Goal: Communication & Community: Answer question/provide support

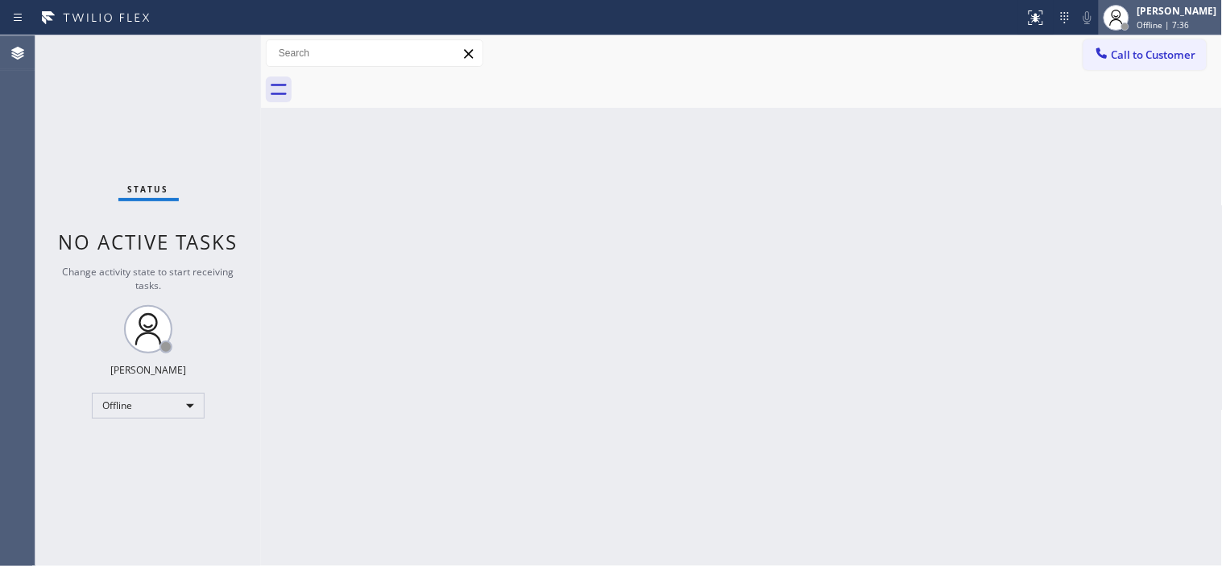
click at [1140, 17] on div "[PERSON_NAME]" at bounding box center [1177, 11] width 80 height 14
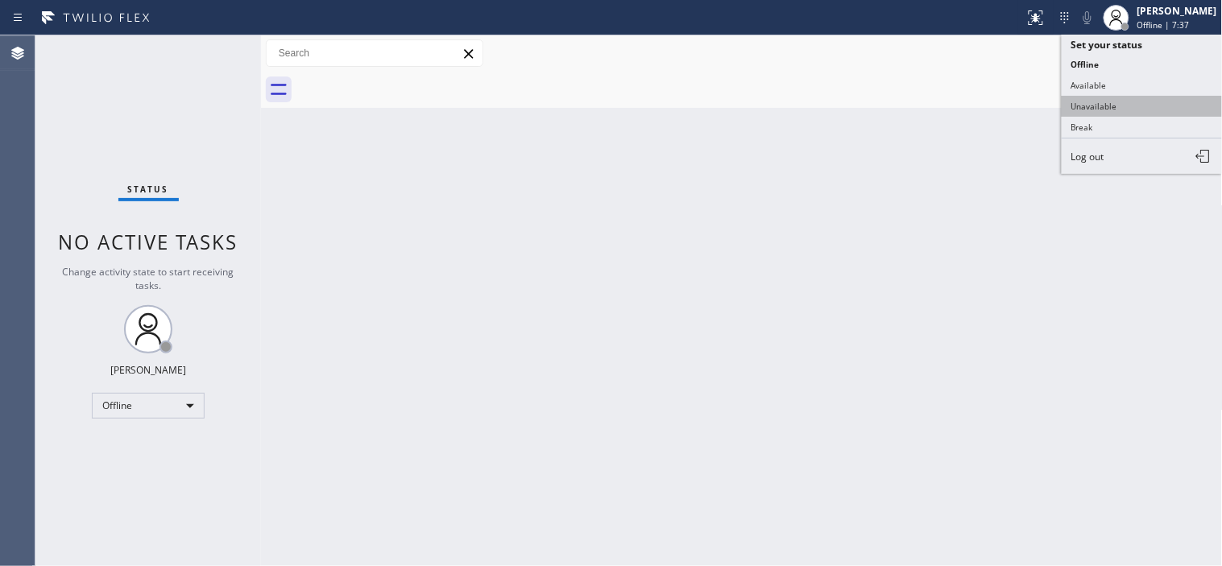
click at [1095, 107] on button "Unavailable" at bounding box center [1141, 106] width 161 height 21
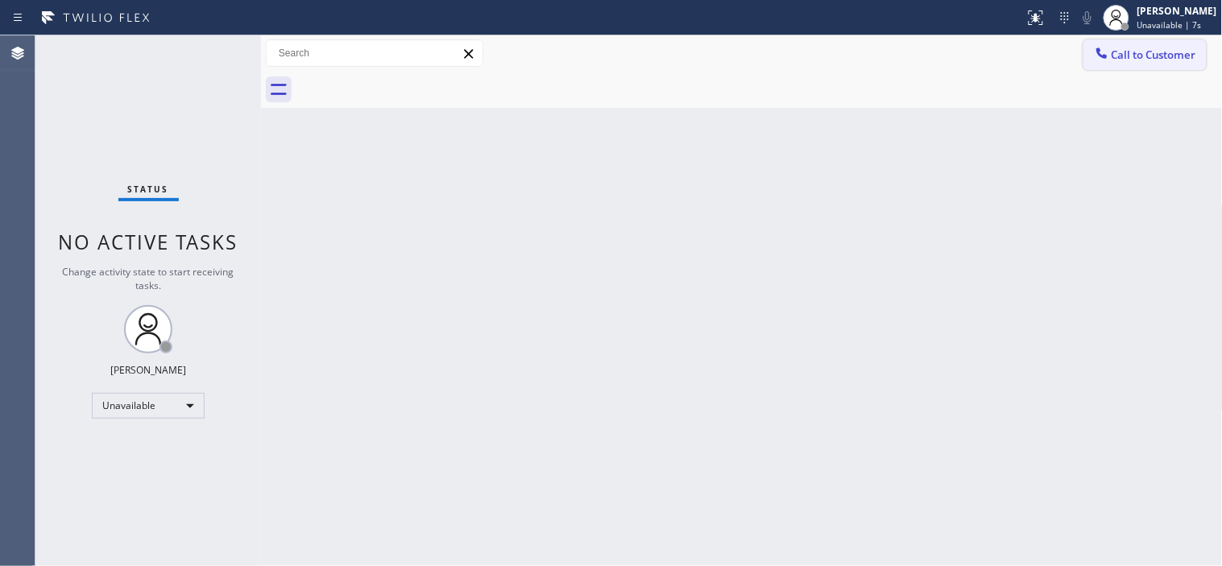
click at [1131, 49] on span "Call to Customer" at bounding box center [1153, 55] width 85 height 14
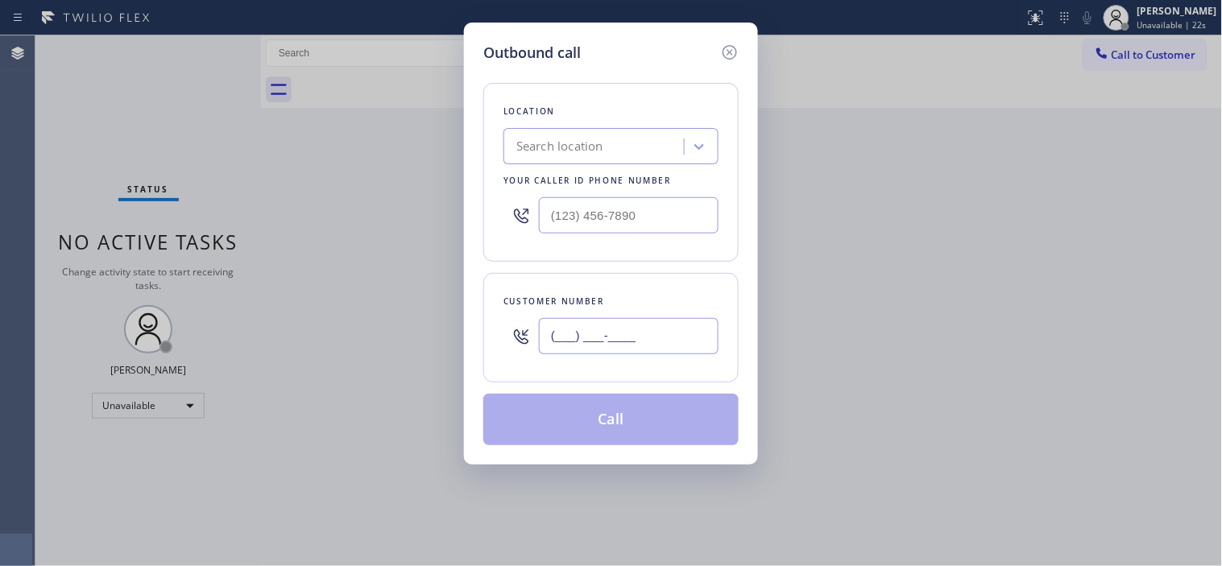
click at [560, 339] on input "(___) ___-____" at bounding box center [629, 336] width 180 height 36
paste input "347) 794-5200"
type input "(347) 794-5200"
click at [553, 212] on input "(___) ___-____" at bounding box center [629, 215] width 180 height 36
paste input "646) 679-5825"
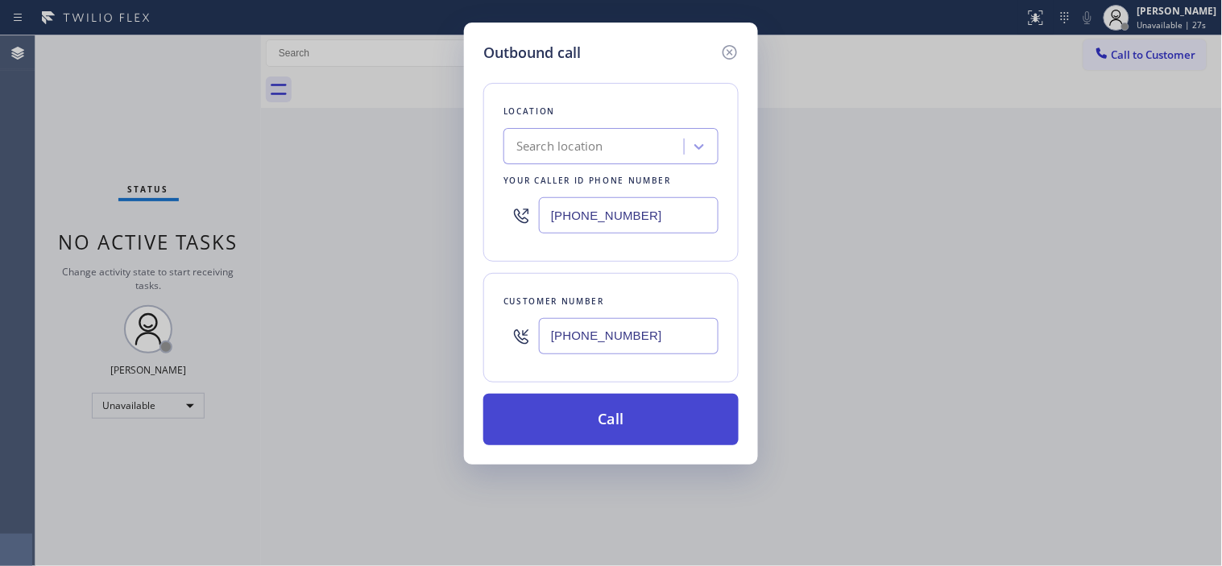
type input "[PHONE_NUMBER]"
click at [619, 399] on button "Call" at bounding box center [610, 420] width 255 height 52
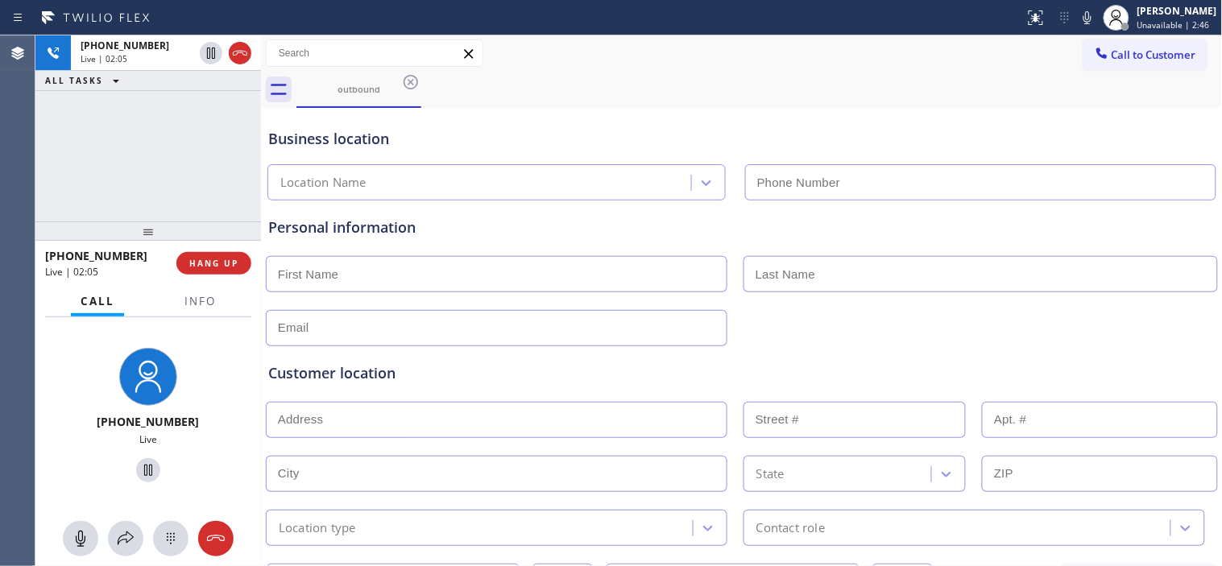
drag, startPoint x: 168, startPoint y: 235, endPoint x: 176, endPoint y: 107, distance: 128.3
click at [174, 107] on div "+13477945200 Live | 02:05 ALL TASKS ALL TASKS ACTIVE TASKS TASKS IN WRAP UP +13…" at bounding box center [148, 300] width 226 height 531
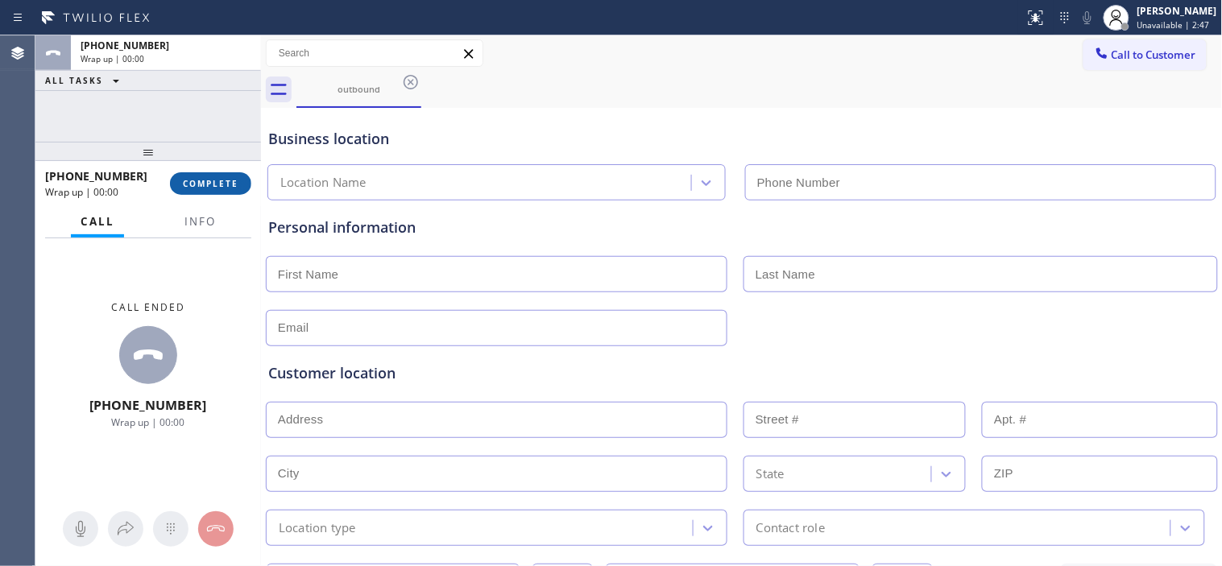
click at [215, 179] on span "COMPLETE" at bounding box center [211, 183] width 56 height 11
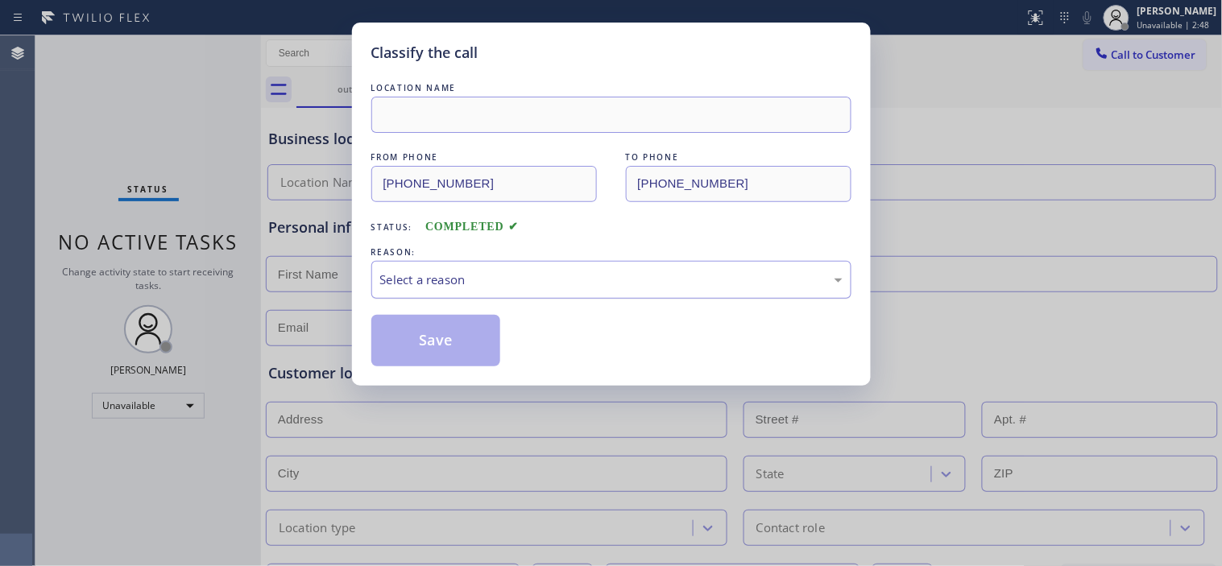
click at [526, 276] on div "Select a reason" at bounding box center [611, 280] width 462 height 19
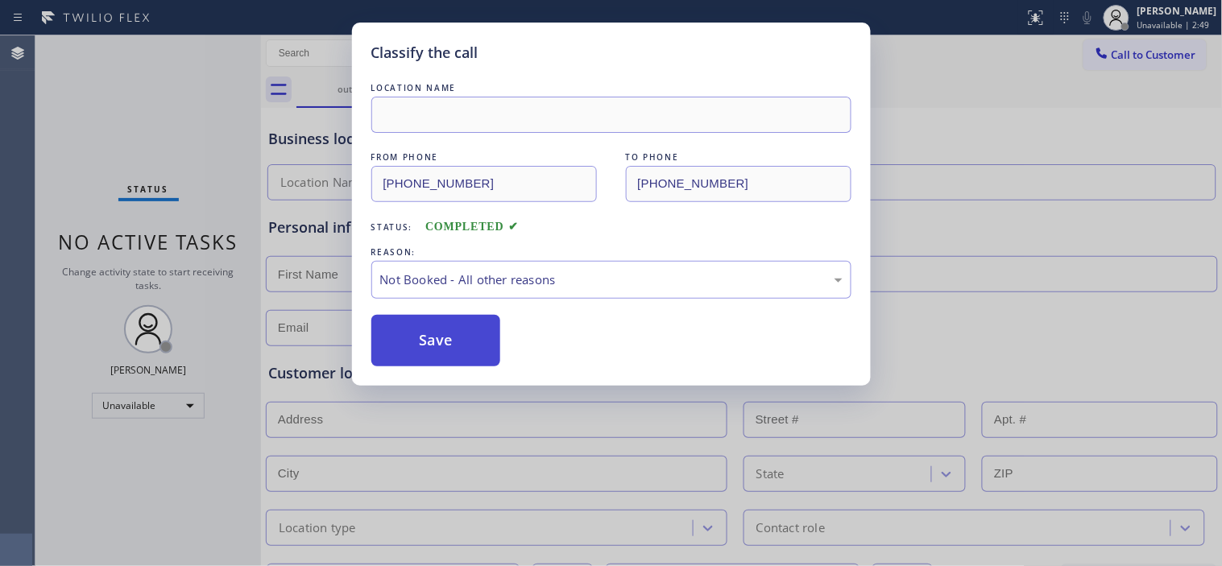
click at [441, 328] on button "Save" at bounding box center [436, 341] width 130 height 52
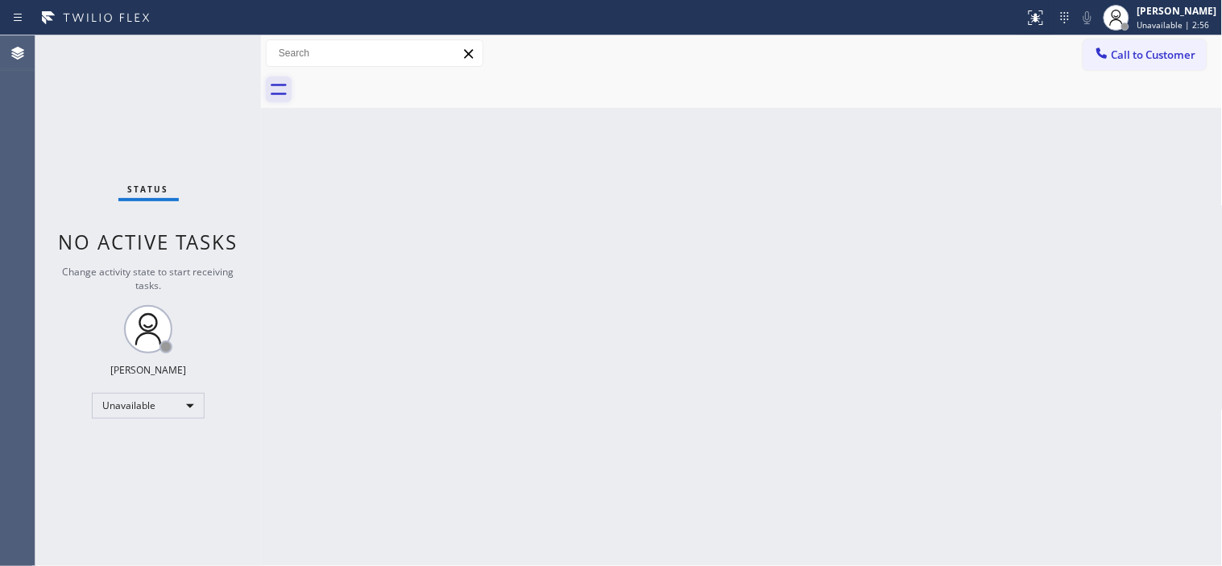
click at [275, 85] on icon at bounding box center [279, 89] width 16 height 11
click at [276, 86] on icon at bounding box center [279, 90] width 26 height 26
click at [279, 89] on icon at bounding box center [279, 90] width 26 height 26
click at [633, 134] on div "Back to Dashboard Change Sender ID Customers Technicians Select a contact Outbo…" at bounding box center [742, 300] width 962 height 531
click at [290, 87] on icon at bounding box center [279, 90] width 26 height 26
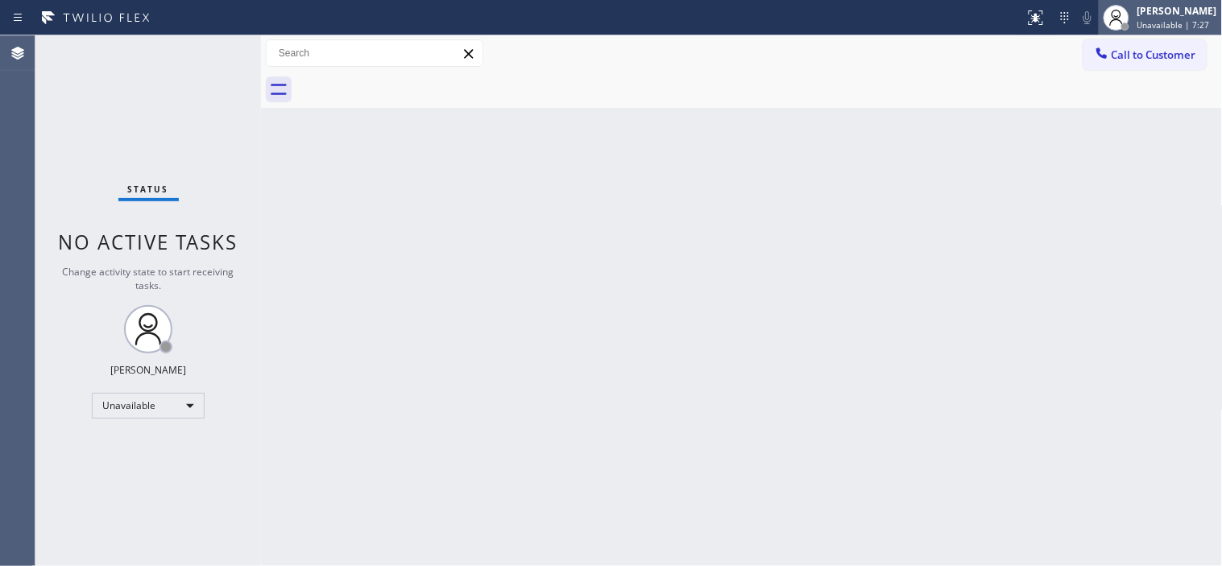
click at [1150, 21] on span "Unavailable | 7:27" at bounding box center [1173, 24] width 72 height 11
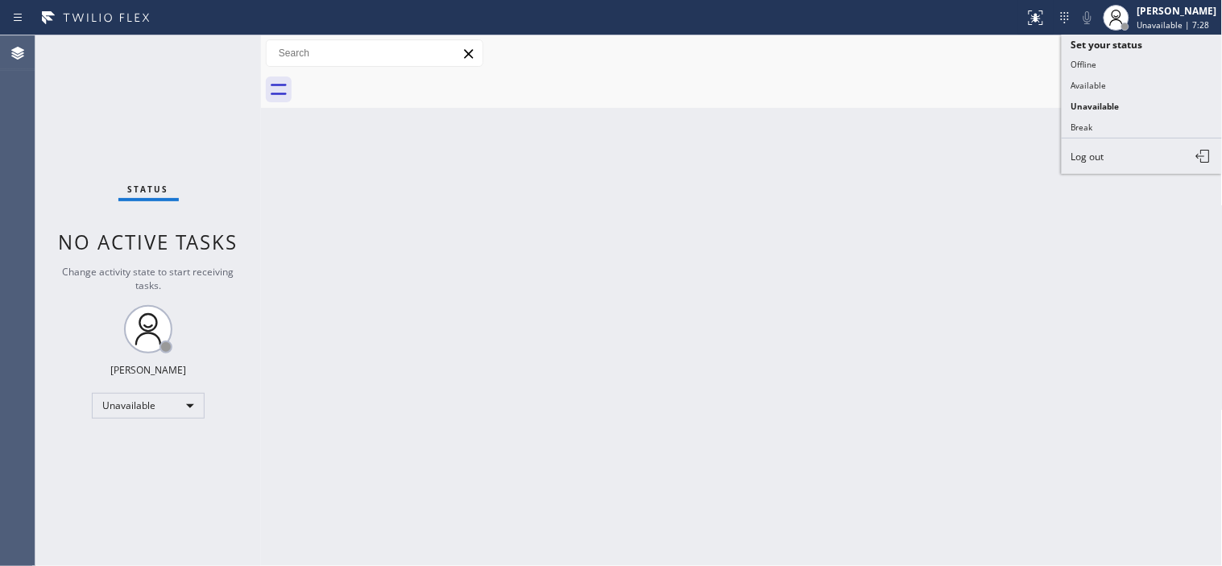
click at [934, 114] on div "Back to Dashboard Change Sender ID Customers Technicians Select a contact Outbo…" at bounding box center [742, 300] width 962 height 531
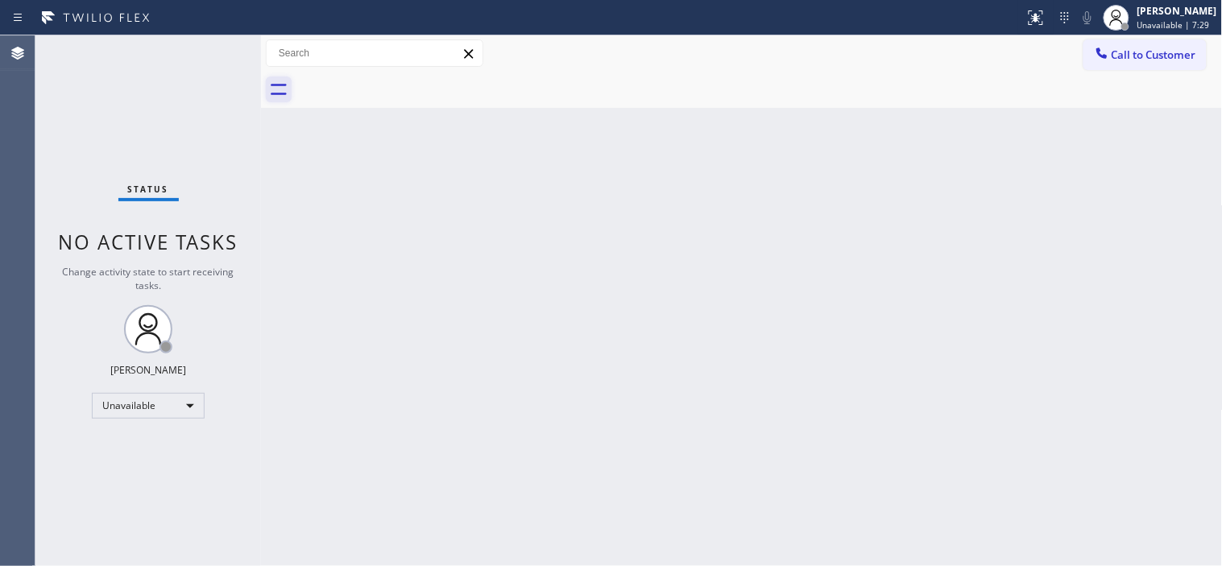
click at [279, 100] on icon at bounding box center [279, 90] width 26 height 26
click at [276, 91] on icon at bounding box center [279, 90] width 26 height 26
click at [1176, 55] on span "Call to Customer" at bounding box center [1153, 55] width 85 height 14
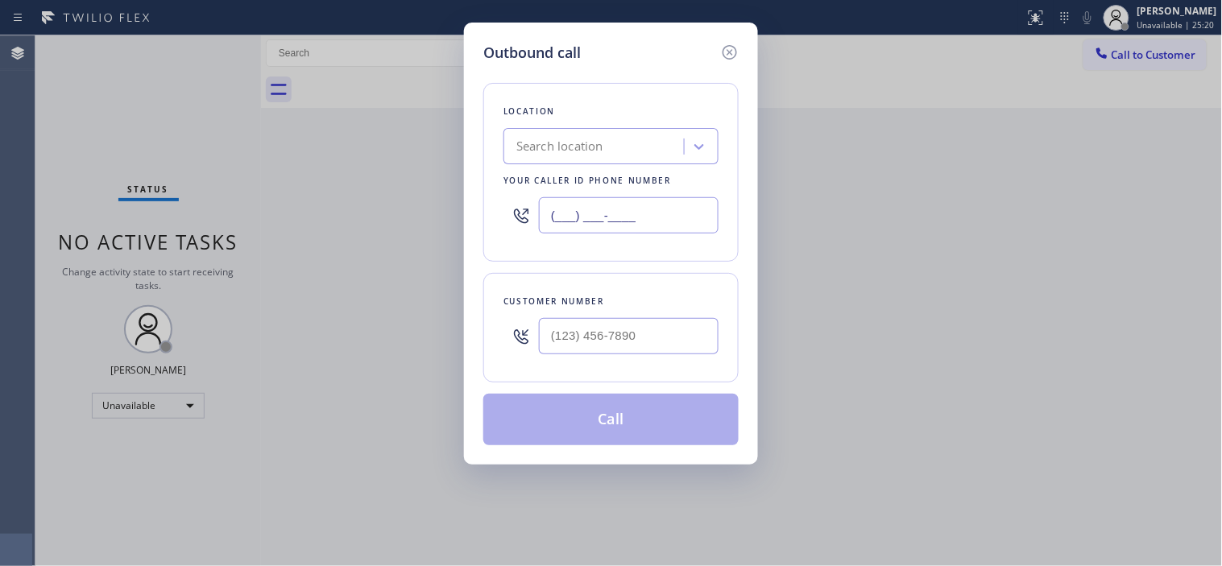
click at [569, 197] on input "(___) ___-____" at bounding box center [629, 215] width 180 height 36
paste input "323) 870-7123"
type input "[PHONE_NUMBER]"
click at [646, 325] on input "(___) ___-____" at bounding box center [629, 336] width 180 height 36
paste input "310) 422-1616"
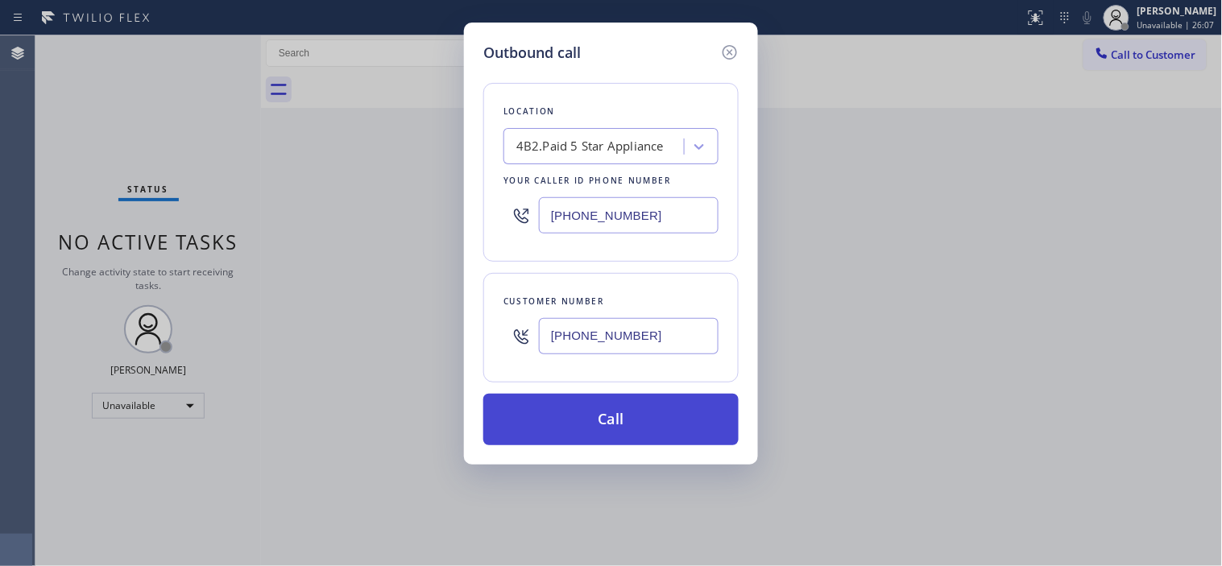
type input "[PHONE_NUMBER]"
click at [652, 424] on button "Call" at bounding box center [610, 420] width 255 height 52
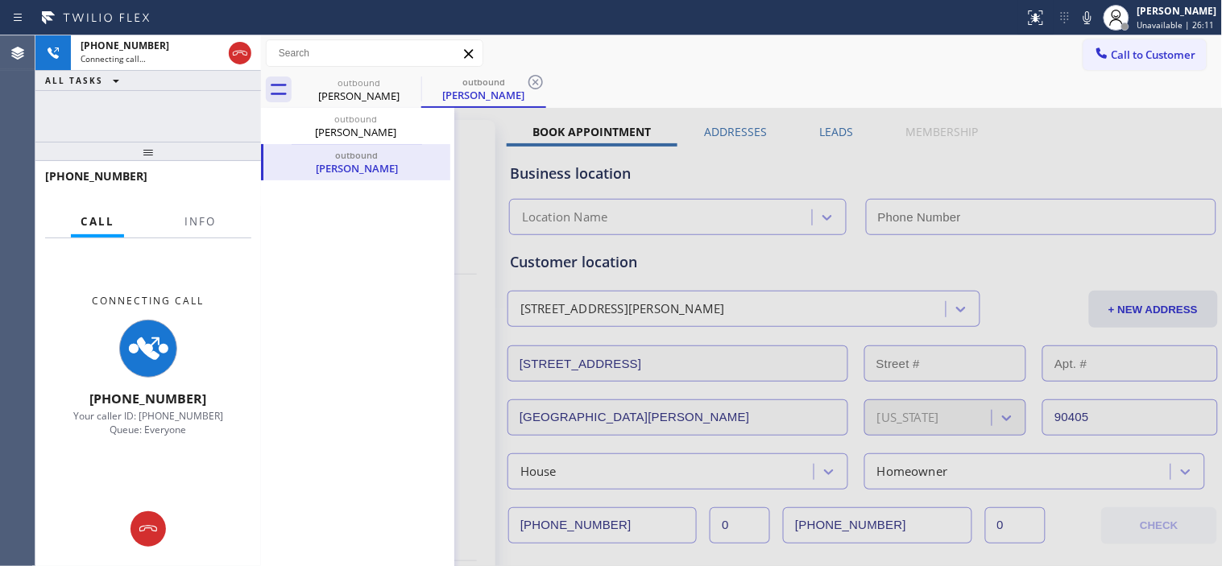
drag, startPoint x: 162, startPoint y: 238, endPoint x: 174, endPoint y: 72, distance: 166.3
click at [174, 72] on div "[PHONE_NUMBER] Connecting call… ALL TASKS ALL TASKS ACTIVE TASKS TASKS IN WRAP …" at bounding box center [148, 300] width 226 height 531
type input "[PHONE_NUMBER]"
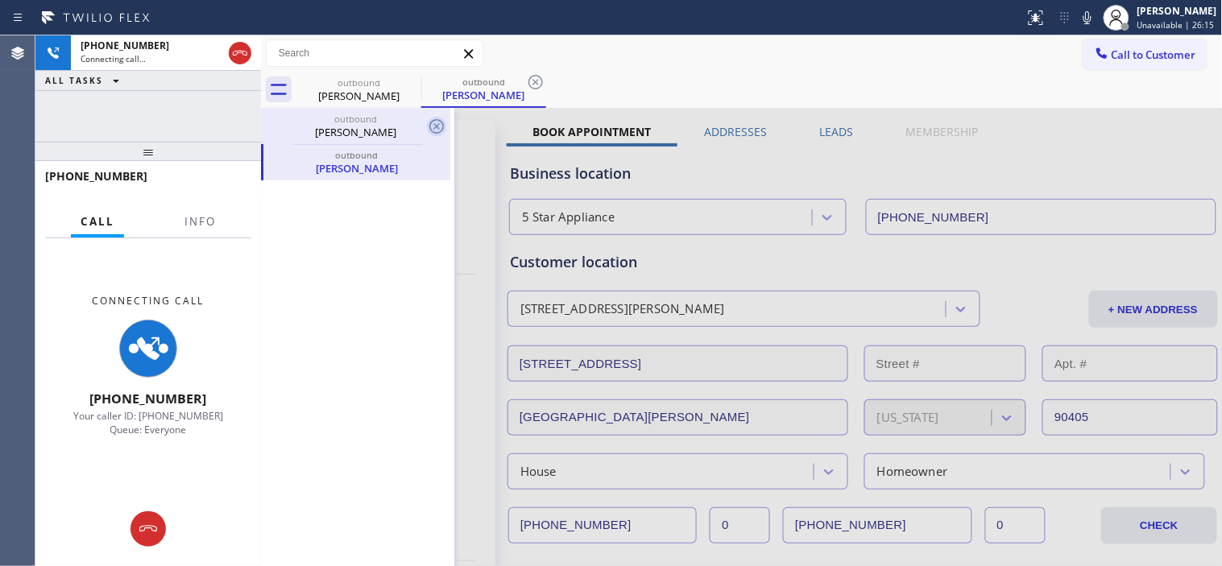
click at [432, 129] on icon at bounding box center [436, 126] width 19 height 19
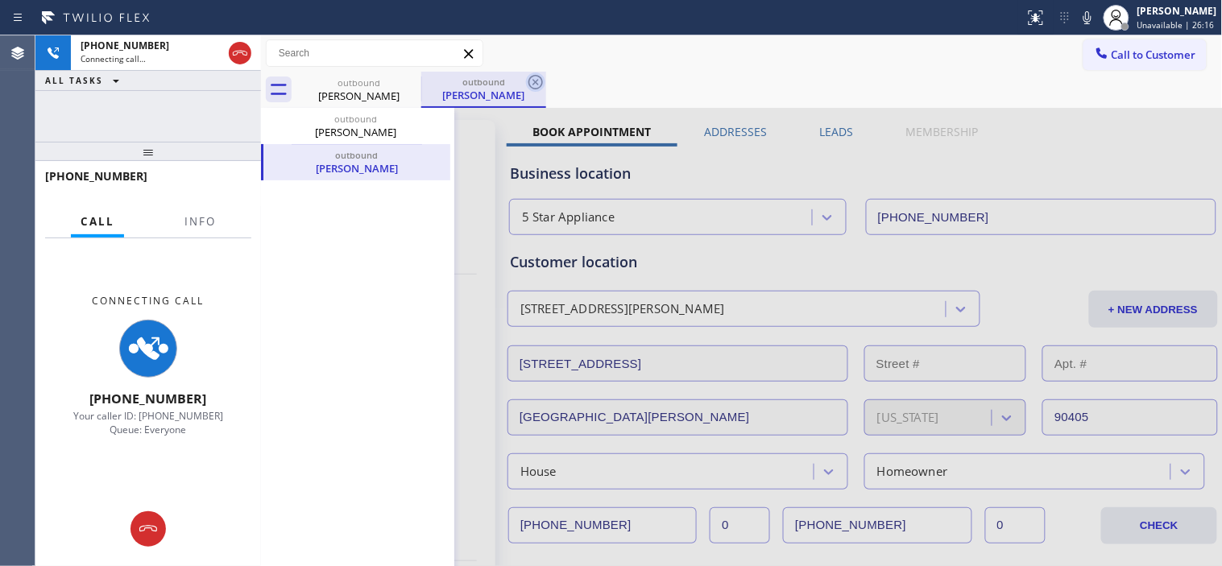
click at [535, 77] on icon at bounding box center [535, 81] width 19 height 19
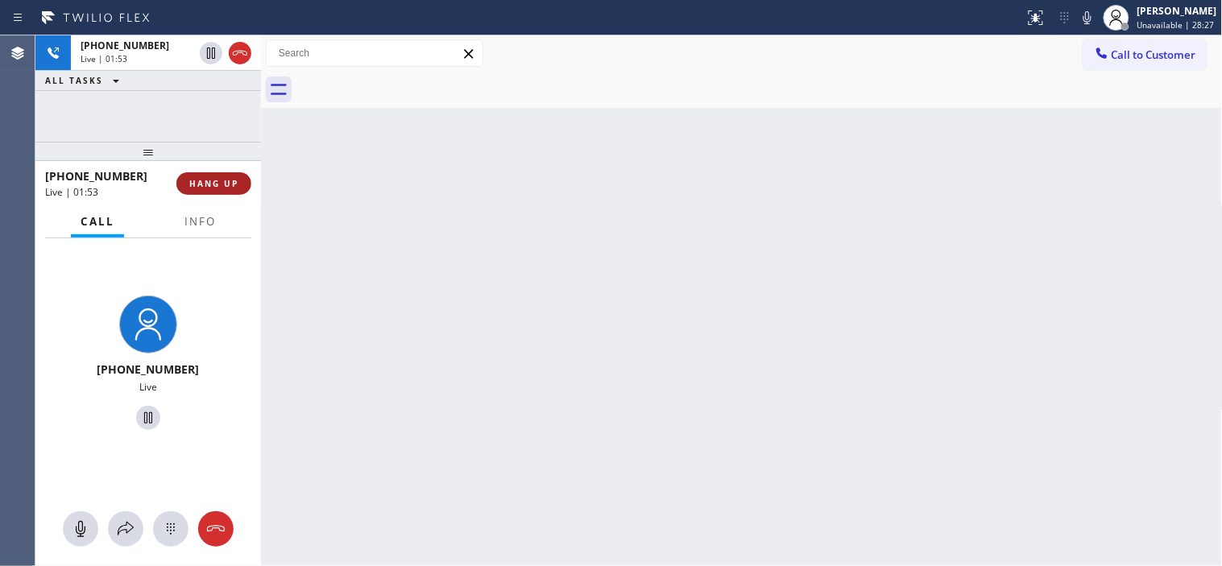
click at [207, 181] on span "HANG UP" at bounding box center [213, 183] width 49 height 11
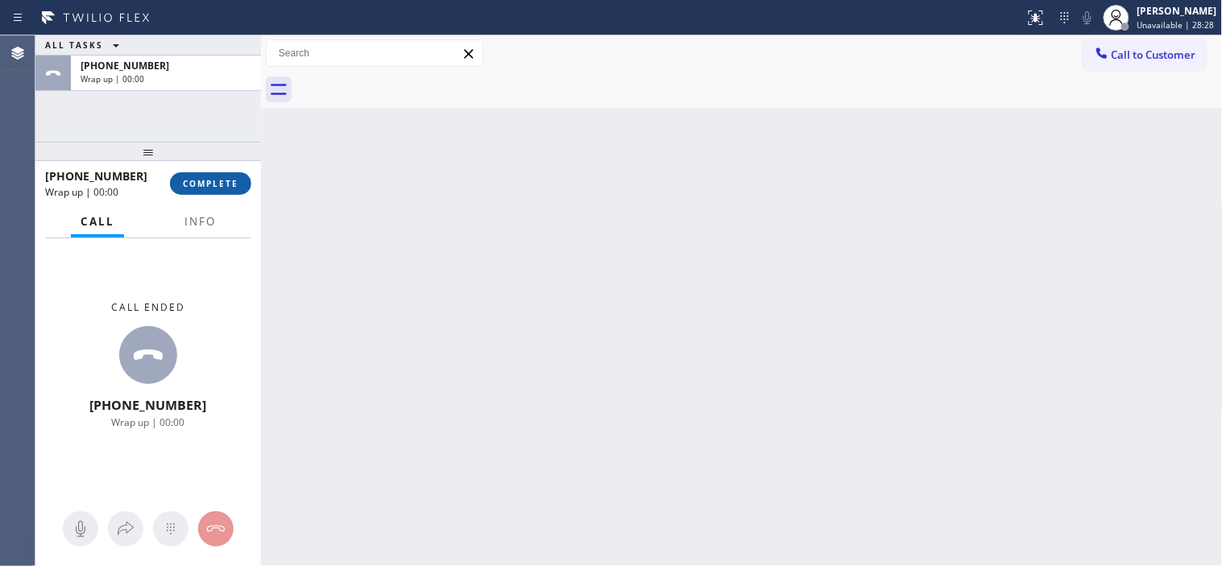
click at [207, 181] on span "COMPLETE" at bounding box center [211, 183] width 56 height 11
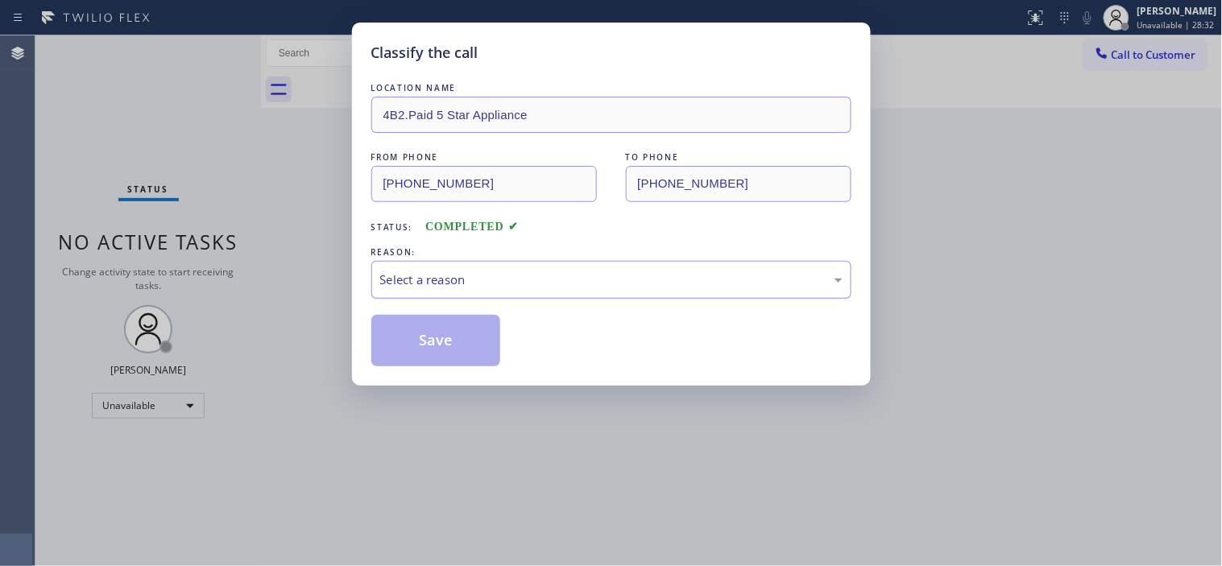
click at [585, 292] on div "Select a reason" at bounding box center [611, 280] width 480 height 38
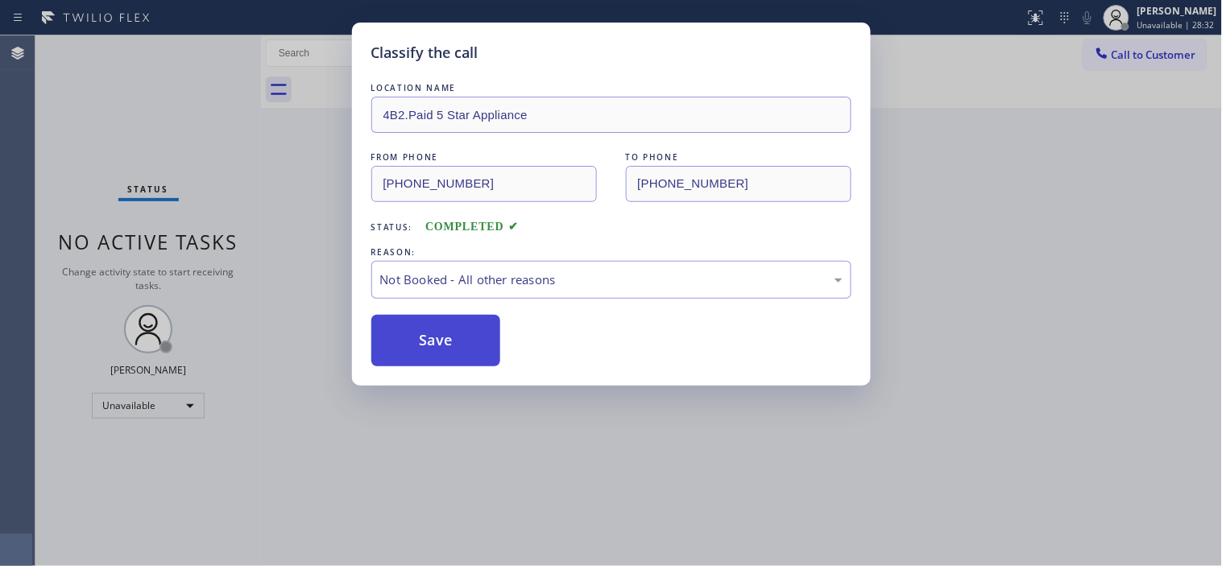
click at [457, 336] on button "Save" at bounding box center [436, 341] width 130 height 52
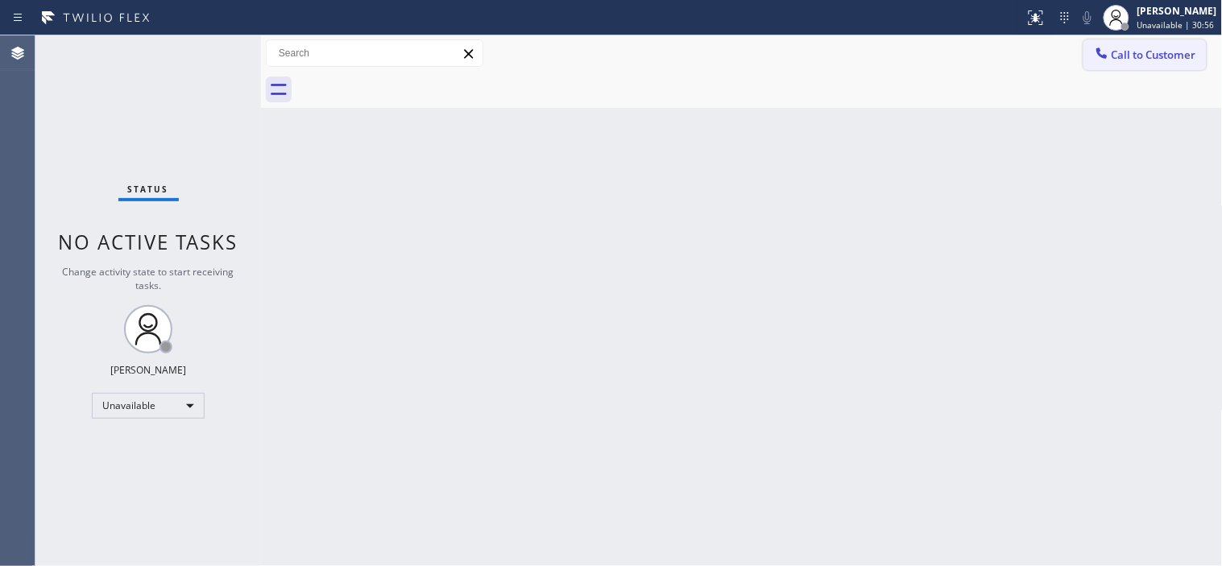
click at [1137, 68] on button "Call to Customer" at bounding box center [1144, 54] width 123 height 31
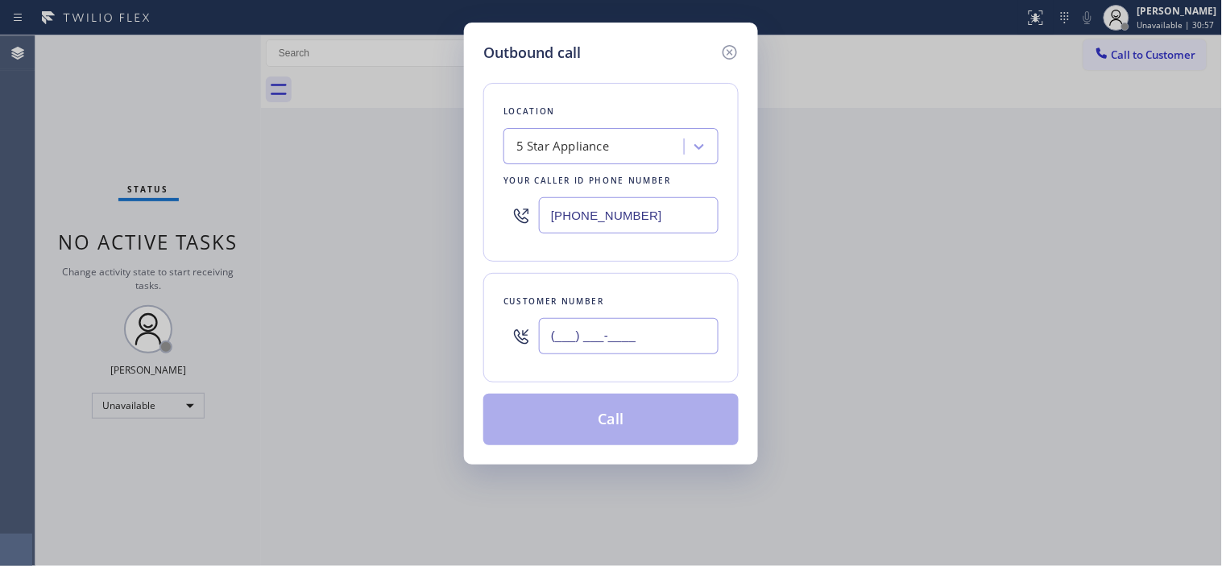
click at [583, 339] on input "(___) ___-____" at bounding box center [629, 336] width 180 height 36
paste input "626) 208-7960"
type input "[PHONE_NUMBER]"
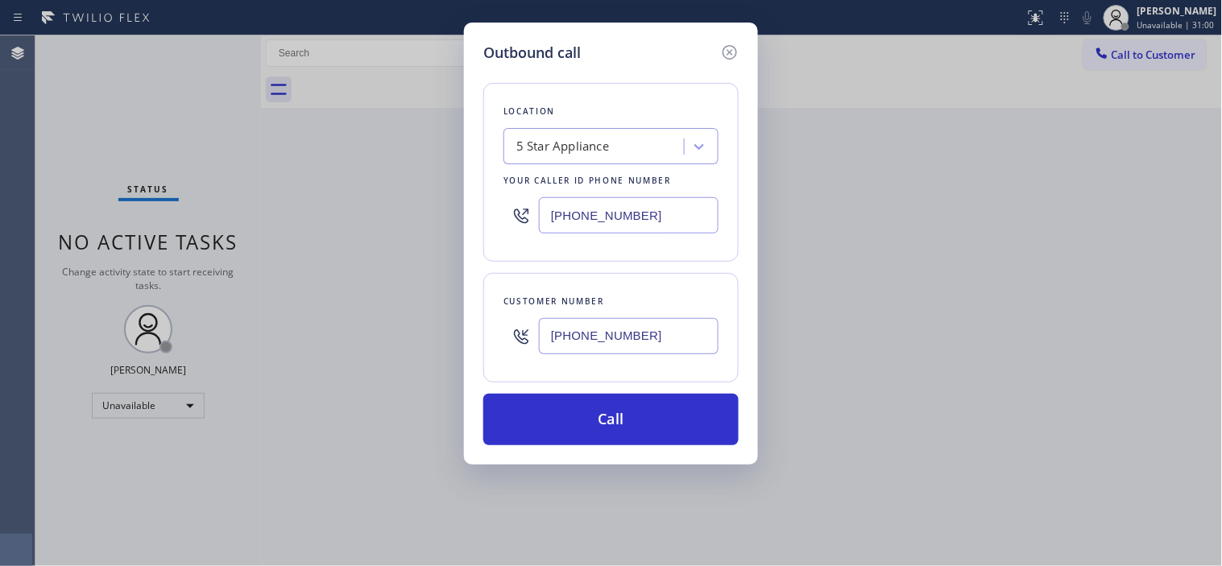
click at [641, 216] on input "[PHONE_NUMBER]" at bounding box center [629, 215] width 180 height 36
paste input "text"
drag, startPoint x: 656, startPoint y: 222, endPoint x: 542, endPoint y: 222, distance: 113.6
click at [536, 220] on div "[PHONE_NUMBER]" at bounding box center [610, 215] width 215 height 52
paste input "310-010"
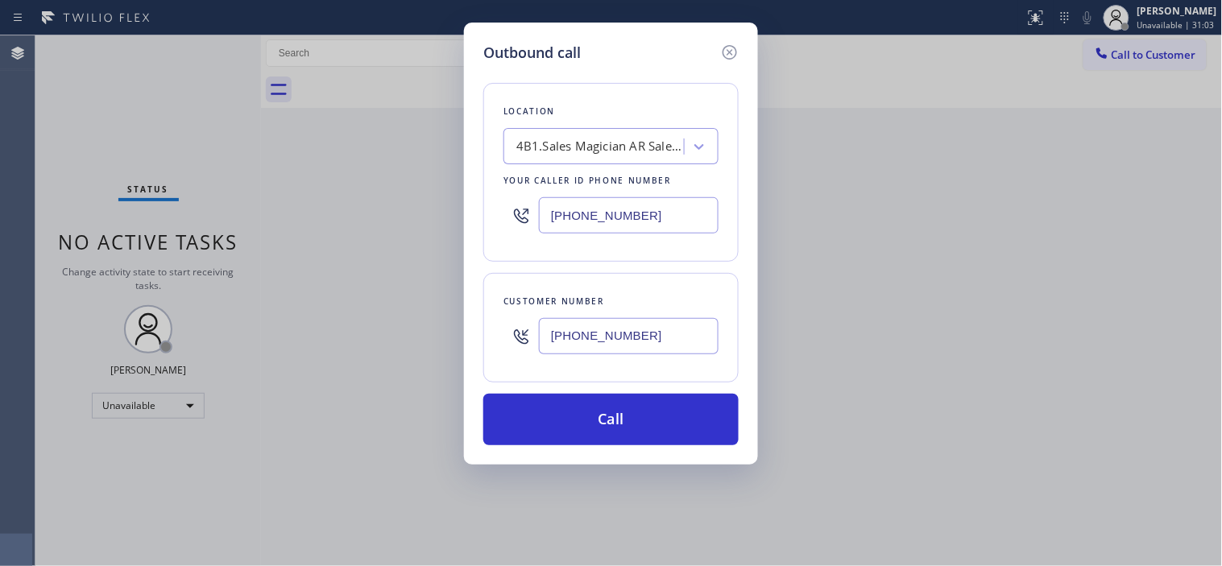
type input "[PHONE_NUMBER]"
click at [566, 149] on div "4B1.Sales Magician AR Sales Magician PPC" at bounding box center [600, 147] width 169 height 19
type input "5 star appliance repair"
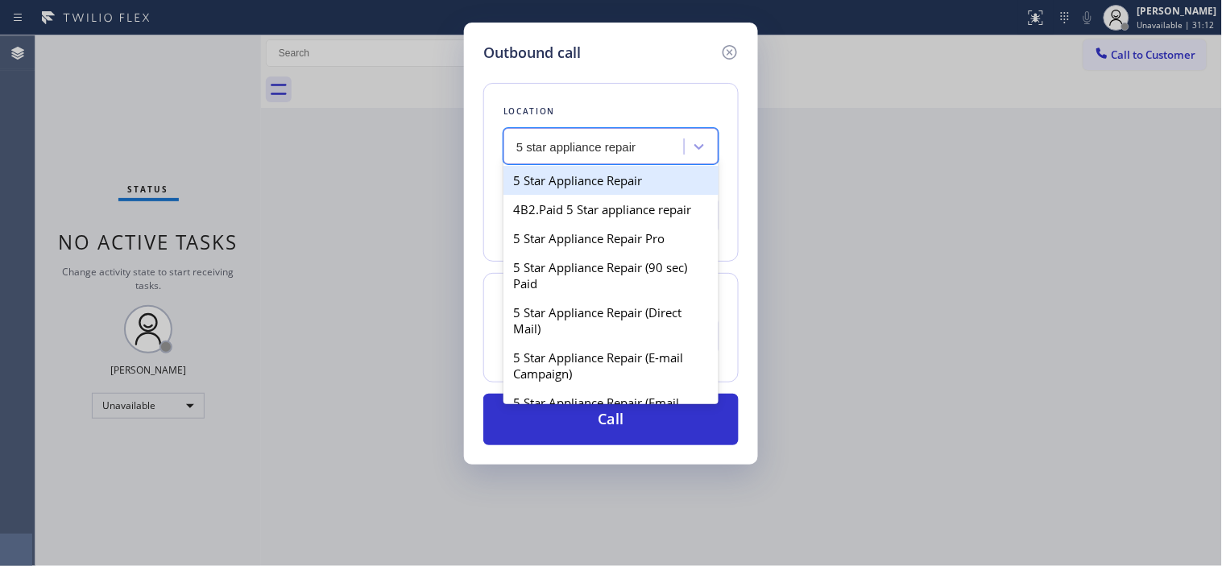
click at [594, 172] on div "5 Star Appliance Repair" at bounding box center [610, 180] width 215 height 29
type input "[PHONE_NUMBER]"
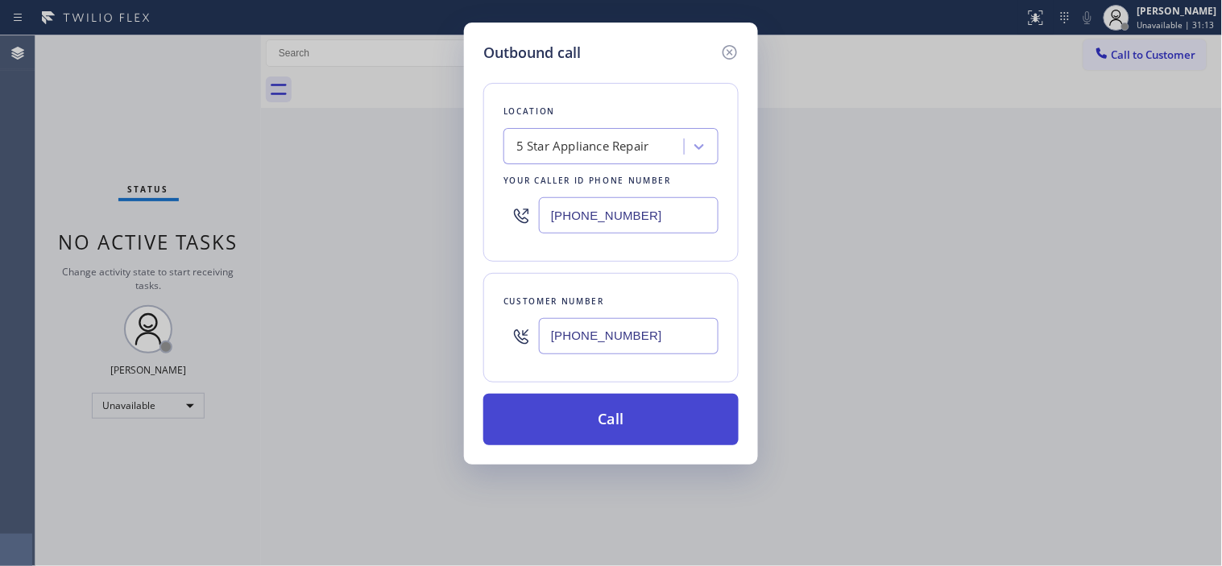
click at [648, 397] on button "Call" at bounding box center [610, 420] width 255 height 52
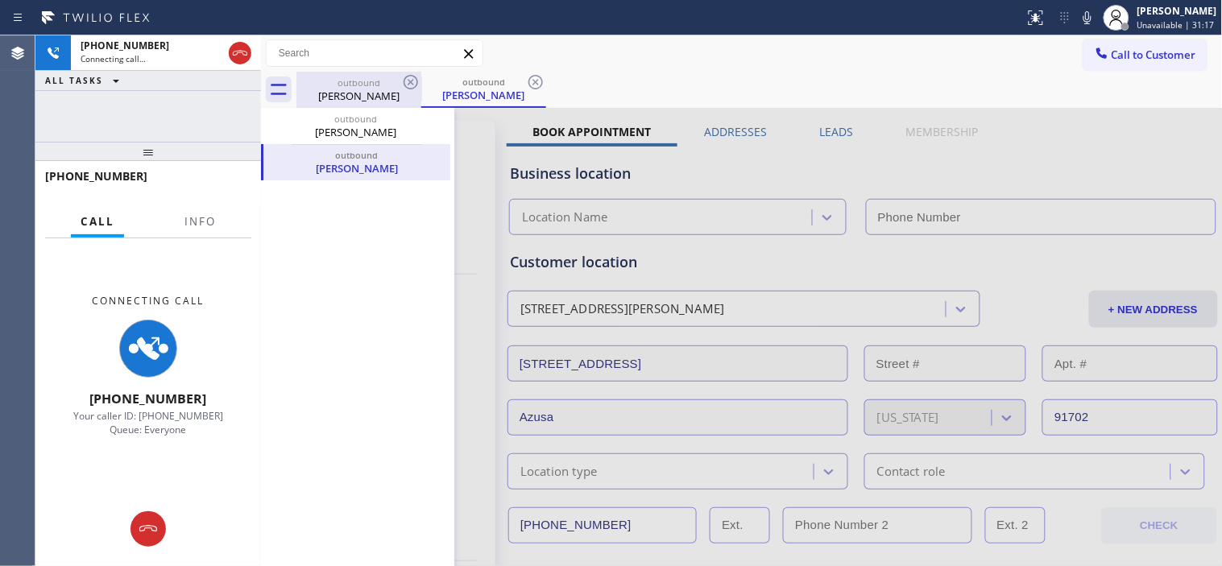
type input "[PHONE_NUMBER]"
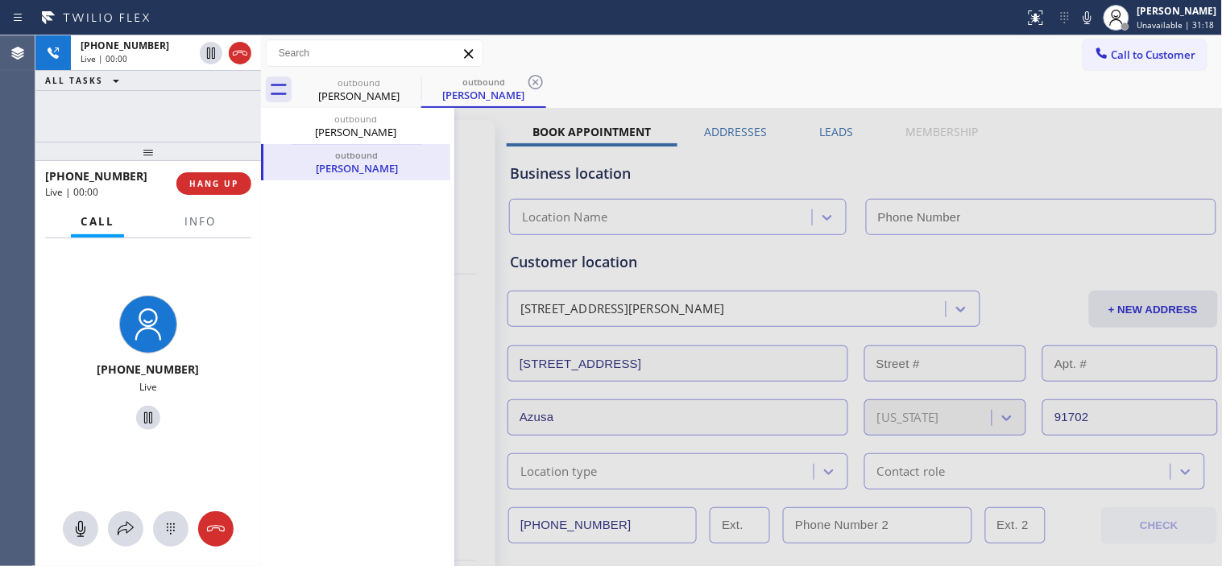
click at [537, 83] on icon at bounding box center [535, 81] width 19 height 19
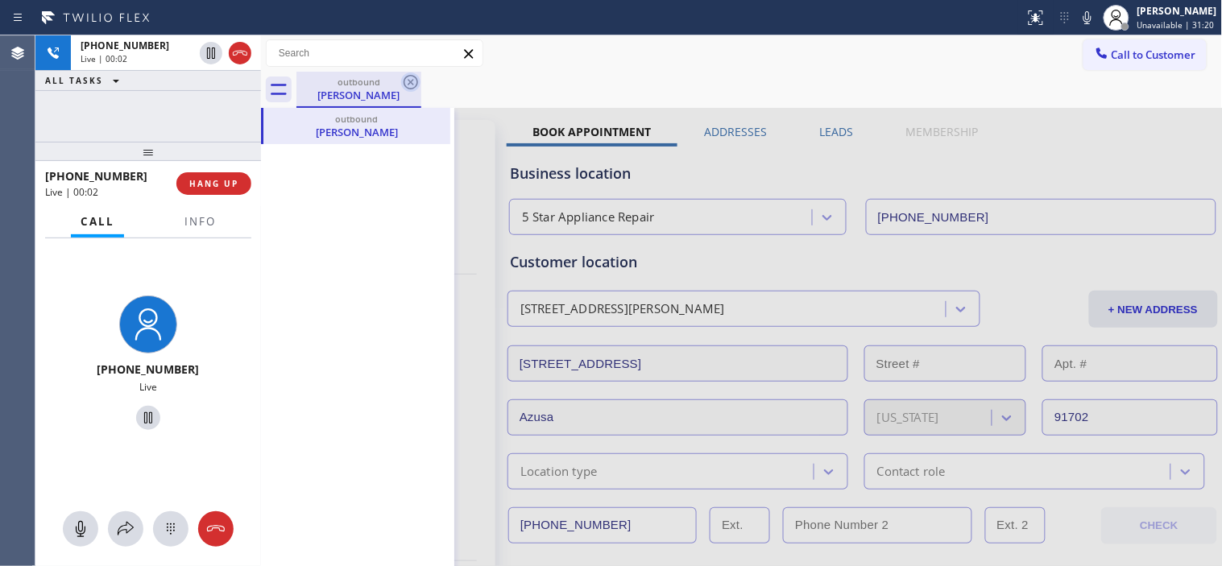
click at [408, 82] on icon at bounding box center [410, 81] width 19 height 19
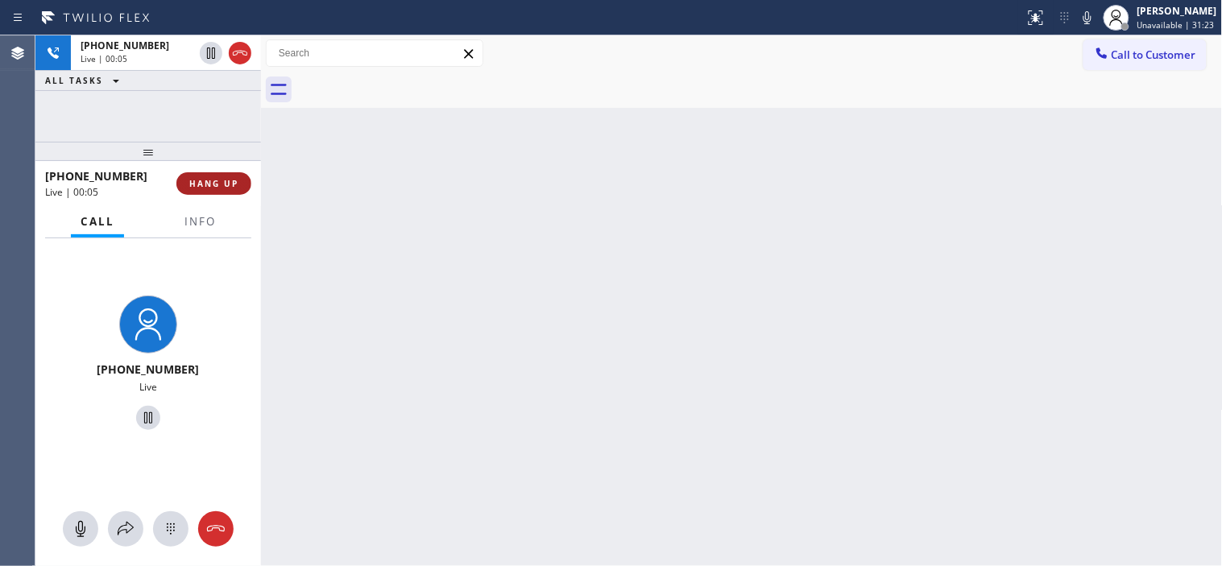
drag, startPoint x: 224, startPoint y: 163, endPoint x: 226, endPoint y: 177, distance: 13.9
click at [224, 161] on div at bounding box center [148, 151] width 226 height 19
click at [226, 178] on span "HANG UP" at bounding box center [213, 183] width 49 height 11
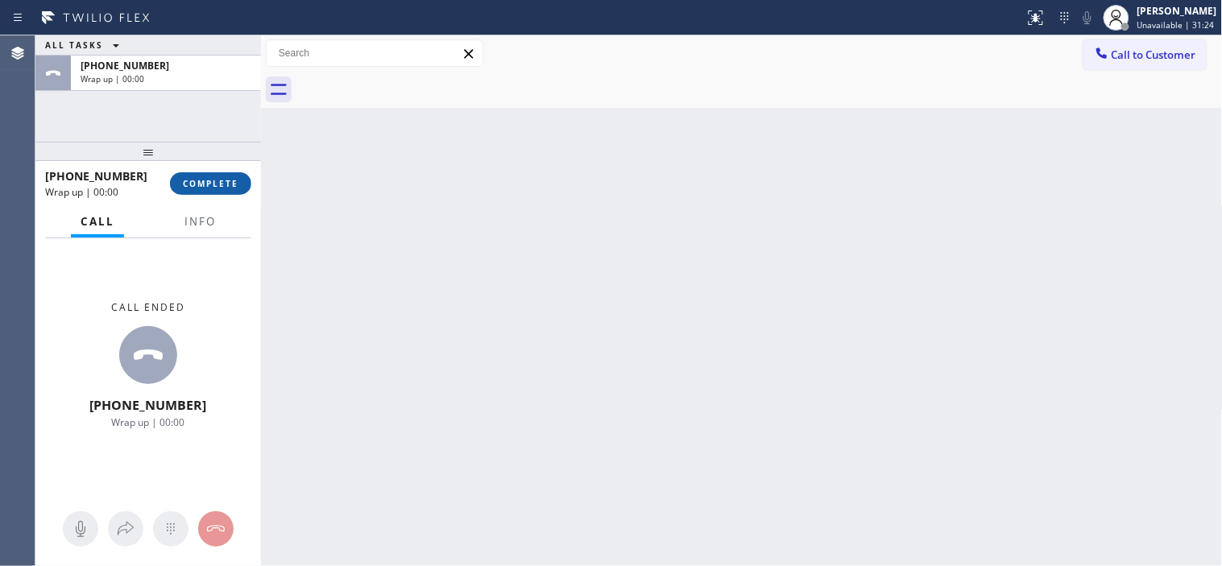
click at [226, 179] on span "COMPLETE" at bounding box center [211, 183] width 56 height 11
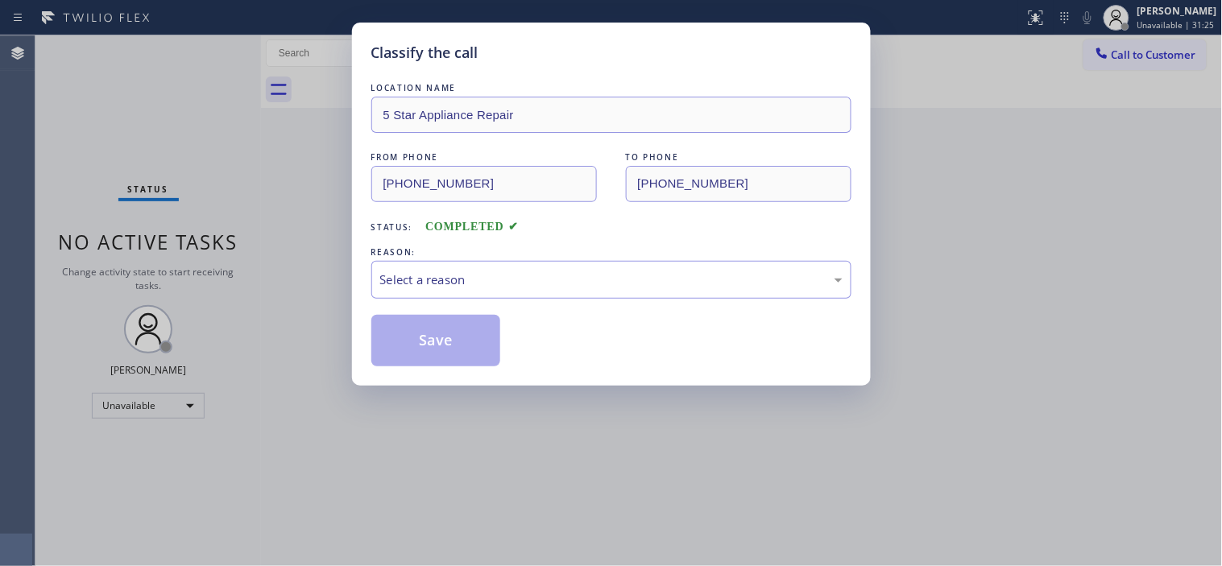
click at [585, 250] on div "REASON:" at bounding box center [611, 252] width 480 height 17
drag, startPoint x: 583, startPoint y: 264, endPoint x: 578, endPoint y: 292, distance: 28.6
click at [583, 266] on div "Select a reason" at bounding box center [611, 280] width 480 height 38
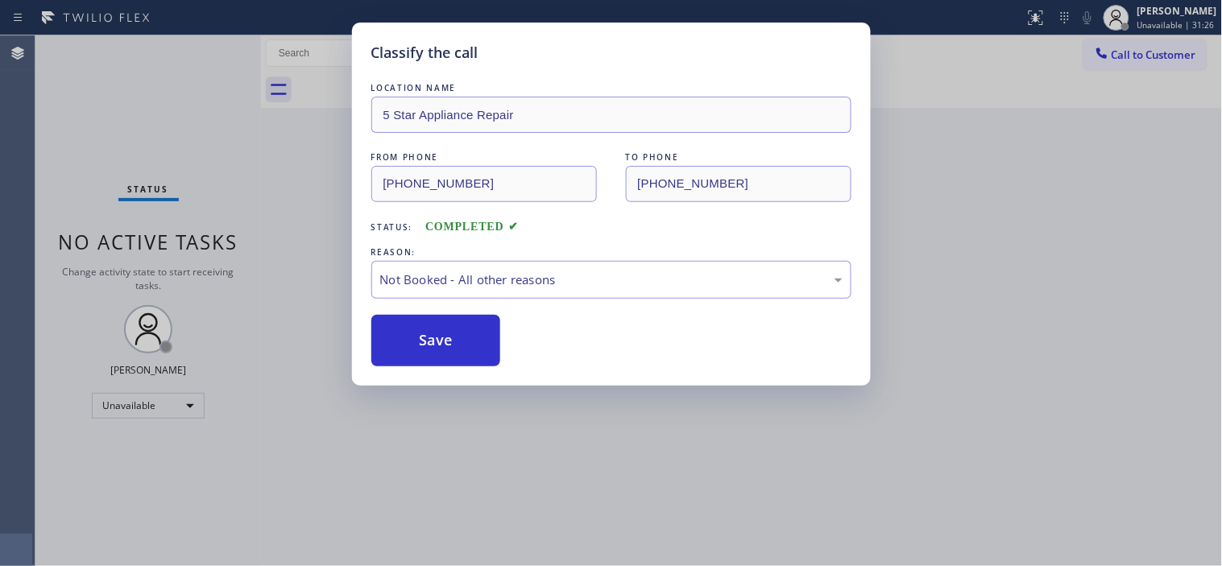
click at [511, 331] on div "Save" at bounding box center [611, 341] width 480 height 52
click at [490, 335] on button "Save" at bounding box center [436, 341] width 130 height 52
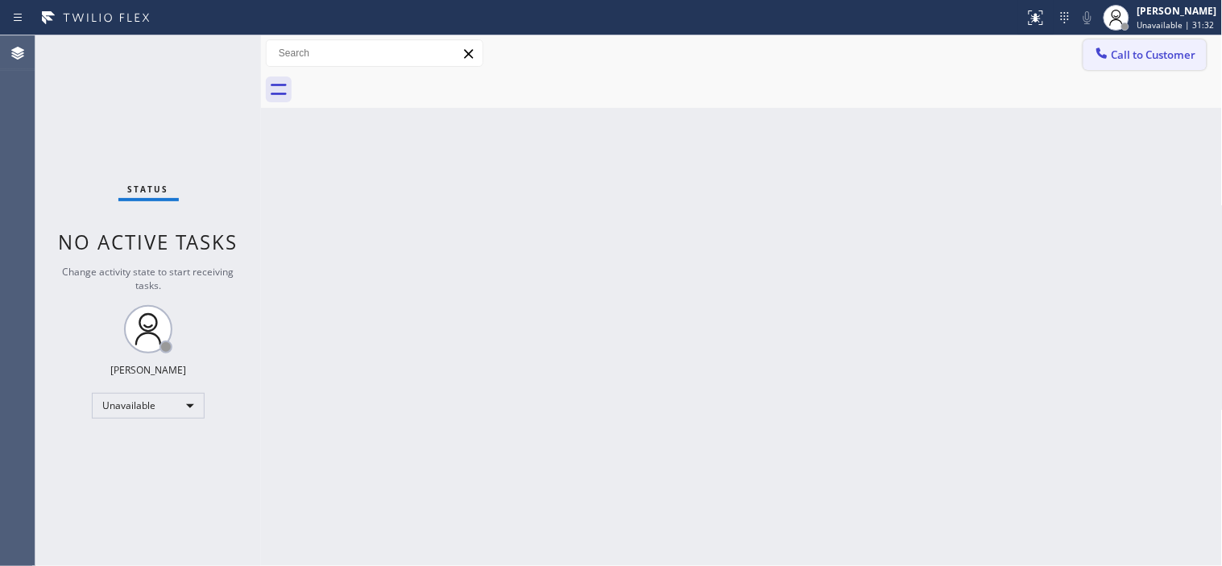
click at [1114, 40] on button "Call to Customer" at bounding box center [1144, 54] width 123 height 31
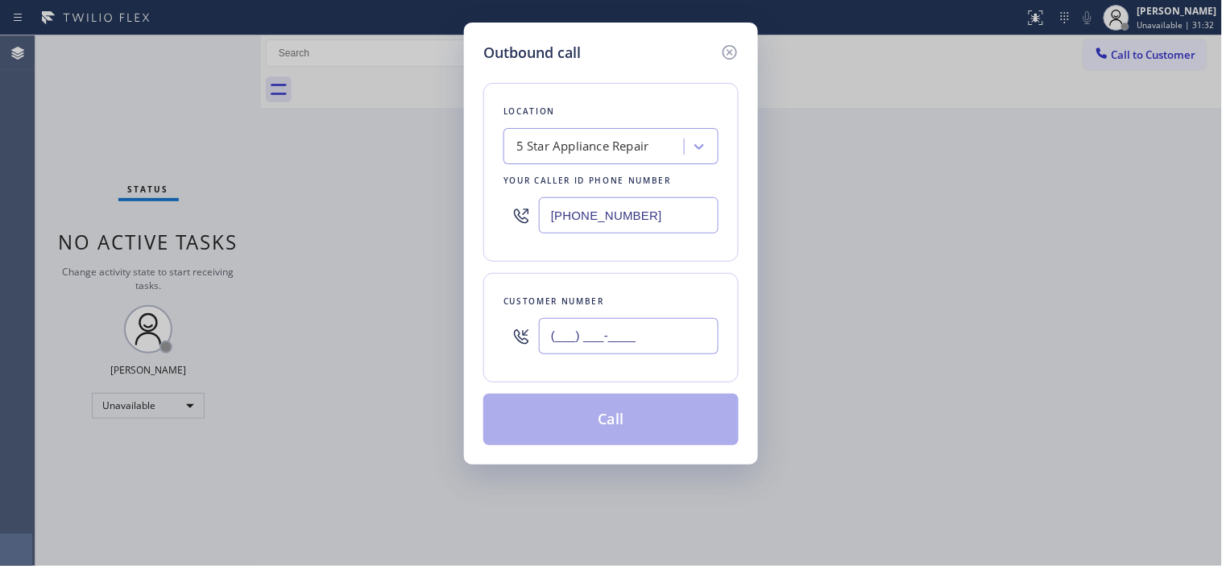
click at [562, 337] on input "(___) ___-____" at bounding box center [629, 336] width 180 height 36
paste input "425) 299-7647"
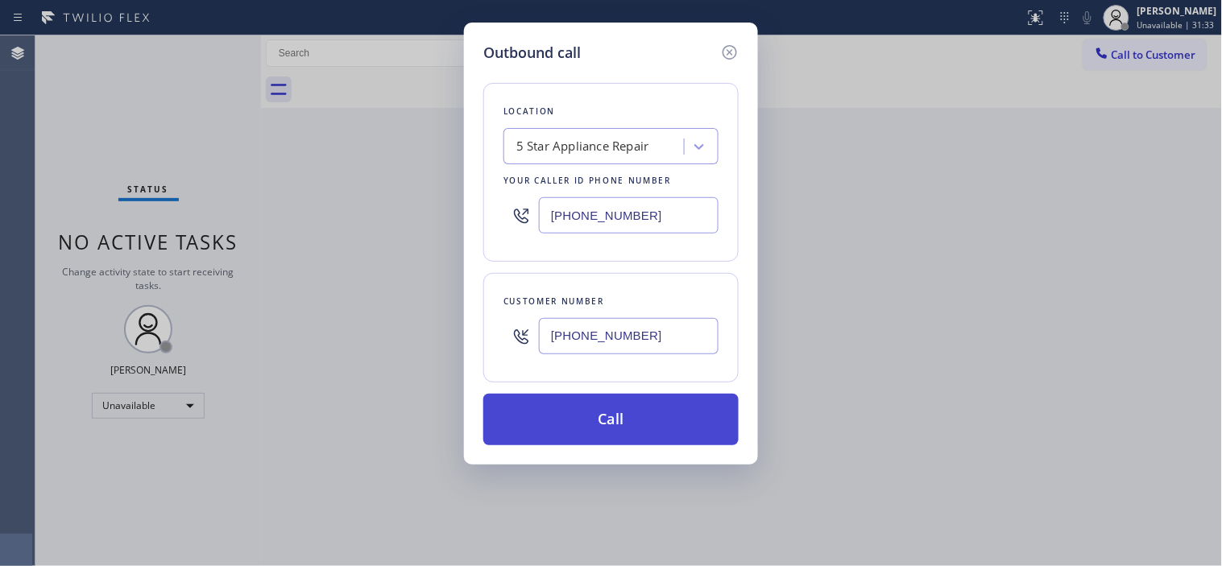
type input "[PHONE_NUMBER]"
click at [564, 416] on button "Call" at bounding box center [610, 420] width 255 height 52
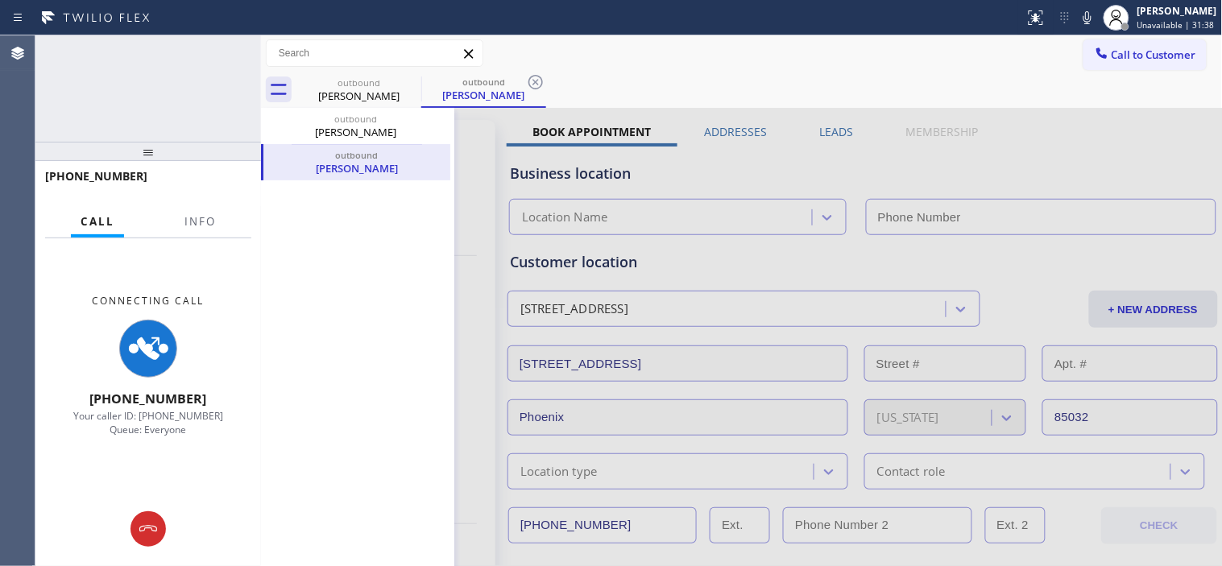
type input "[PHONE_NUMBER]"
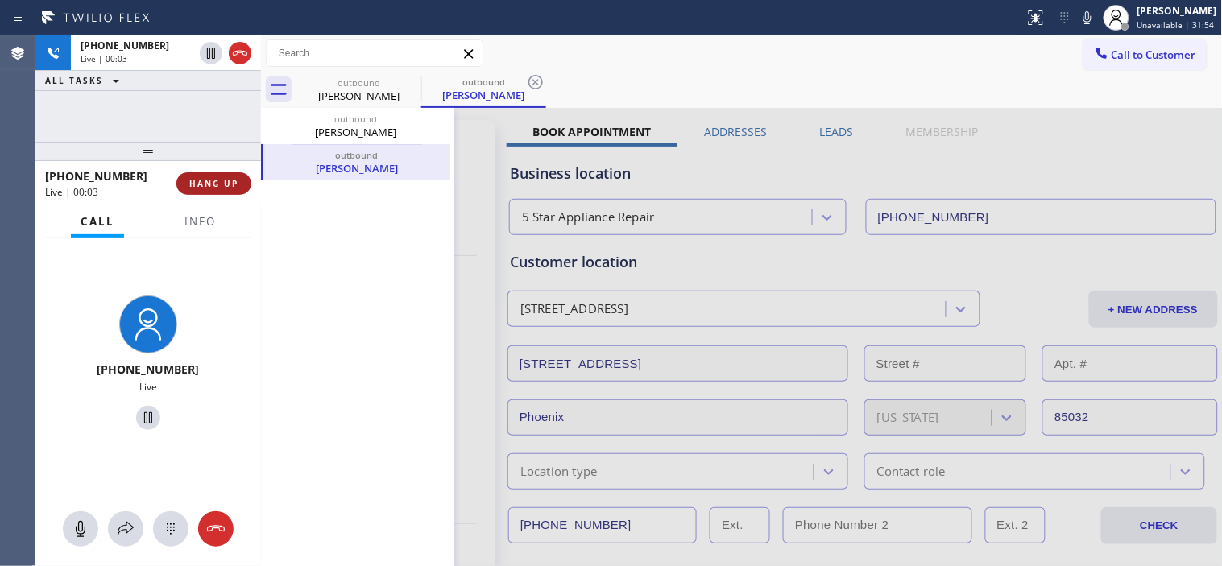
click at [207, 179] on span "HANG UP" at bounding box center [213, 183] width 49 height 11
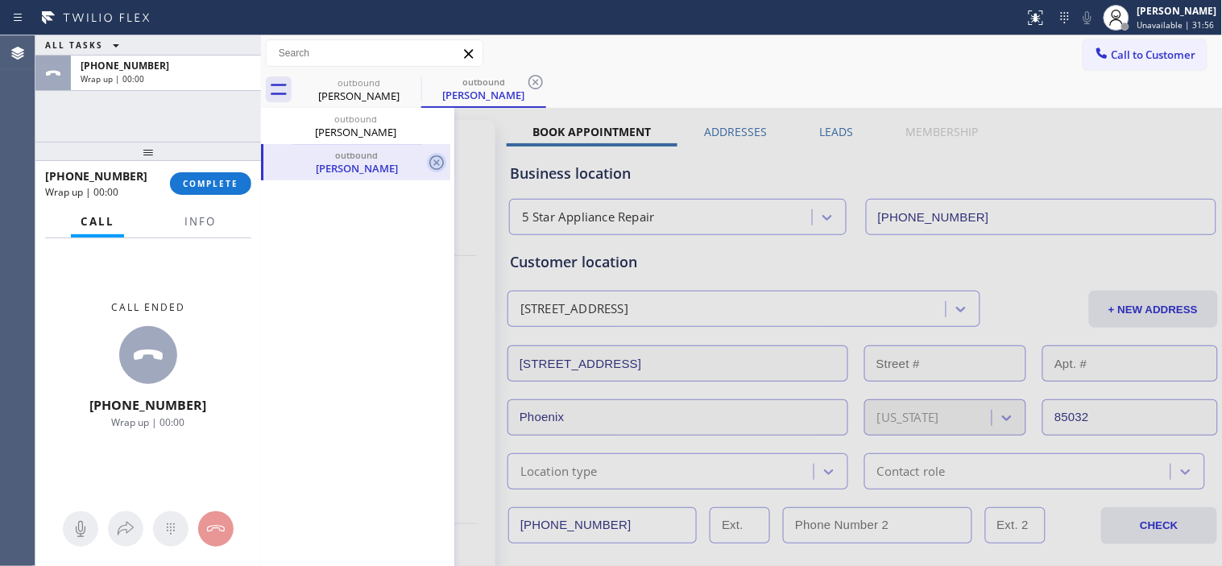
click at [436, 155] on icon at bounding box center [436, 162] width 19 height 19
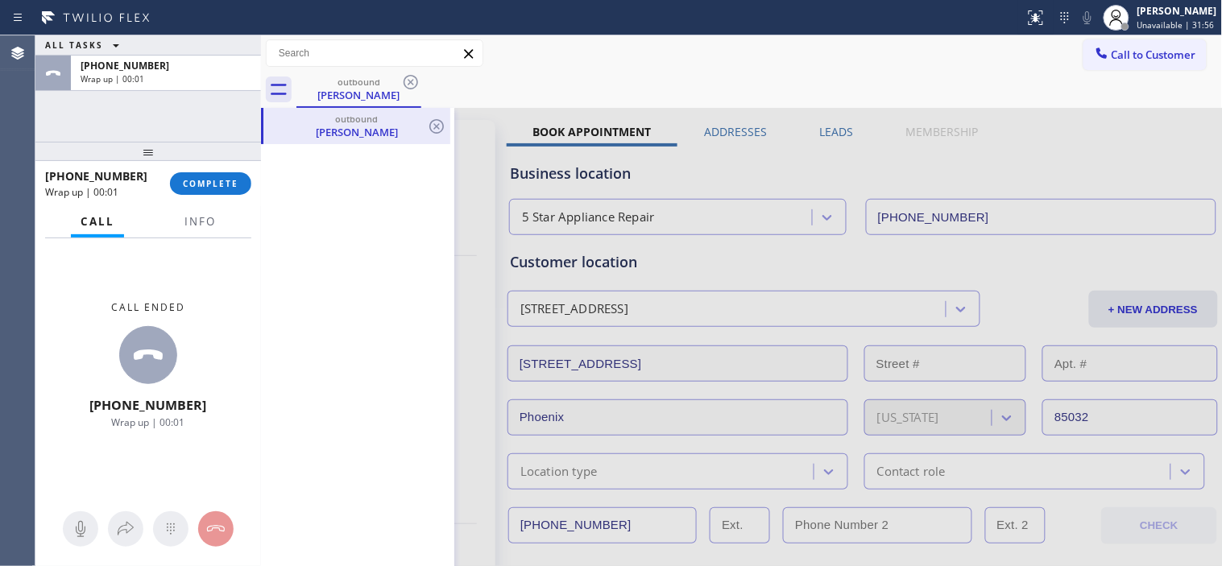
click at [436, 114] on div "outbound" at bounding box center [357, 119] width 184 height 12
click at [436, 119] on icon at bounding box center [436, 126] width 14 height 14
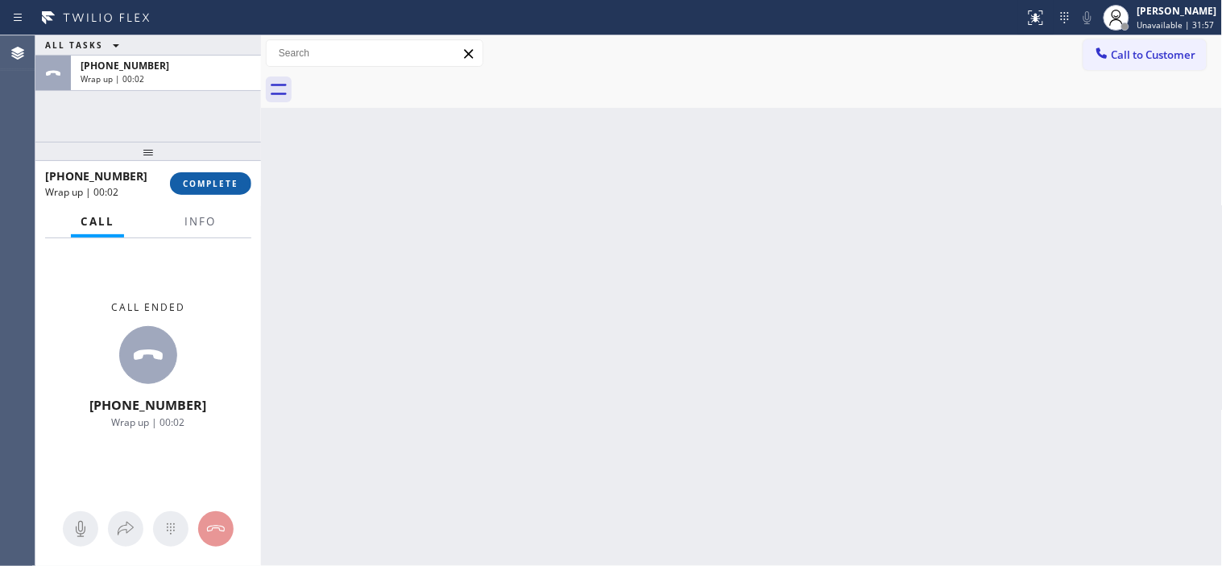
click at [227, 187] on span "COMPLETE" at bounding box center [211, 183] width 56 height 11
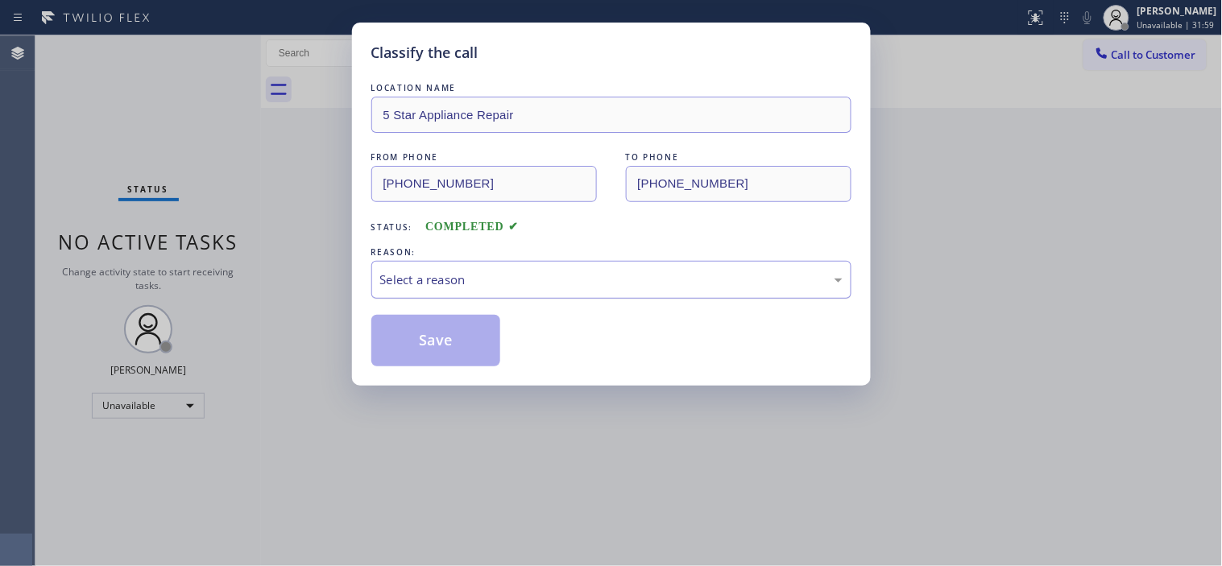
click at [542, 268] on div "Select a reason" at bounding box center [611, 280] width 480 height 38
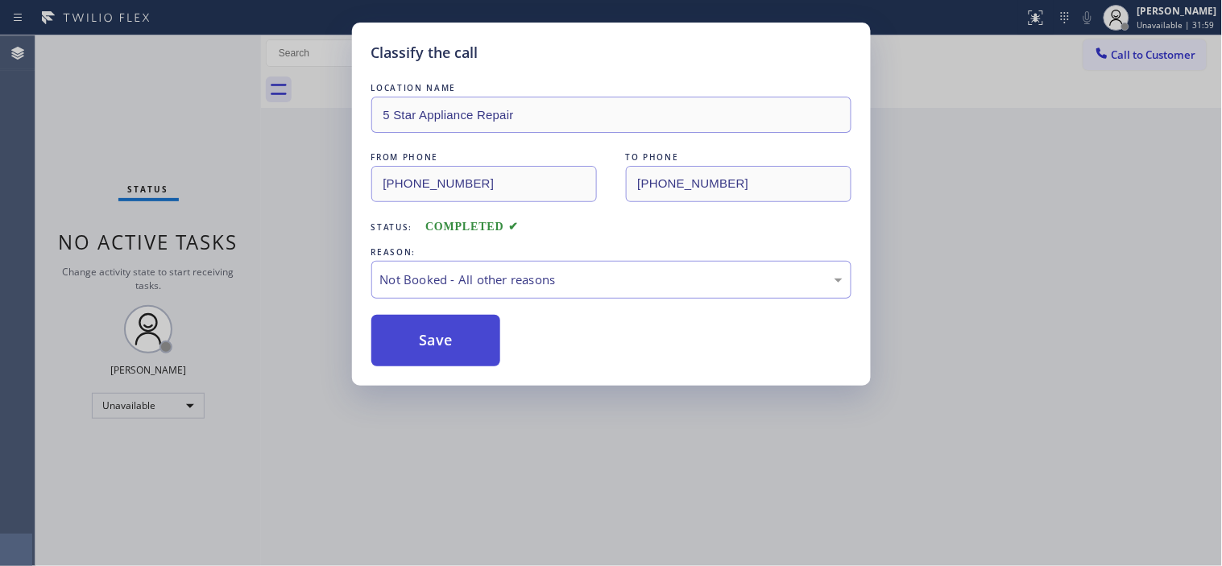
click at [449, 319] on button "Save" at bounding box center [436, 341] width 130 height 52
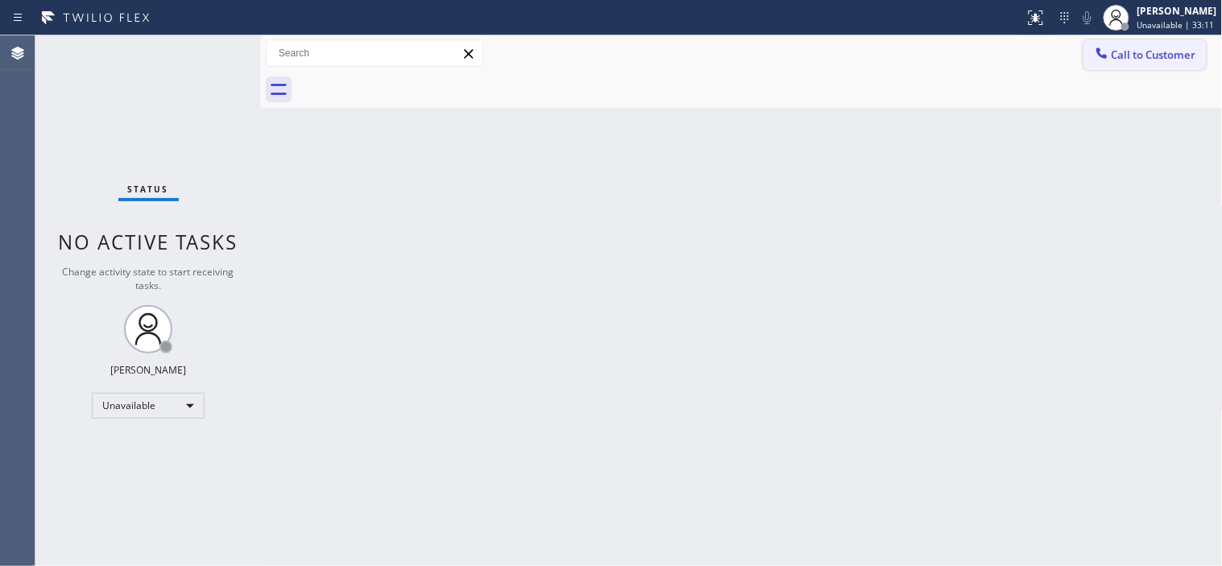
click at [1114, 43] on button "Call to Customer" at bounding box center [1144, 54] width 123 height 31
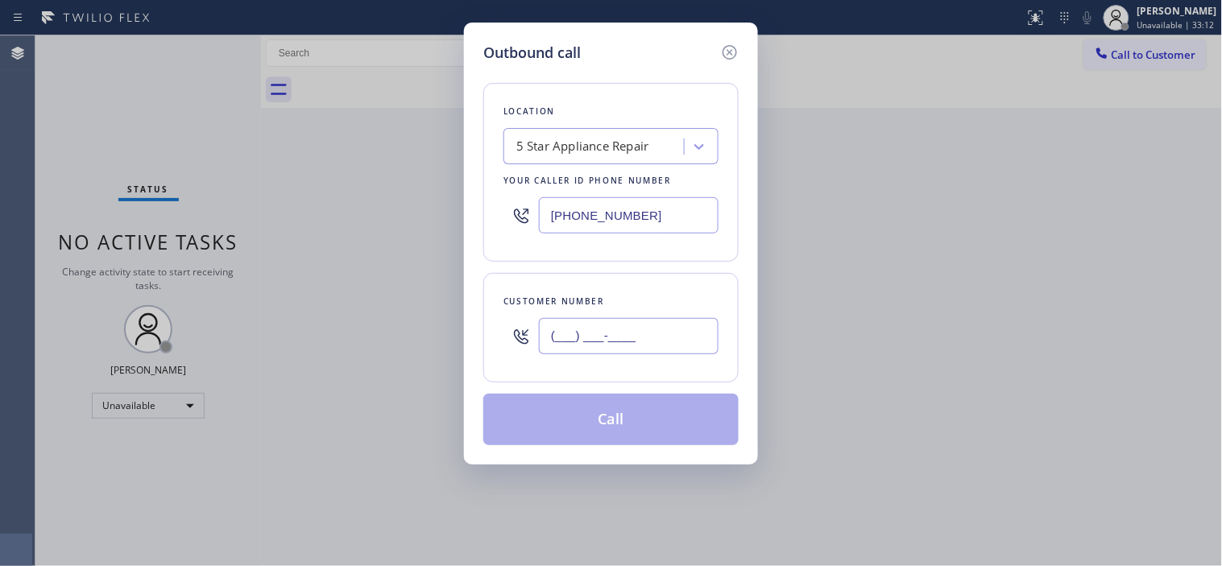
click at [567, 346] on input "(___) ___-____" at bounding box center [629, 336] width 180 height 36
paste input "347) 388-0144"
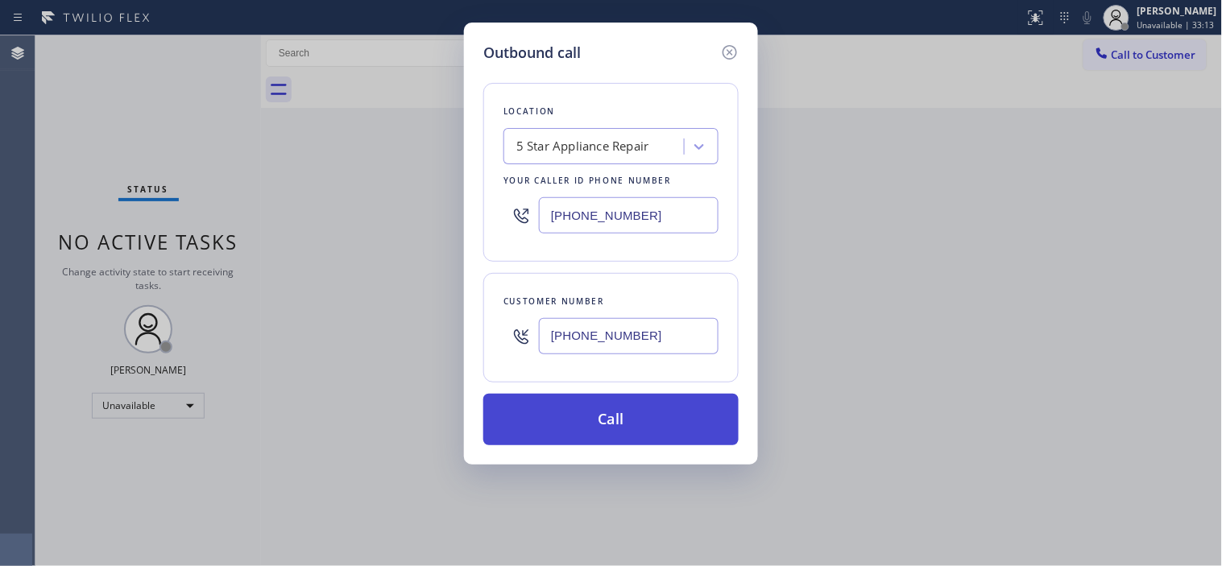
type input "[PHONE_NUMBER]"
click at [607, 435] on button "Call" at bounding box center [610, 420] width 255 height 52
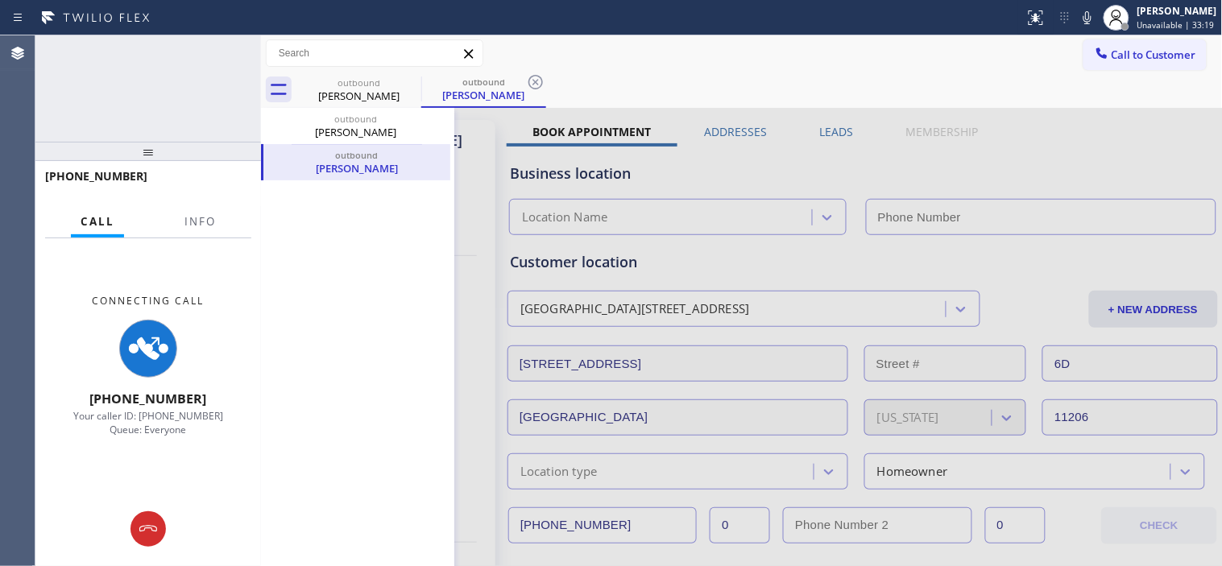
type input "[PHONE_NUMBER]"
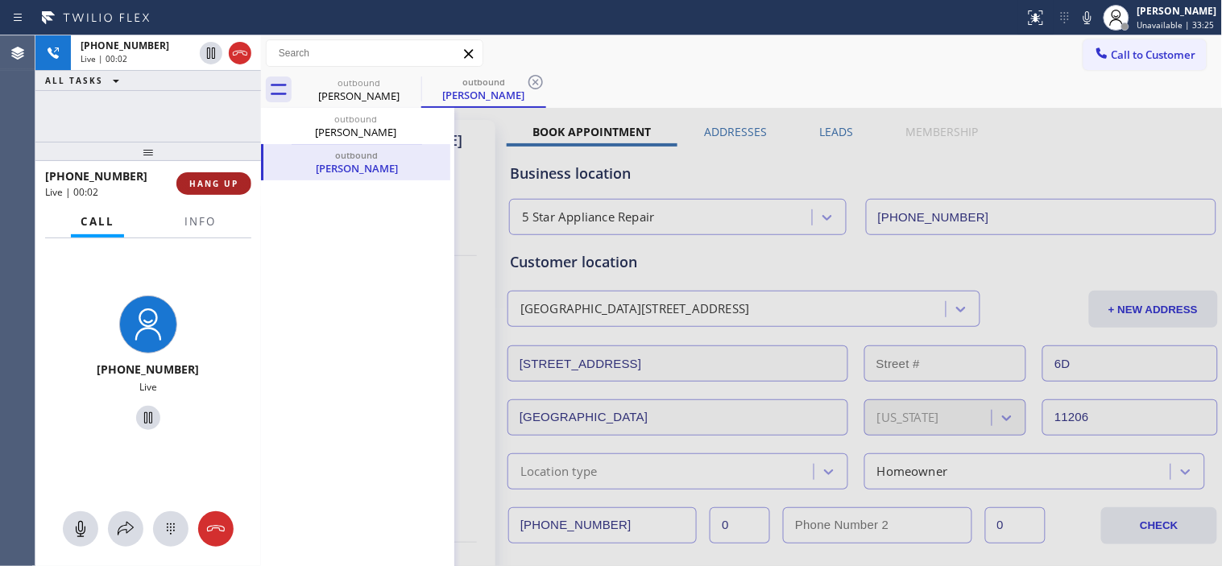
click at [245, 180] on button "HANG UP" at bounding box center [213, 183] width 75 height 23
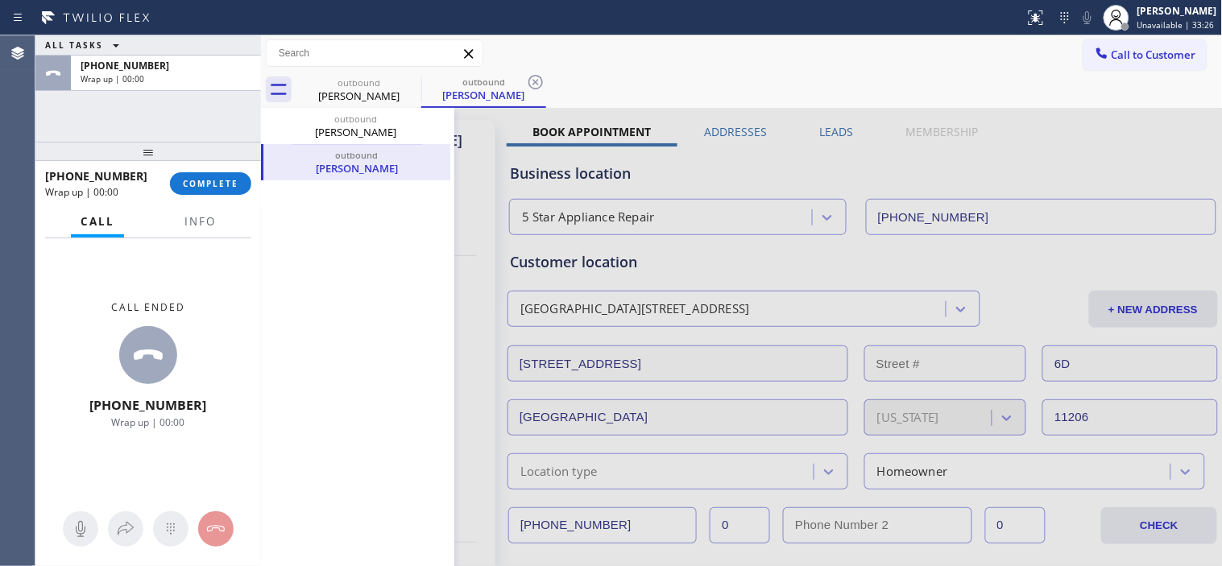
click at [234, 197] on div "[PHONE_NUMBER] Wrap up | 00:00 COMPLETE" at bounding box center [148, 184] width 206 height 42
click at [232, 178] on span "COMPLETE" at bounding box center [211, 183] width 56 height 11
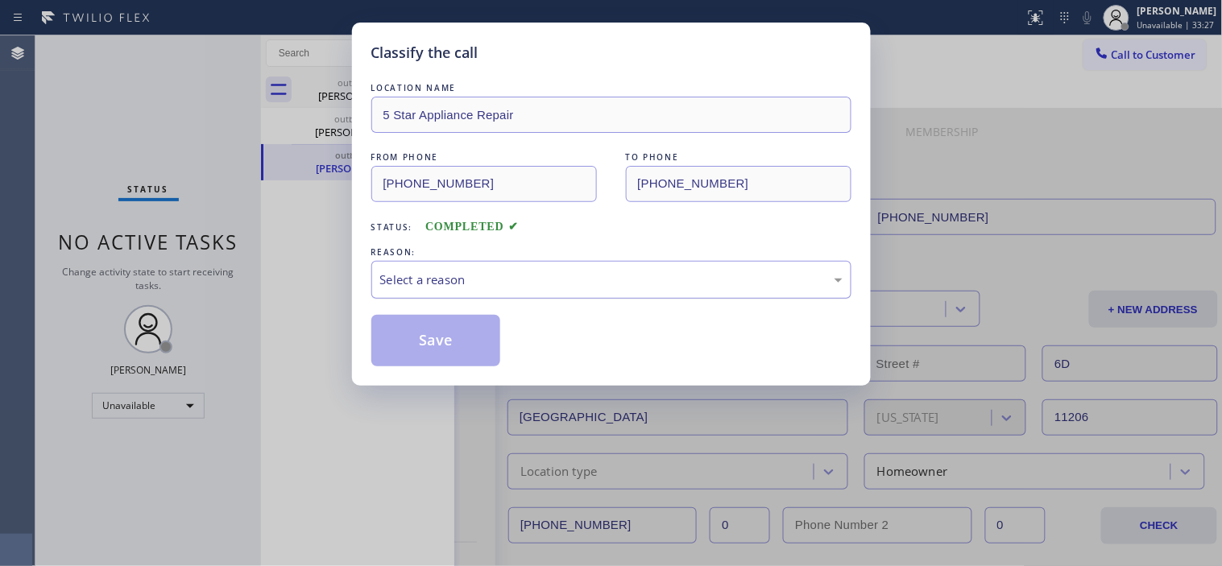
click at [516, 271] on div "Select a reason" at bounding box center [611, 280] width 462 height 19
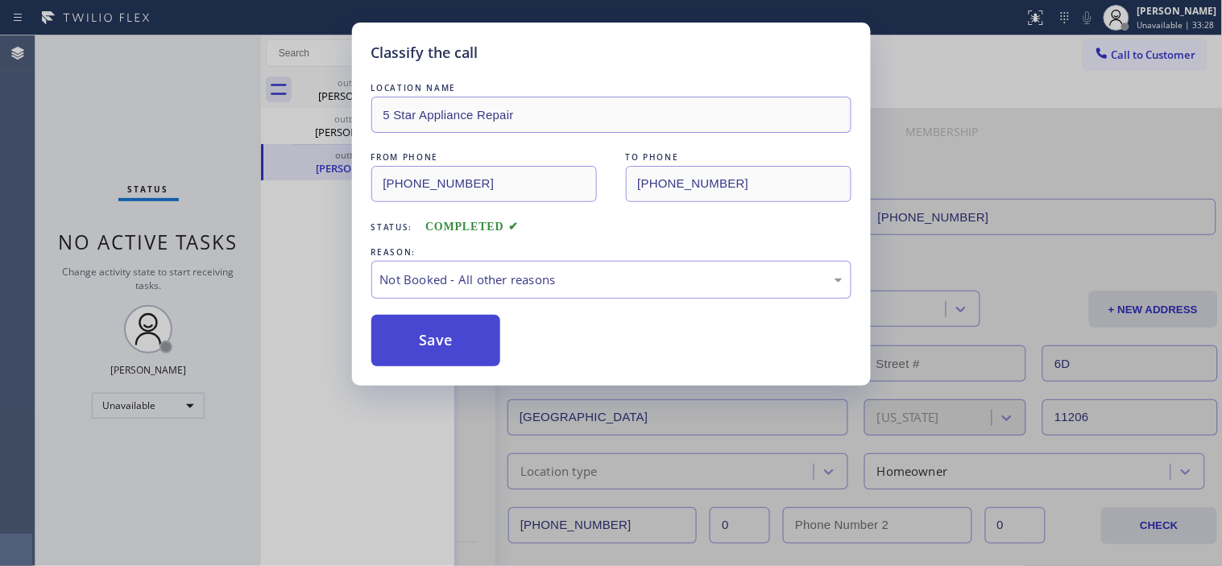
click at [489, 338] on button "Save" at bounding box center [436, 341] width 130 height 52
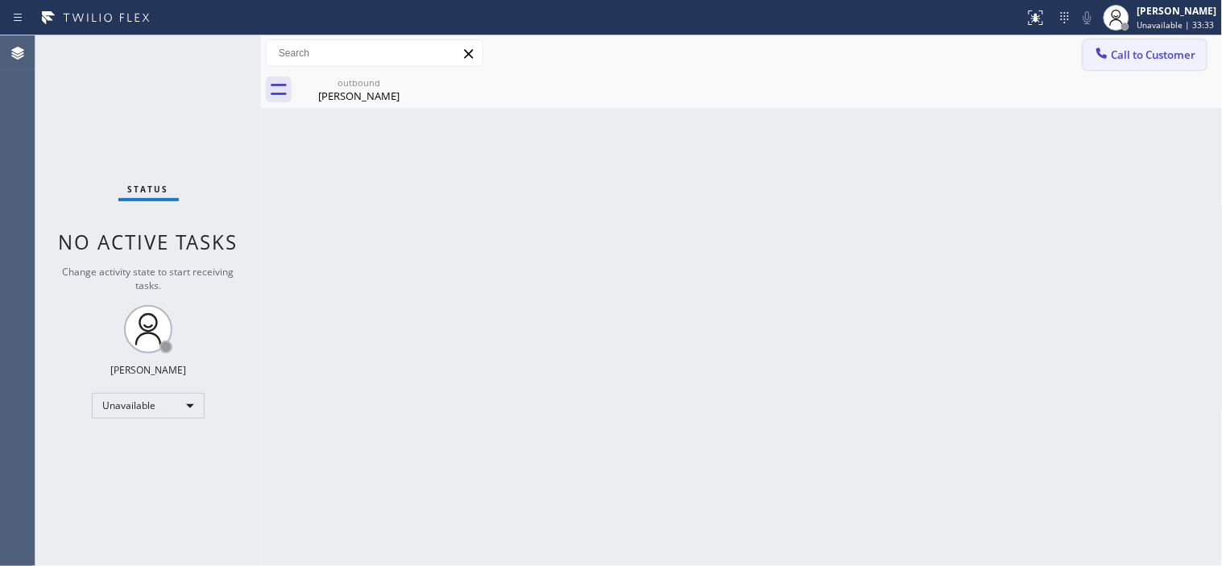
click at [1097, 49] on icon at bounding box center [1101, 53] width 10 height 10
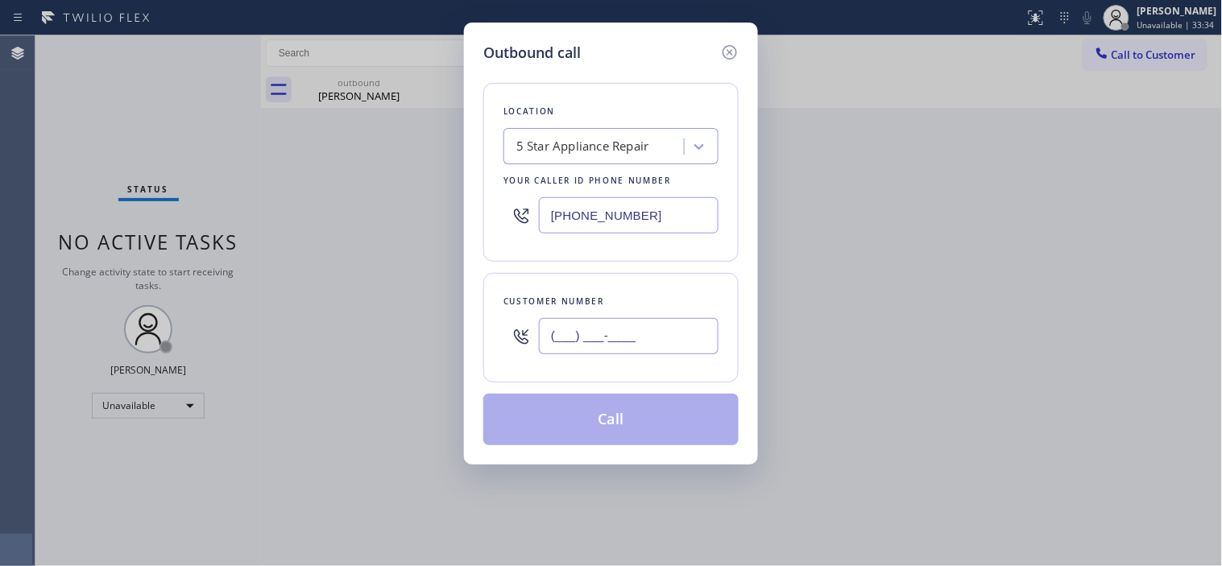
click at [590, 327] on input "(___) ___-____" at bounding box center [629, 336] width 180 height 36
paste input "626) 353-6376"
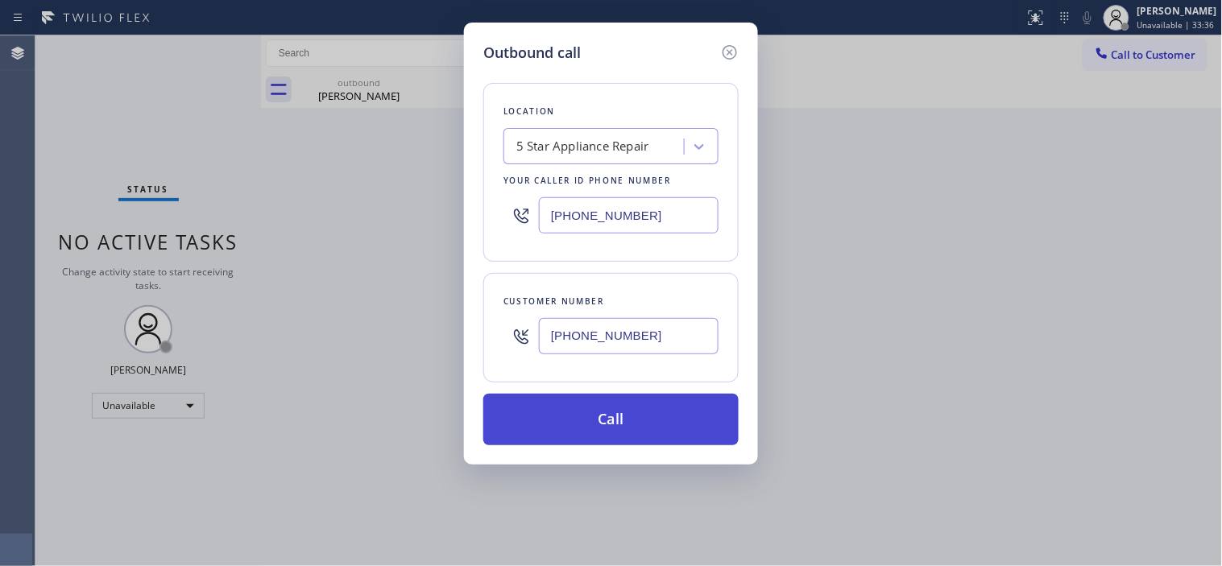
type input "[PHONE_NUMBER]"
click at [588, 417] on button "Call" at bounding box center [610, 420] width 255 height 52
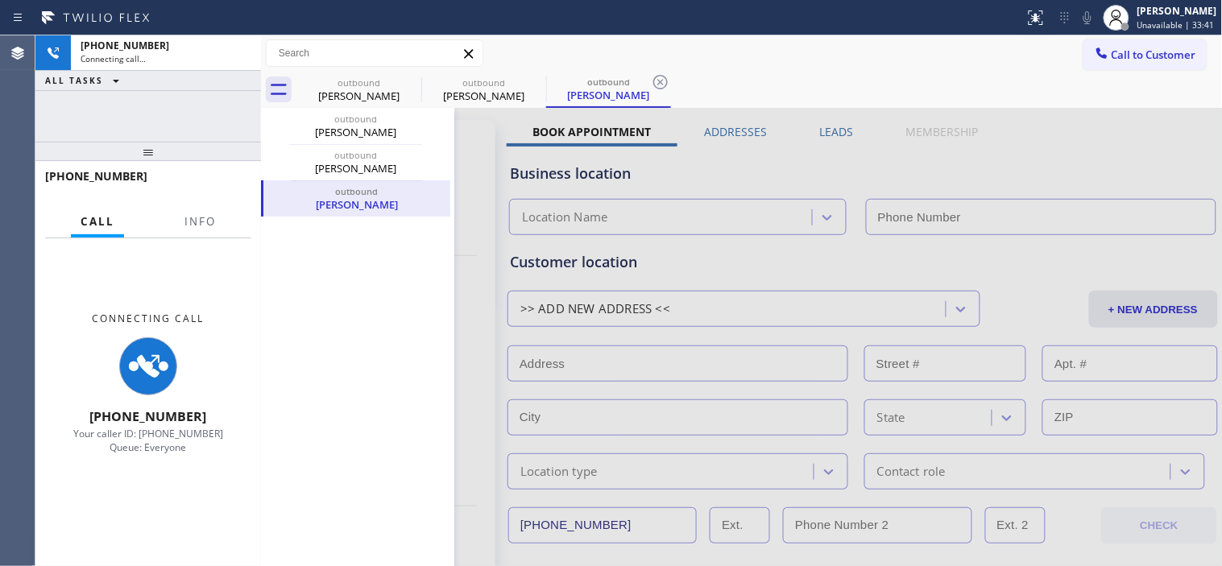
type input "[PHONE_NUMBER]"
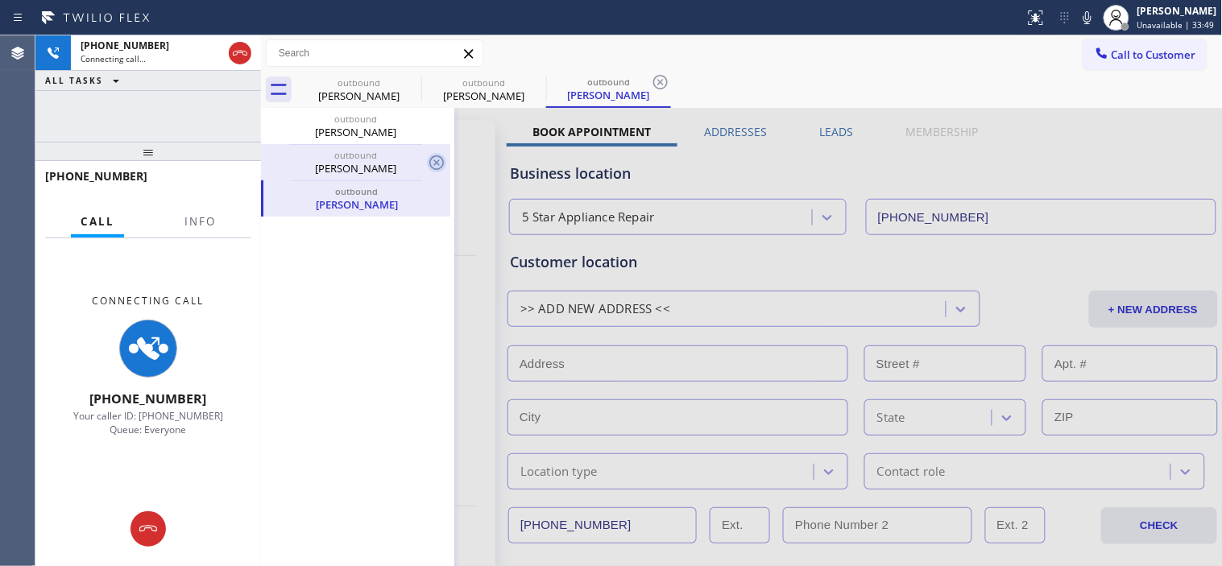
click at [437, 161] on icon at bounding box center [436, 162] width 19 height 19
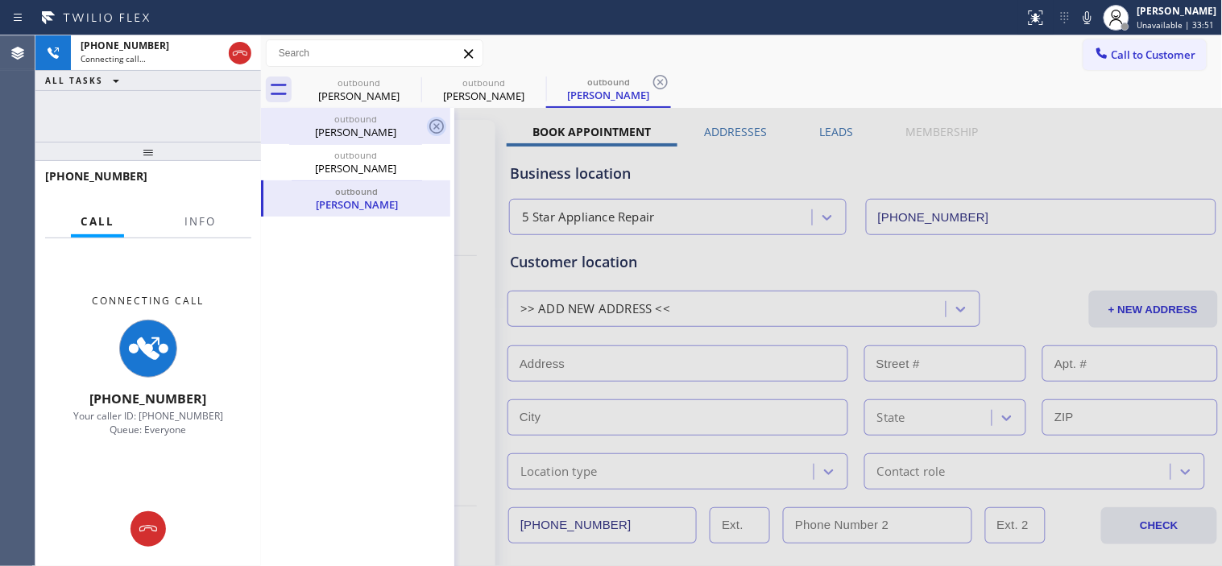
click at [436, 124] on icon at bounding box center [436, 126] width 19 height 19
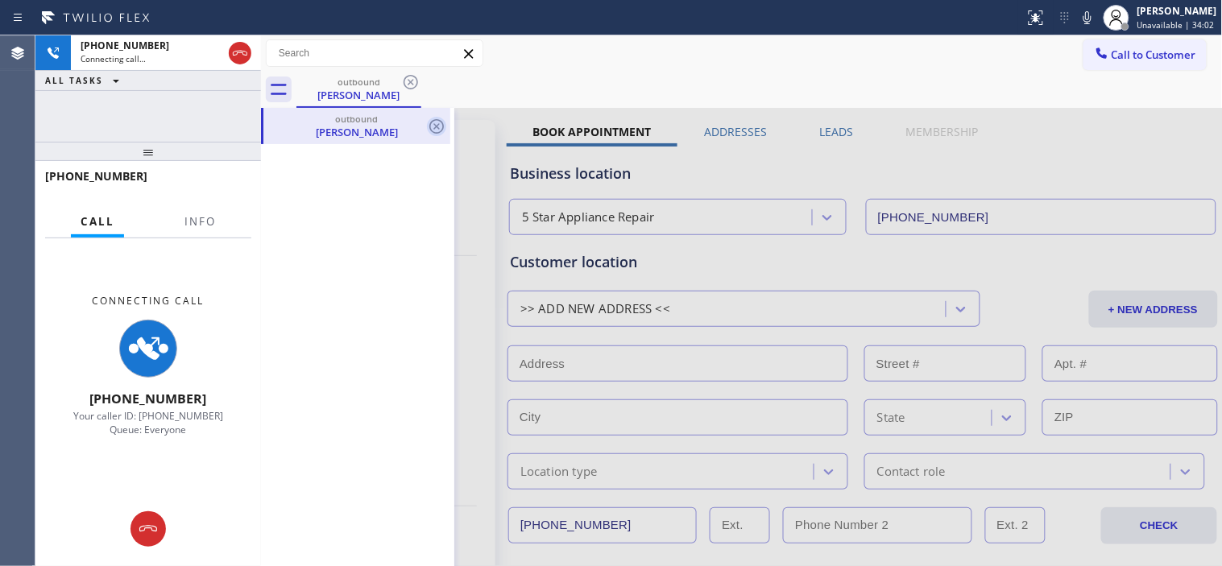
click at [430, 126] on icon at bounding box center [436, 126] width 14 height 14
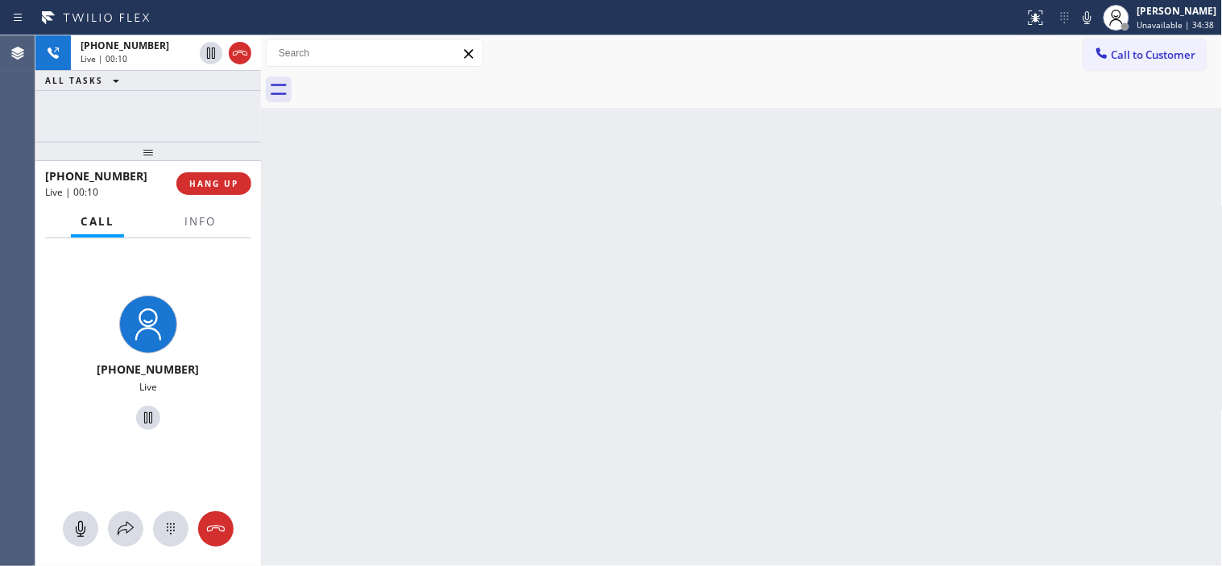
click at [193, 197] on div "[PHONE_NUMBER] Live | 00:10 HANG UP" at bounding box center [148, 184] width 206 height 42
click at [192, 180] on span "HANG UP" at bounding box center [213, 183] width 49 height 11
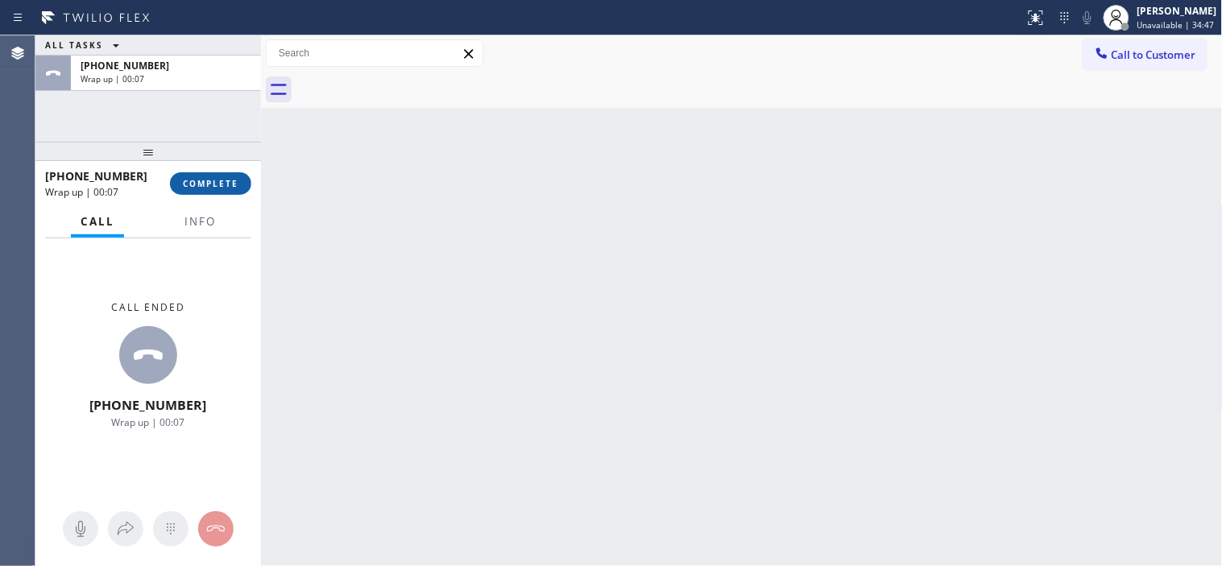
click at [221, 187] on span "COMPLETE" at bounding box center [211, 183] width 56 height 11
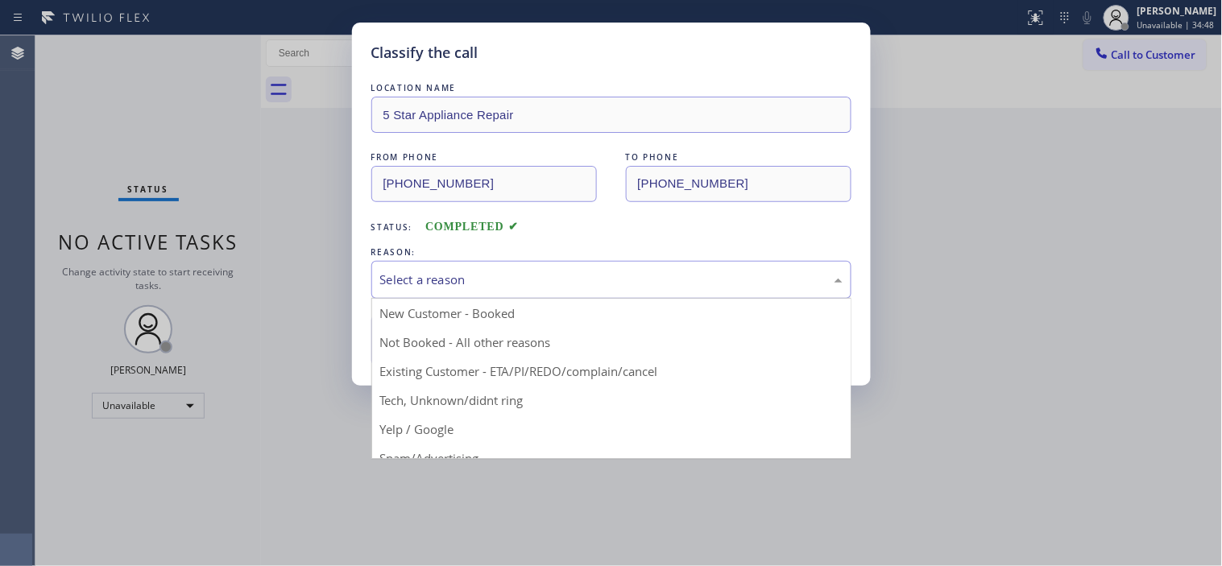
drag, startPoint x: 629, startPoint y: 292, endPoint x: 632, endPoint y: 283, distance: 9.4
click at [632, 284] on div "Select a reason" at bounding box center [611, 280] width 480 height 38
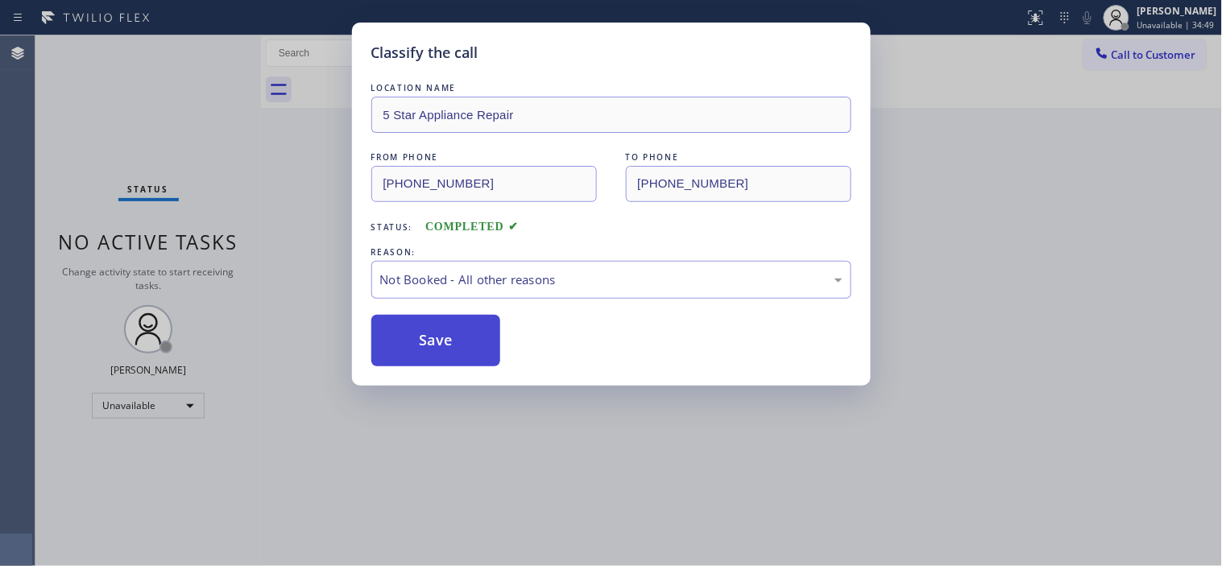
click at [443, 339] on button "Save" at bounding box center [436, 341] width 130 height 52
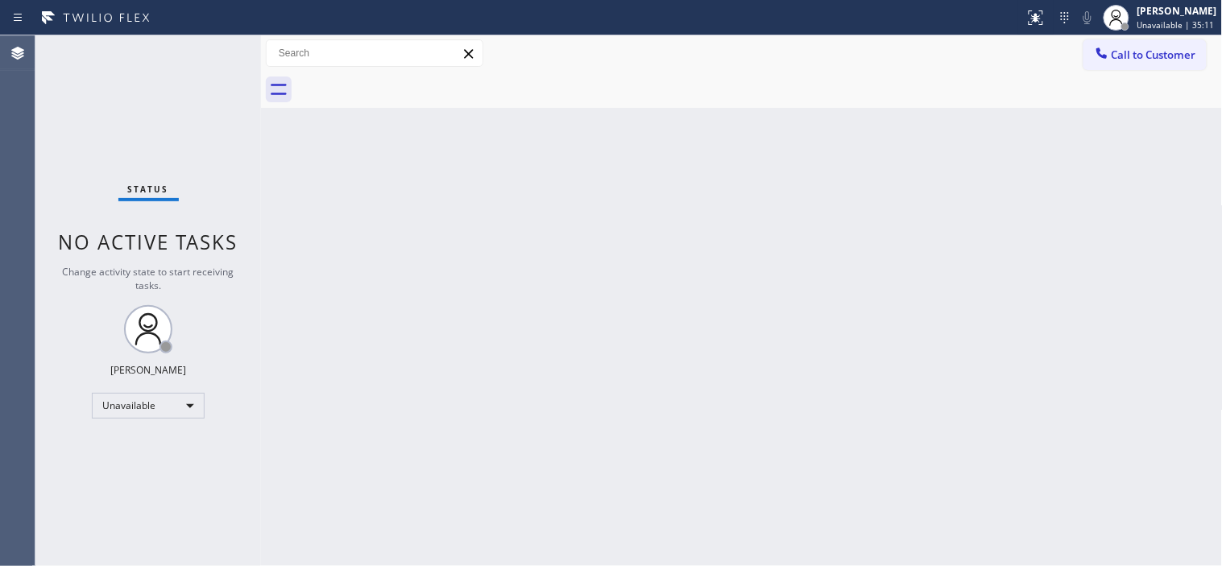
click at [1117, 37] on div "Call to Customer Outbound call Location 5 Star Appliance Repair Your caller id …" at bounding box center [742, 53] width 962 height 36
click at [1115, 54] on span "Call to Customer" at bounding box center [1153, 55] width 85 height 14
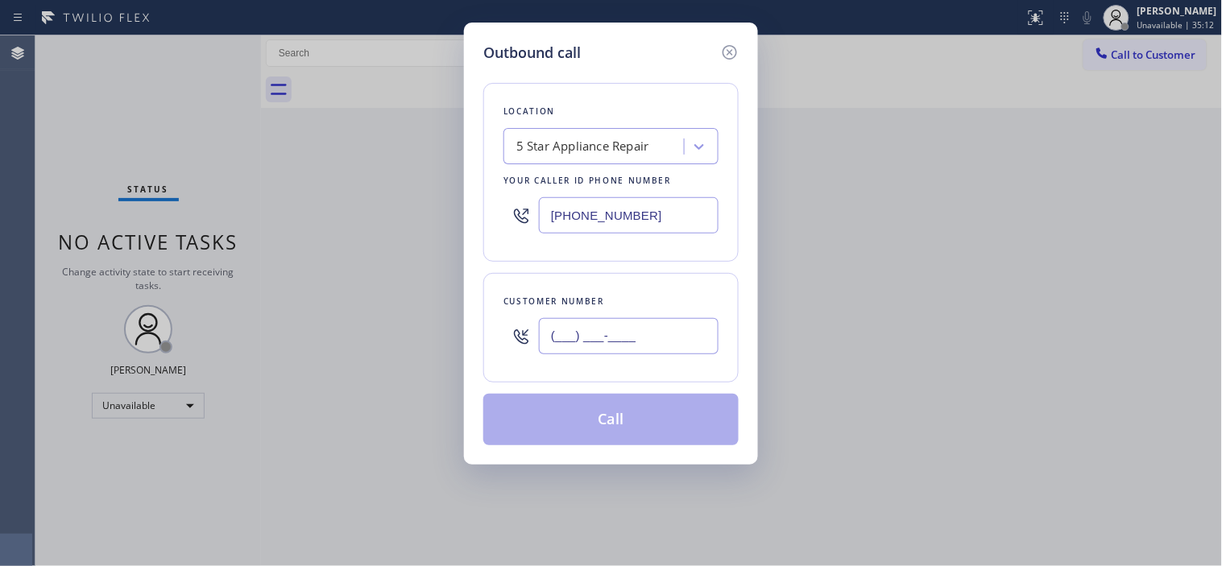
click at [561, 338] on input "(___) ___-____" at bounding box center [629, 336] width 180 height 36
paste input "646) 400-2868"
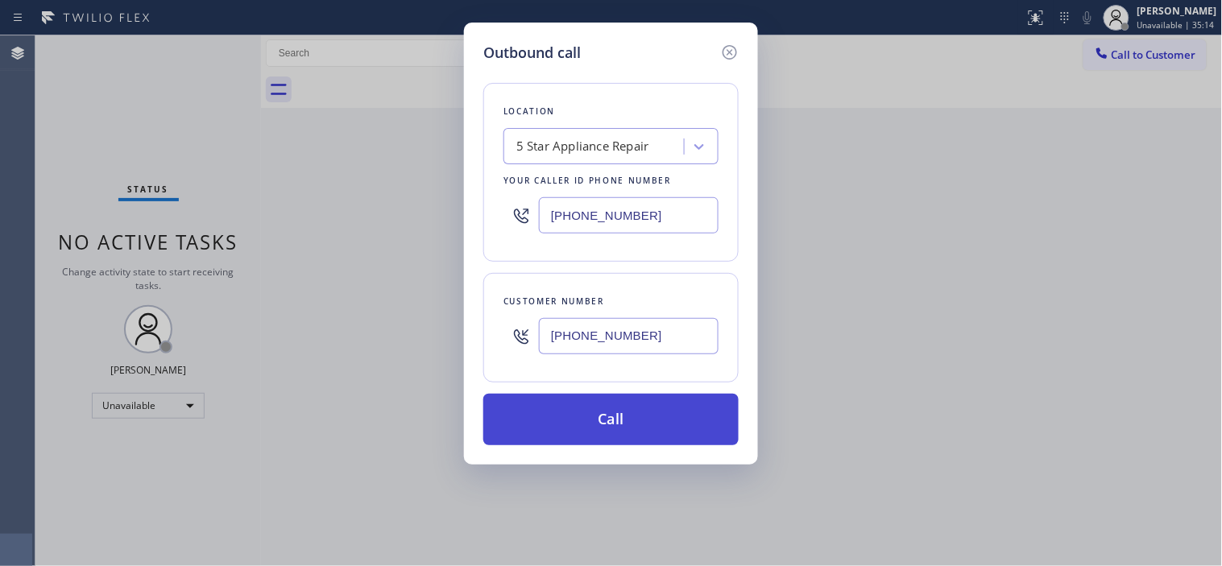
type input "[PHONE_NUMBER]"
click at [548, 398] on button "Call" at bounding box center [610, 420] width 255 height 52
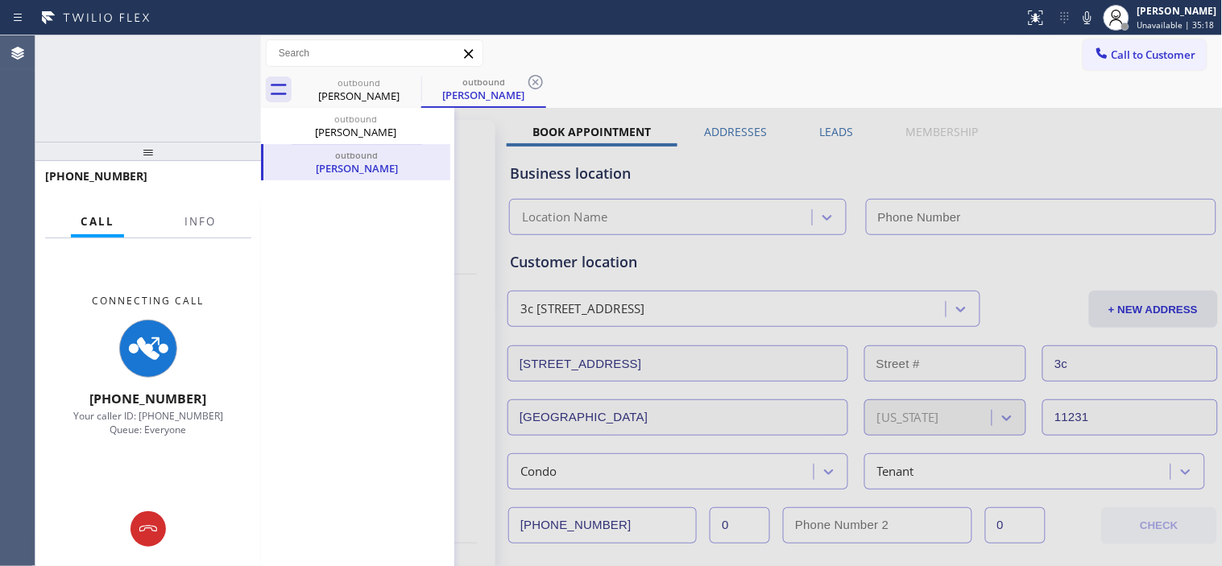
type input "[PHONE_NUMBER]"
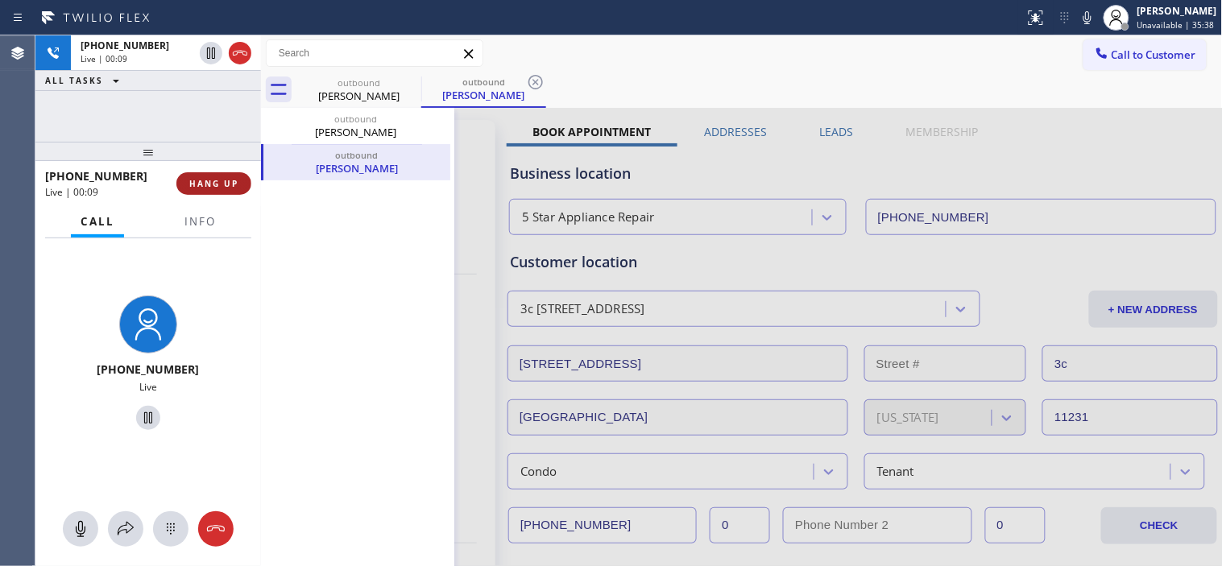
click at [206, 190] on button "HANG UP" at bounding box center [213, 183] width 75 height 23
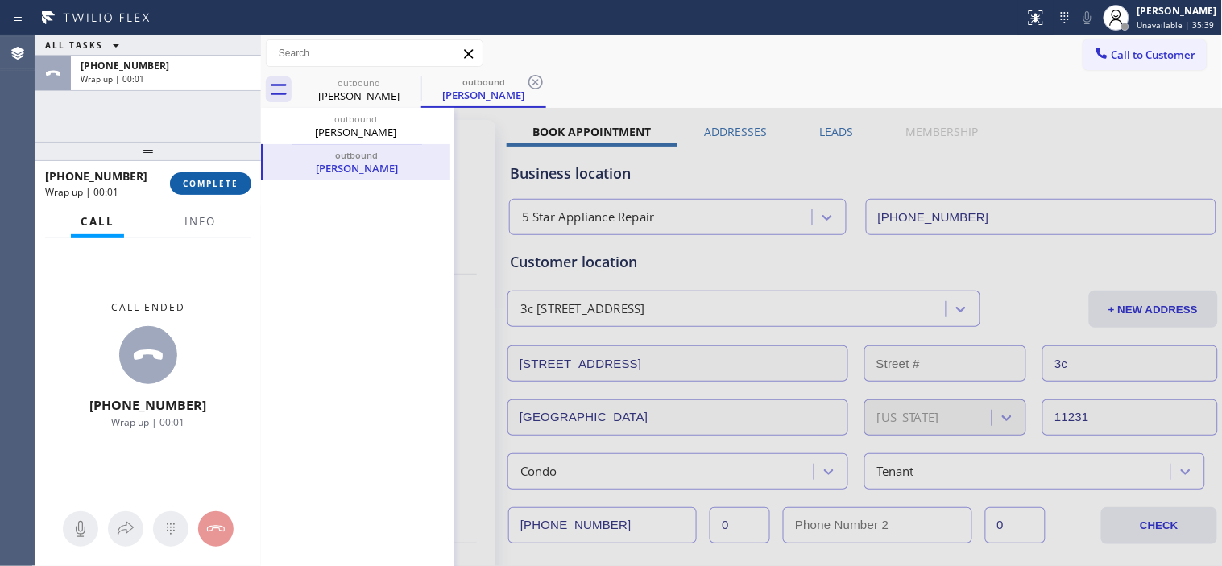
click at [205, 190] on button "COMPLETE" at bounding box center [210, 183] width 81 height 23
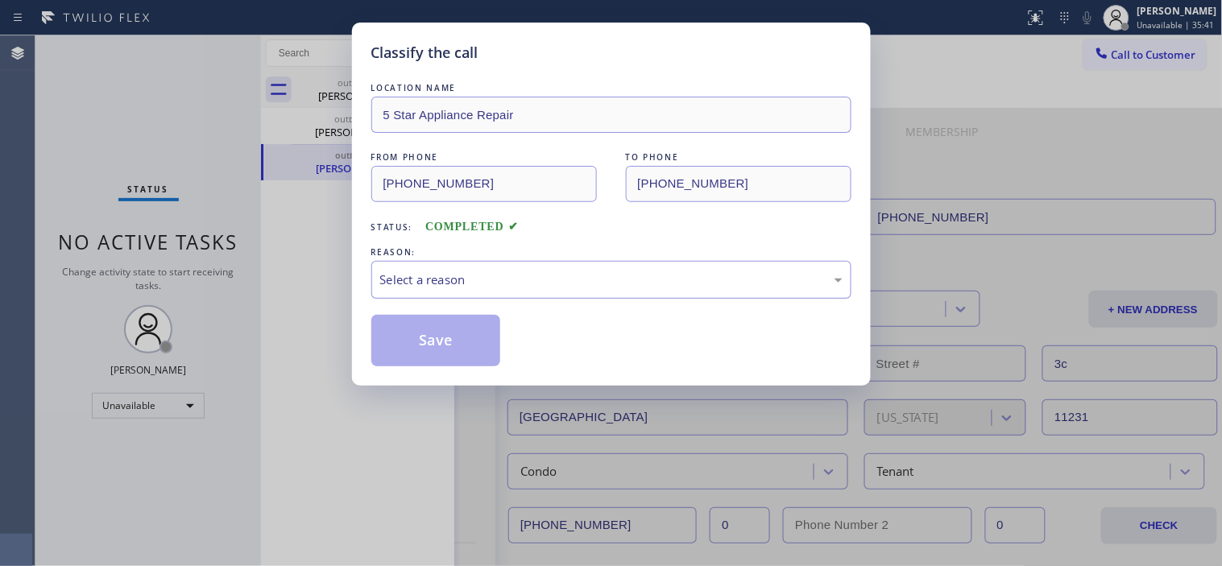
click at [651, 274] on div "Select a reason" at bounding box center [611, 280] width 462 height 19
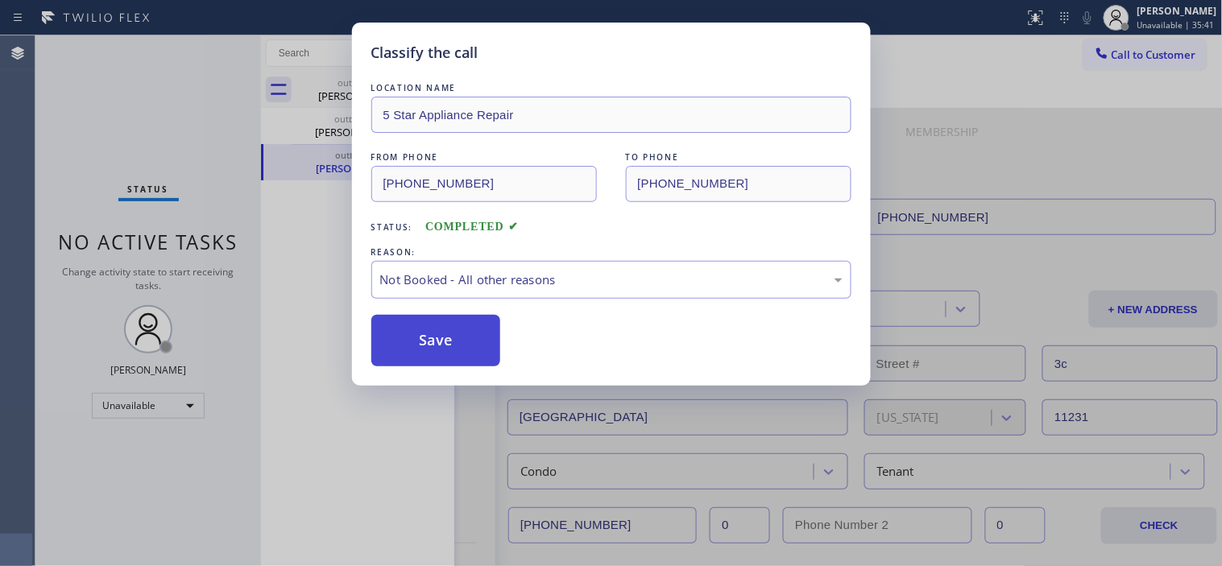
click at [475, 340] on button "Save" at bounding box center [436, 341] width 130 height 52
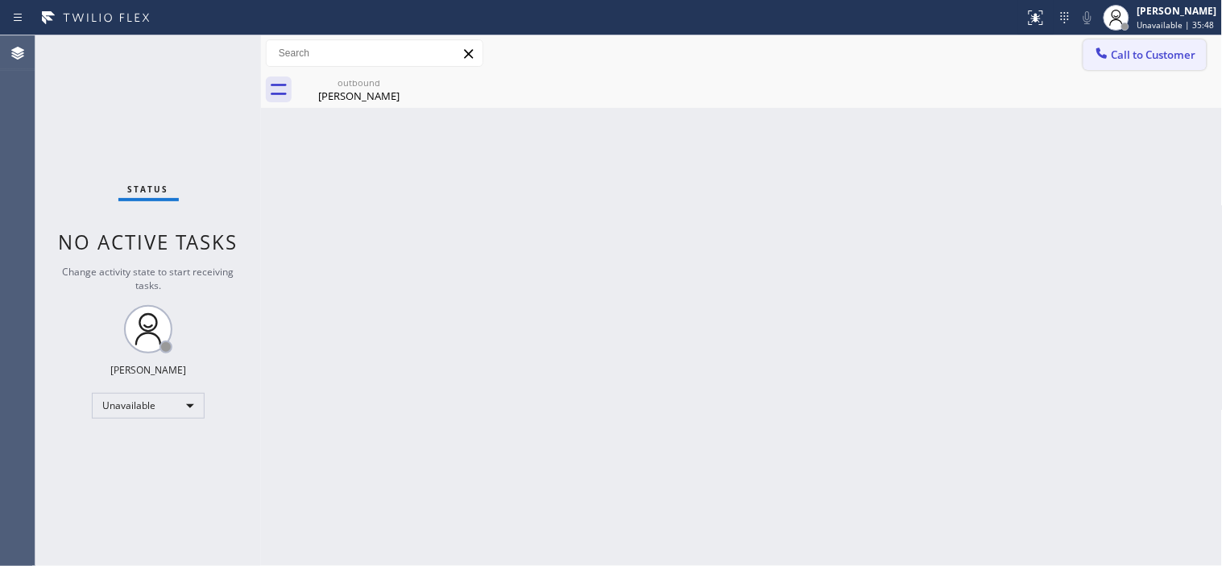
click at [1089, 54] on button "Call to Customer" at bounding box center [1144, 54] width 123 height 31
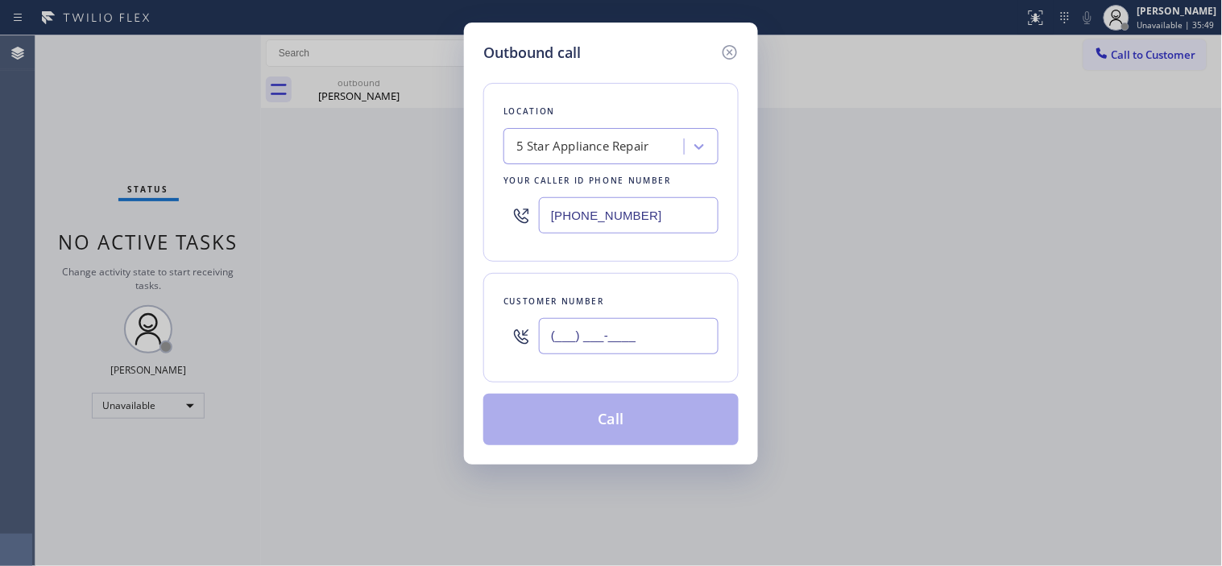
click at [572, 331] on input "(___) ___-____" at bounding box center [629, 336] width 180 height 36
paste input "323) 217-6075"
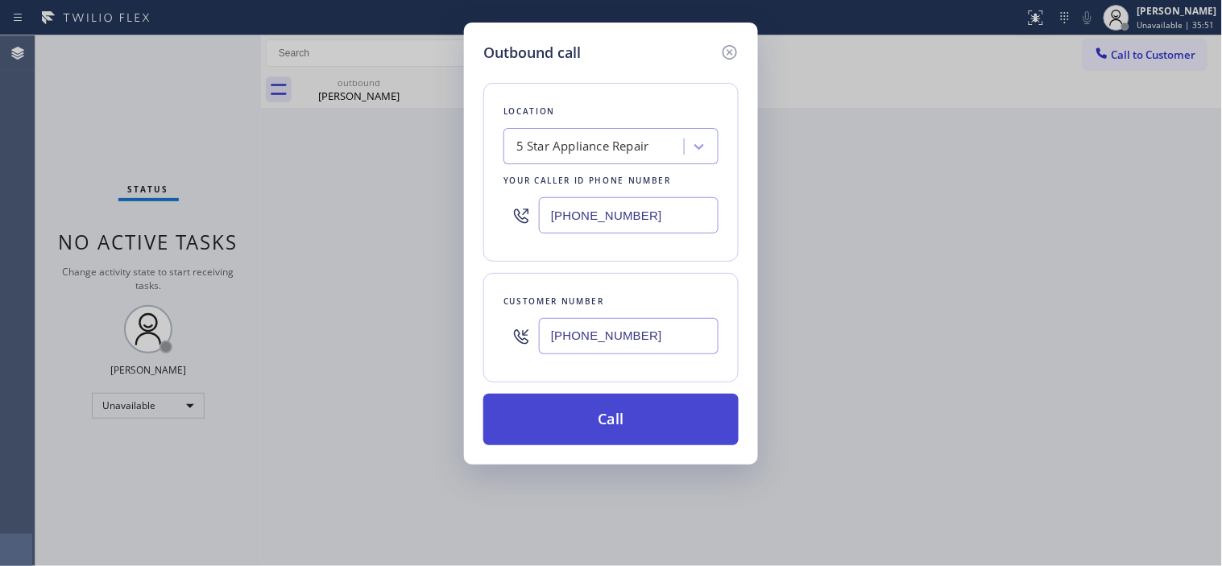
type input "[PHONE_NUMBER]"
click at [606, 409] on button "Call" at bounding box center [610, 420] width 255 height 52
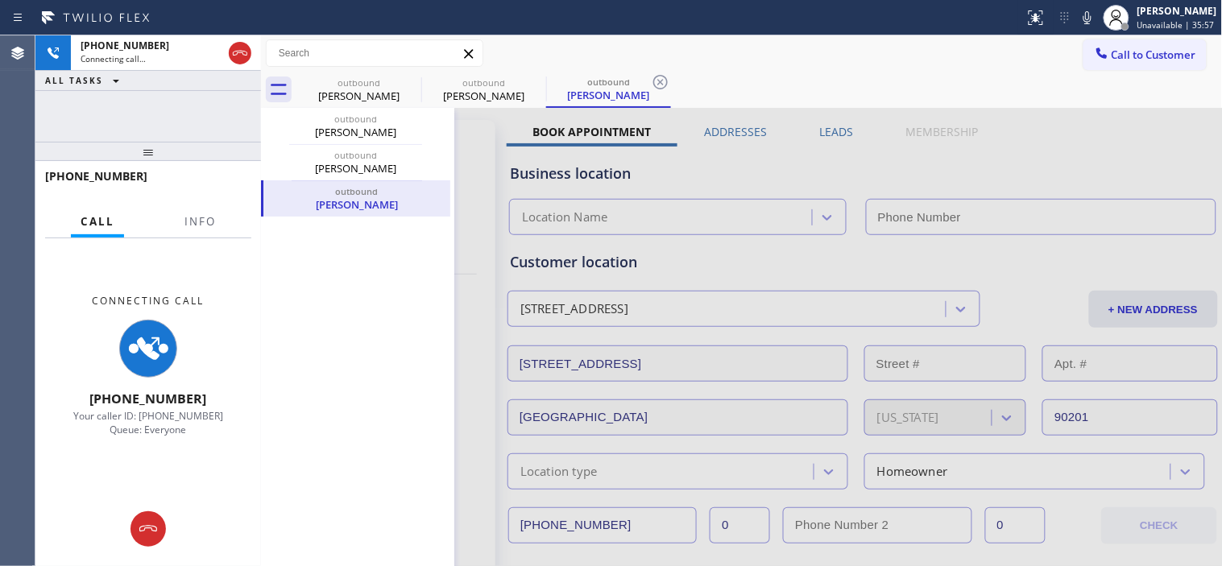
type input "[PHONE_NUMBER]"
click at [279, 82] on icon at bounding box center [279, 90] width 26 height 26
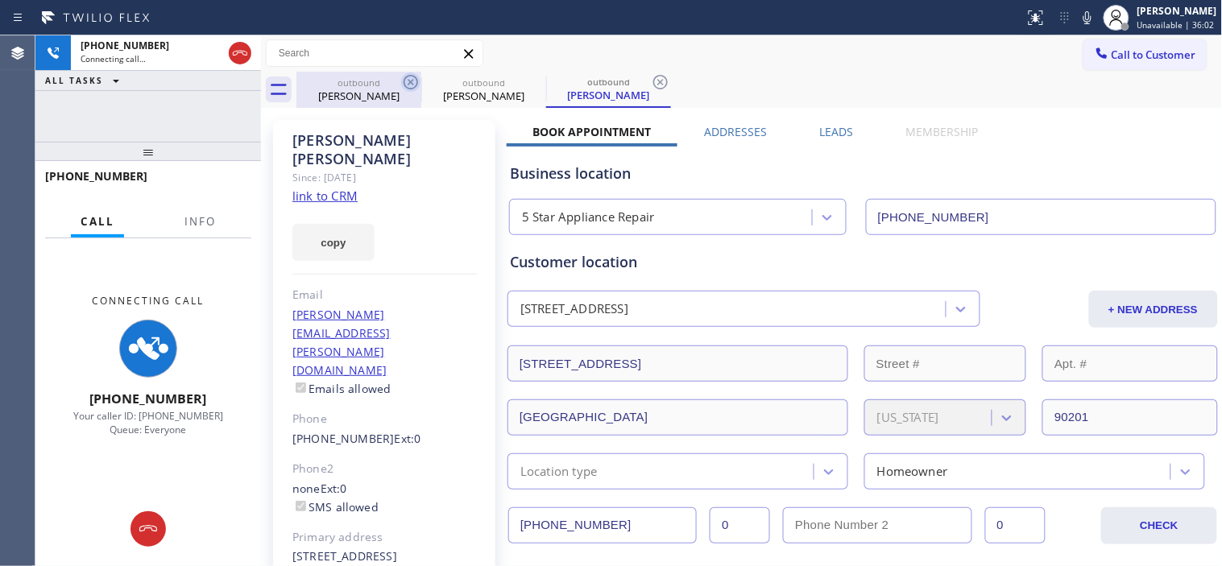
click at [407, 81] on icon at bounding box center [410, 81] width 19 height 19
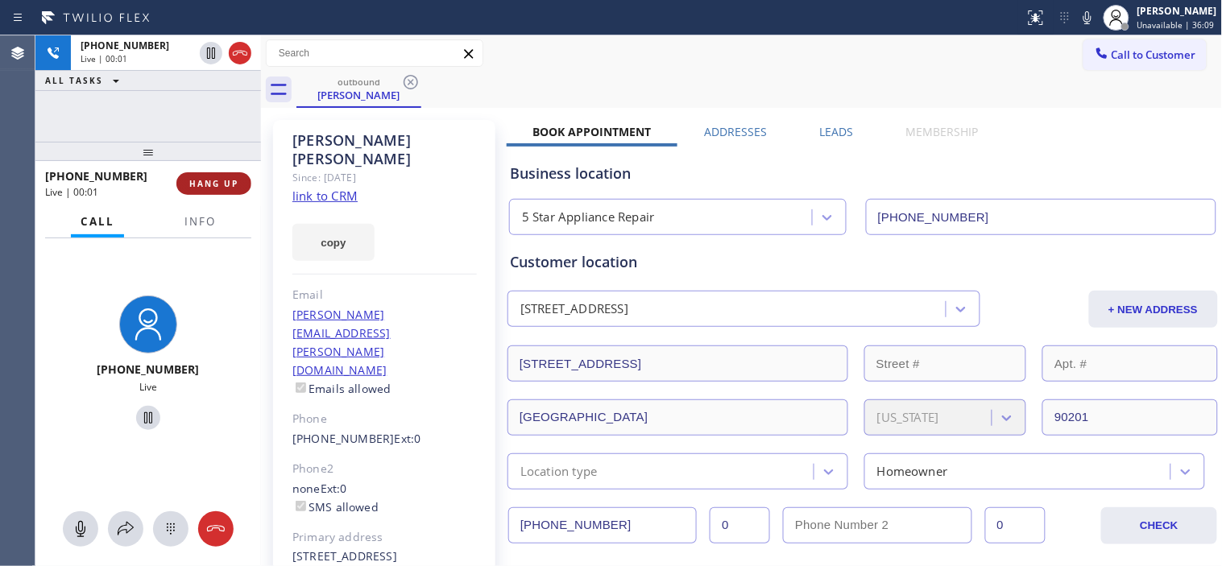
click at [244, 173] on button "HANG UP" at bounding box center [213, 183] width 75 height 23
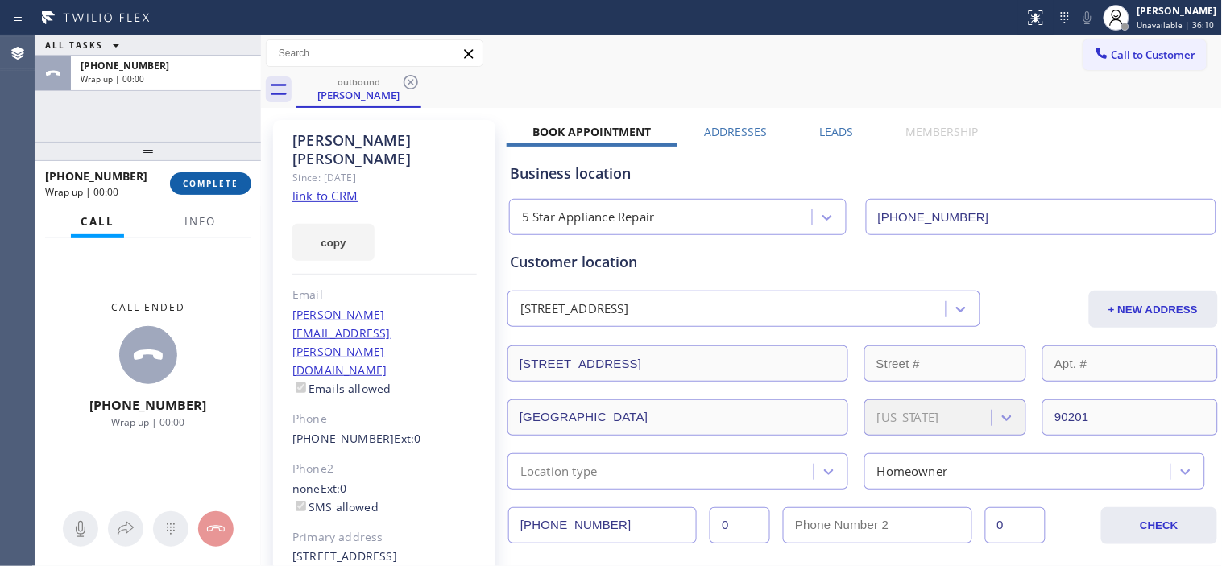
click at [231, 186] on span "COMPLETE" at bounding box center [211, 183] width 56 height 11
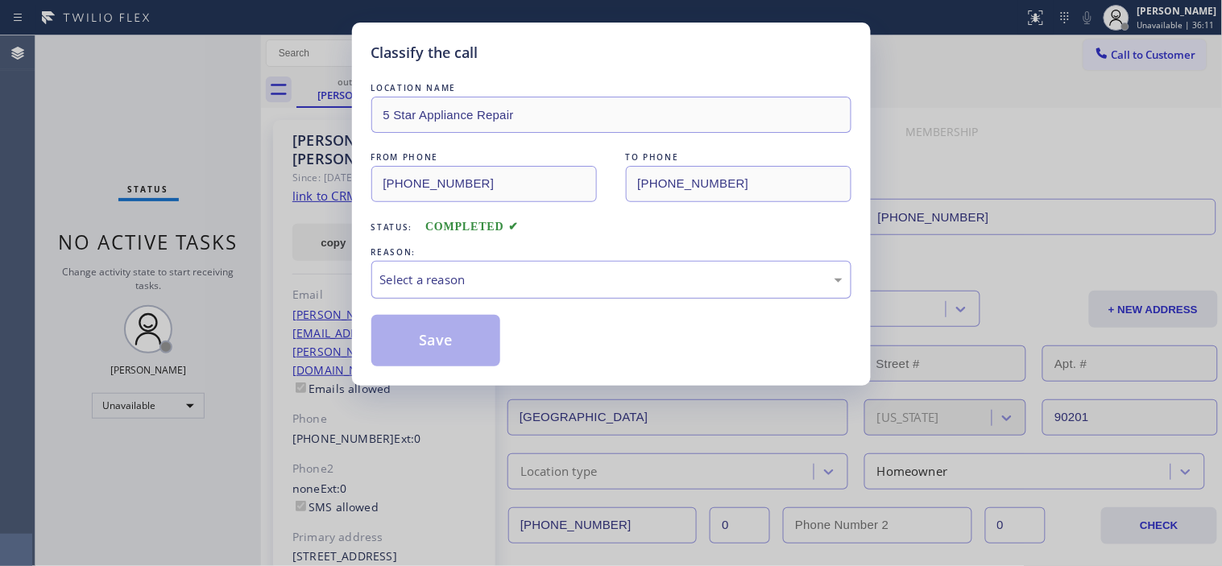
click at [444, 292] on div "Select a reason" at bounding box center [611, 280] width 480 height 38
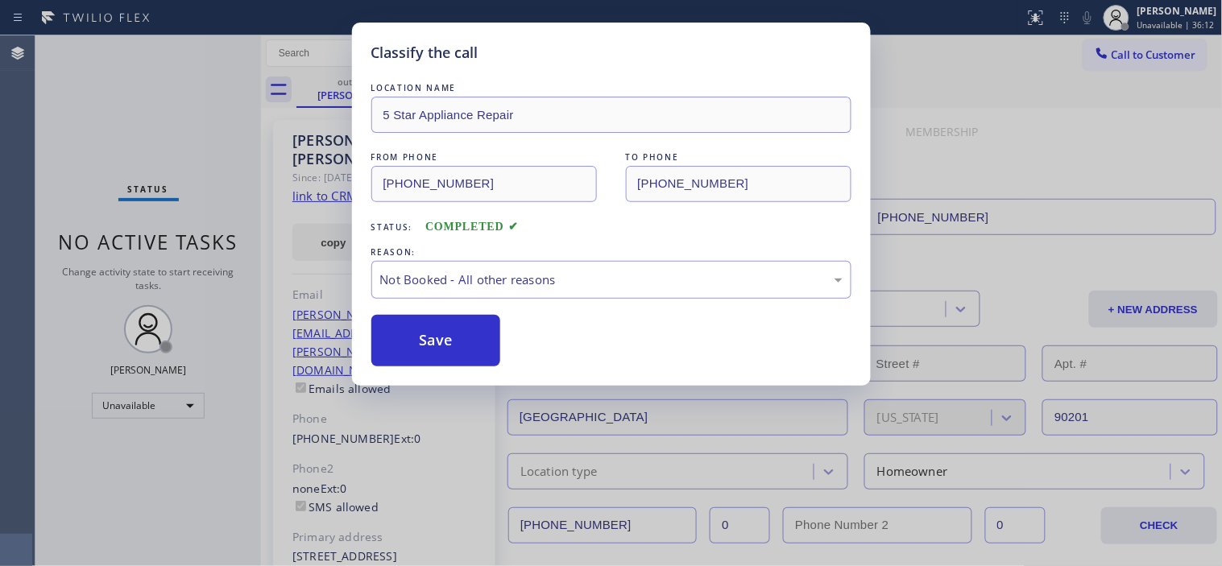
click at [432, 334] on button "Save" at bounding box center [436, 341] width 130 height 52
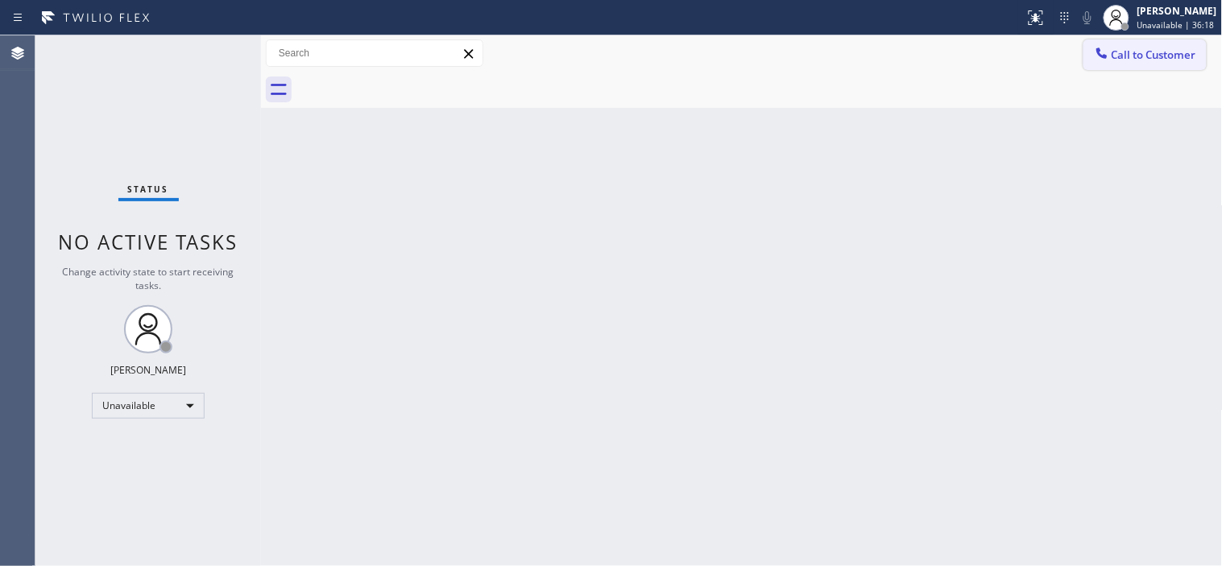
click at [1185, 52] on span "Call to Customer" at bounding box center [1153, 55] width 85 height 14
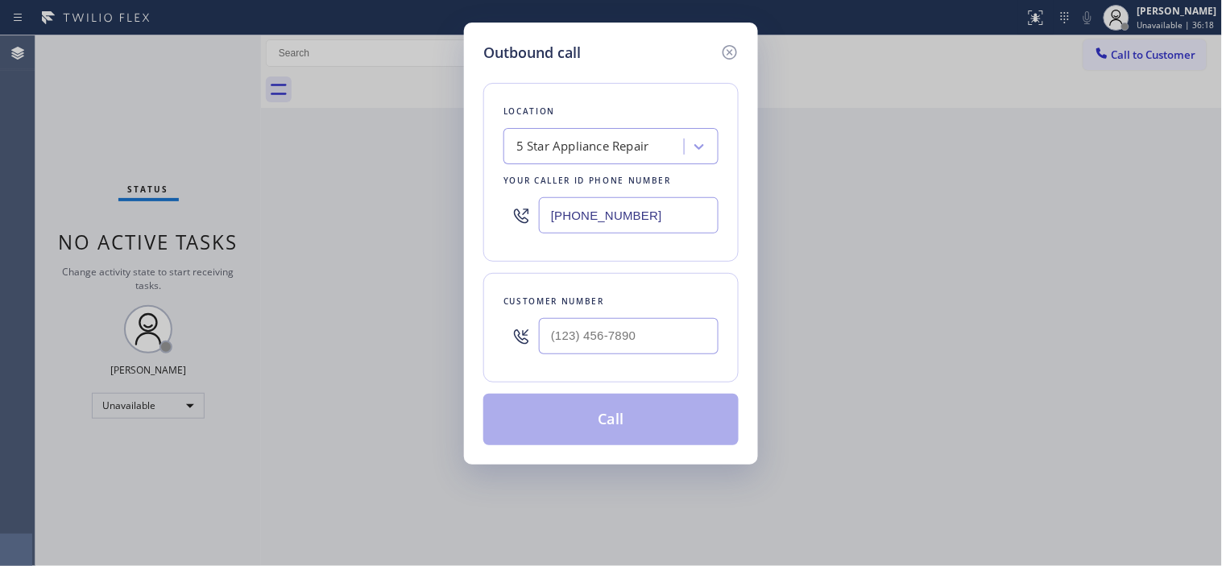
click at [591, 387] on div "Location 5 Star Appliance Repair Your caller id phone number [PHONE_NUMBER] Cus…" at bounding box center [610, 255] width 255 height 382
click at [575, 316] on div at bounding box center [629, 336] width 180 height 52
click at [573, 342] on input "(___) ___-____" at bounding box center [629, 336] width 180 height 36
paste input "408) 921-5503"
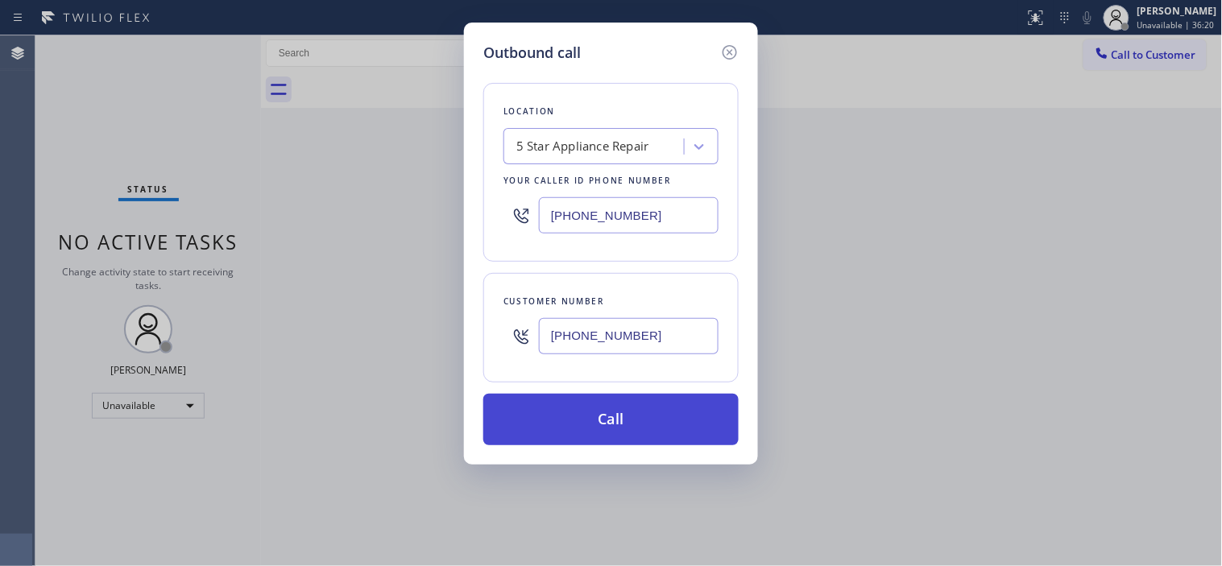
type input "[PHONE_NUMBER]"
click at [568, 422] on button "Call" at bounding box center [610, 420] width 255 height 52
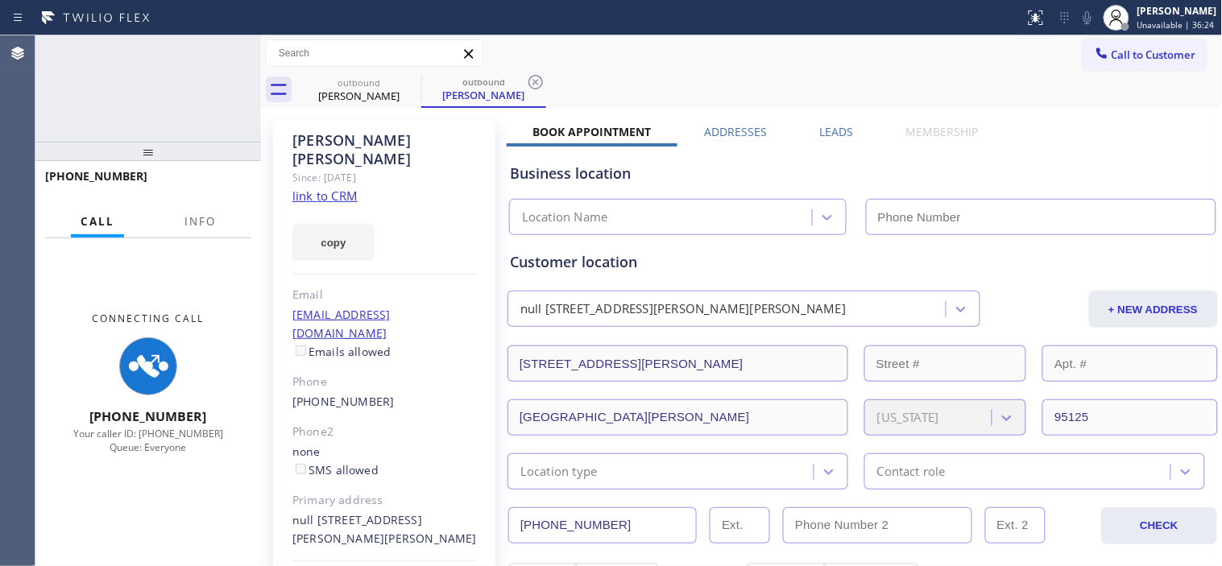
type input "[PHONE_NUMBER]"
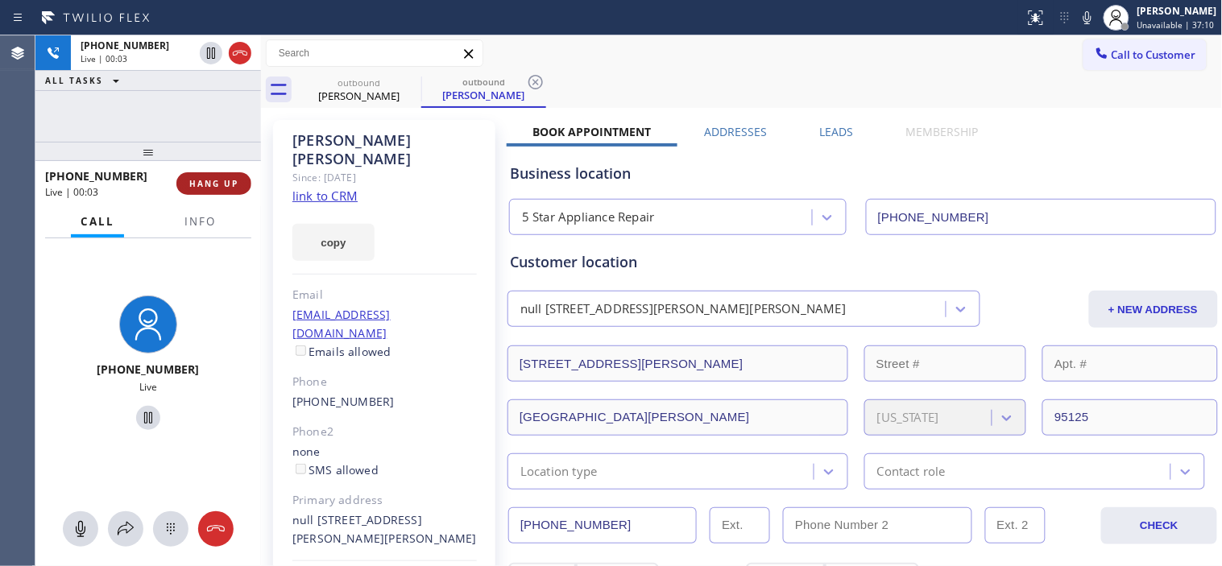
click at [221, 175] on button "HANG UP" at bounding box center [213, 183] width 75 height 23
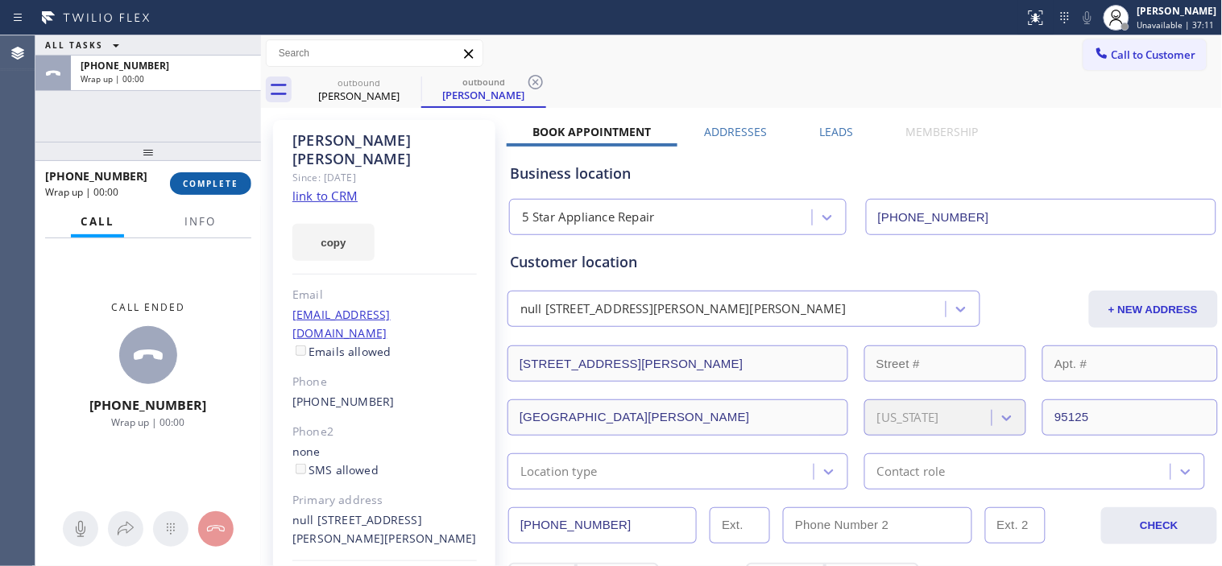
click at [220, 188] on span "COMPLETE" at bounding box center [211, 183] width 56 height 11
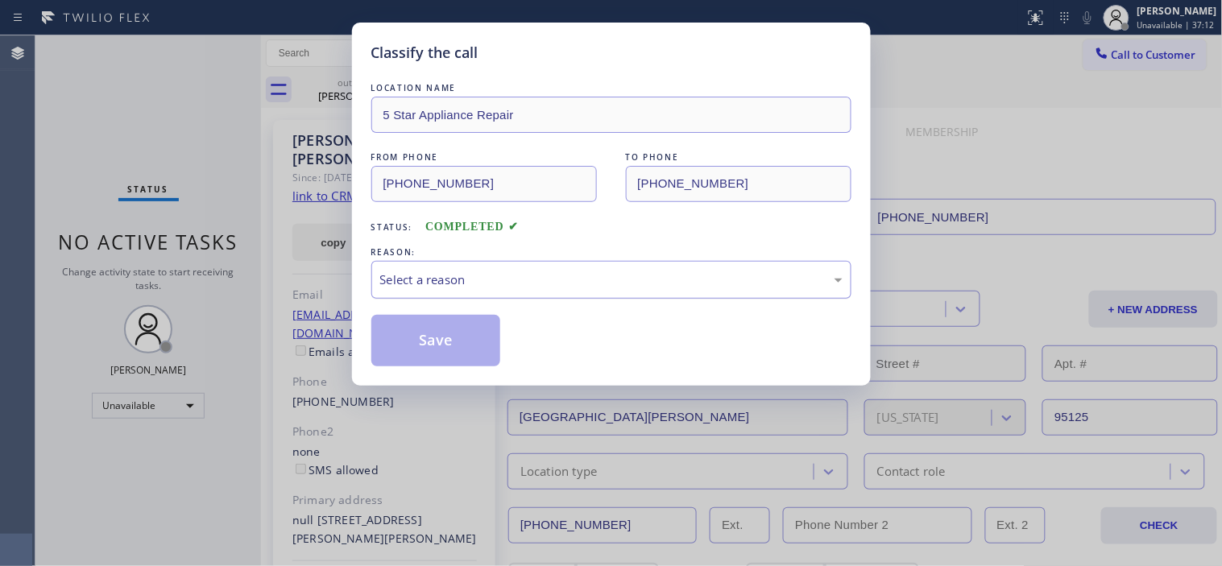
click at [499, 263] on div "Select a reason" at bounding box center [611, 280] width 480 height 38
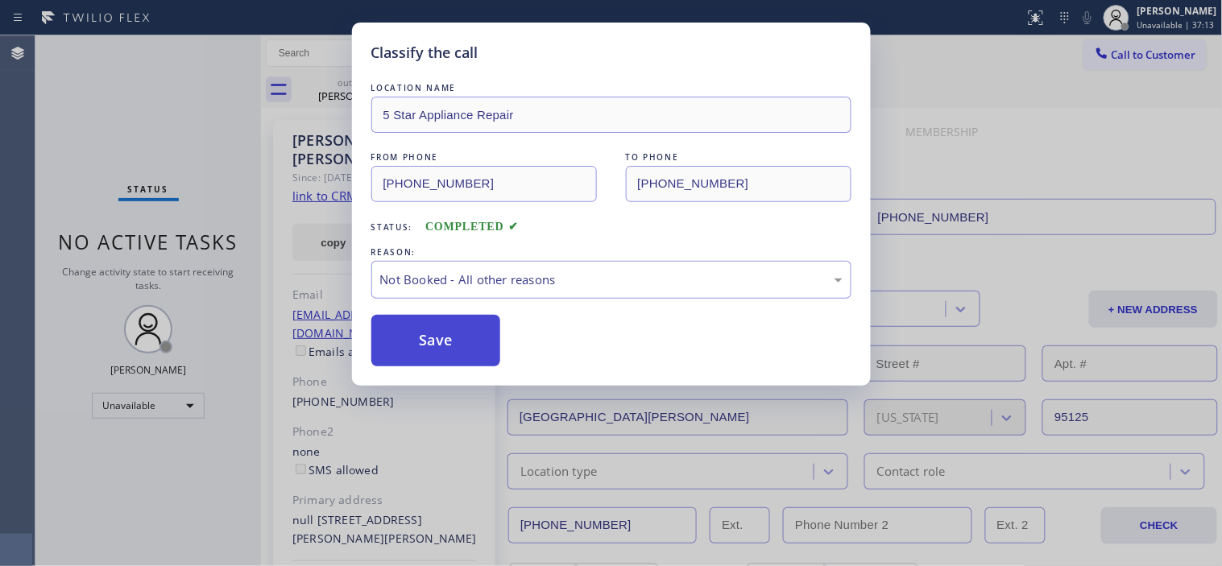
click at [484, 332] on button "Save" at bounding box center [436, 341] width 130 height 52
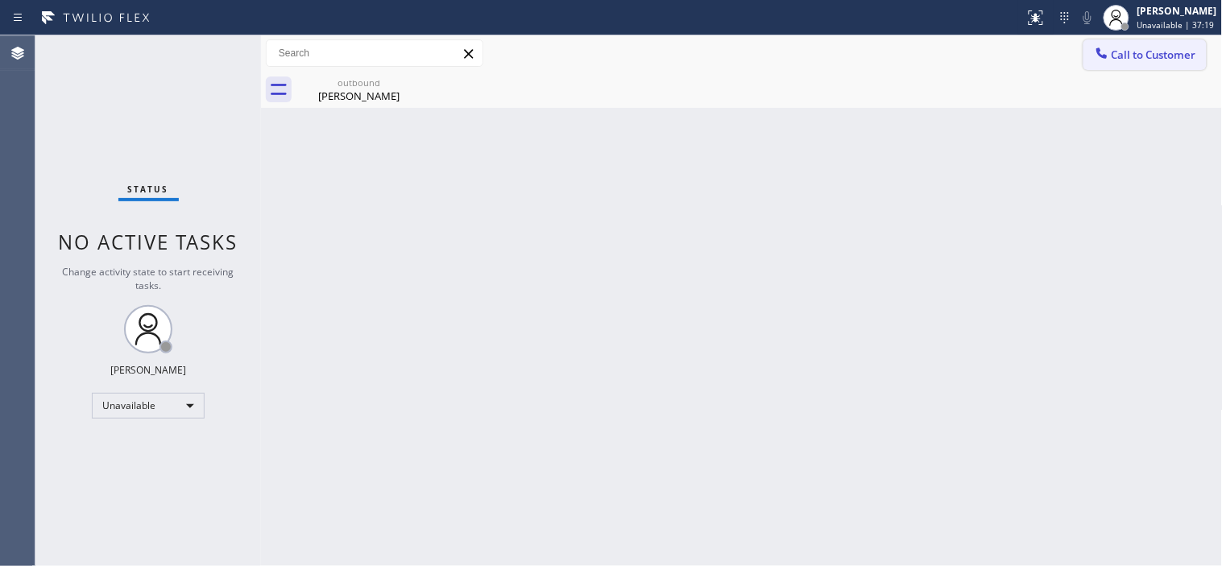
click at [1107, 59] on icon at bounding box center [1102, 53] width 16 height 16
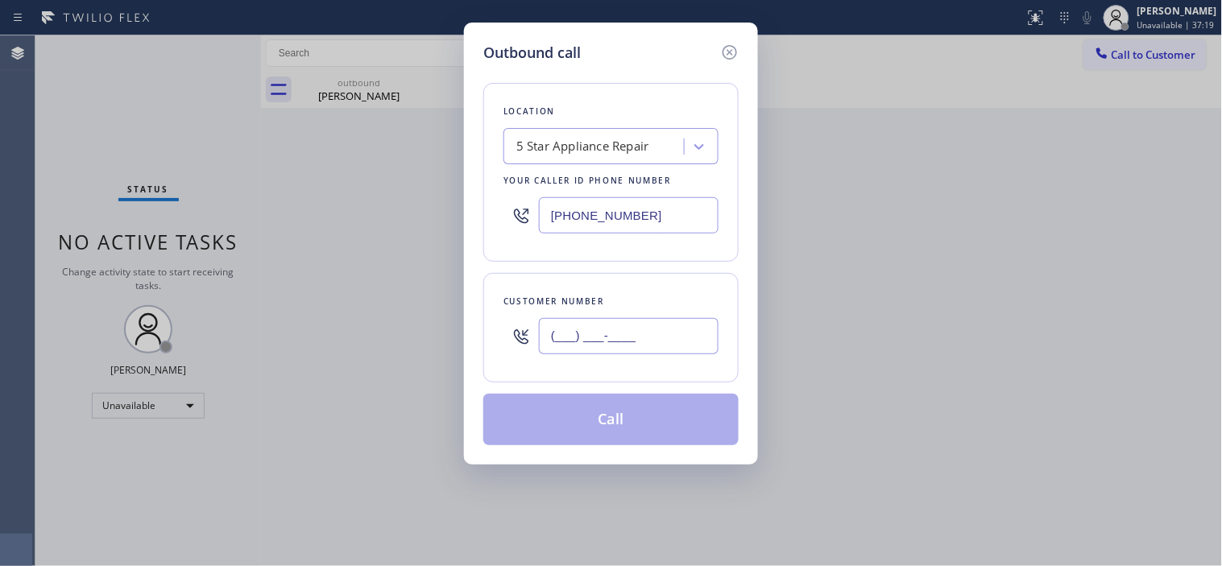
click at [575, 325] on input "(___) ___-____" at bounding box center [629, 336] width 180 height 36
paste input "917) 254-8814"
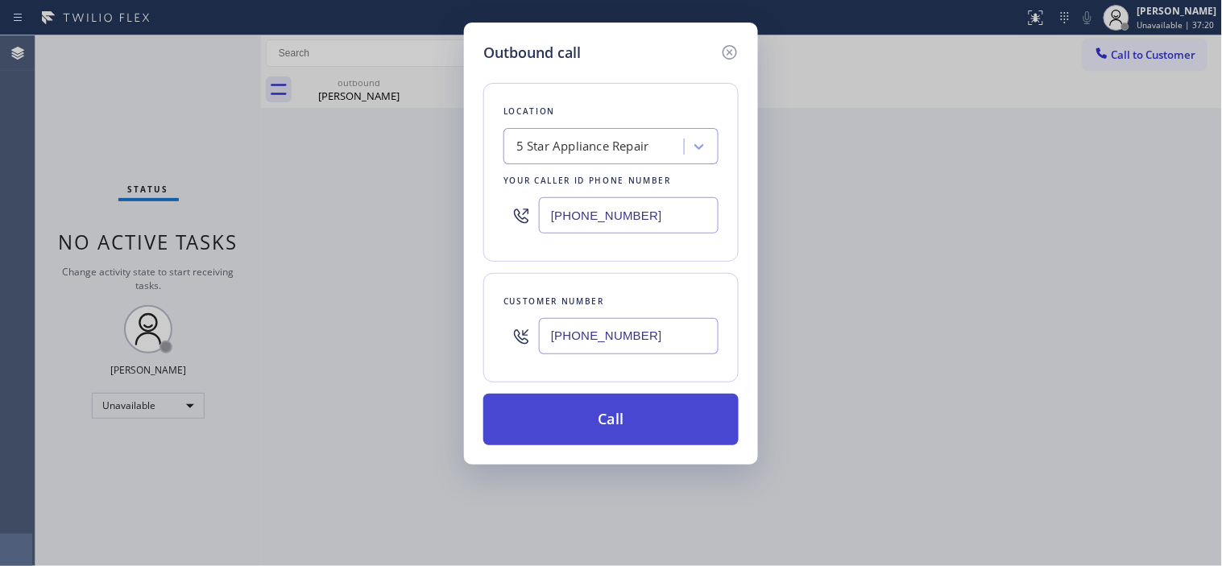
type input "[PHONE_NUMBER]"
click at [556, 423] on button "Call" at bounding box center [610, 420] width 255 height 52
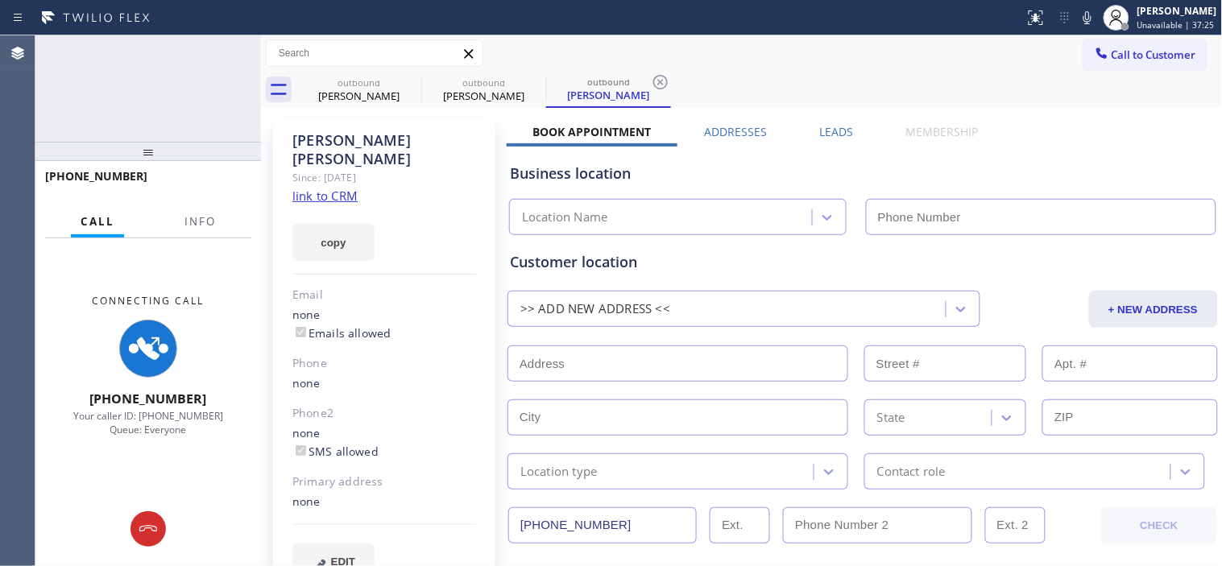
type input "[PHONE_NUMBER]"
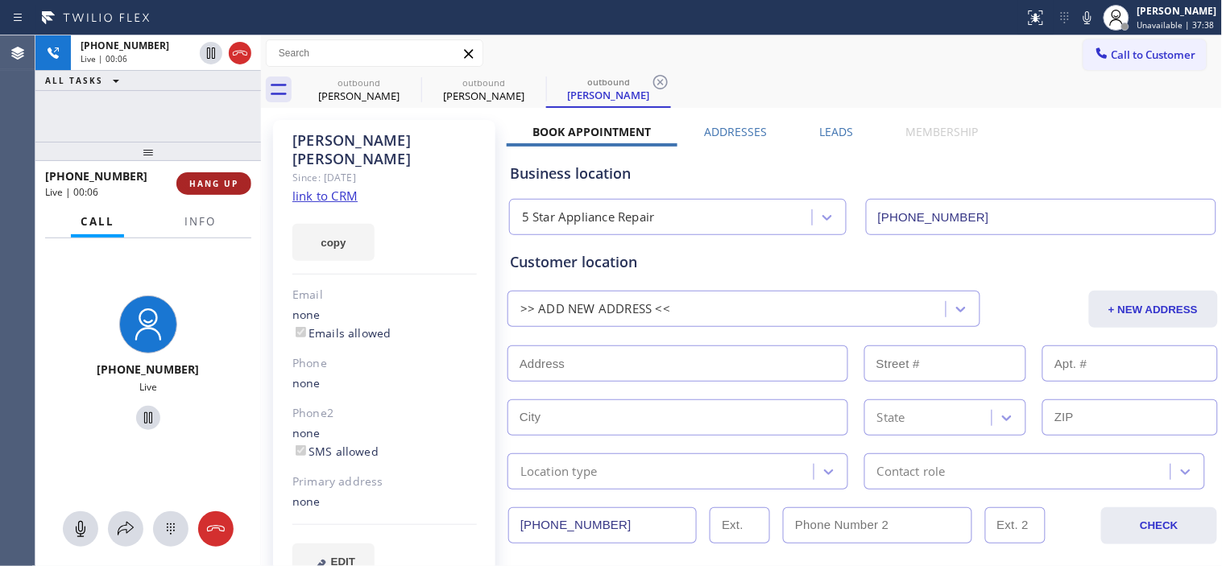
drag, startPoint x: 188, startPoint y: 184, endPoint x: 210, endPoint y: 186, distance: 21.9
click at [192, 185] on button "HANG UP" at bounding box center [213, 183] width 75 height 23
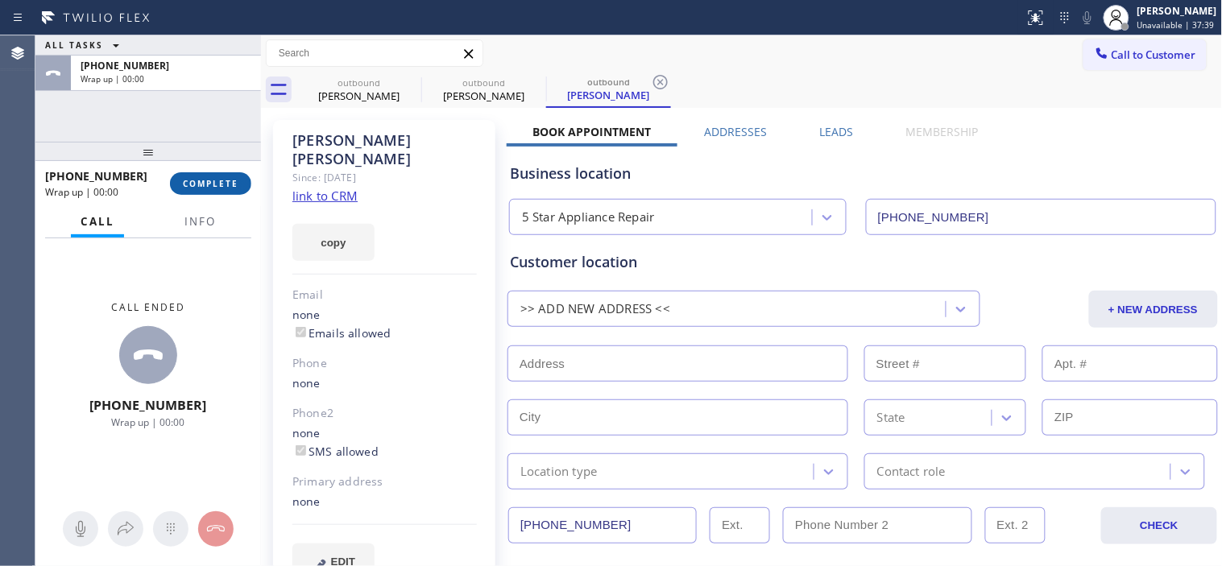
click at [217, 193] on button "COMPLETE" at bounding box center [210, 183] width 81 height 23
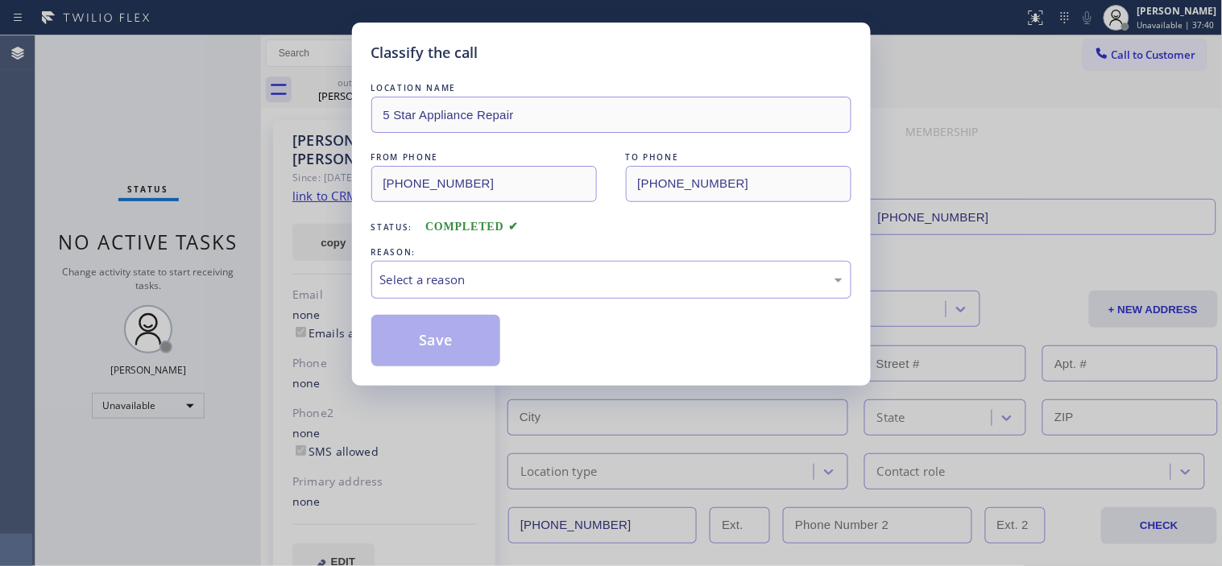
click at [432, 300] on div "LOCATION NAME 5 Star Appliance Repair FROM PHONE [PHONE_NUMBER] TO PHONE [PHONE…" at bounding box center [611, 223] width 480 height 287
click at [435, 292] on div "Select a reason" at bounding box center [611, 280] width 480 height 38
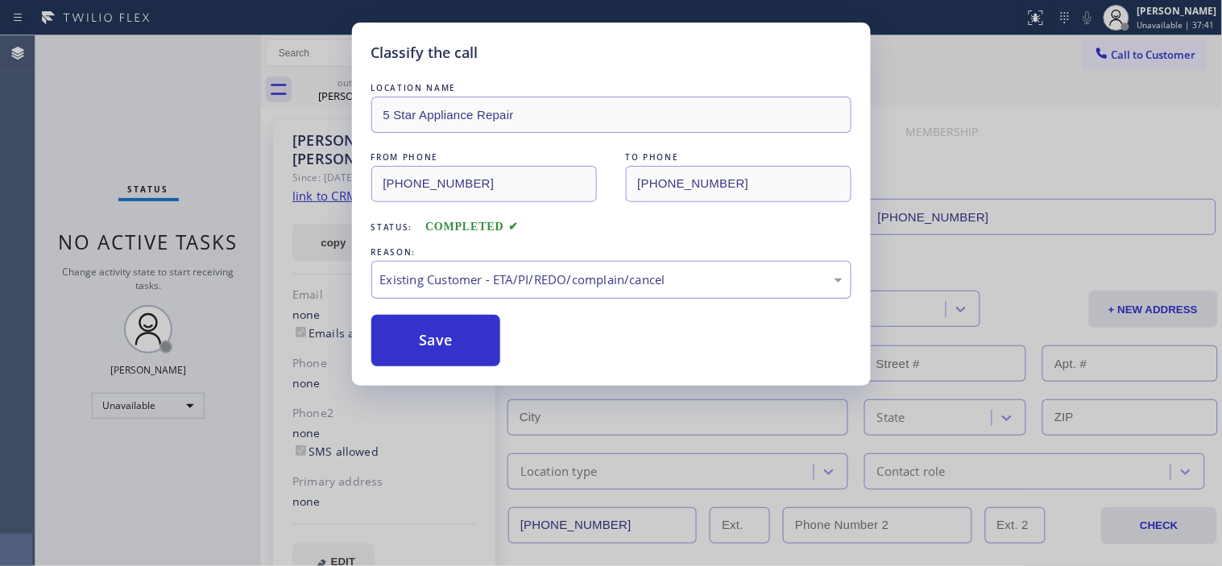
click at [428, 288] on div "Existing Customer - ETA/PI/REDO/complain/cancel" at bounding box center [611, 280] width 462 height 19
click at [423, 300] on div "LOCATION NAME 5 Star Appliance Repair FROM PHONE [PHONE_NUMBER] TO PHONE [PHONE…" at bounding box center [611, 223] width 480 height 287
click at [421, 292] on div "New Customer - Booked" at bounding box center [611, 280] width 480 height 38
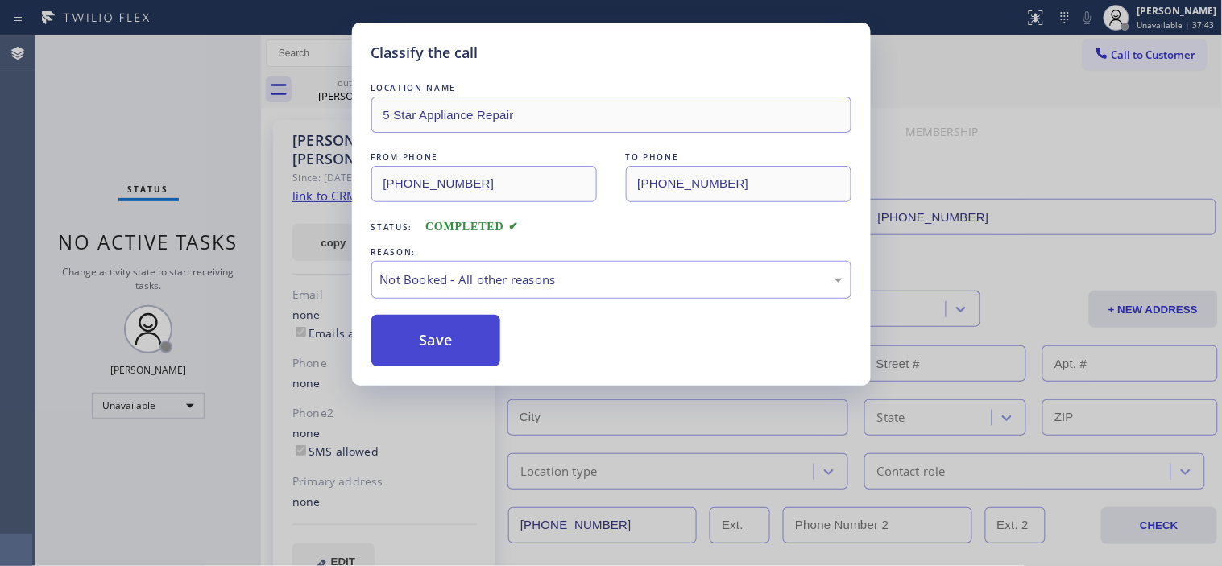
click at [415, 333] on button "Save" at bounding box center [436, 341] width 130 height 52
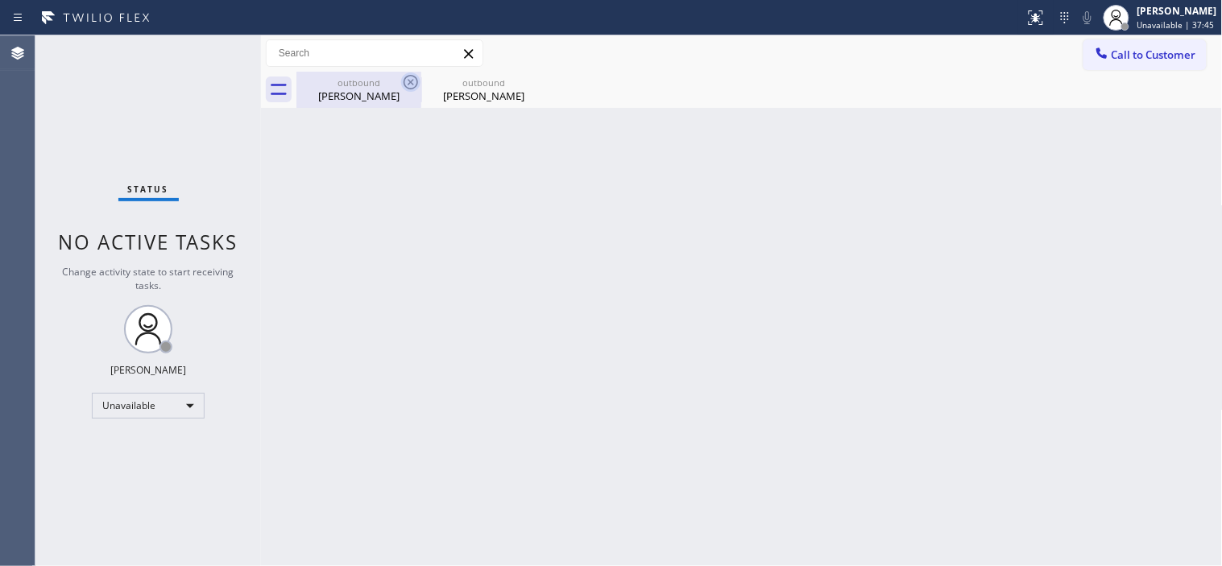
click at [415, 82] on icon at bounding box center [410, 81] width 19 height 19
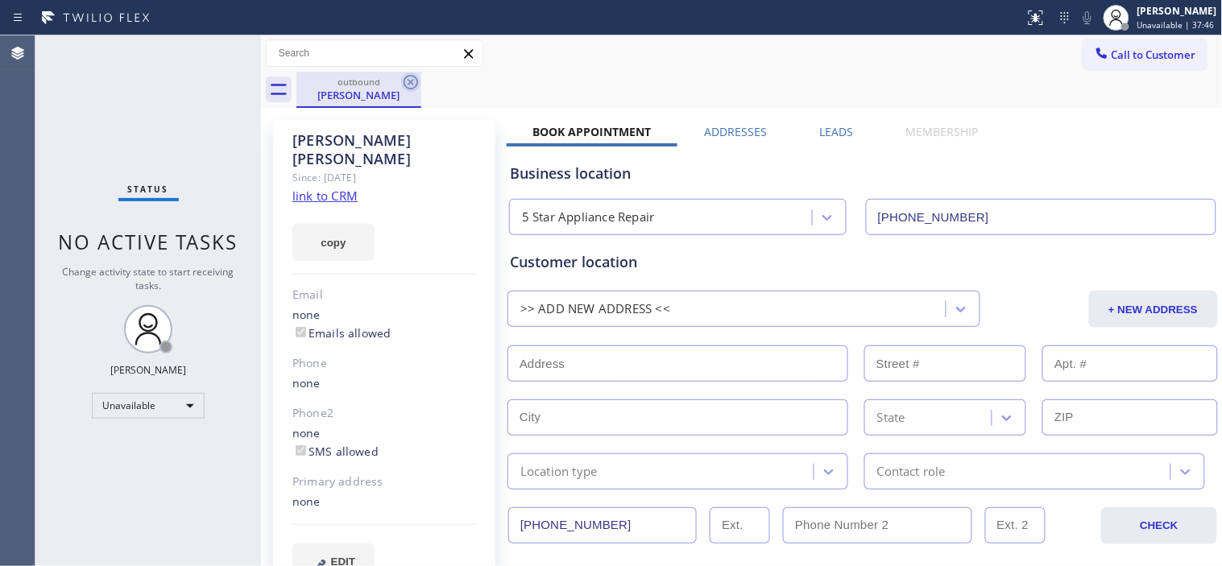
click at [419, 82] on icon at bounding box center [410, 81] width 19 height 19
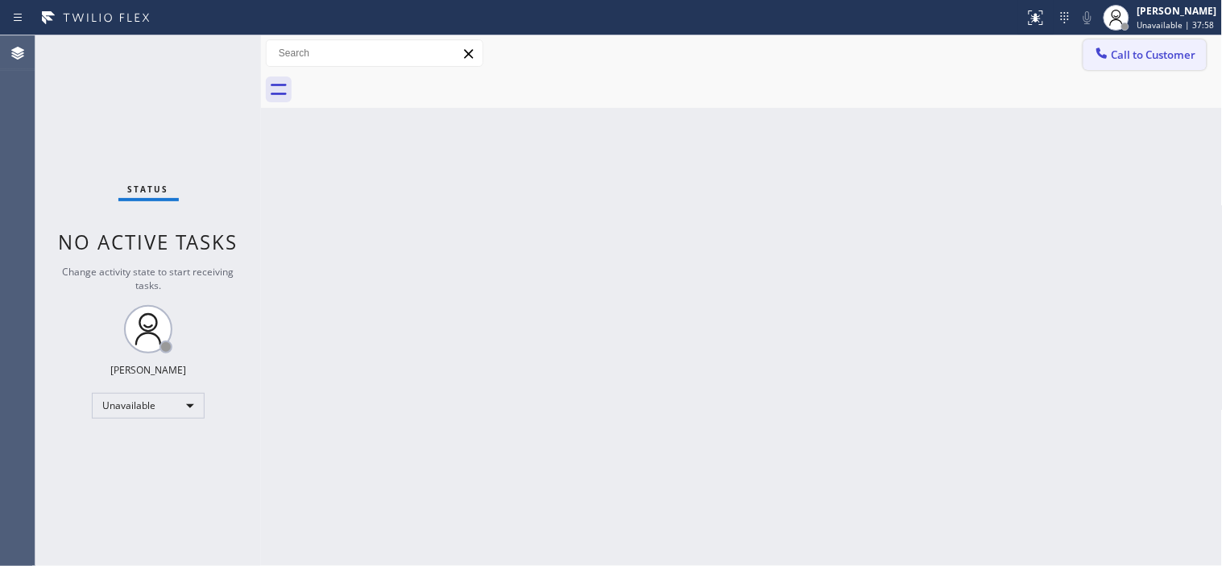
click at [1119, 53] on span "Call to Customer" at bounding box center [1153, 55] width 85 height 14
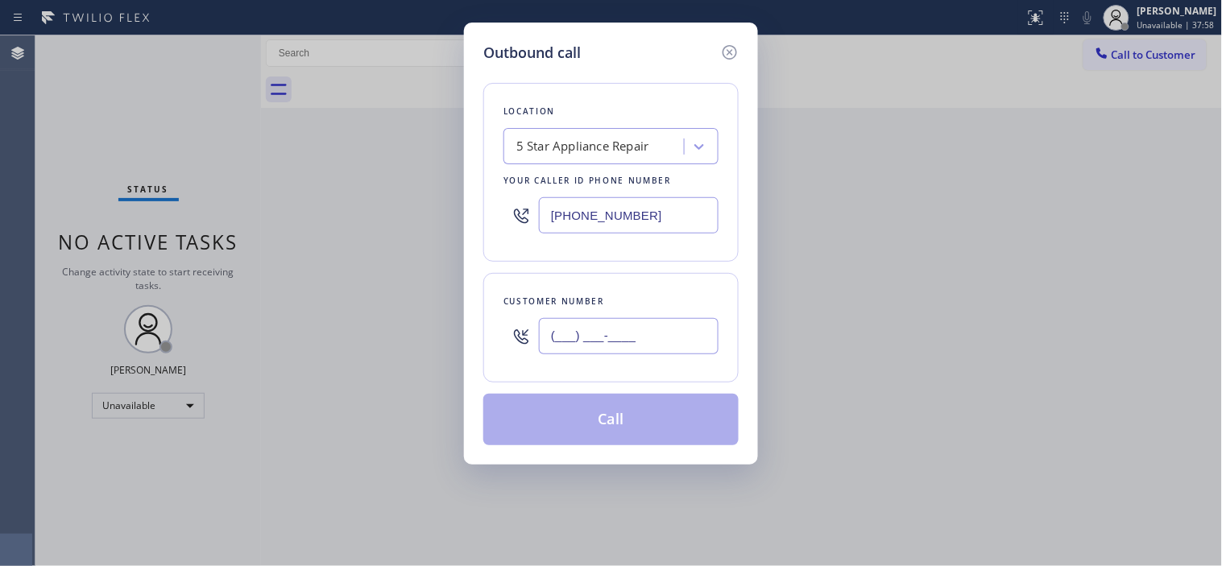
click at [586, 341] on input "(___) ___-____" at bounding box center [629, 336] width 180 height 36
paste input "323) 363-7193"
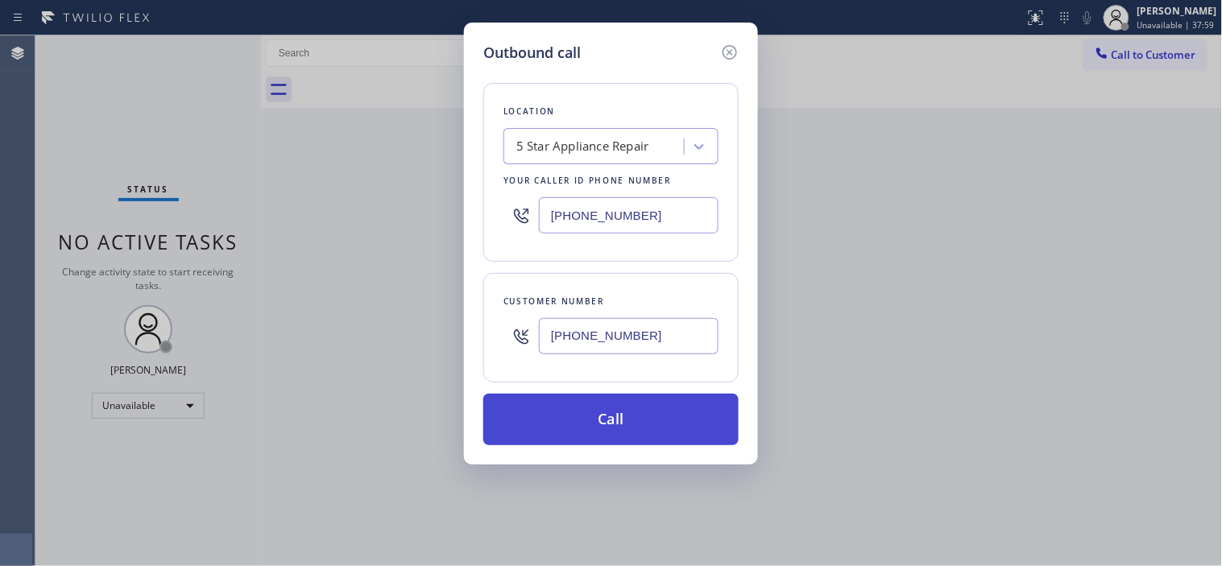
type input "[PHONE_NUMBER]"
click at [575, 425] on button "Call" at bounding box center [610, 420] width 255 height 52
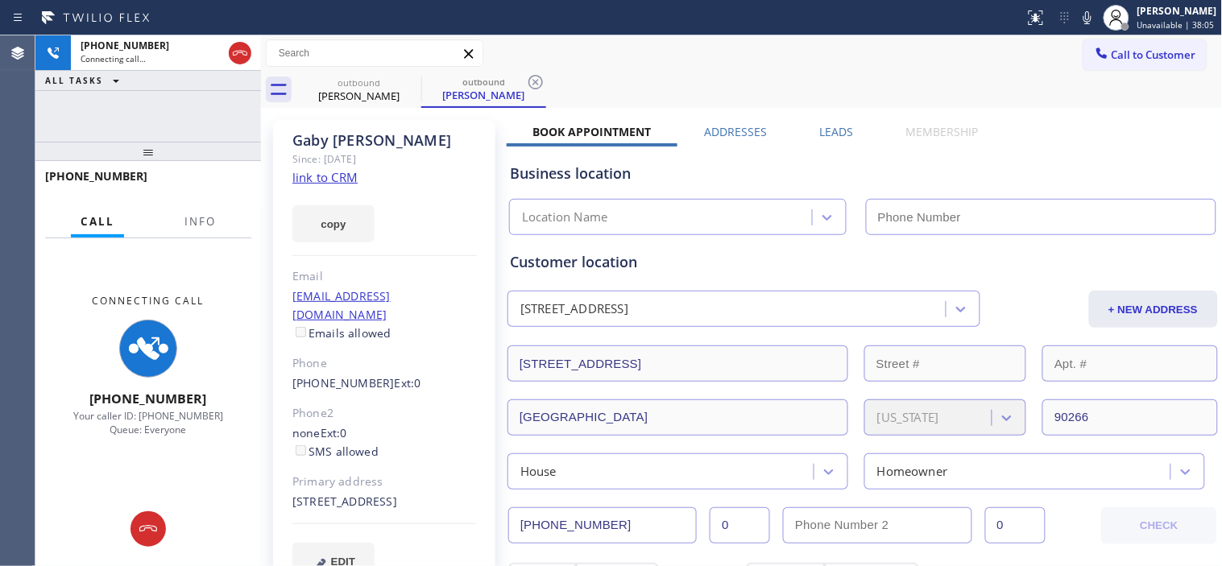
type input "[PHONE_NUMBER]"
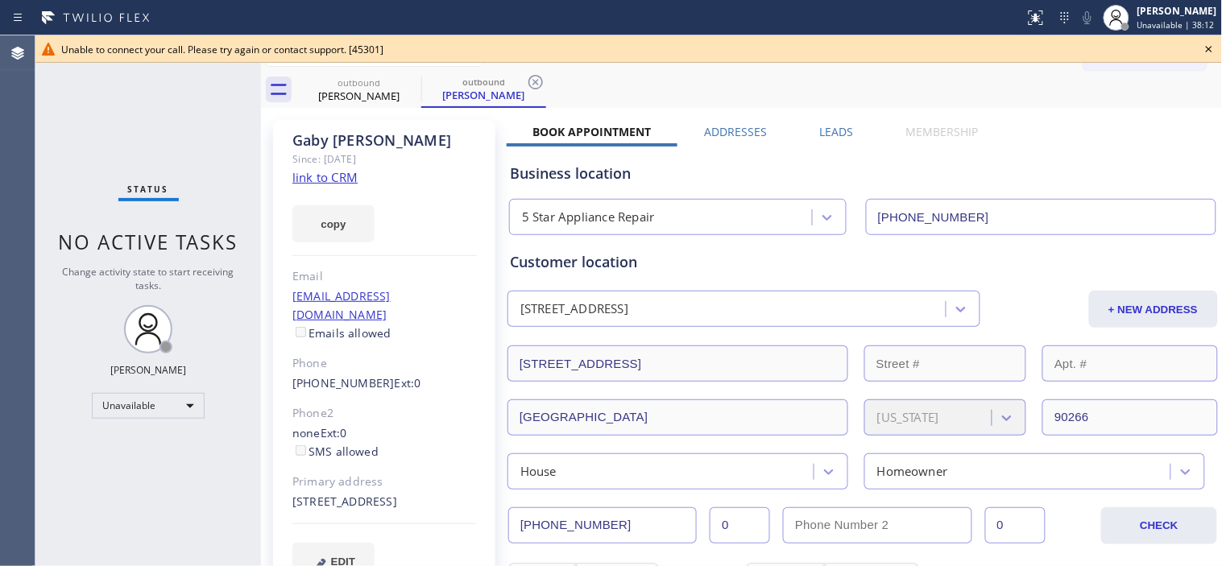
click at [1208, 47] on icon at bounding box center [1209, 49] width 6 height 6
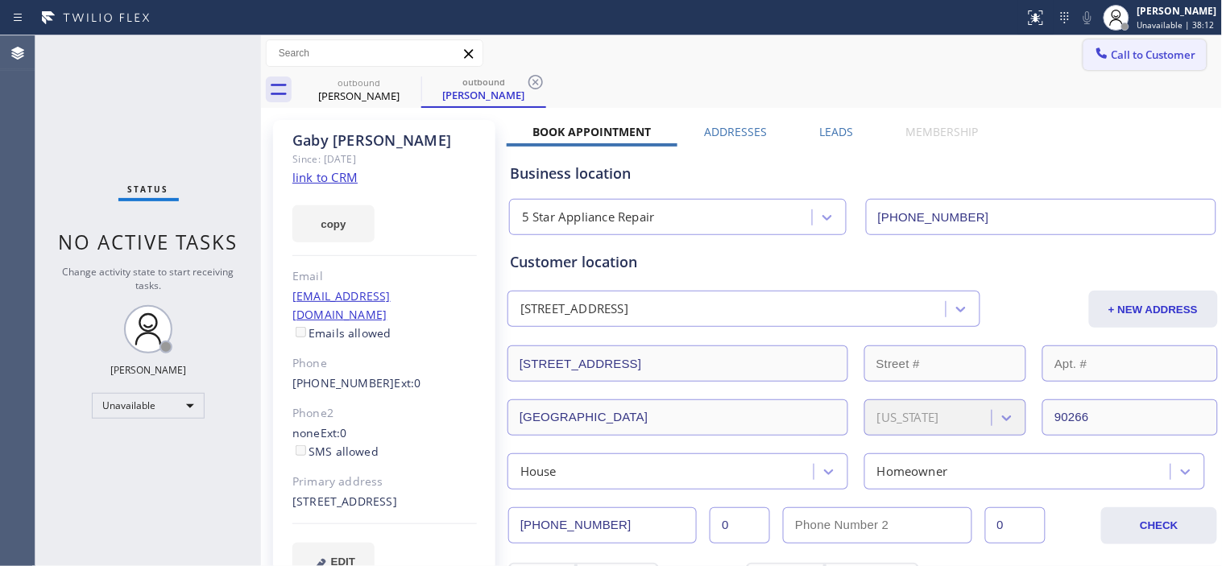
click at [1111, 60] on span "Call to Customer" at bounding box center [1153, 55] width 85 height 14
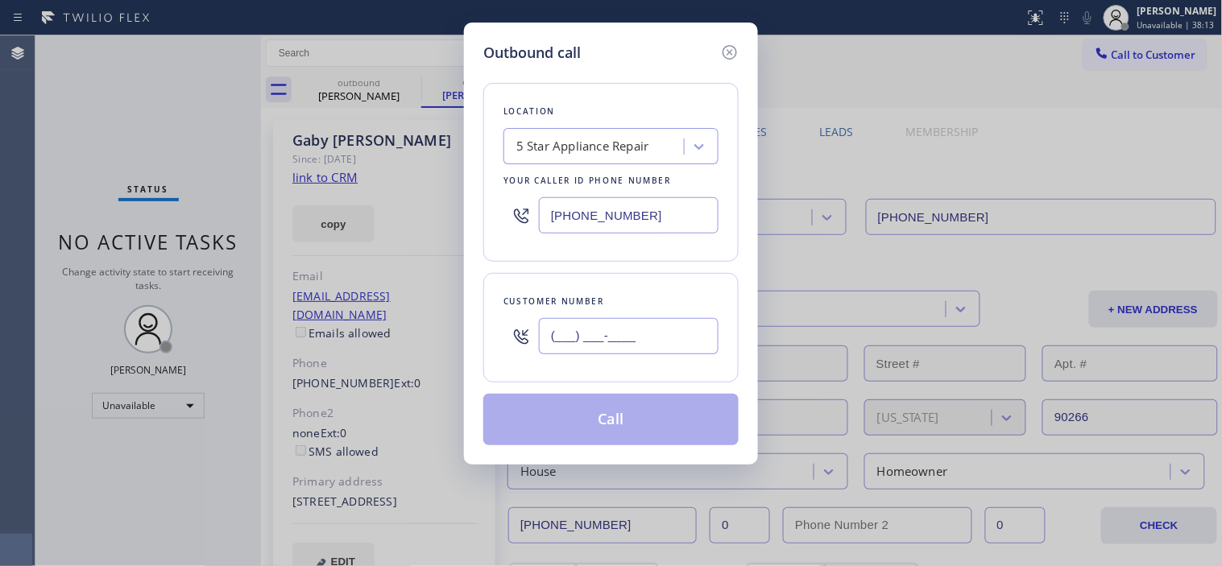
click at [567, 349] on input "(___) ___-____" at bounding box center [629, 336] width 180 height 36
paste input "323) 363-7193"
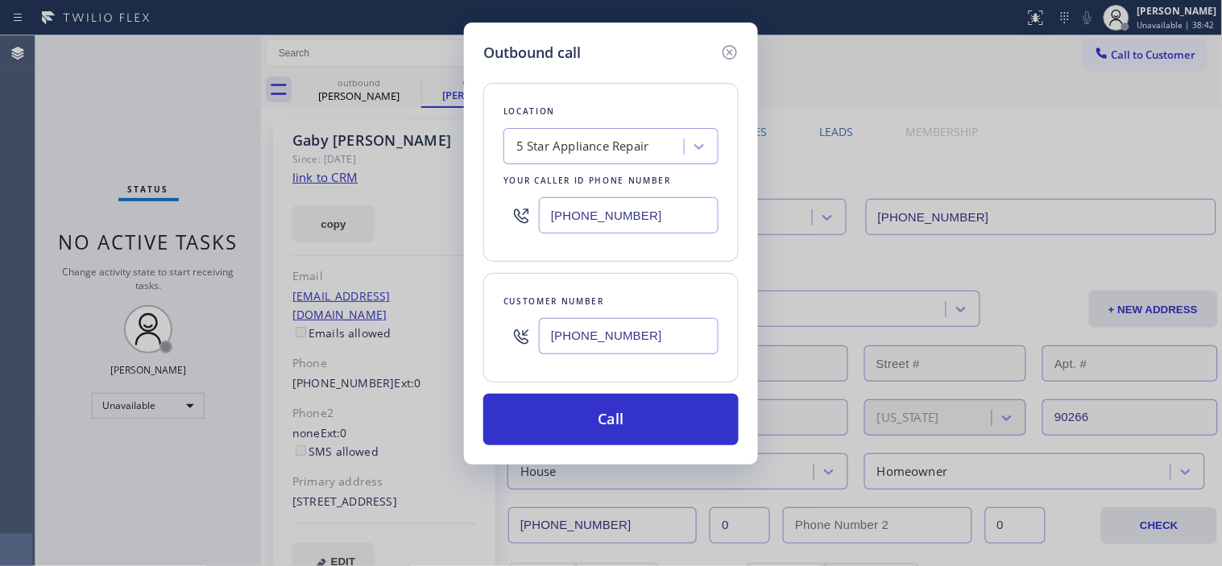
type input "[PHONE_NUMBER]"
click at [623, 353] on div "[PHONE_NUMBER]" at bounding box center [629, 336] width 180 height 52
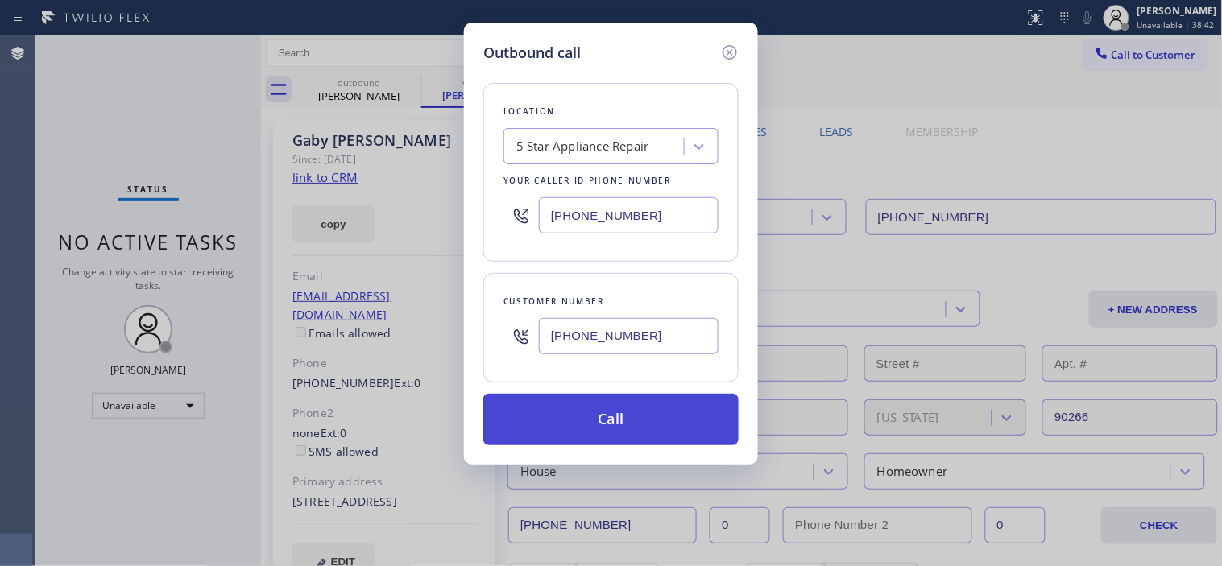
click at [623, 412] on button "Call" at bounding box center [610, 420] width 255 height 52
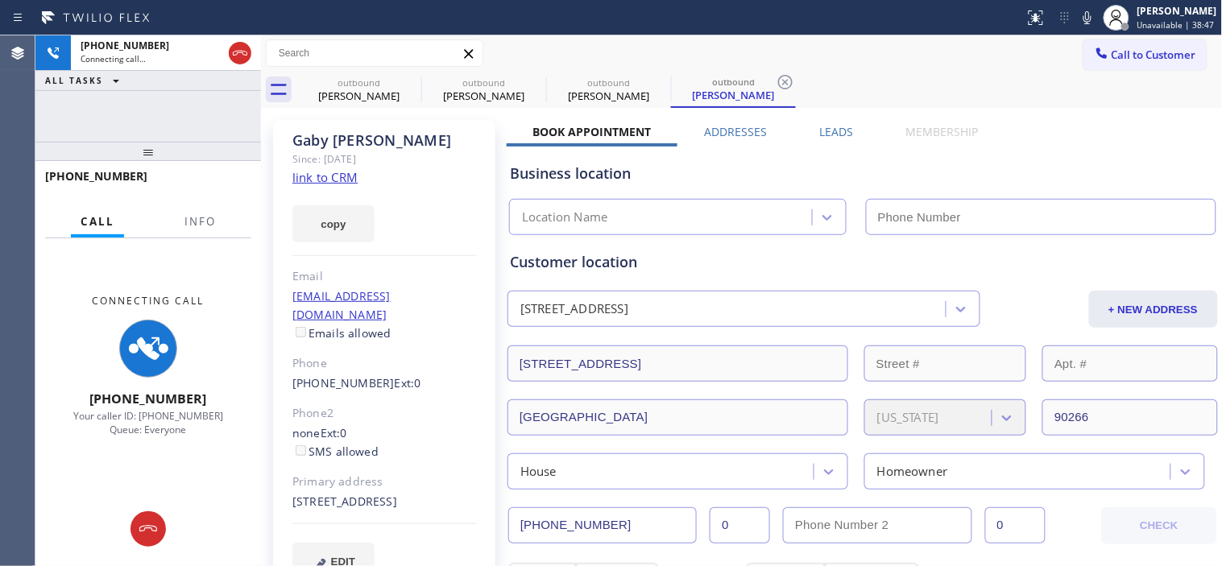
type input "[PHONE_NUMBER]"
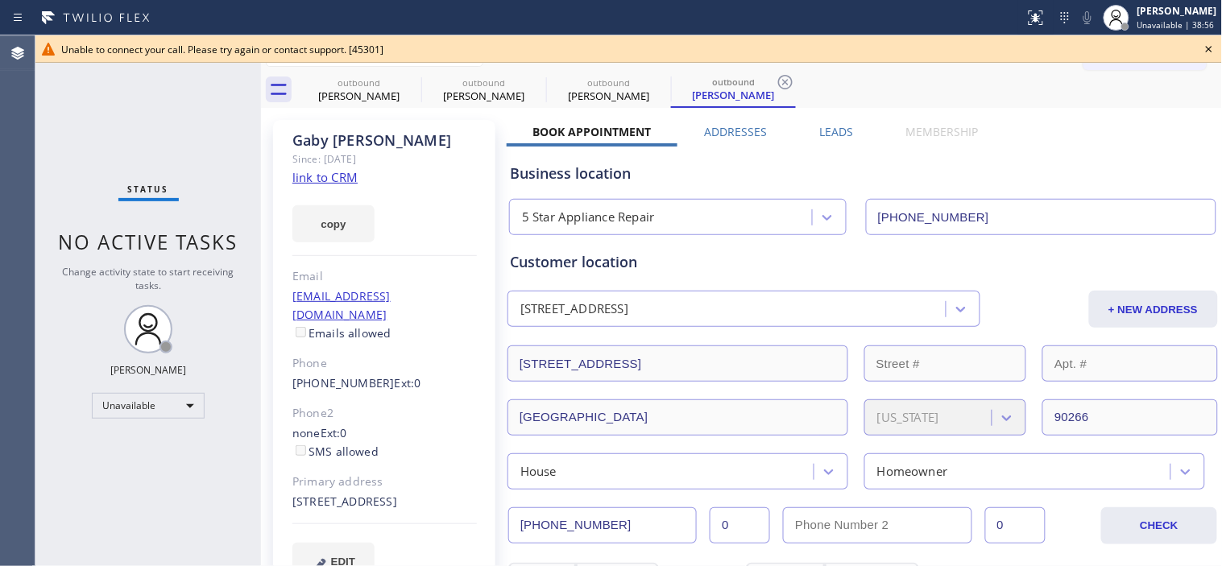
drag, startPoint x: 1203, startPoint y: 46, endPoint x: 1092, endPoint y: 6, distance: 117.9
click at [1202, 45] on icon at bounding box center [1208, 48] width 19 height 19
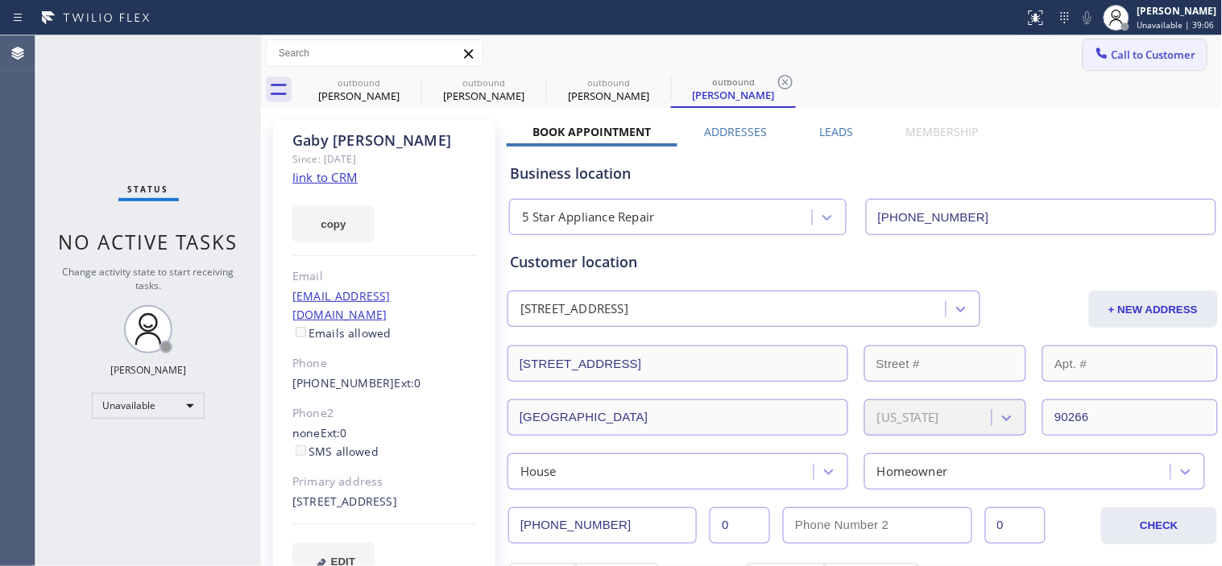
click at [1137, 61] on span "Call to Customer" at bounding box center [1153, 55] width 85 height 14
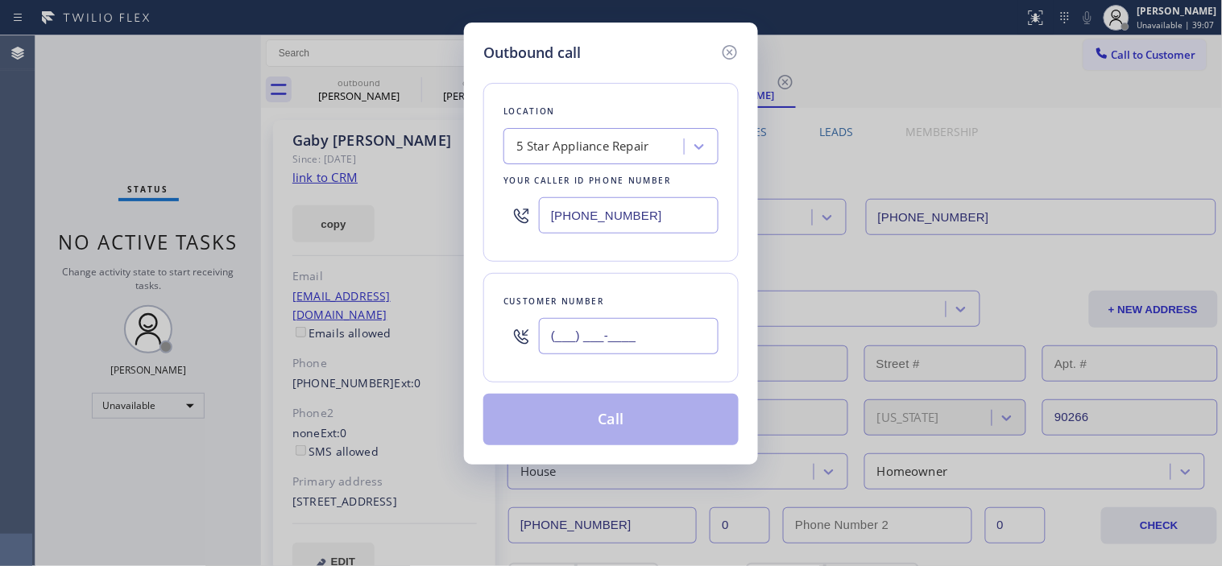
click at [616, 343] on input "(___) ___-____" at bounding box center [629, 336] width 180 height 36
paste input "206) 522-7017"
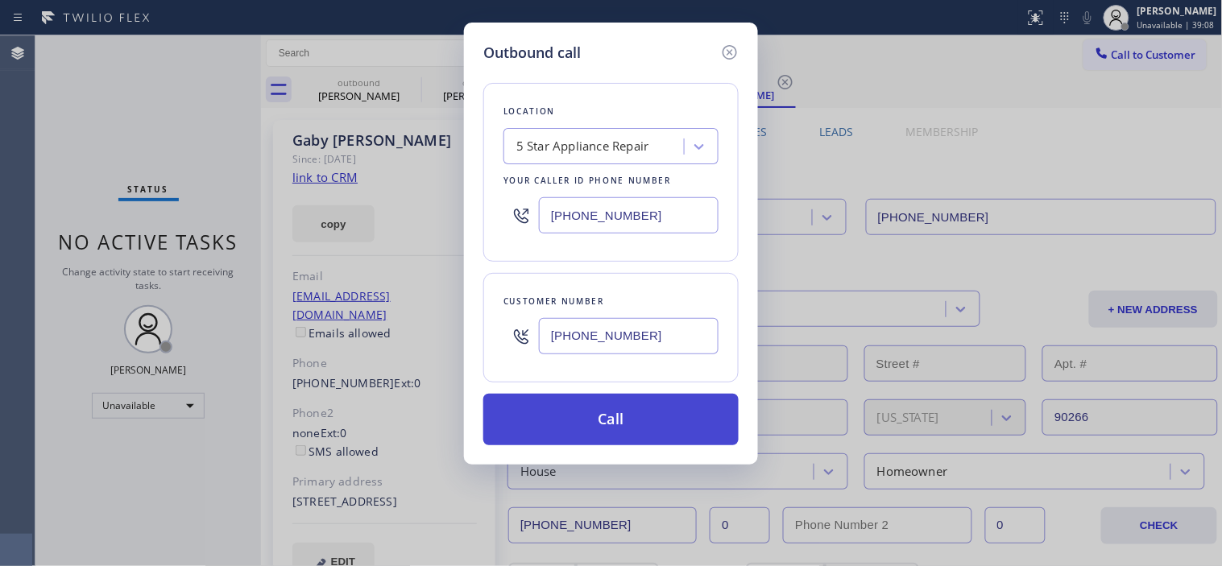
type input "[PHONE_NUMBER]"
click at [597, 415] on button "Call" at bounding box center [610, 420] width 255 height 52
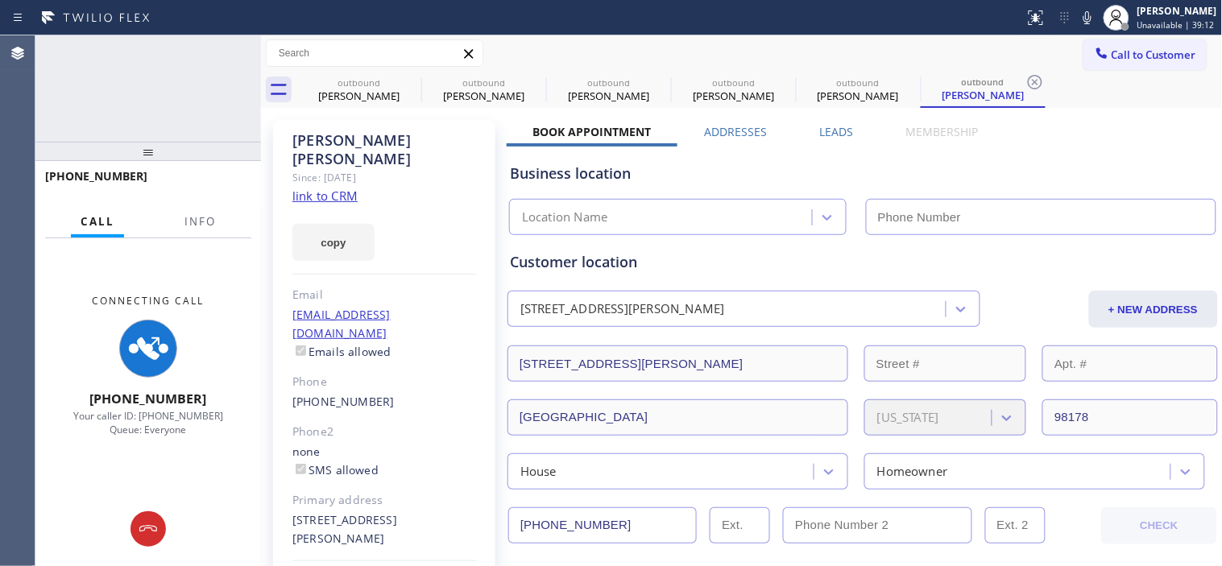
type input "[PHONE_NUMBER]"
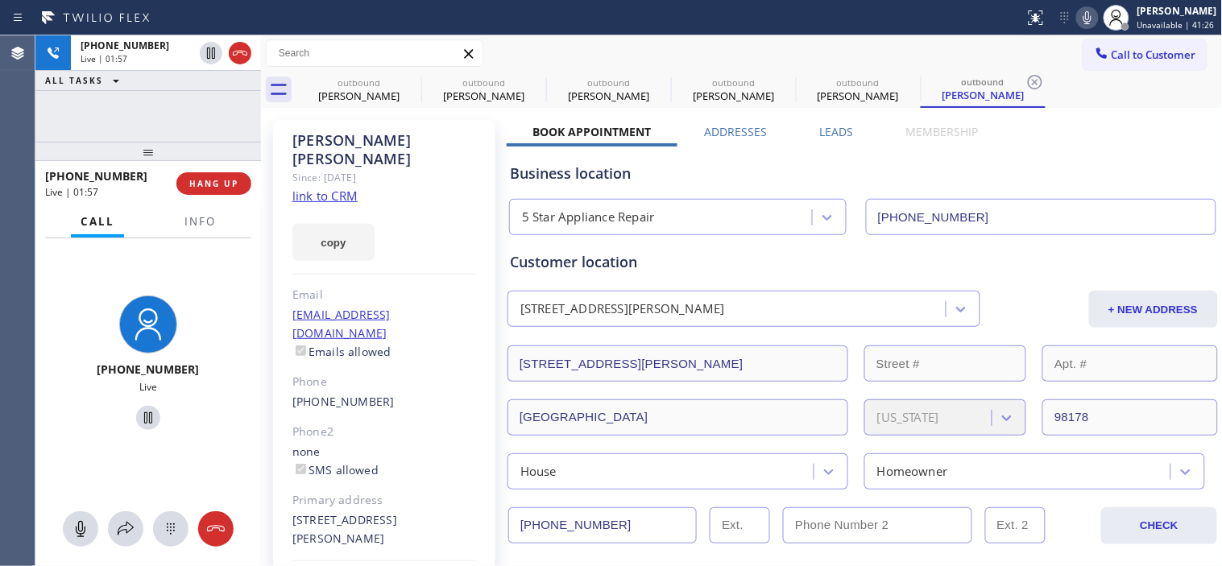
click at [1083, 14] on icon at bounding box center [1087, 17] width 19 height 19
click at [1078, 10] on icon at bounding box center [1087, 17] width 19 height 19
click at [1084, 18] on icon at bounding box center [1087, 17] width 19 height 19
click at [1082, 19] on rect at bounding box center [1087, 15] width 11 height 11
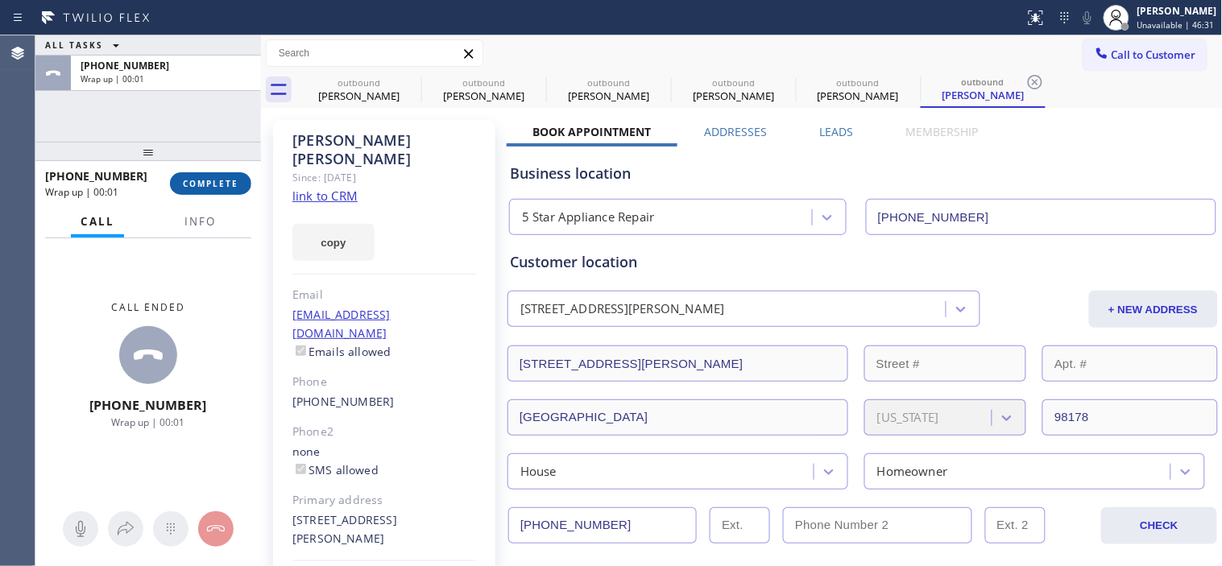
click at [230, 188] on span "COMPLETE" at bounding box center [211, 183] width 56 height 11
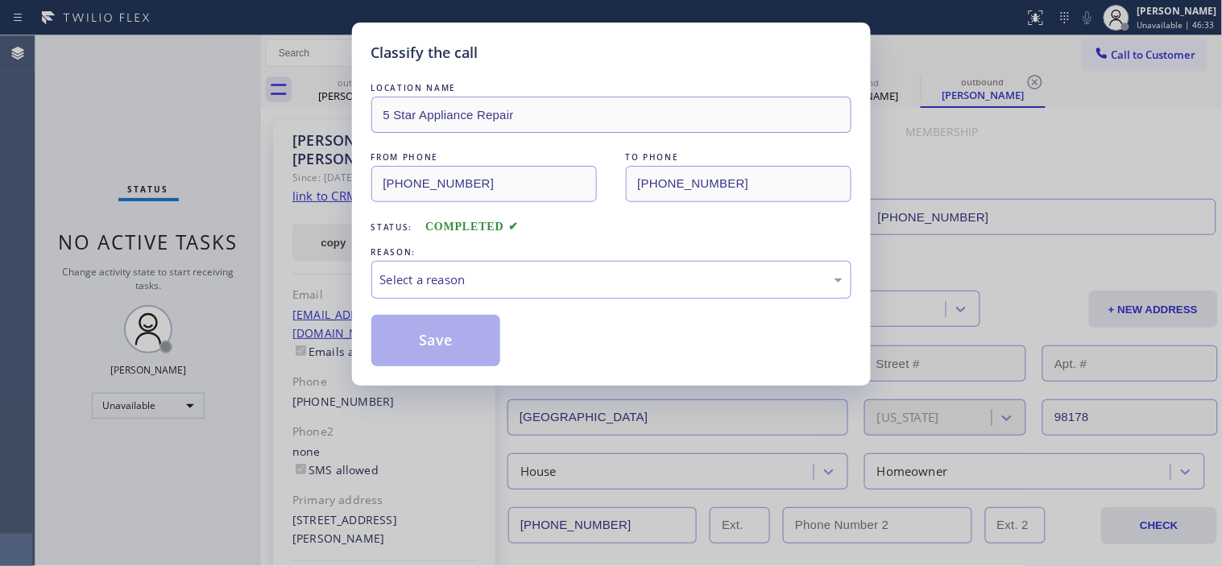
click at [538, 254] on div "REASON:" at bounding box center [611, 252] width 480 height 17
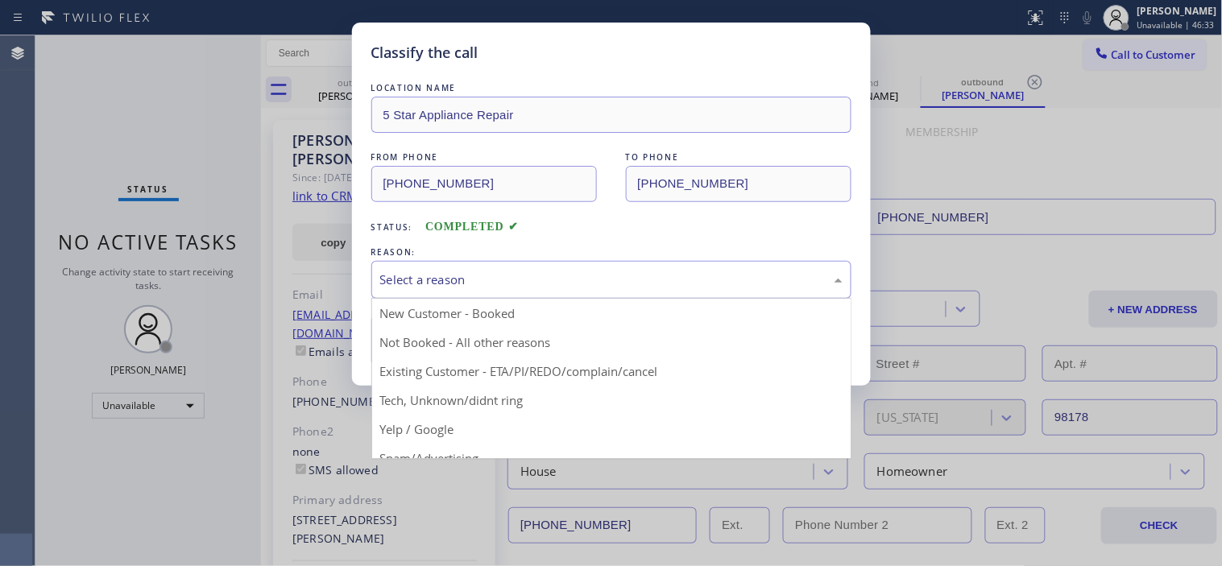
click at [538, 288] on div "Select a reason" at bounding box center [611, 280] width 462 height 19
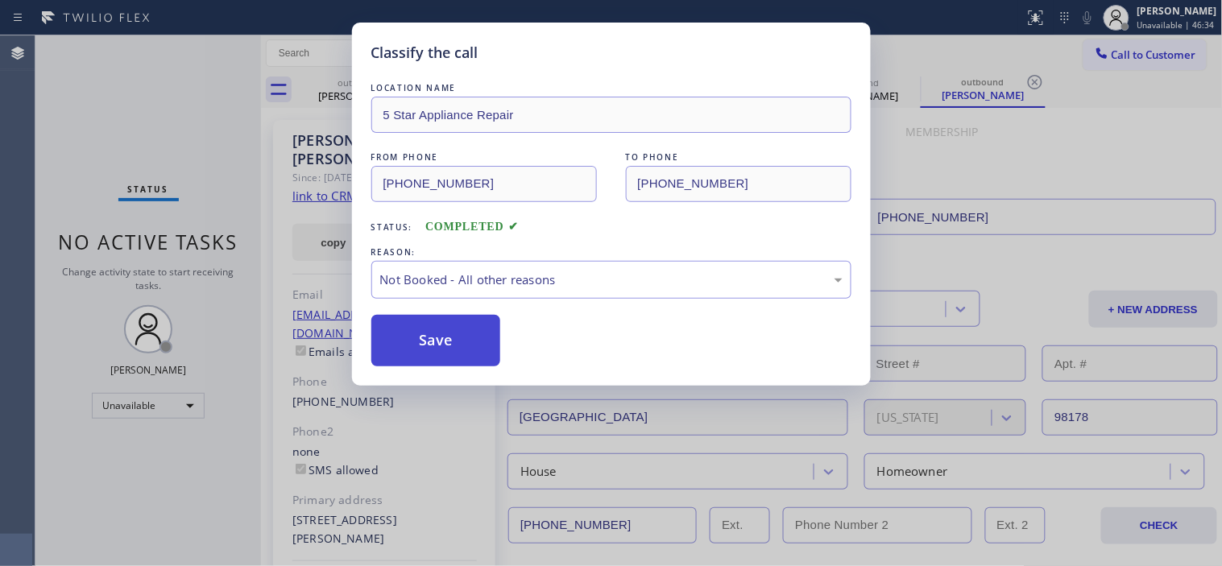
click at [494, 341] on button "Save" at bounding box center [436, 341] width 130 height 52
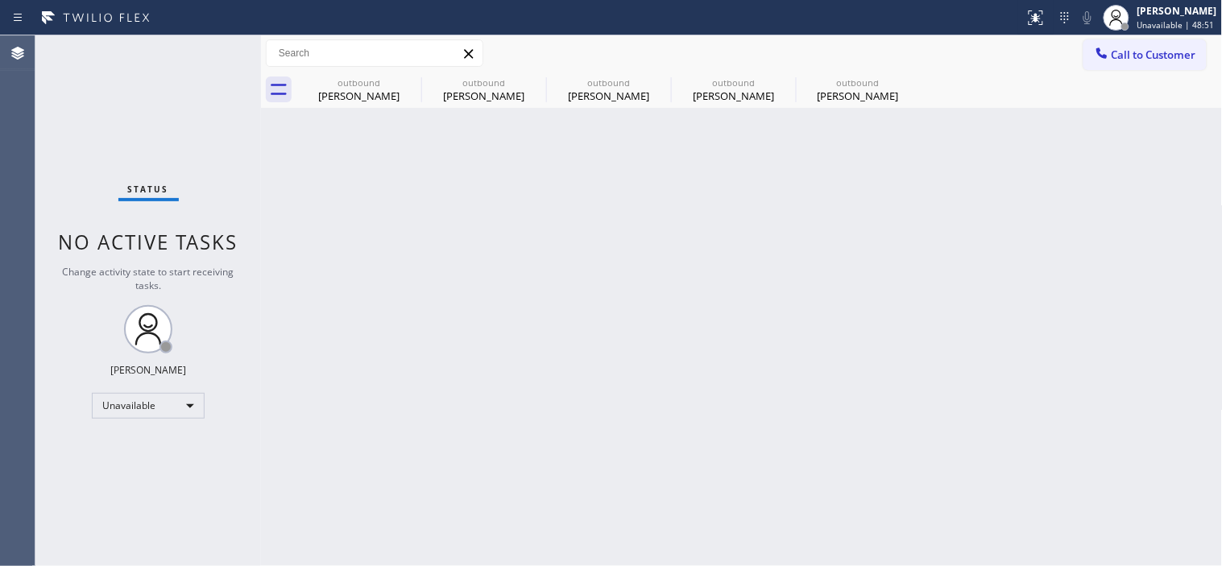
click at [1142, 51] on span "Call to Customer" at bounding box center [1153, 55] width 85 height 14
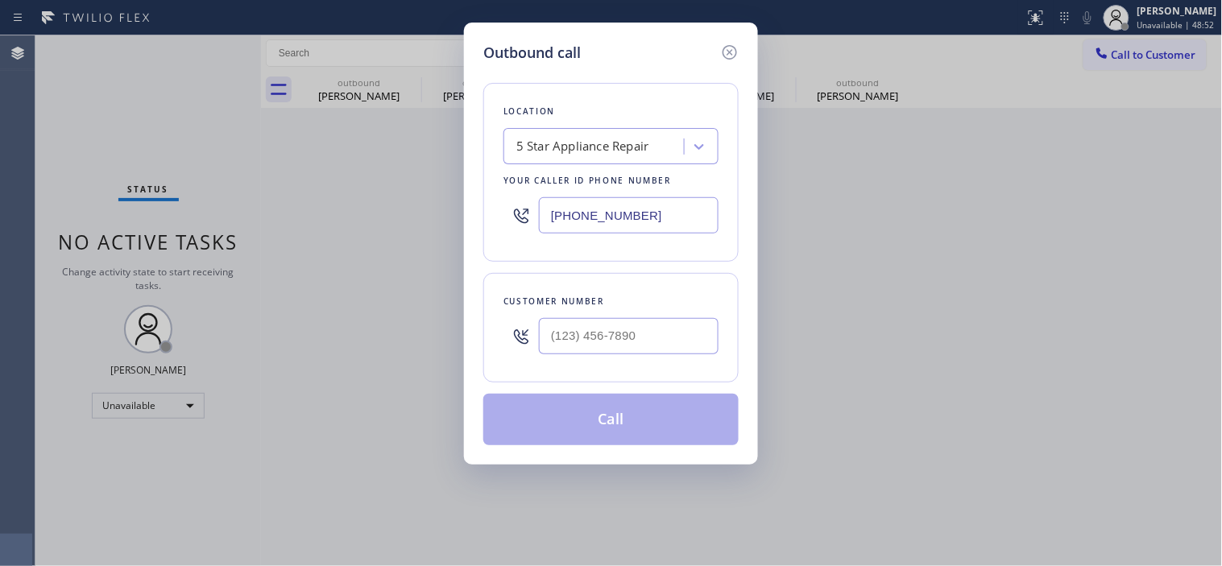
drag, startPoint x: 653, startPoint y: 213, endPoint x: 528, endPoint y: 230, distance: 126.8
click at [528, 230] on div "[PHONE_NUMBER]" at bounding box center [610, 215] width 215 height 52
drag, startPoint x: 662, startPoint y: 208, endPoint x: 424, endPoint y: 221, distance: 238.8
click at [424, 221] on div "Outbound call Location 5 Star Appliance Repair Your caller id phone number [PHO…" at bounding box center [611, 283] width 1222 height 566
paste input "310) 935-4069"
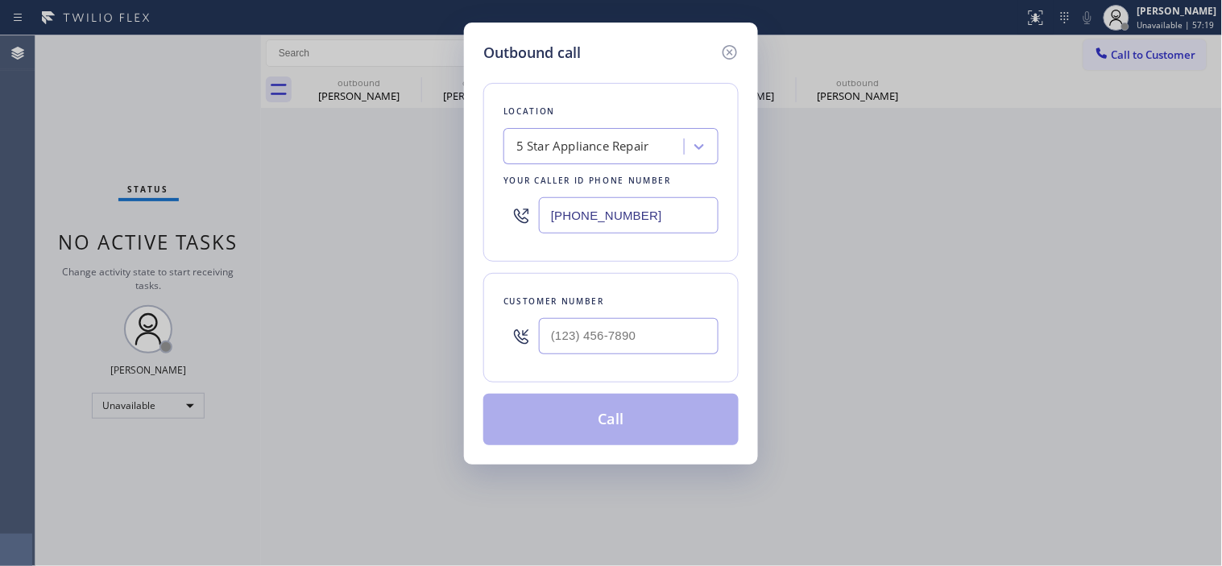
type input "[PHONE_NUMBER]"
click at [519, 339] on div "(___) ___-____" at bounding box center [610, 336] width 215 height 52
paste input "310) 910-3071"
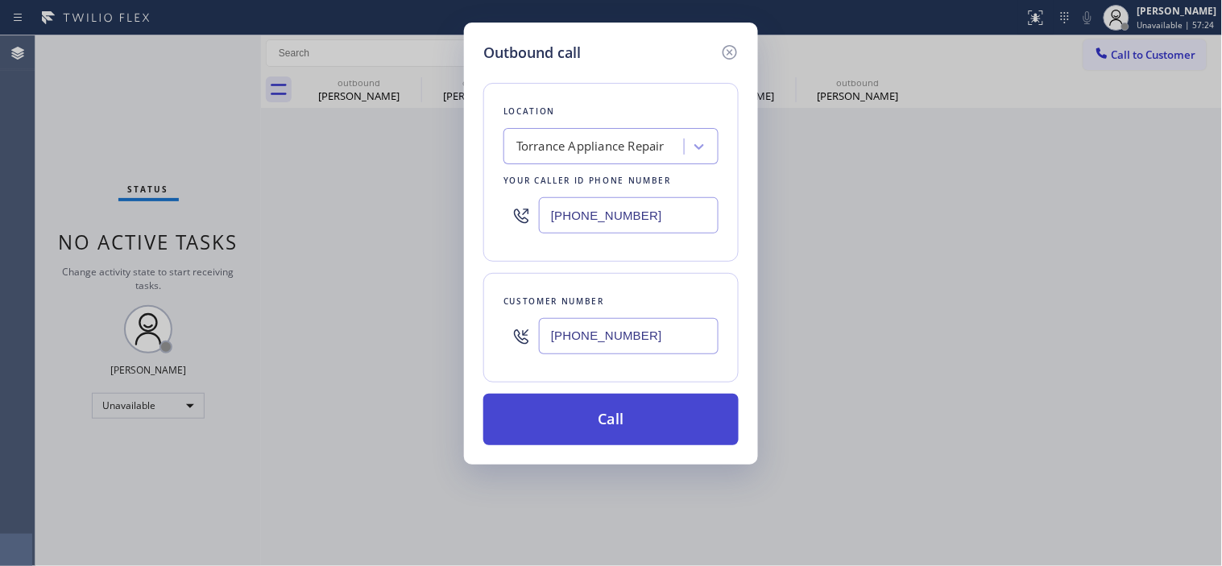
type input "[PHONE_NUMBER]"
click at [601, 420] on button "Call" at bounding box center [610, 420] width 255 height 52
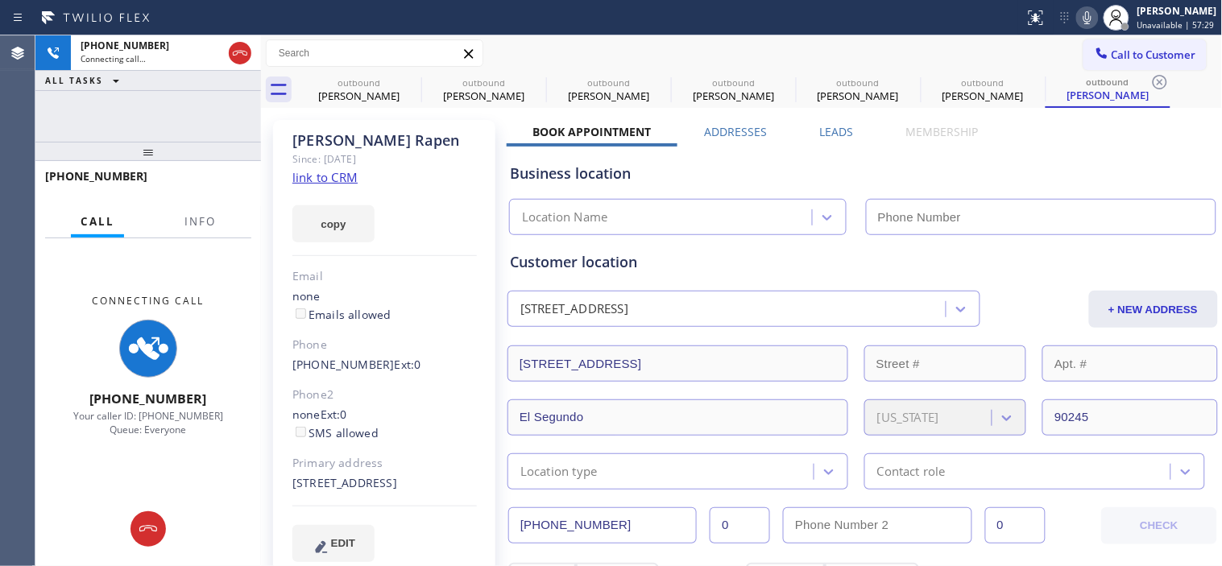
type input "[PHONE_NUMBER]"
drag, startPoint x: 195, startPoint y: 159, endPoint x: 194, endPoint y: 116, distance: 42.7
click at [195, 126] on div "[PHONE_NUMBER] Connecting call… ALL TASKS ALL TASKS ACTIVE TASKS TASKS IN WRAP …" at bounding box center [148, 300] width 226 height 531
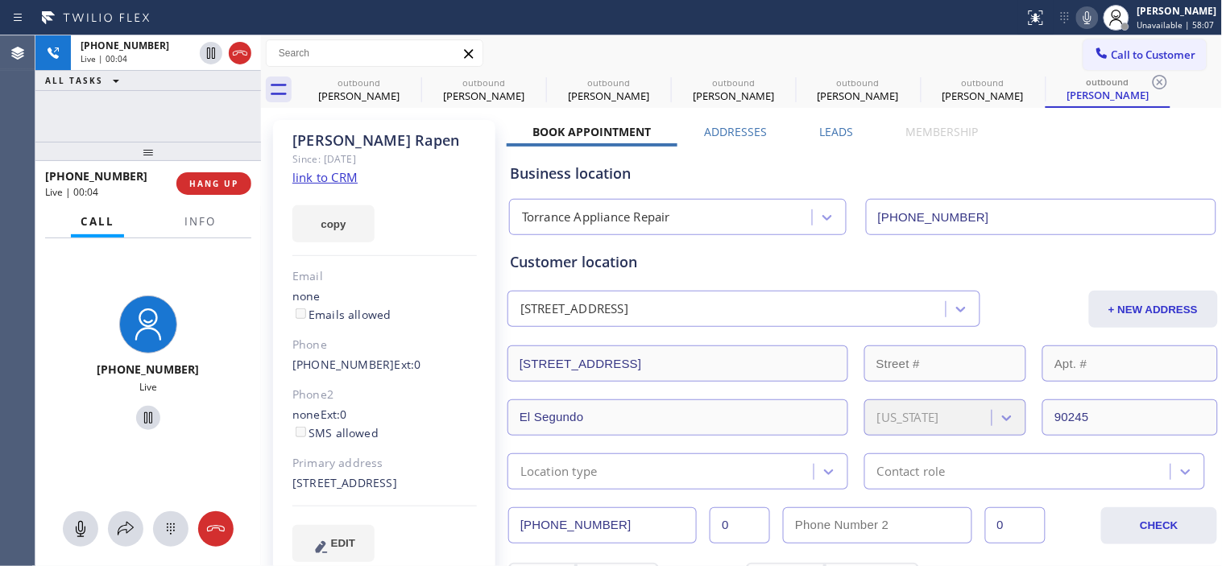
drag, startPoint x: 211, startPoint y: 155, endPoint x: 213, endPoint y: 115, distance: 40.3
click at [211, 135] on div "[PHONE_NUMBER] Live | 00:04 ALL TASKS ALL TASKS ACTIVE TASKS TASKS IN WRAP UP […" at bounding box center [148, 300] width 226 height 531
drag, startPoint x: 171, startPoint y: 149, endPoint x: 171, endPoint y: 114, distance: 35.4
click at [171, 114] on div "[PHONE_NUMBER] Live | 00:08 ALL TASKS ALL TASKS ACTIVE TASKS TASKS IN WRAP UP […" at bounding box center [148, 300] width 226 height 531
click at [216, 185] on span "HANG UP" at bounding box center [213, 183] width 49 height 11
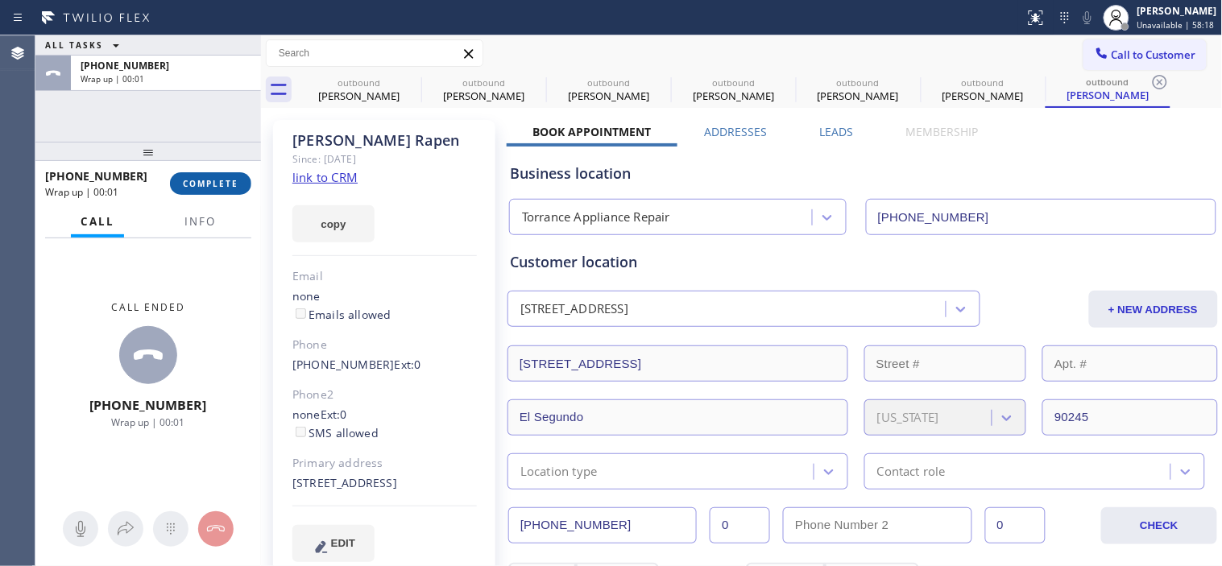
click at [191, 183] on span "COMPLETE" at bounding box center [211, 183] width 56 height 11
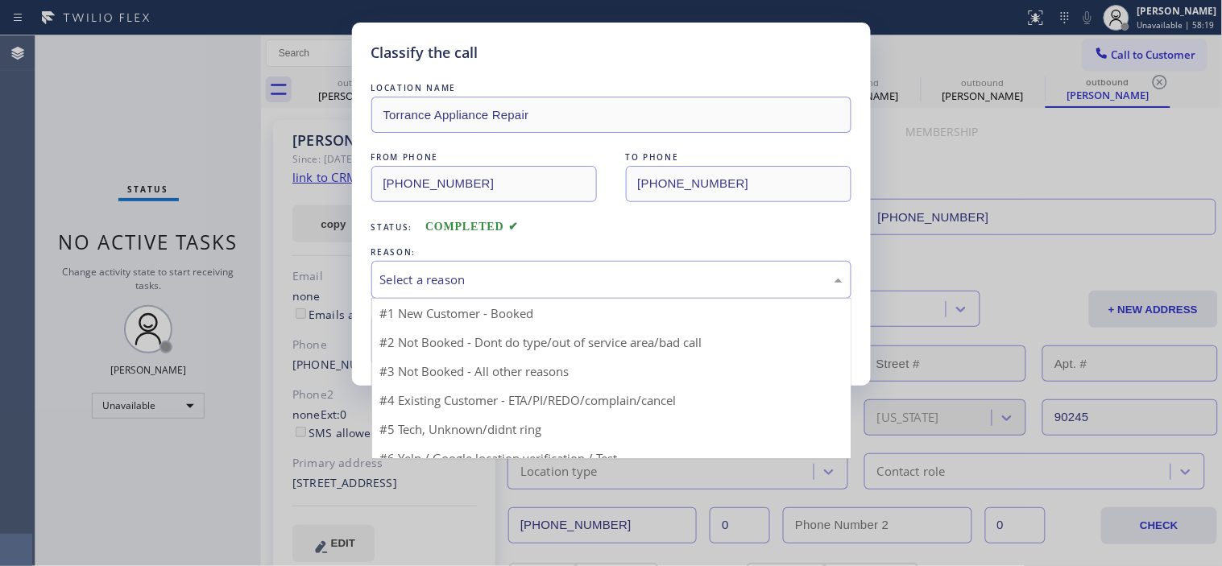
drag, startPoint x: 462, startPoint y: 261, endPoint x: 480, endPoint y: 312, distance: 54.5
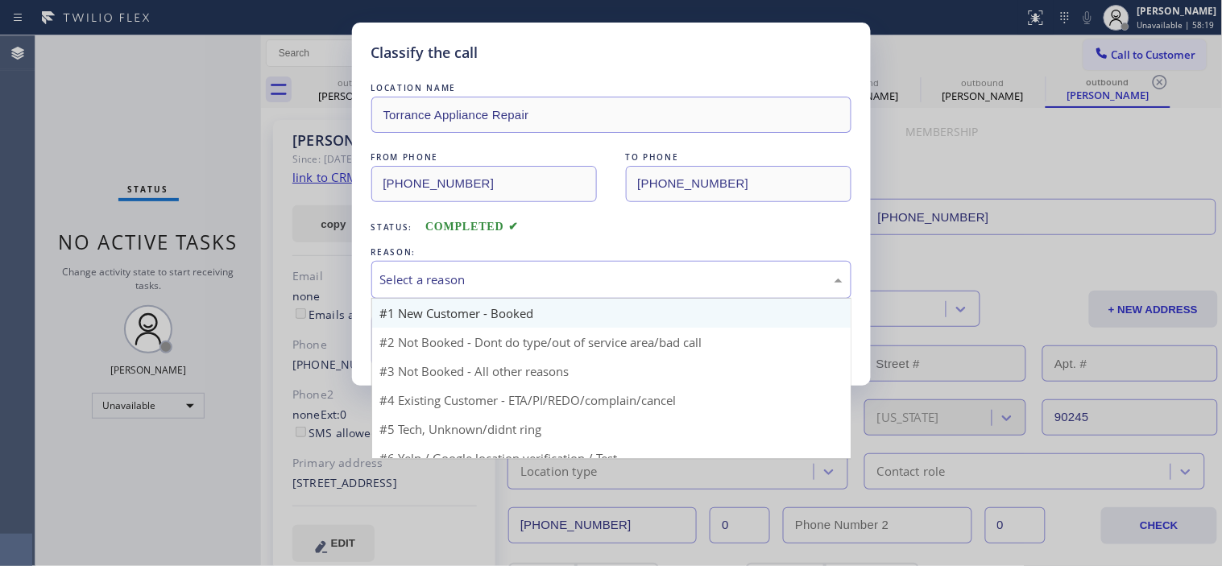
click at [463, 262] on div "Select a reason" at bounding box center [611, 280] width 480 height 38
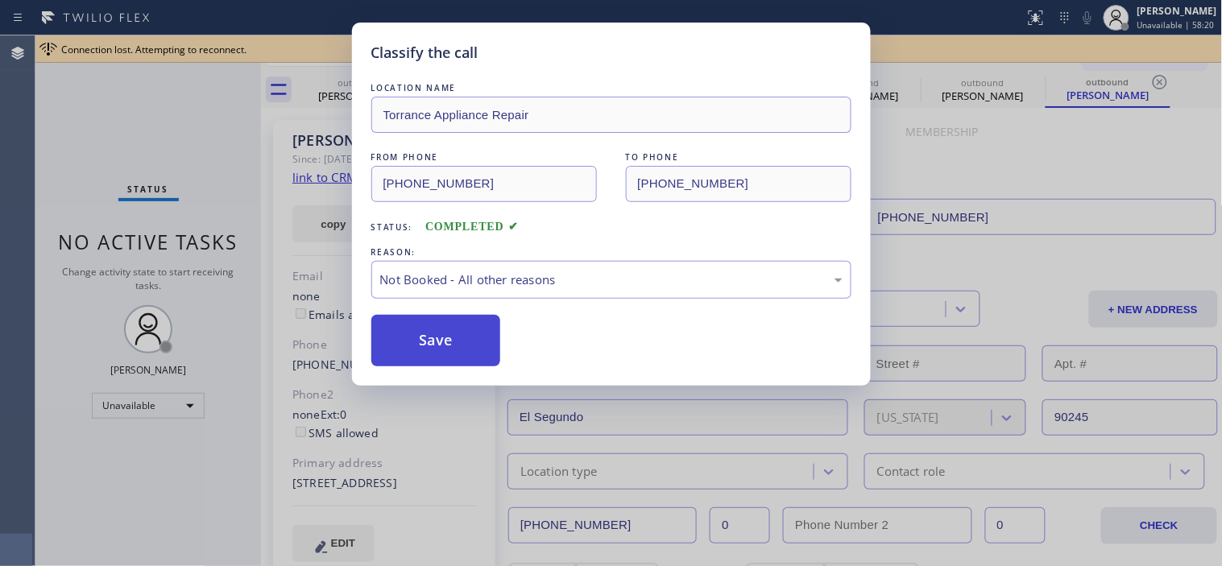
click at [456, 329] on button "Save" at bounding box center [436, 341] width 130 height 52
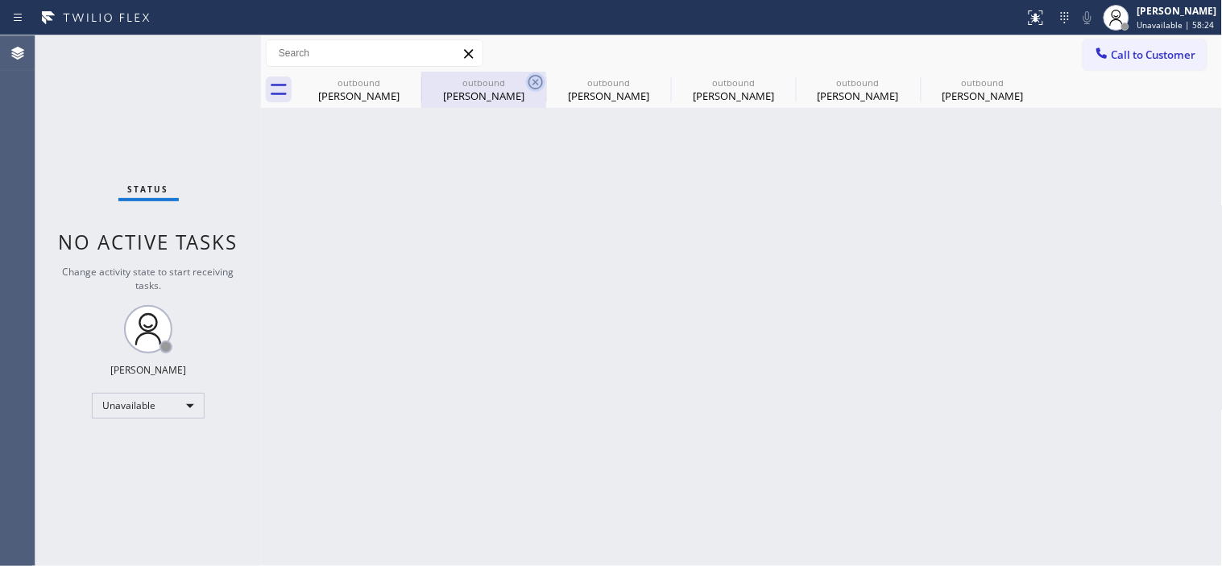
click at [537, 81] on icon at bounding box center [535, 82] width 14 height 14
type input "[PHONE_NUMBER]"
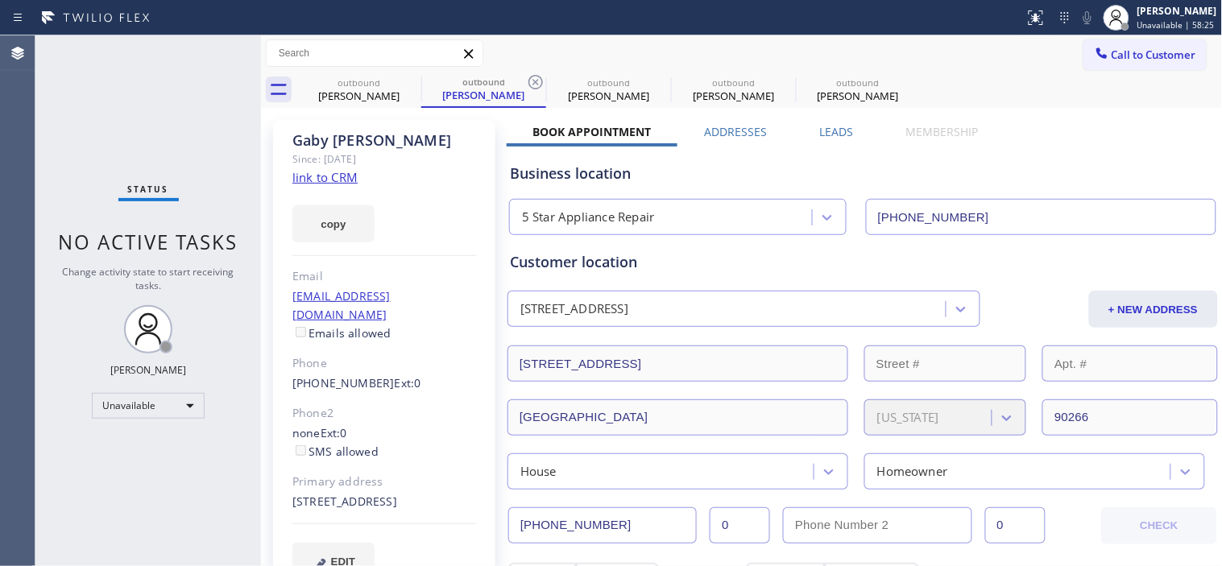
click at [537, 81] on icon at bounding box center [535, 82] width 14 height 14
click at [412, 81] on icon at bounding box center [410, 82] width 14 height 14
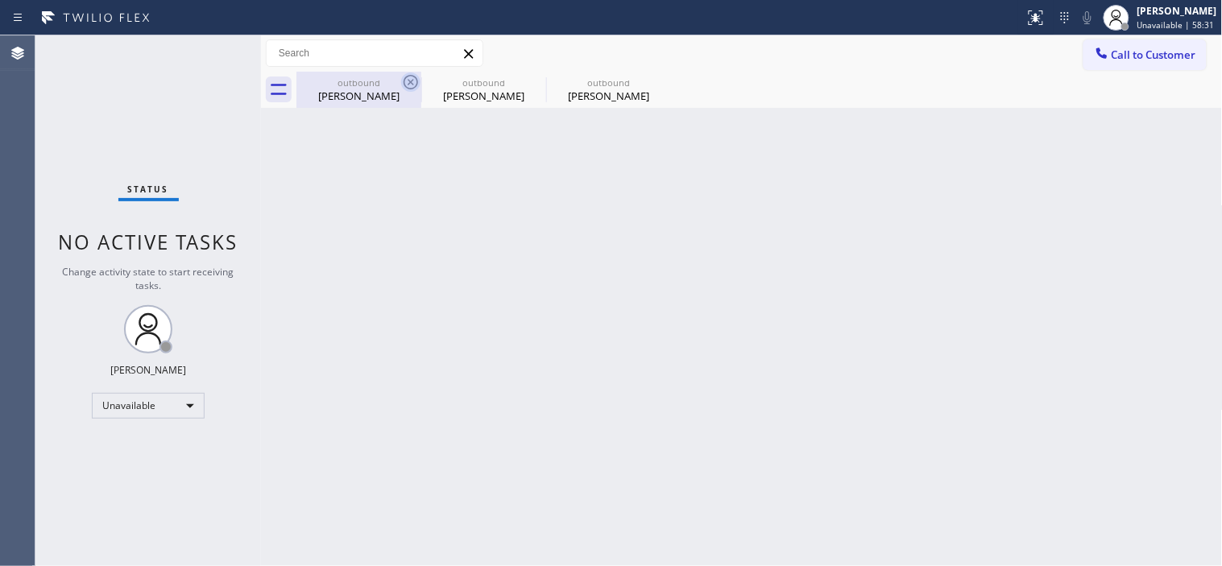
click at [405, 81] on icon at bounding box center [410, 81] width 19 height 19
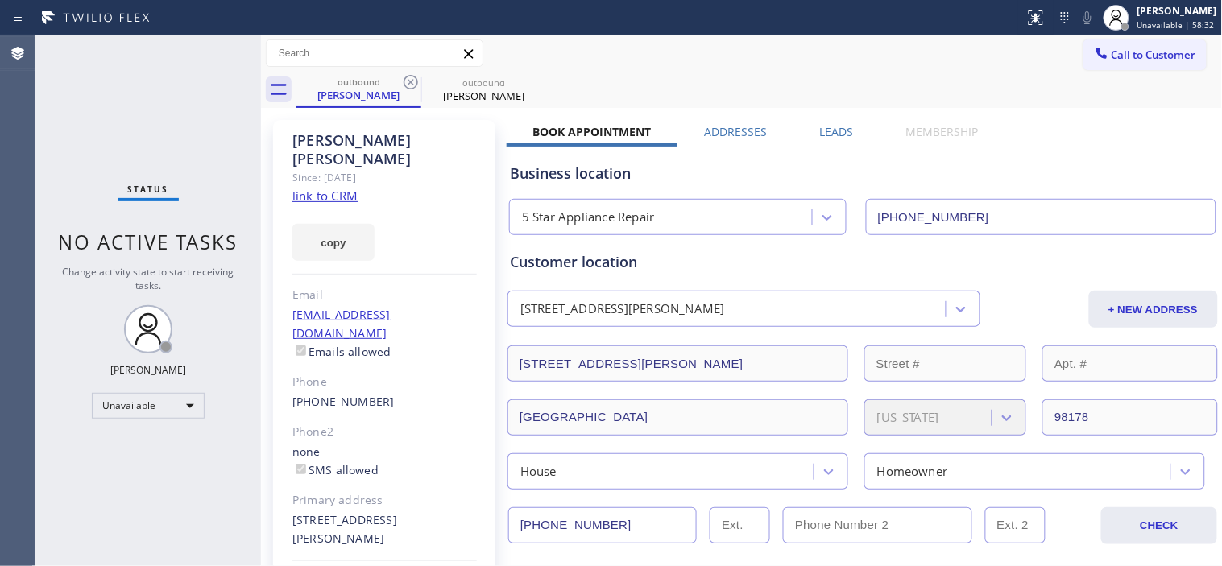
drag, startPoint x: 412, startPoint y: 83, endPoint x: 428, endPoint y: 70, distance: 20.6
click at [412, 83] on icon at bounding box center [410, 82] width 14 height 14
type input "[PHONE_NUMBER]"
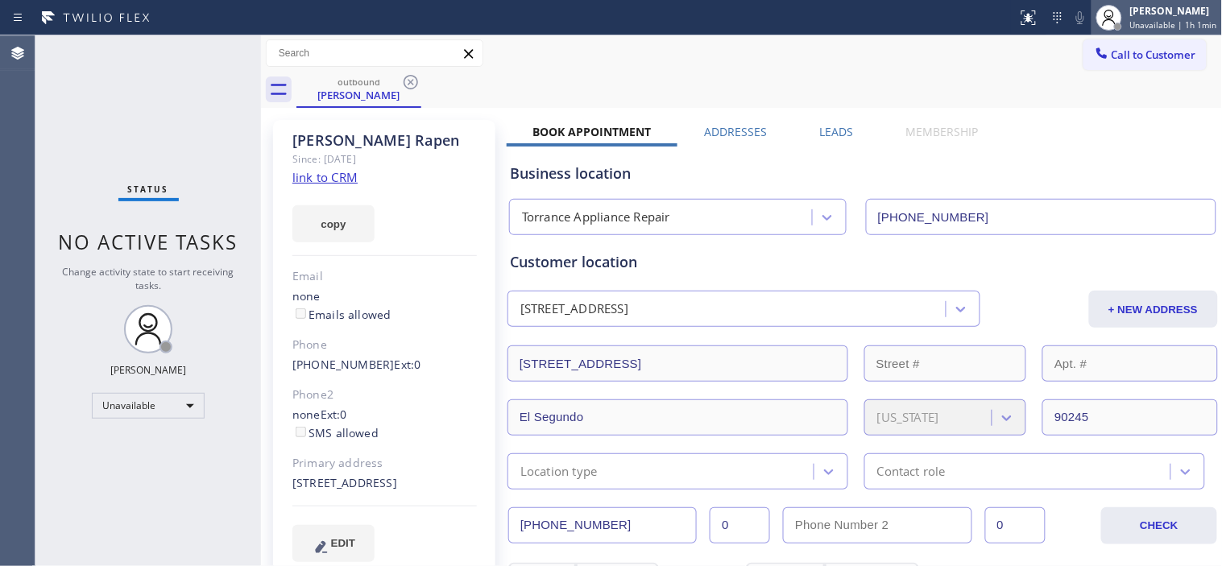
click at [1190, 10] on div "[PERSON_NAME]" at bounding box center [1173, 11] width 87 height 14
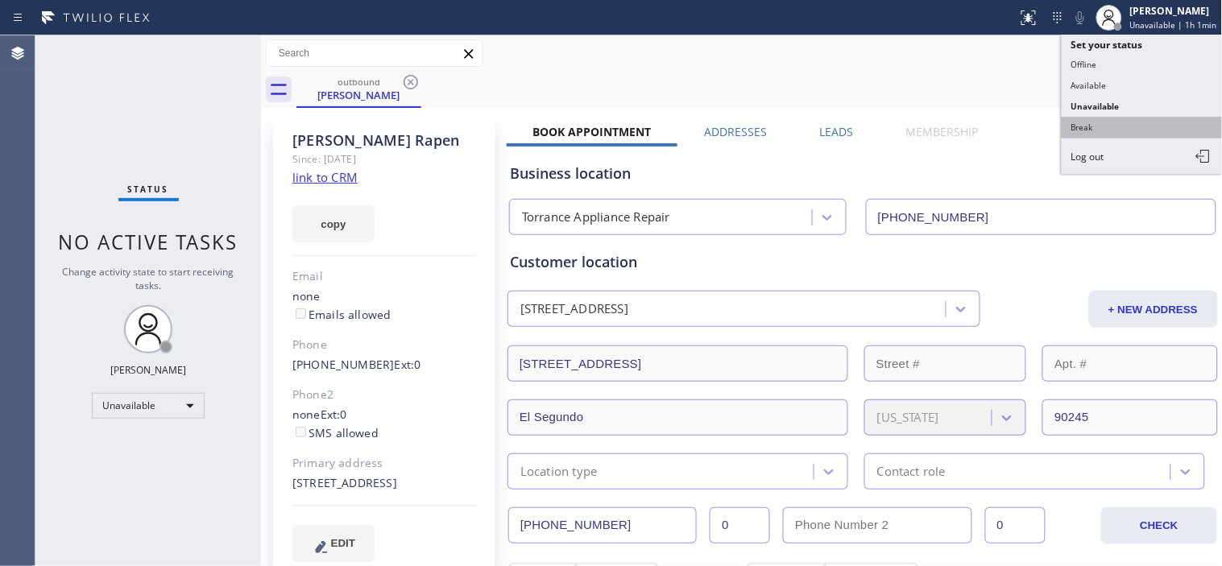
click at [1111, 126] on button "Break" at bounding box center [1141, 127] width 161 height 21
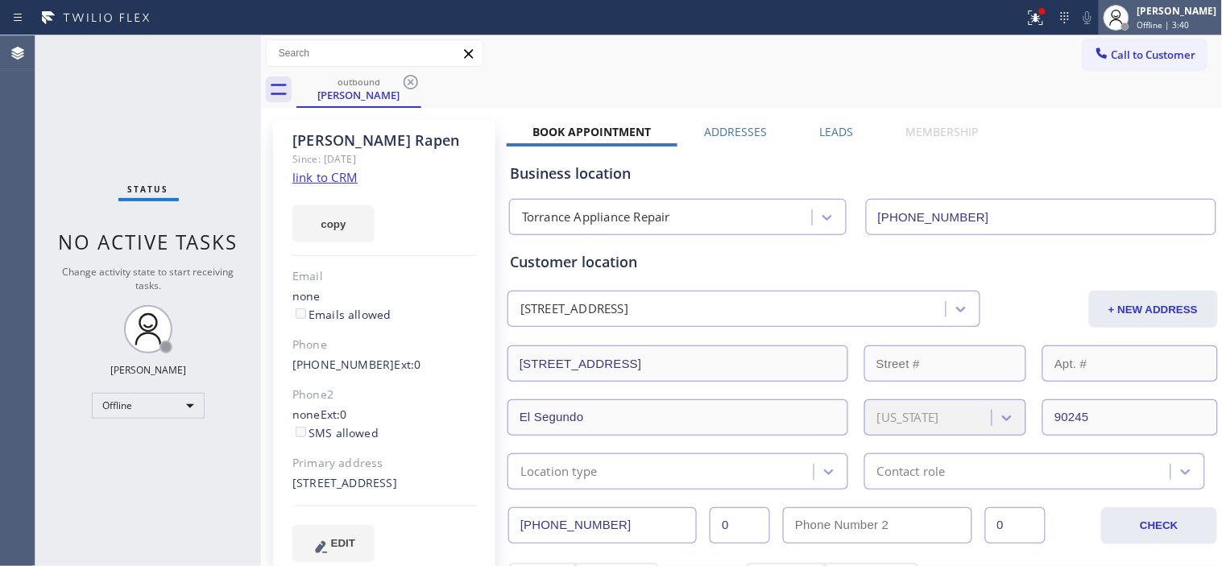
click at [1168, 25] on span "Offline | 3:40" at bounding box center [1163, 24] width 52 height 11
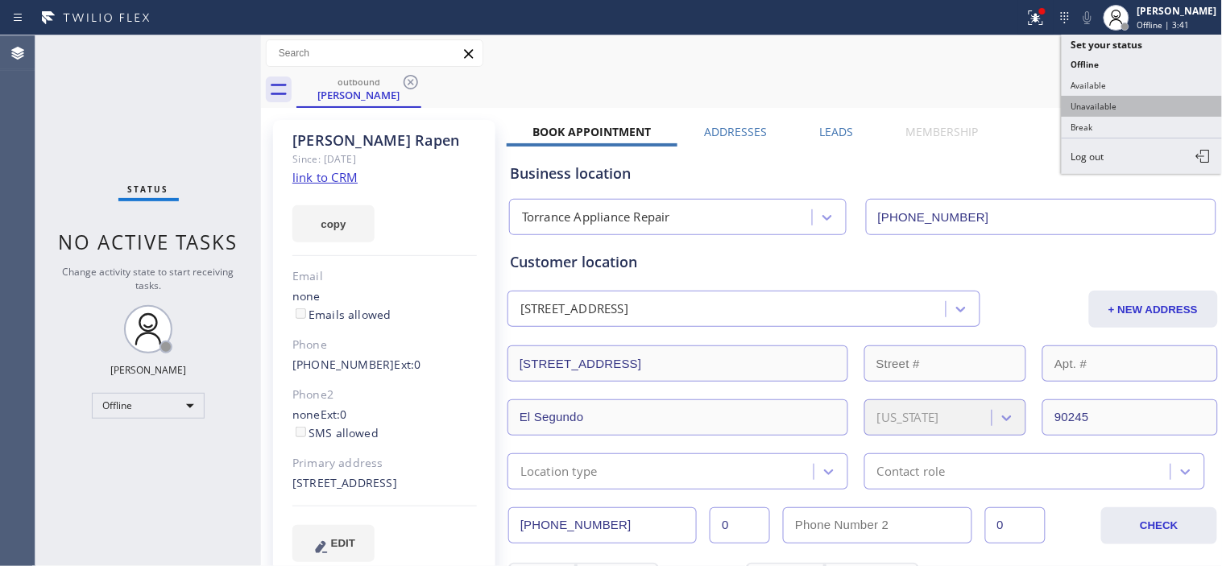
click at [1091, 110] on button "Unavailable" at bounding box center [1141, 106] width 161 height 21
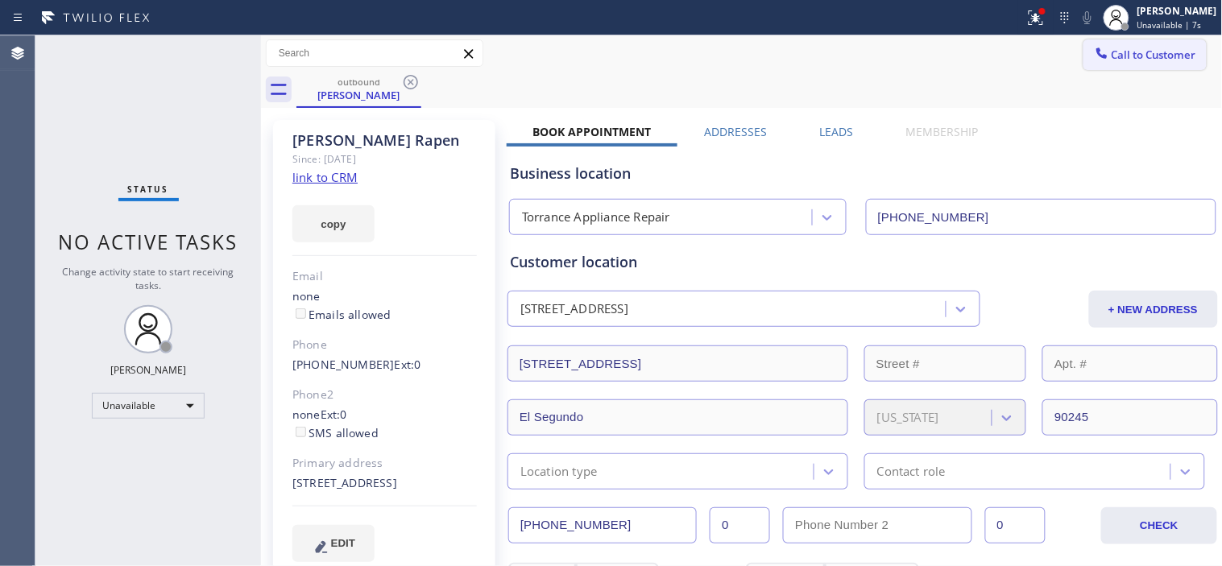
click at [1144, 50] on span "Call to Customer" at bounding box center [1153, 55] width 85 height 14
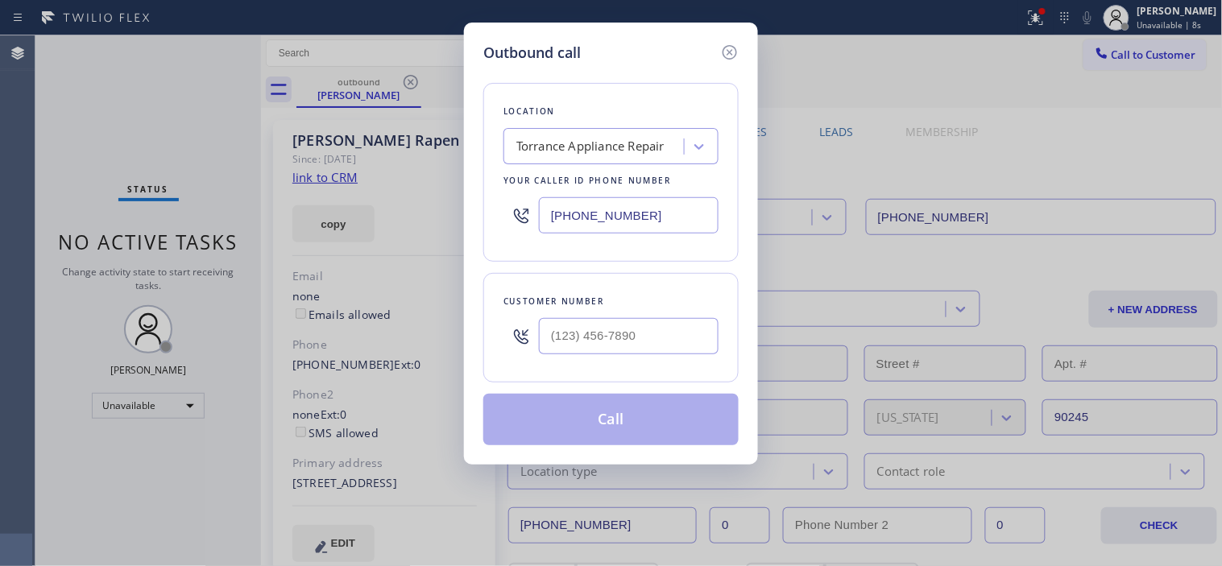
drag, startPoint x: 530, startPoint y: 201, endPoint x: 483, endPoint y: 201, distance: 46.7
click at [461, 201] on div "Outbound call Location [GEOGRAPHIC_DATA] Appliance Repair Your caller id phone …" at bounding box center [611, 283] width 1222 height 566
paste input "text"
type input "[PHONE_NUMBER]"
drag, startPoint x: 505, startPoint y: 318, endPoint x: 487, endPoint y: 334, distance: 23.9
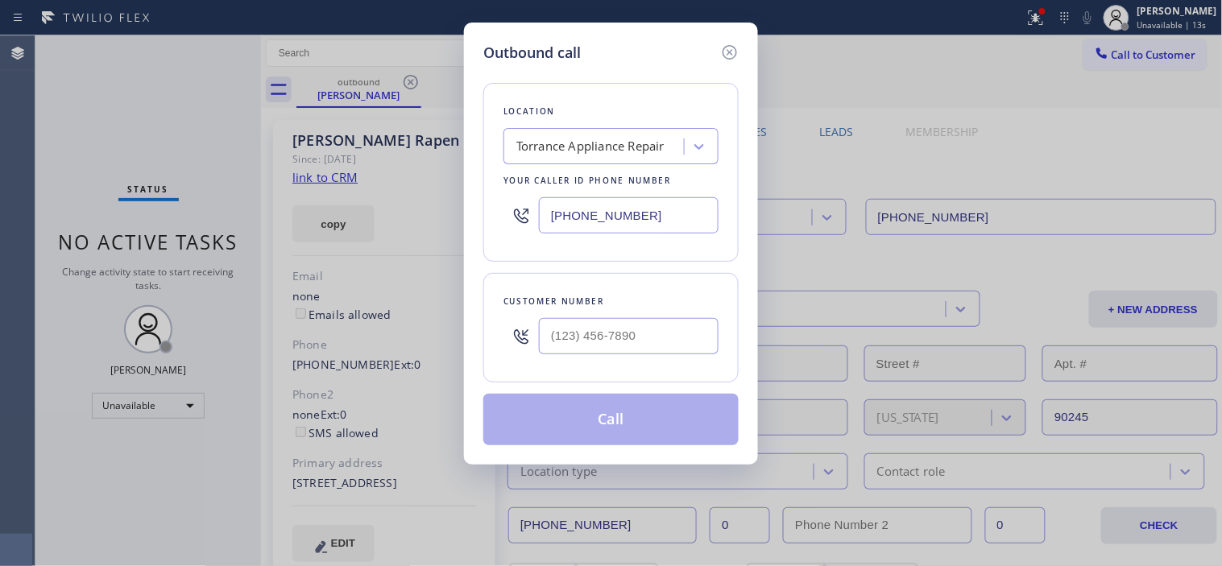
click at [453, 321] on div "Outbound call Location [GEOGRAPHIC_DATA] Appliance Repair Your caller id phone …" at bounding box center [611, 283] width 1222 height 566
click at [544, 335] on input "(___) ___-____" at bounding box center [629, 336] width 180 height 36
paste input "310) 910-3071"
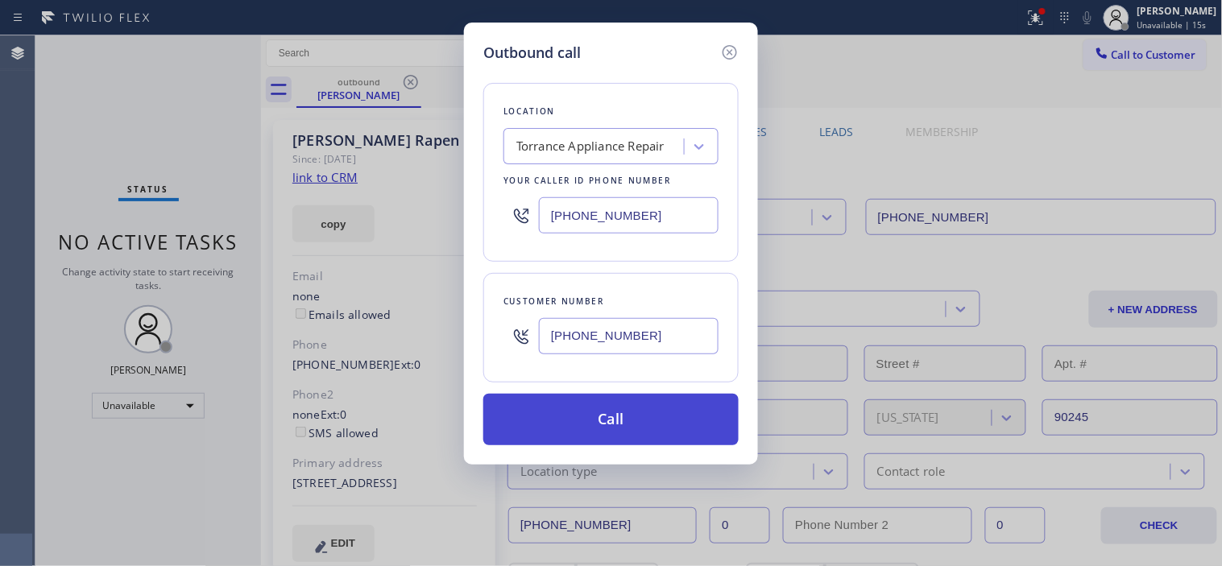
type input "[PHONE_NUMBER]"
click at [656, 419] on button "Call" at bounding box center [610, 420] width 255 height 52
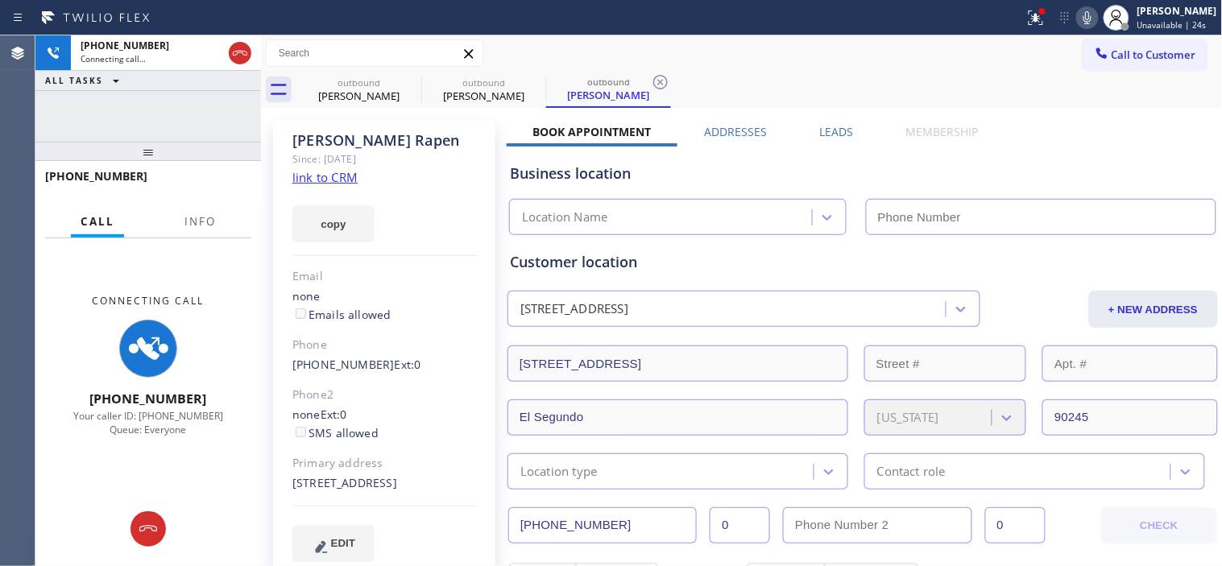
type input "[PHONE_NUMBER]"
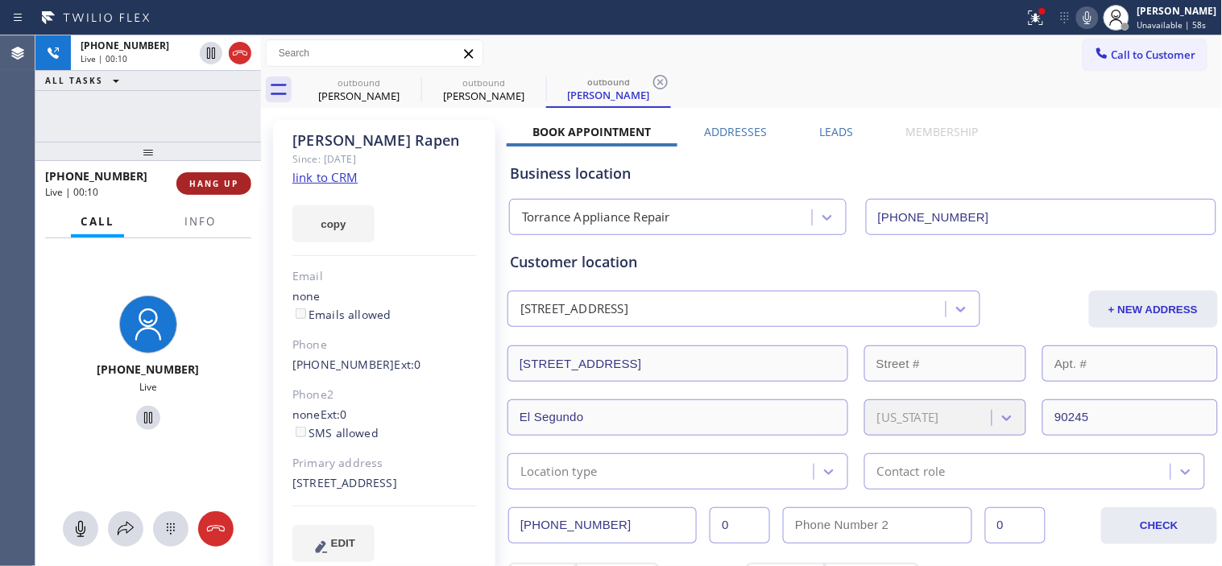
click at [226, 183] on span "HANG UP" at bounding box center [213, 183] width 49 height 11
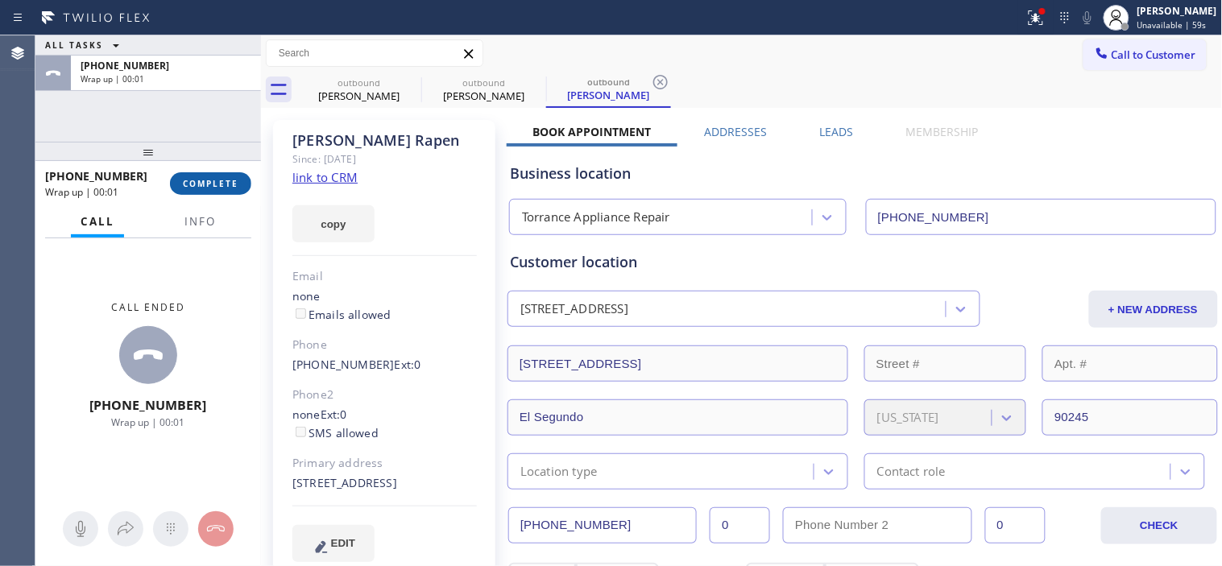
click at [221, 186] on span "COMPLETE" at bounding box center [211, 183] width 56 height 11
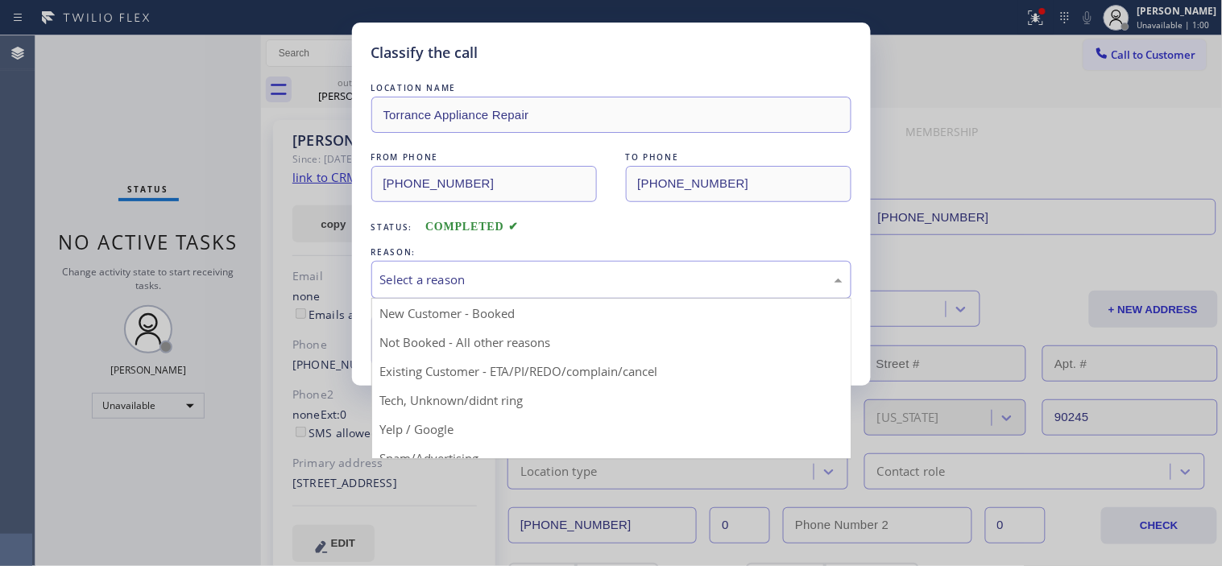
click at [425, 269] on div "Select a reason" at bounding box center [611, 280] width 480 height 38
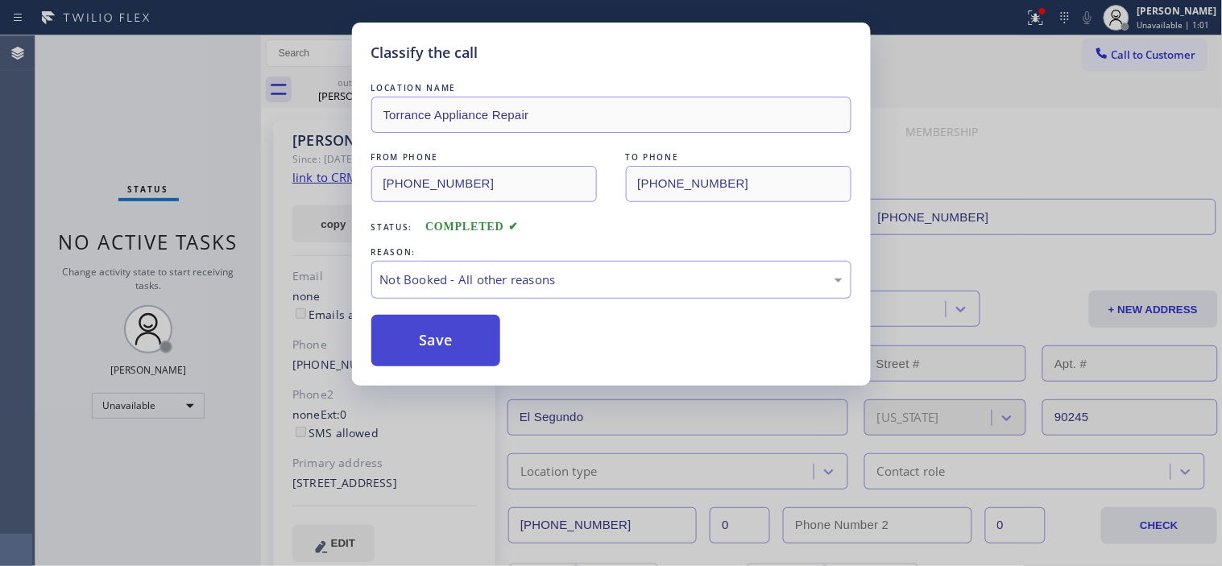
click at [472, 334] on button "Save" at bounding box center [436, 341] width 130 height 52
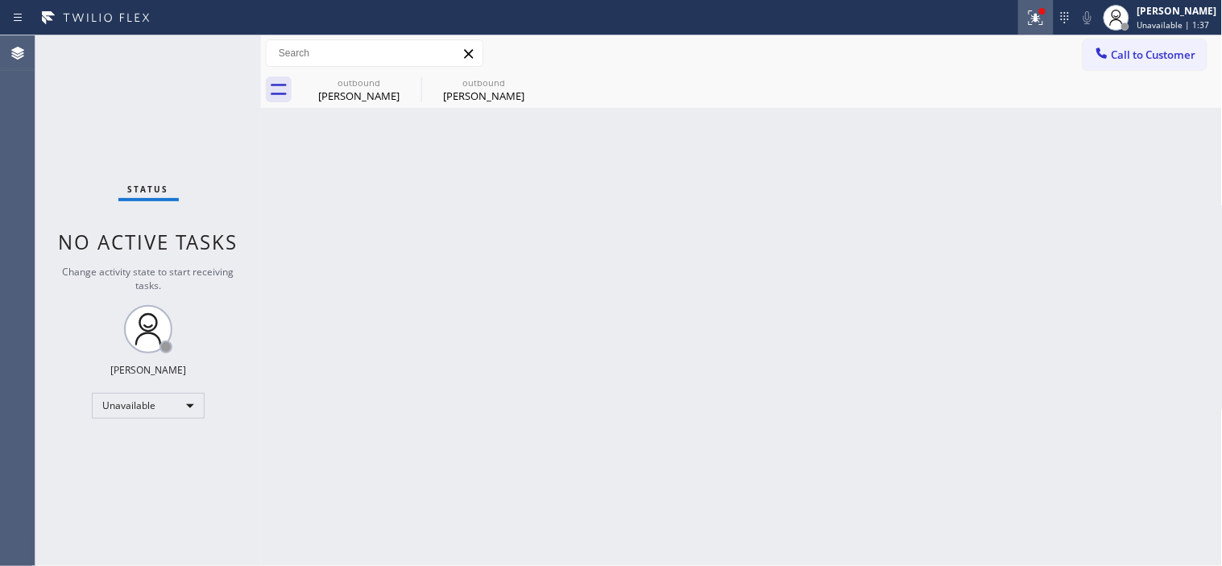
click at [1028, 21] on icon at bounding box center [1035, 17] width 14 height 14
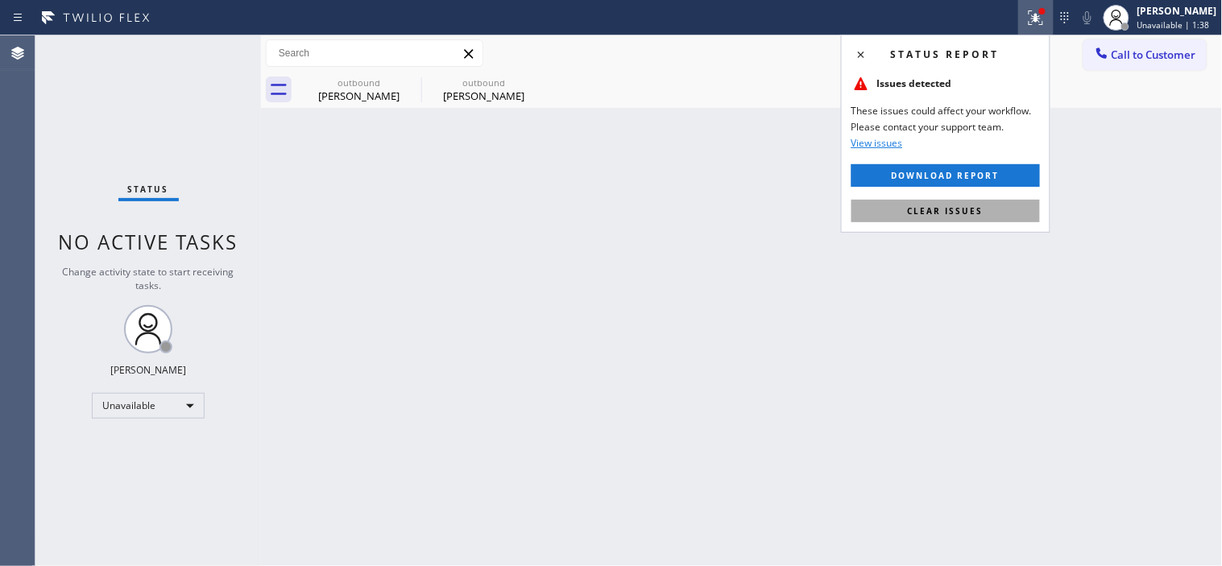
click at [945, 214] on span "Clear issues" at bounding box center [946, 210] width 76 height 11
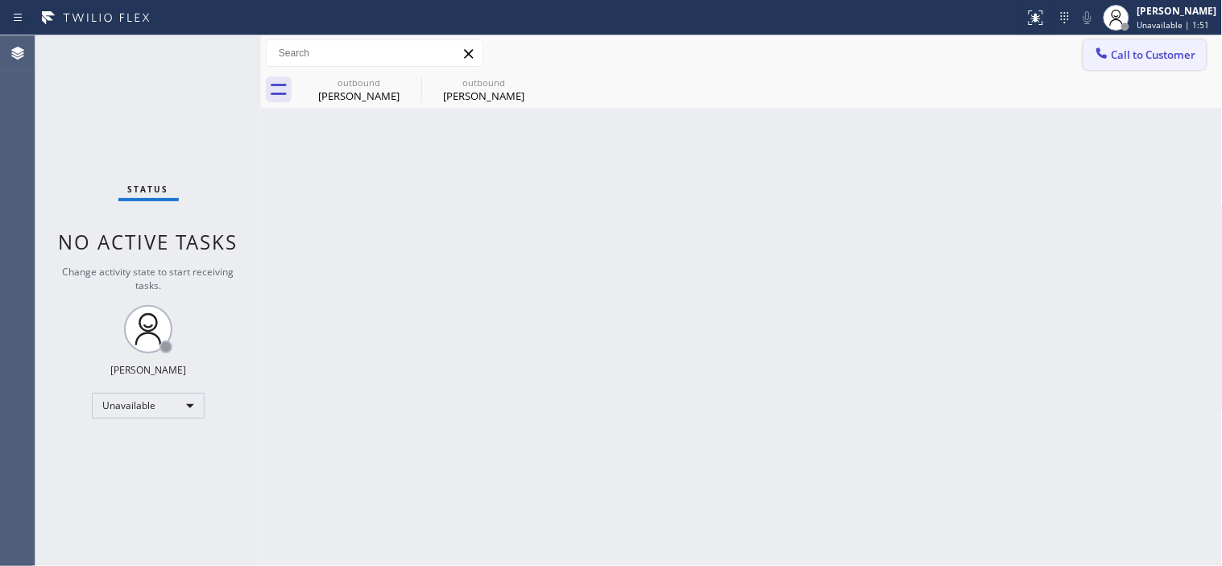
click at [1140, 56] on span "Call to Customer" at bounding box center [1153, 55] width 85 height 14
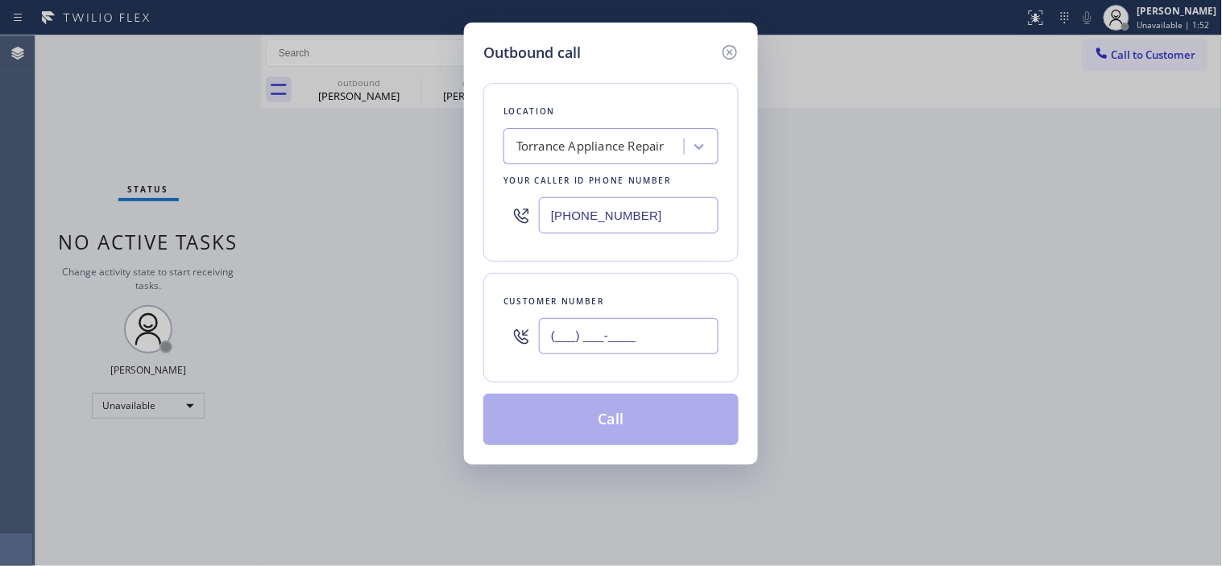
drag, startPoint x: 680, startPoint y: 347, endPoint x: 543, endPoint y: 340, distance: 137.1
click at [552, 341] on input "(___) ___-____" at bounding box center [629, 336] width 180 height 36
paste input "312) 318-0160"
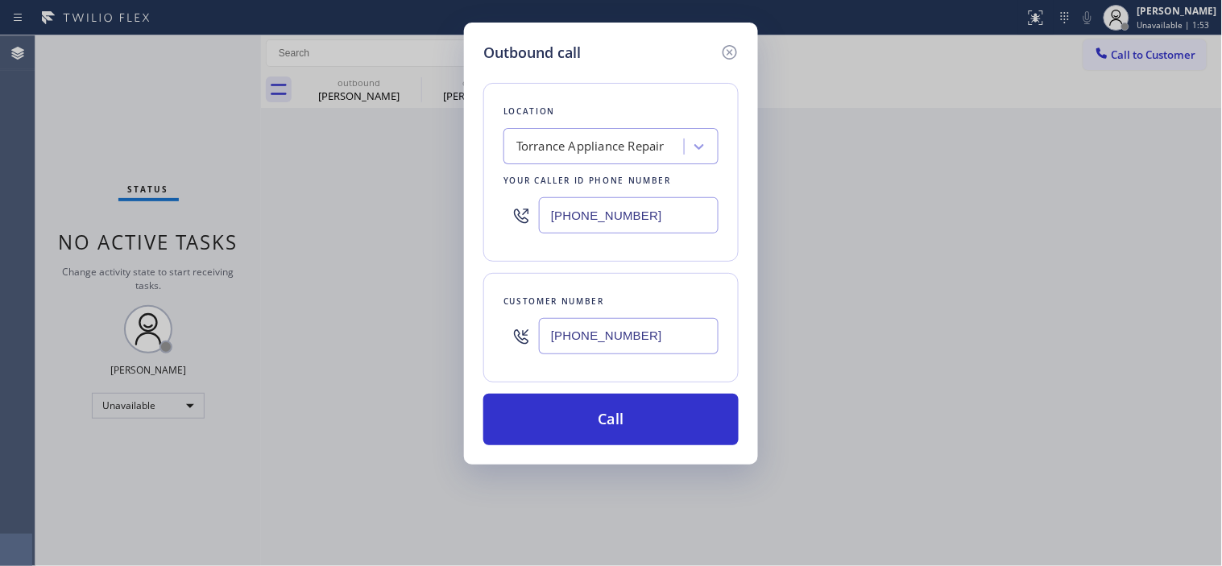
type input "[PHONE_NUMBER]"
drag, startPoint x: 631, startPoint y: 197, endPoint x: 468, endPoint y: 209, distance: 163.9
click at [468, 209] on div "Outbound call Location [GEOGRAPHIC_DATA] Appliance Repair Your caller id phone …" at bounding box center [611, 244] width 294 height 442
paste input "602) 755-6398"
drag, startPoint x: 669, startPoint y: 201, endPoint x: 580, endPoint y: 201, distance: 89.4
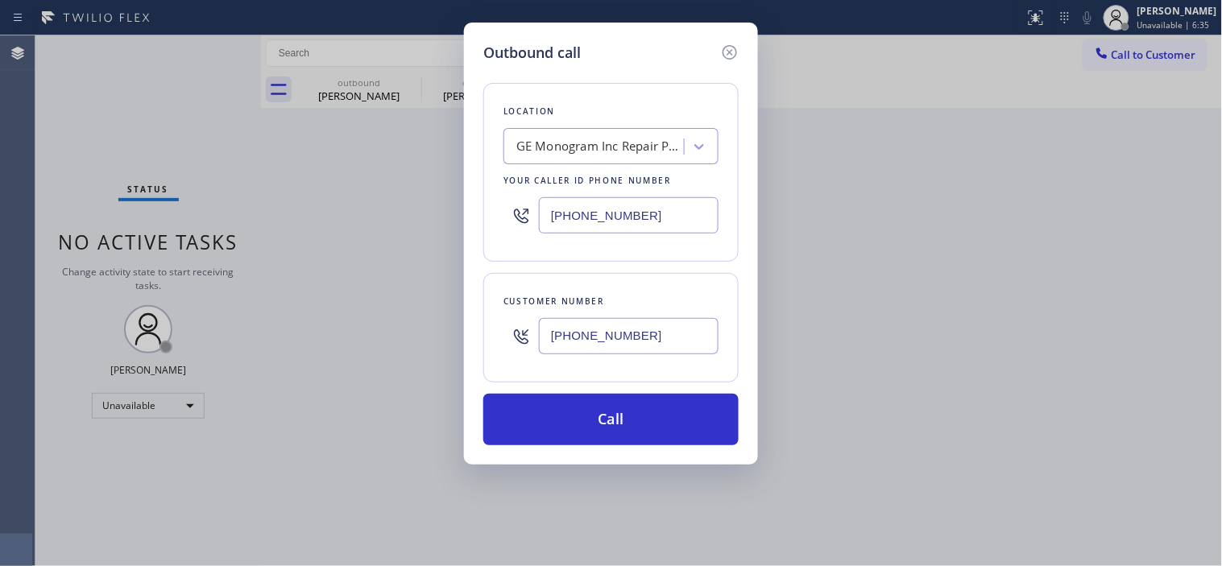
click at [580, 201] on div "Location GE Monogram Inc Repair [GEOGRAPHIC_DATA] Your caller id phone number […" at bounding box center [610, 172] width 255 height 179
drag, startPoint x: 674, startPoint y: 230, endPoint x: 432, endPoint y: 197, distance: 243.9
click at [432, 197] on div "Outbound call Location GE Monogram Inc Repair [GEOGRAPHIC_DATA] Your caller id …" at bounding box center [611, 283] width 1222 height 566
paste input "text"
type input "[PHONE_NUMBER]"
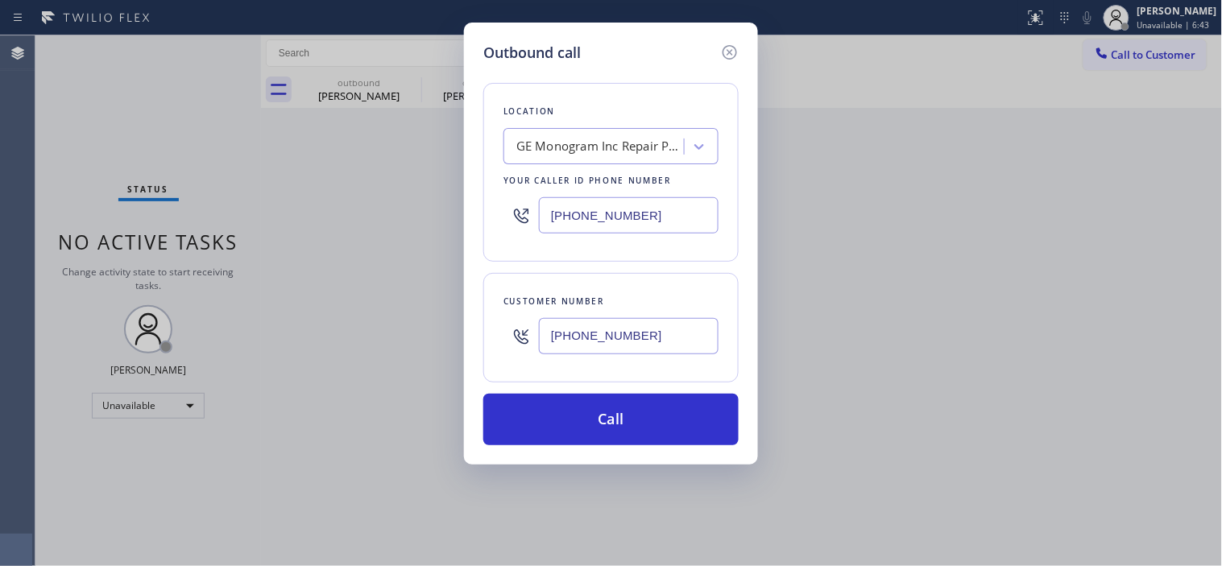
drag, startPoint x: 661, startPoint y: 334, endPoint x: 501, endPoint y: 335, distance: 160.3
click at [501, 335] on div "Customer number [PHONE_NUMBER]" at bounding box center [610, 328] width 255 height 110
paste input "text"
type input "[PHONE_NUMBER]"
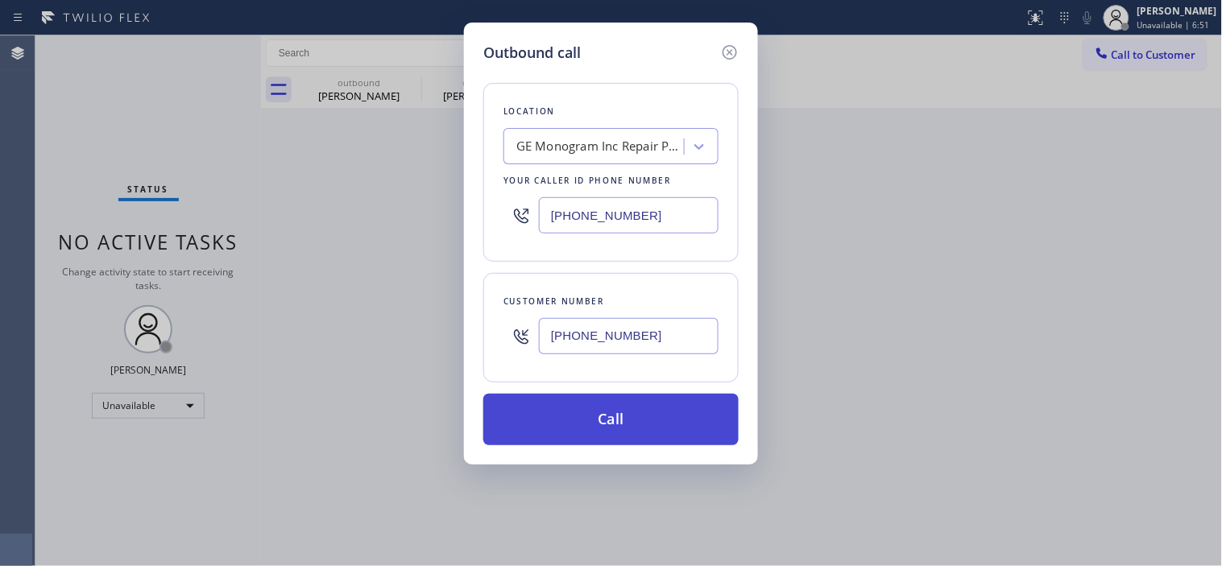
click at [646, 420] on button "Call" at bounding box center [610, 420] width 255 height 52
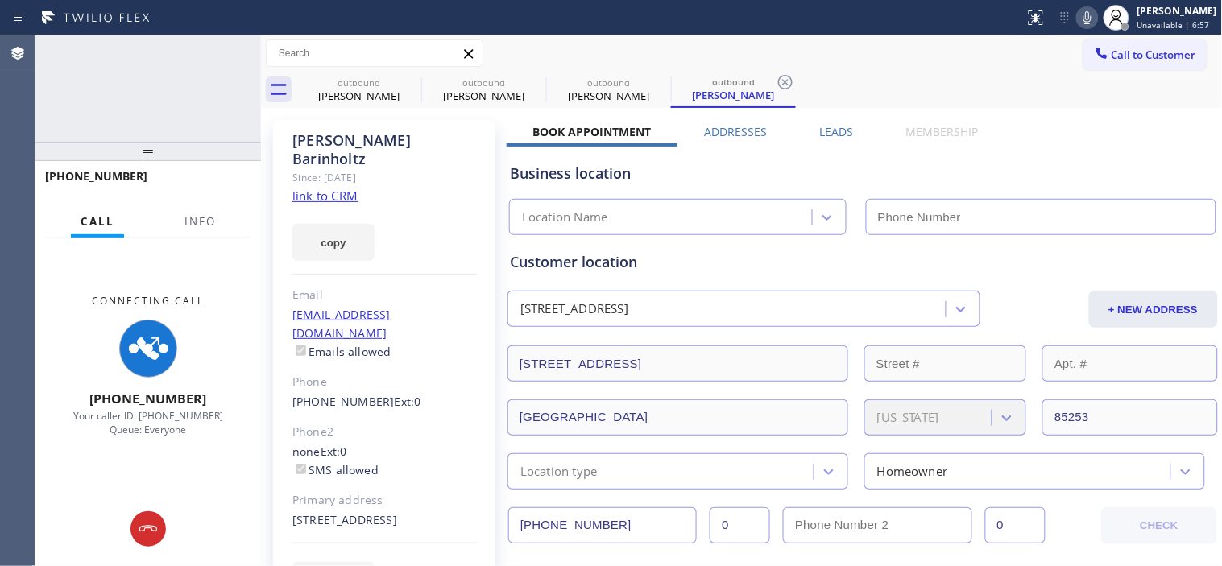
type input "[PHONE_NUMBER]"
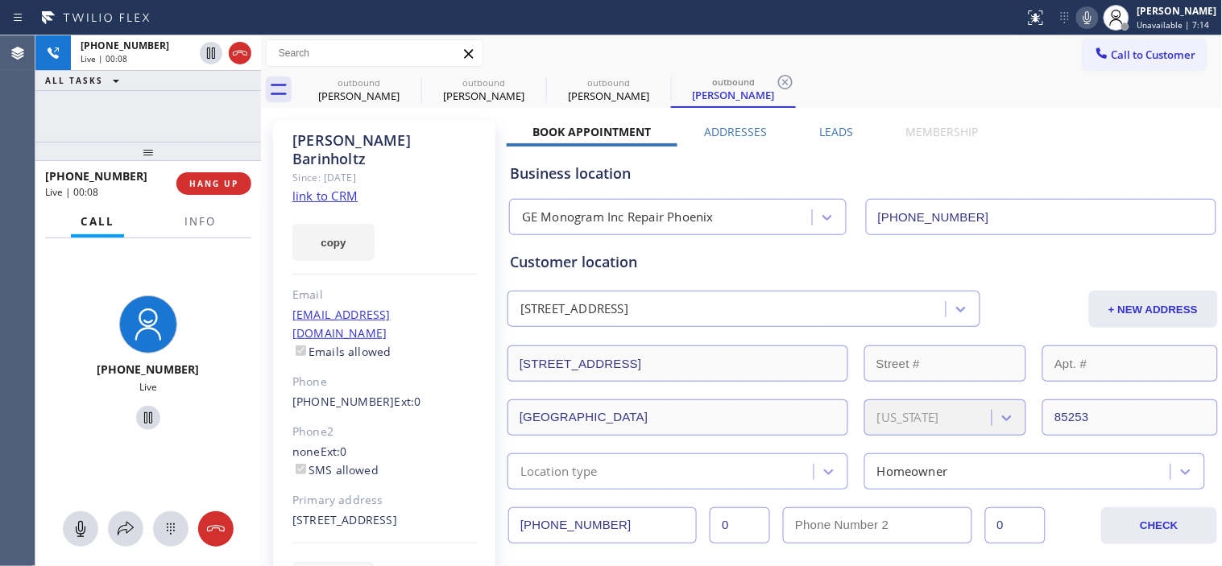
click at [212, 198] on div "[PHONE_NUMBER] Live | 00:08 HANG UP" at bounding box center [148, 184] width 206 height 42
click at [218, 191] on button "HANG UP" at bounding box center [213, 183] width 75 height 23
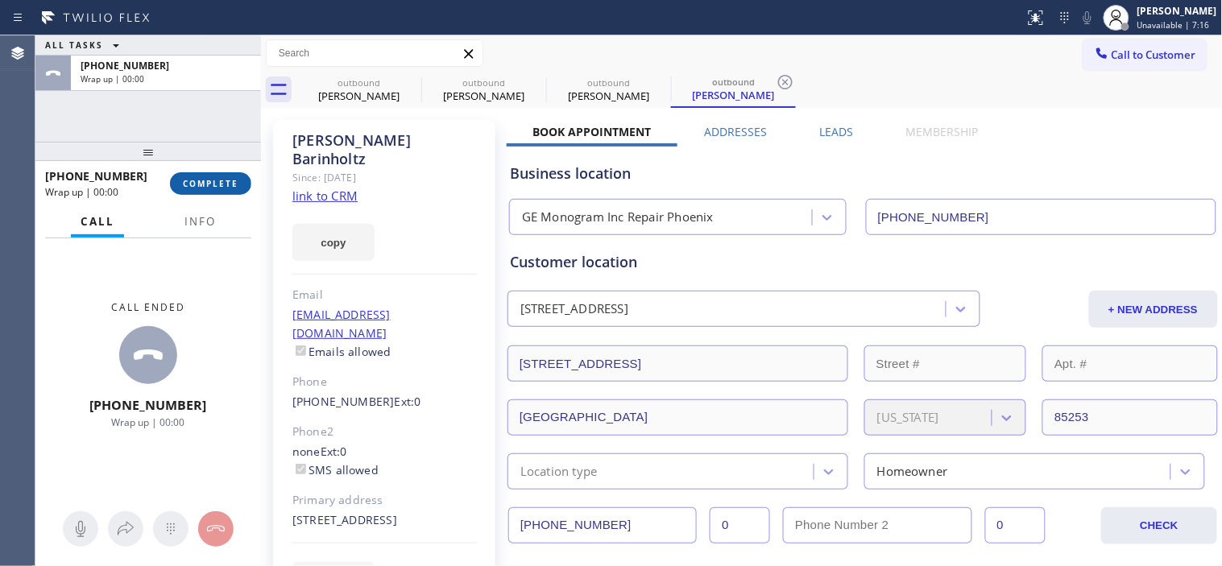
click at [226, 188] on span "COMPLETE" at bounding box center [211, 183] width 56 height 11
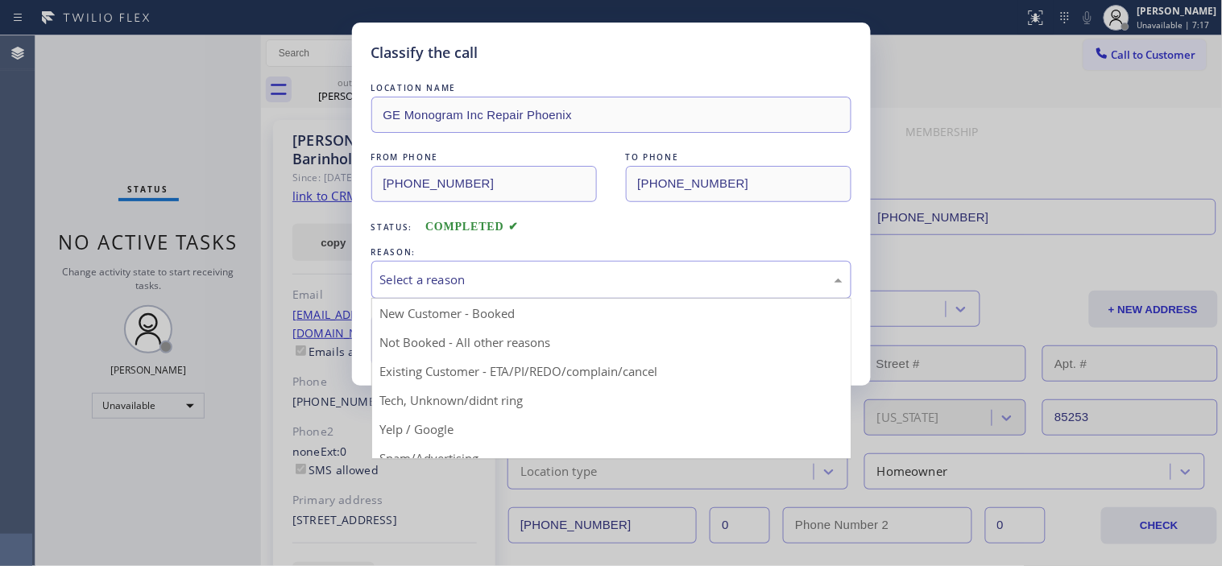
click at [497, 267] on div "Select a reason" at bounding box center [611, 280] width 480 height 38
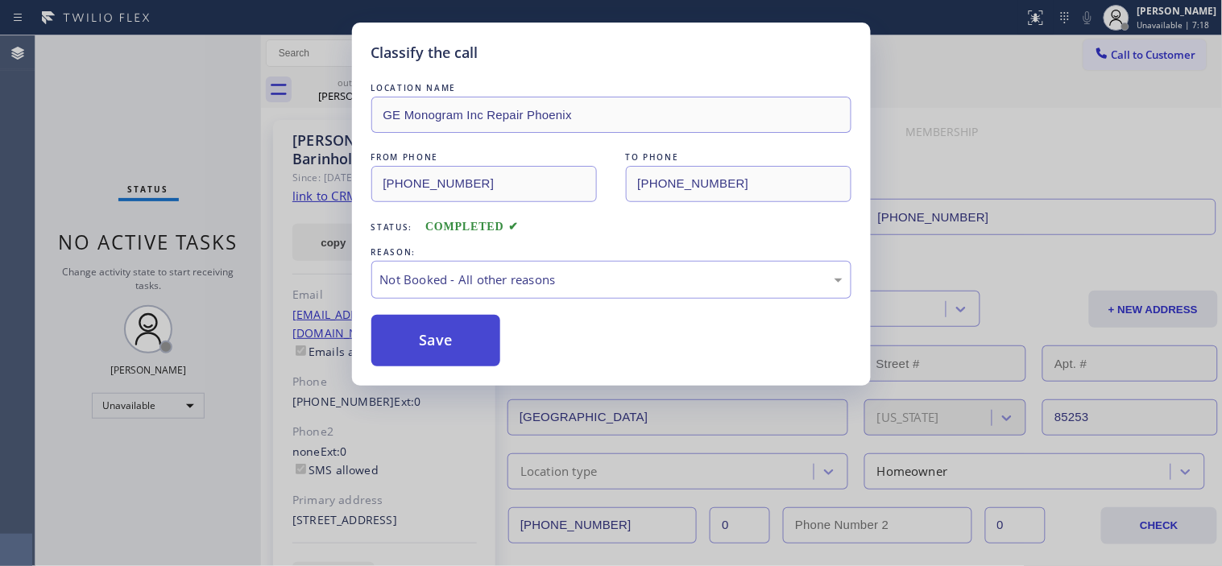
click at [459, 336] on button "Save" at bounding box center [436, 341] width 130 height 52
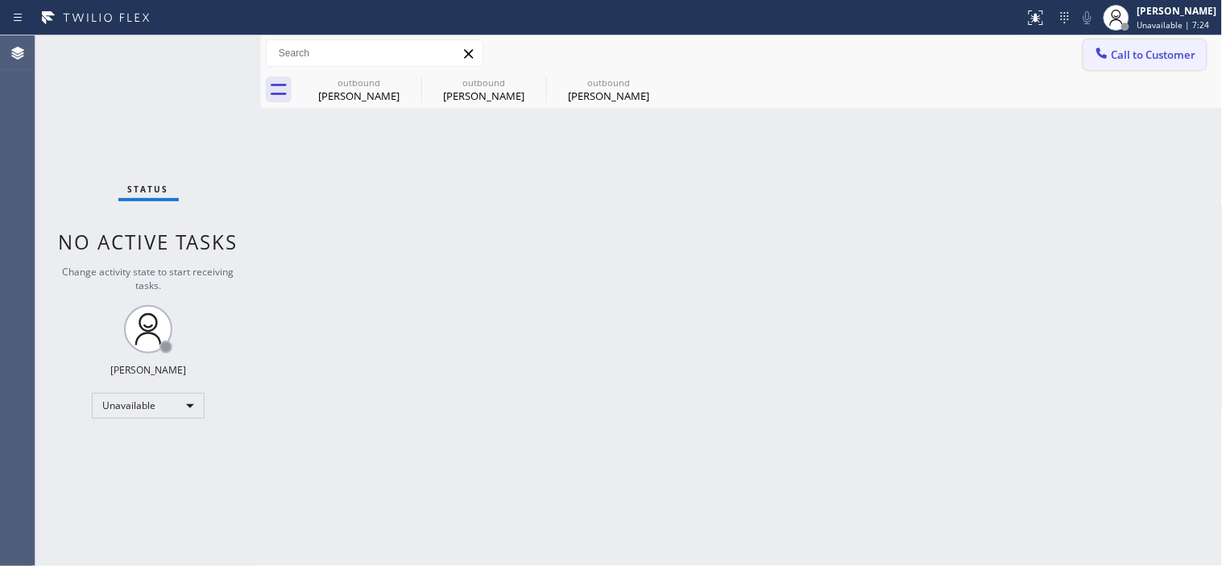
click at [1139, 58] on span "Call to Customer" at bounding box center [1153, 55] width 85 height 14
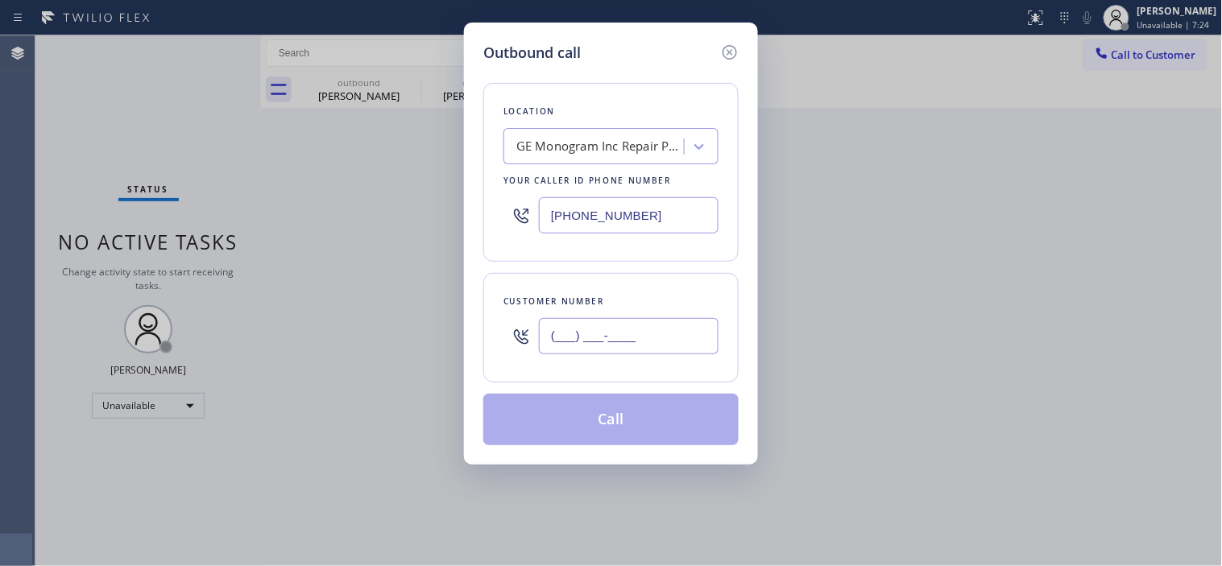
click at [588, 334] on input "(___) ___-____" at bounding box center [629, 336] width 180 height 36
paste input "206) 331-7175"
type input "[PHONE_NUMBER]"
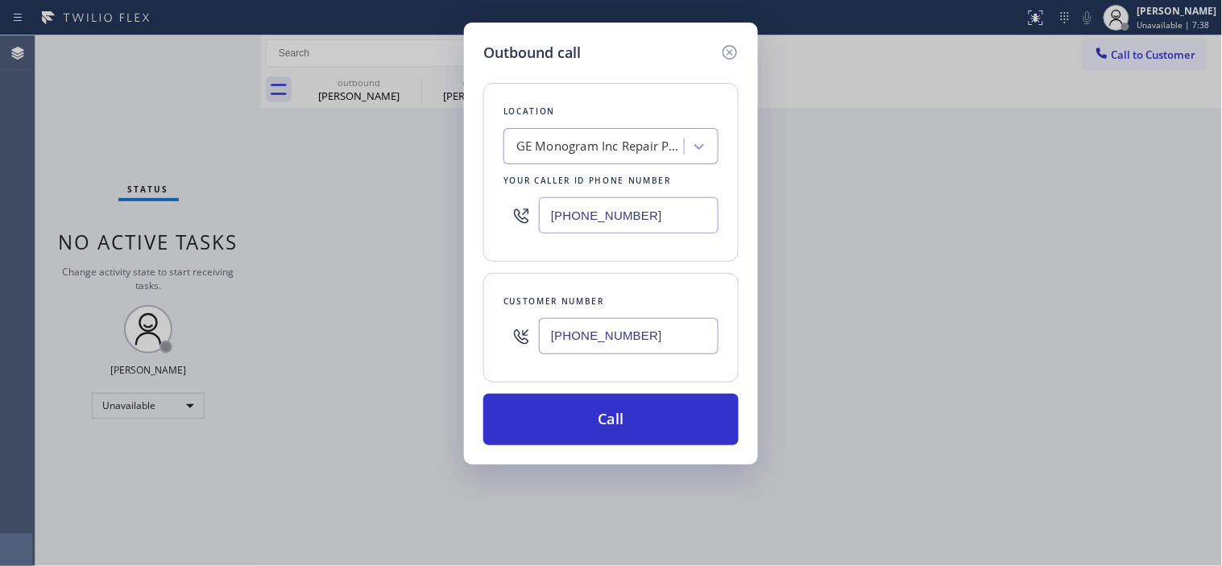
click at [615, 126] on div "Location GE Monogram Inc Repair [GEOGRAPHIC_DATA] Your caller id phone number […" at bounding box center [610, 172] width 255 height 179
type input "5 star appliance repair"
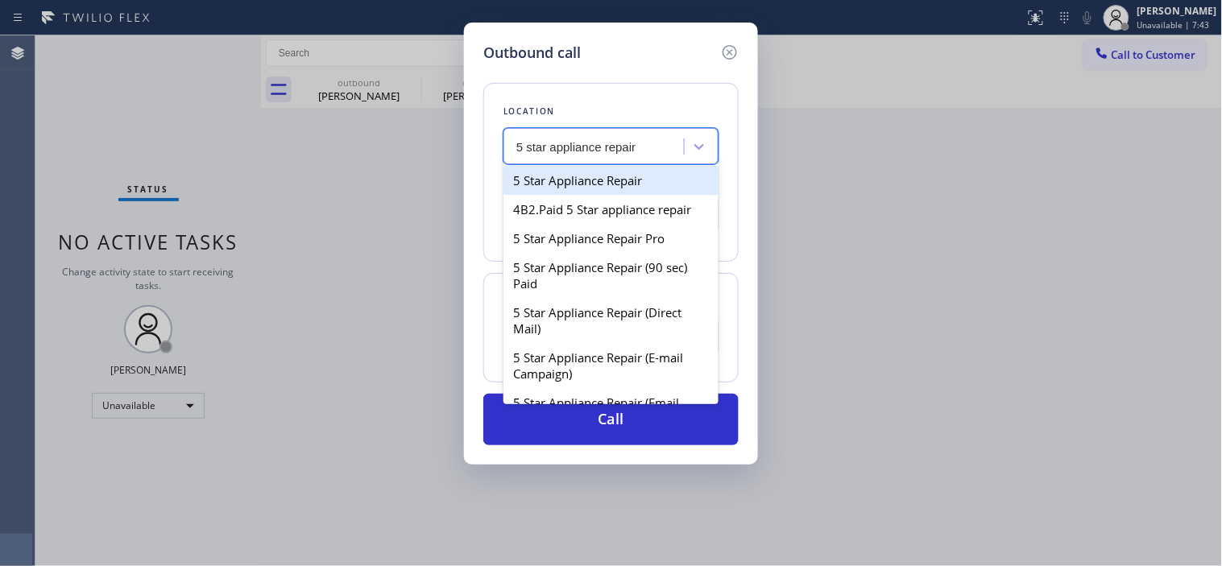
click at [619, 175] on div "5 Star Appliance Repair" at bounding box center [610, 180] width 215 height 29
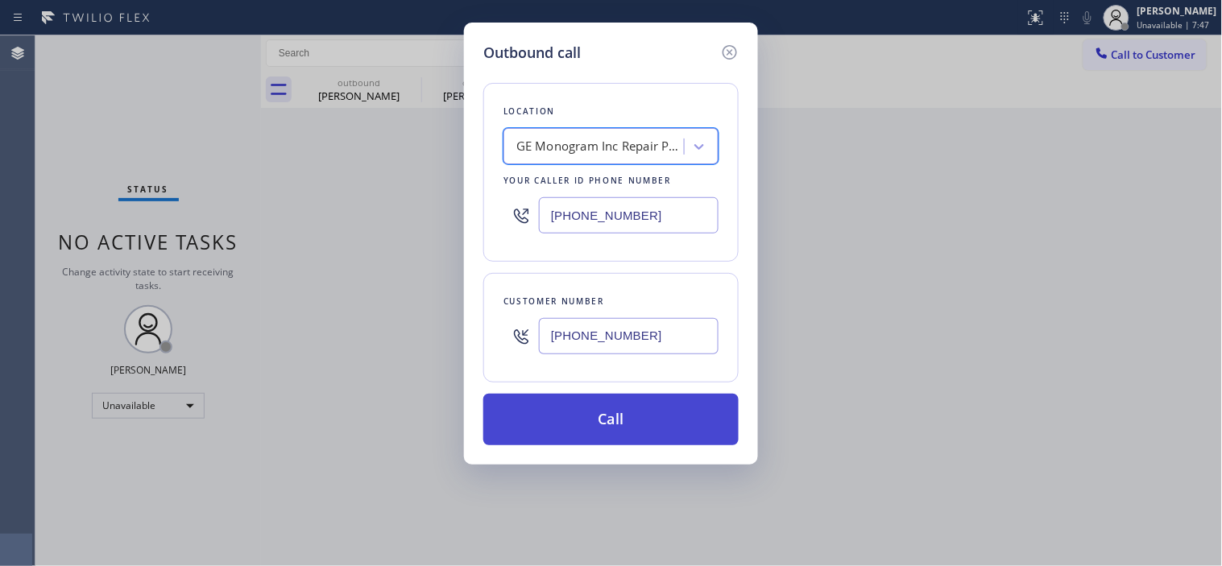
click at [606, 413] on button "Call" at bounding box center [610, 420] width 255 height 52
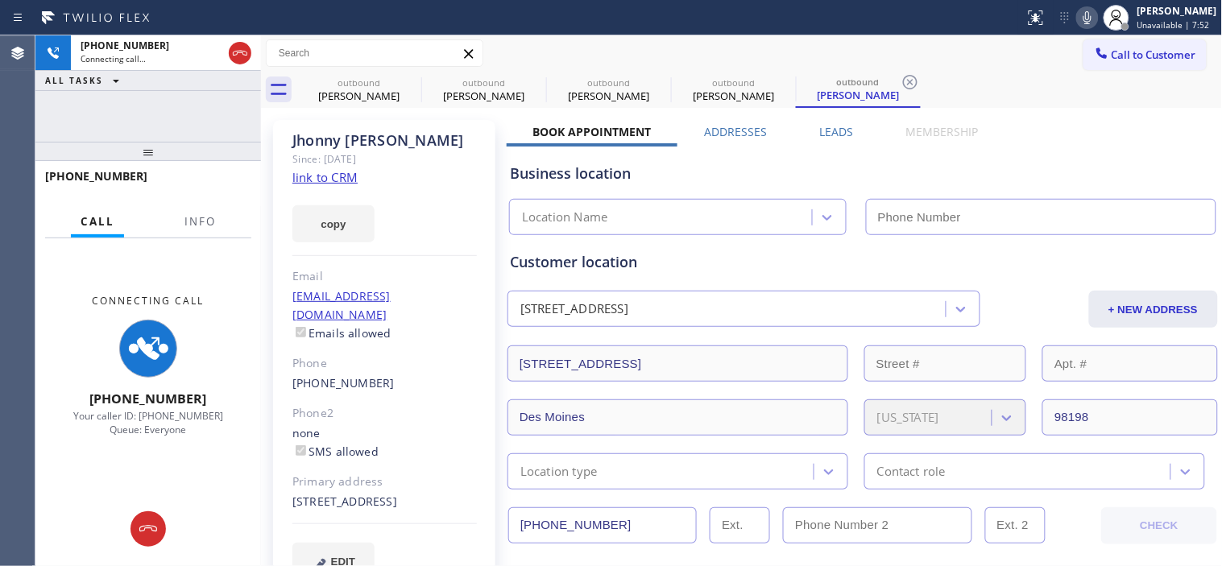
type input "[PHONE_NUMBER]"
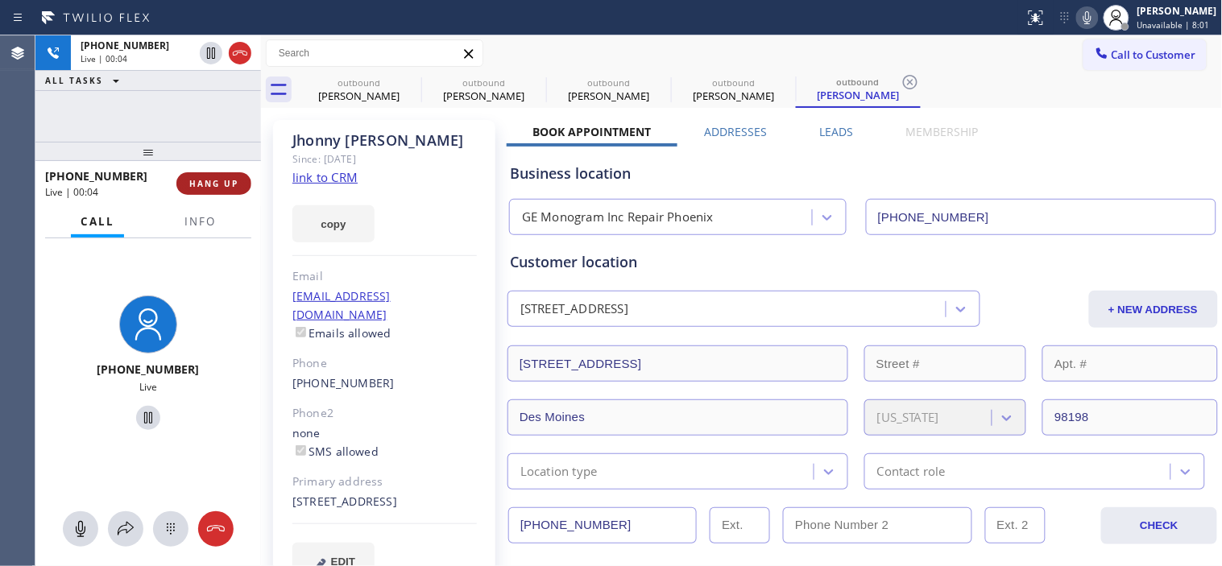
click at [211, 192] on button "HANG UP" at bounding box center [213, 183] width 75 height 23
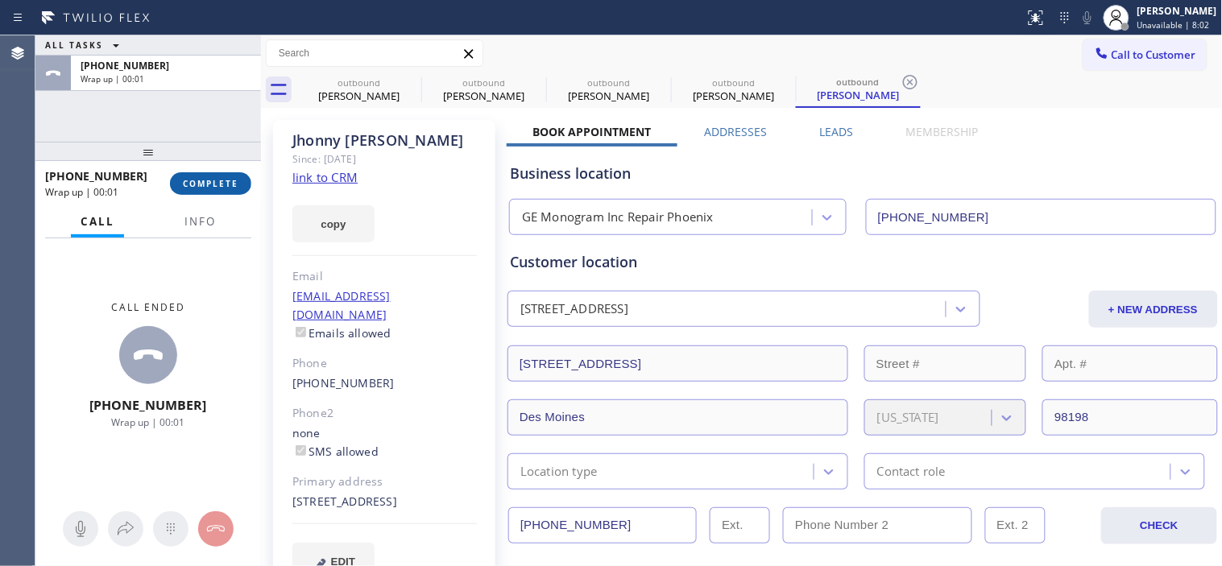
click at [209, 188] on span "COMPLETE" at bounding box center [211, 183] width 56 height 11
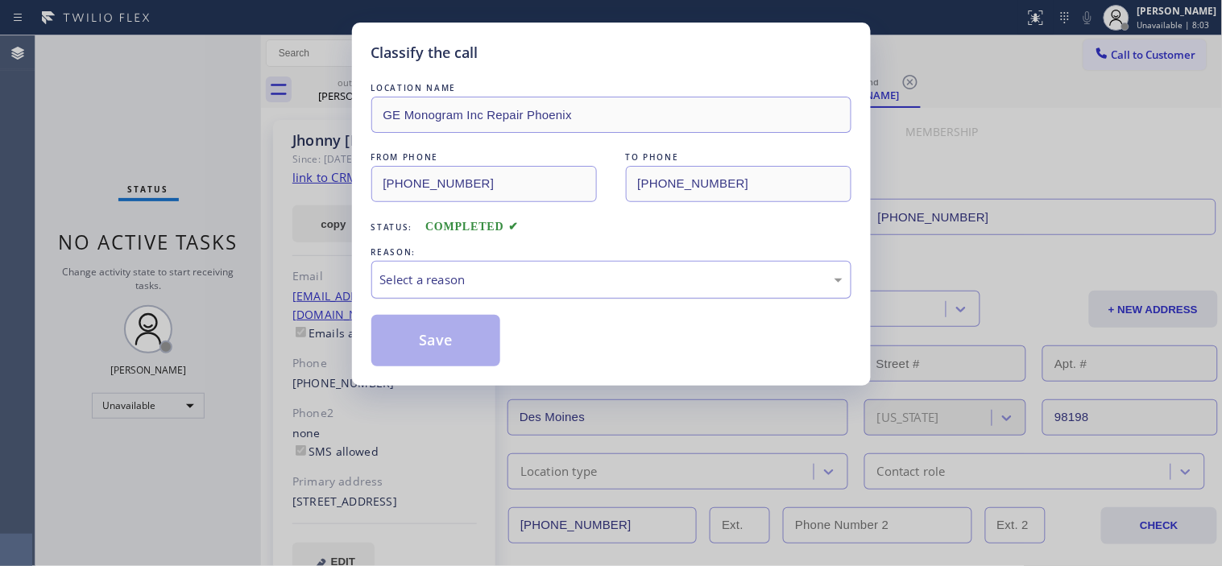
click at [497, 284] on div "Select a reason" at bounding box center [611, 280] width 462 height 19
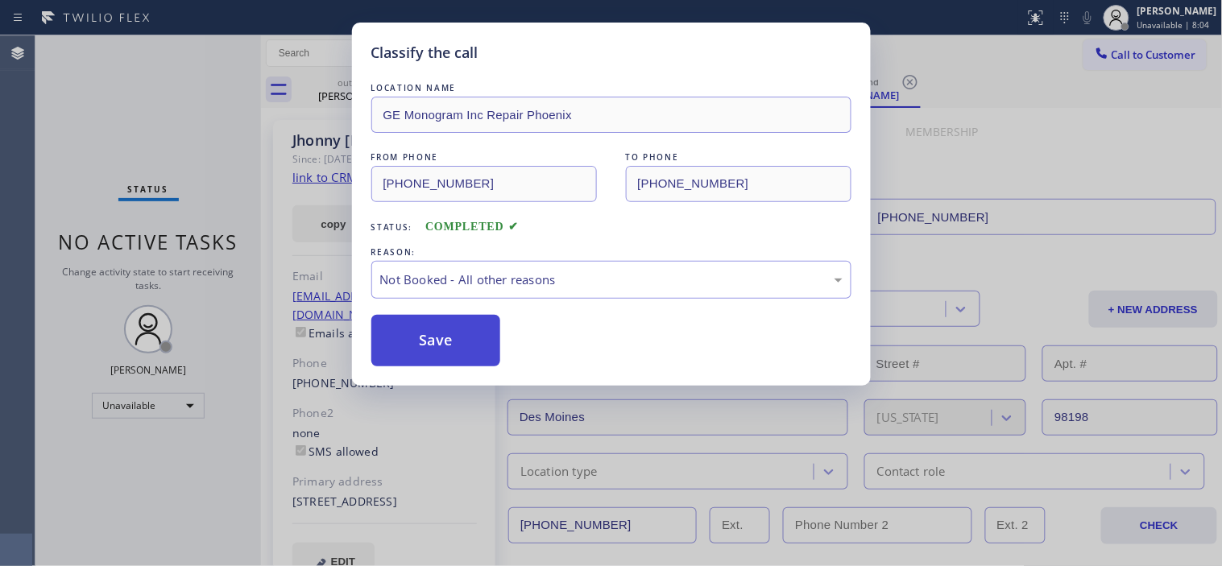
click at [468, 337] on button "Save" at bounding box center [436, 341] width 130 height 52
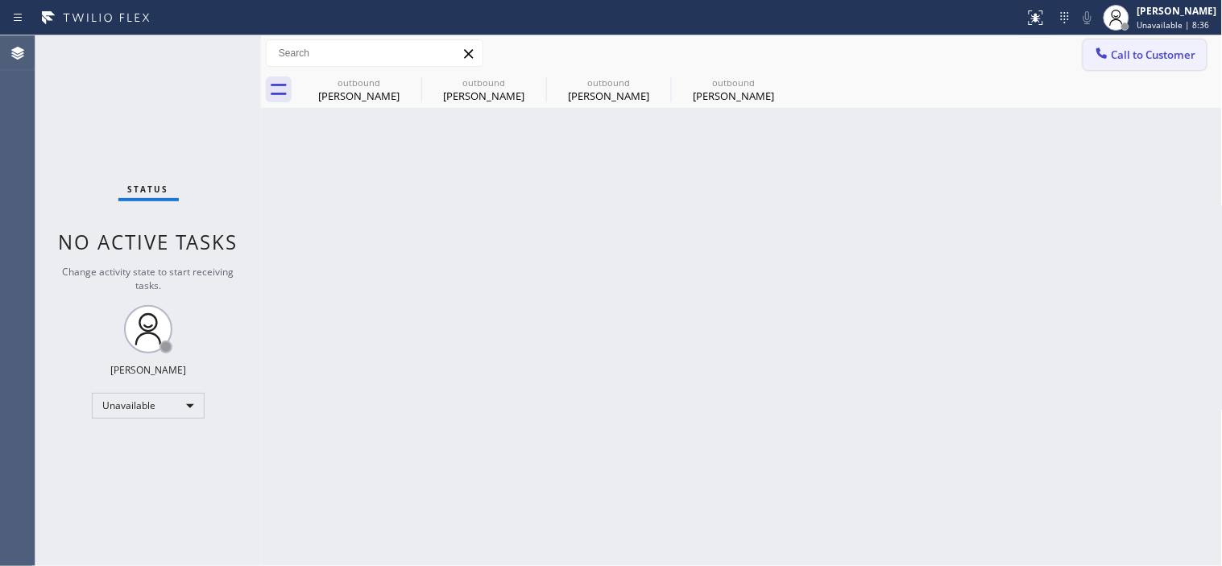
click at [1130, 60] on span "Call to Customer" at bounding box center [1153, 55] width 85 height 14
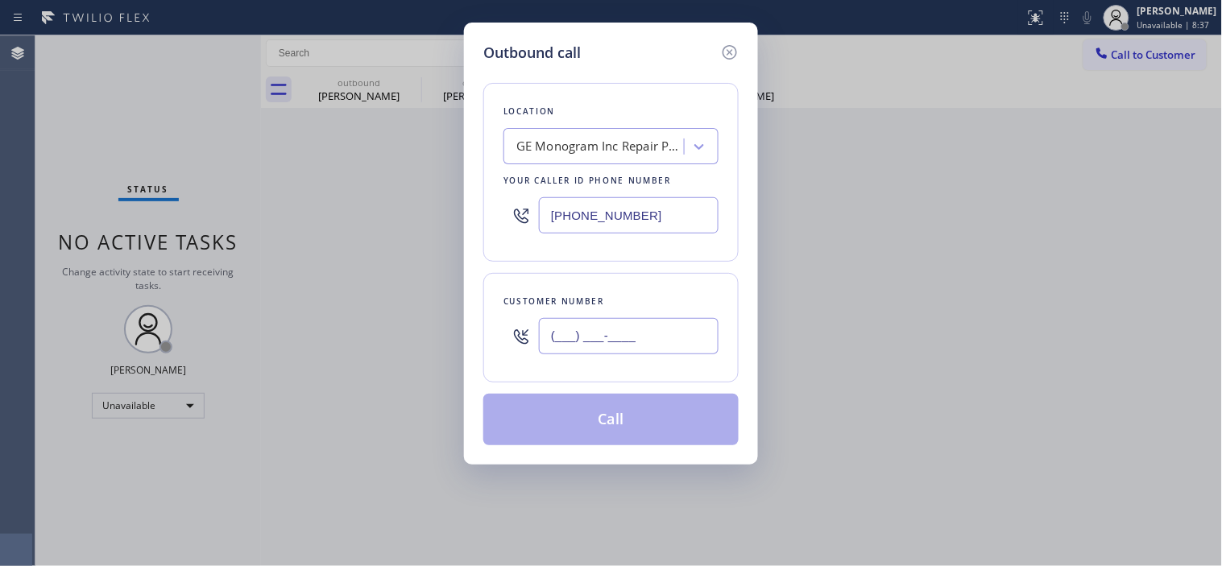
click at [562, 329] on input "(___) ___-____" at bounding box center [629, 336] width 180 height 36
paste input "323) 620-3647"
type input "[PHONE_NUMBER]"
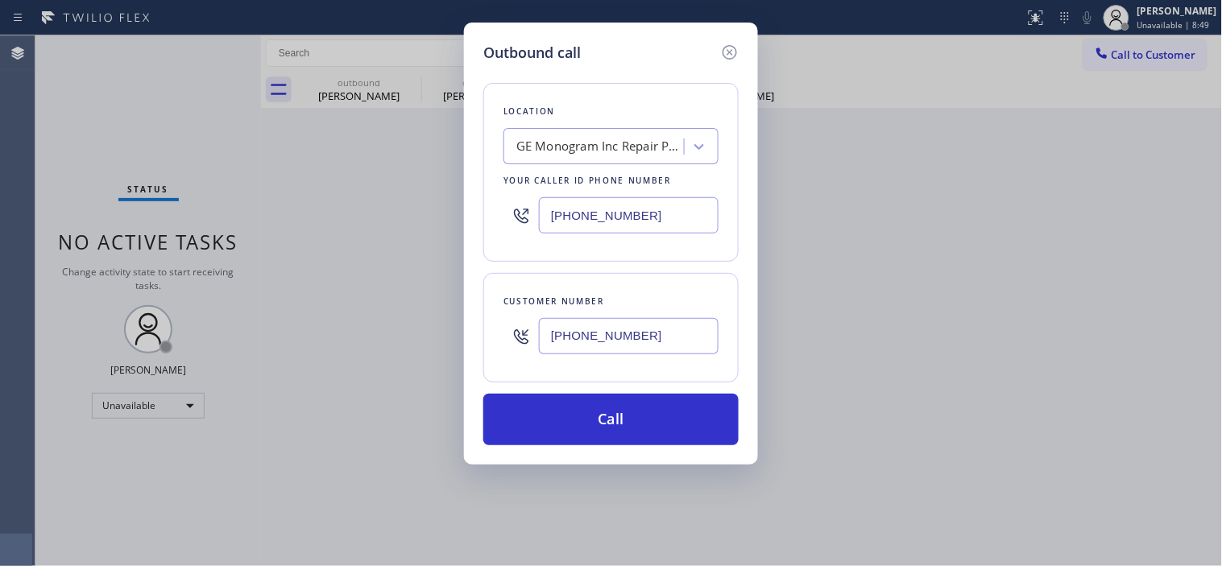
drag, startPoint x: 645, startPoint y: 209, endPoint x: 449, endPoint y: 208, distance: 195.7
click at [453, 208] on div "Outbound call Location GE Monogram Inc Repair [GEOGRAPHIC_DATA] Your caller id …" at bounding box center [611, 283] width 1222 height 566
paste input "760) 284-8010"
type input "[PHONE_NUMBER]"
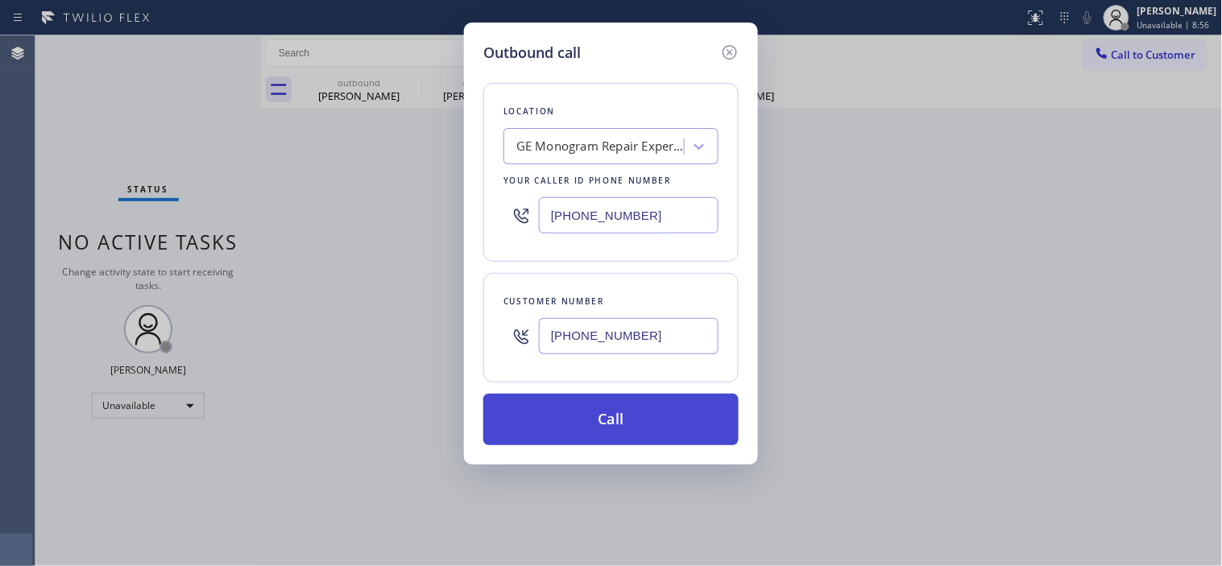
click at [581, 403] on button "Call" at bounding box center [610, 420] width 255 height 52
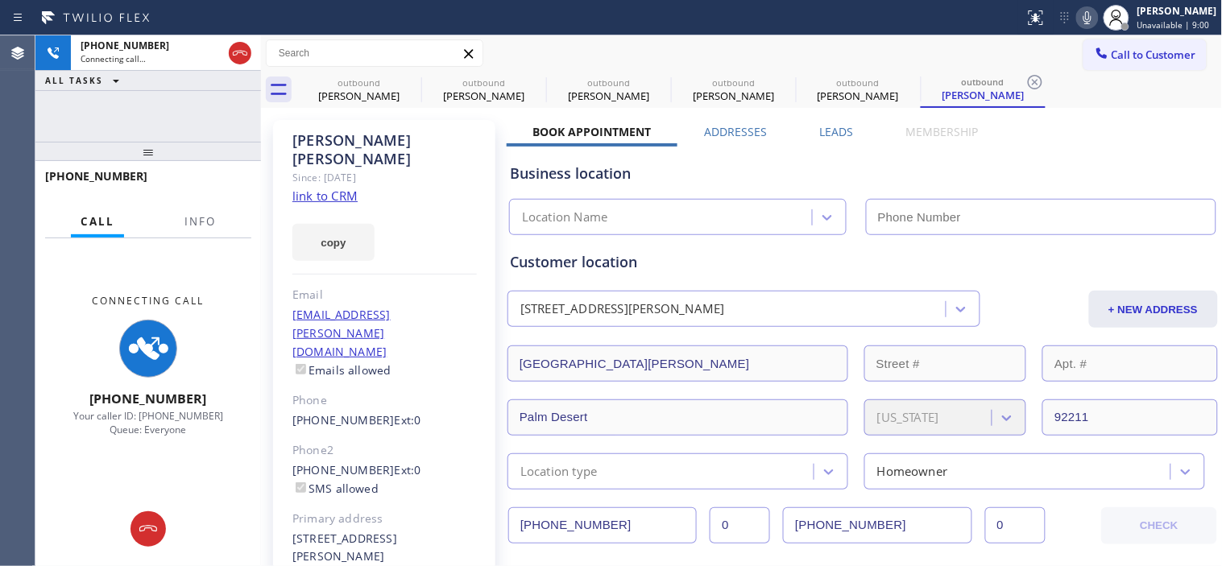
type input "[PHONE_NUMBER]"
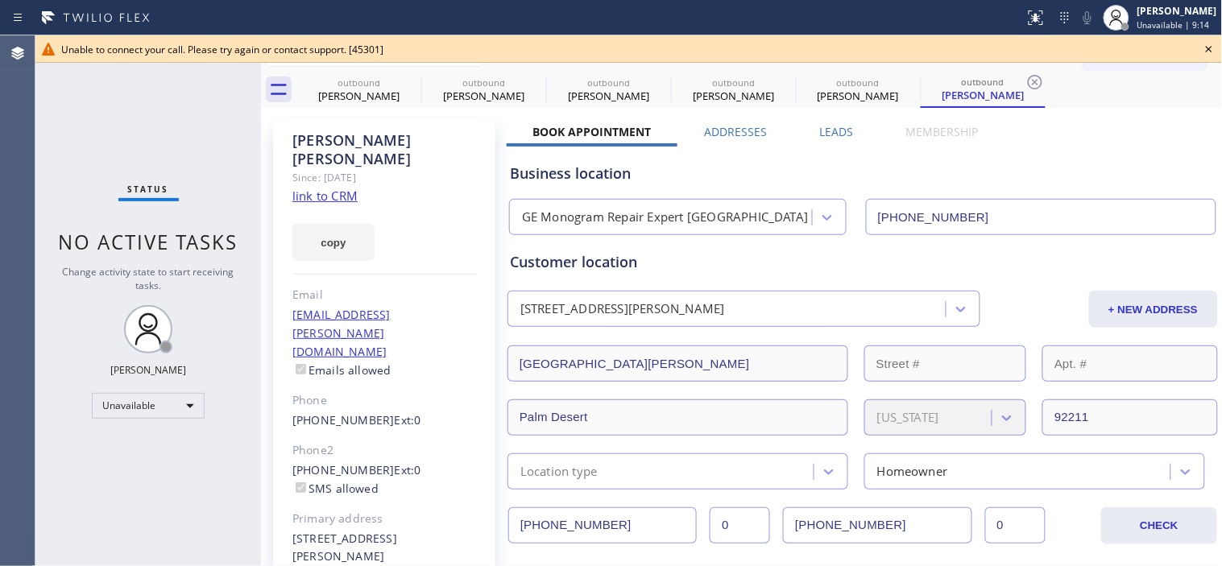
click at [1211, 43] on icon at bounding box center [1208, 48] width 19 height 19
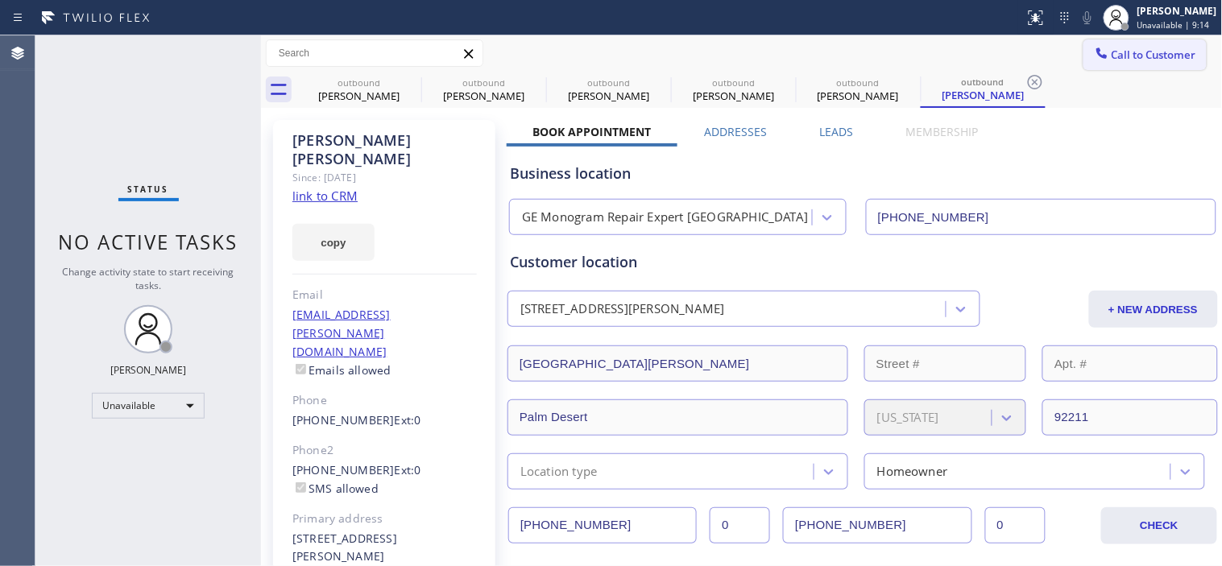
click at [1111, 54] on span "Call to Customer" at bounding box center [1153, 55] width 85 height 14
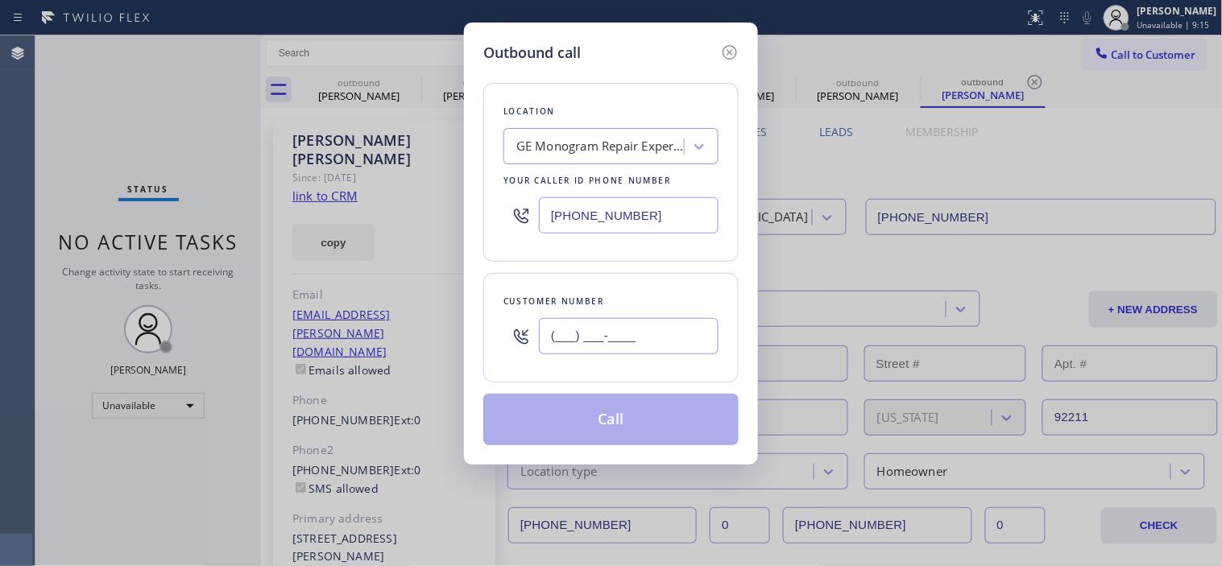
drag, startPoint x: 658, startPoint y: 337, endPoint x: 557, endPoint y: 345, distance: 101.0
click at [557, 345] on input "(___) ___-____" at bounding box center [629, 336] width 180 height 36
paste input "760) 284-8010"
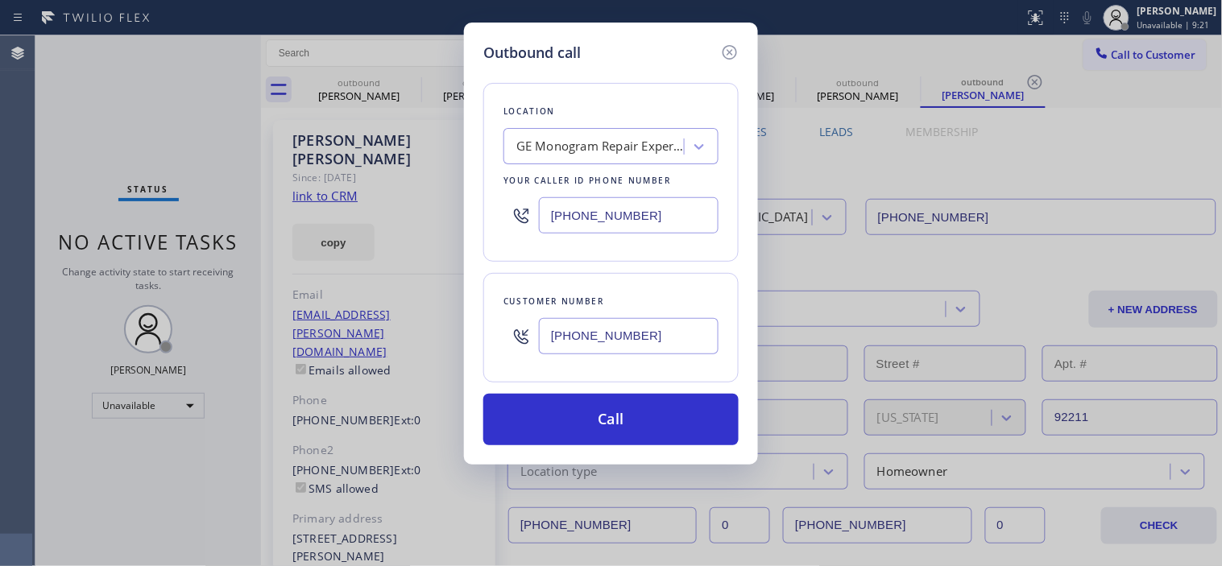
drag, startPoint x: 661, startPoint y: 328, endPoint x: 453, endPoint y: 327, distance: 208.6
click at [447, 329] on div "Outbound call Location GE Monogram Repair Expert [GEOGRAPHIC_DATA] Your caller …" at bounding box center [611, 283] width 1222 height 566
paste input "323) 620-3647"
type input "[PHONE_NUMBER]"
drag, startPoint x: 605, startPoint y: 219, endPoint x: 509, endPoint y: 192, distance: 99.7
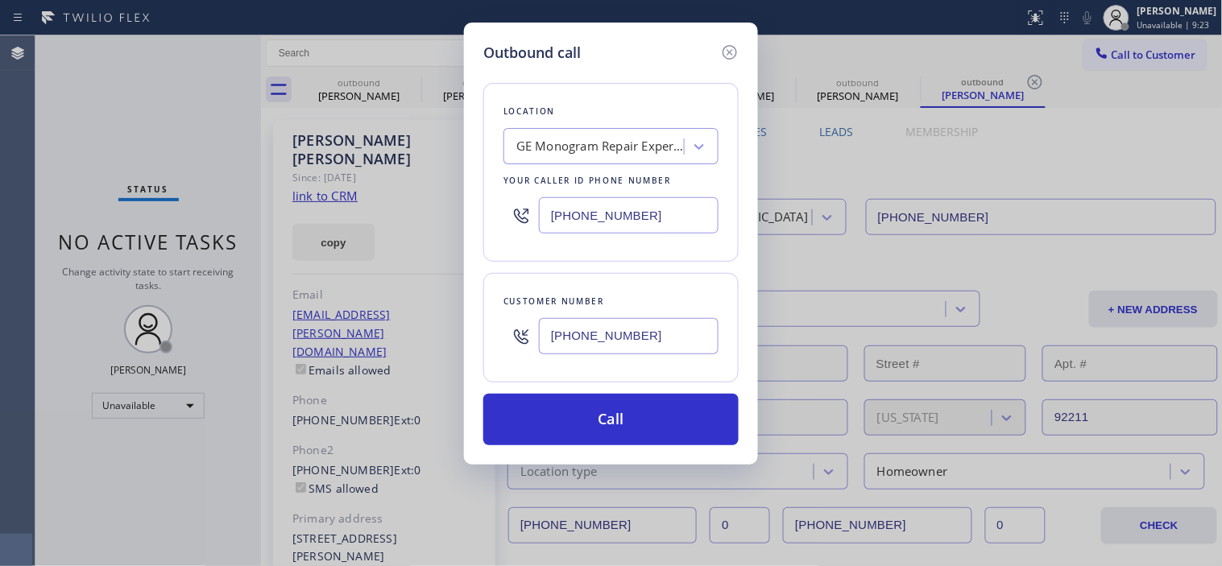
click at [503, 213] on div "[PHONE_NUMBER]" at bounding box center [610, 215] width 215 height 52
click at [549, 133] on div "GE Monogram Repair Expert [GEOGRAPHIC_DATA]" at bounding box center [596, 147] width 176 height 28
type input "5 star appliance repair"
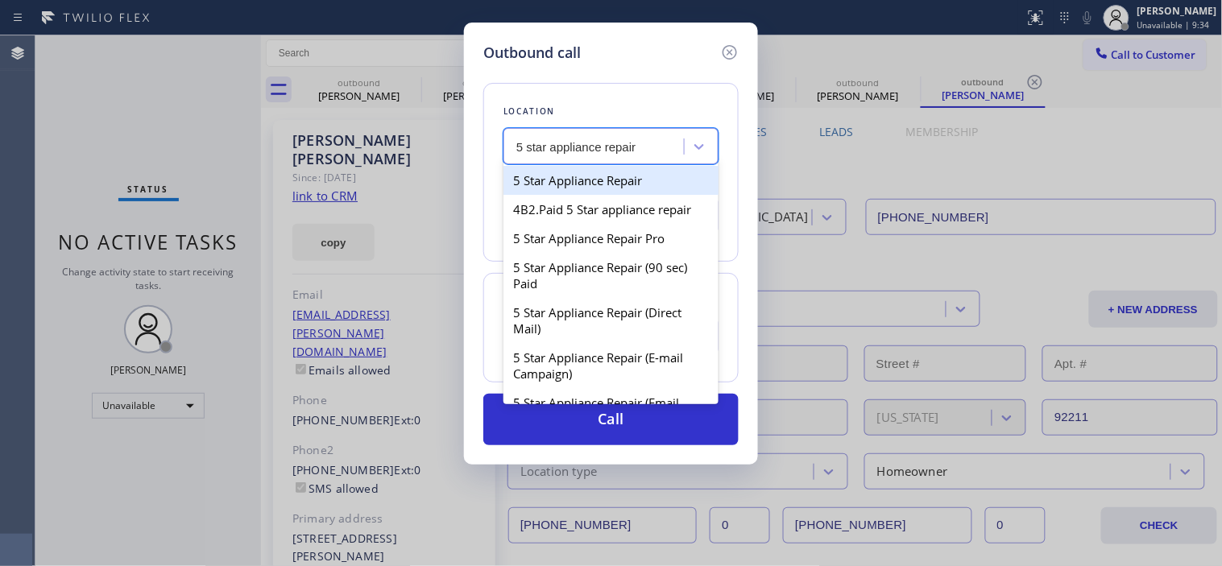
click at [606, 177] on div "5 Star Appliance Repair" at bounding box center [610, 180] width 215 height 29
type input "[PHONE_NUMBER]"
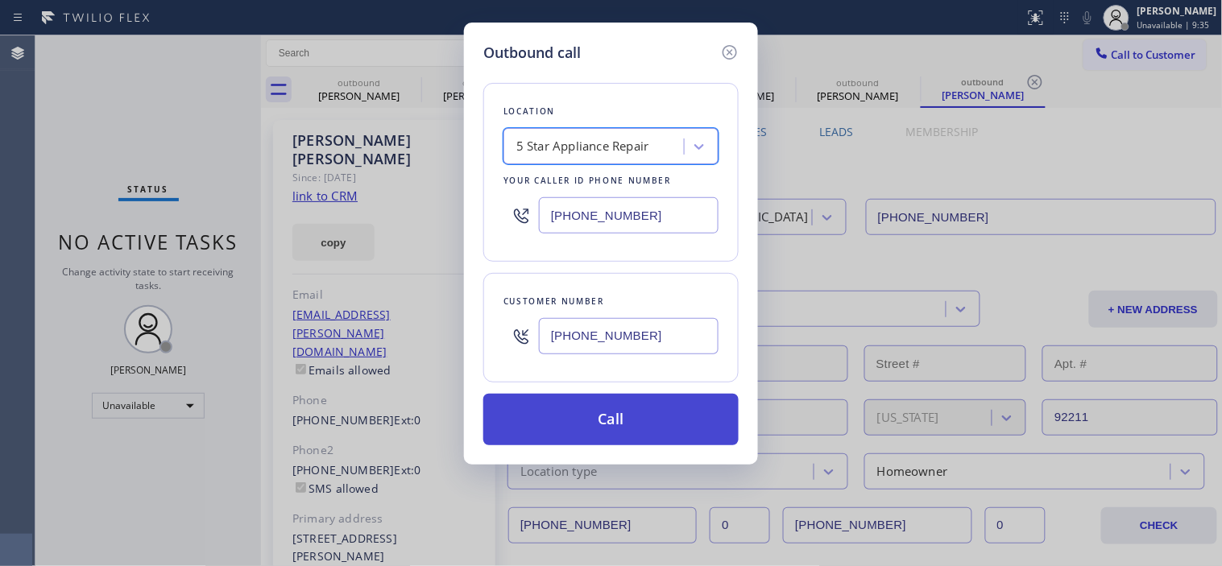
click at [612, 416] on button "Call" at bounding box center [610, 420] width 255 height 52
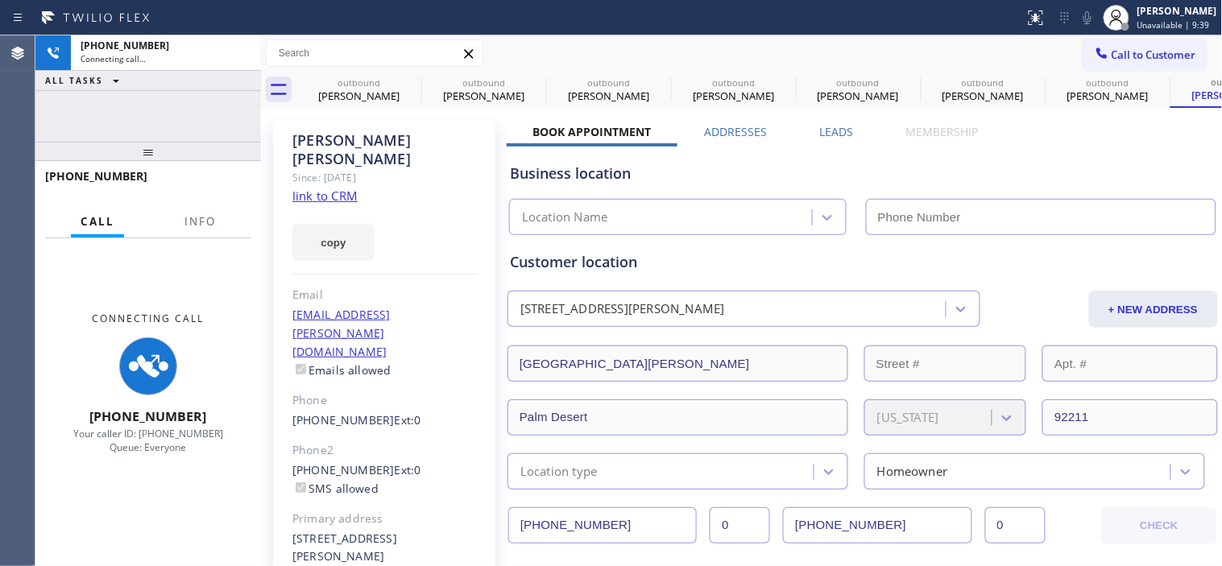
type input "[PHONE_NUMBER]"
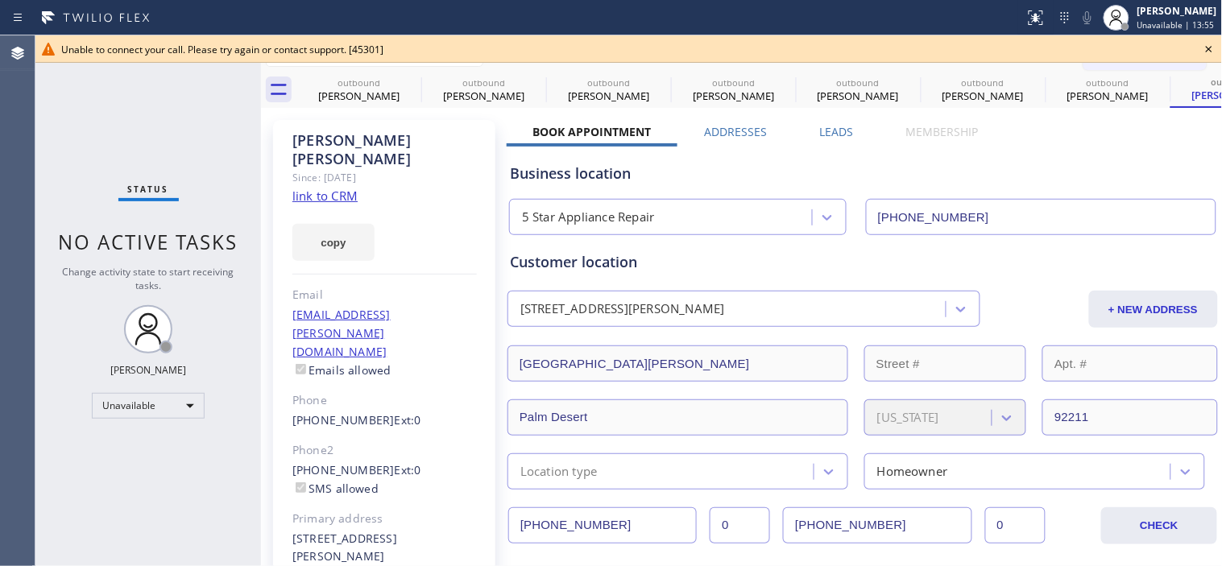
click at [1214, 43] on icon at bounding box center [1208, 48] width 19 height 19
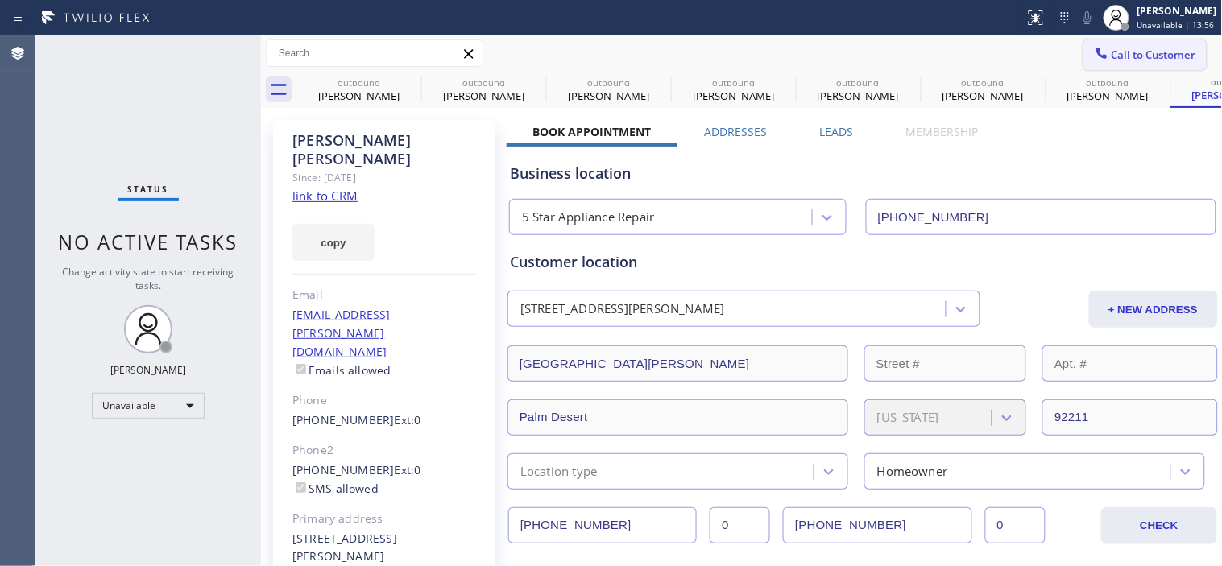
click at [1165, 58] on span "Call to Customer" at bounding box center [1153, 55] width 85 height 14
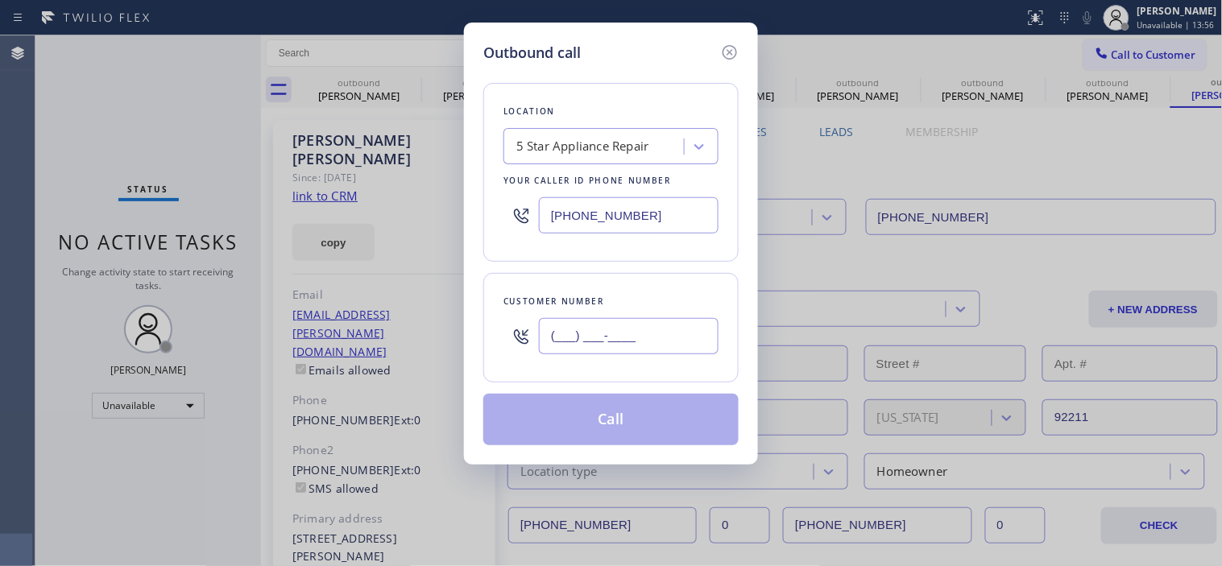
click at [625, 348] on input "(___) ___-____" at bounding box center [629, 336] width 180 height 36
paste input "718) 926-1842"
type input "[PHONE_NUMBER]"
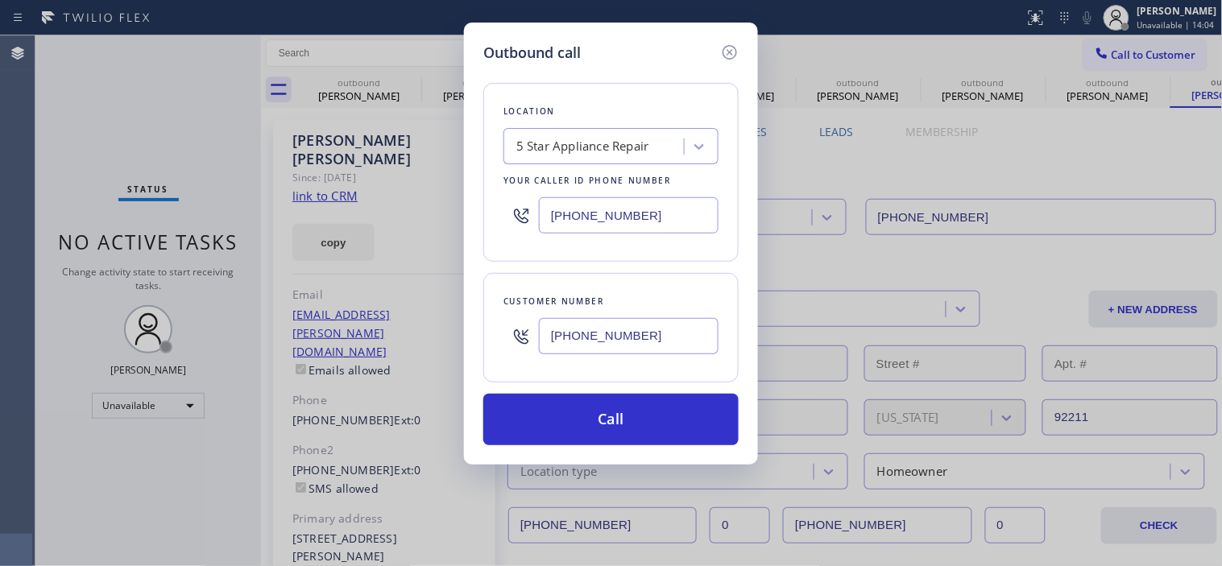
drag, startPoint x: 535, startPoint y: 206, endPoint x: 524, endPoint y: 206, distance: 10.5
click at [524, 206] on div "[PHONE_NUMBER]" at bounding box center [610, 215] width 215 height 52
paste input "646) 679-5825"
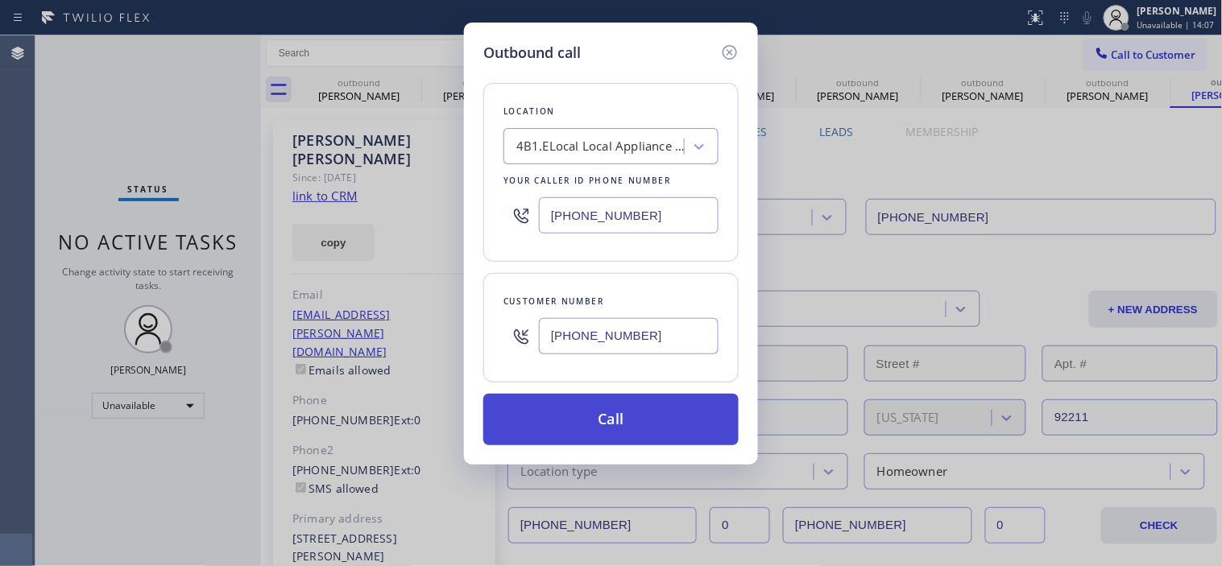
type input "[PHONE_NUMBER]"
click at [638, 415] on button "Call" at bounding box center [610, 420] width 255 height 52
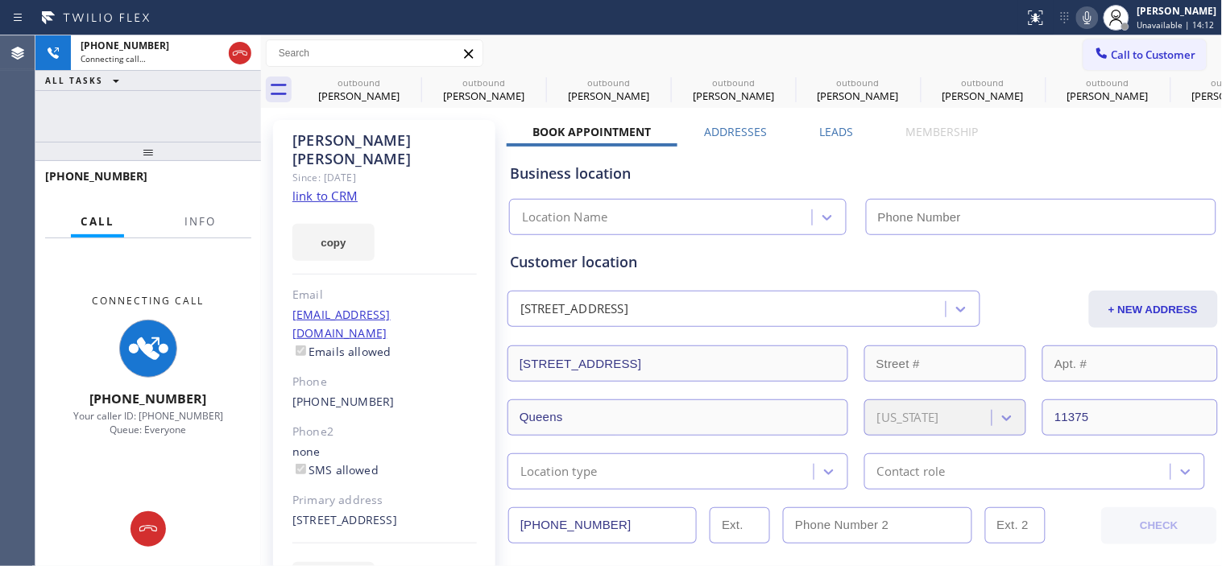
type input "[PHONE_NUMBER]"
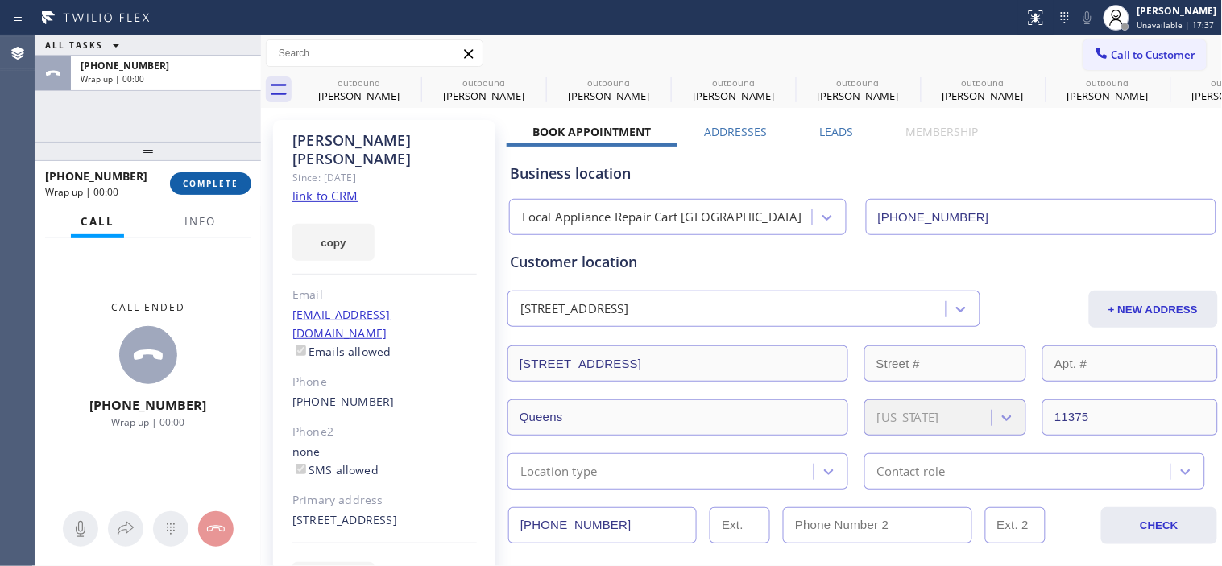
click at [197, 188] on span "COMPLETE" at bounding box center [211, 183] width 56 height 11
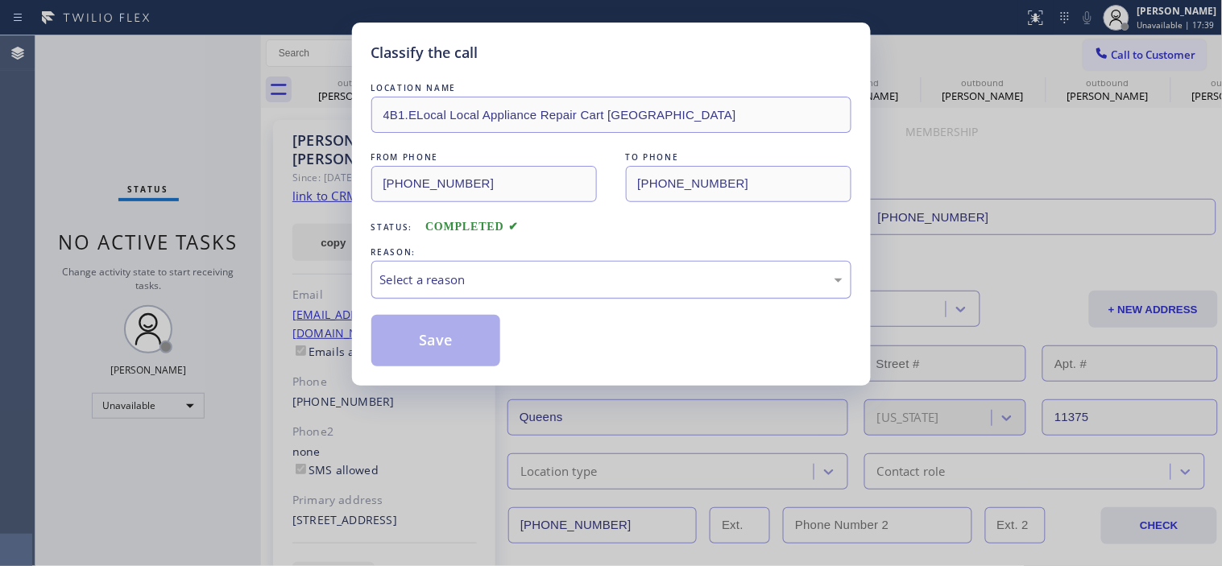
click at [469, 267] on div "Select a reason" at bounding box center [611, 280] width 480 height 38
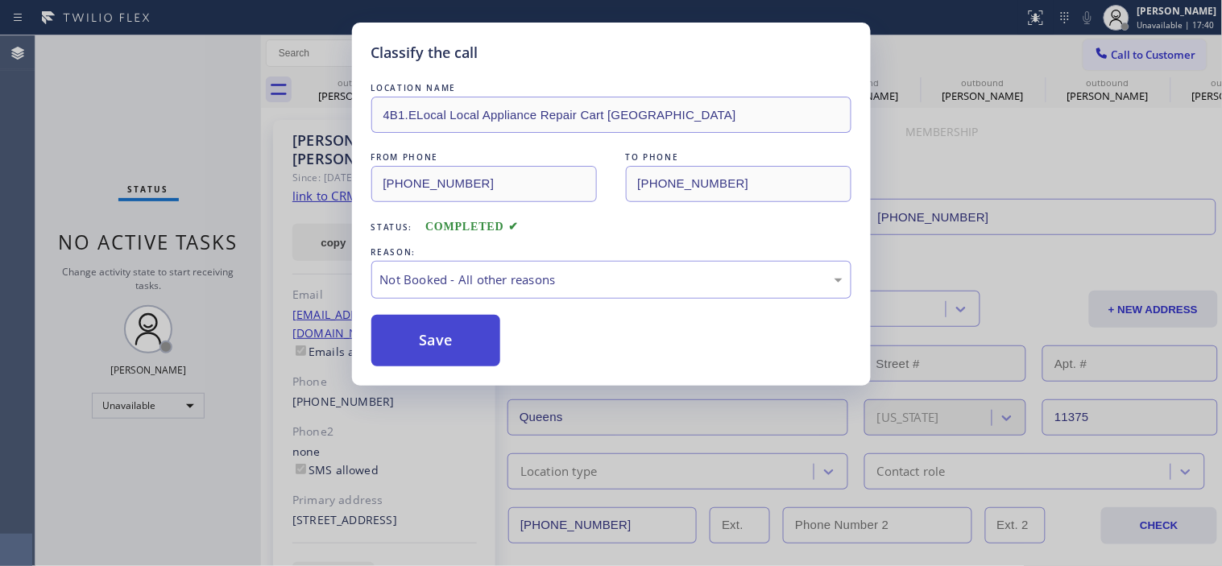
drag, startPoint x: 467, startPoint y: 326, endPoint x: 479, endPoint y: 326, distance: 12.1
click at [467, 326] on button "Save" at bounding box center [436, 341] width 130 height 52
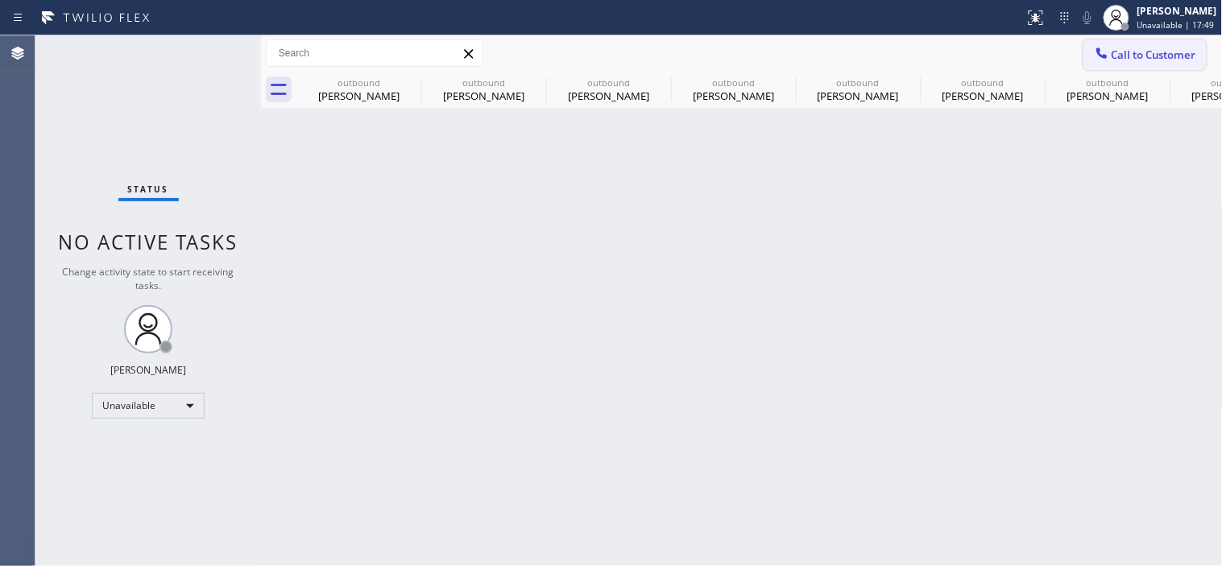
click at [1140, 43] on button "Call to Customer" at bounding box center [1144, 54] width 123 height 31
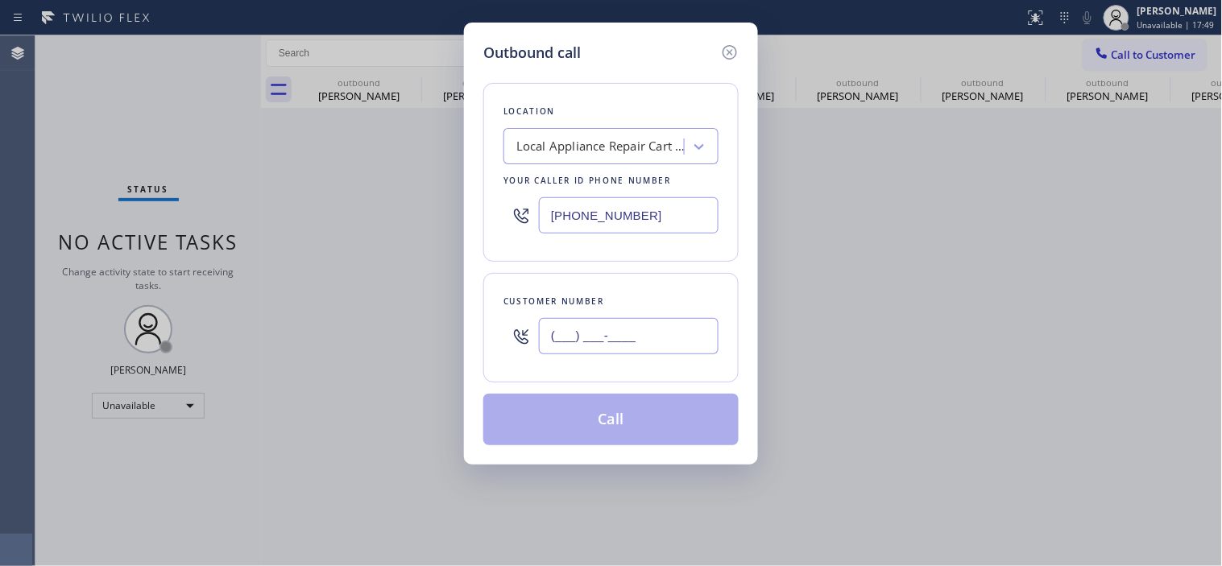
click at [633, 325] on input "(___) ___-____" at bounding box center [629, 336] width 180 height 36
paste input "347) 924-4215"
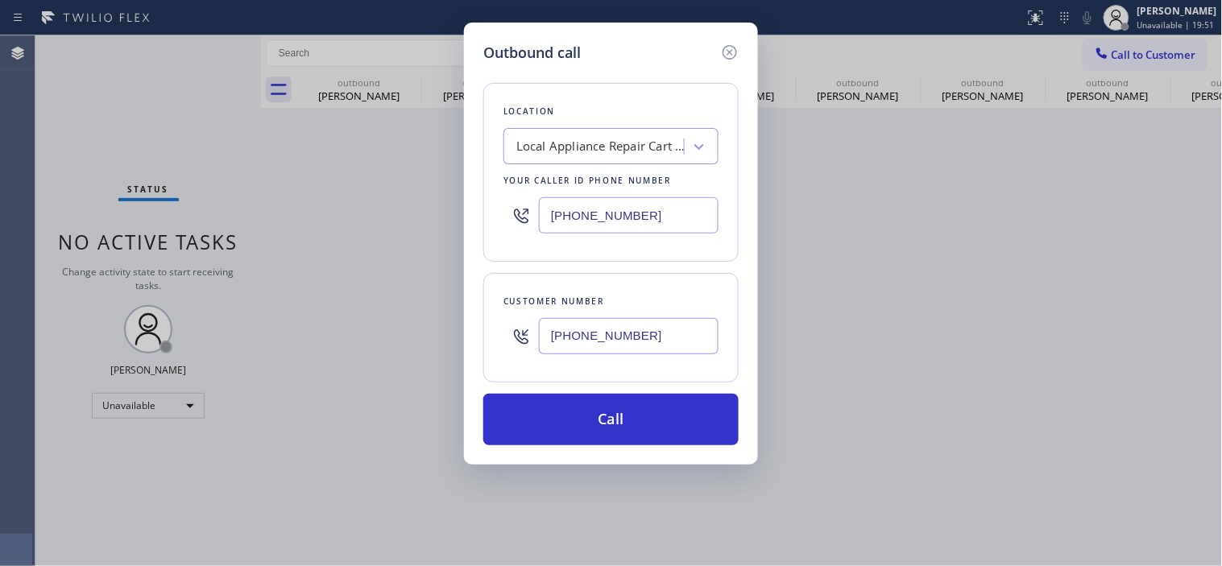
drag, startPoint x: 650, startPoint y: 336, endPoint x: 523, endPoint y: 329, distance: 126.6
click at [525, 329] on div "[PHONE_NUMBER]" at bounding box center [610, 336] width 215 height 52
paste input "text"
type input "[PHONE_NUMBER]"
click at [606, 157] on div "Local Appliance Repair Cart [GEOGRAPHIC_DATA]" at bounding box center [596, 147] width 176 height 28
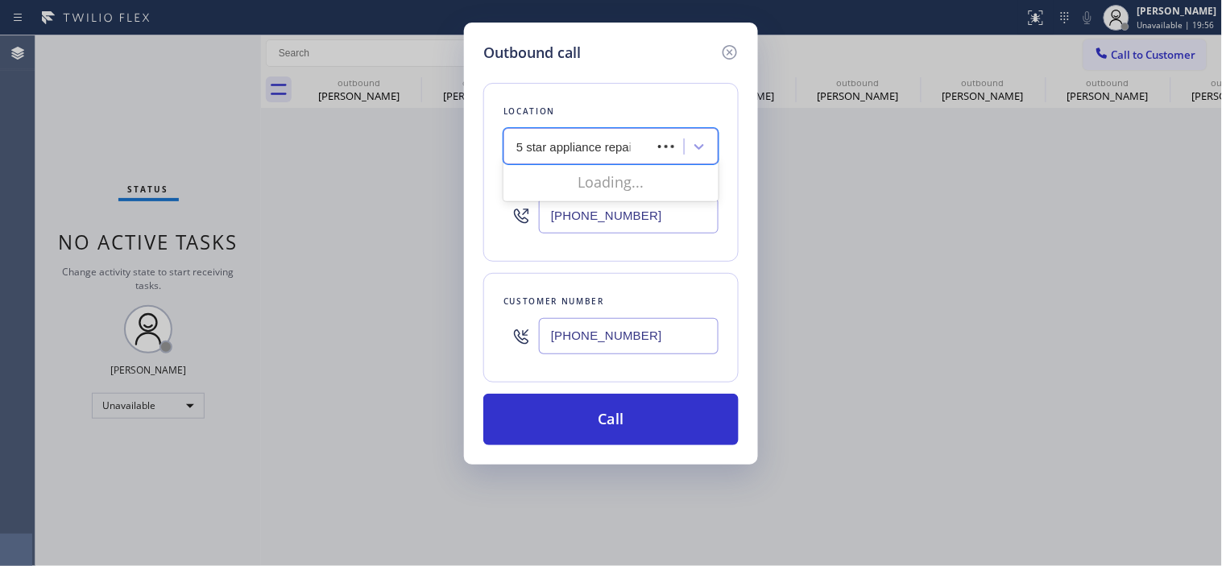
type input "5 star appliance repair"
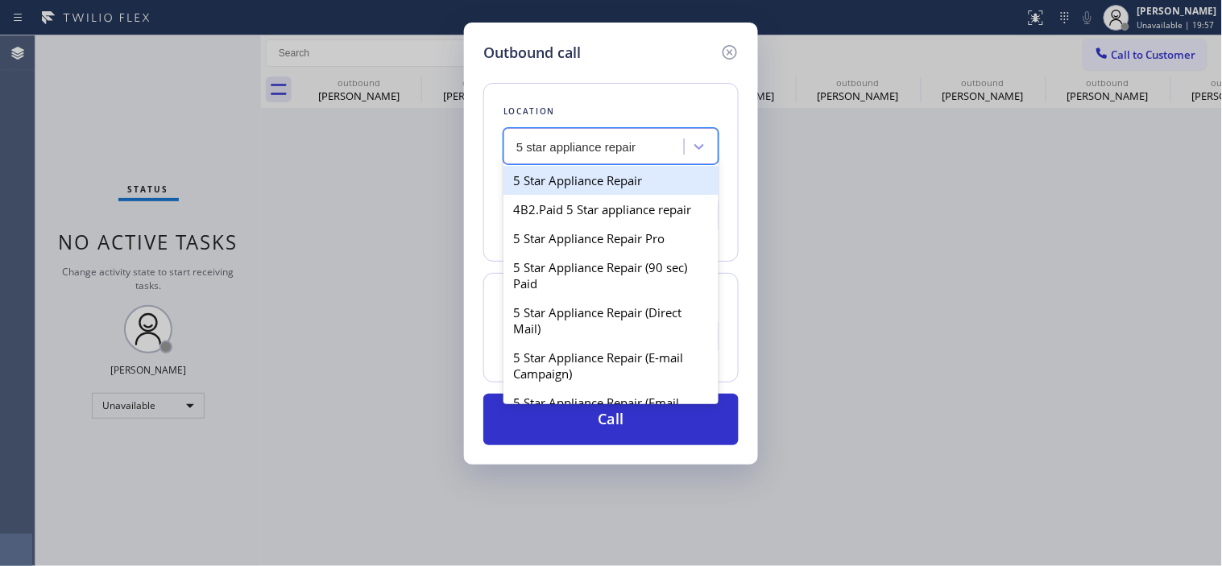
click at [575, 178] on div "5 Star Appliance Repair" at bounding box center [610, 180] width 215 height 29
type input "[PHONE_NUMBER]"
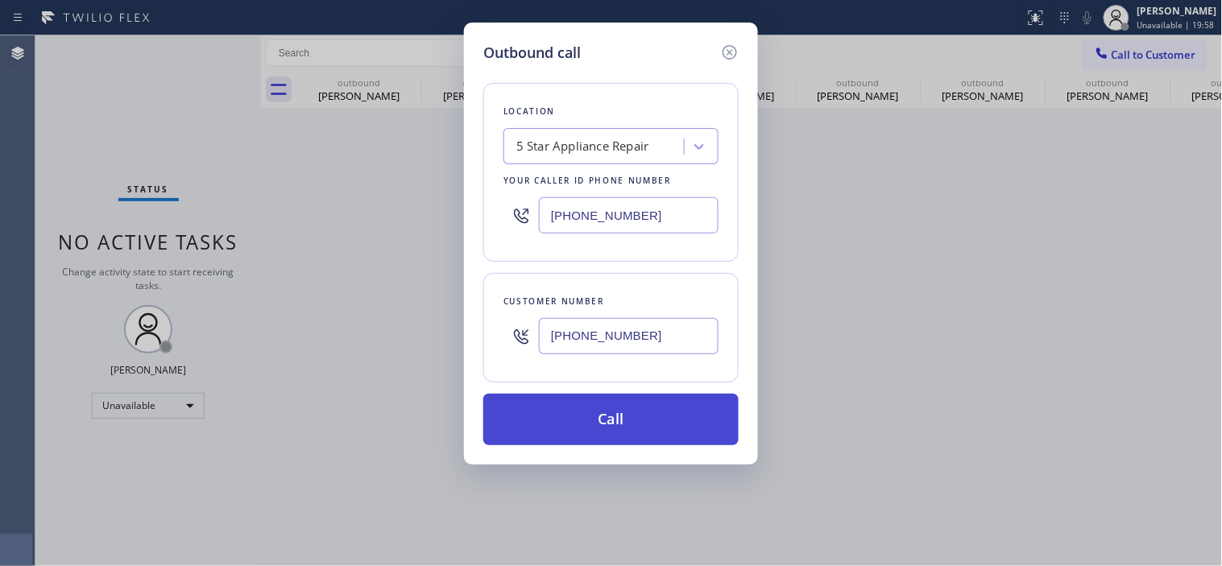
click at [598, 399] on button "Call" at bounding box center [610, 420] width 255 height 52
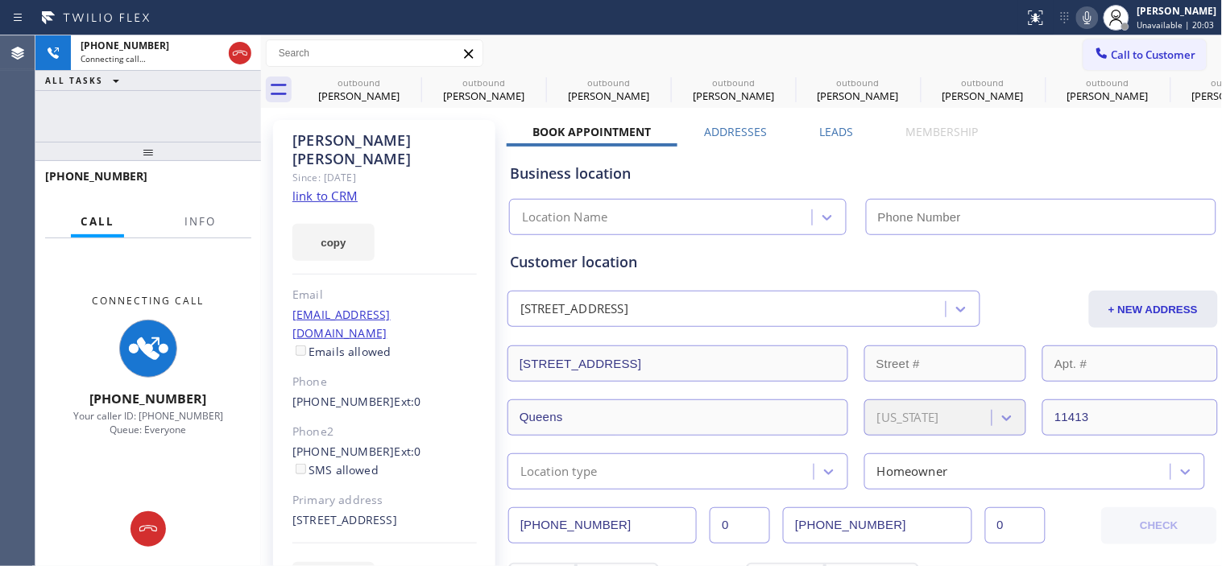
type input "[PHONE_NUMBER]"
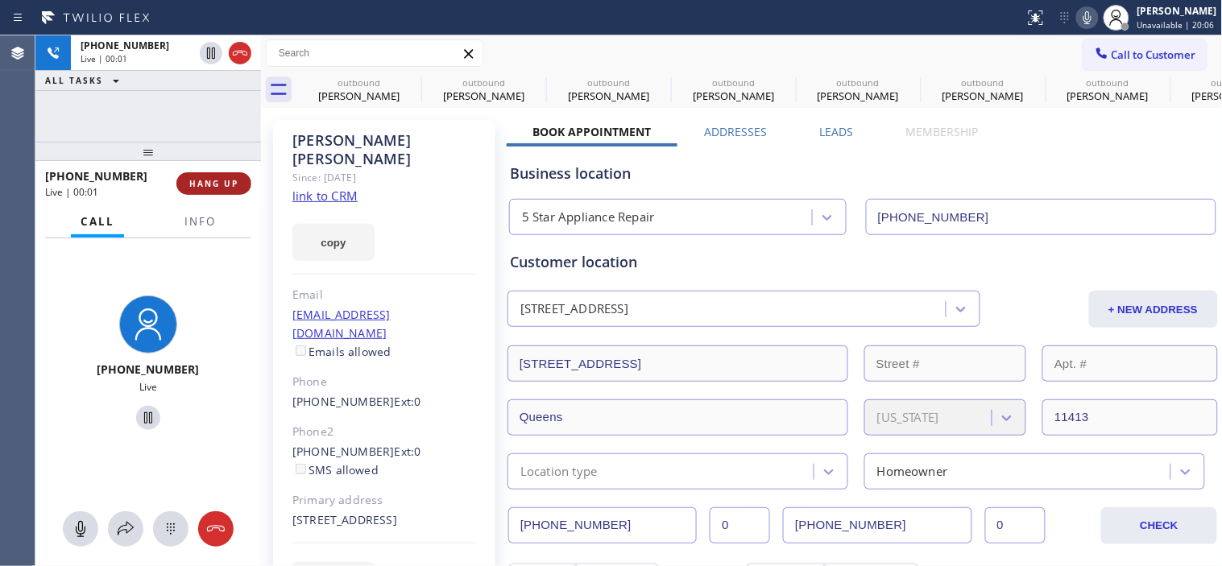
click at [199, 187] on span "HANG UP" at bounding box center [213, 183] width 49 height 11
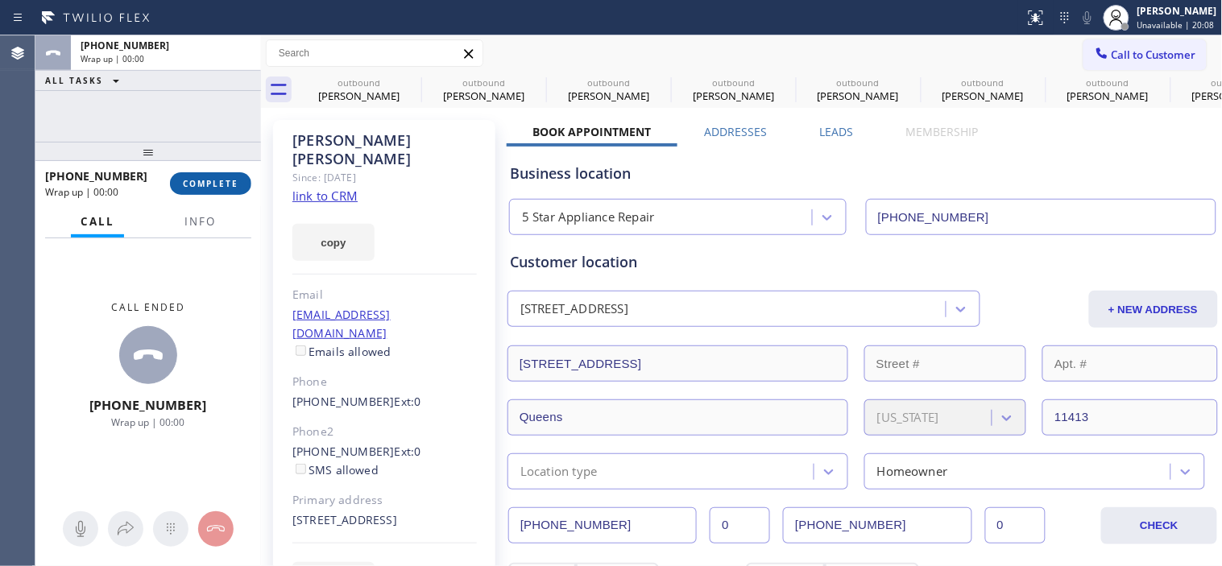
click at [211, 186] on span "COMPLETE" at bounding box center [211, 183] width 56 height 11
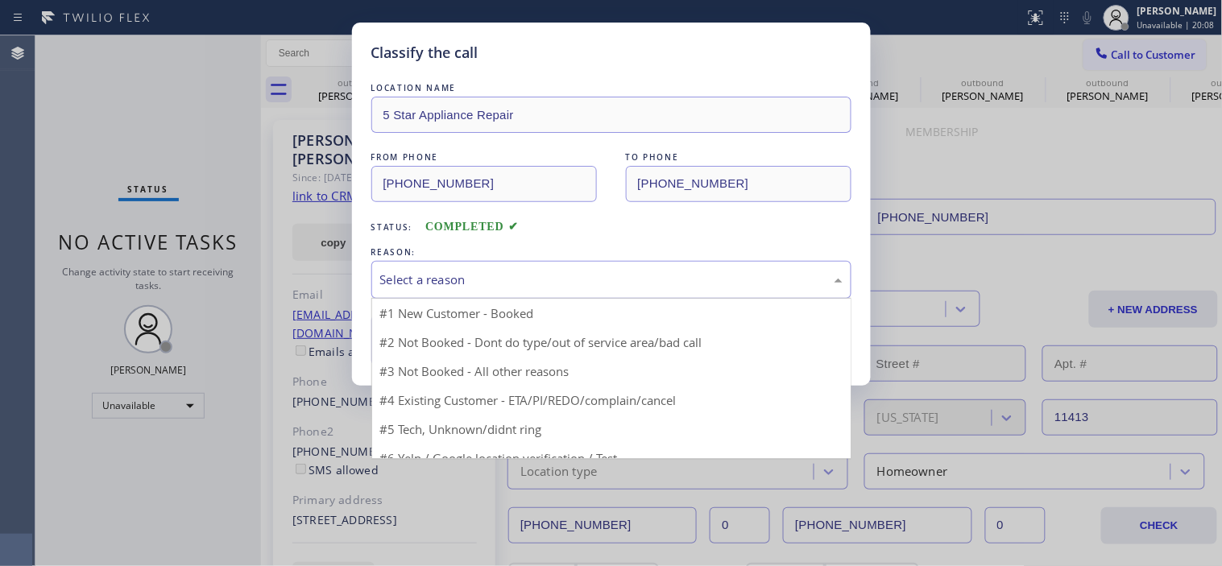
click at [478, 275] on div "Select a reason" at bounding box center [611, 280] width 462 height 19
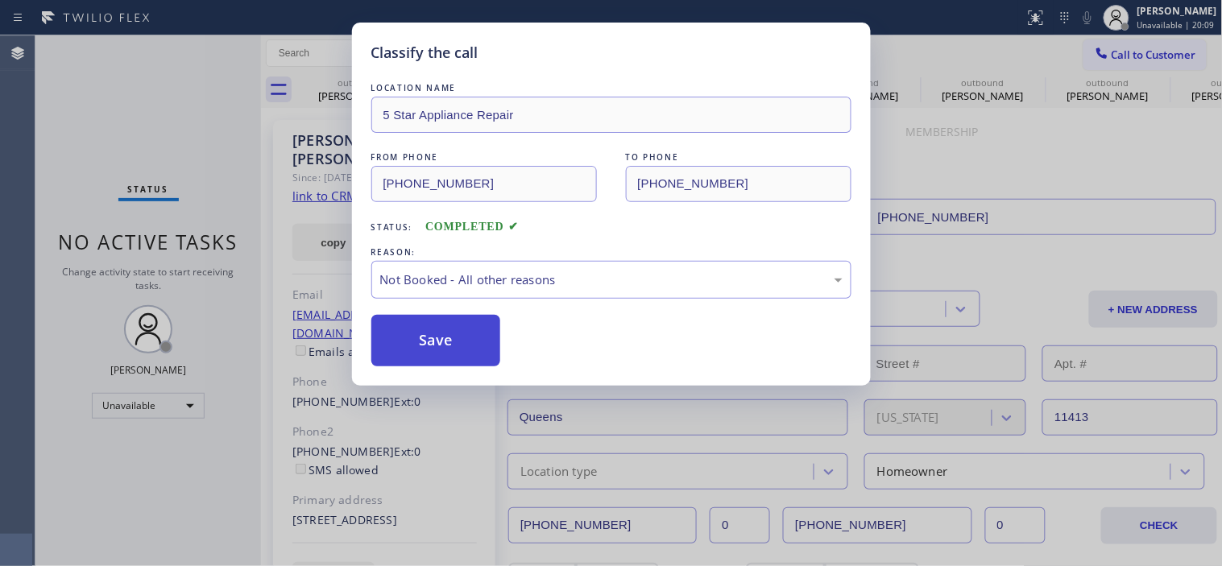
click at [457, 329] on button "Save" at bounding box center [436, 341] width 130 height 52
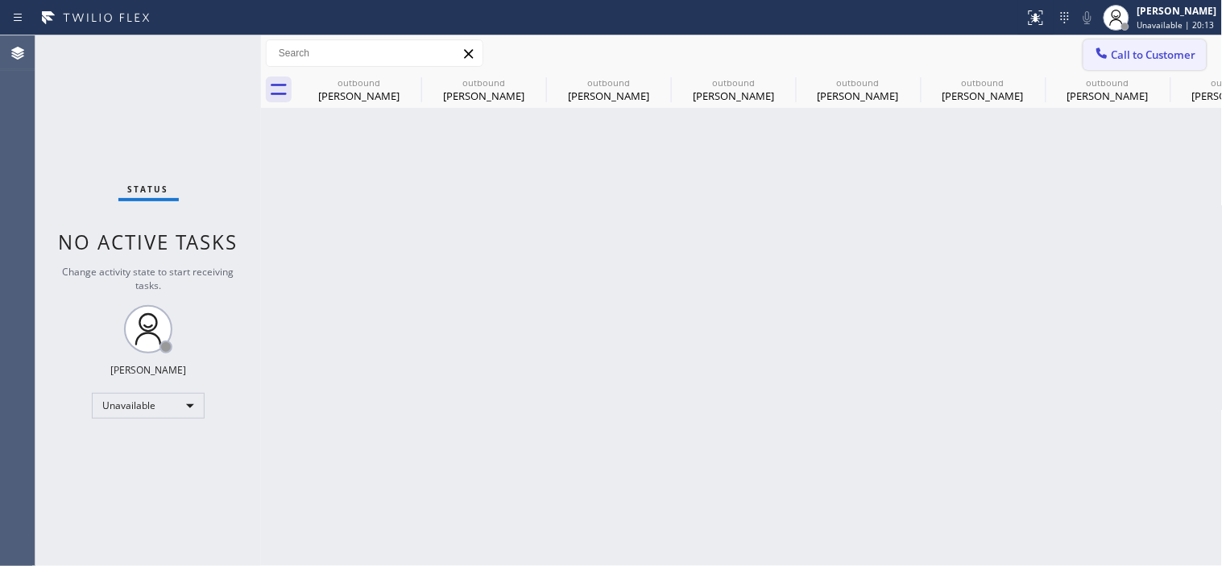
click at [1123, 67] on button "Call to Customer" at bounding box center [1144, 54] width 123 height 31
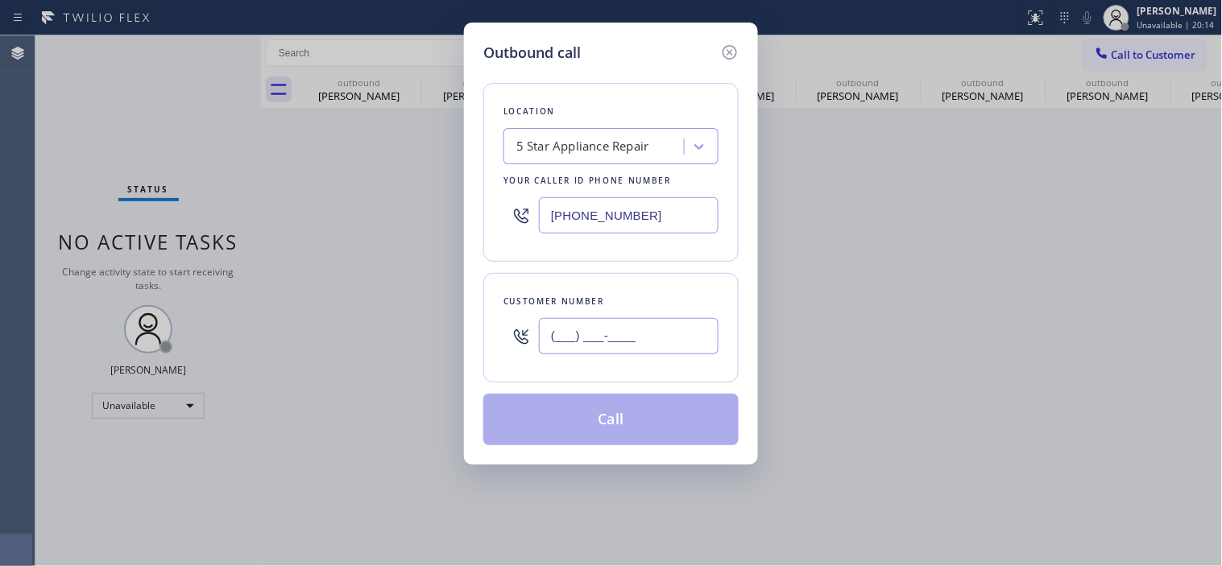
click at [562, 329] on input "(___) ___-____" at bounding box center [629, 336] width 180 height 36
paste input "408) 838-4420"
type input "[PHONE_NUMBER]"
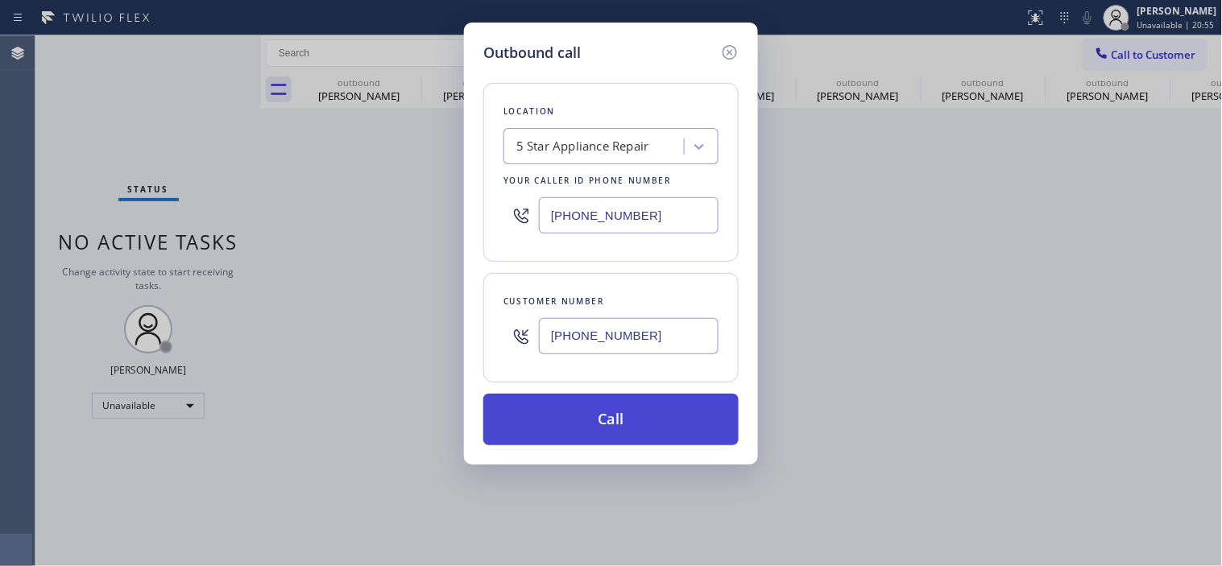
click at [660, 416] on button "Call" at bounding box center [610, 420] width 255 height 52
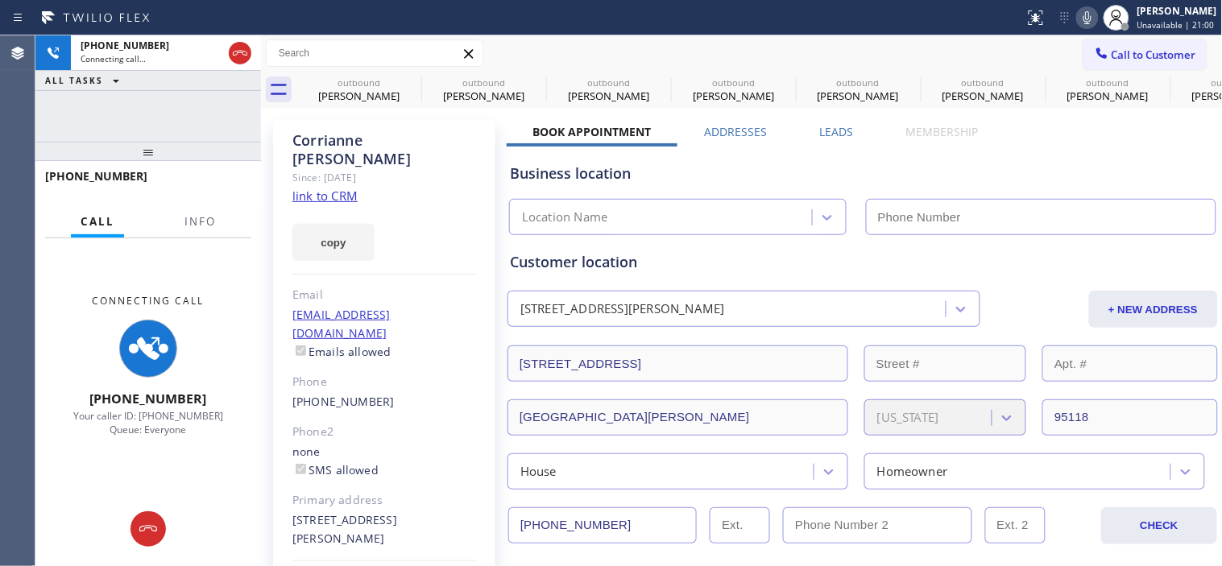
type input "[PHONE_NUMBER]"
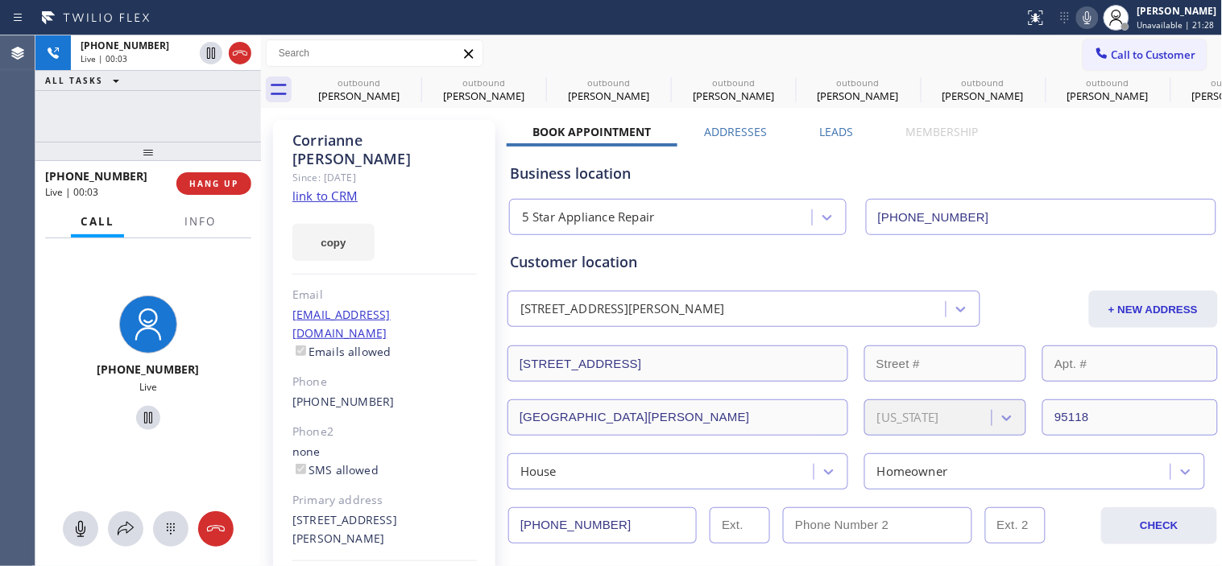
drag, startPoint x: 154, startPoint y: 151, endPoint x: 192, endPoint y: 71, distance: 88.3
click at [165, 71] on div "[PHONE_NUMBER] Live | 00:03 ALL TASKS ALL TASKS ACTIVE TASKS TASKS IN WRAP UP […" at bounding box center [148, 300] width 226 height 531
drag, startPoint x: 153, startPoint y: 157, endPoint x: 155, endPoint y: 122, distance: 34.7
click at [155, 122] on div "[PHONE_NUMBER] Live | 00:05 ALL TASKS ALL TASKS ACTIVE TASKS TASKS IN WRAP UP […" at bounding box center [148, 300] width 226 height 531
click at [198, 175] on button "HANG UP" at bounding box center [213, 183] width 75 height 23
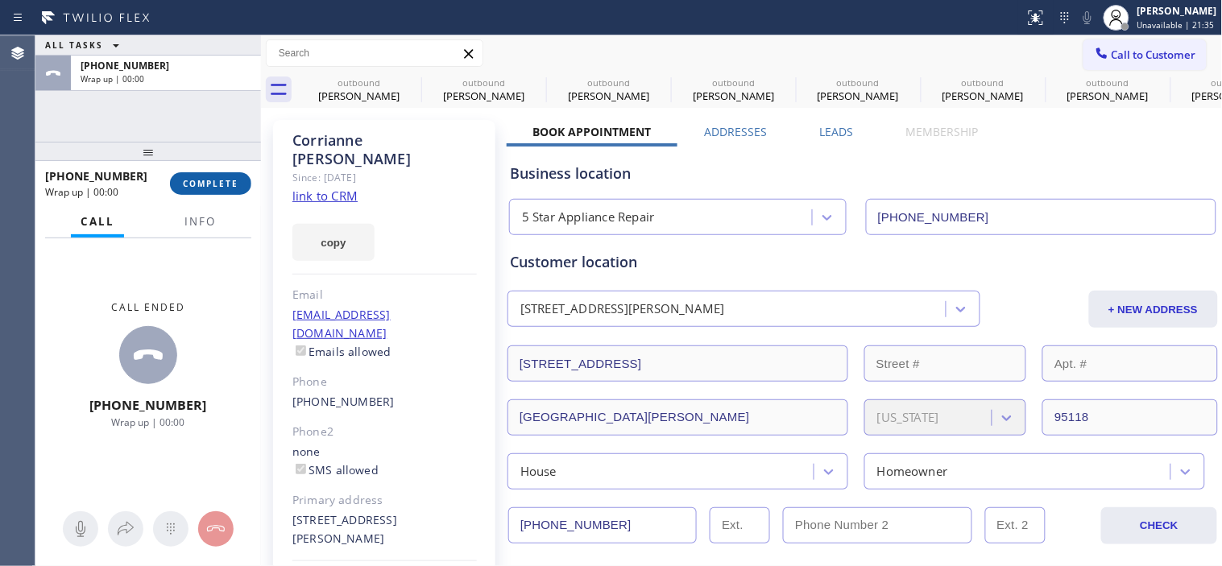
click at [188, 178] on span "COMPLETE" at bounding box center [211, 183] width 56 height 11
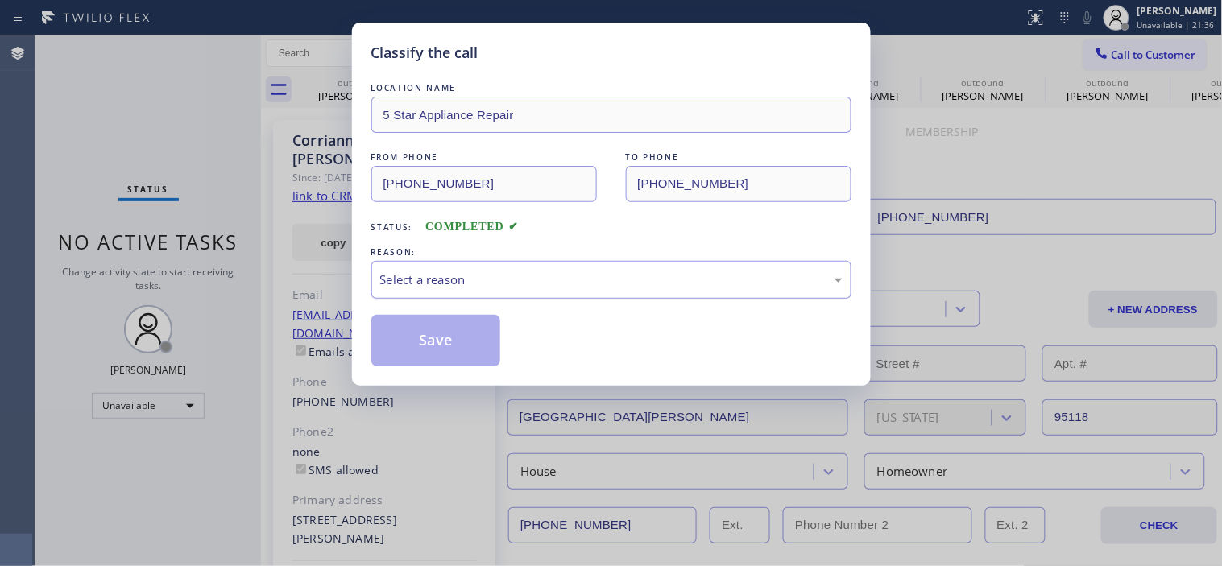
click at [453, 279] on div "Select a reason" at bounding box center [611, 280] width 462 height 19
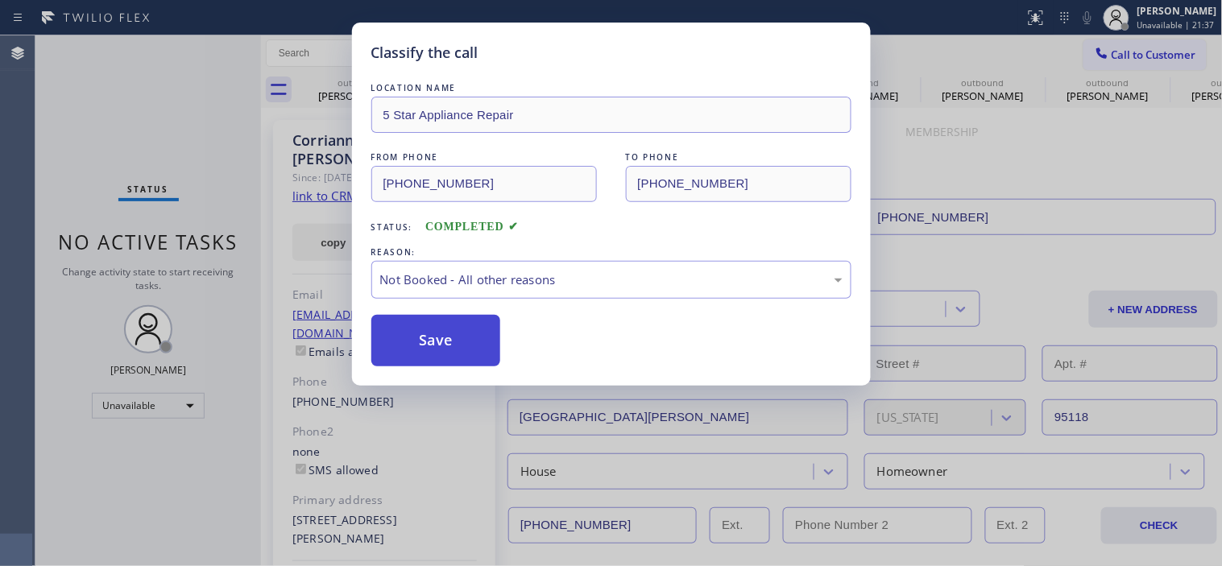
click at [460, 333] on button "Save" at bounding box center [436, 341] width 130 height 52
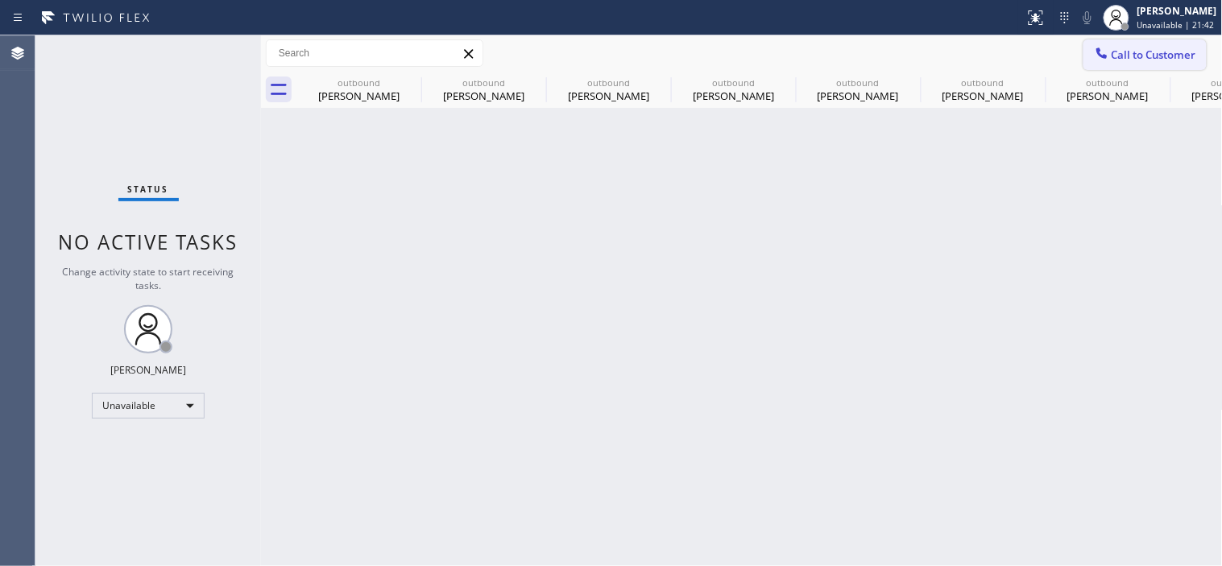
click at [1131, 49] on span "Call to Customer" at bounding box center [1153, 55] width 85 height 14
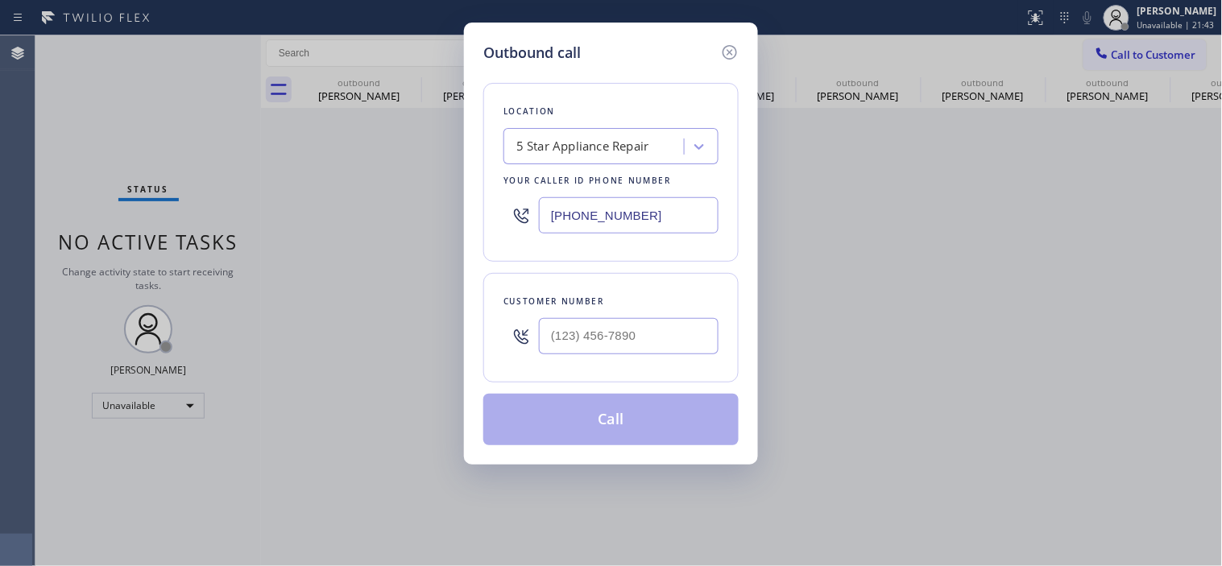
click at [568, 357] on div at bounding box center [629, 336] width 180 height 52
click at [583, 335] on input "(___) ___-____" at bounding box center [629, 336] width 180 height 36
paste input "509) 844-7320"
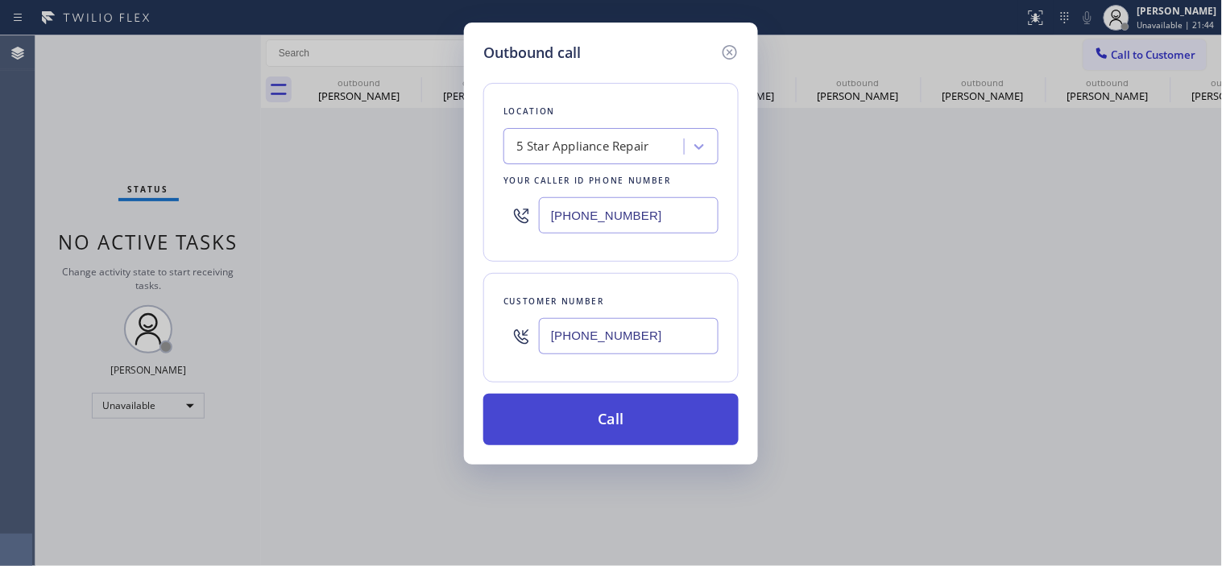
type input "[PHONE_NUMBER]"
click at [604, 416] on button "Call" at bounding box center [610, 420] width 255 height 52
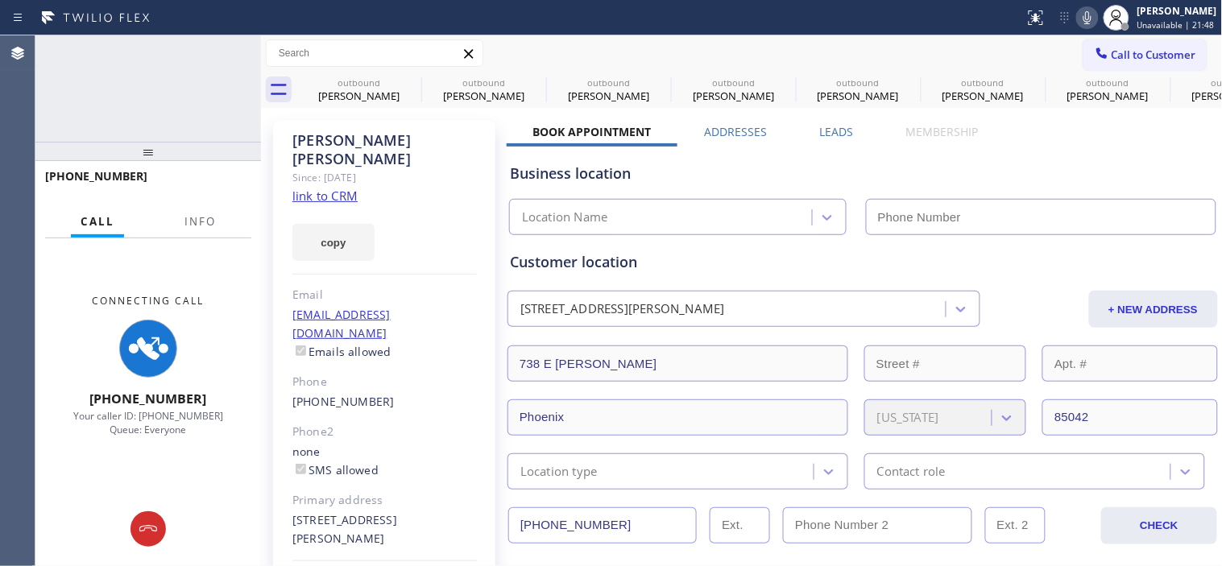
type input "[PHONE_NUMBER]"
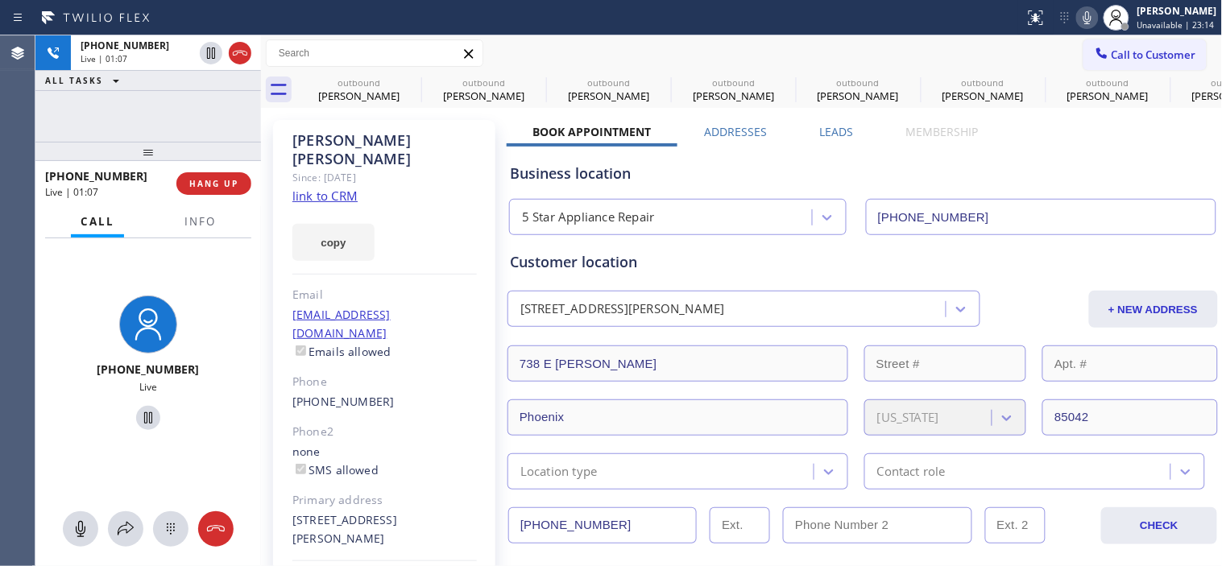
drag, startPoint x: 172, startPoint y: 148, endPoint x: 188, endPoint y: 97, distance: 54.2
click at [186, 89] on div "[PHONE_NUMBER] Live | 01:07 ALL TASKS ALL TASKS ACTIVE TASKS TASKS IN WRAP UP […" at bounding box center [148, 300] width 226 height 531
click at [223, 175] on button "HANG UP" at bounding box center [213, 183] width 75 height 23
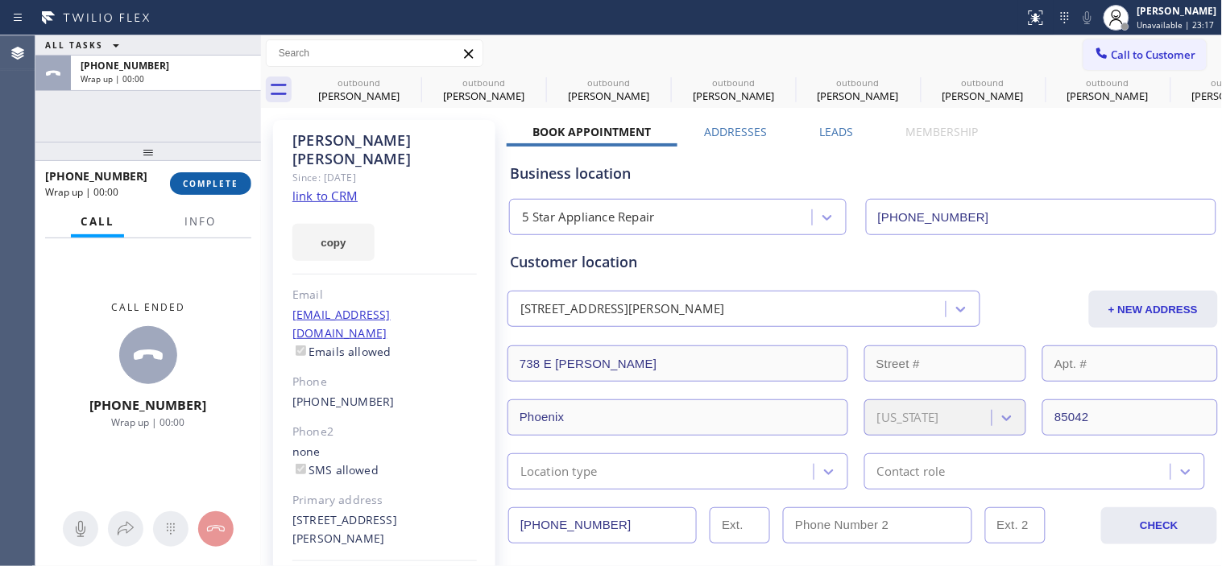
click at [223, 172] on button "COMPLETE" at bounding box center [210, 183] width 81 height 23
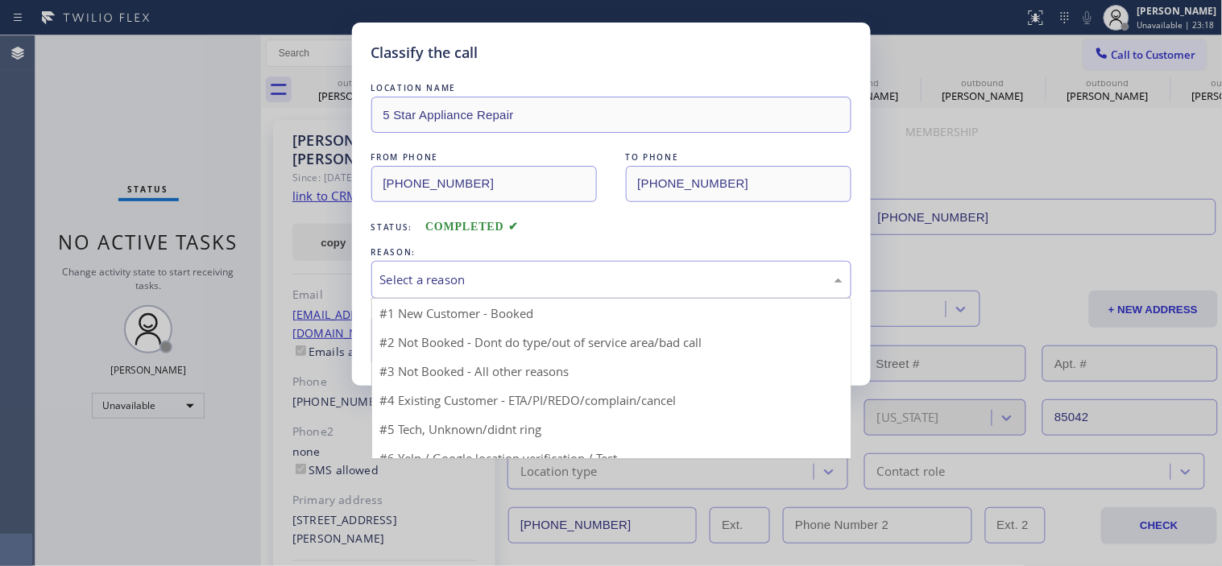
click at [499, 279] on div "Select a reason" at bounding box center [611, 280] width 462 height 19
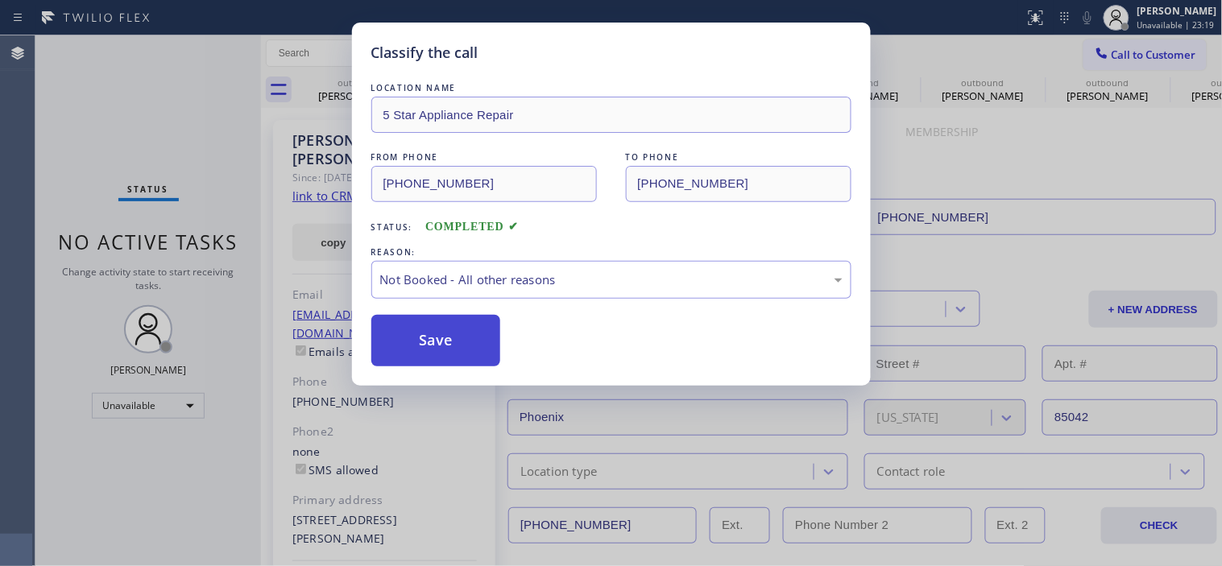
click at [449, 326] on button "Save" at bounding box center [436, 341] width 130 height 52
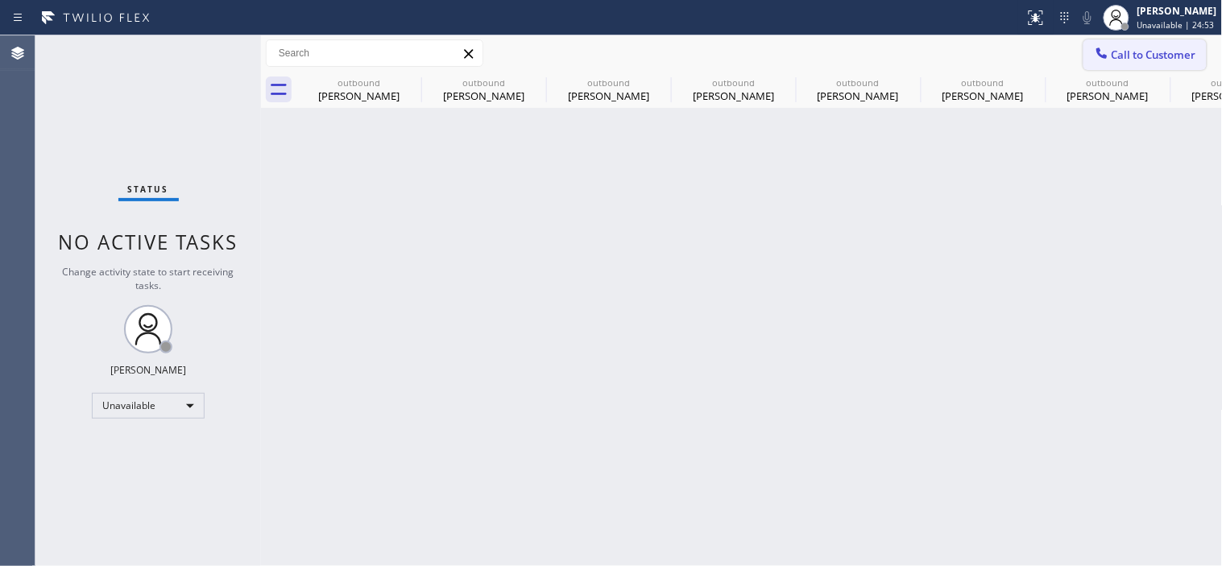
click at [1166, 44] on button "Call to Customer" at bounding box center [1144, 54] width 123 height 31
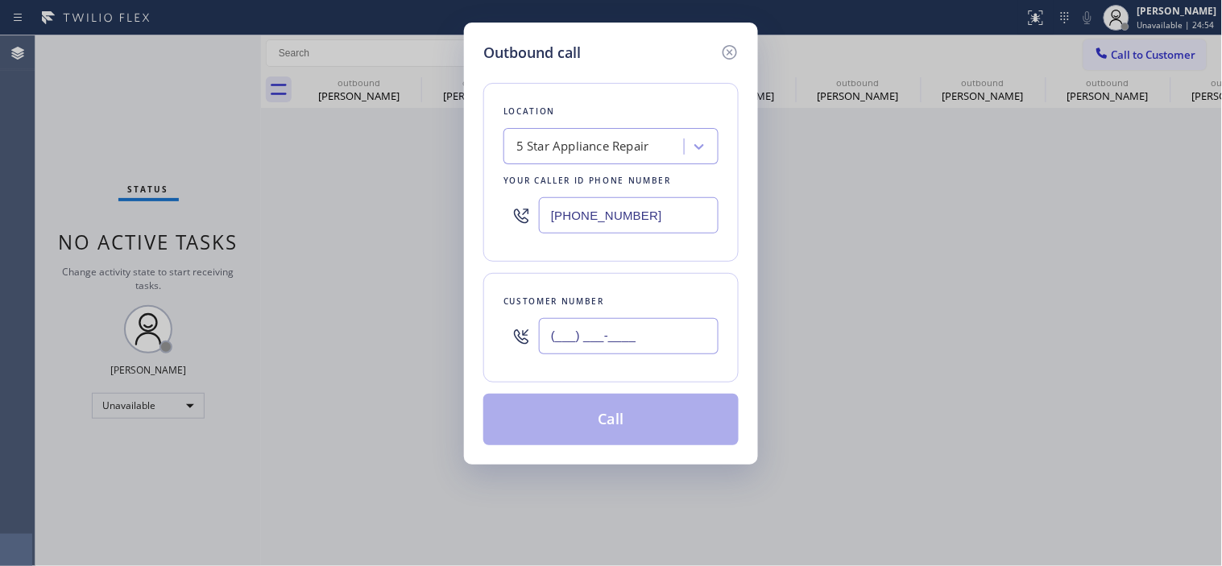
click at [599, 340] on input "(___) ___-____" at bounding box center [629, 336] width 180 height 36
paste input "646) 339-8645"
type input "[PHONE_NUMBER]"
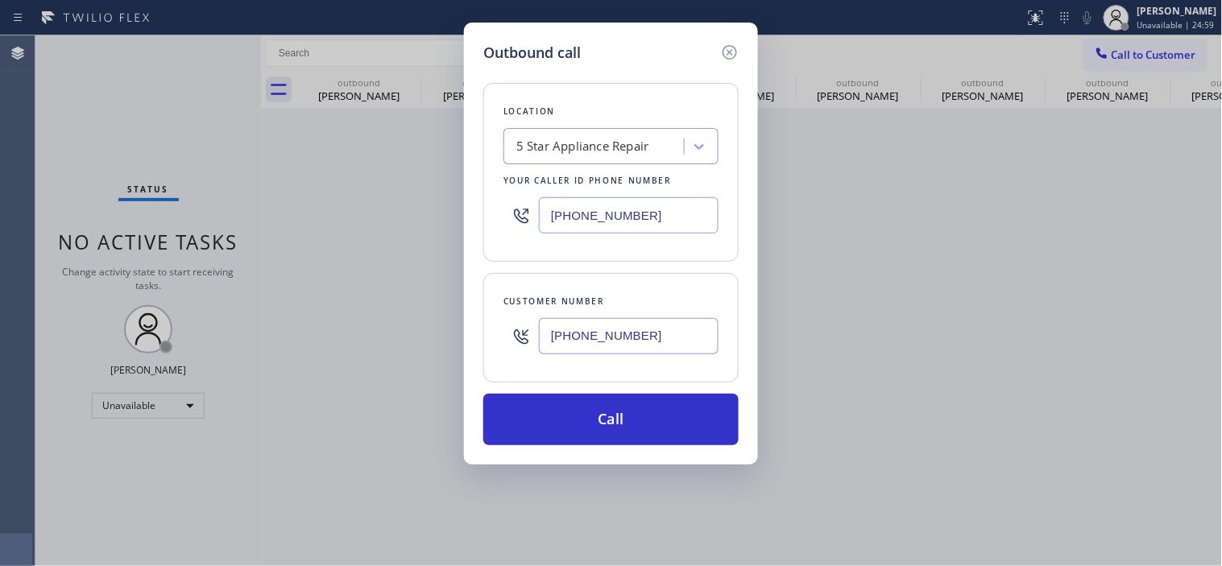
drag, startPoint x: 648, startPoint y: 209, endPoint x: 491, endPoint y: 209, distance: 156.2
click at [491, 209] on div "Location 5 Star Appliance Repair Your caller id phone number [PHONE_NUMBER]" at bounding box center [610, 172] width 255 height 179
paste input "646) 679-5825"
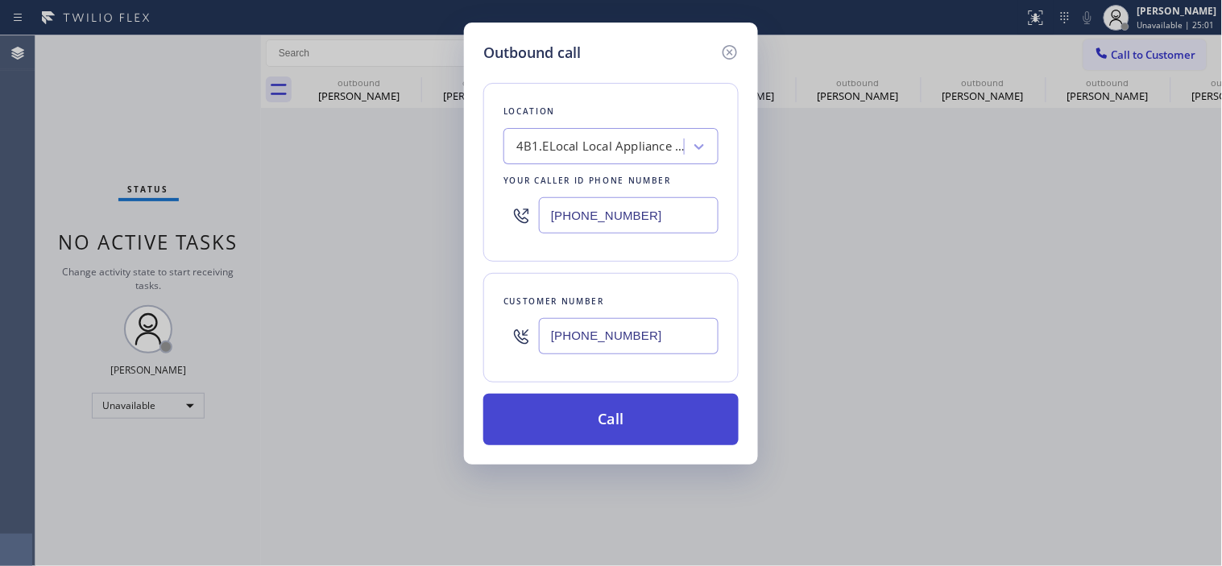
type input "[PHONE_NUMBER]"
click at [645, 403] on button "Call" at bounding box center [610, 420] width 255 height 52
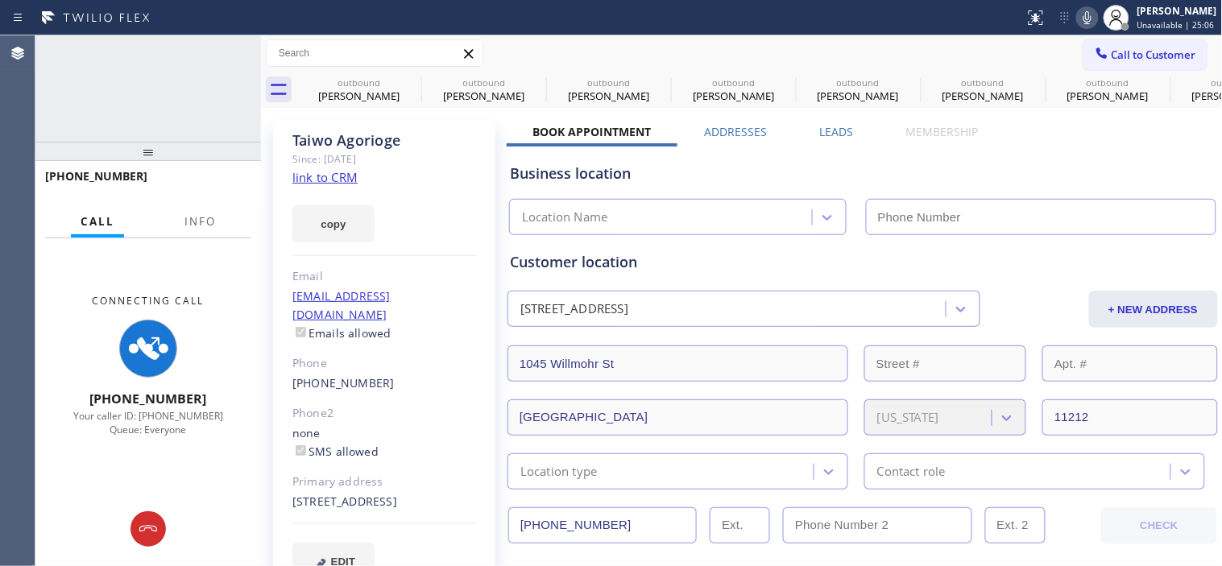
type input "[PHONE_NUMBER]"
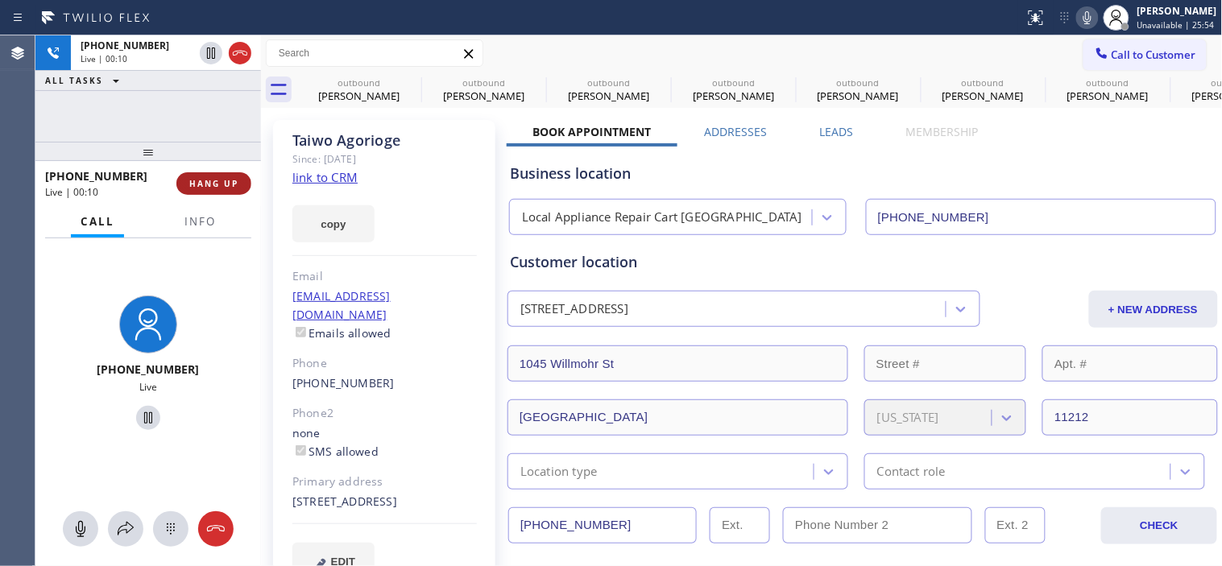
click at [199, 191] on button "HANG UP" at bounding box center [213, 183] width 75 height 23
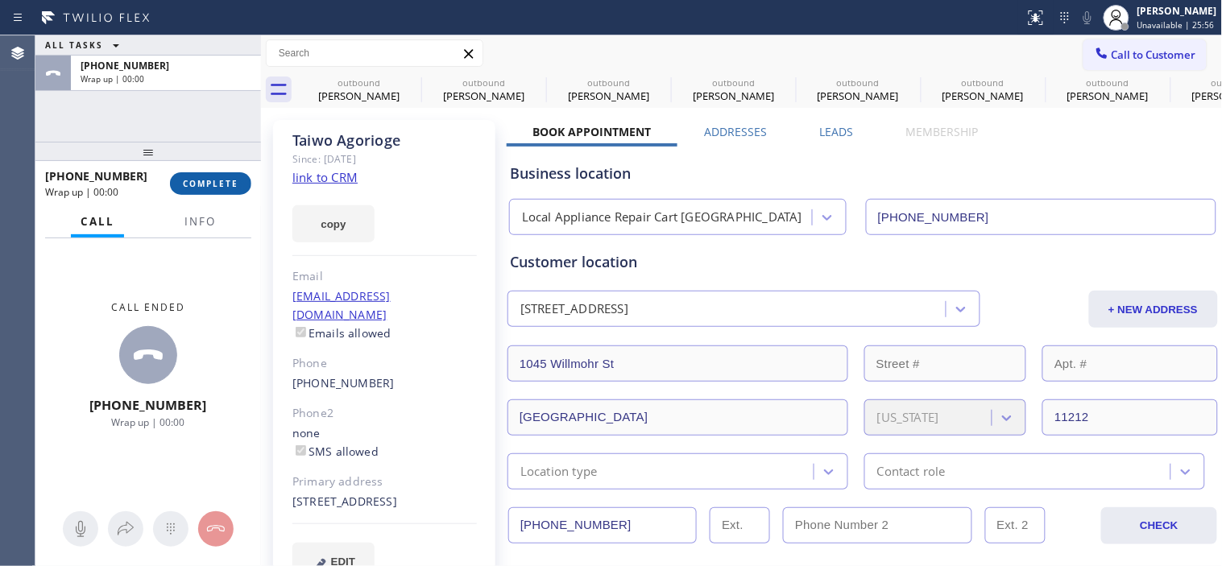
click at [192, 180] on span "COMPLETE" at bounding box center [211, 183] width 56 height 11
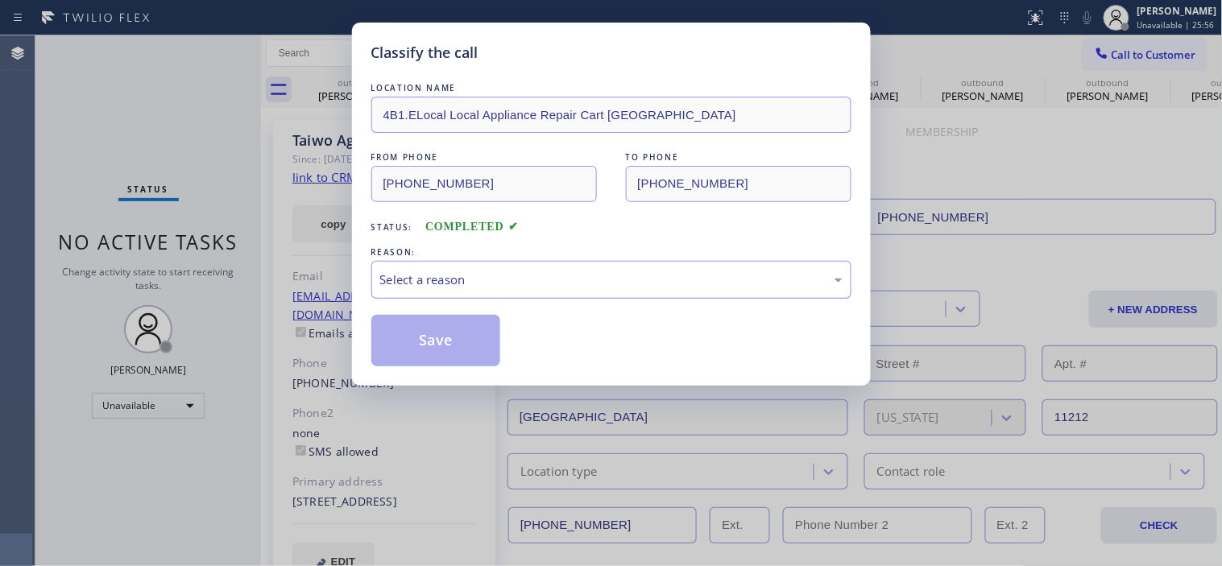
click at [456, 279] on div "Select a reason" at bounding box center [611, 280] width 462 height 19
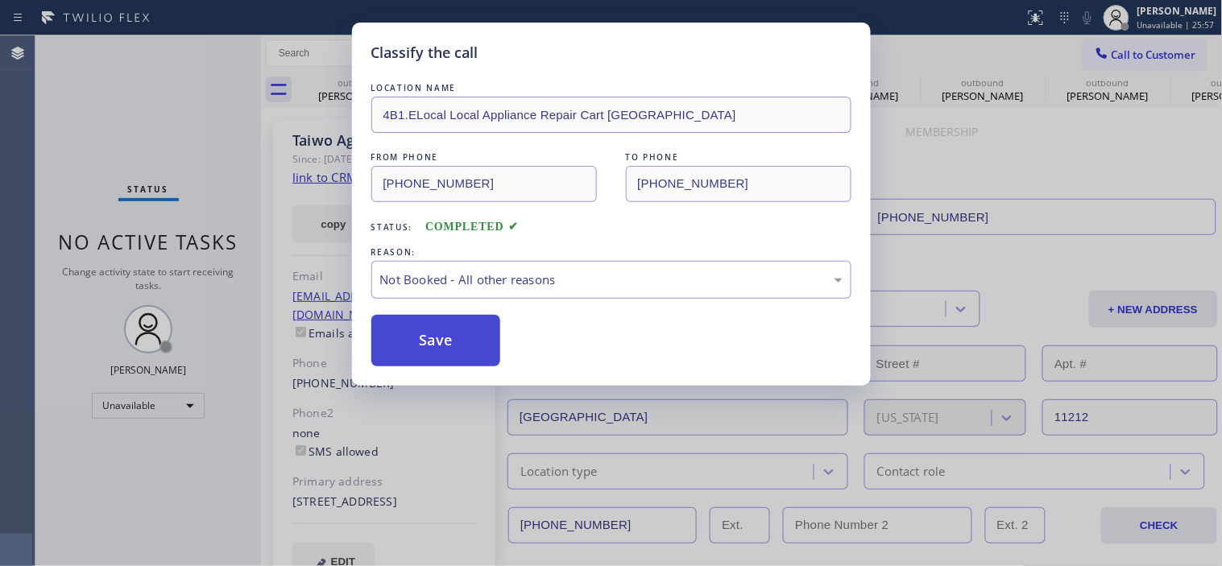
click at [478, 345] on button "Save" at bounding box center [436, 341] width 130 height 52
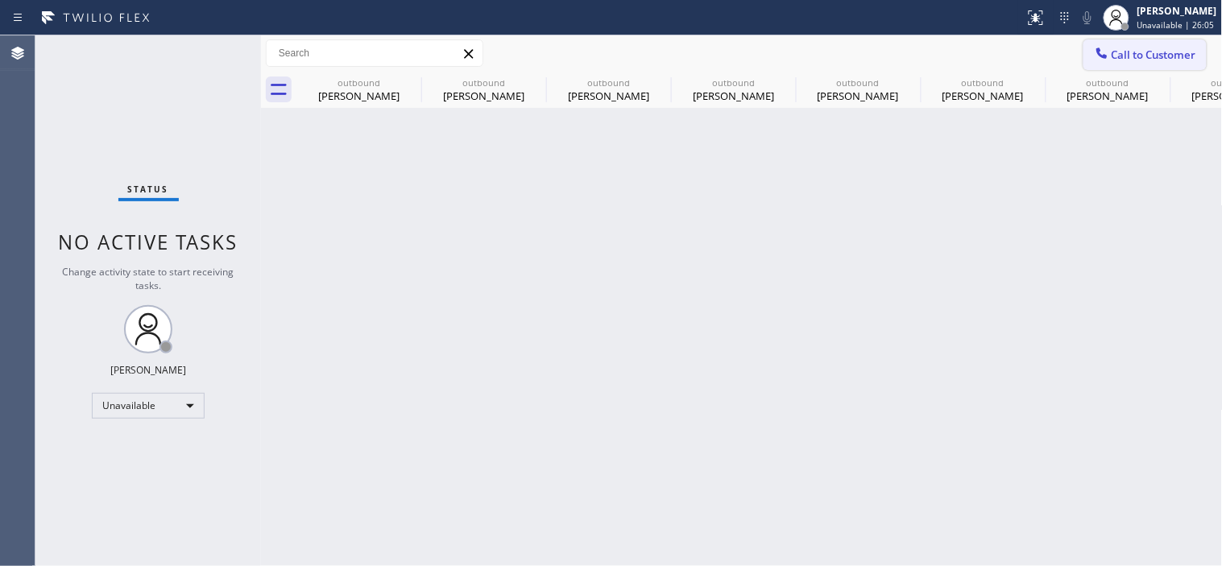
click at [1132, 54] on span "Call to Customer" at bounding box center [1153, 55] width 85 height 14
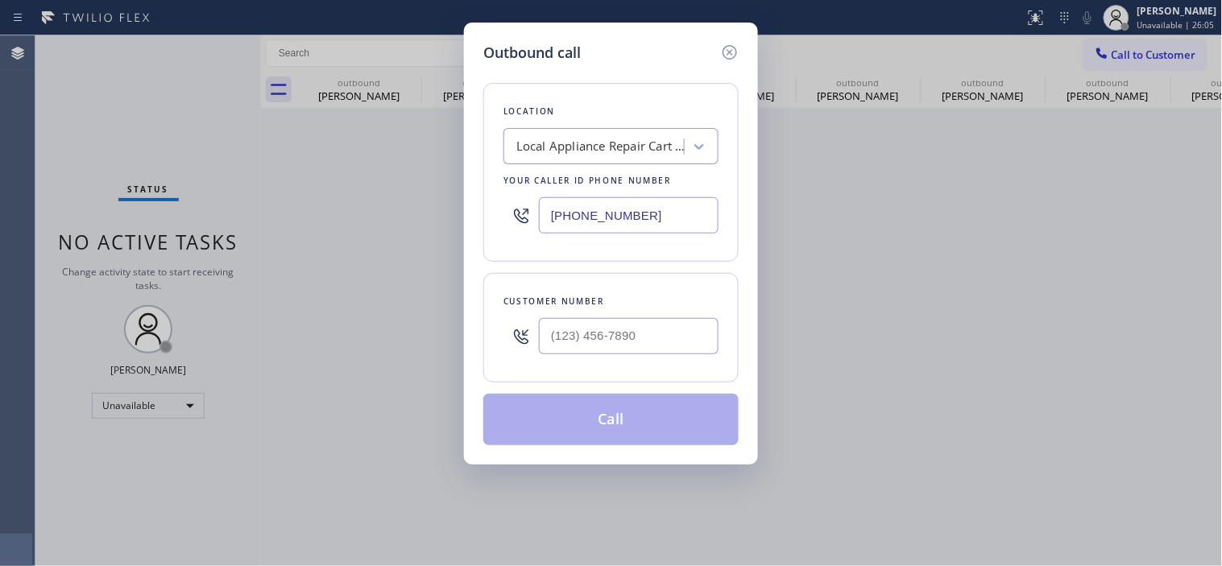
click at [598, 316] on div at bounding box center [629, 336] width 180 height 52
click at [565, 337] on input "(___) ___-____" at bounding box center [629, 336] width 180 height 36
paste input "603) 540-9901"
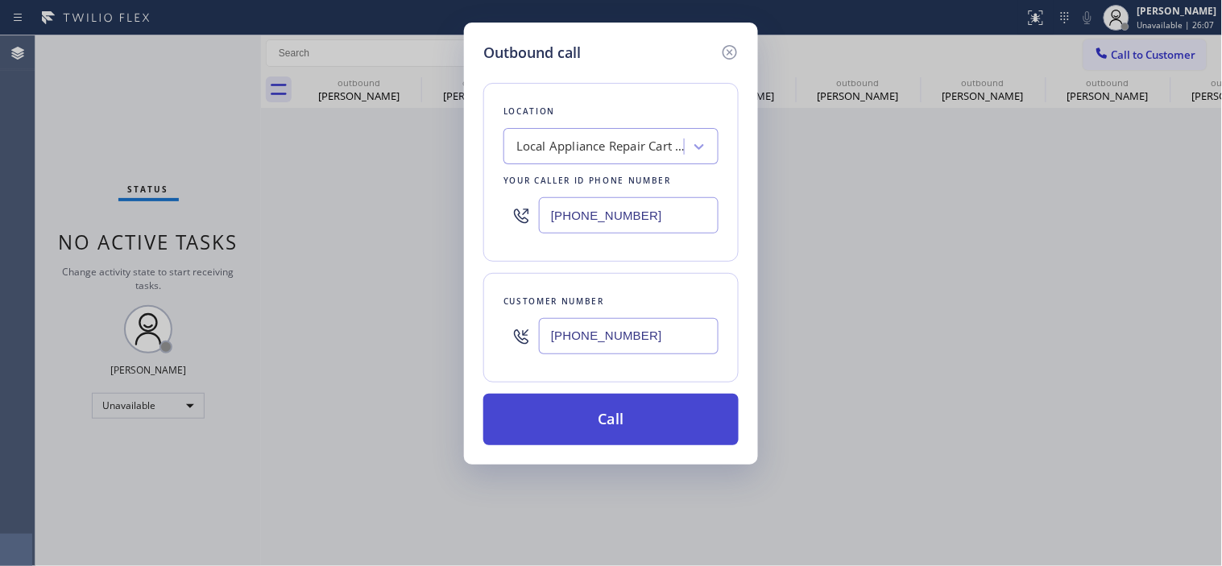
type input "[PHONE_NUMBER]"
click at [590, 409] on button "Call" at bounding box center [610, 420] width 255 height 52
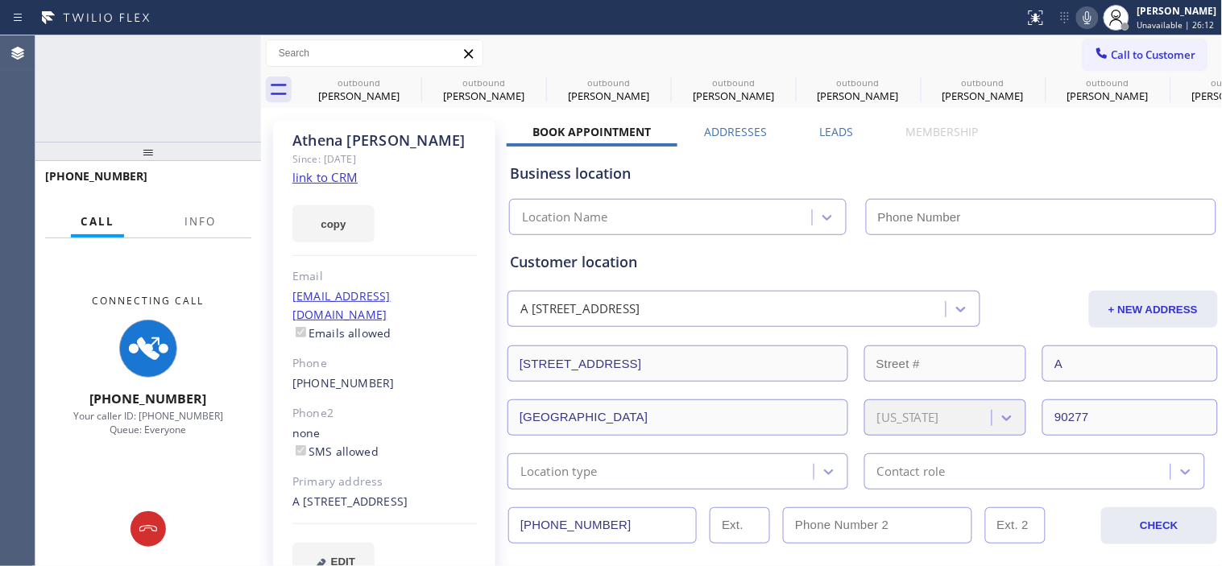
type input "[PHONE_NUMBER]"
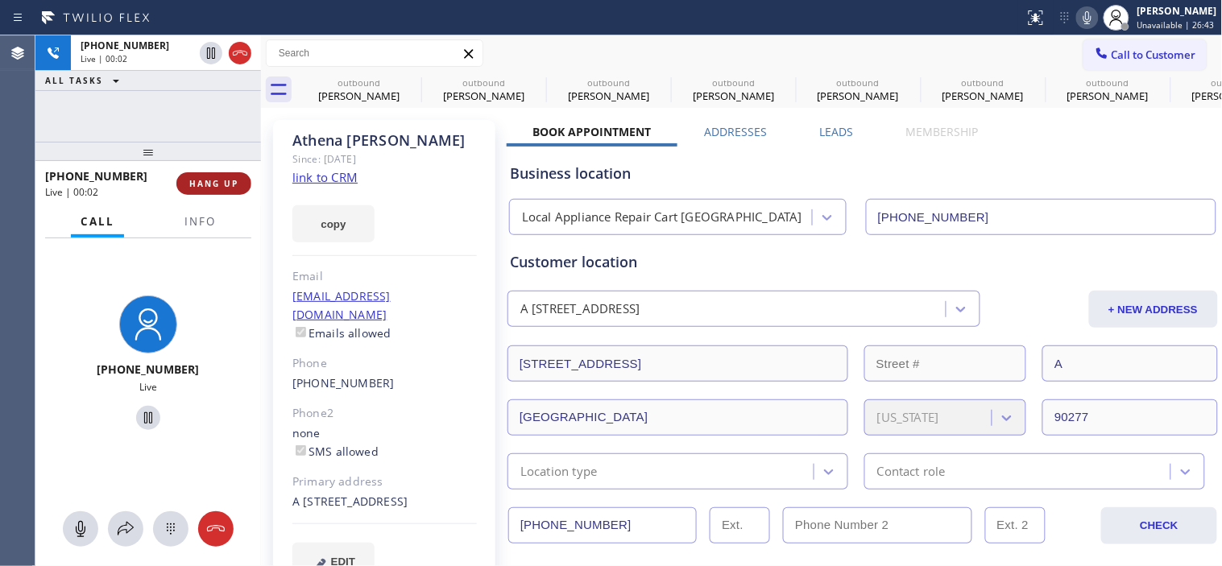
click at [202, 170] on div "[PHONE_NUMBER] Live | 00:02 HANG UP" at bounding box center [148, 184] width 206 height 42
click at [201, 173] on button "HANG UP" at bounding box center [213, 183] width 75 height 23
drag, startPoint x: 197, startPoint y: 156, endPoint x: 198, endPoint y: 131, distance: 25.0
click at [198, 131] on div "[PHONE_NUMBER] Live | 00:03 ALL TASKS ALL TASKS ACTIVE TASKS TASKS IN WRAP UP […" at bounding box center [148, 300] width 226 height 531
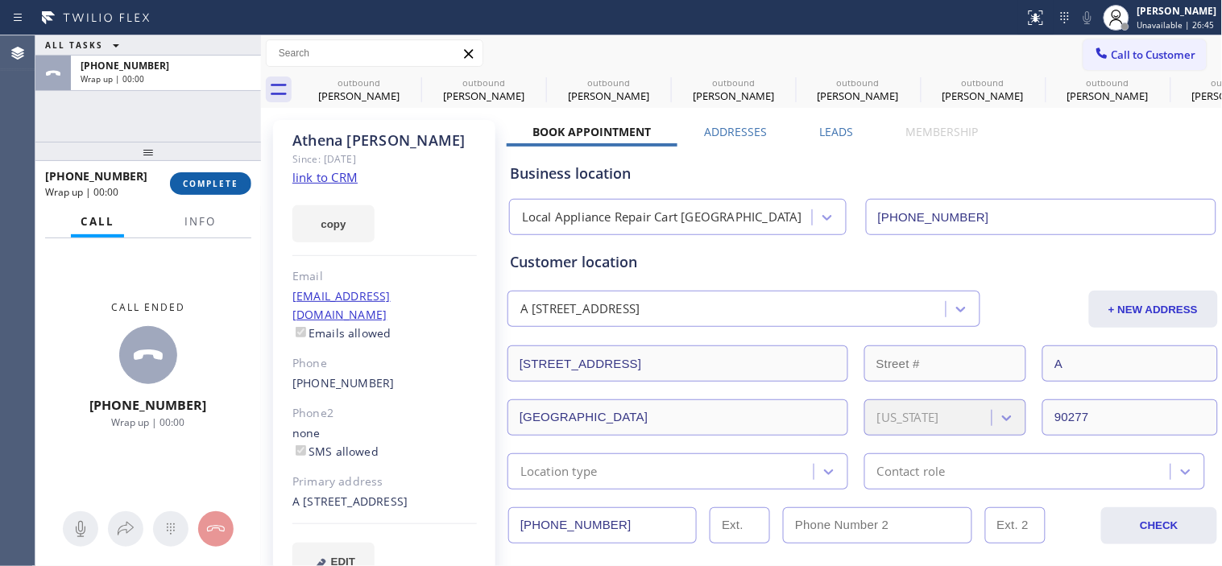
click at [213, 187] on span "COMPLETE" at bounding box center [211, 183] width 56 height 11
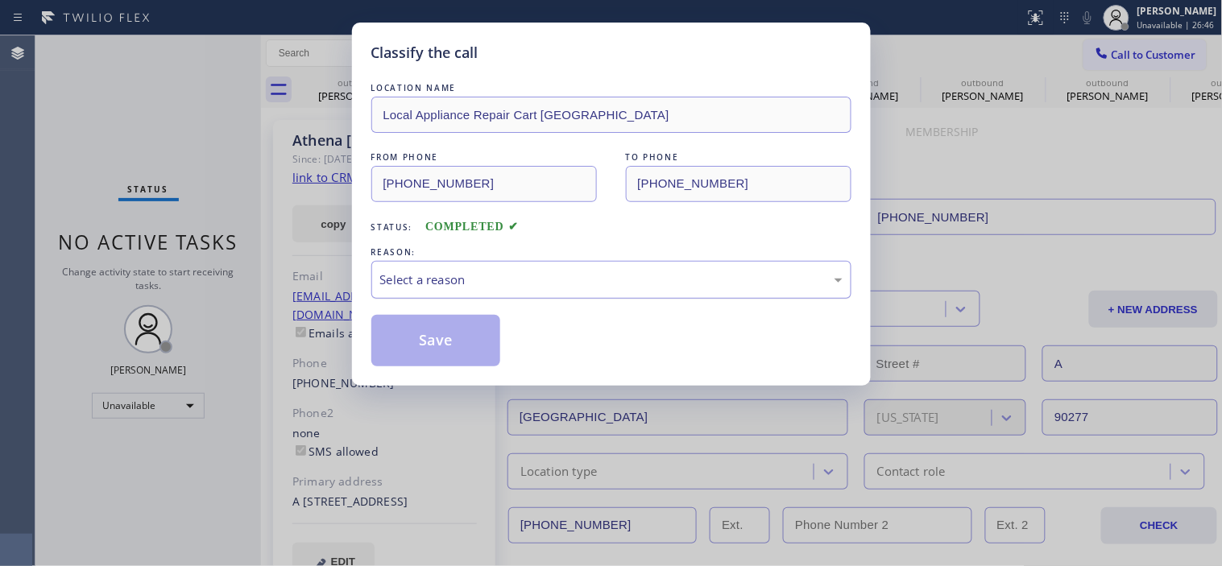
click at [533, 264] on div "Select a reason" at bounding box center [611, 280] width 480 height 38
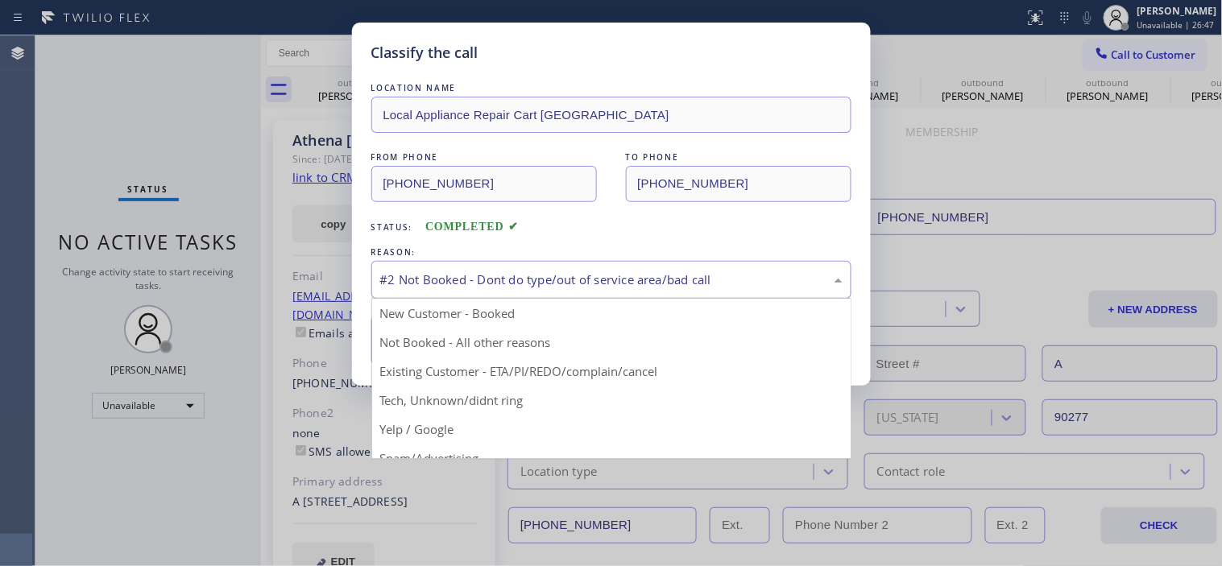
click at [454, 285] on div "#2 Not Booked - Dont do type/out of service area/bad call" at bounding box center [611, 280] width 462 height 19
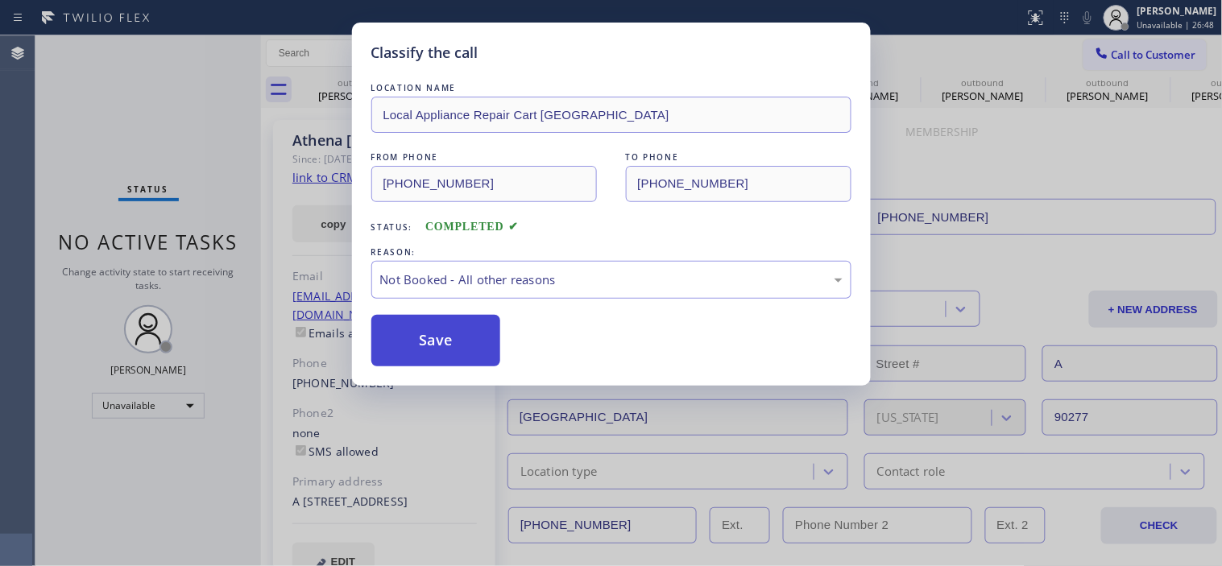
click at [440, 333] on button "Save" at bounding box center [436, 341] width 130 height 52
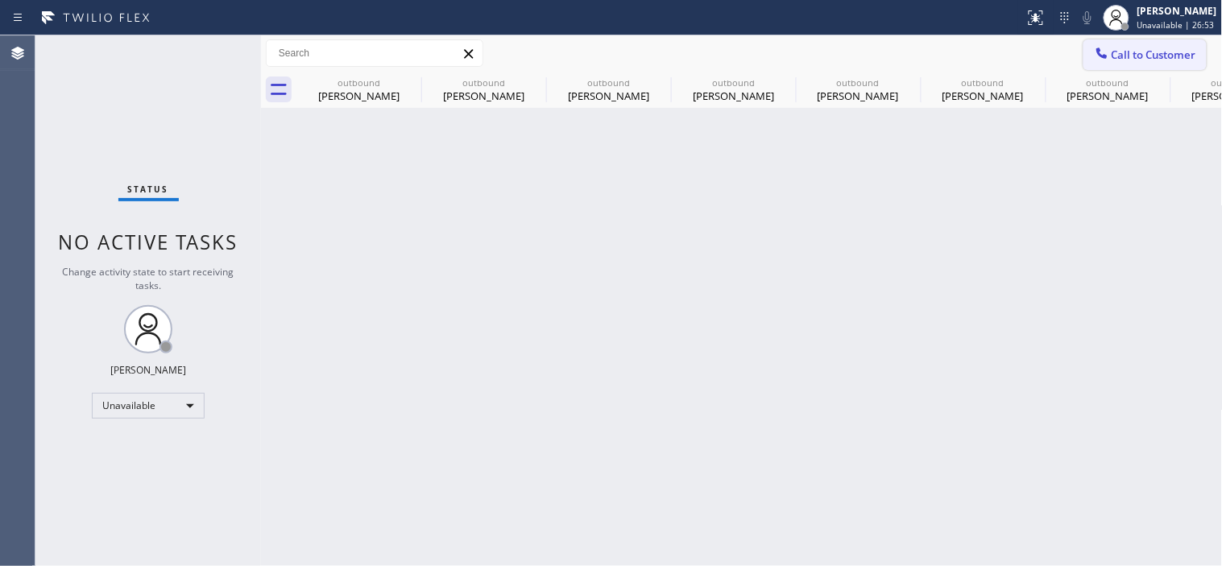
click at [1142, 42] on button "Call to Customer" at bounding box center [1144, 54] width 123 height 31
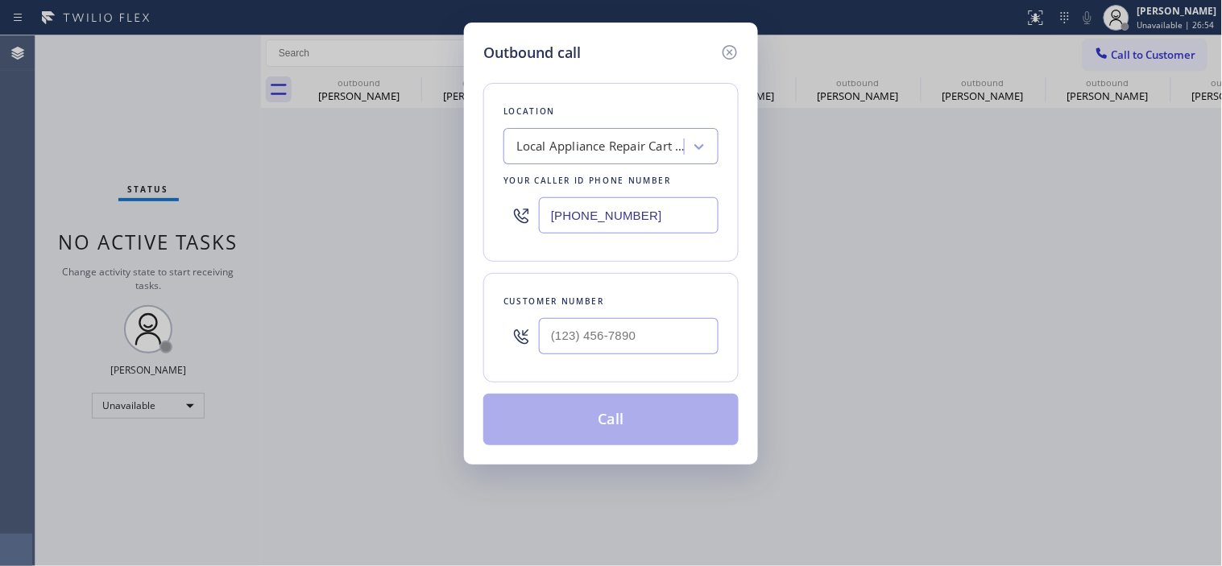
click at [640, 307] on div "Customer number" at bounding box center [610, 301] width 215 height 17
click at [613, 332] on input "(___) ___-____" at bounding box center [629, 336] width 180 height 36
paste input "310) 985-0365"
type input "[PHONE_NUMBER]"
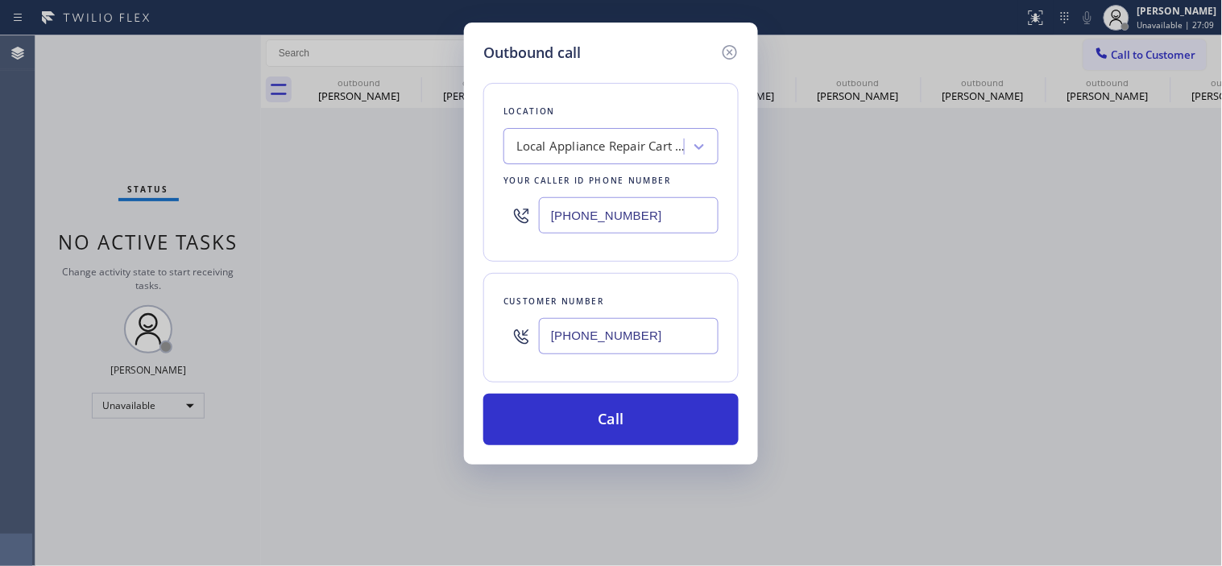
click at [631, 139] on div "Local Appliance Repair Cart [GEOGRAPHIC_DATA]" at bounding box center [600, 147] width 169 height 19
type input "5 star appliance repair"
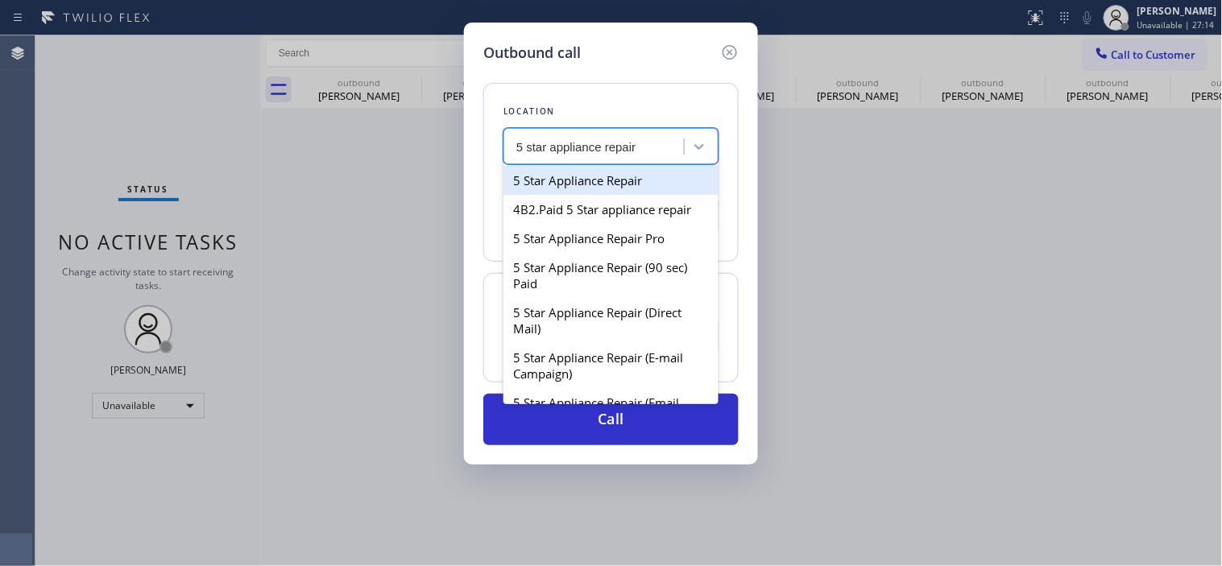
click at [652, 188] on div "5 Star Appliance Repair" at bounding box center [610, 180] width 215 height 29
type input "[PHONE_NUMBER]"
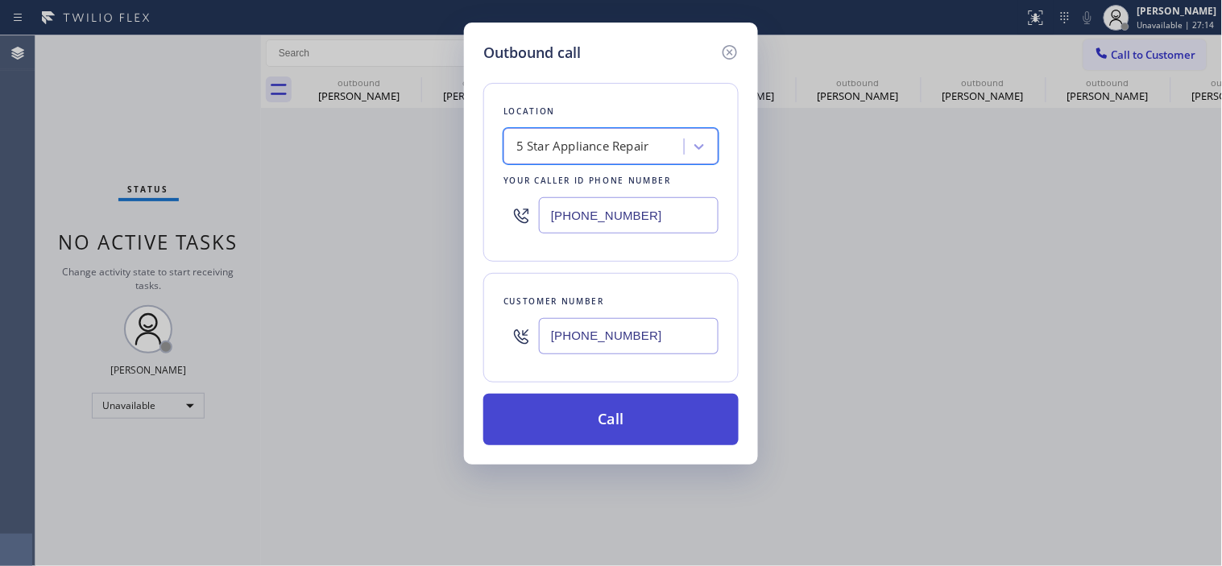
click at [638, 412] on button "Call" at bounding box center [610, 420] width 255 height 52
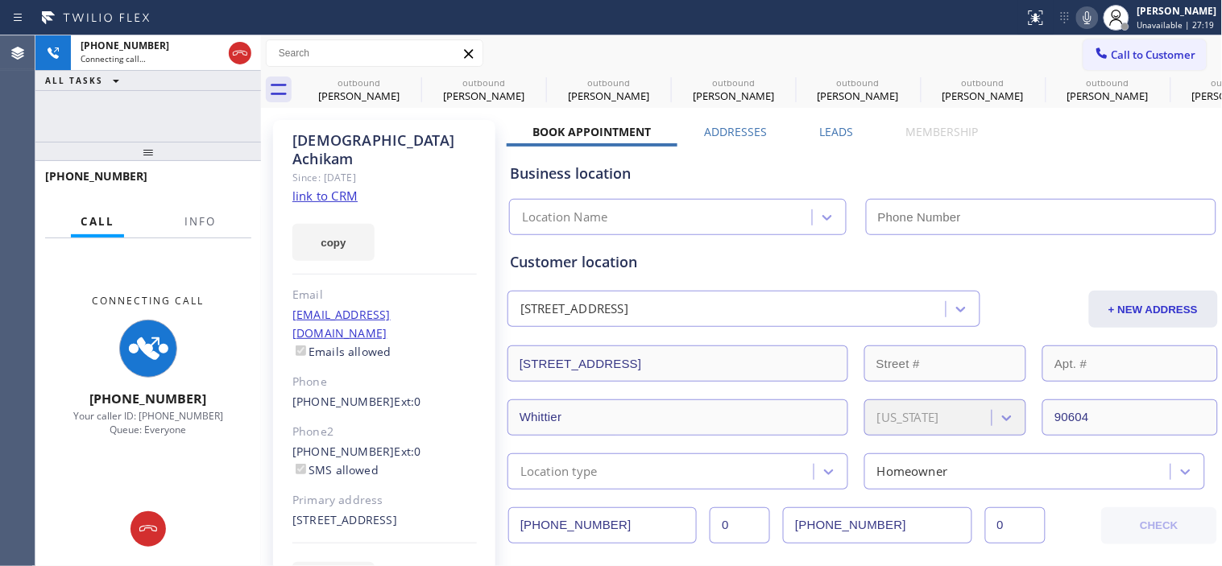
type input "[PHONE_NUMBER]"
click at [536, 78] on icon at bounding box center [535, 81] width 19 height 19
type input "[PHONE_NUMBER]"
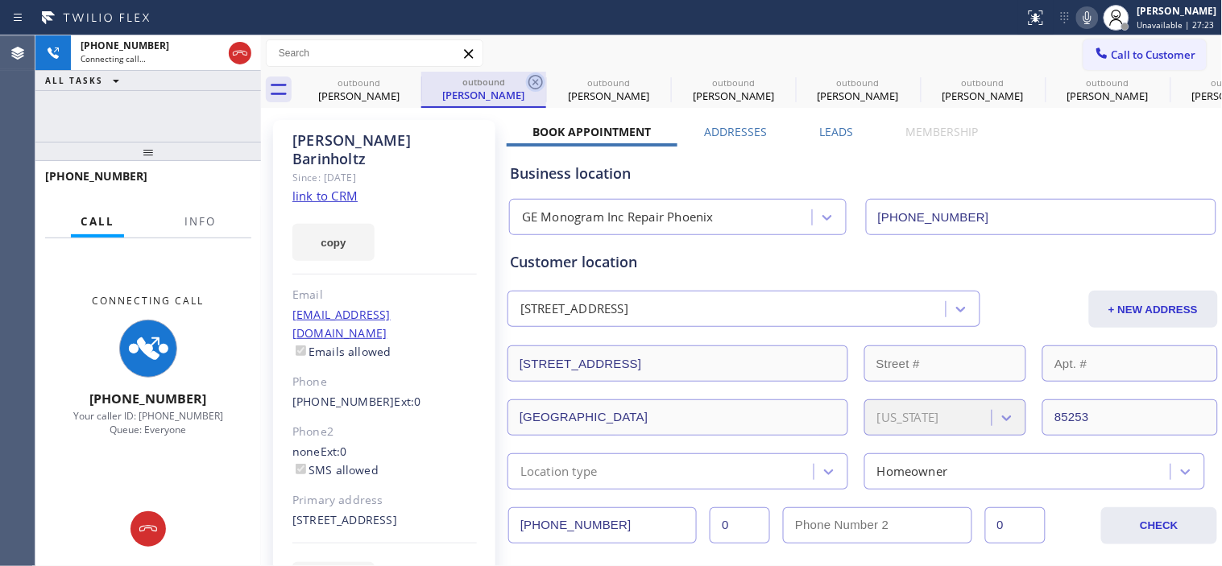
click at [536, 78] on icon at bounding box center [535, 81] width 19 height 19
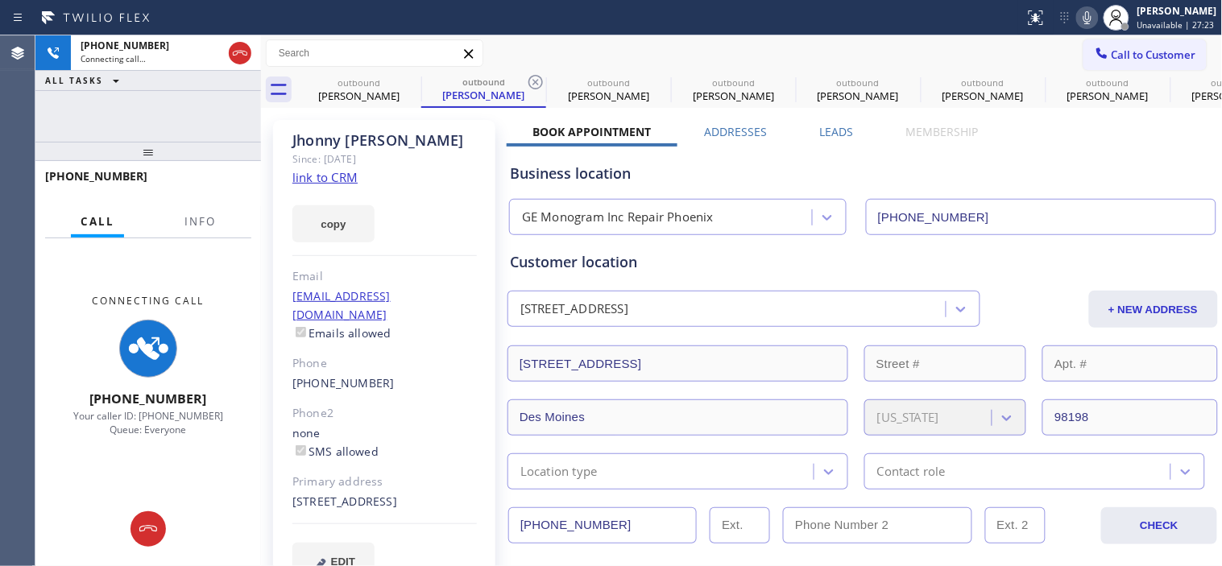
click at [536, 78] on icon at bounding box center [535, 81] width 19 height 19
type input "[PHONE_NUMBER]"
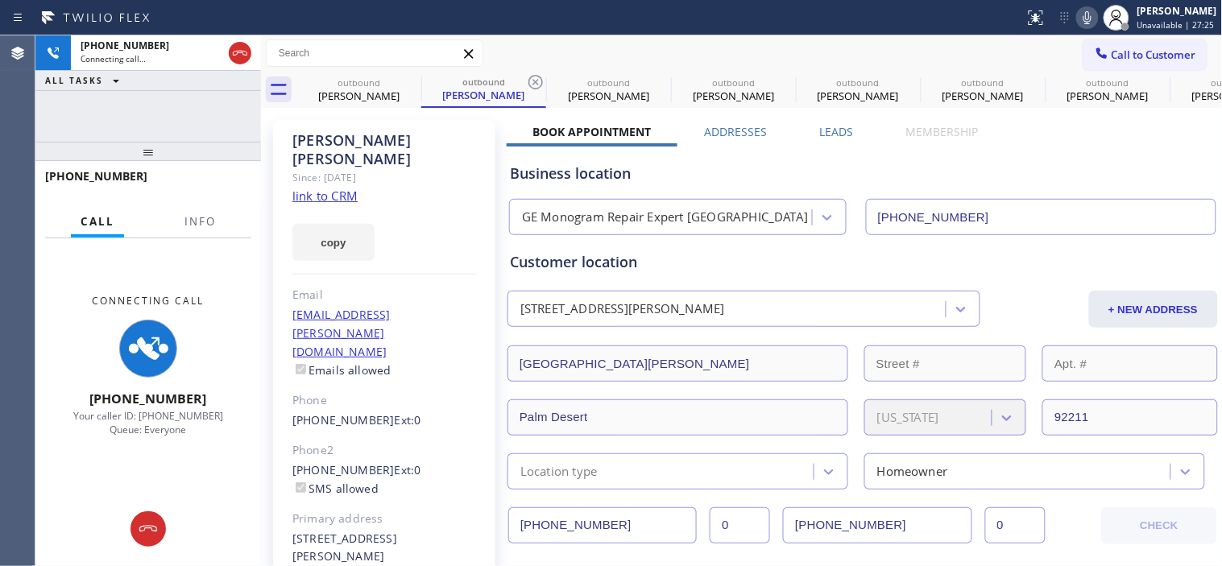
click at [536, 78] on icon at bounding box center [535, 81] width 19 height 19
type input "[PHONE_NUMBER]"
click at [536, 78] on icon at bounding box center [535, 81] width 19 height 19
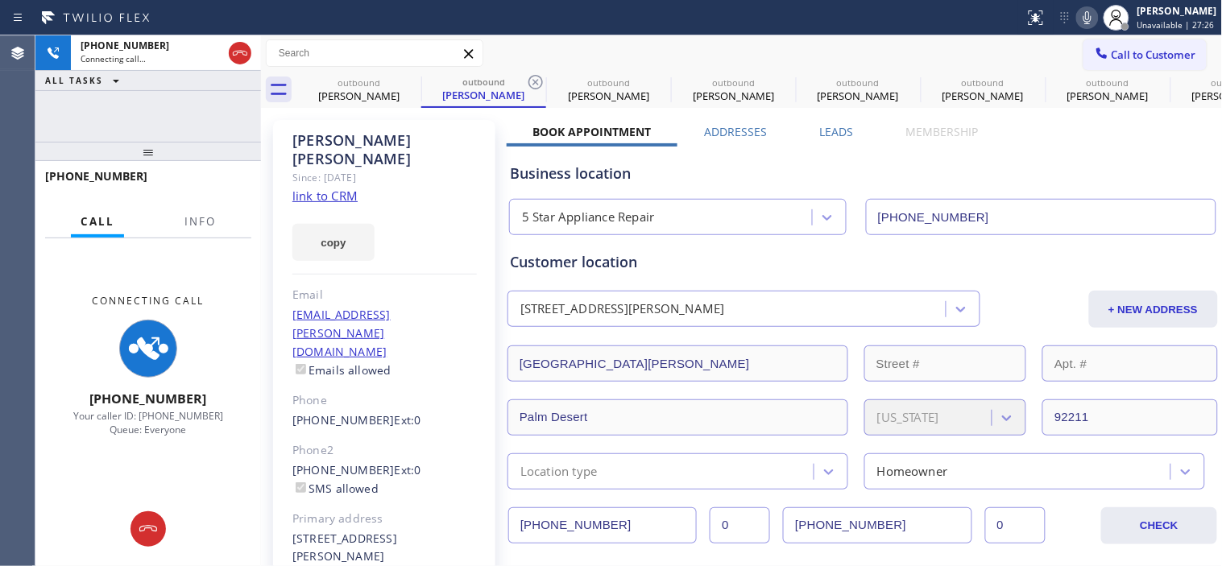
click at [536, 78] on icon at bounding box center [535, 81] width 19 height 19
type input "[PHONE_NUMBER]"
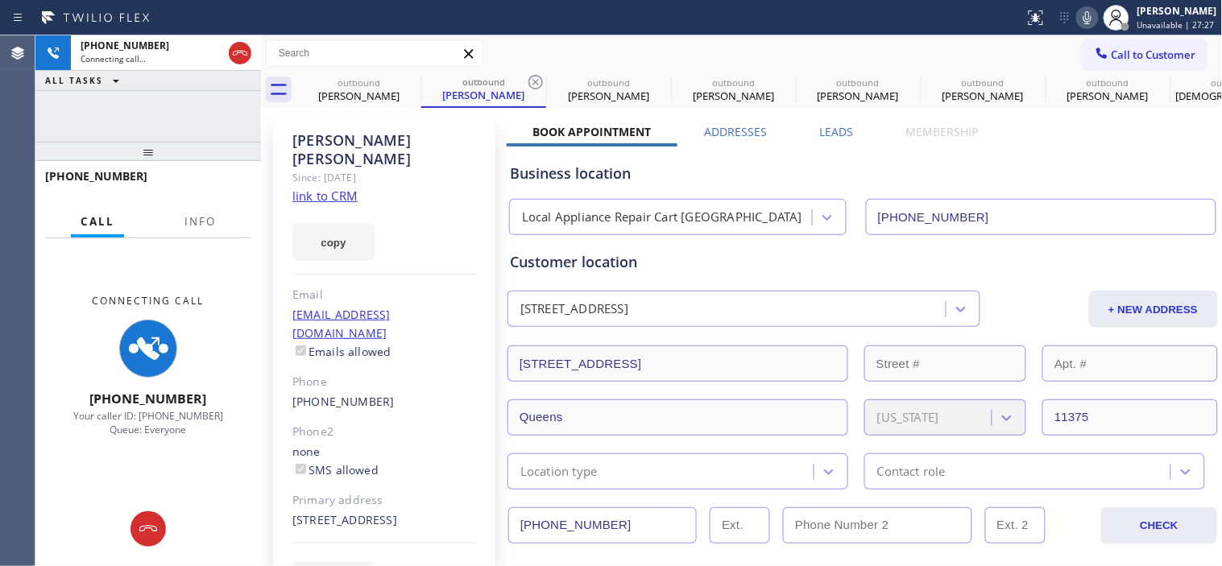
click at [536, 78] on icon at bounding box center [535, 81] width 19 height 19
type input "[PHONE_NUMBER]"
click at [536, 78] on icon at bounding box center [535, 81] width 19 height 19
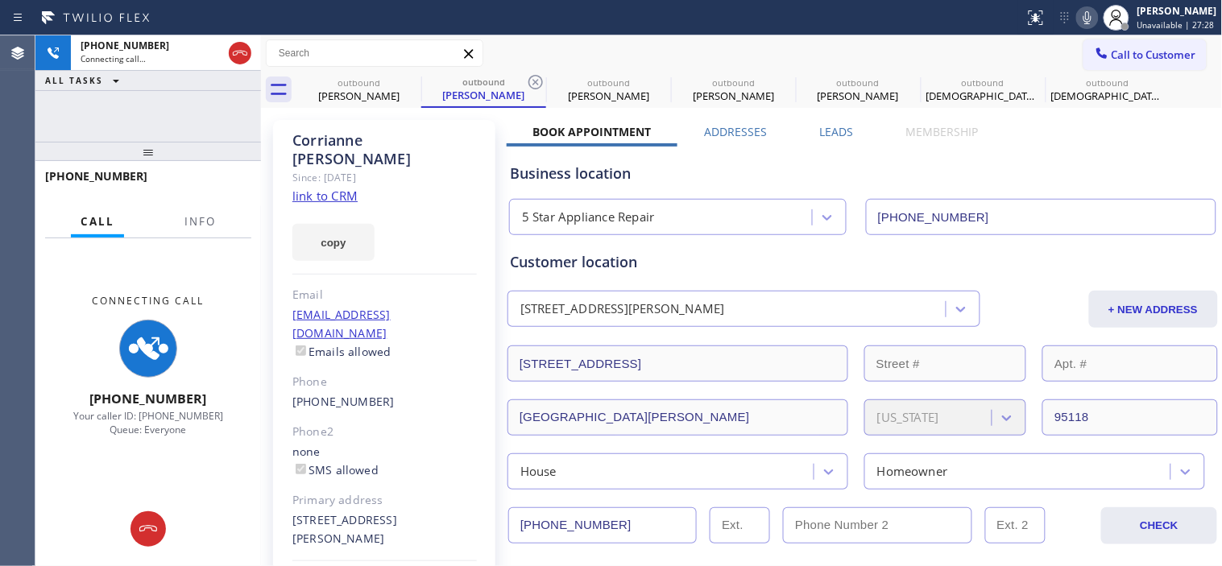
click at [536, 78] on icon at bounding box center [535, 81] width 19 height 19
type input "[PHONE_NUMBER]"
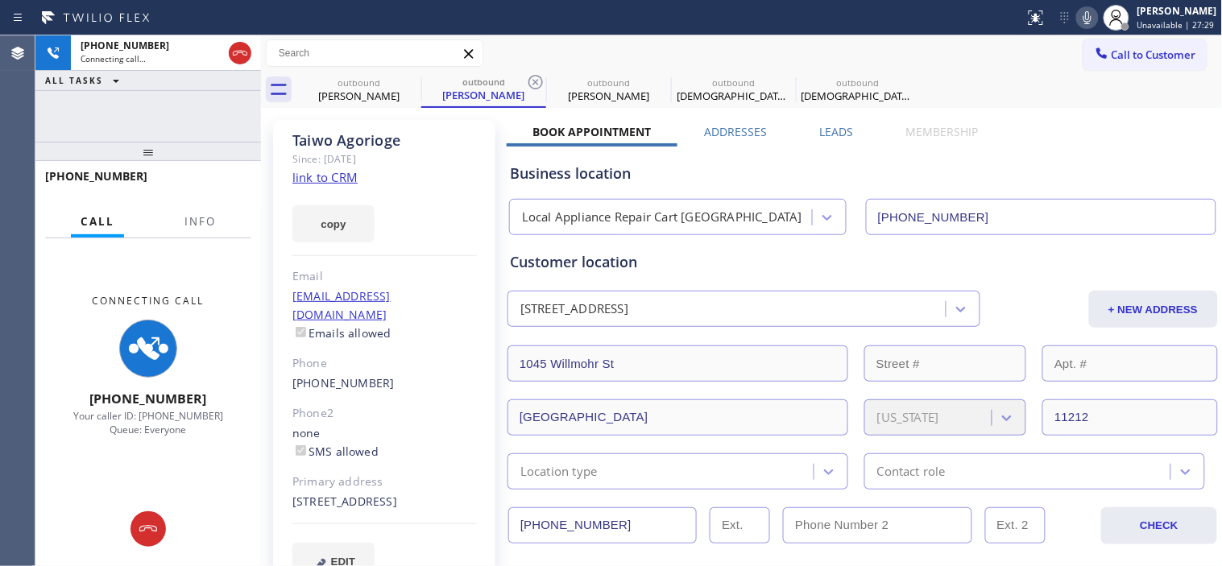
click at [536, 78] on icon at bounding box center [535, 81] width 19 height 19
type input "[PHONE_NUMBER]"
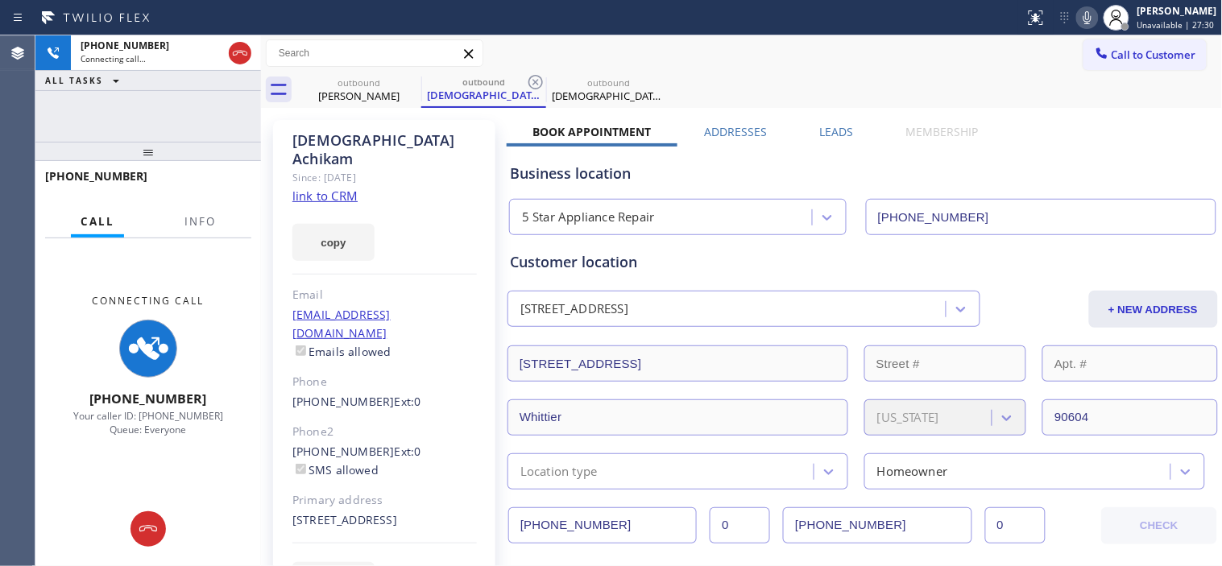
click at [536, 78] on icon at bounding box center [535, 81] width 19 height 19
type input "[PHONE_NUMBER]"
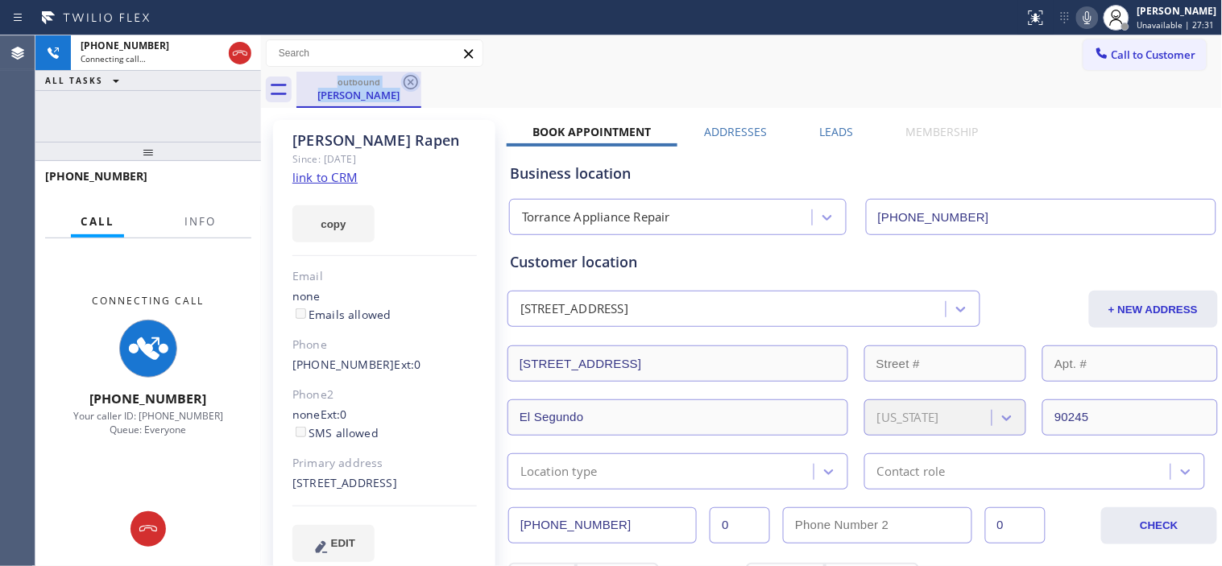
click at [416, 77] on icon at bounding box center [410, 81] width 19 height 19
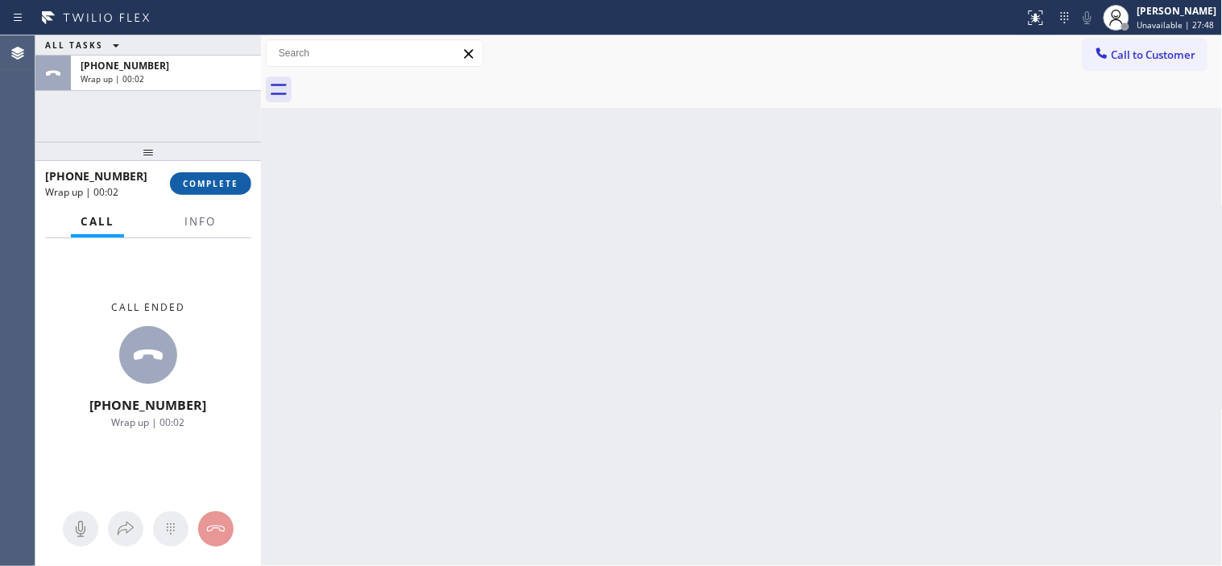
click at [183, 193] on button "COMPLETE" at bounding box center [210, 183] width 81 height 23
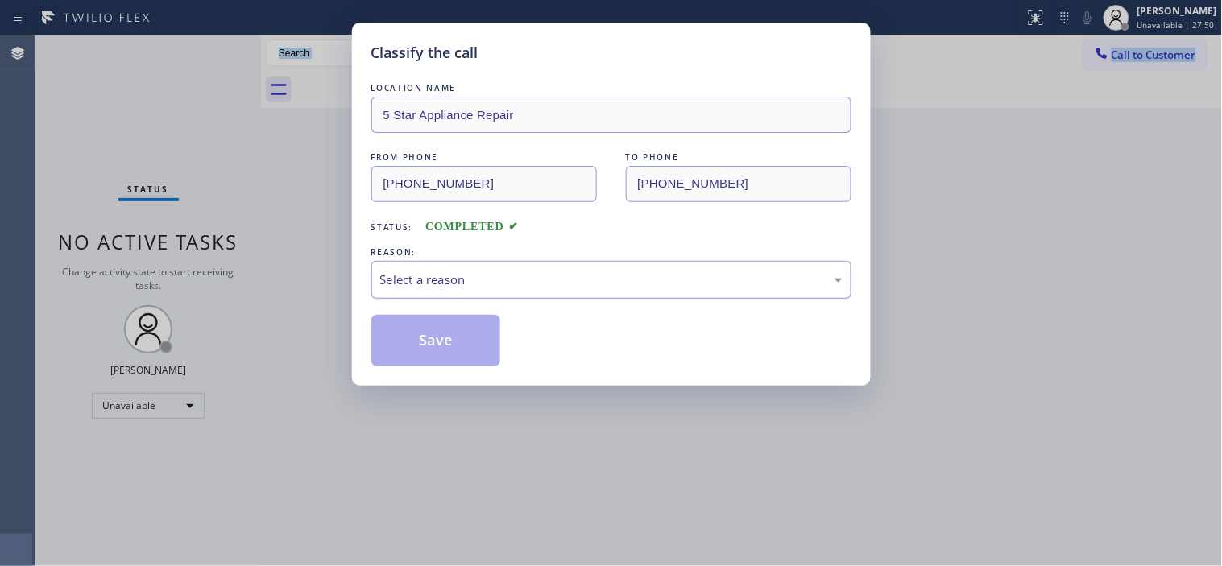
click at [520, 269] on div "Select a reason" at bounding box center [611, 280] width 480 height 38
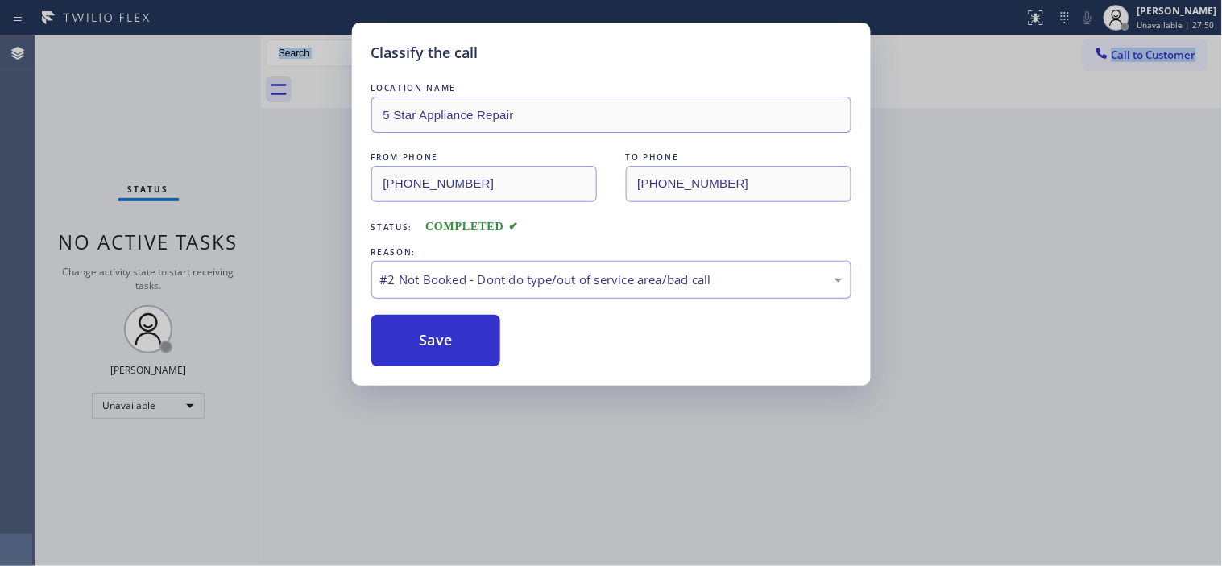
click at [463, 282] on div "#2 Not Booked - Dont do type/out of service area/bad call" at bounding box center [611, 280] width 462 height 19
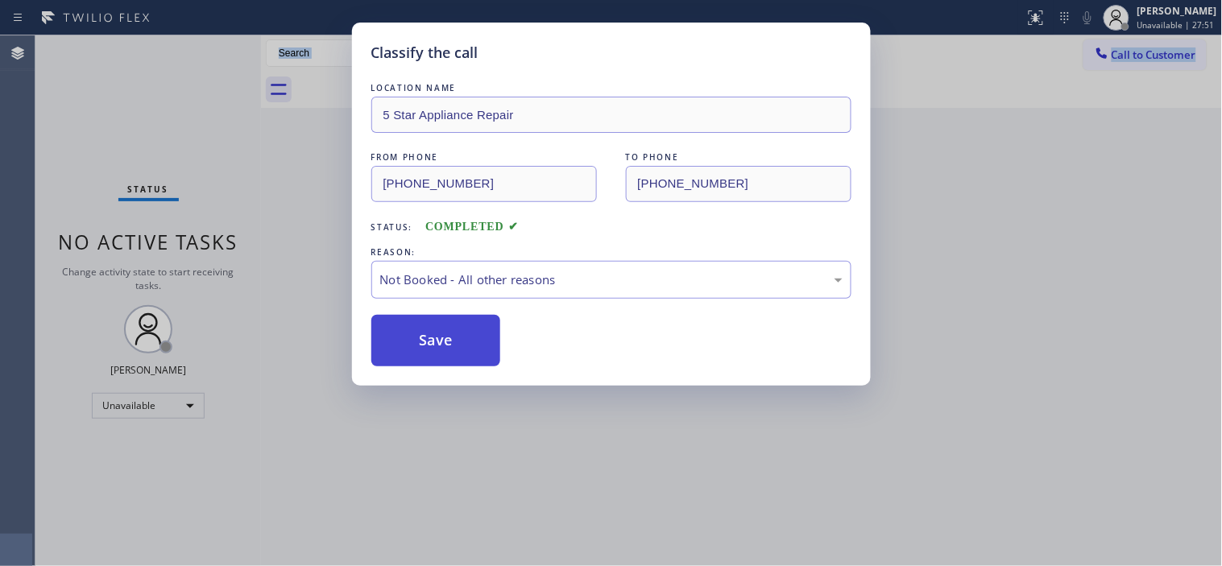
click at [438, 346] on button "Save" at bounding box center [436, 341] width 130 height 52
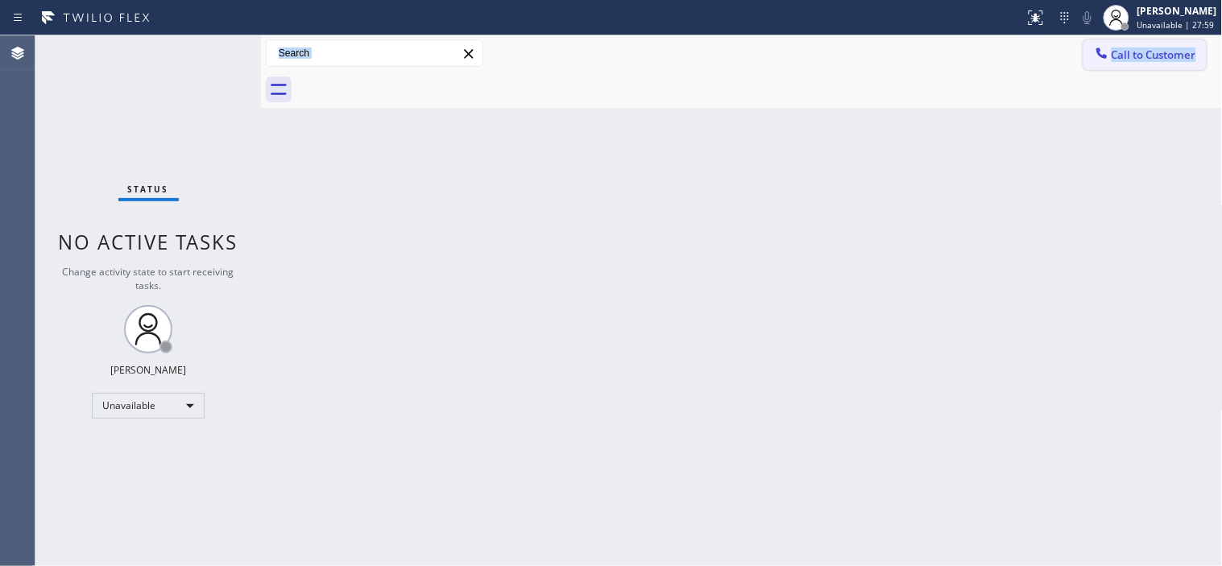
click at [1117, 67] on button "Call to Customer" at bounding box center [1144, 54] width 123 height 31
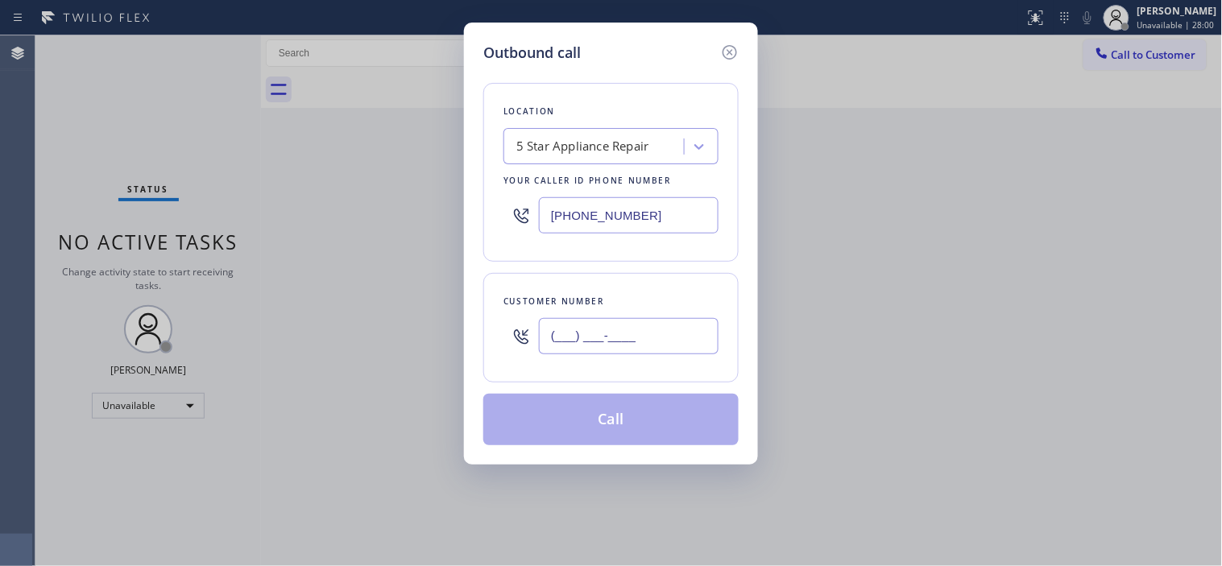
click at [573, 345] on input "(___) ___-____" at bounding box center [629, 336] width 180 height 36
paste input "443) 834-6257"
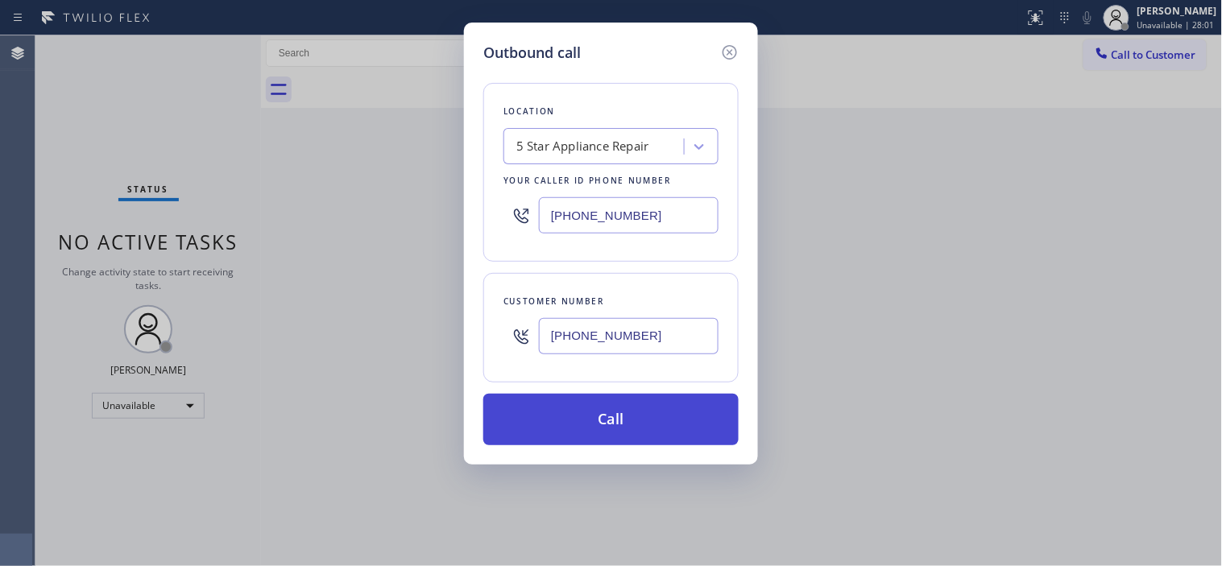
type input "[PHONE_NUMBER]"
click at [599, 420] on button "Call" at bounding box center [610, 420] width 255 height 52
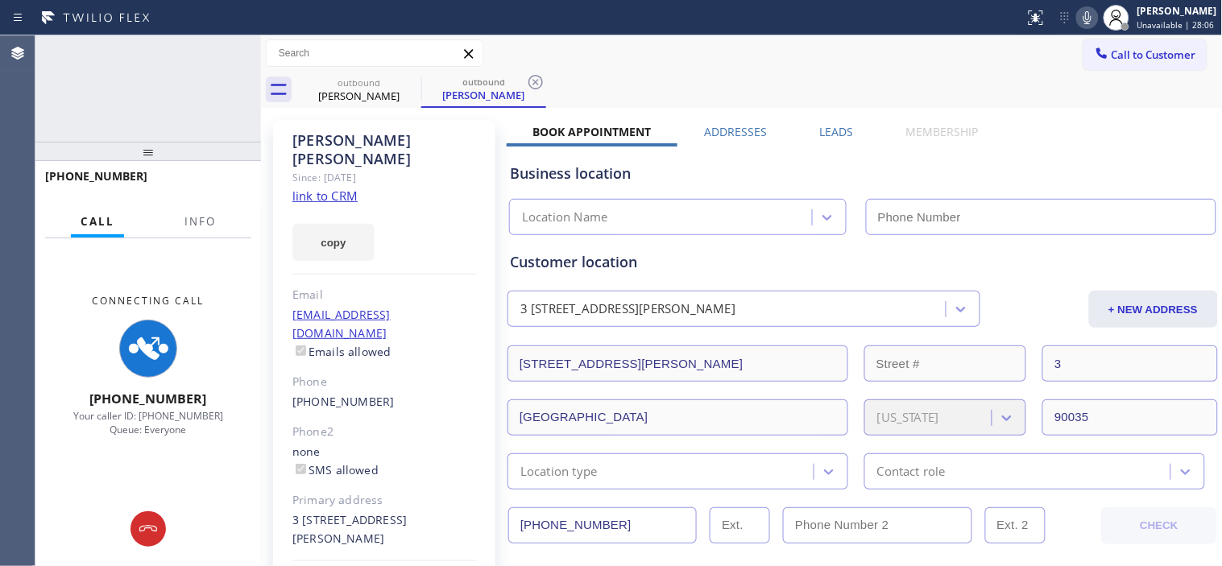
type input "[PHONE_NUMBER]"
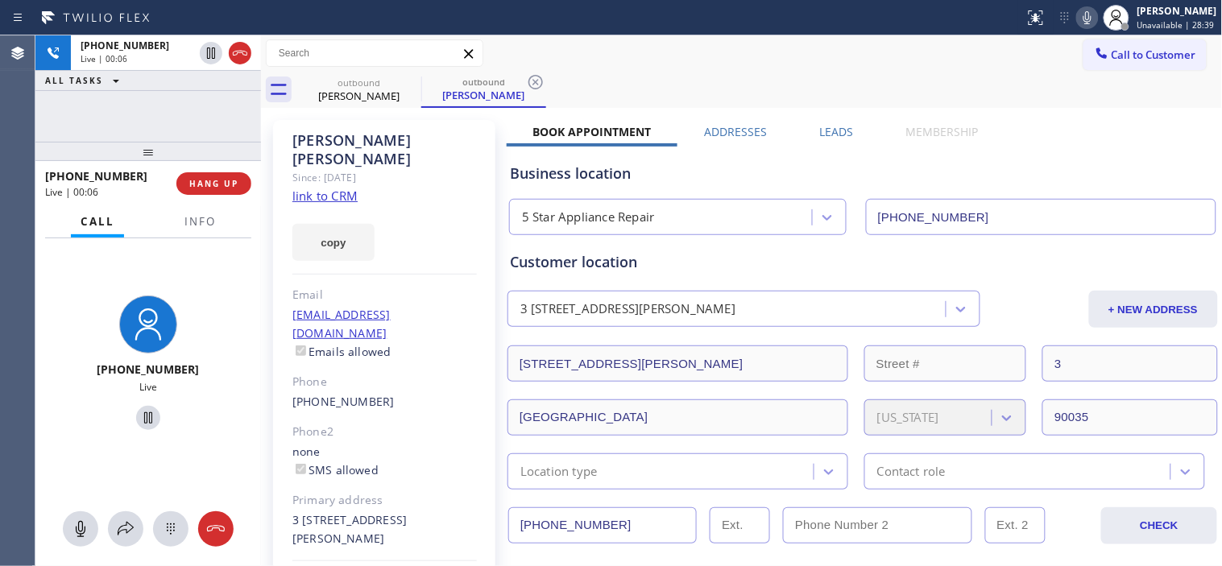
click at [213, 151] on div at bounding box center [148, 151] width 226 height 19
click at [213, 170] on div "[PHONE_NUMBER] Live | 00:06 HANG UP" at bounding box center [148, 184] width 206 height 42
click at [213, 172] on button "HANG UP" at bounding box center [213, 183] width 75 height 23
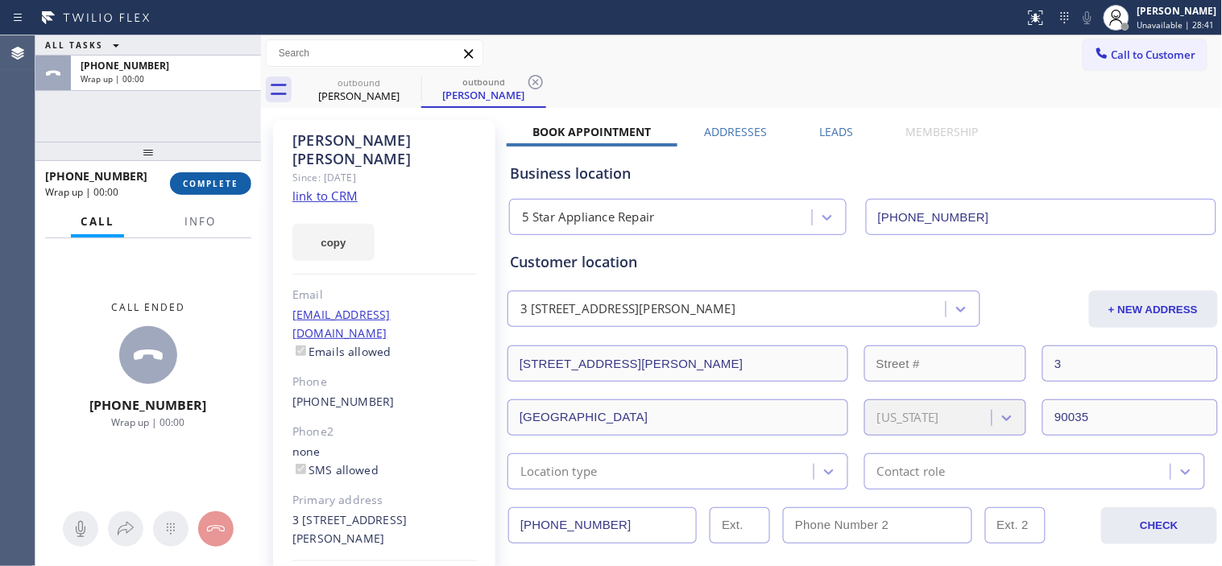
click at [240, 176] on button "COMPLETE" at bounding box center [210, 183] width 81 height 23
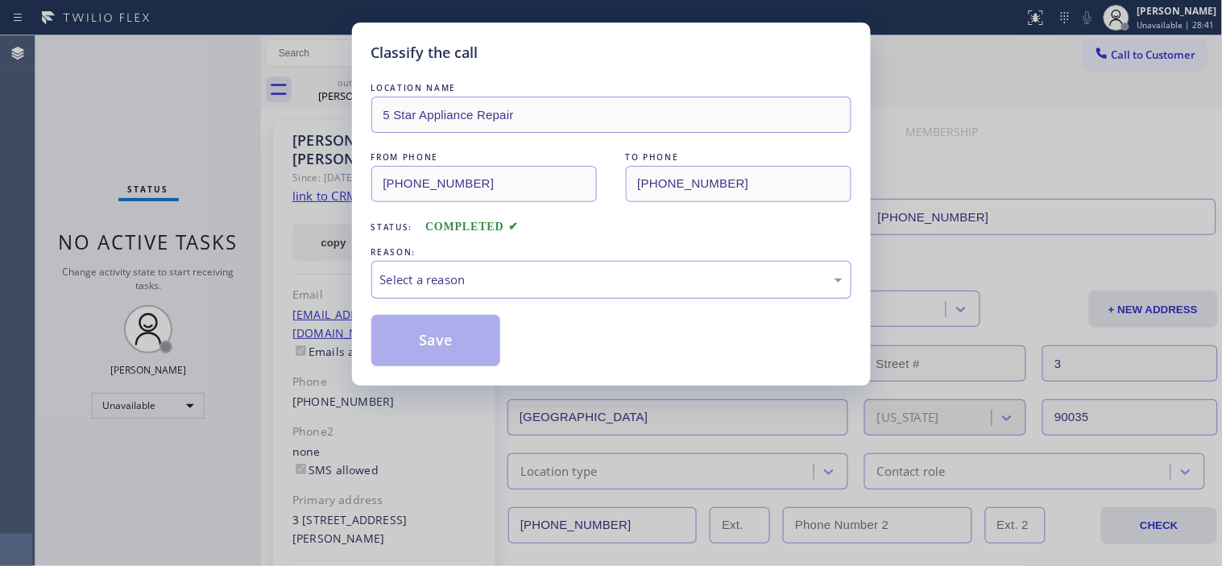
click at [559, 292] on div "Select a reason" at bounding box center [611, 280] width 480 height 38
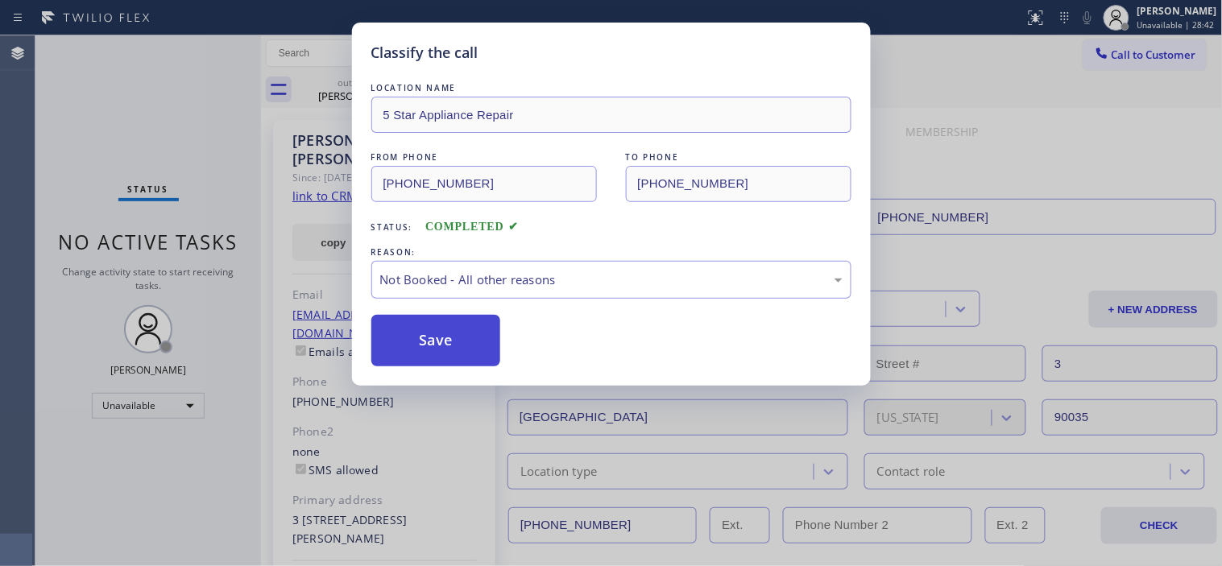
click at [475, 337] on button "Save" at bounding box center [436, 341] width 130 height 52
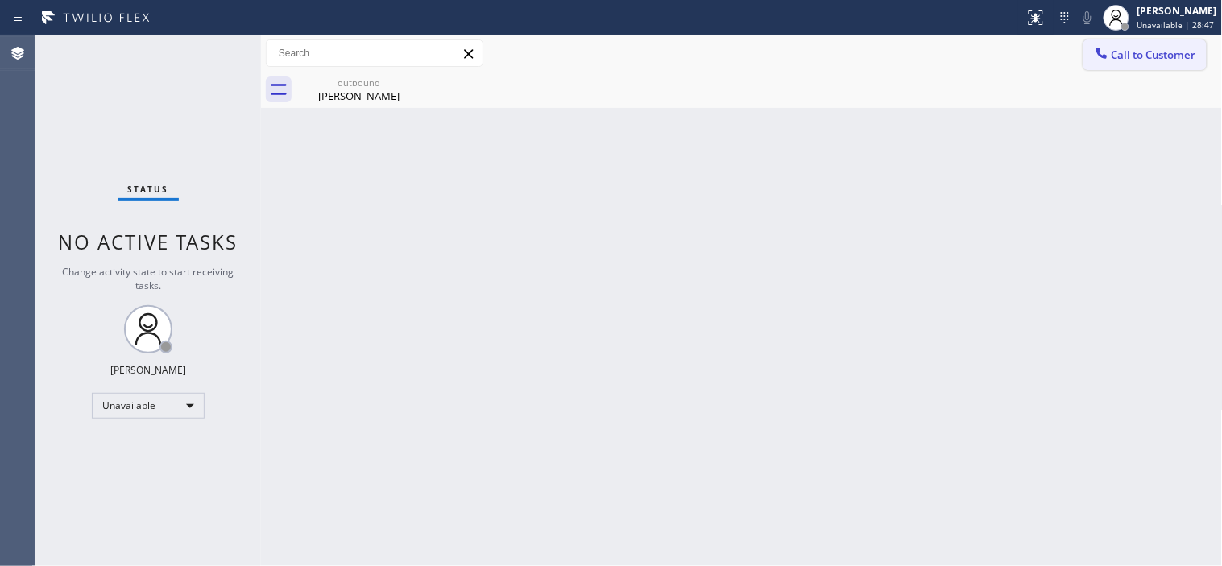
click at [1168, 63] on button "Call to Customer" at bounding box center [1144, 54] width 123 height 31
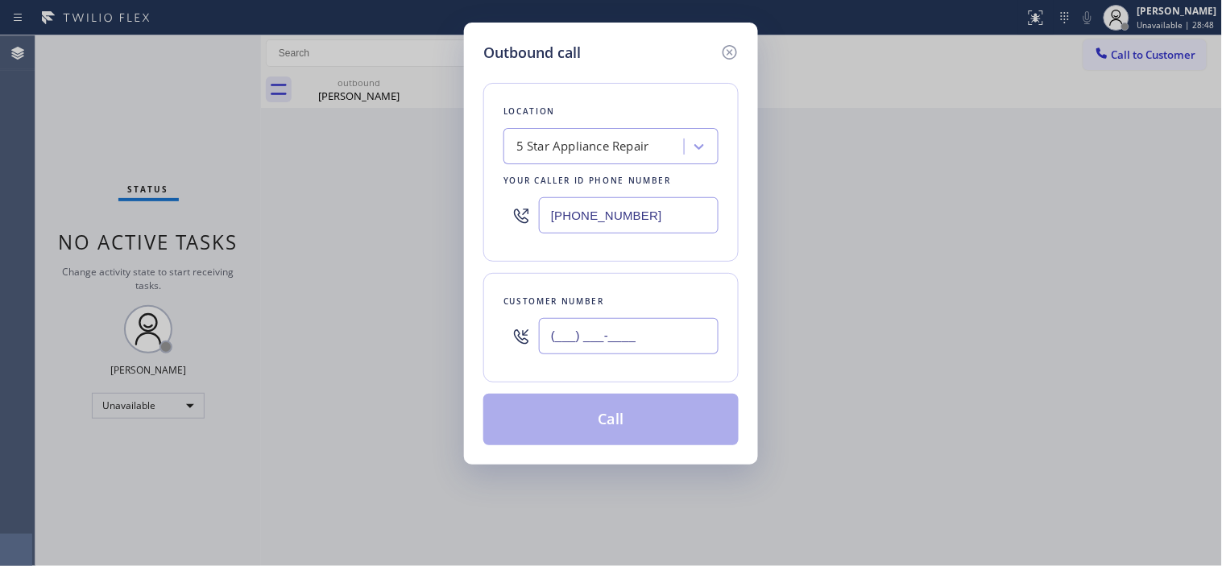
click at [567, 336] on input "(___) ___-____" at bounding box center [629, 336] width 180 height 36
paste input "510) 943-9662"
type input "[PHONE_NUMBER]"
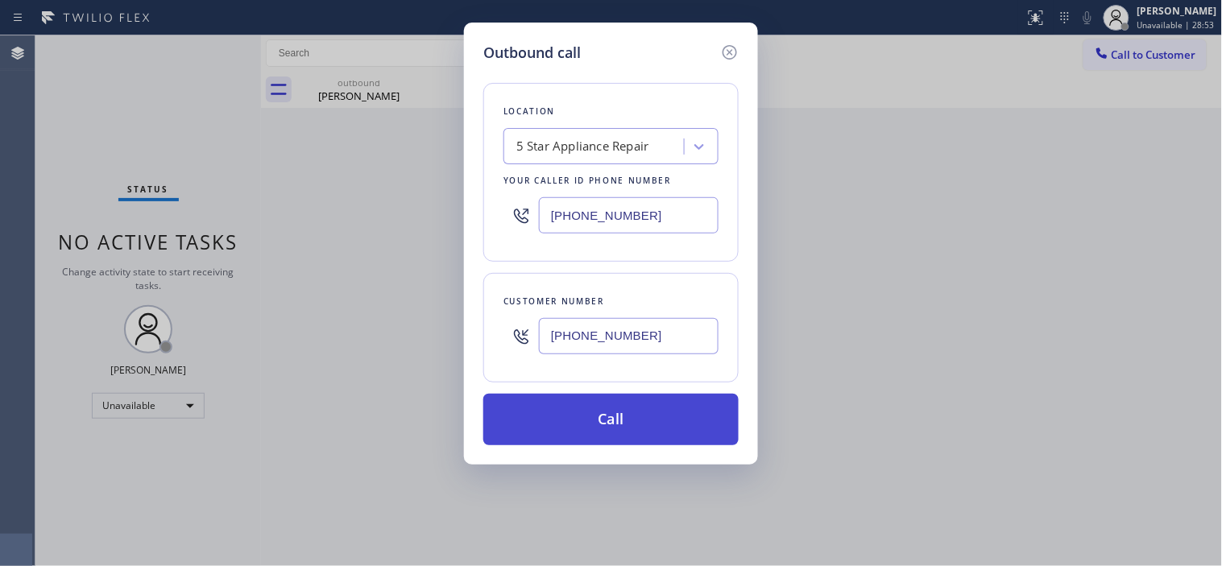
click at [565, 421] on button "Call" at bounding box center [610, 420] width 255 height 52
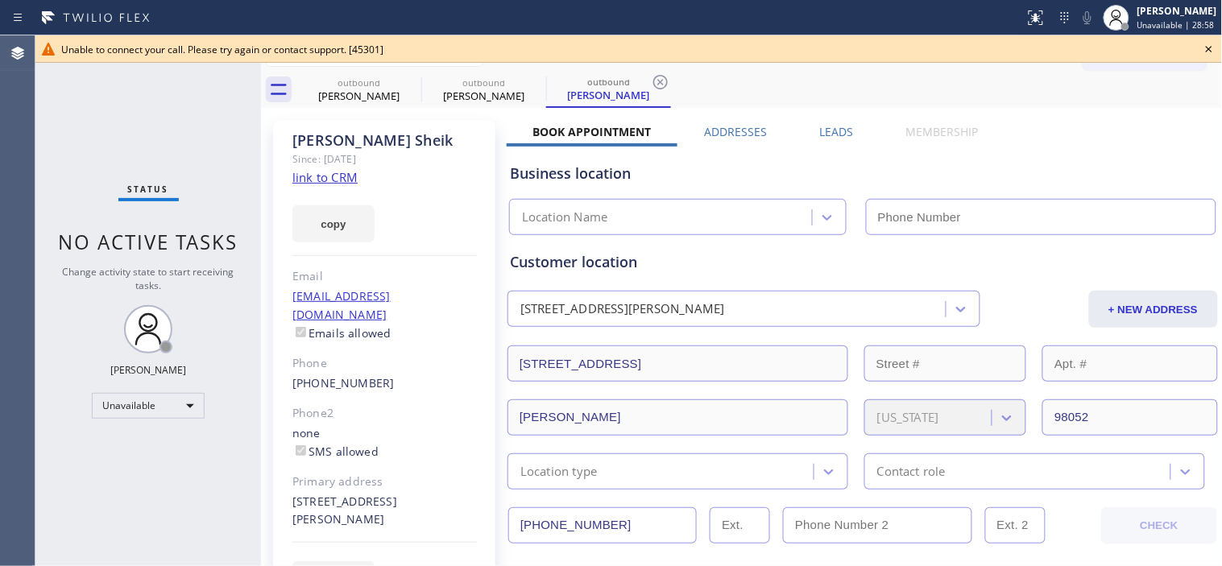
type input "[PHONE_NUMBER]"
click at [1208, 43] on icon at bounding box center [1208, 48] width 19 height 19
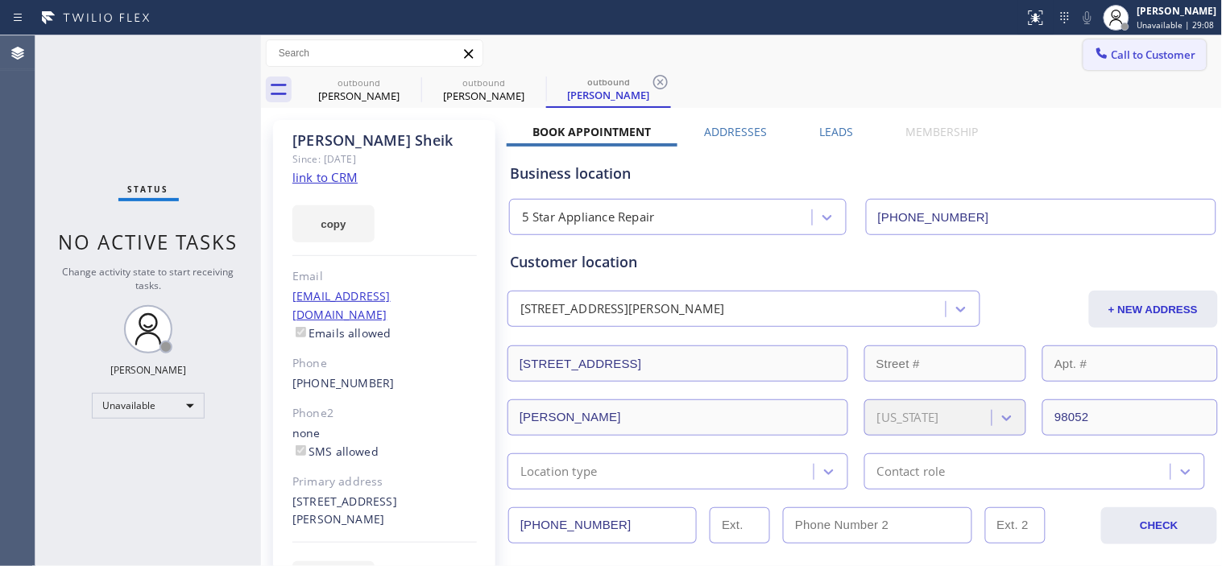
click at [1136, 45] on button "Call to Customer" at bounding box center [1144, 54] width 123 height 31
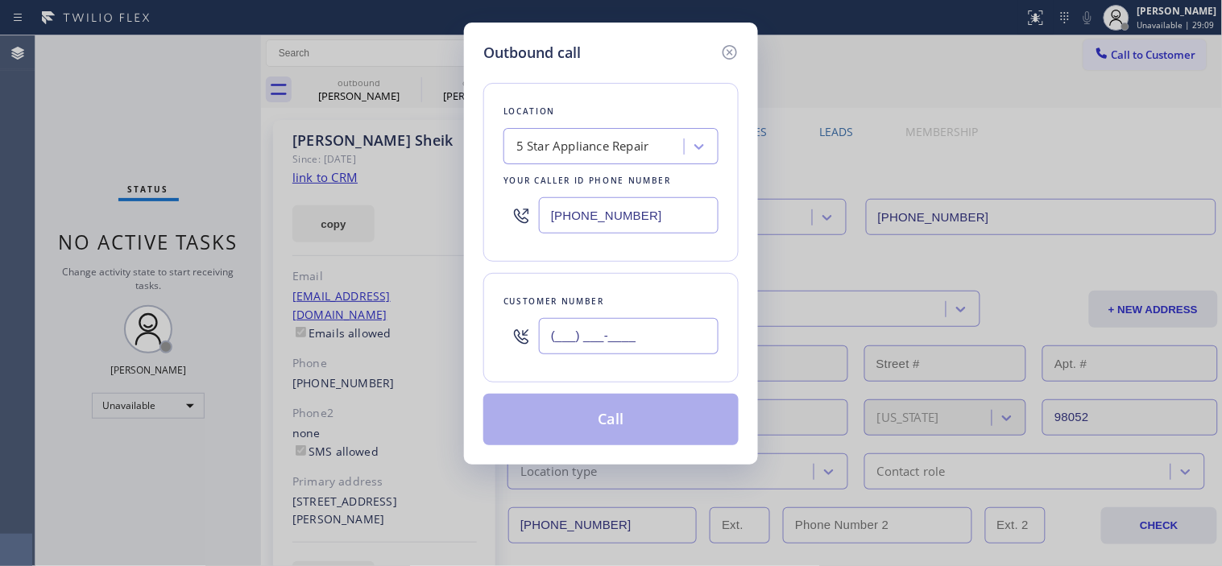
click at [581, 327] on input "(___) ___-____" at bounding box center [629, 336] width 180 height 36
paste input "510) 943-9662"
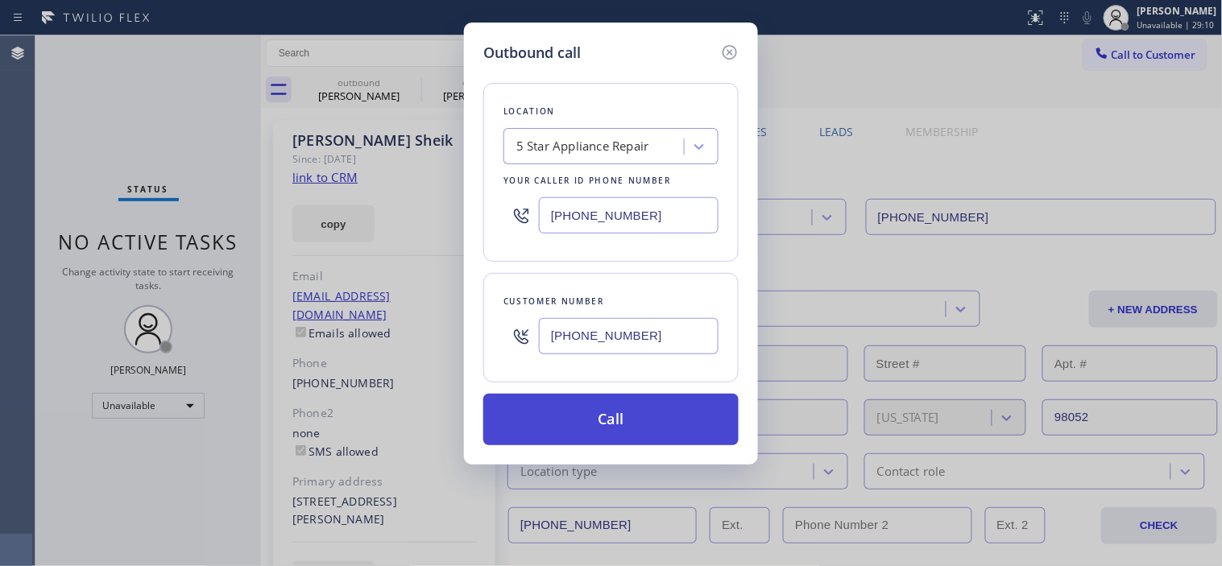
type input "[PHONE_NUMBER]"
click at [635, 428] on button "Call" at bounding box center [610, 420] width 255 height 52
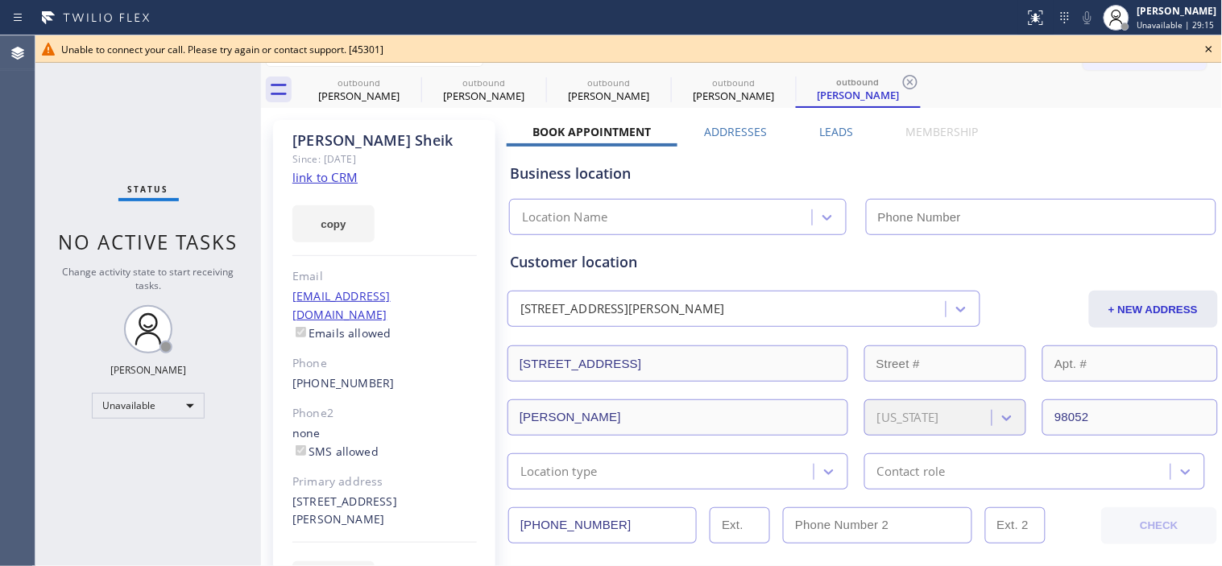
type input "[PHONE_NUMBER]"
click at [1214, 50] on icon at bounding box center [1208, 48] width 19 height 19
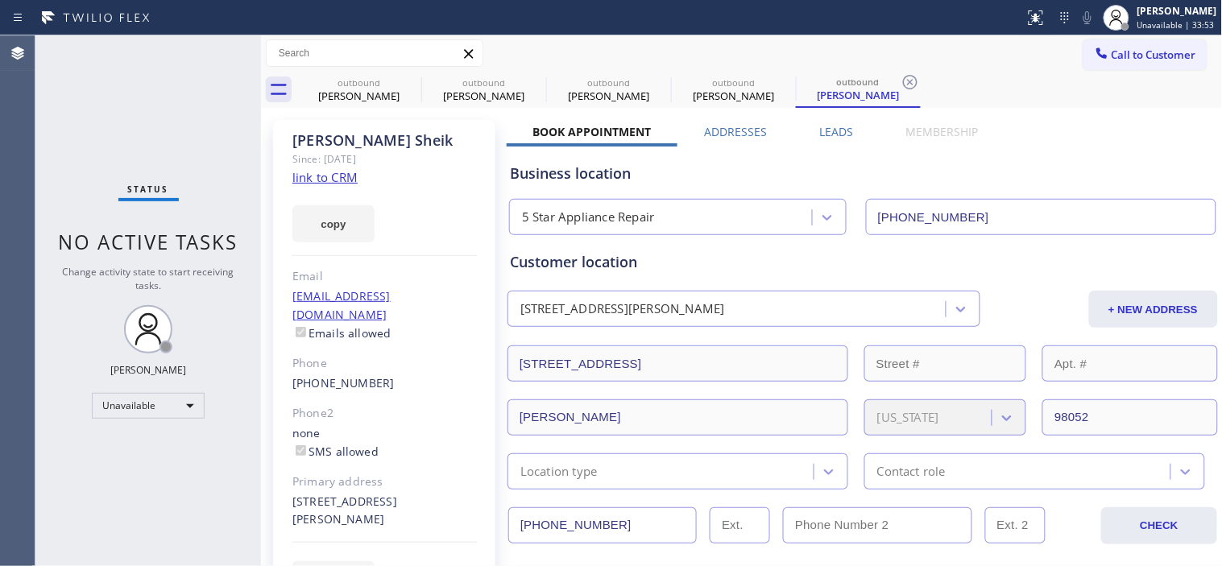
click at [1157, 50] on span "Call to Customer" at bounding box center [1153, 55] width 85 height 14
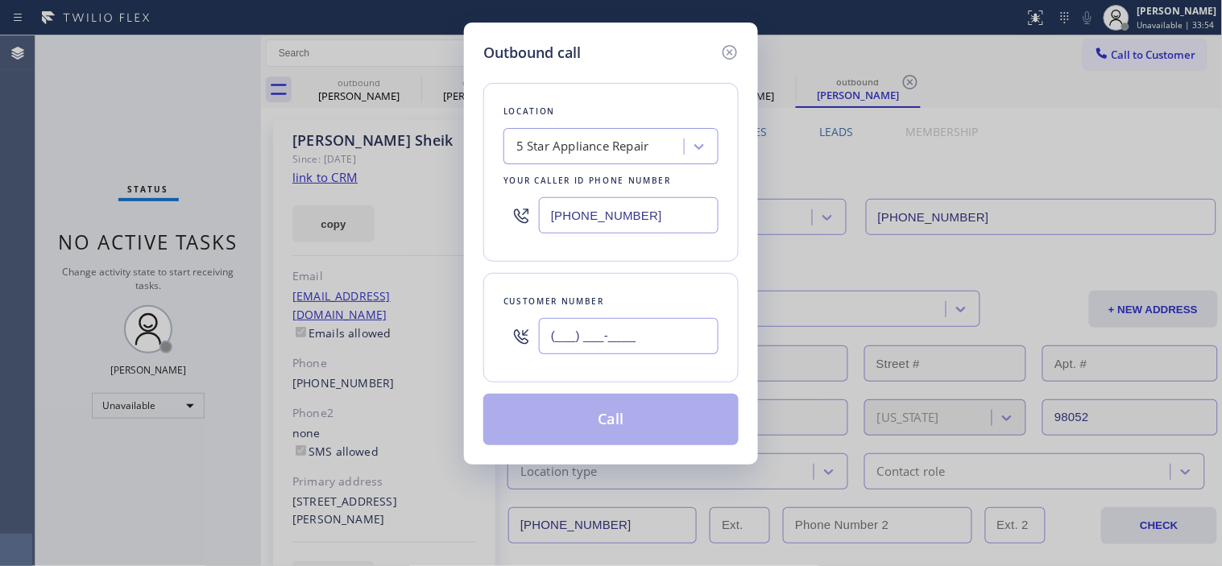
click at [564, 332] on input "(___) ___-____" at bounding box center [629, 336] width 180 height 36
paste input "949) 246-6348"
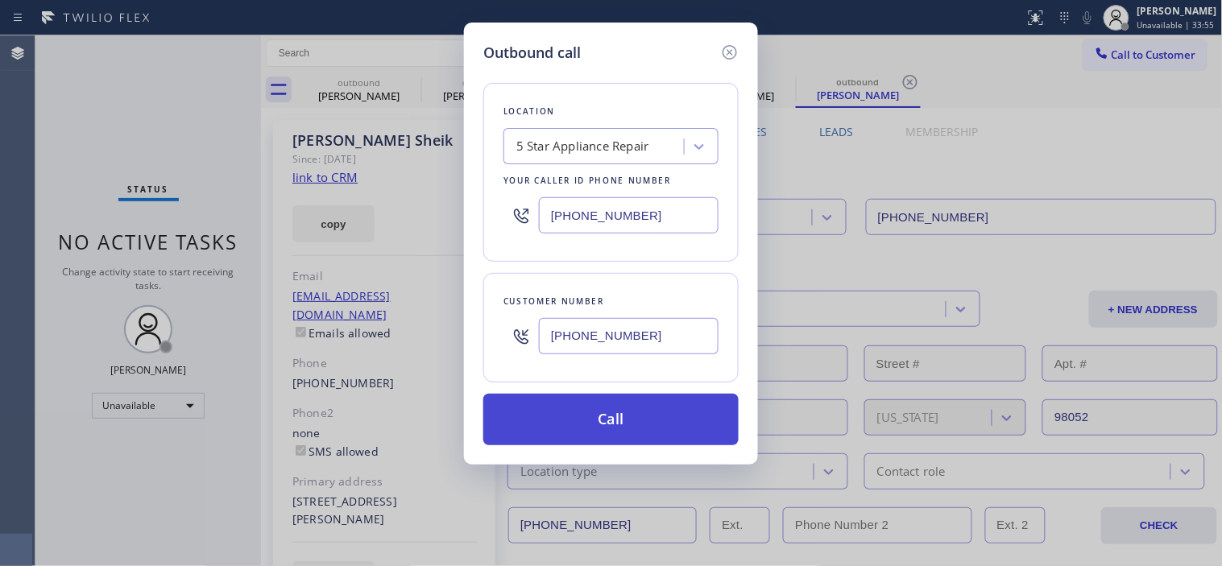
type input "[PHONE_NUMBER]"
click at [637, 419] on button "Call" at bounding box center [610, 420] width 255 height 52
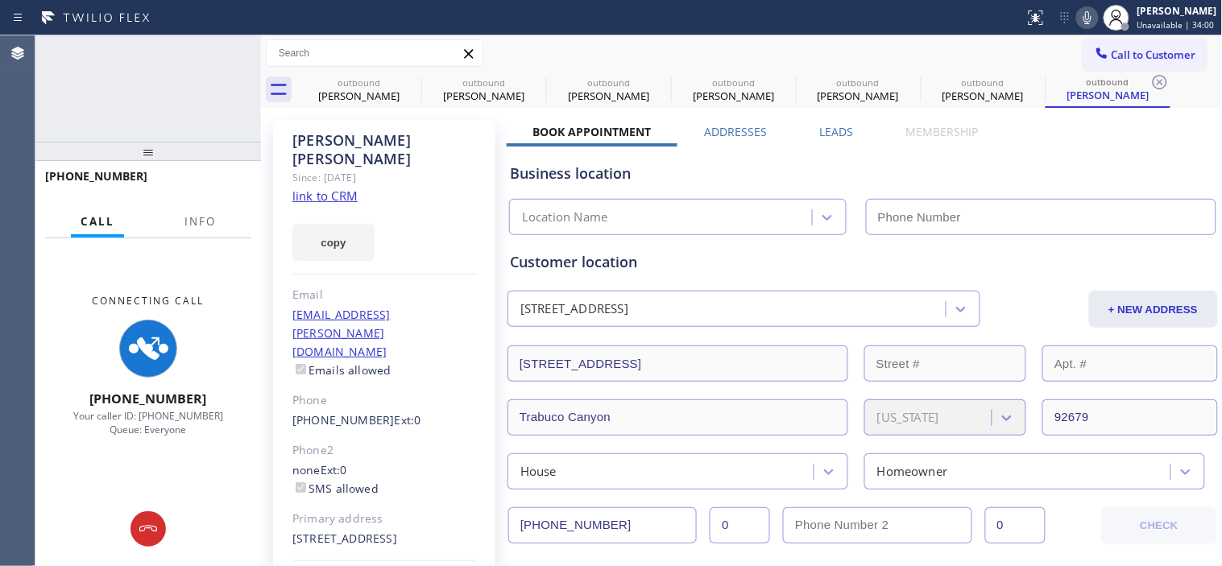
type input "[PHONE_NUMBER]"
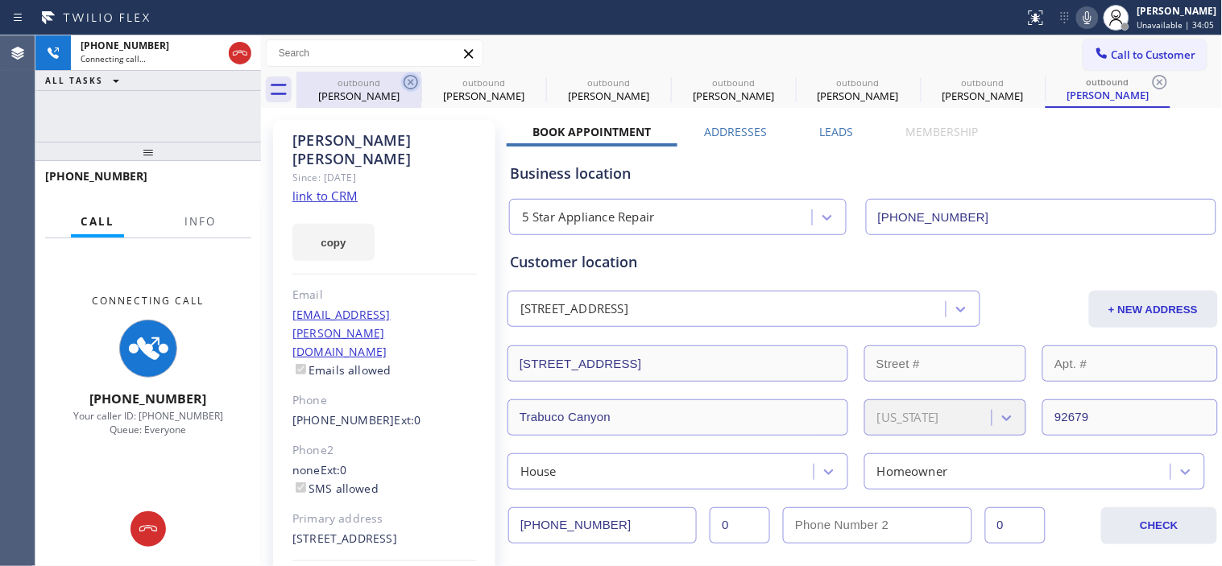
click at [408, 76] on icon at bounding box center [410, 82] width 14 height 14
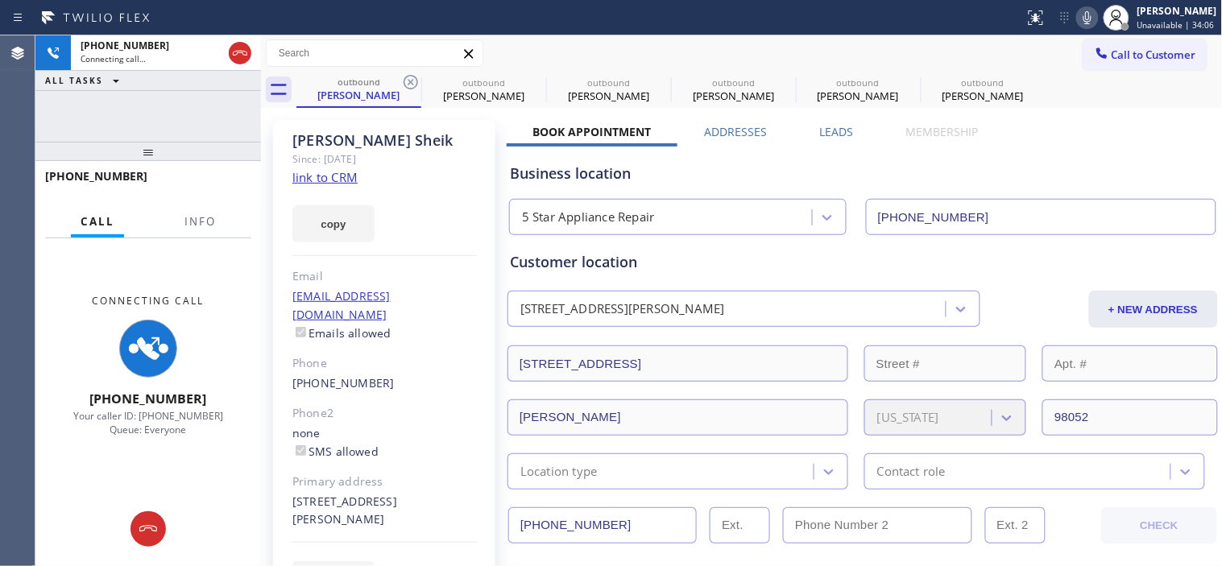
click at [408, 76] on icon at bounding box center [410, 82] width 14 height 14
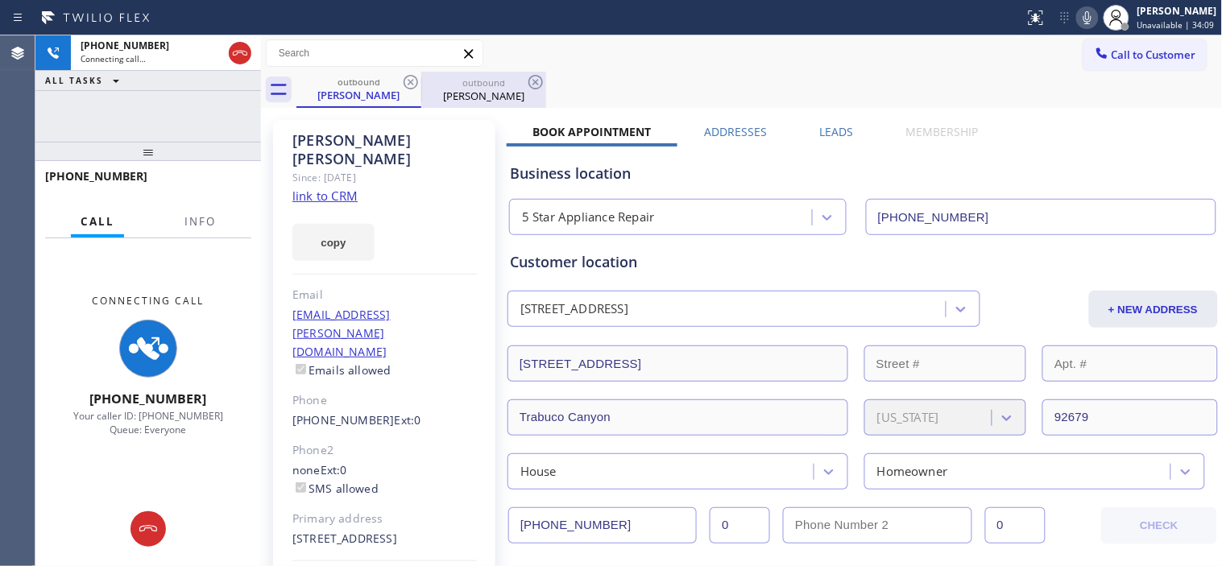
click at [467, 89] on div "[PERSON_NAME]" at bounding box center [484, 96] width 122 height 14
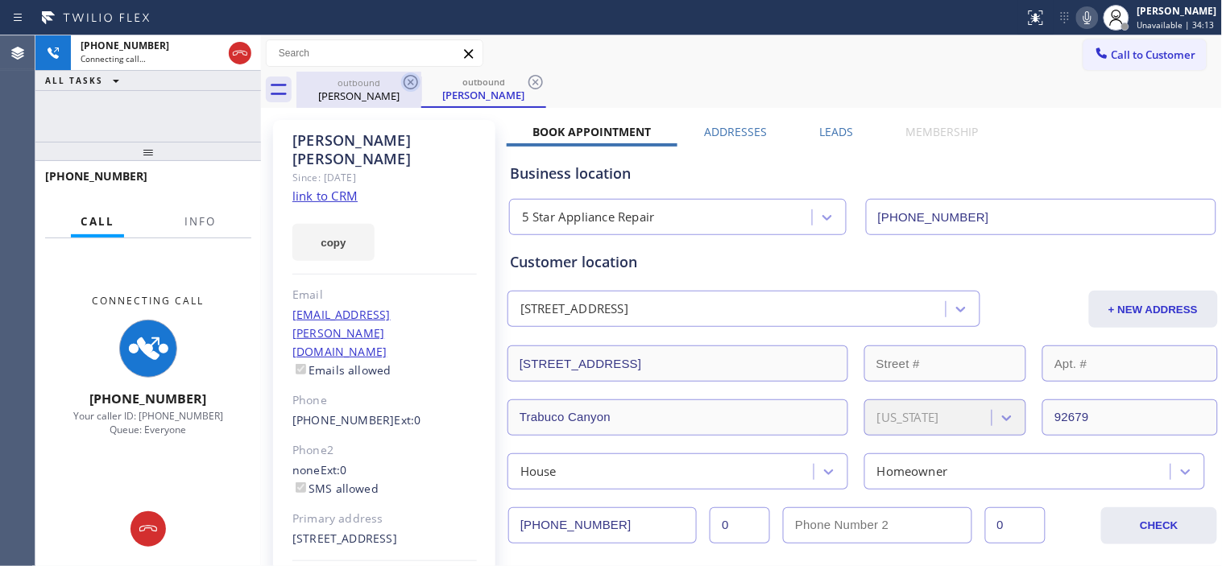
click at [408, 76] on icon at bounding box center [410, 82] width 14 height 14
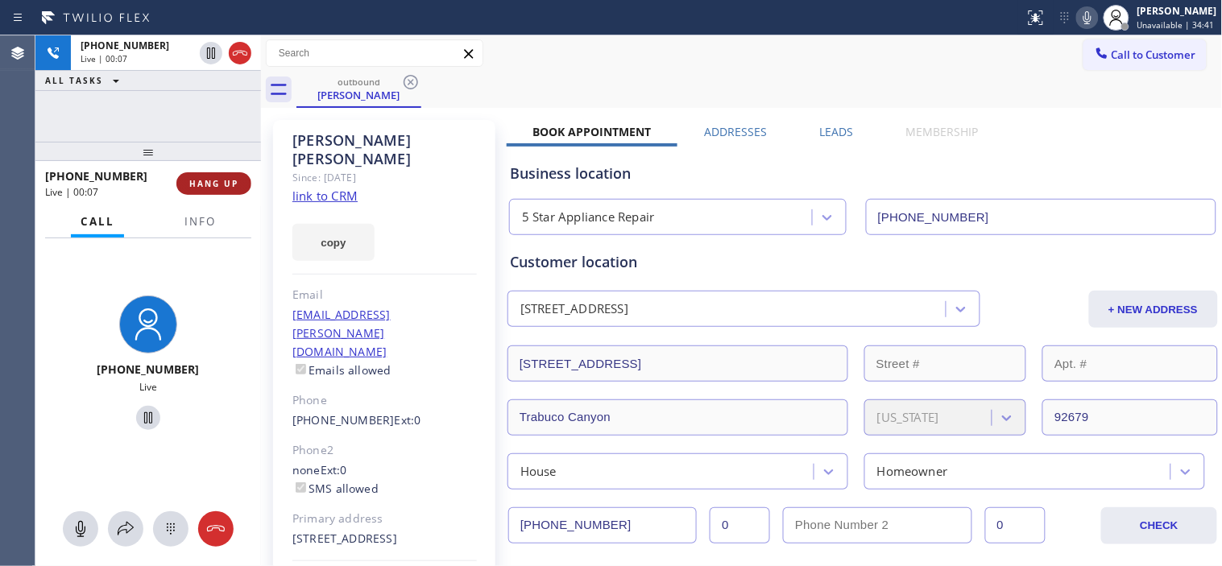
click at [206, 181] on span "HANG UP" at bounding box center [213, 183] width 49 height 11
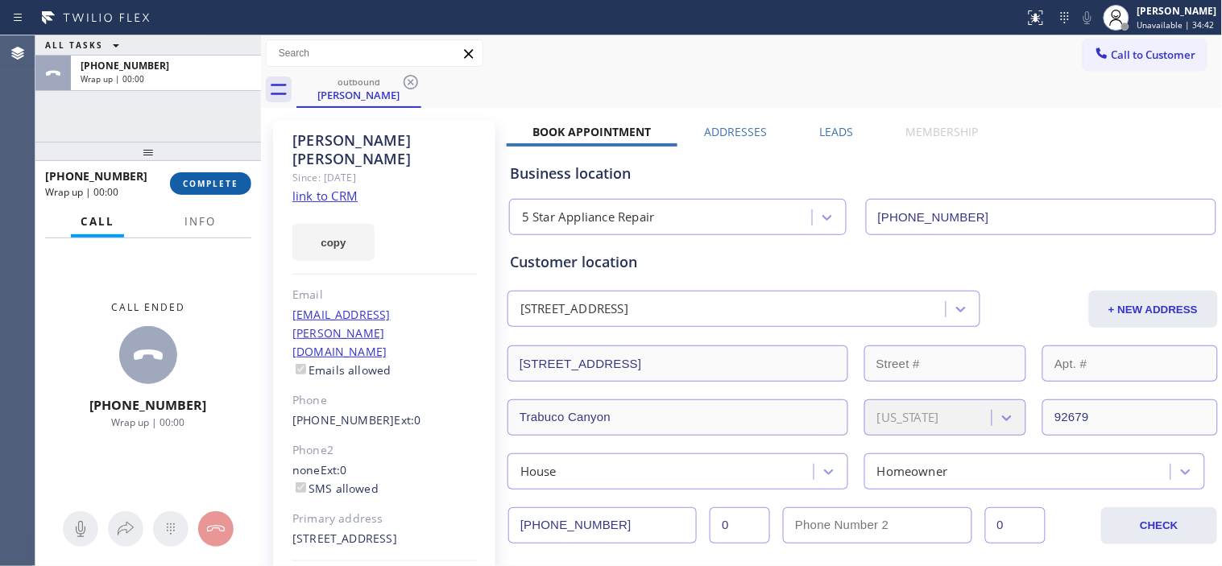
click at [211, 189] on button "COMPLETE" at bounding box center [210, 183] width 81 height 23
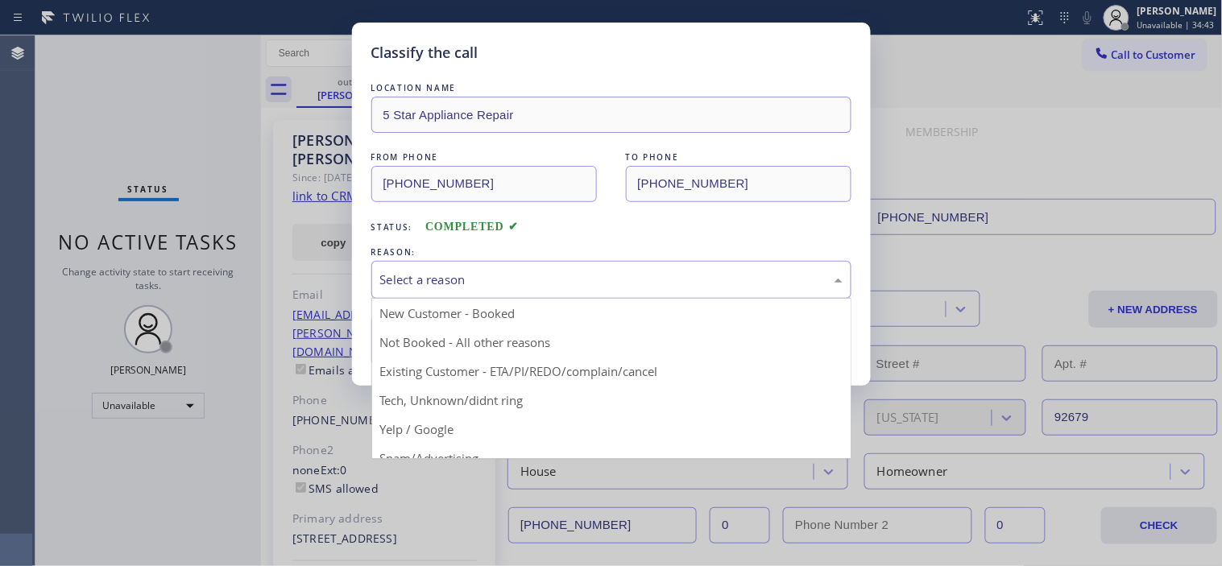
click at [453, 278] on div "Select a reason" at bounding box center [611, 280] width 462 height 19
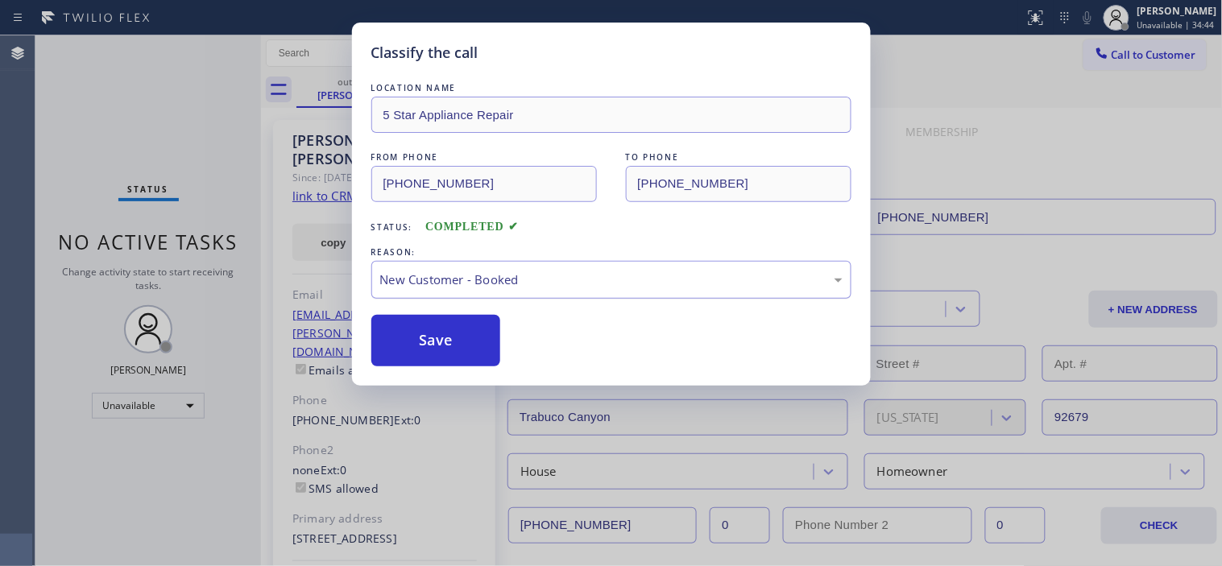
click at [459, 286] on div "New Customer - Booked" at bounding box center [611, 280] width 462 height 19
click at [449, 344] on button "Save" at bounding box center [436, 341] width 130 height 52
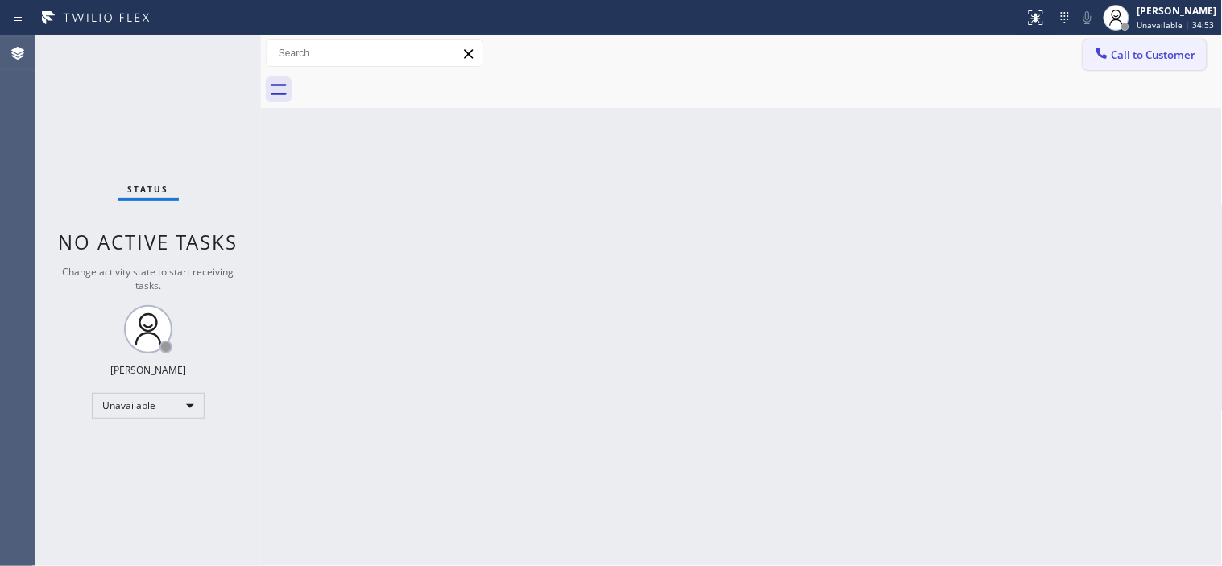
click at [1116, 56] on span "Call to Customer" at bounding box center [1153, 55] width 85 height 14
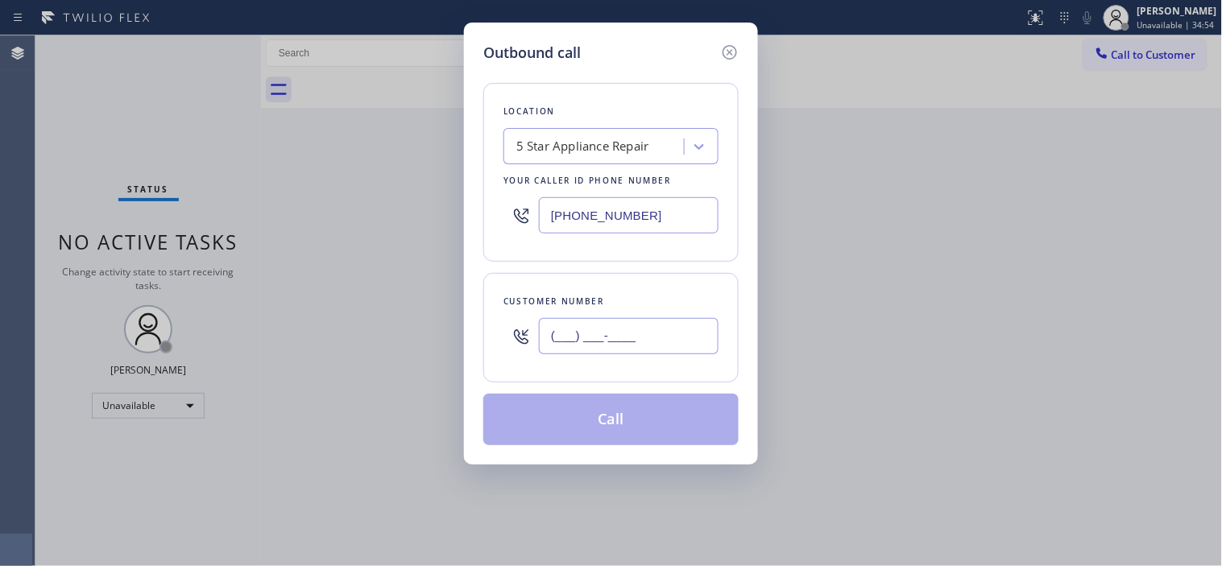
click at [562, 341] on input "(___) ___-____" at bounding box center [629, 336] width 180 height 36
paste input "831) 247-9177"
type input "[PHONE_NUMBER]"
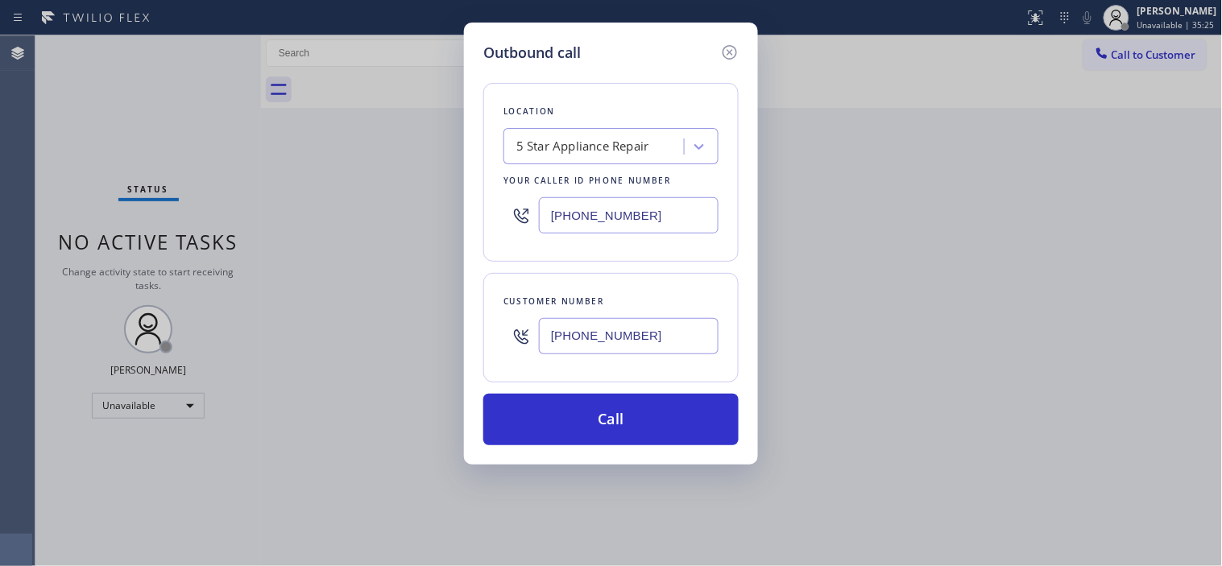
drag, startPoint x: 655, startPoint y: 206, endPoint x: 419, endPoint y: 207, distance: 236.0
click at [419, 207] on div "Outbound call Location 5 Star Appliance Repair Your caller id phone number [PHO…" at bounding box center [611, 283] width 1222 height 566
paste input "213-9318"
type input "[PHONE_NUMBER]"
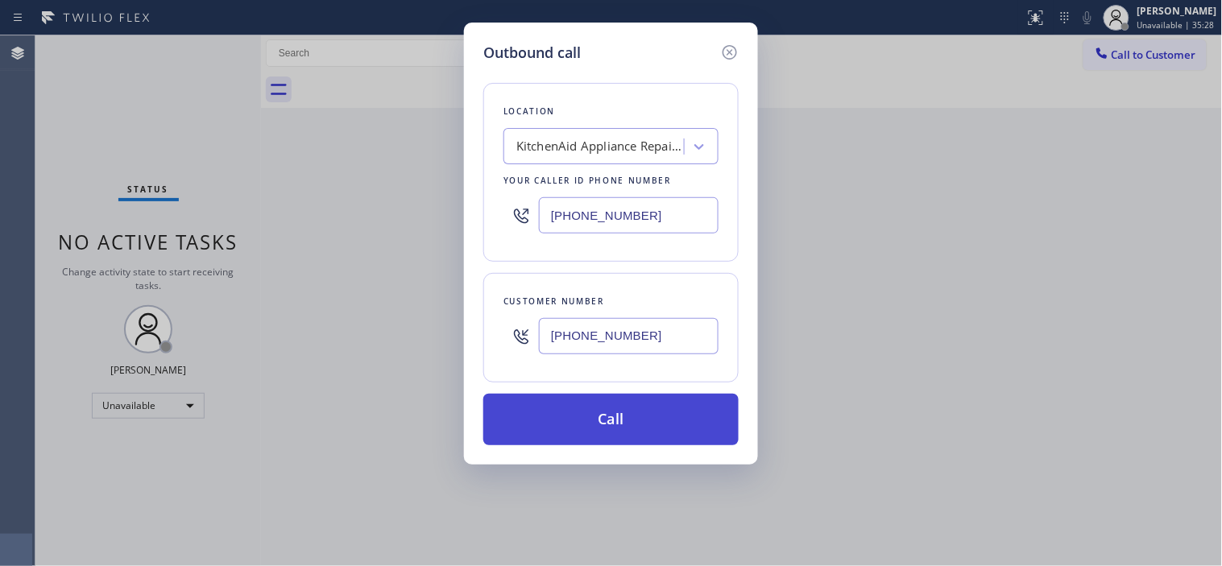
click at [608, 420] on button "Call" at bounding box center [610, 420] width 255 height 52
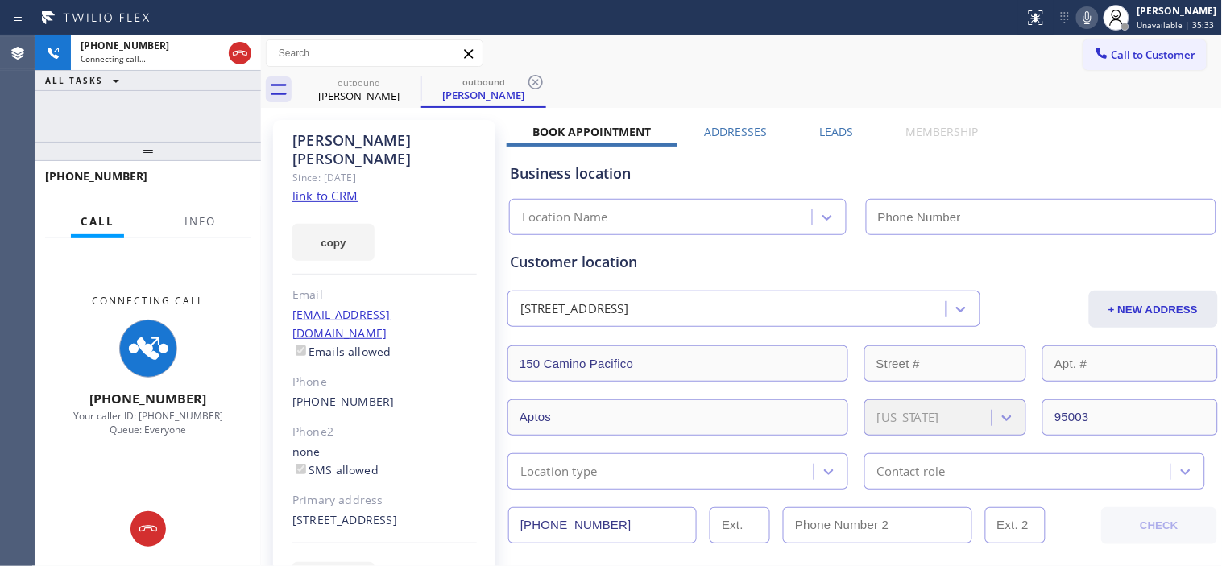
type input "[PHONE_NUMBER]"
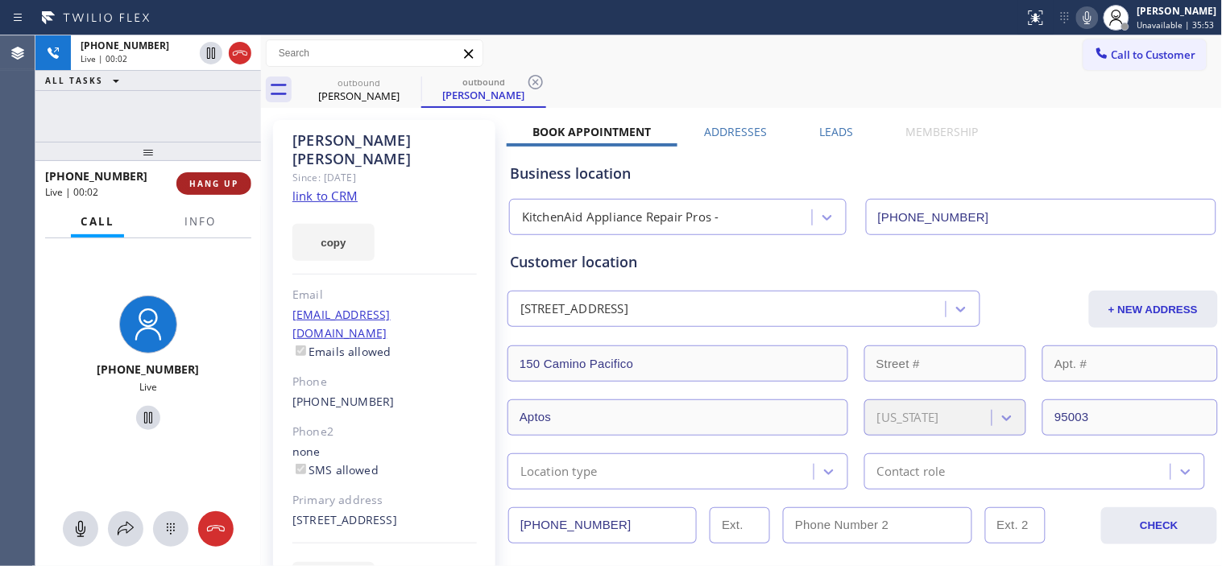
click at [188, 179] on button "HANG UP" at bounding box center [213, 183] width 75 height 23
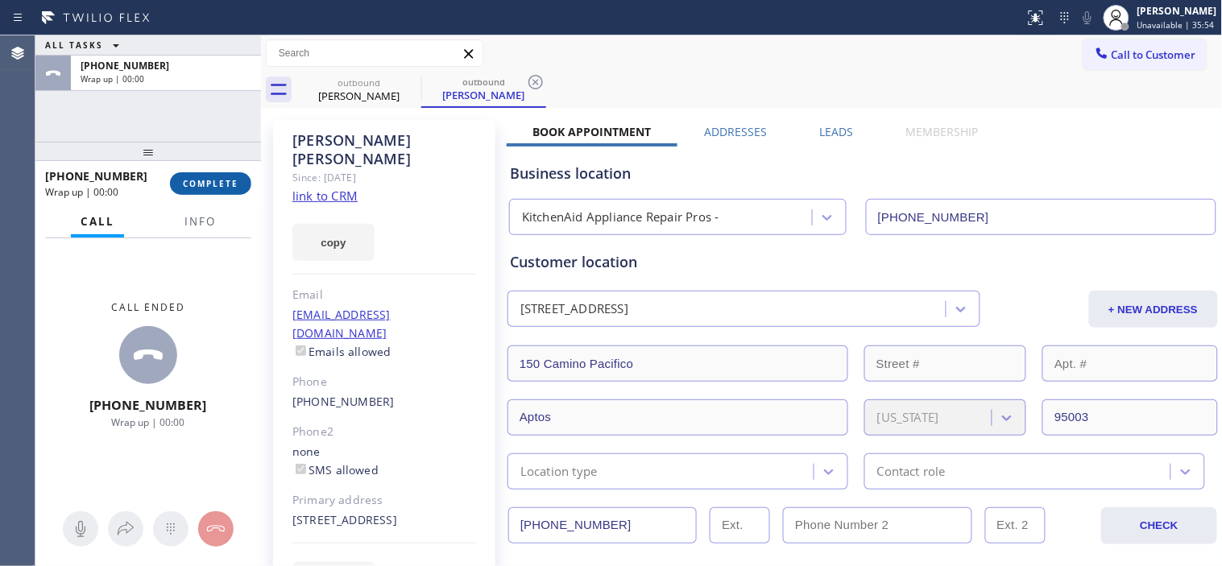
click at [192, 179] on span "COMPLETE" at bounding box center [211, 183] width 56 height 11
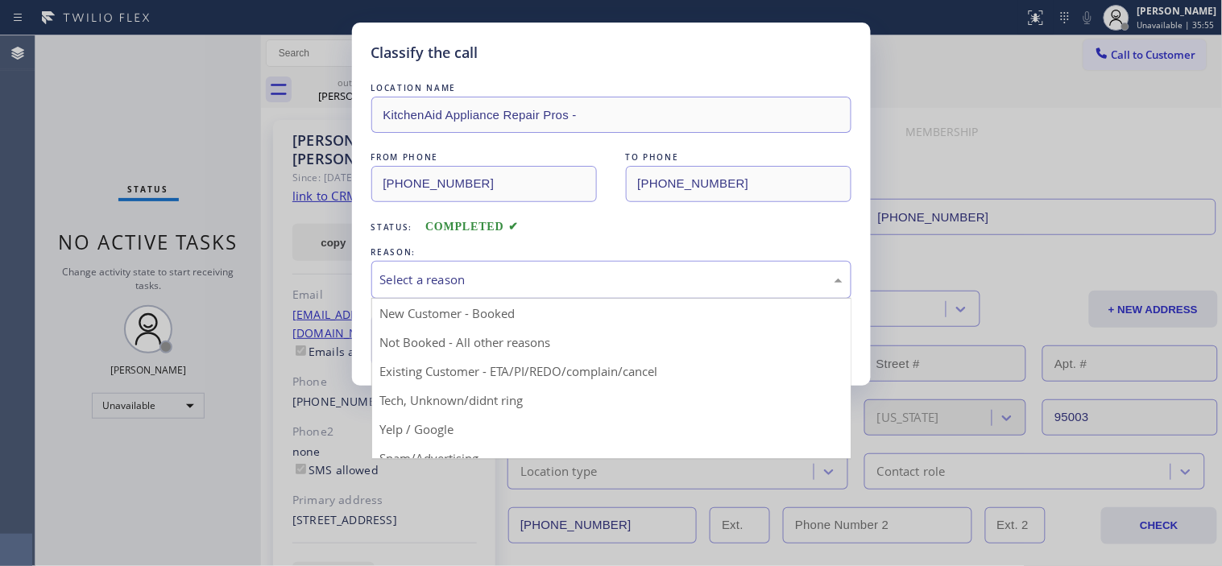
click at [511, 268] on div "Select a reason" at bounding box center [611, 280] width 480 height 38
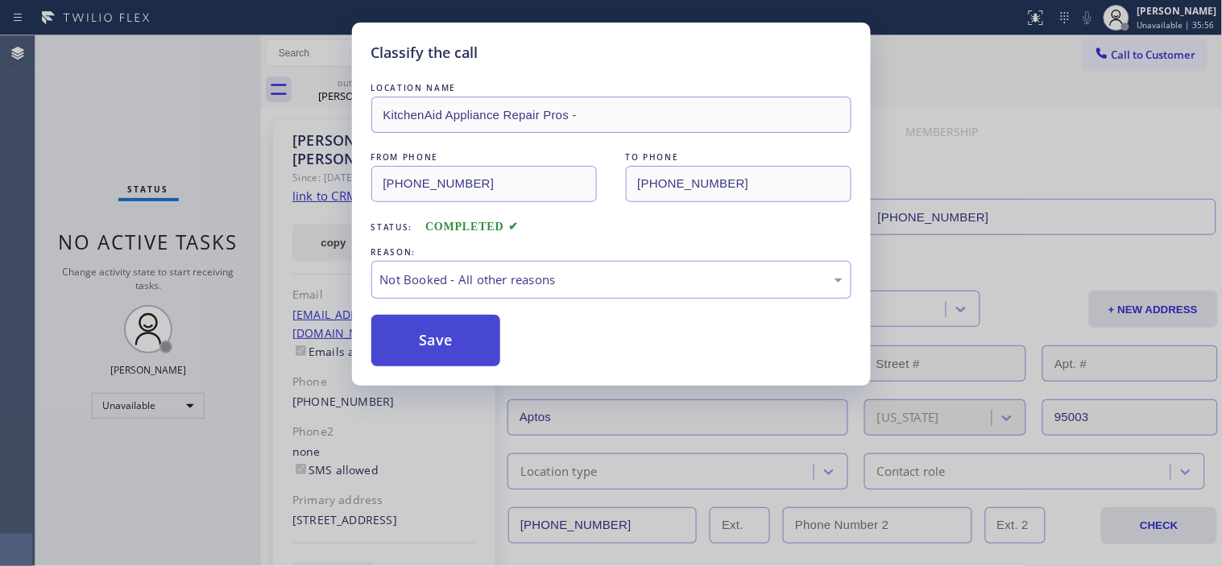
click at [477, 335] on button "Save" at bounding box center [436, 341] width 130 height 52
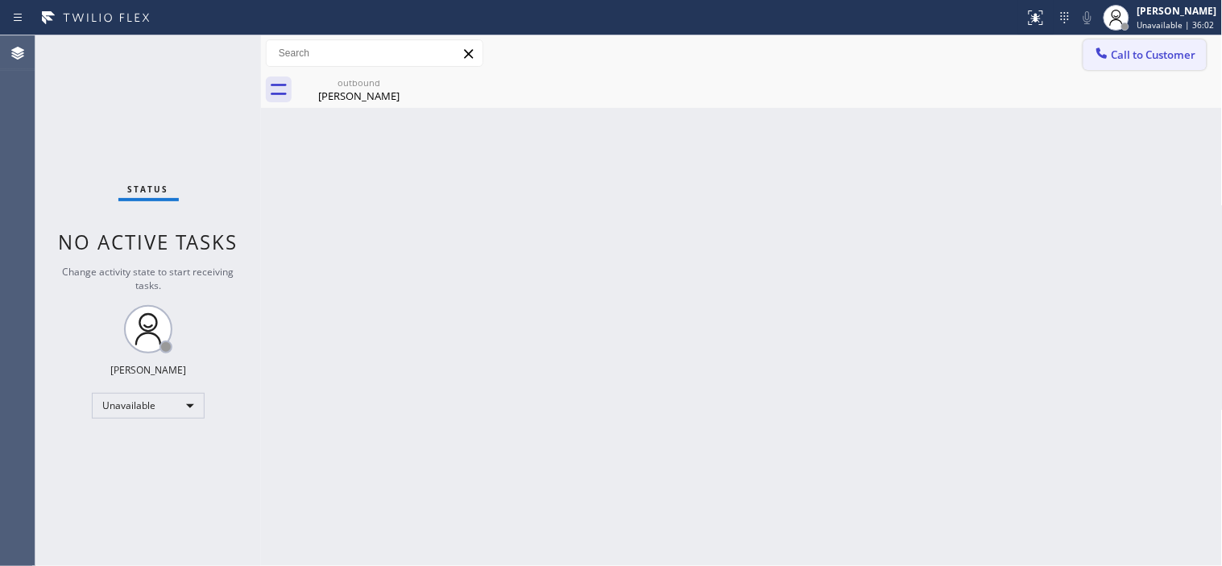
click at [1142, 61] on span "Call to Customer" at bounding box center [1153, 55] width 85 height 14
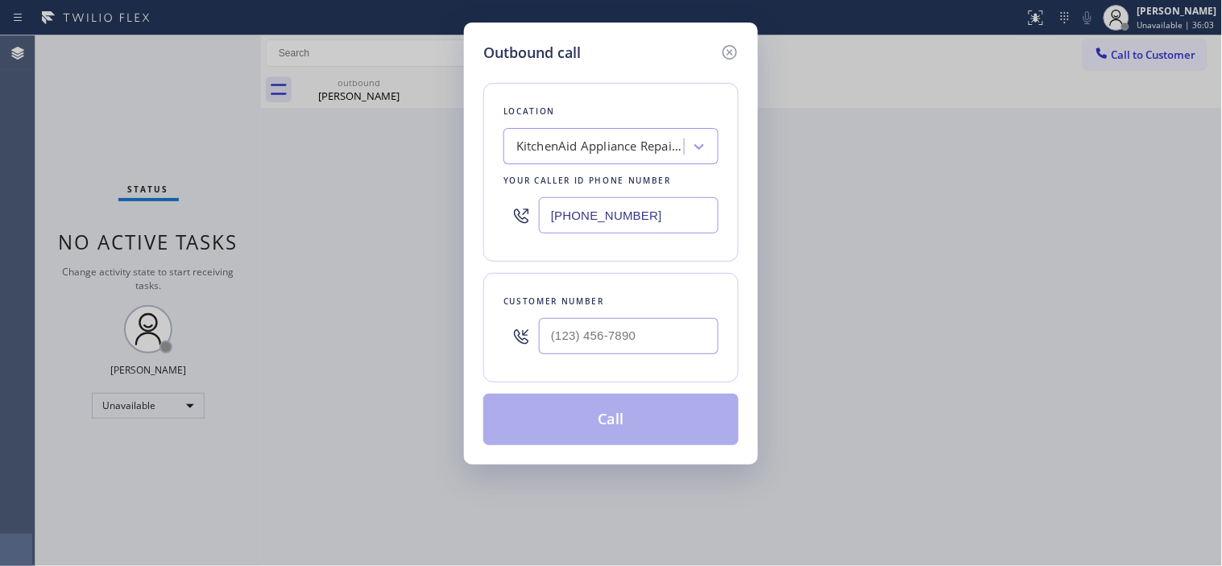
click at [606, 316] on div at bounding box center [629, 336] width 180 height 52
click at [567, 331] on input "(___) ___-____" at bounding box center [629, 336] width 180 height 36
paste input "310) 720-6704"
type input "[PHONE_NUMBER]"
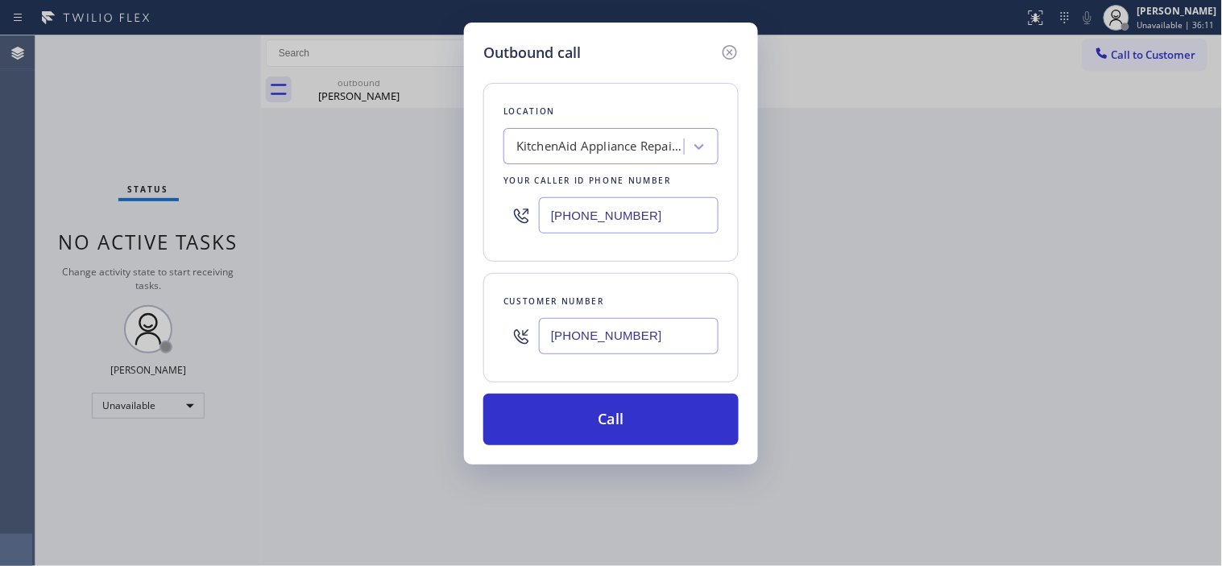
drag, startPoint x: 648, startPoint y: 222, endPoint x: 485, endPoint y: 218, distance: 162.7
click at [485, 218] on div "Location KitchenAid Appliance Repair Pros - Your caller id phone number [PHONE_…" at bounding box center [610, 172] width 255 height 179
paste input "323) 870-7123"
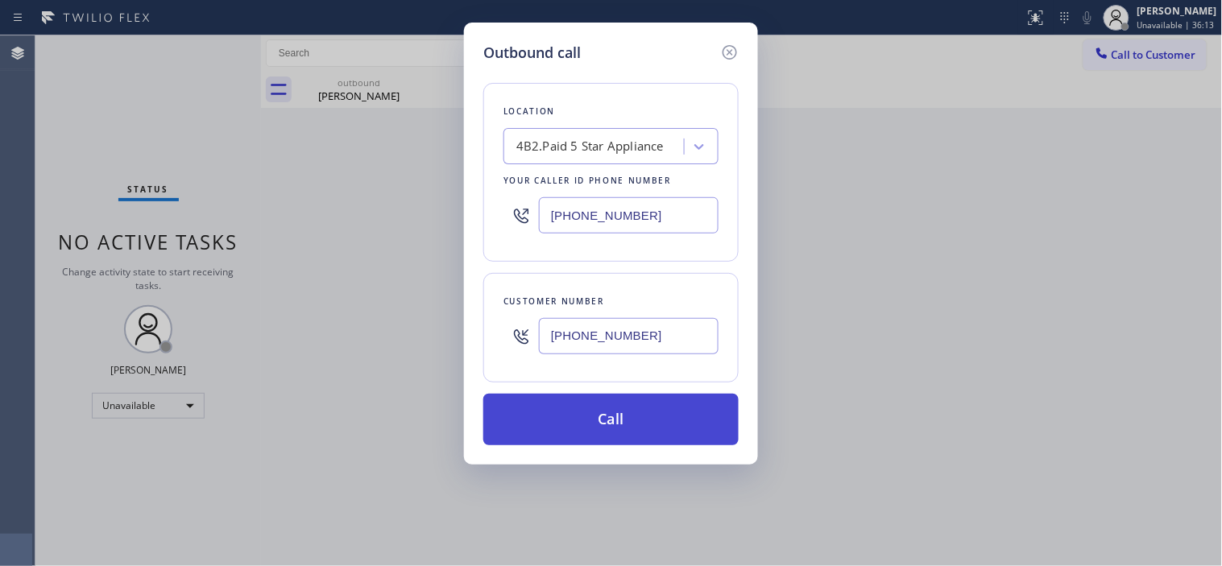
type input "[PHONE_NUMBER]"
click at [645, 420] on button "Call" at bounding box center [610, 420] width 255 height 52
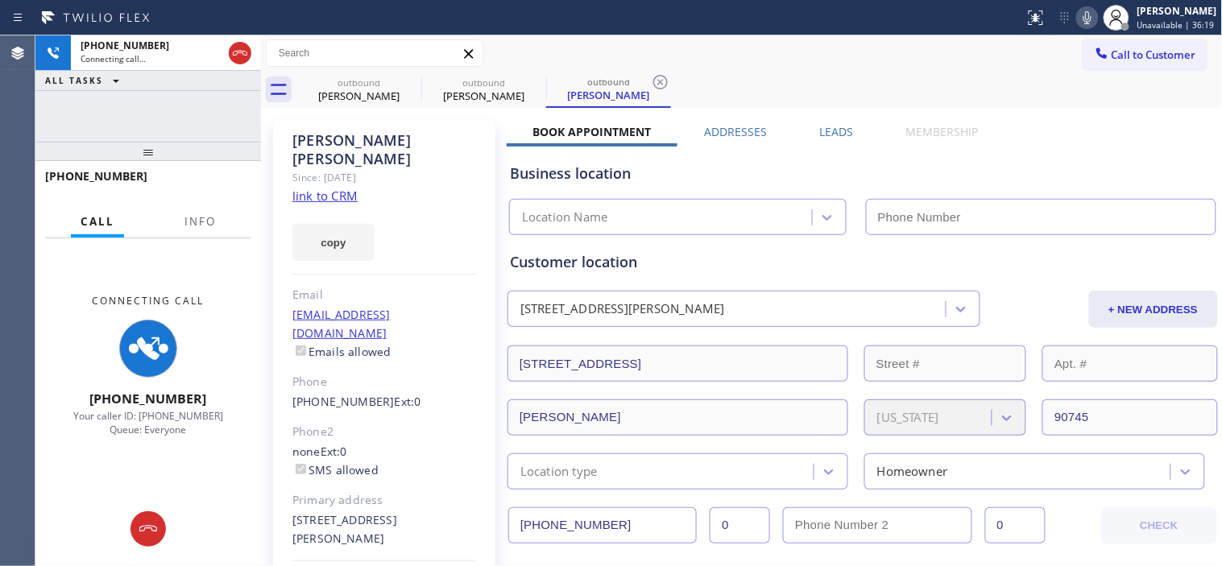
type input "[PHONE_NUMBER]"
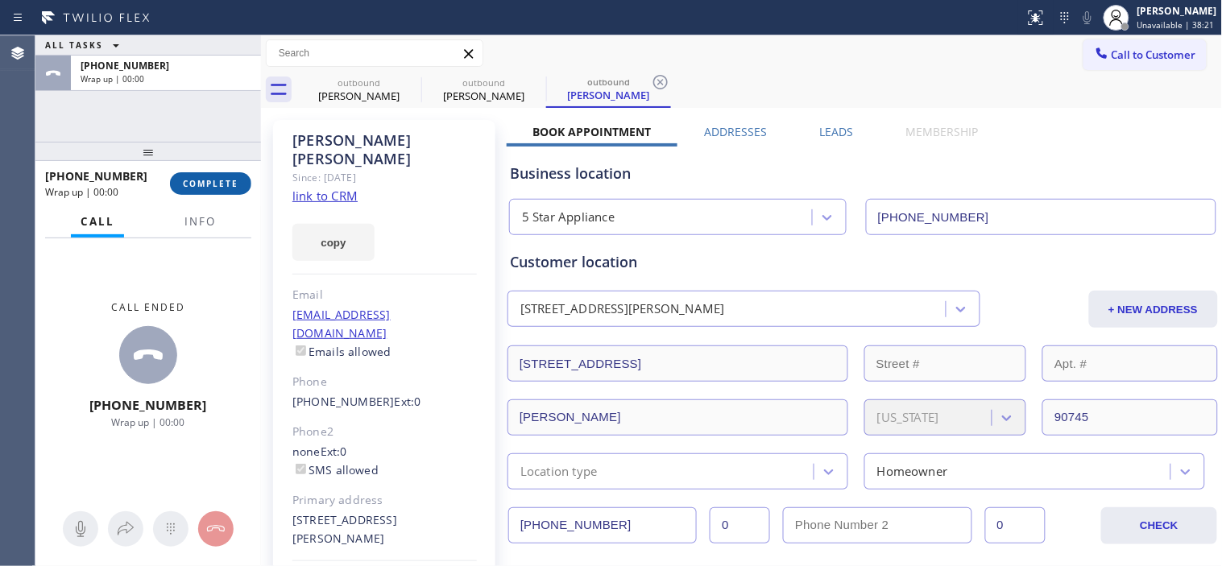
click at [189, 181] on span "COMPLETE" at bounding box center [211, 183] width 56 height 11
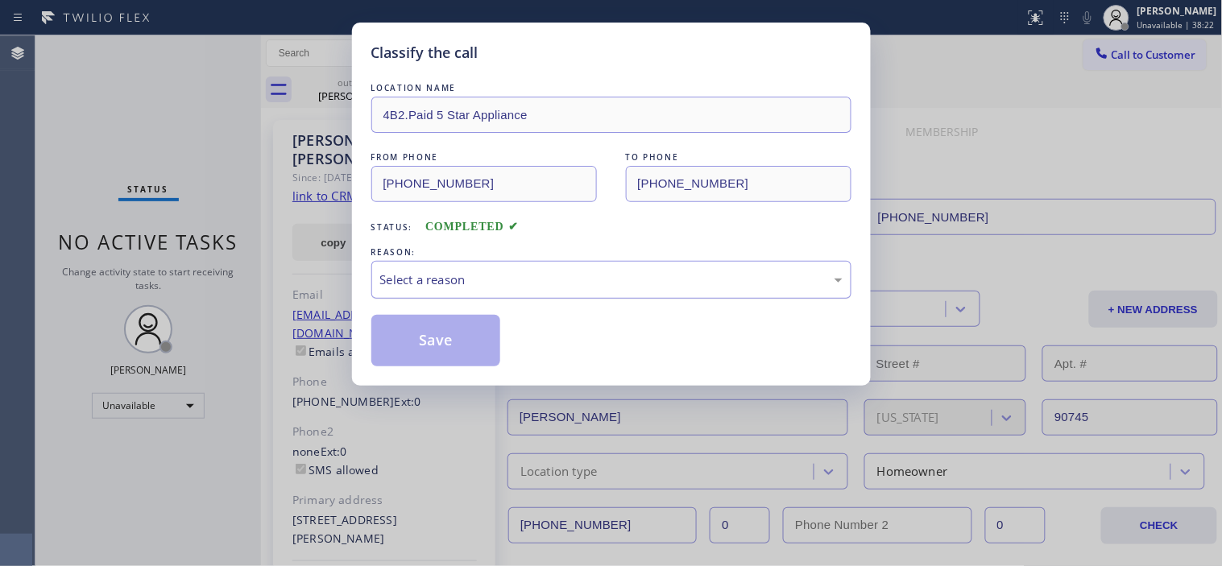
click at [488, 294] on div "Select a reason" at bounding box center [611, 280] width 480 height 38
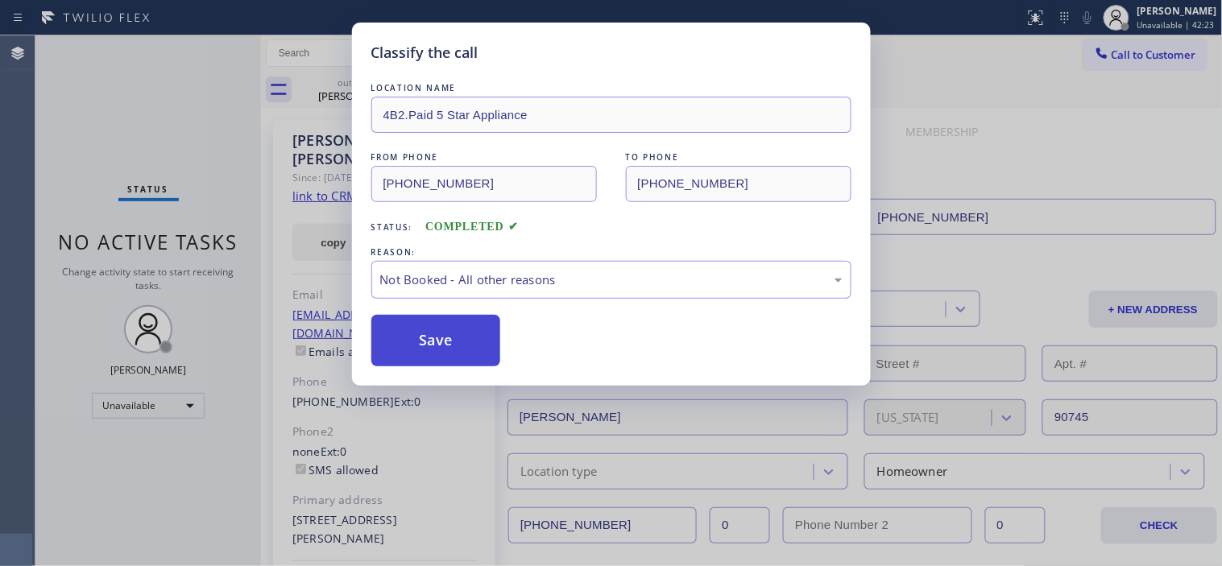
click at [476, 324] on button "Save" at bounding box center [436, 341] width 130 height 52
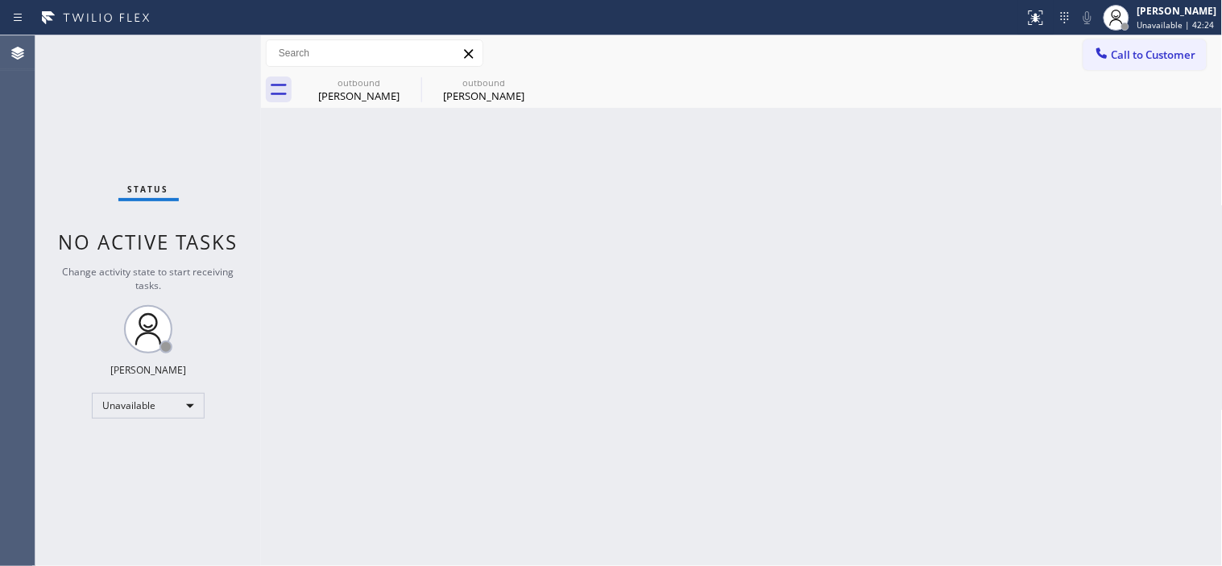
click at [1121, 58] on span "Call to Customer" at bounding box center [1153, 55] width 85 height 14
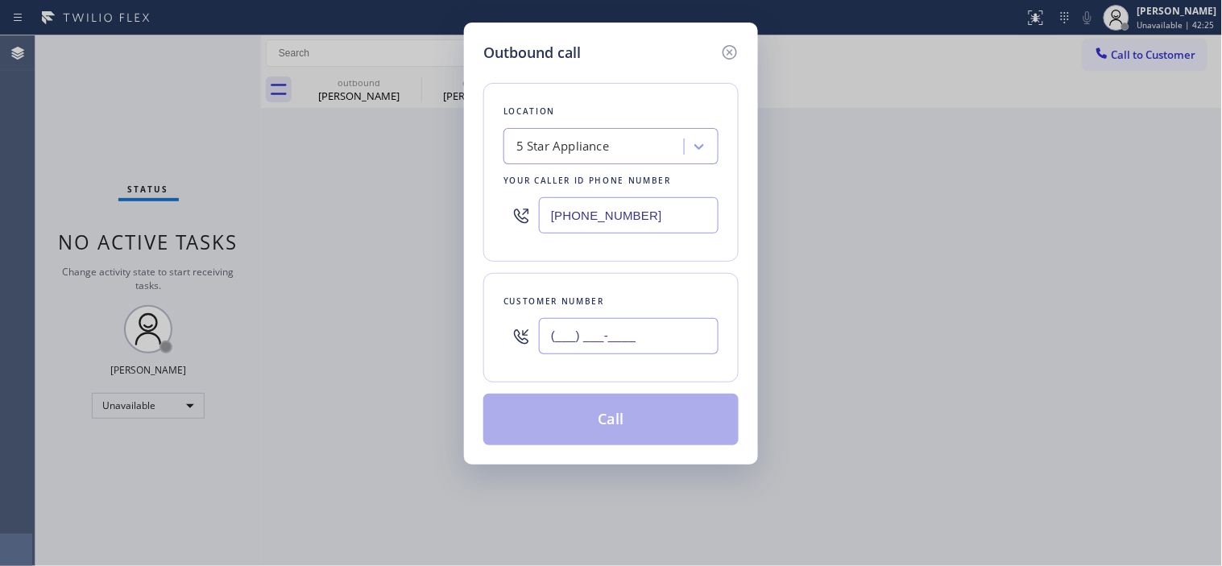
click at [556, 349] on input "(___) ___-____" at bounding box center [629, 336] width 180 height 36
paste input "562) 714-3773"
type input "[PHONE_NUMBER]"
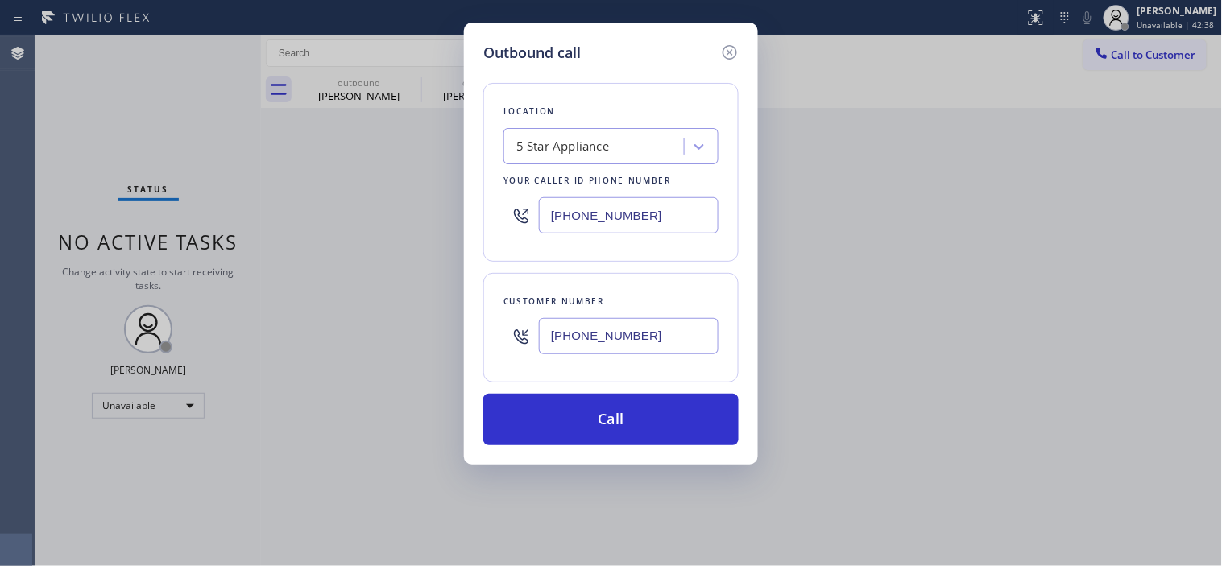
drag, startPoint x: 459, startPoint y: 211, endPoint x: 441, endPoint y: 211, distance: 18.5
click at [441, 211] on div "Outbound call Location 5 Star Appliance Your caller id phone number [PHONE_NUMB…" at bounding box center [611, 283] width 1222 height 566
paste input "949) 528-8006"
drag, startPoint x: 575, startPoint y: 203, endPoint x: 729, endPoint y: 203, distance: 153.8
click at [729, 203] on div "Location 4B2.Paid Kitchen Aid Your caller id phone number [PHONE_NUMBER]" at bounding box center [610, 172] width 255 height 179
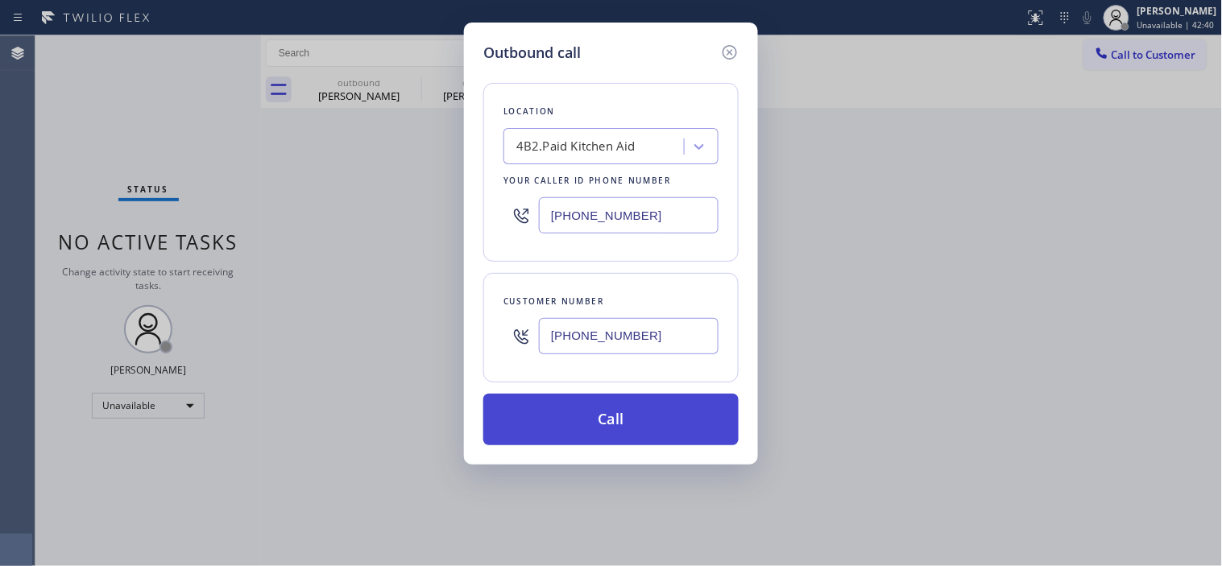
type input "[PHONE_NUMBER]"
click at [608, 409] on button "Call" at bounding box center [610, 420] width 255 height 52
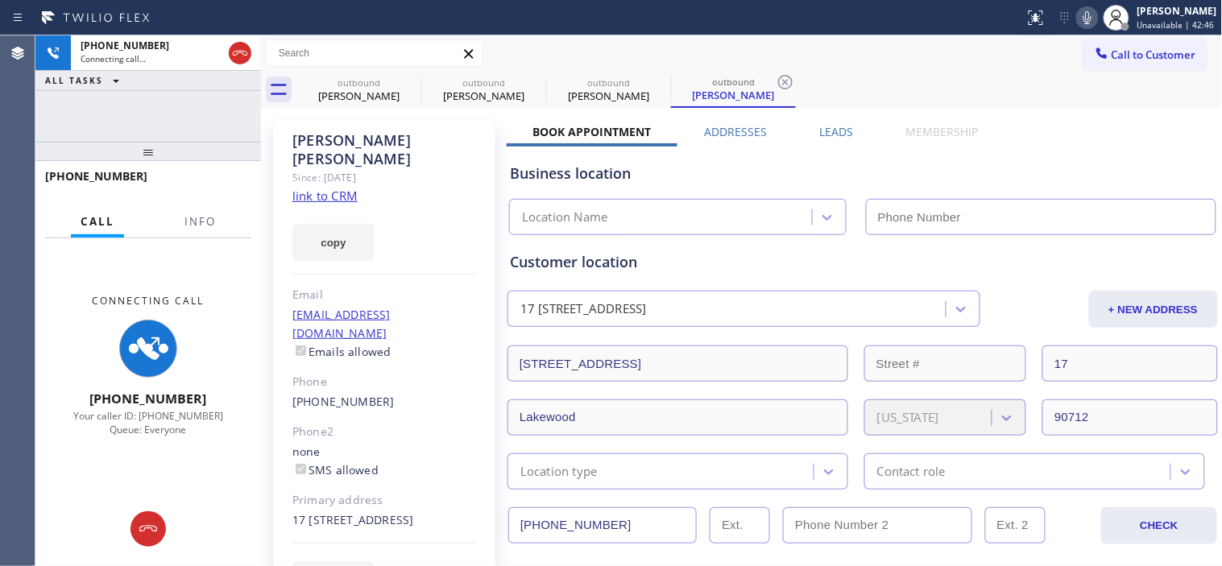
type input "[PHONE_NUMBER]"
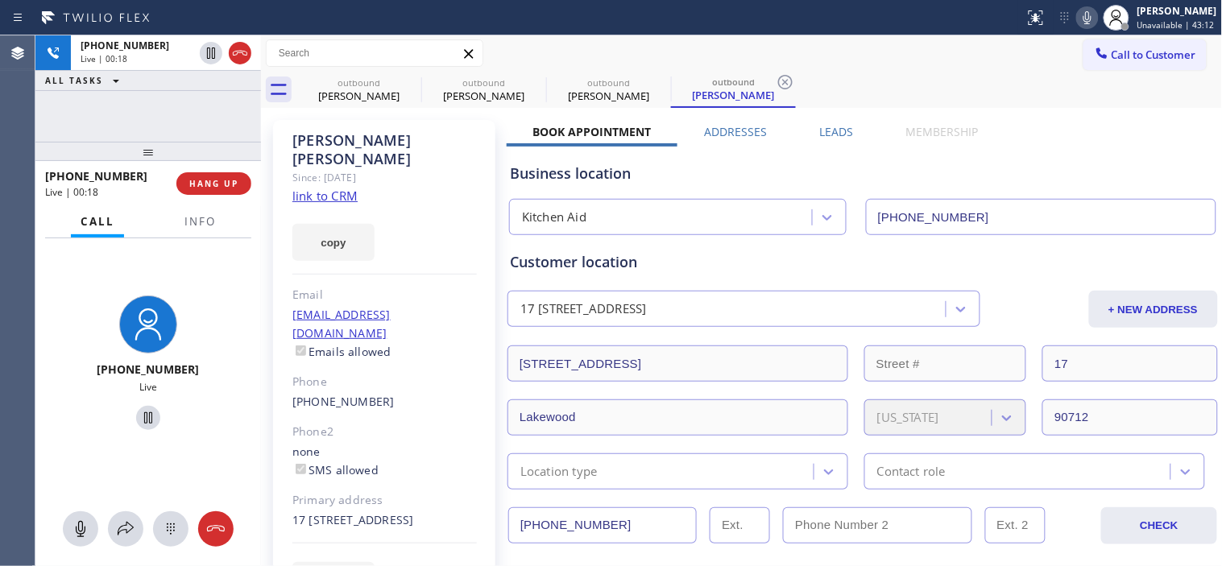
drag, startPoint x: 224, startPoint y: 163, endPoint x: 172, endPoint y: 248, distance: 99.5
click at [222, 161] on div at bounding box center [148, 151] width 226 height 19
click at [219, 196] on button "HANG UP" at bounding box center [213, 185] width 75 height 23
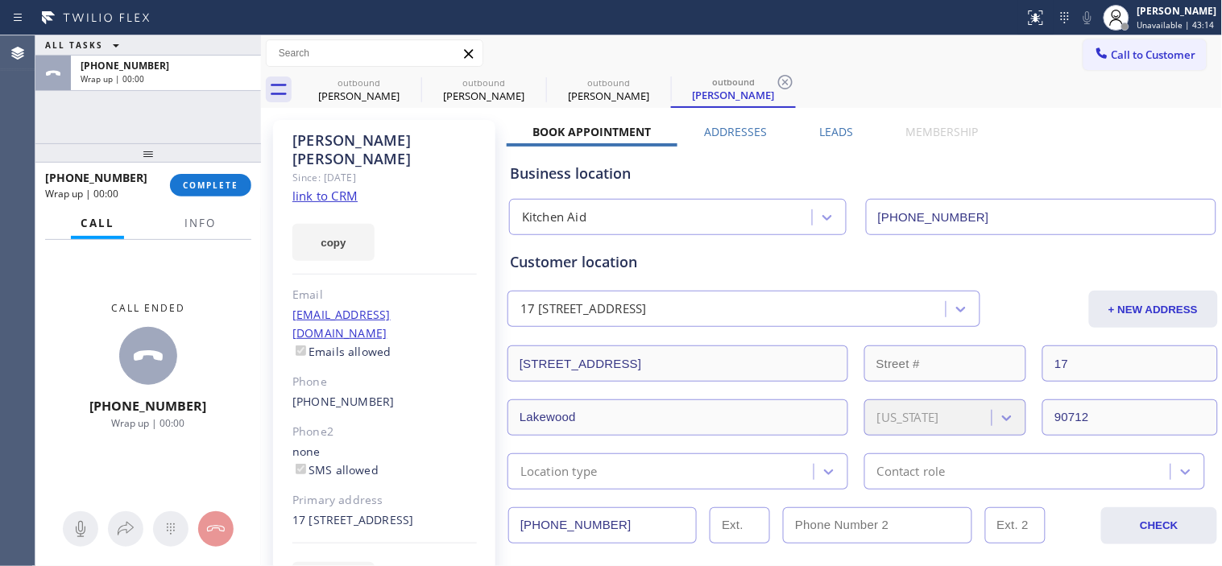
drag, startPoint x: 188, startPoint y: 147, endPoint x: 197, endPoint y: 153, distance: 10.3
click at [188, 143] on div at bounding box center [148, 152] width 226 height 19
click at [206, 179] on span "COMPLETE" at bounding box center [211, 183] width 56 height 11
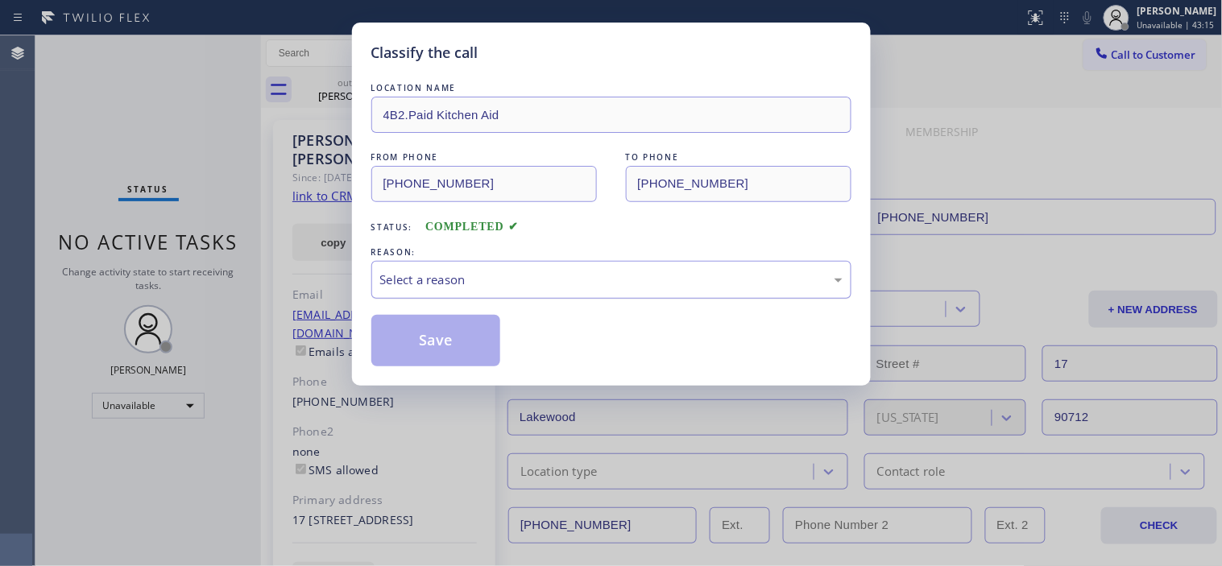
click at [445, 290] on div "Select a reason" at bounding box center [611, 280] width 480 height 38
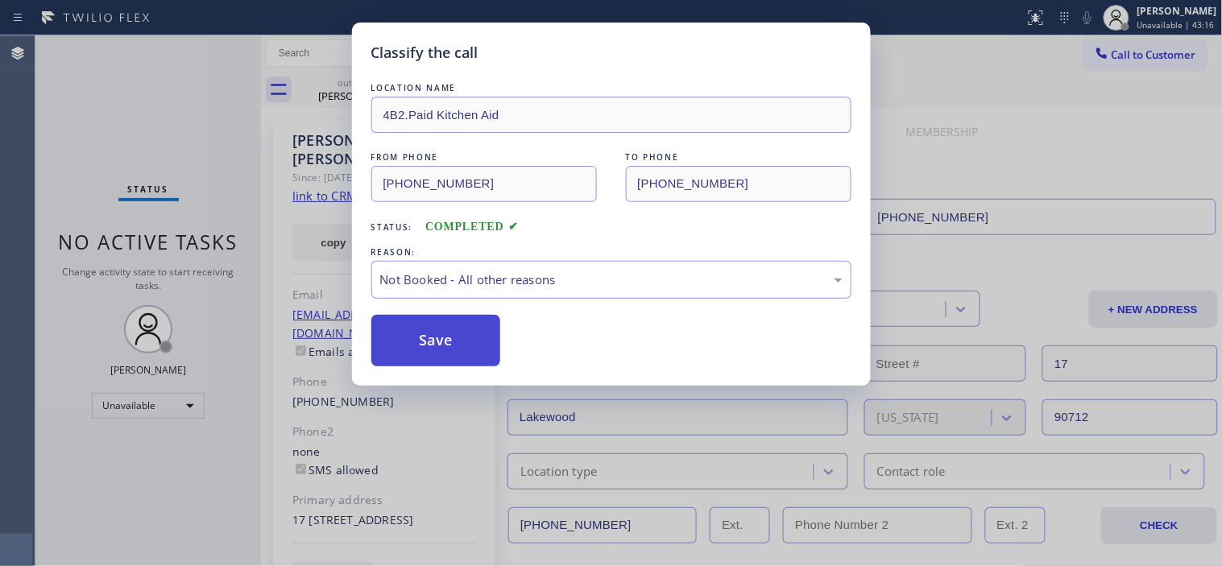
click at [448, 347] on button "Save" at bounding box center [436, 341] width 130 height 52
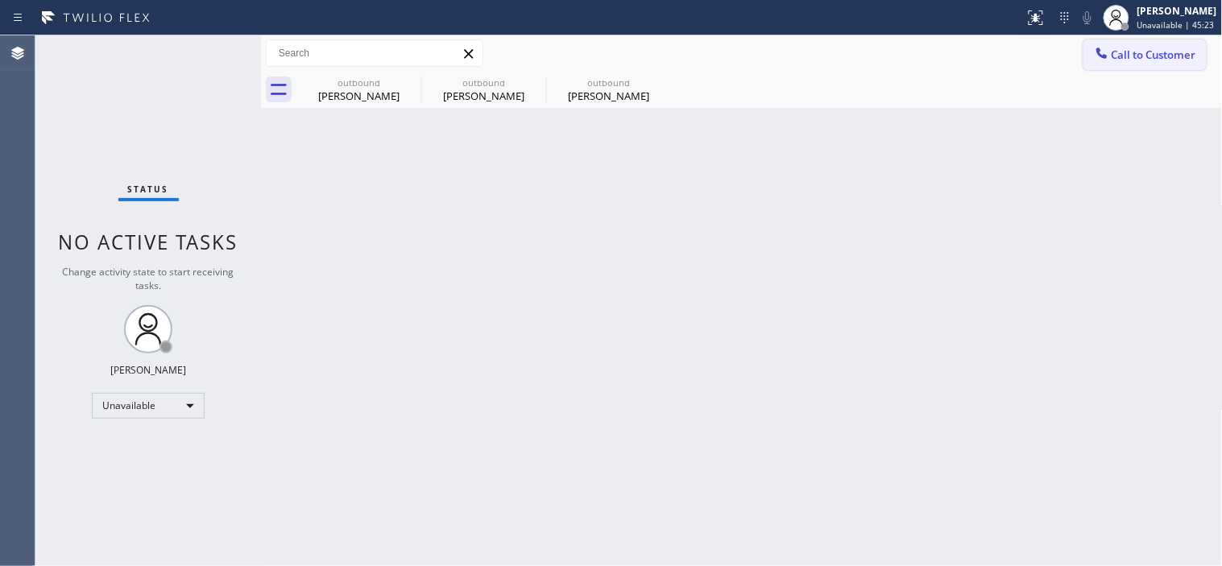
click at [1145, 52] on span "Call to Customer" at bounding box center [1153, 55] width 85 height 14
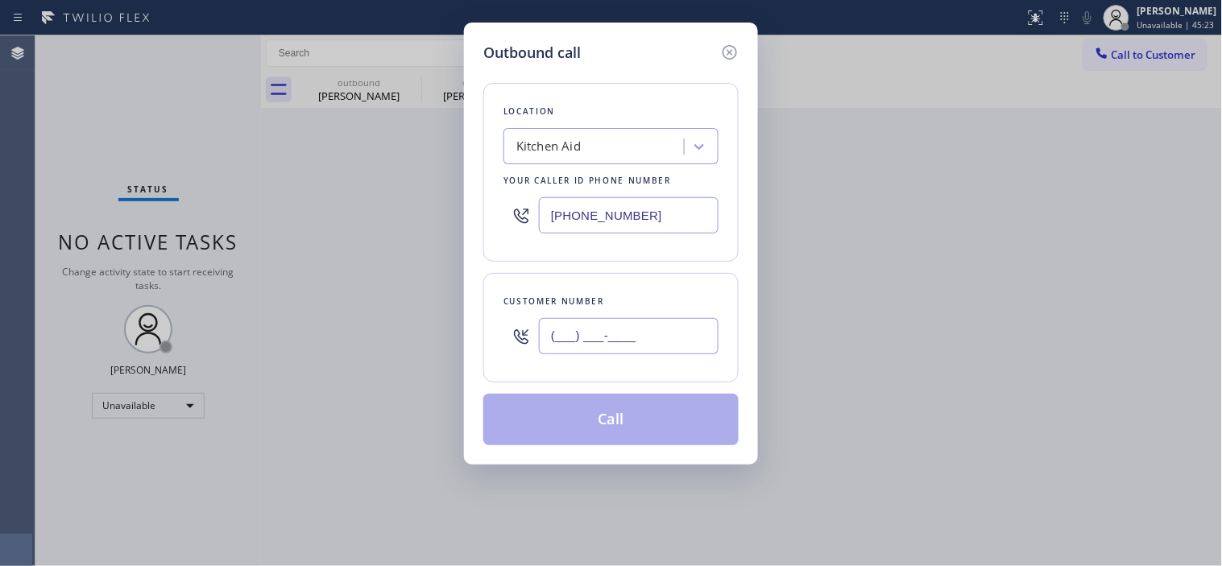
click at [574, 327] on input "(___) ___-____" at bounding box center [629, 336] width 180 height 36
paste input "601) 319-3190"
type input "[PHONE_NUMBER]"
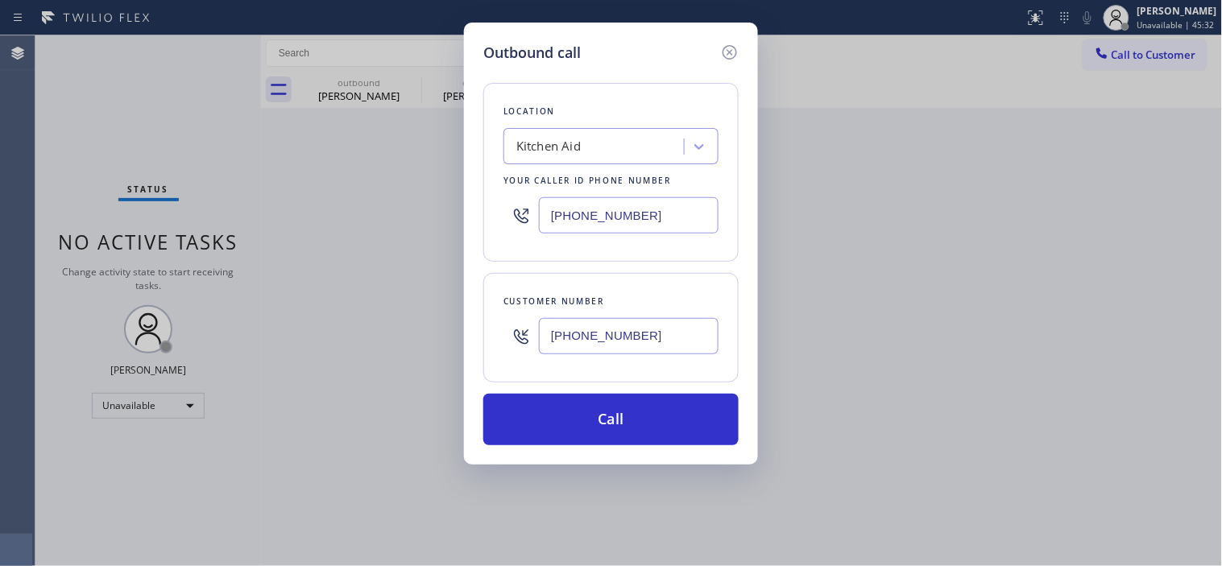
drag, startPoint x: 630, startPoint y: 215, endPoint x: 420, endPoint y: 215, distance: 210.2
click at [454, 215] on div "Outbound call Location Kitchen Aid Your caller id phone number [PHONE_NUMBER] C…" at bounding box center [611, 283] width 1222 height 566
paste input "646) 679-5825"
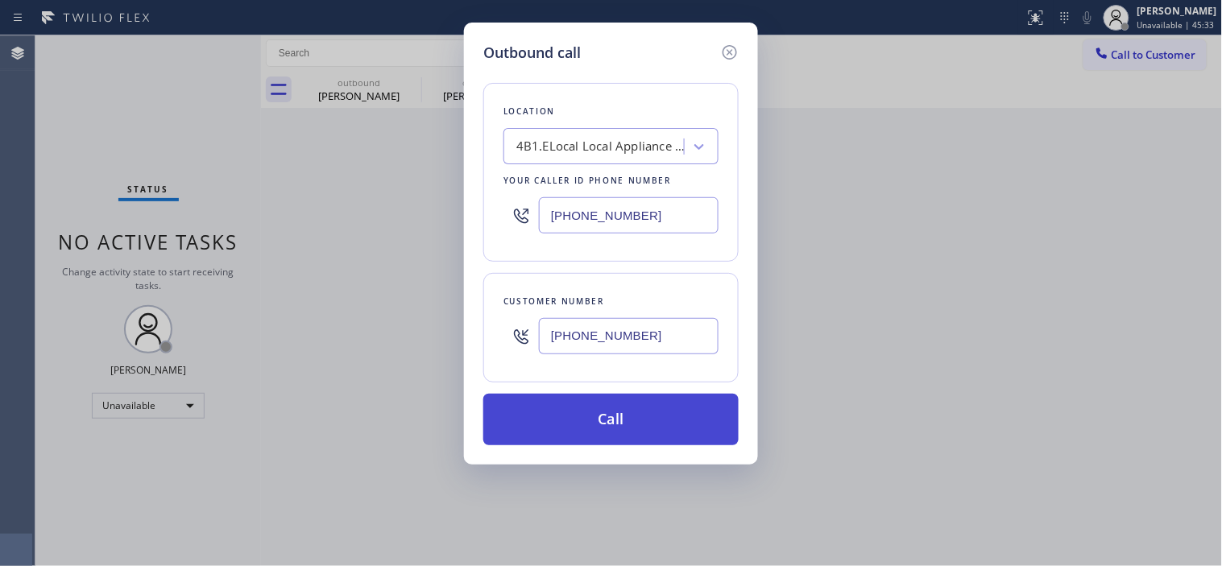
type input "[PHONE_NUMBER]"
click at [638, 413] on button "Call" at bounding box center [610, 420] width 255 height 52
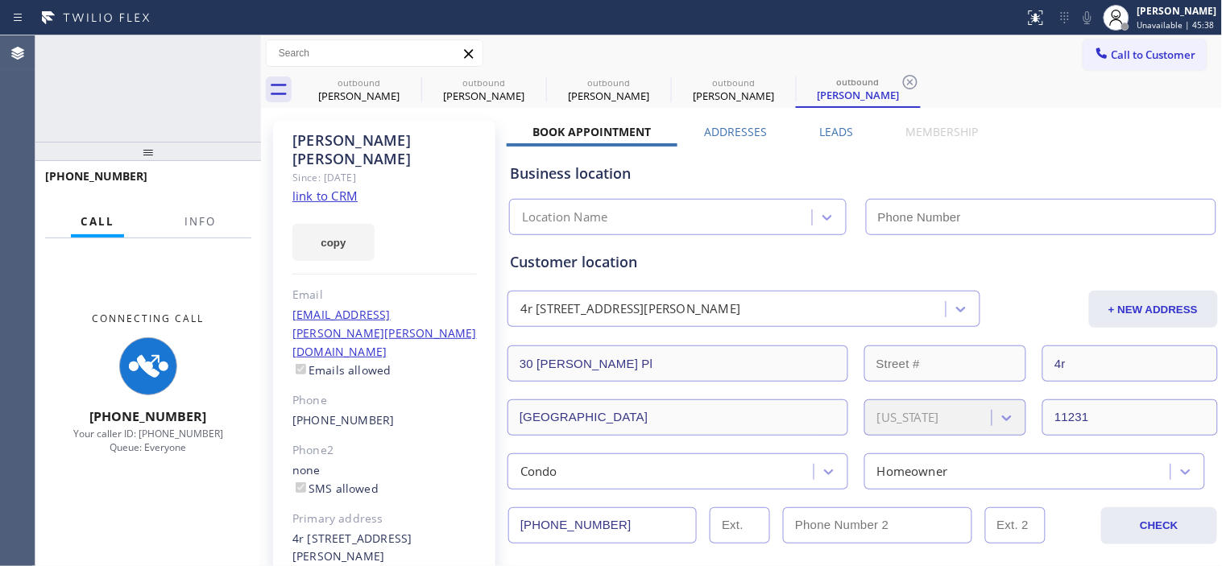
type input "[PHONE_NUMBER]"
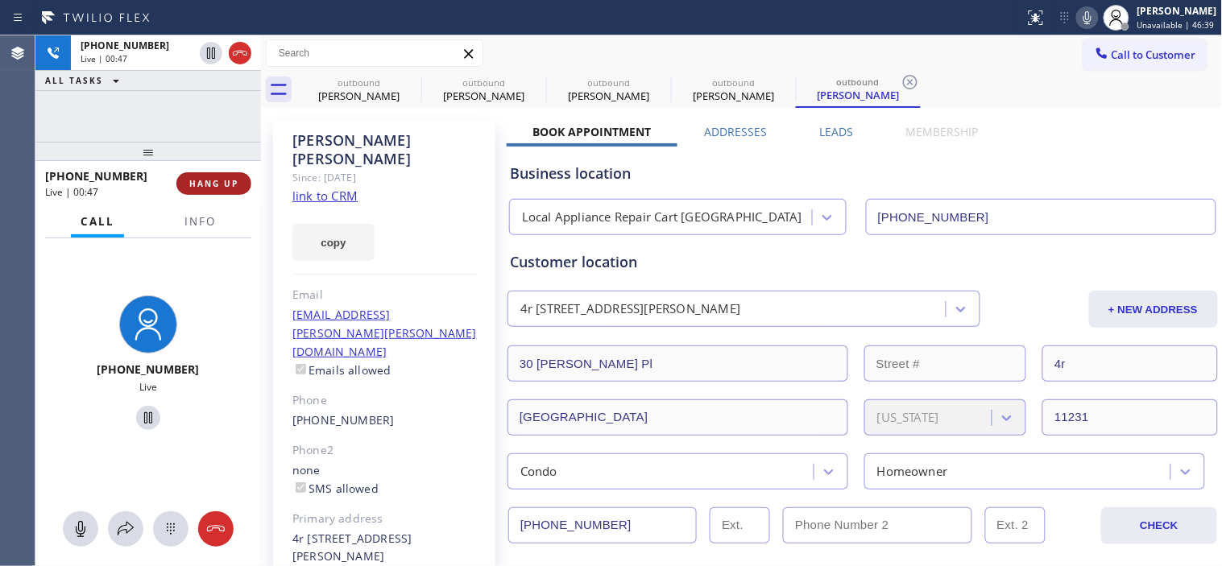
click at [211, 184] on span "HANG UP" at bounding box center [213, 183] width 49 height 11
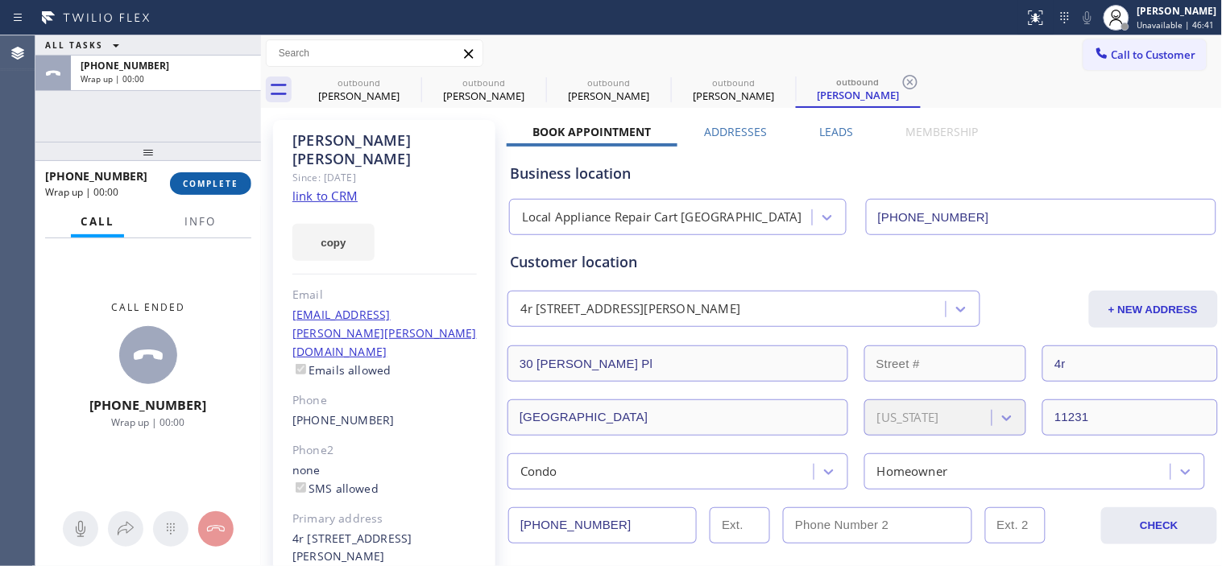
click at [211, 184] on span "COMPLETE" at bounding box center [211, 183] width 56 height 11
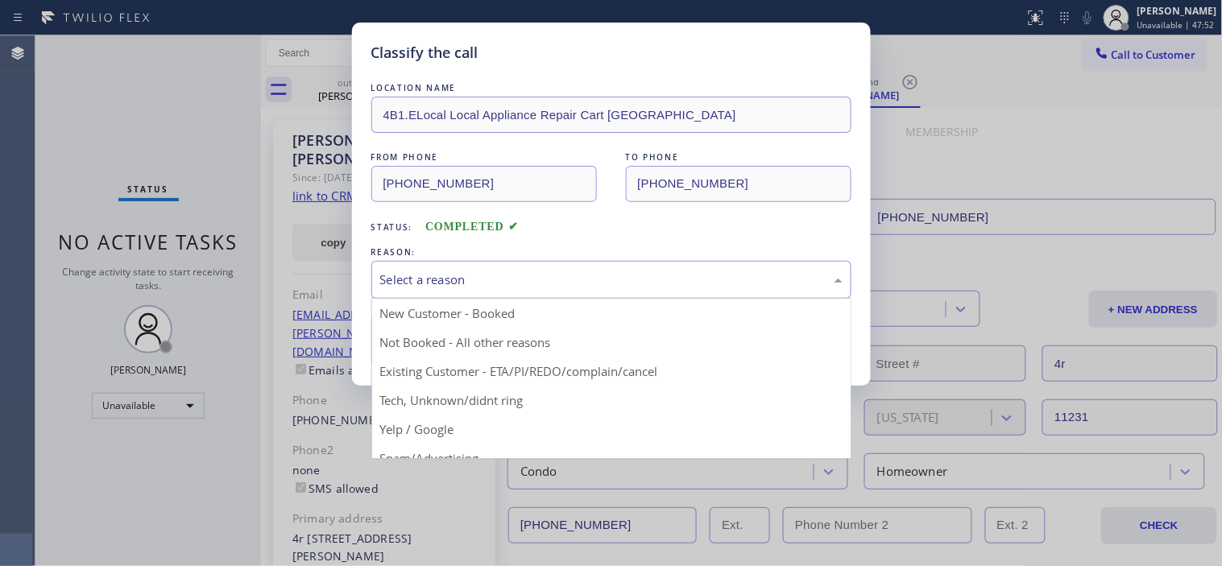
click at [489, 275] on div "Select a reason" at bounding box center [611, 280] width 462 height 19
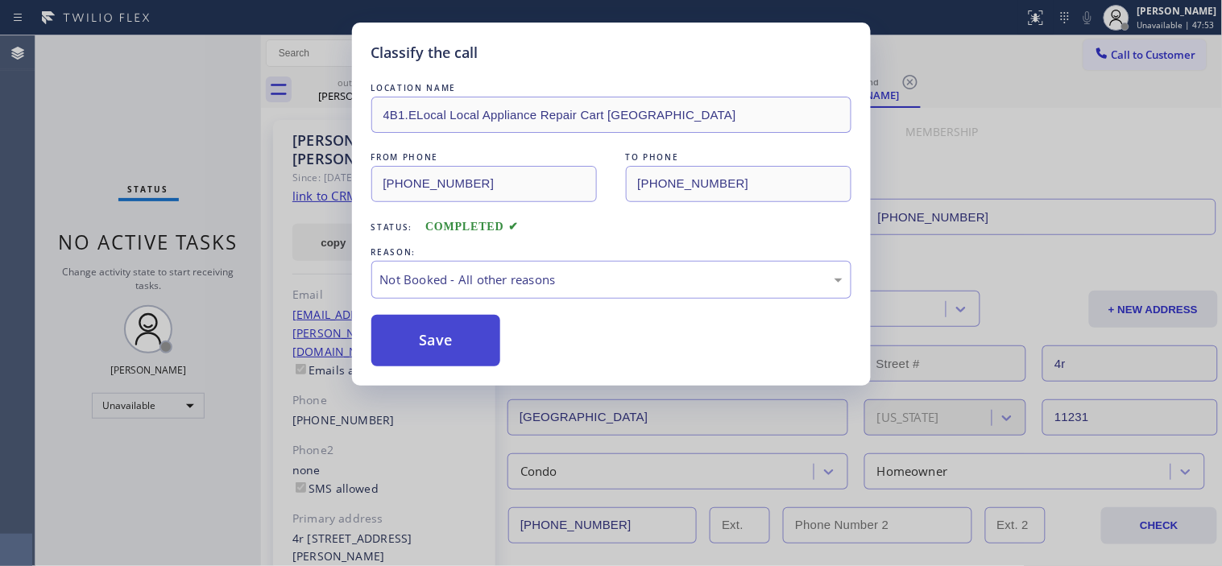
click at [440, 342] on button "Save" at bounding box center [436, 341] width 130 height 52
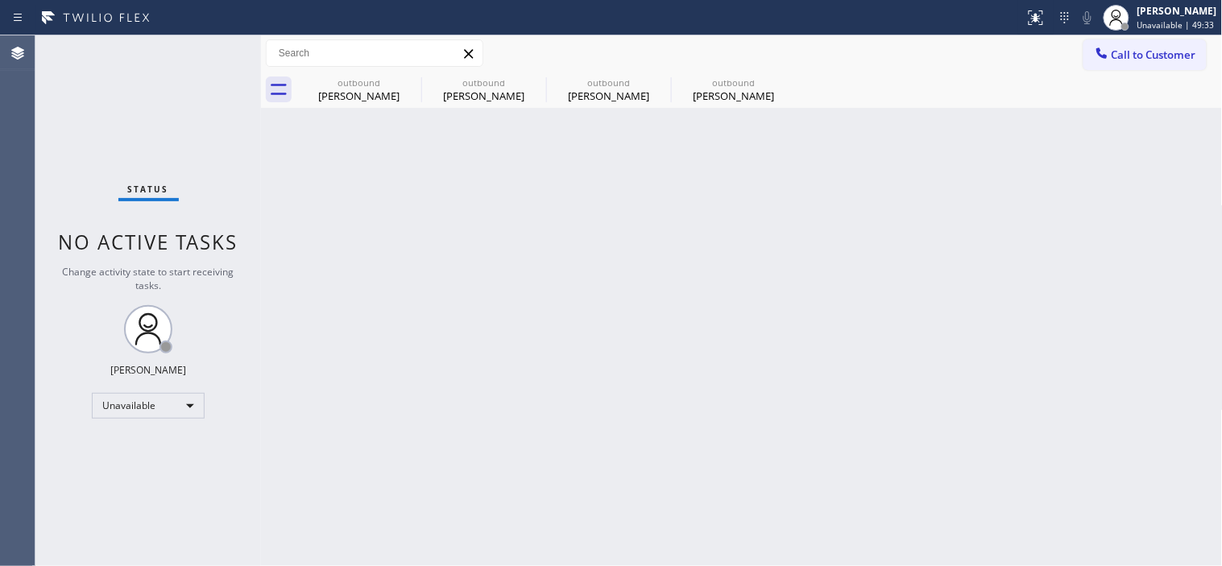
click at [1152, 48] on span "Call to Customer" at bounding box center [1153, 55] width 85 height 14
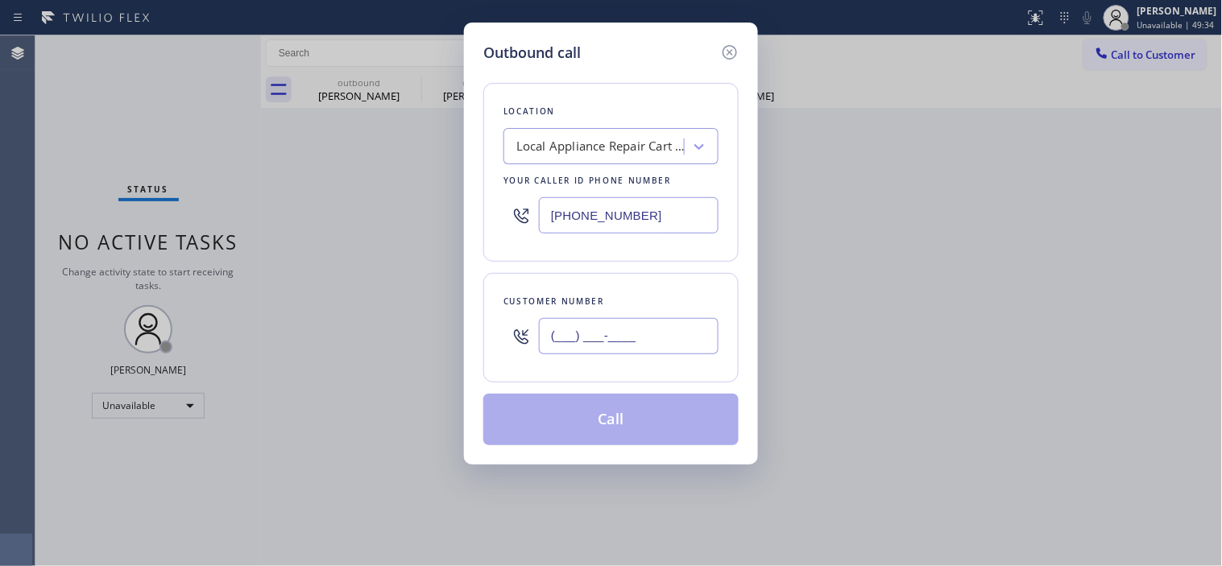
drag, startPoint x: 548, startPoint y: 328, endPoint x: 569, endPoint y: 341, distance: 23.9
click at [549, 328] on input "(___) ___-____" at bounding box center [629, 336] width 180 height 36
paste input "626) 579-5560"
type input "(626) 579-5560"
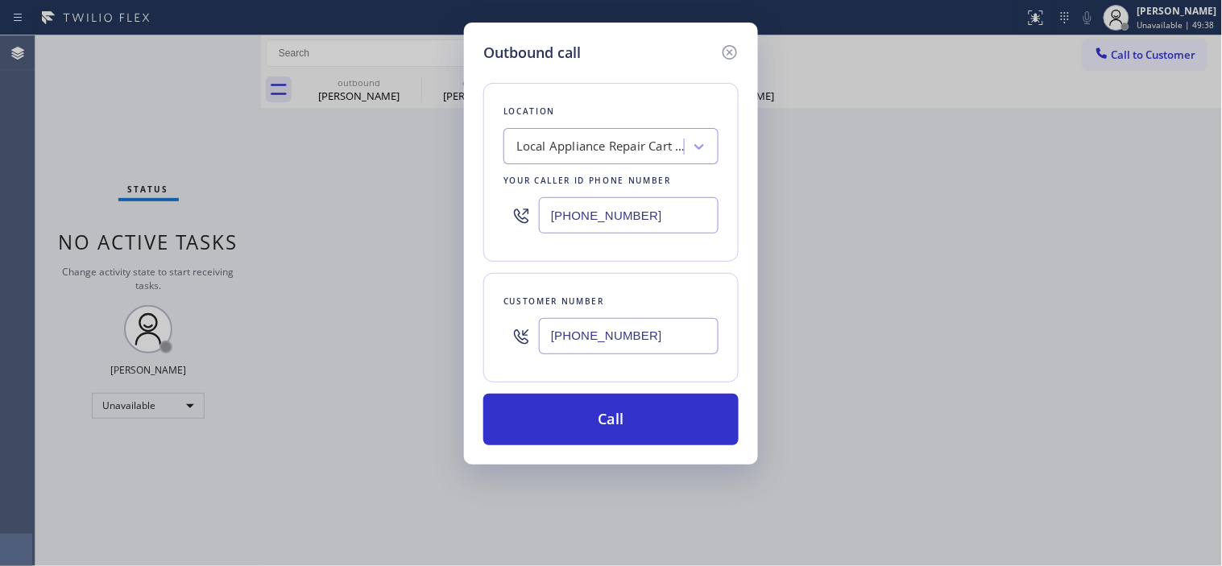
click at [575, 162] on div "Local Appliance Repair Cart [GEOGRAPHIC_DATA]" at bounding box center [610, 146] width 215 height 36
type input "5 star appliance repai"
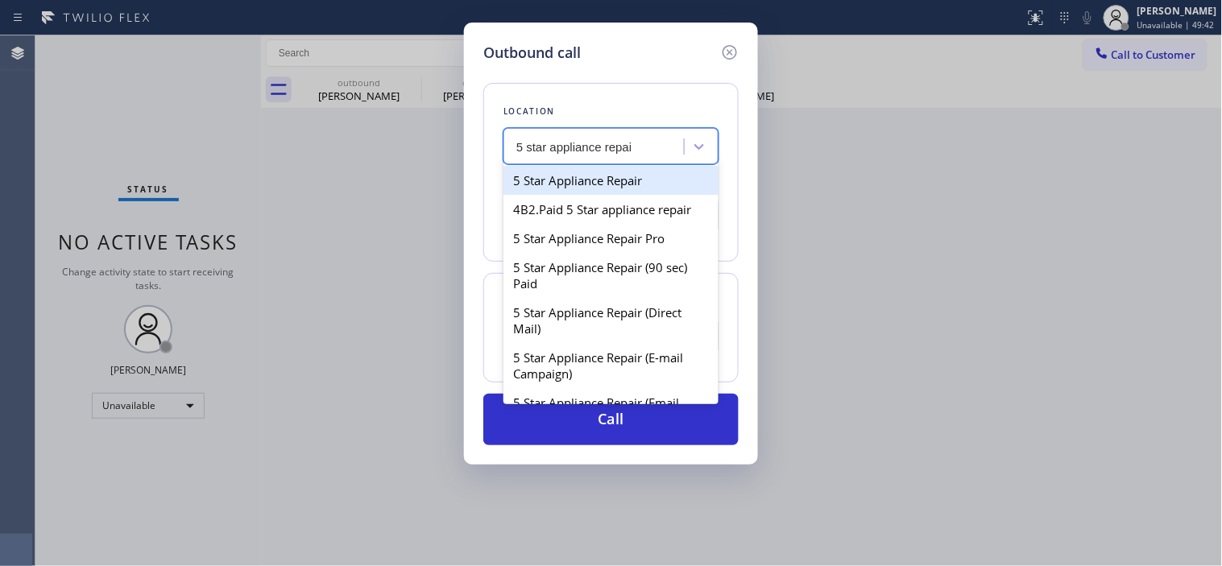
click at [580, 178] on div "5 Star Appliance Repair" at bounding box center [610, 180] width 215 height 29
type input "[PHONE_NUMBER]"
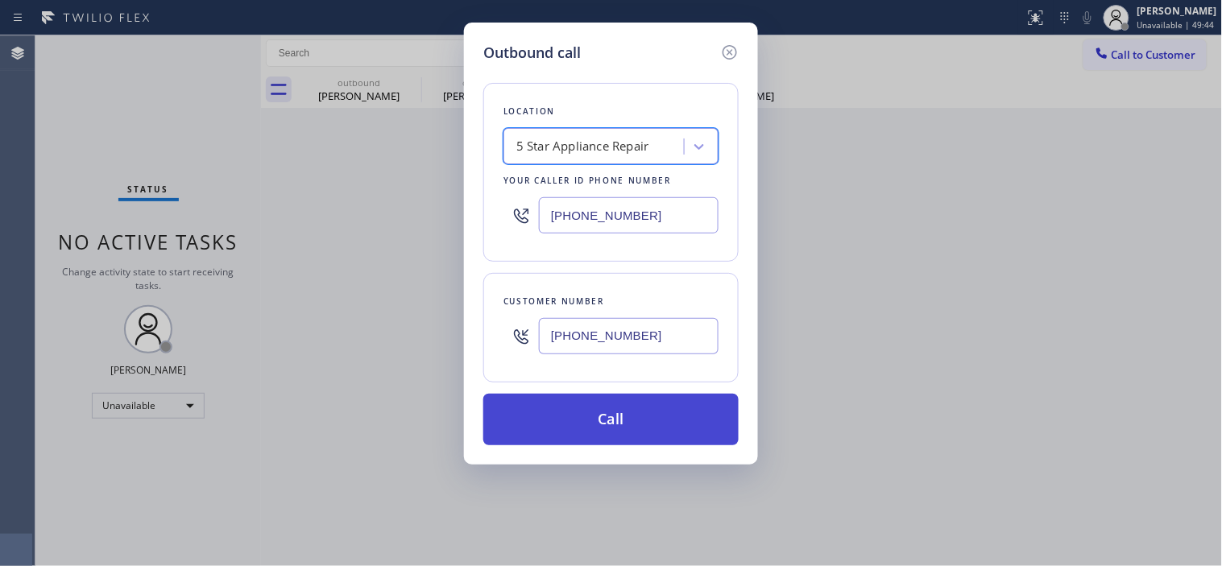
click at [600, 404] on button "Call" at bounding box center [610, 420] width 255 height 52
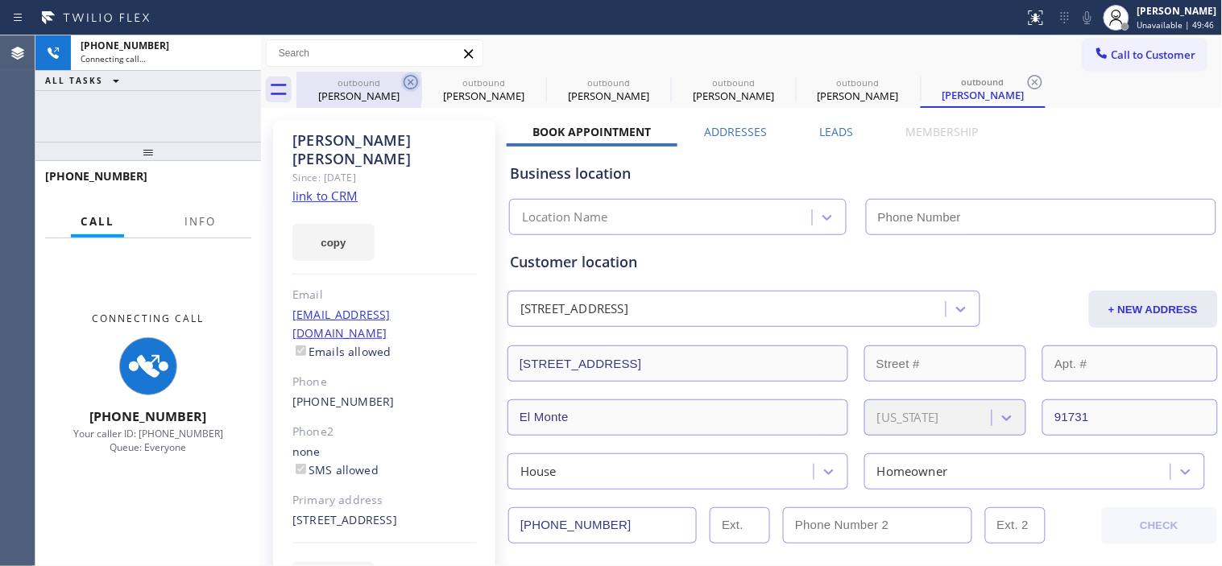
click at [407, 75] on icon at bounding box center [410, 81] width 19 height 19
type input "[PHONE_NUMBER]"
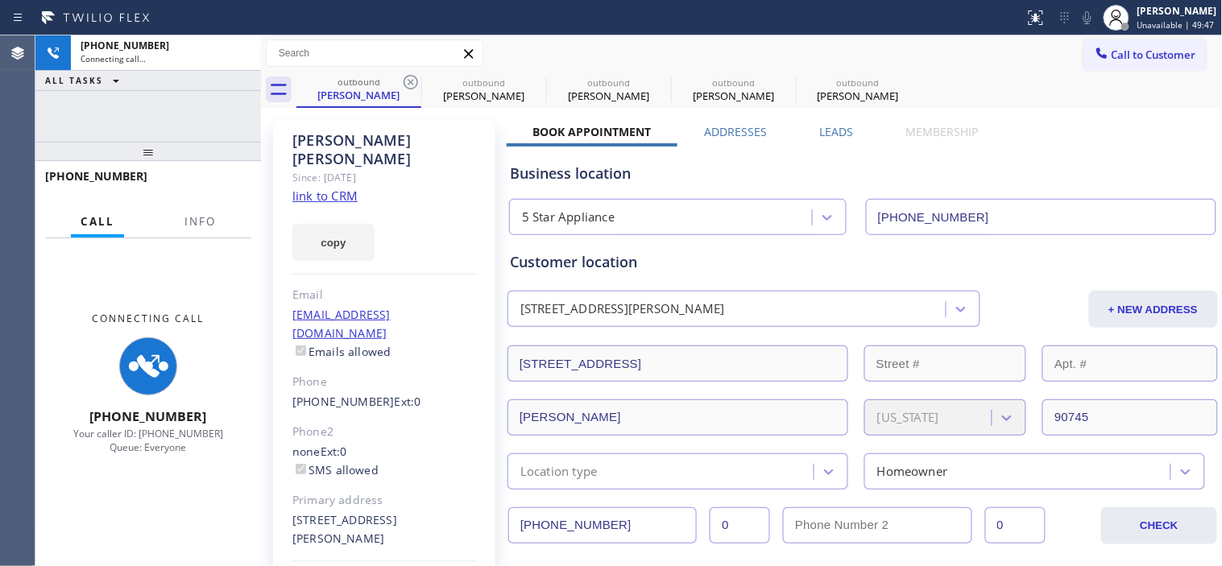
click at [407, 75] on icon at bounding box center [410, 81] width 19 height 19
type input "[PHONE_NUMBER]"
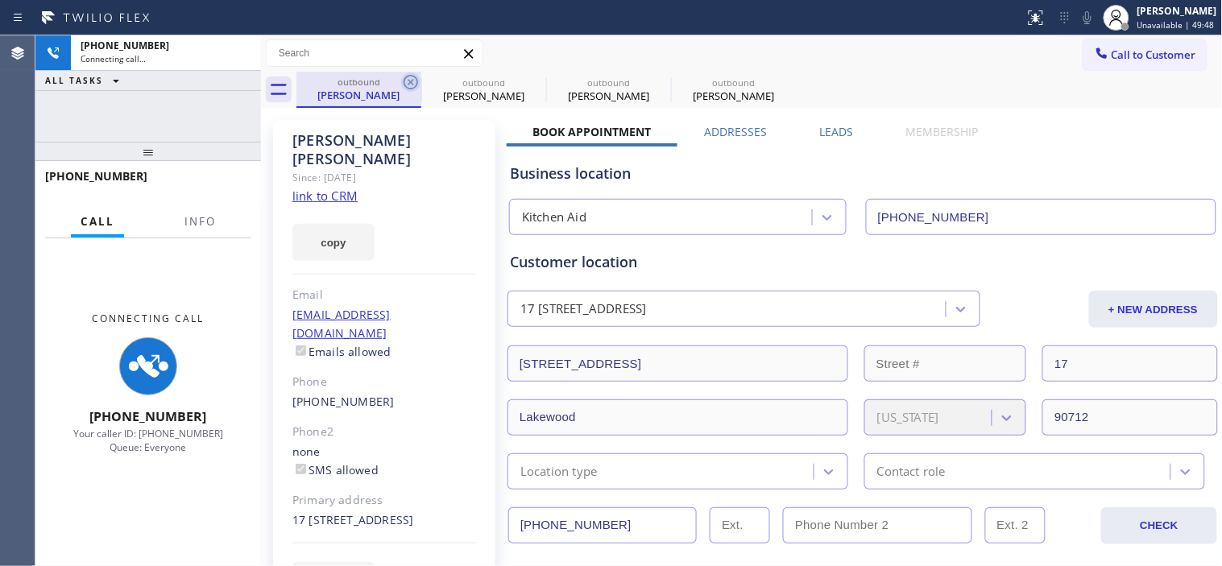
click at [408, 75] on icon at bounding box center [410, 81] width 19 height 19
type input "[PHONE_NUMBER]"
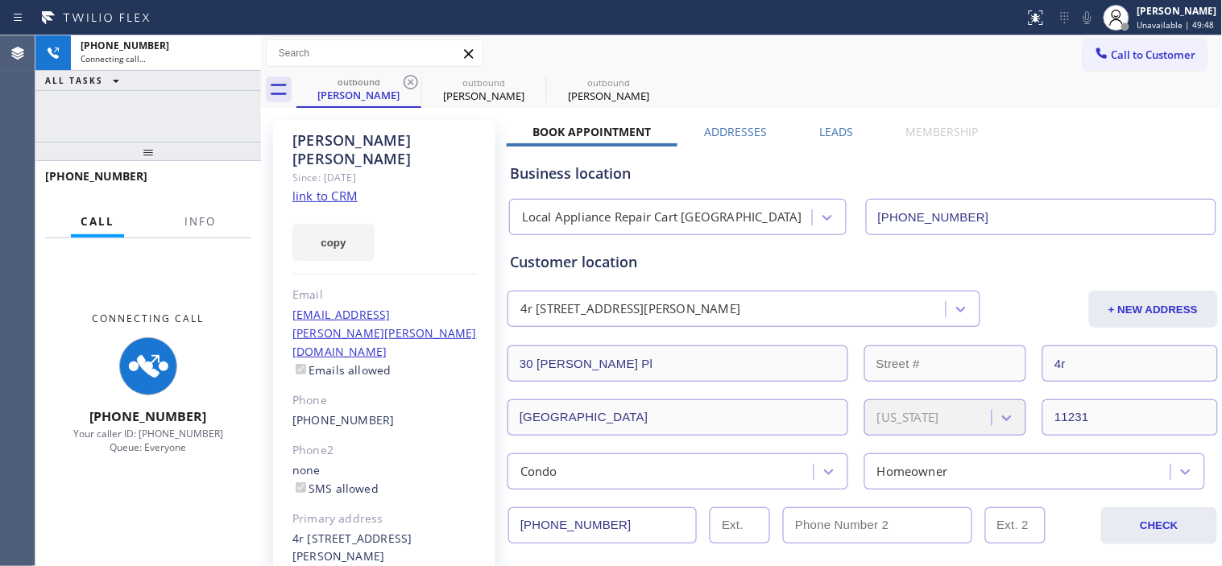
type input "[PHONE_NUMBER]"
click at [408, 75] on icon at bounding box center [410, 81] width 19 height 19
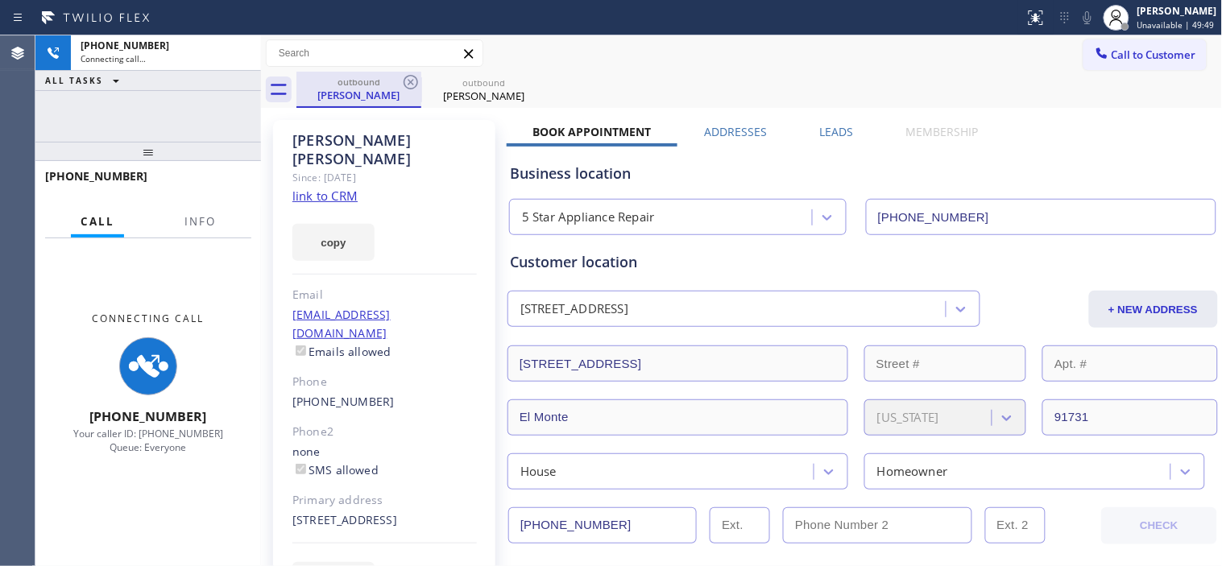
click at [374, 90] on div "Yolanda Struggs" at bounding box center [359, 95] width 122 height 14
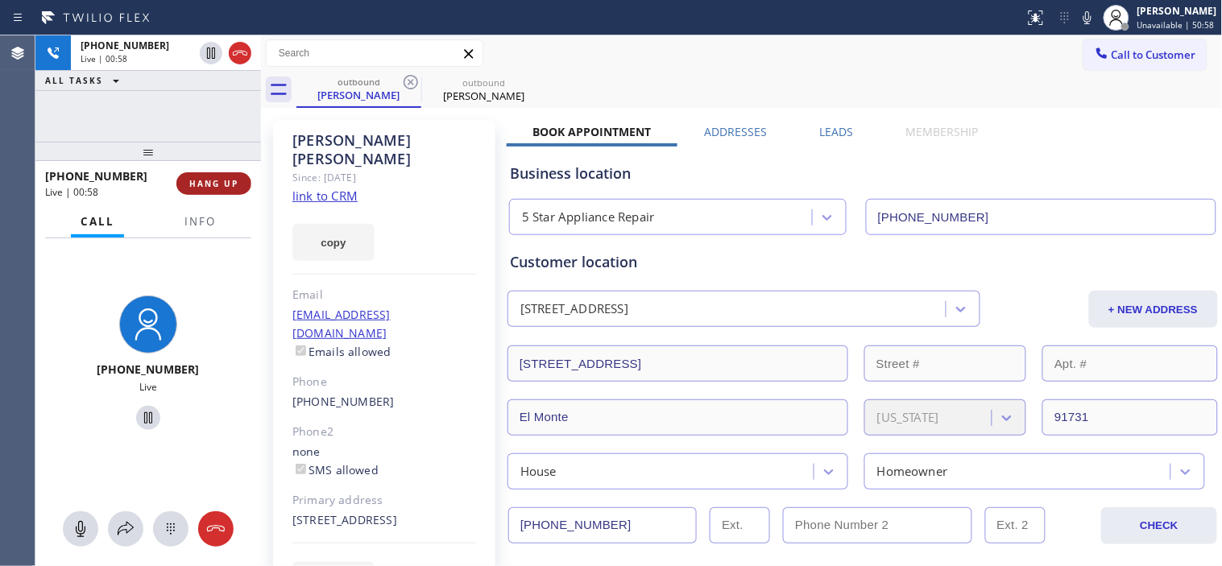
click at [208, 174] on button "HANG UP" at bounding box center [213, 183] width 75 height 23
drag, startPoint x: 188, startPoint y: 159, endPoint x: 226, endPoint y: 171, distance: 39.0
click at [185, 115] on div "+16265795560 Live | 00:58 ALL TASKS ALL TASKS ACTIVE TASKS TASKS IN WRAP UP +16…" at bounding box center [148, 300] width 226 height 531
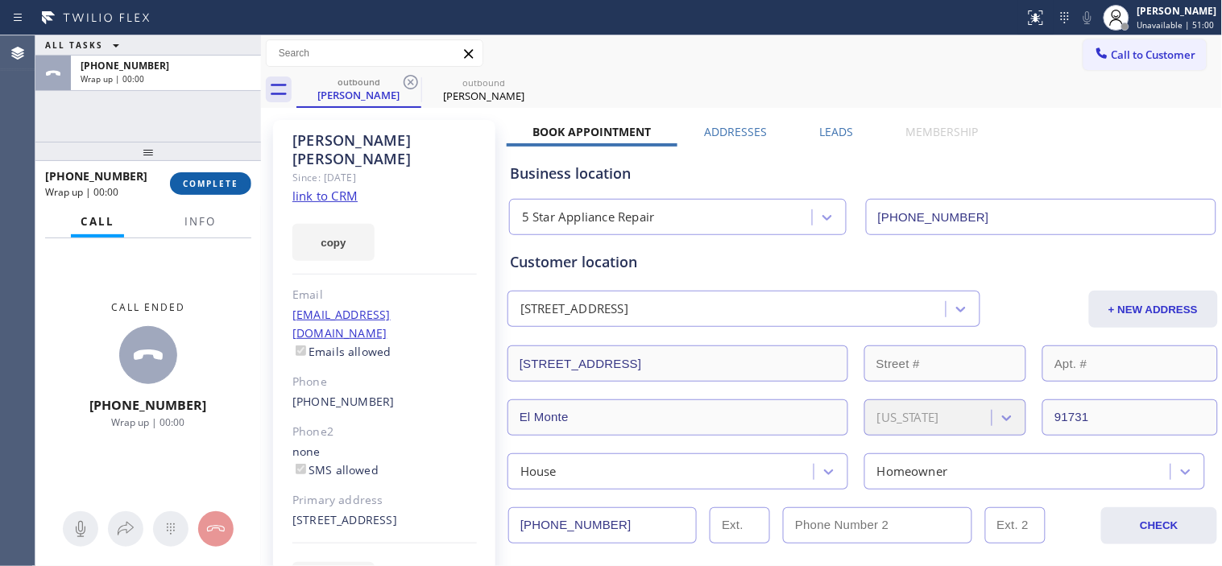
click at [220, 175] on button "COMPLETE" at bounding box center [210, 183] width 81 height 23
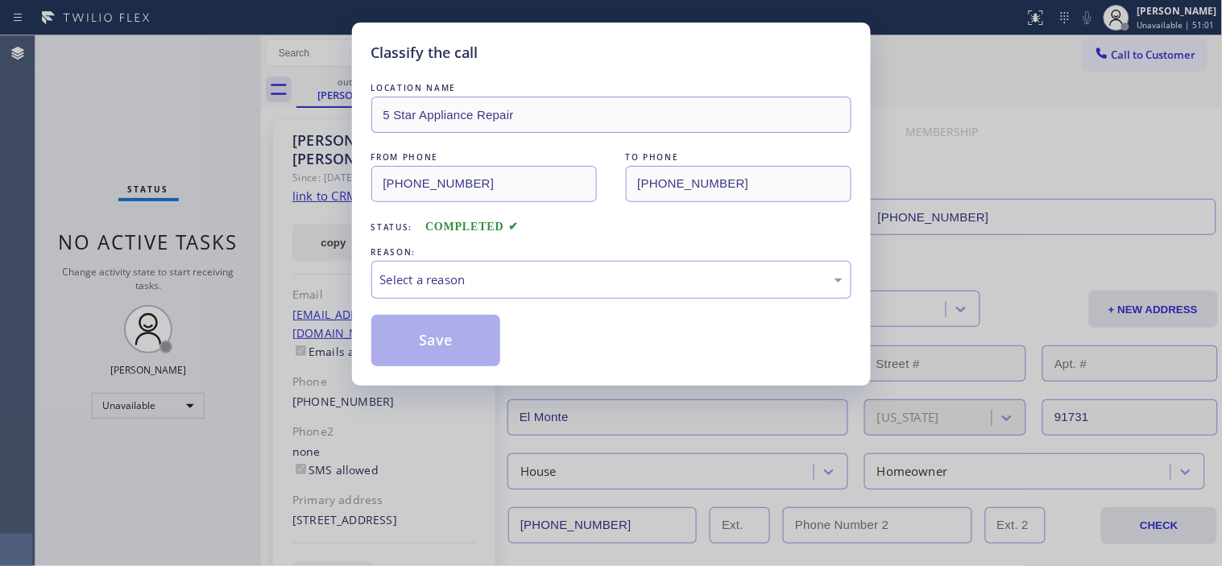
drag, startPoint x: 467, startPoint y: 258, endPoint x: 479, endPoint y: 340, distance: 83.0
click at [468, 258] on div "REASON:" at bounding box center [611, 252] width 480 height 17
click at [488, 283] on div "Select a reason" at bounding box center [611, 280] width 462 height 19
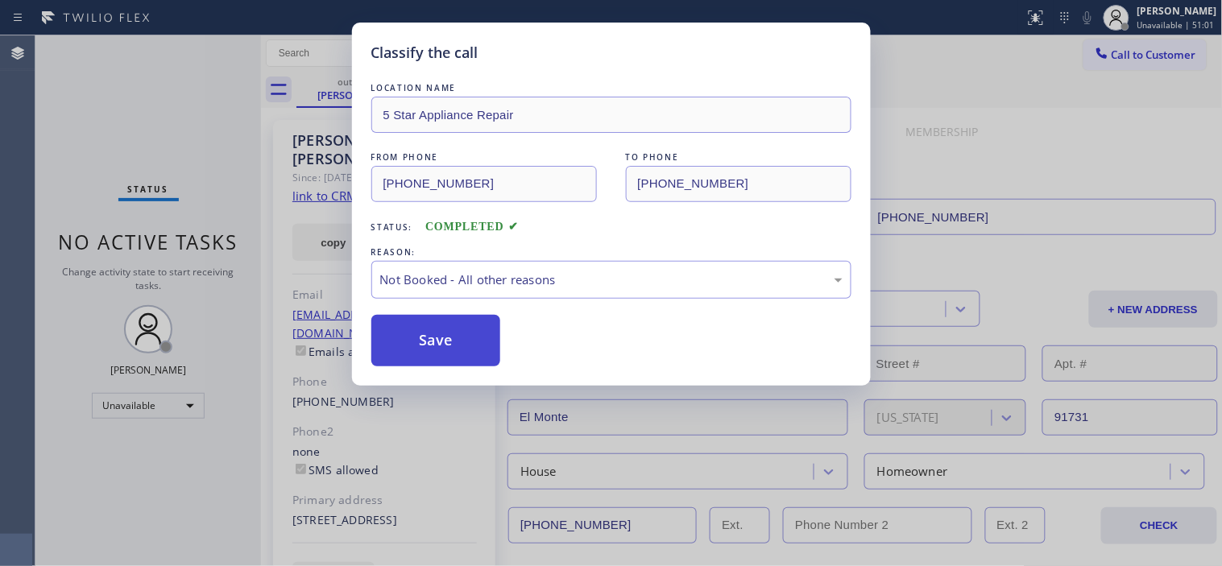
click at [453, 317] on button "Save" at bounding box center [436, 341] width 130 height 52
click at [443, 361] on button "Save" at bounding box center [436, 341] width 130 height 52
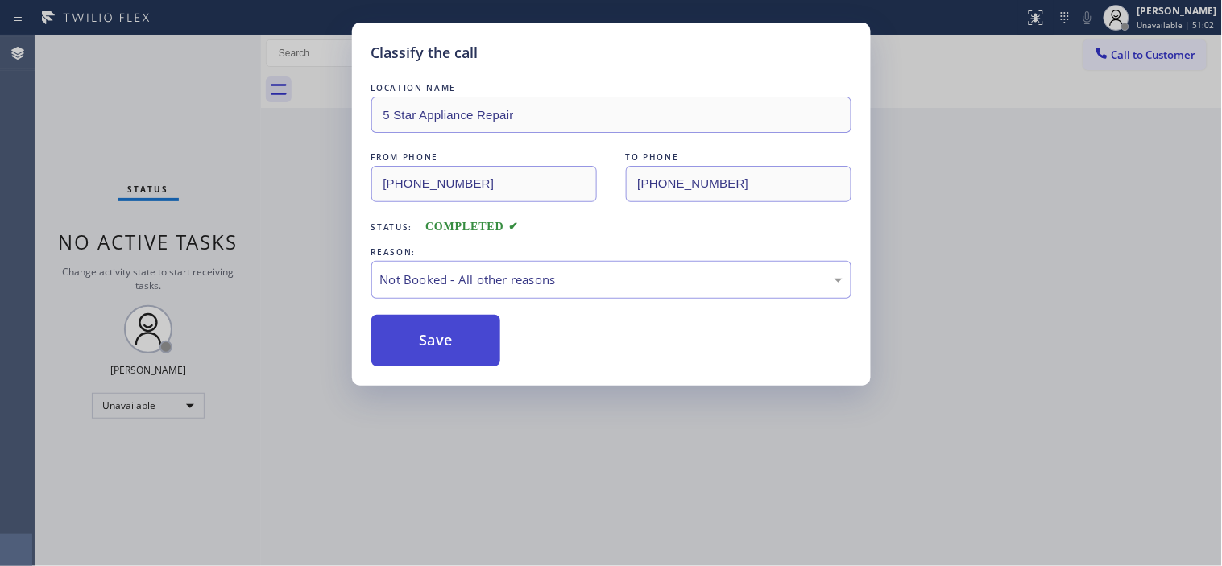
click at [454, 343] on div "Classify the call LOCATION NAME 4B2.Paid 5 Star Appliance FROM PHONE (323) 870-…" at bounding box center [628, 300] width 1186 height 531
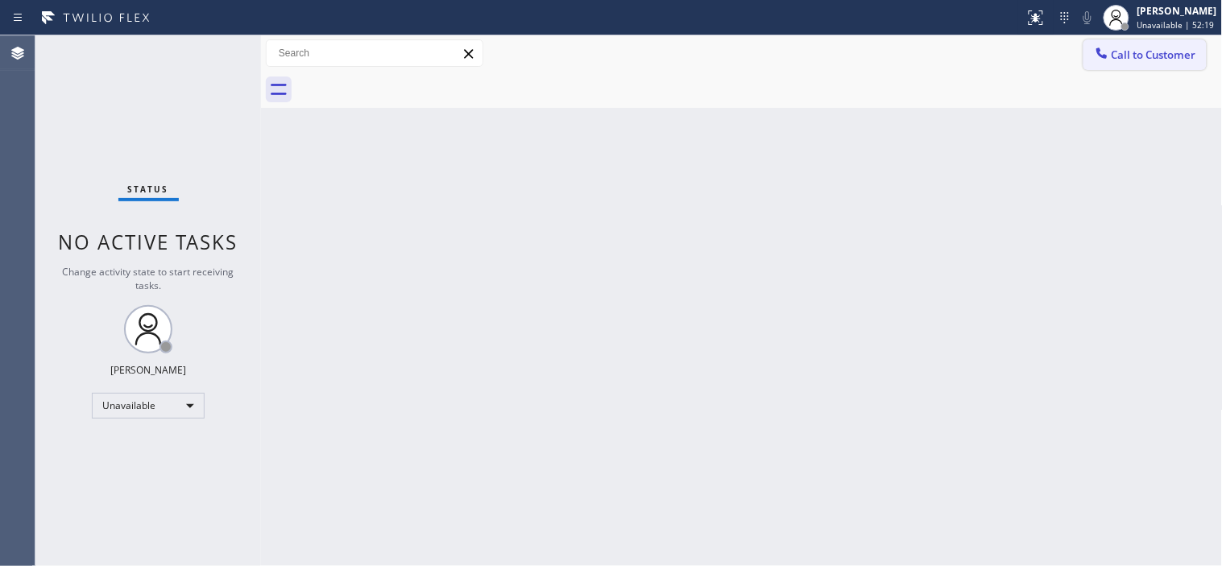
click at [1155, 59] on span "Call to Customer" at bounding box center [1153, 55] width 85 height 14
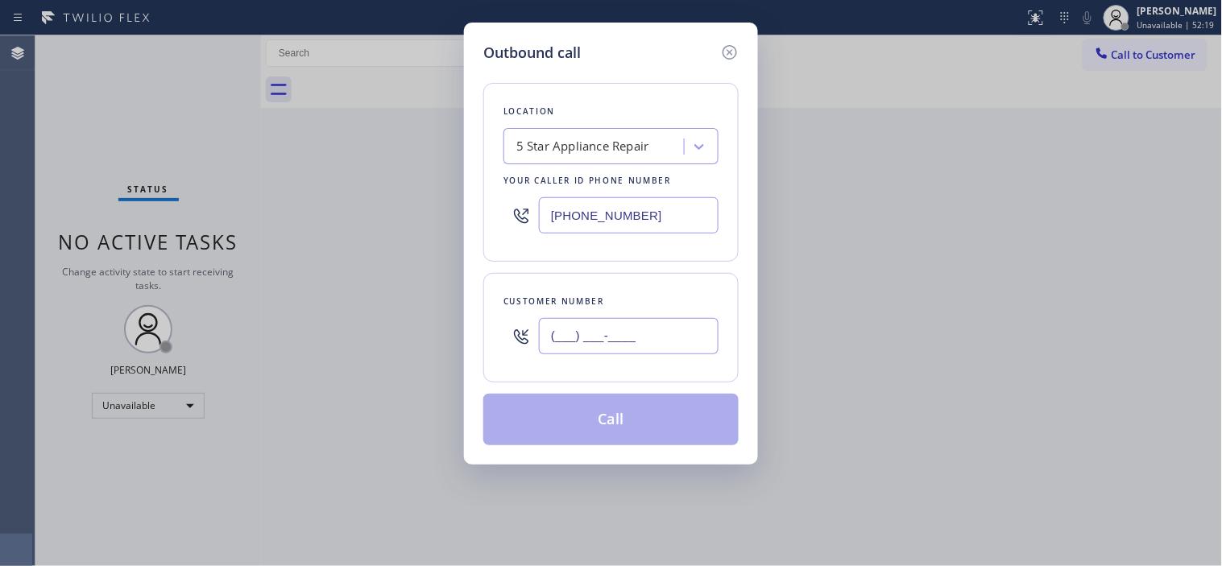
click at [552, 325] on input "(___) ___-____" at bounding box center [629, 336] width 180 height 36
paste input "310) 345-0170"
type input "(310) 345-0170"
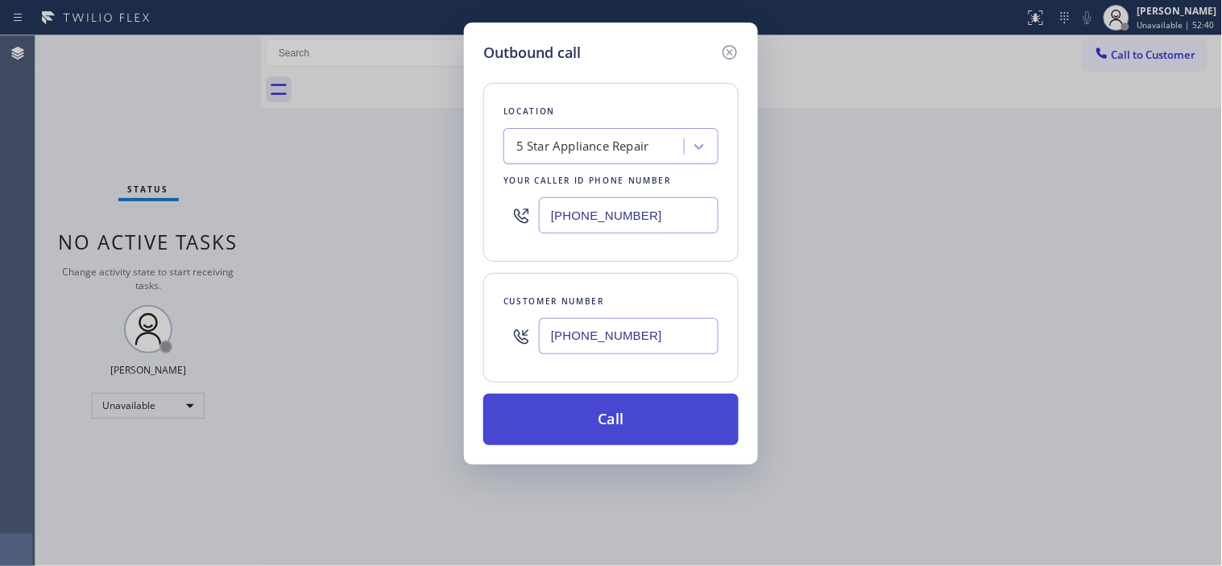
click at [614, 409] on button "Call" at bounding box center [610, 420] width 255 height 52
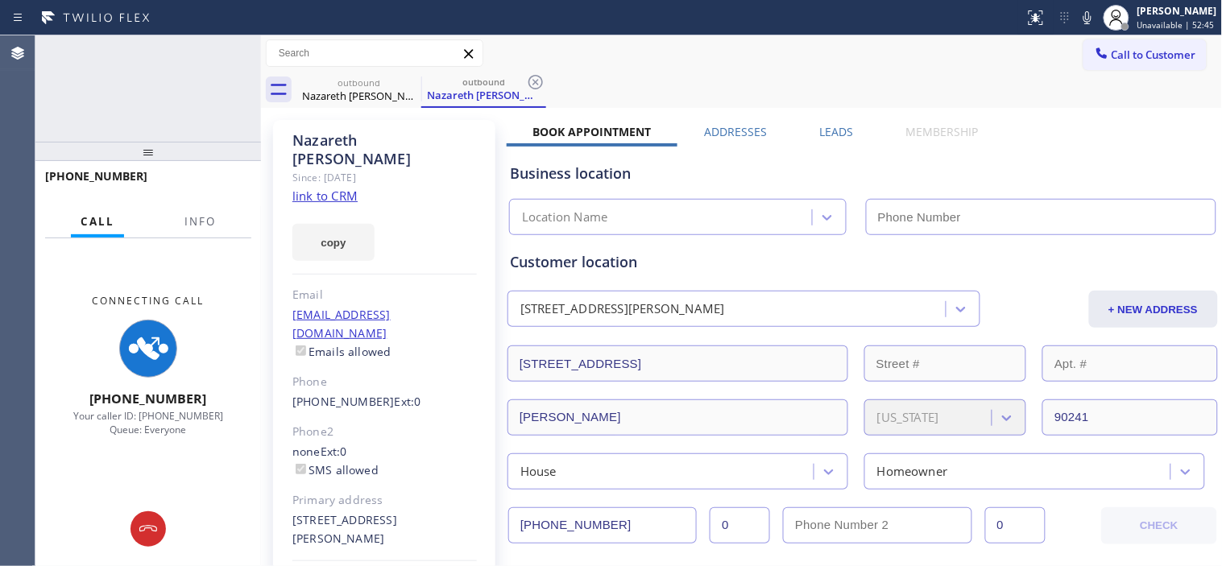
type input "[PHONE_NUMBER]"
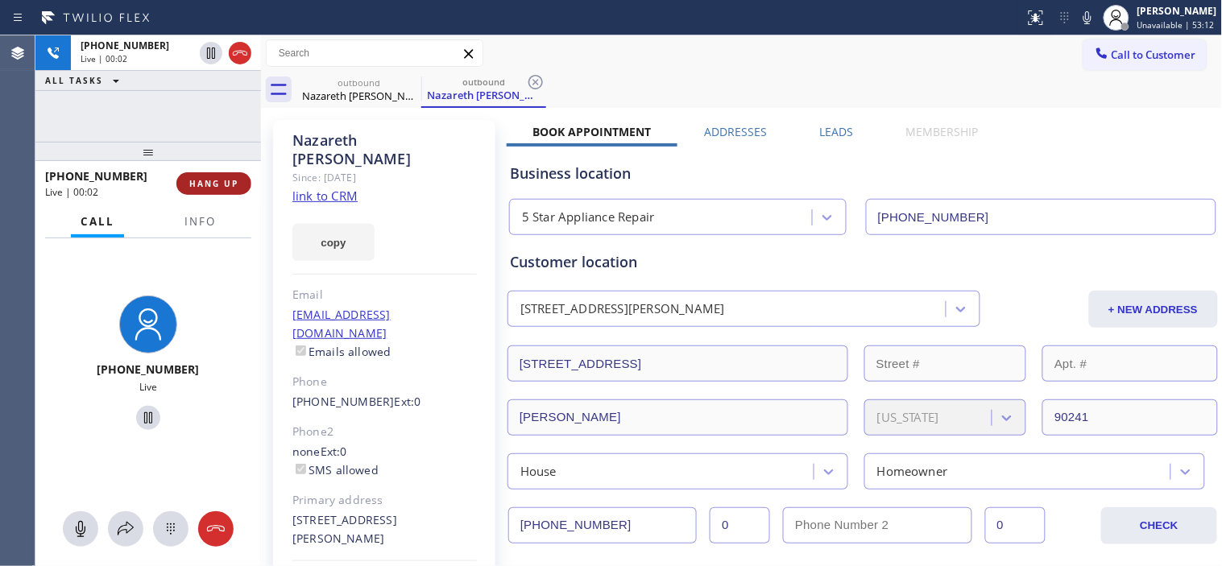
click at [234, 180] on span "HANG UP" at bounding box center [213, 183] width 49 height 11
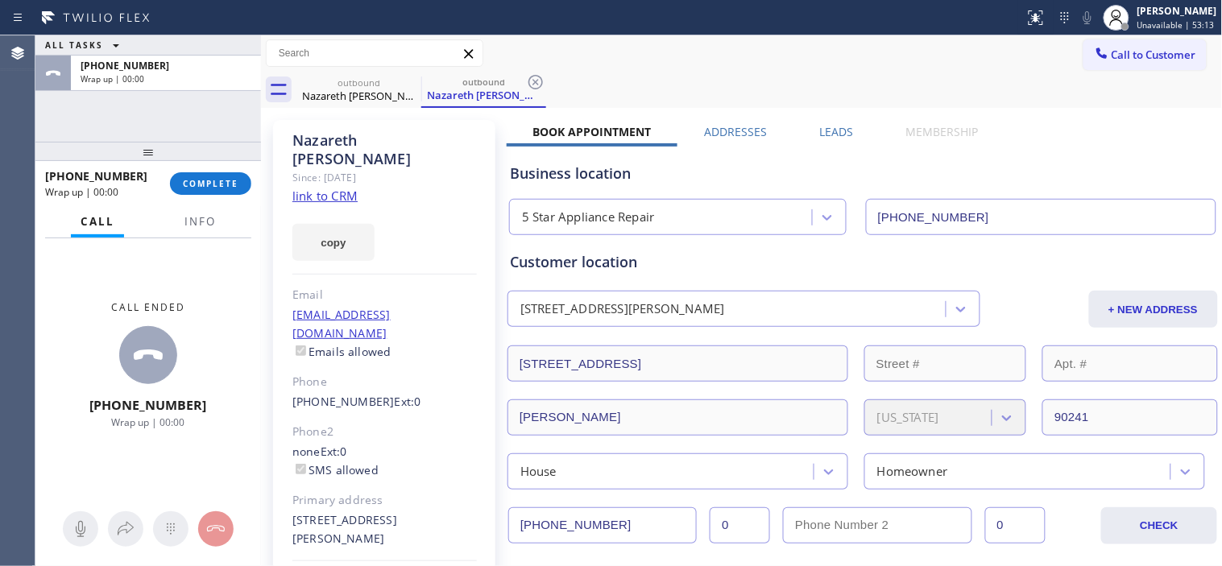
click at [226, 197] on div "+13103450170 Wrap up | 00:00 COMPLETE" at bounding box center [148, 184] width 206 height 42
click at [234, 178] on span "COMPLETE" at bounding box center [211, 183] width 56 height 11
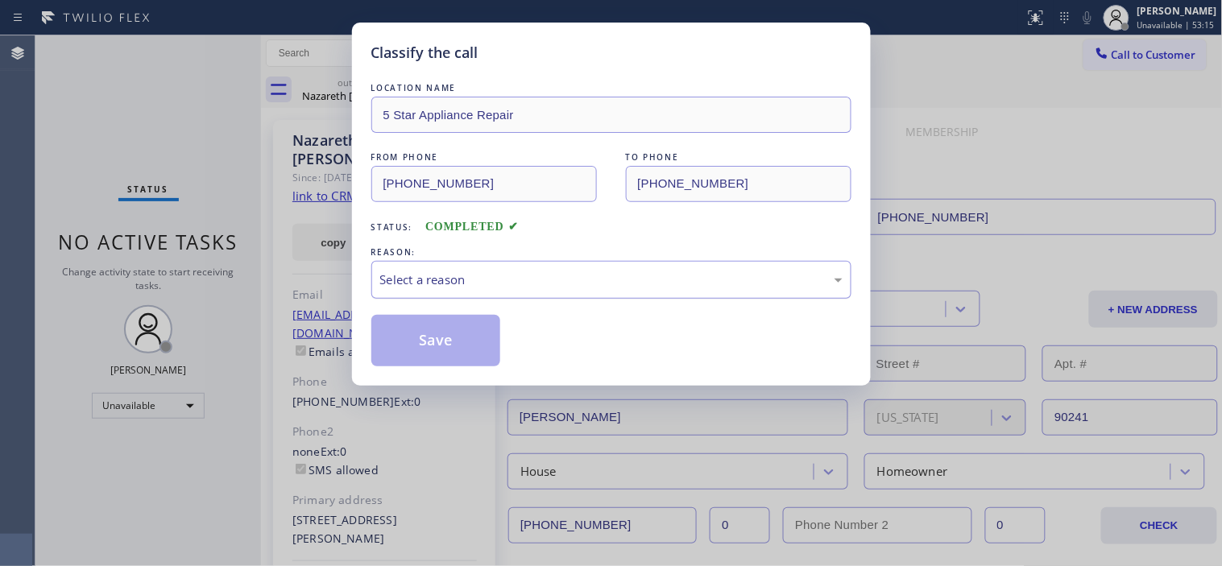
click at [472, 288] on div "Select a reason" at bounding box center [611, 280] width 462 height 19
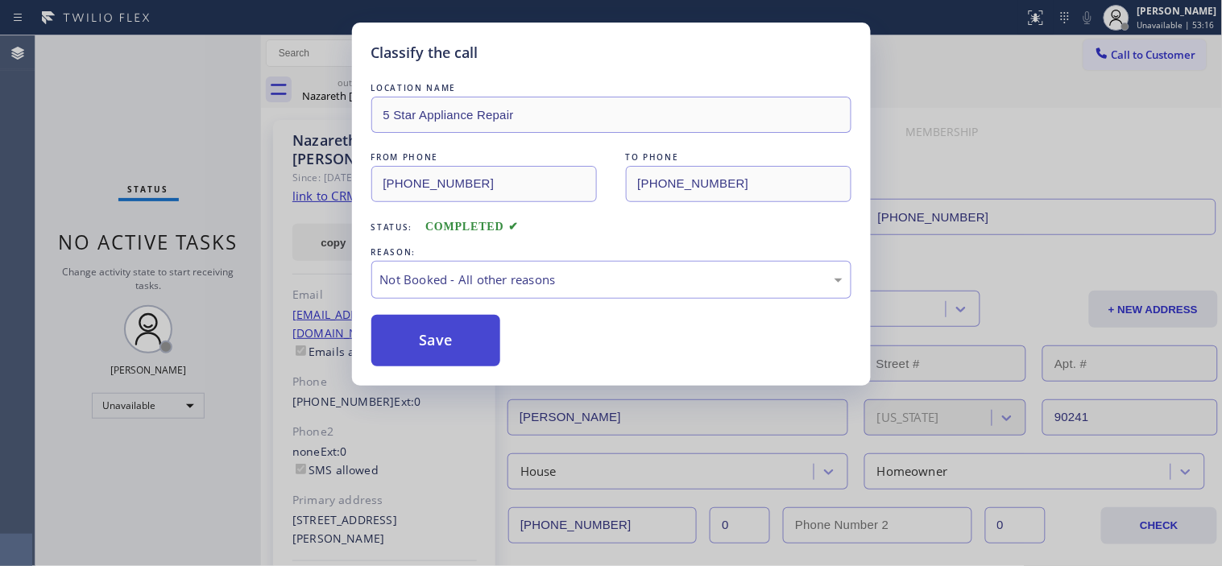
click at [454, 347] on button "Save" at bounding box center [436, 341] width 130 height 52
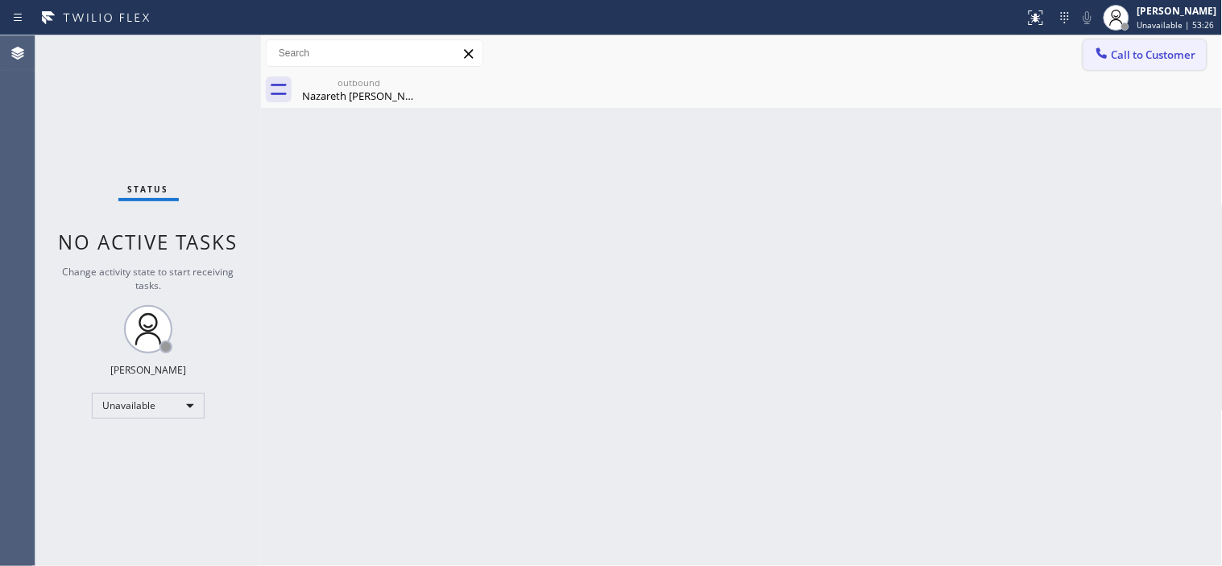
click at [1119, 59] on span "Call to Customer" at bounding box center [1153, 55] width 85 height 14
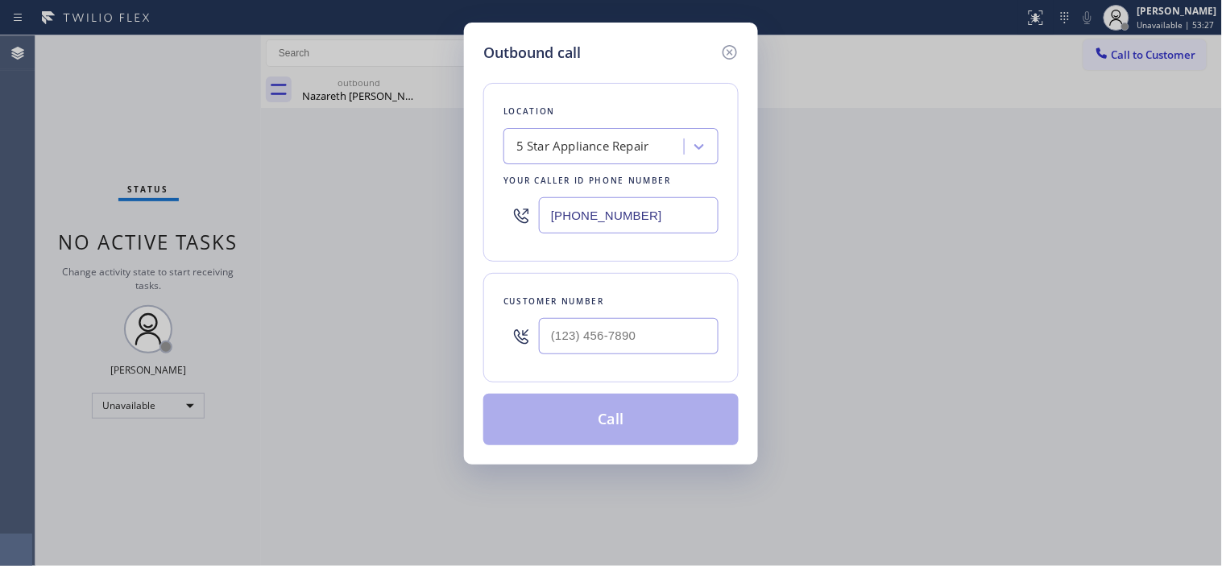
click at [573, 357] on div at bounding box center [629, 336] width 180 height 52
click at [575, 343] on input "(___) ___-____" at bounding box center [629, 336] width 180 height 36
paste input "626) 597-4845"
type input "(626) 597-4845"
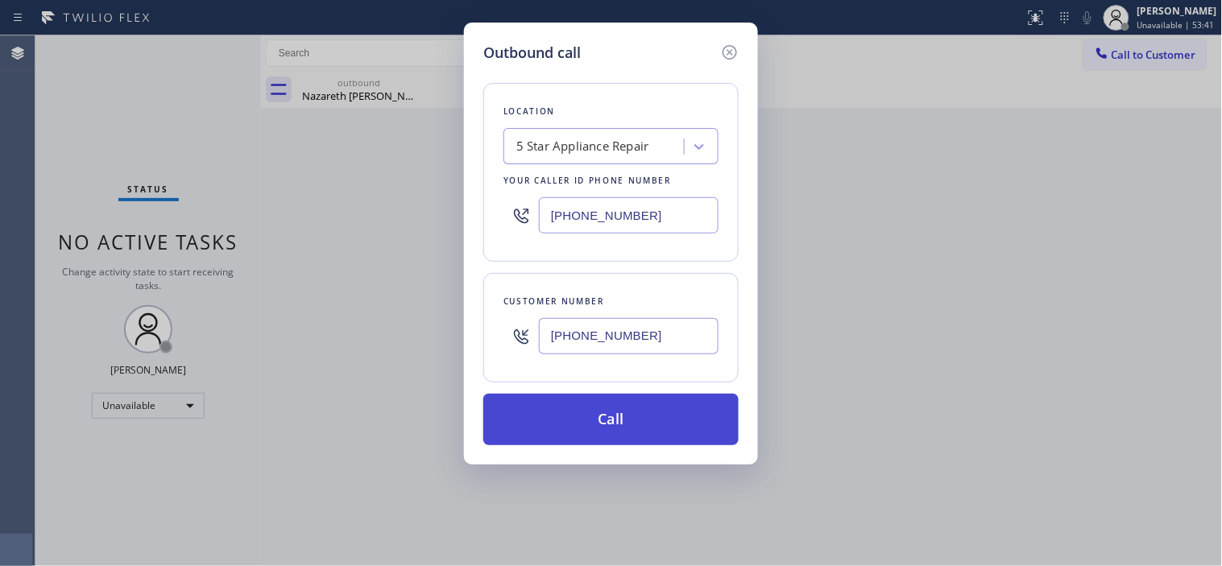
click at [634, 412] on button "Call" at bounding box center [610, 420] width 255 height 52
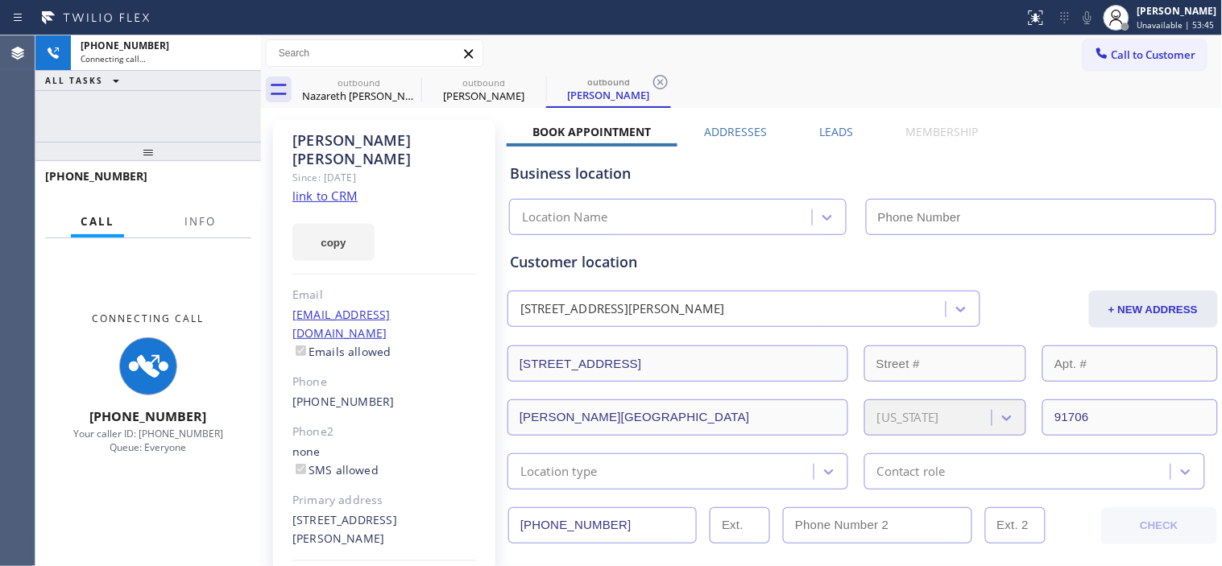
type input "[PHONE_NUMBER]"
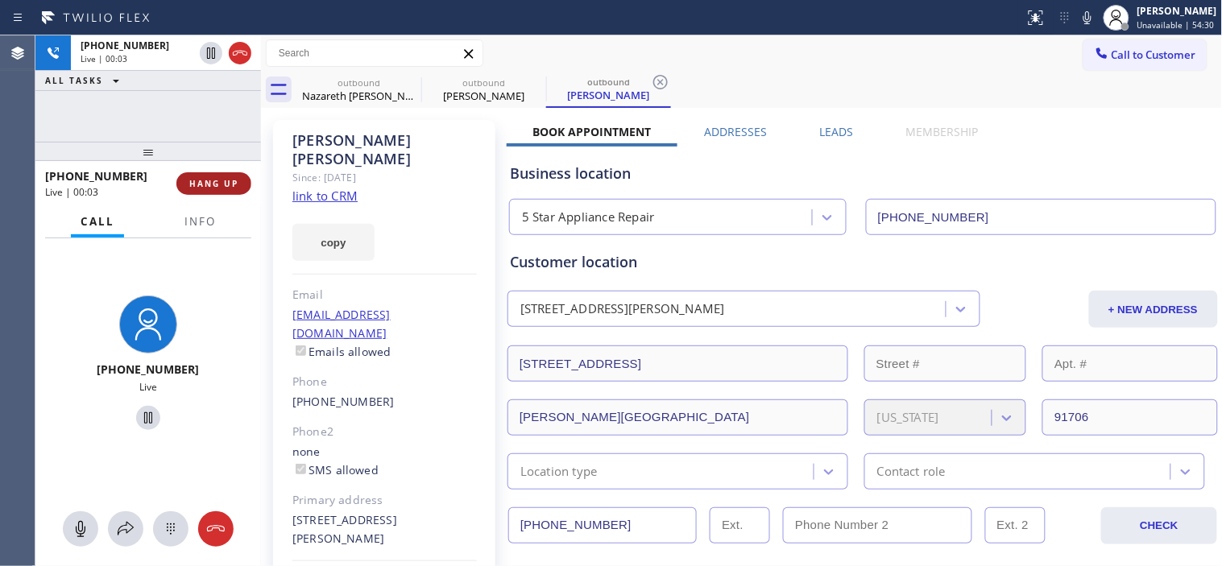
click at [213, 180] on span "HANG UP" at bounding box center [213, 183] width 49 height 11
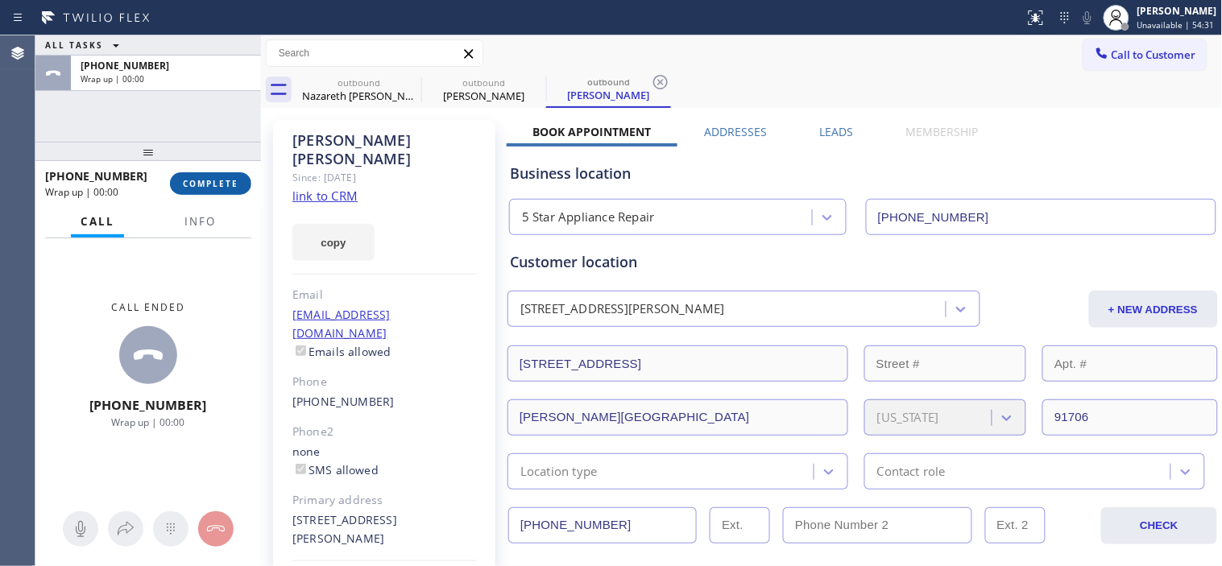
click at [219, 183] on span "COMPLETE" at bounding box center [211, 183] width 56 height 11
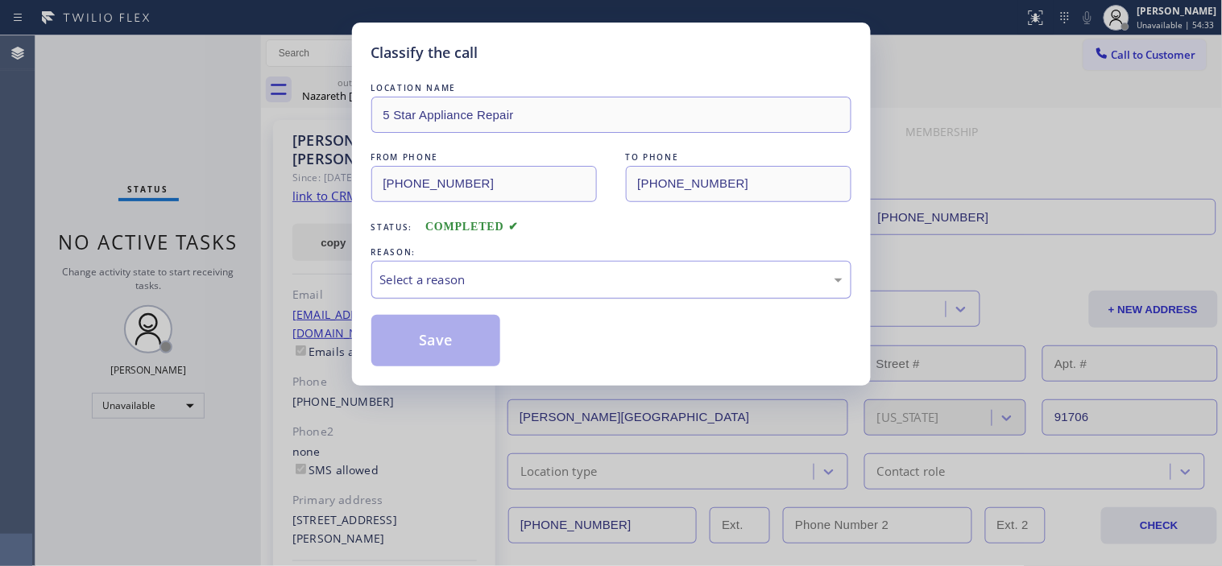
click at [428, 287] on div "Select a reason" at bounding box center [611, 280] width 462 height 19
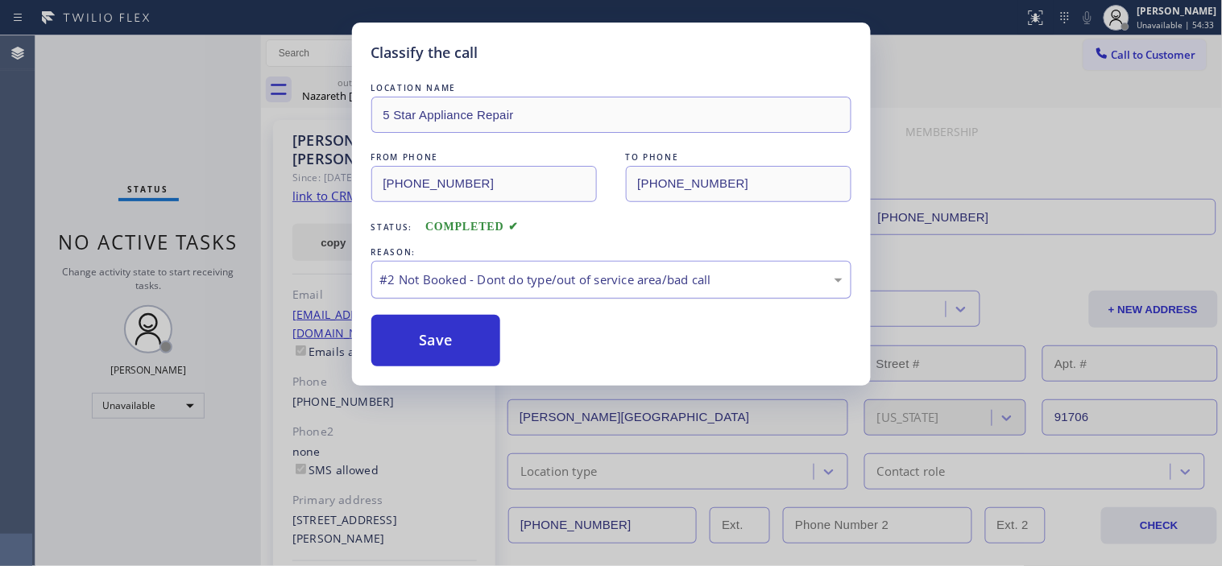
click at [449, 267] on div "#2 Not Booked - Dont do type/out of service area/bad call" at bounding box center [611, 280] width 480 height 38
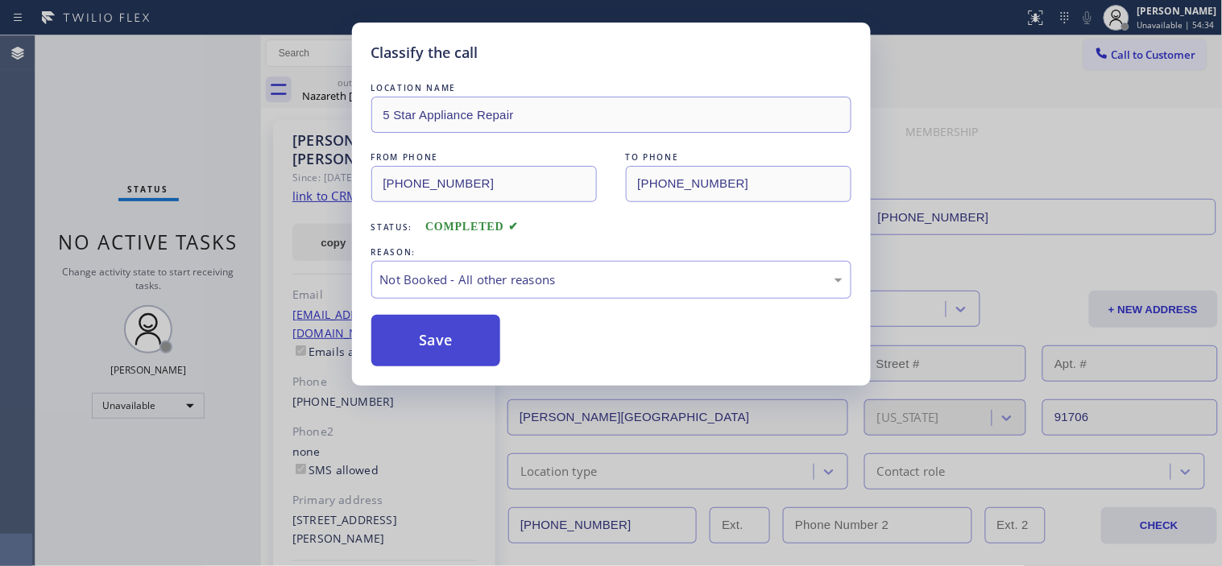
click at [445, 334] on button "Save" at bounding box center [436, 341] width 130 height 52
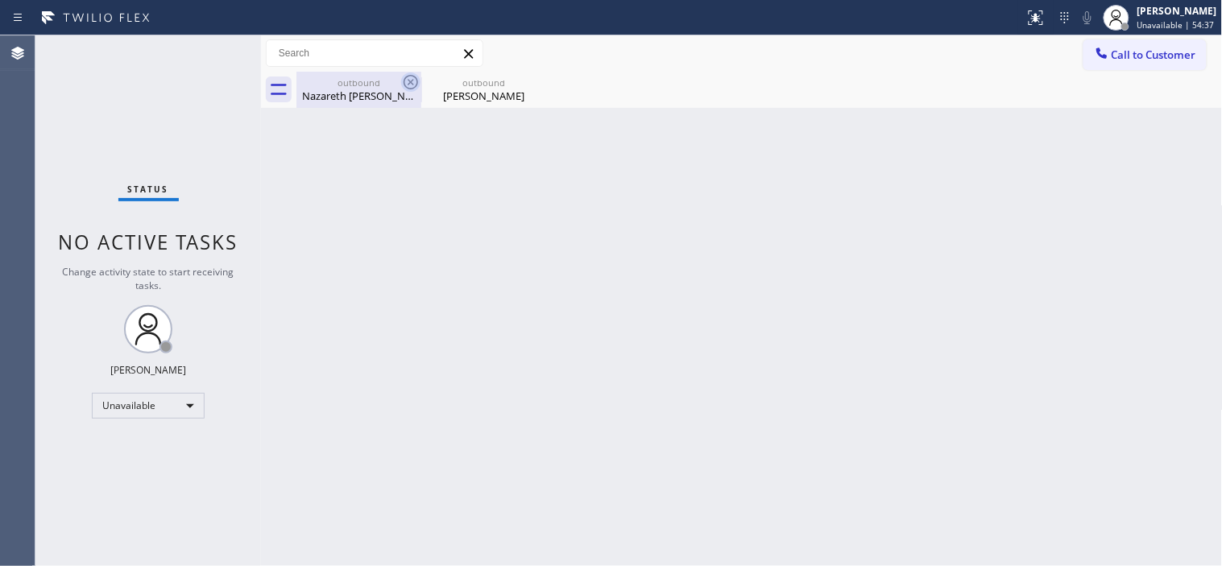
click at [408, 82] on icon at bounding box center [410, 81] width 19 height 19
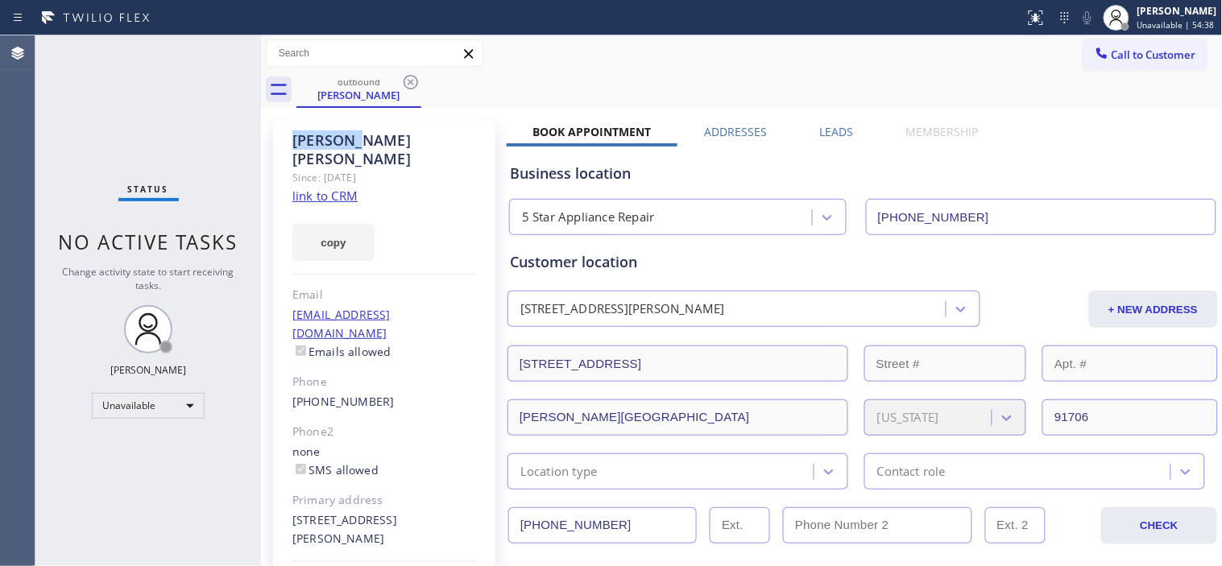
click at [408, 82] on icon at bounding box center [410, 81] width 19 height 19
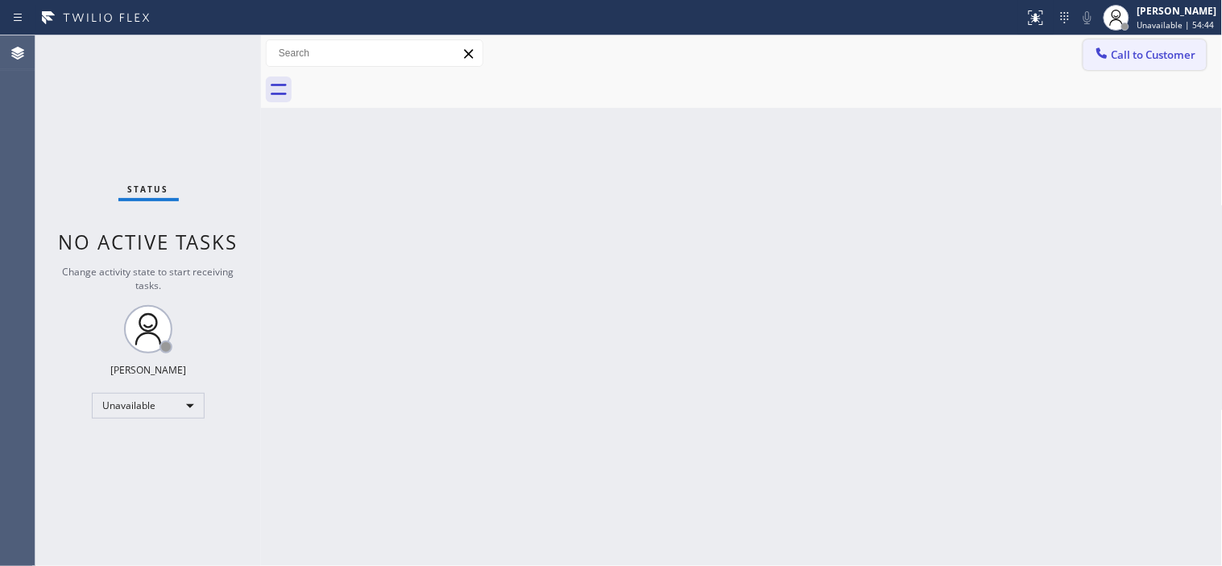
click at [1140, 48] on span "Call to Customer" at bounding box center [1153, 55] width 85 height 14
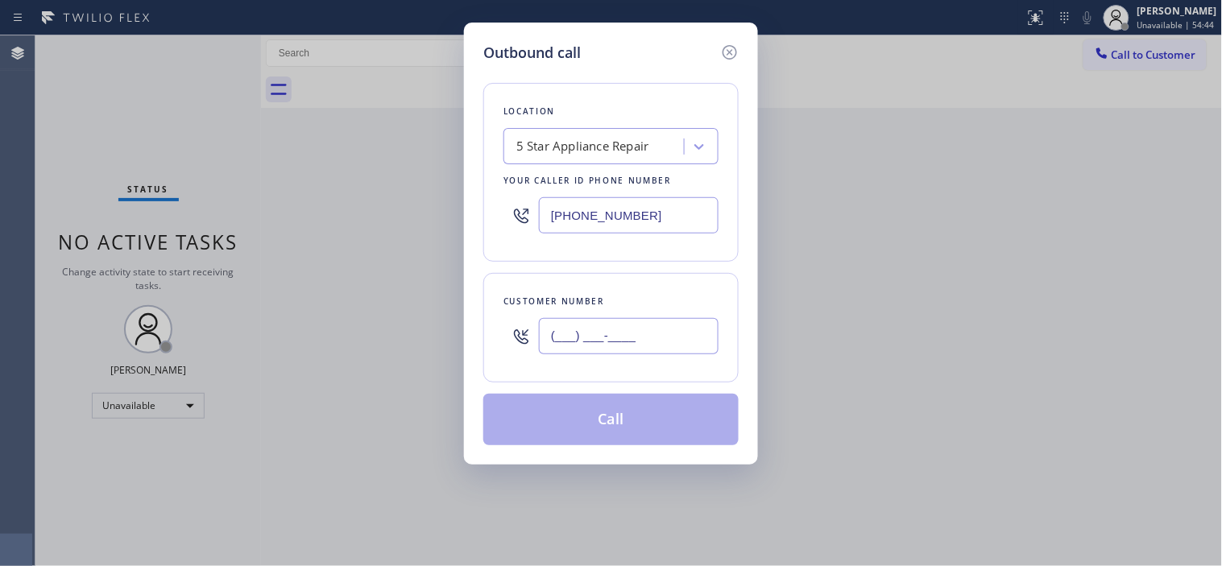
click at [569, 332] on input "(___) ___-____" at bounding box center [629, 336] width 180 height 36
paste input "562) 405-6042"
type input "(562) 405-6042"
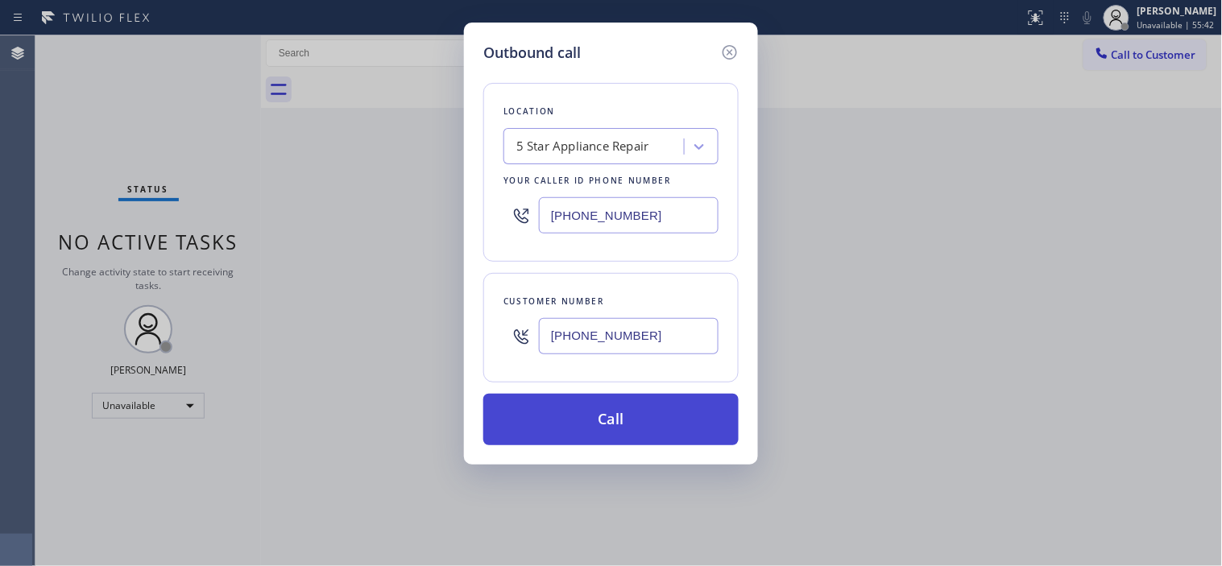
click at [644, 416] on button "Call" at bounding box center [610, 420] width 255 height 52
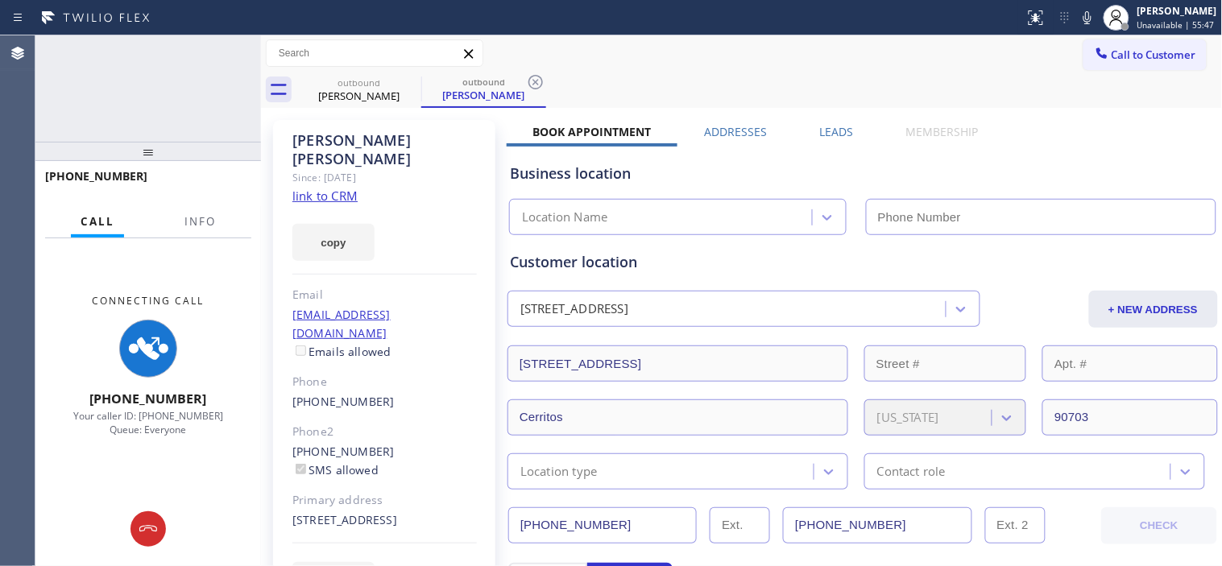
type input "[PHONE_NUMBER]"
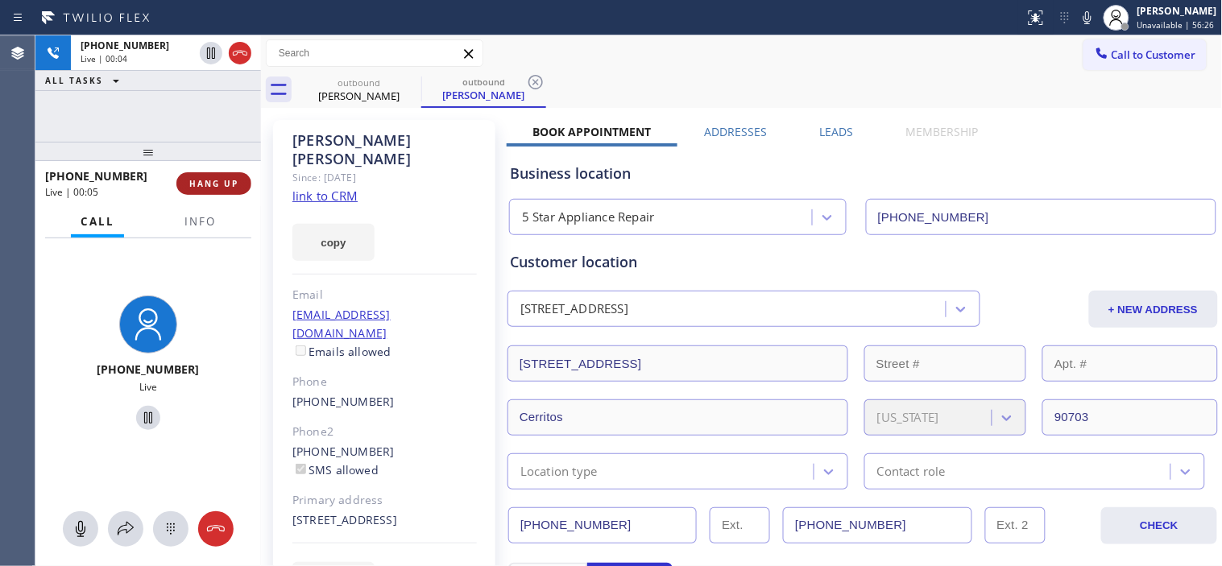
click at [240, 186] on button "HANG UP" at bounding box center [213, 183] width 75 height 23
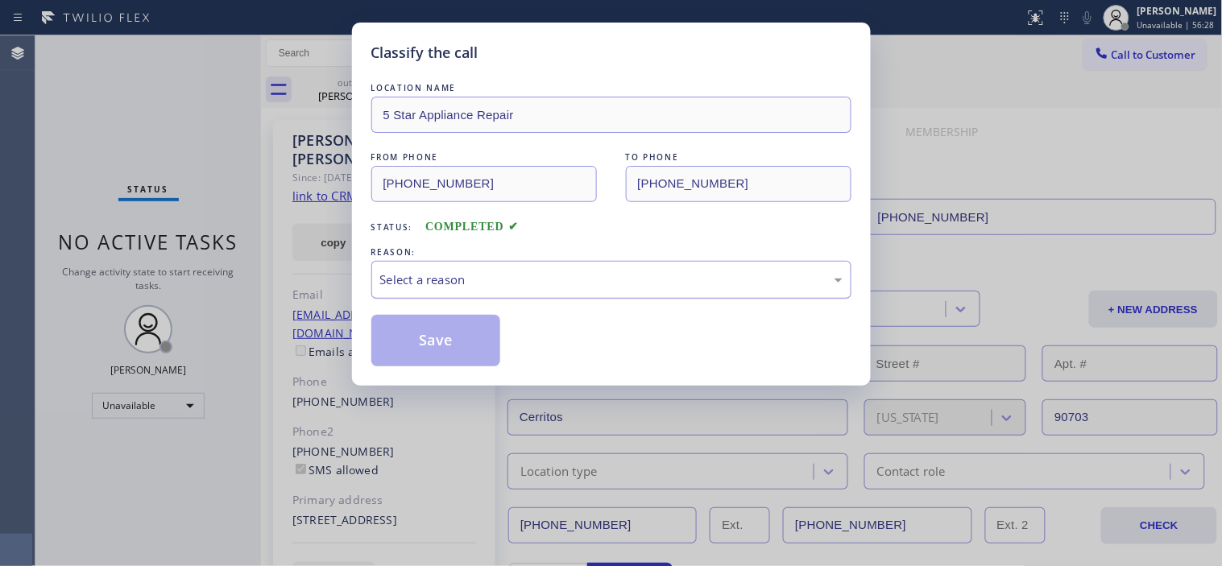
click at [473, 271] on div "Select a reason" at bounding box center [611, 280] width 462 height 19
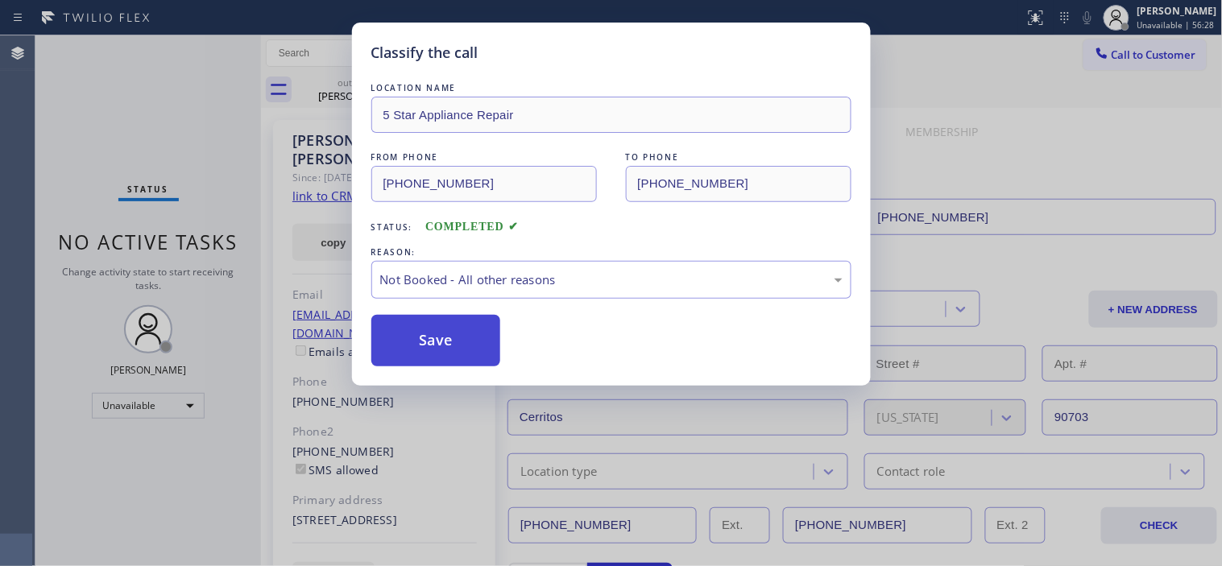
click at [453, 344] on button "Save" at bounding box center [436, 341] width 130 height 52
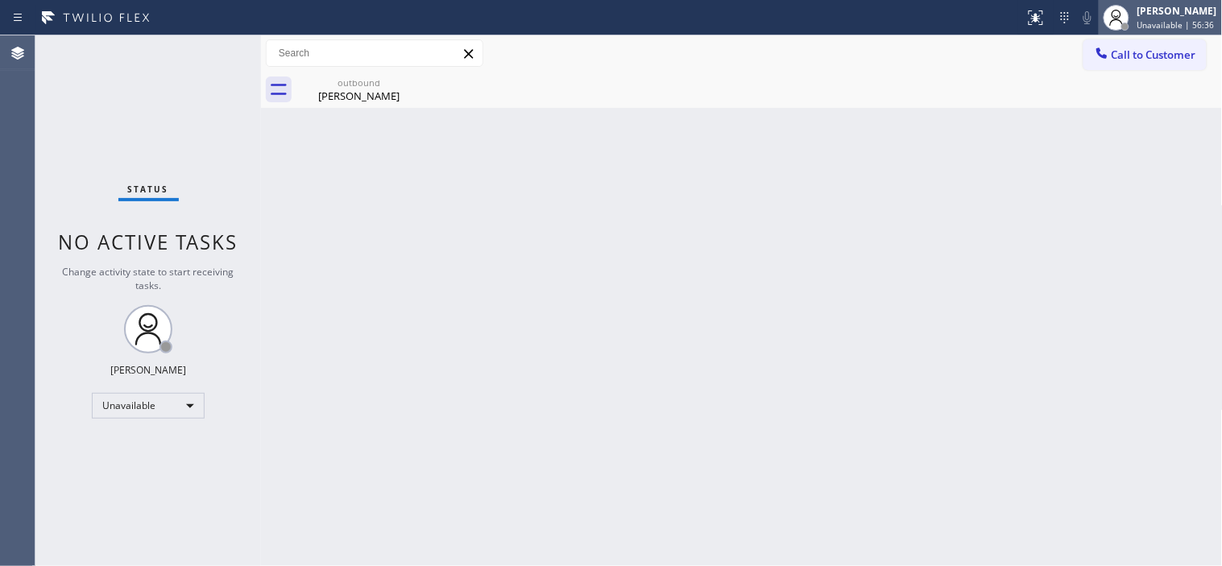
drag, startPoint x: 1139, startPoint y: 27, endPoint x: 1147, endPoint y: 54, distance: 27.8
click at [1139, 28] on span "Unavailable | 56:36" at bounding box center [1175, 24] width 77 height 11
click at [983, 61] on div "Call to Customer Outbound call Location 5 Star Appliance Repair Your caller id …" at bounding box center [742, 53] width 962 height 28
click at [1126, 60] on span "Call to Customer" at bounding box center [1153, 55] width 85 height 14
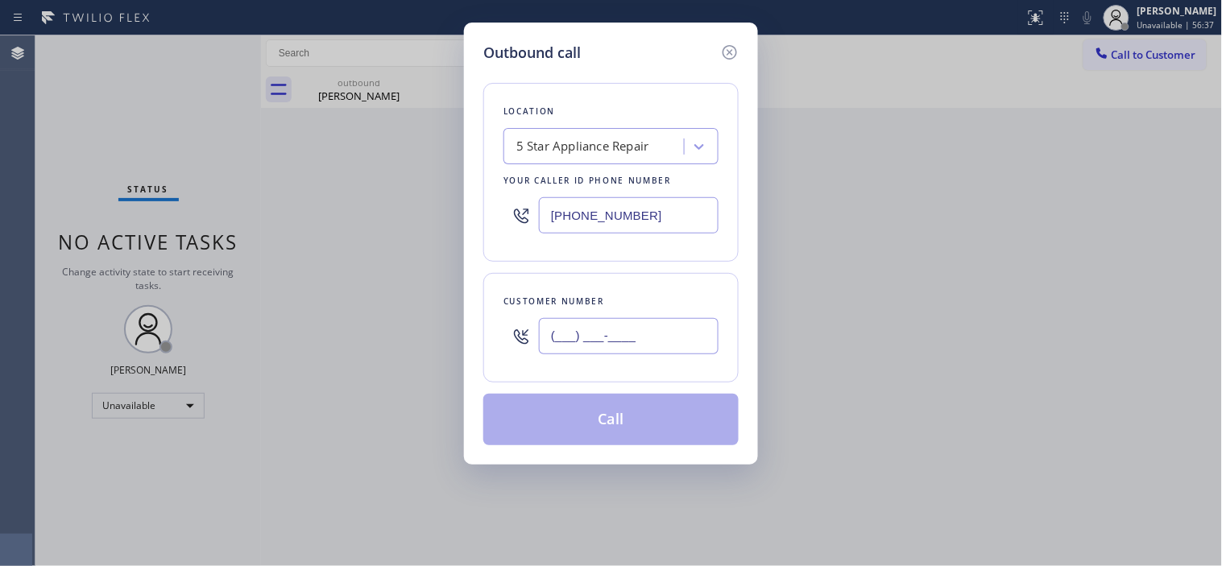
click at [574, 327] on input "(___) ___-____" at bounding box center [629, 336] width 180 height 36
paste input "424) 944-3061"
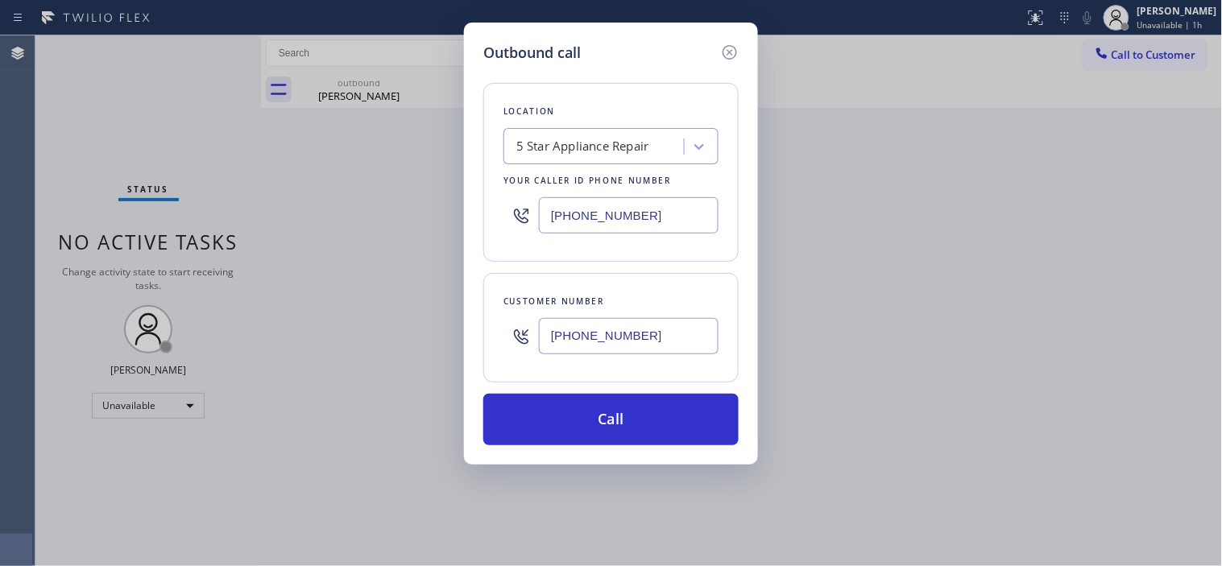
drag, startPoint x: 643, startPoint y: 338, endPoint x: 480, endPoint y: 341, distance: 162.7
click at [480, 341] on div "Outbound call Location 5 Star Appliance Repair Your caller id phone number (855…" at bounding box center [611, 244] width 294 height 442
paste input "text"
type input "(424) 944-3061"
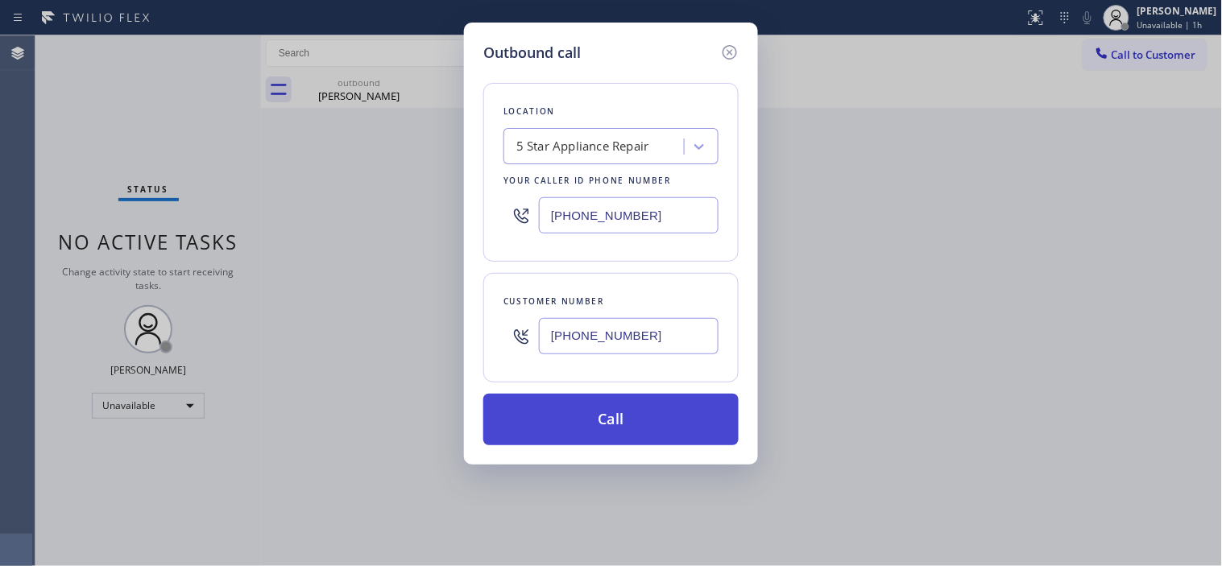
click at [614, 412] on button "Call" at bounding box center [610, 420] width 255 height 52
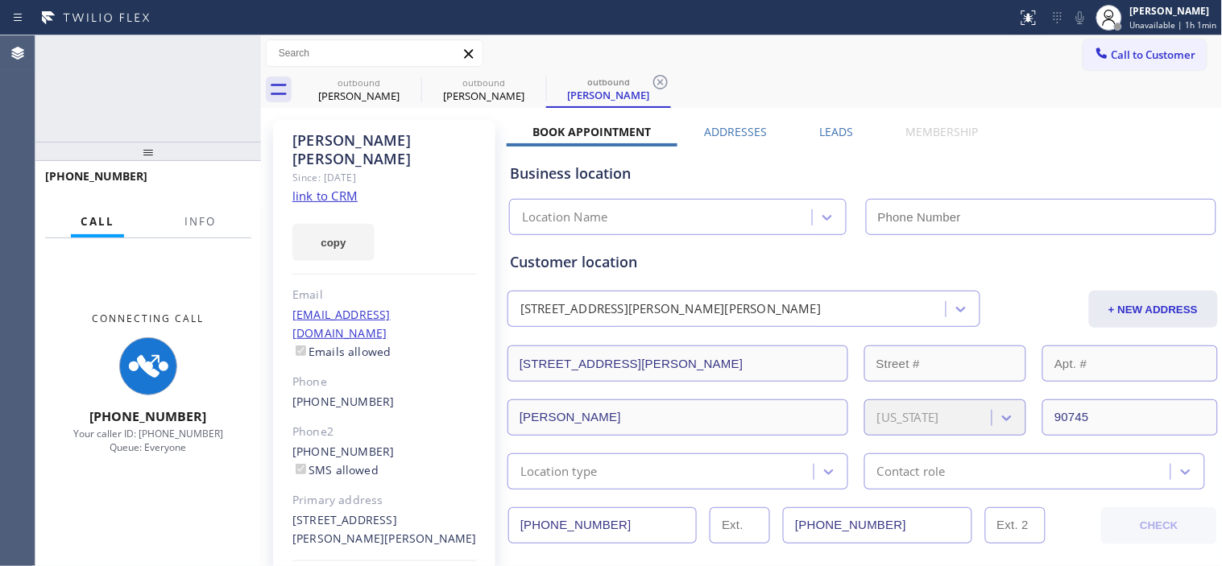
type input "[PHONE_NUMBER]"
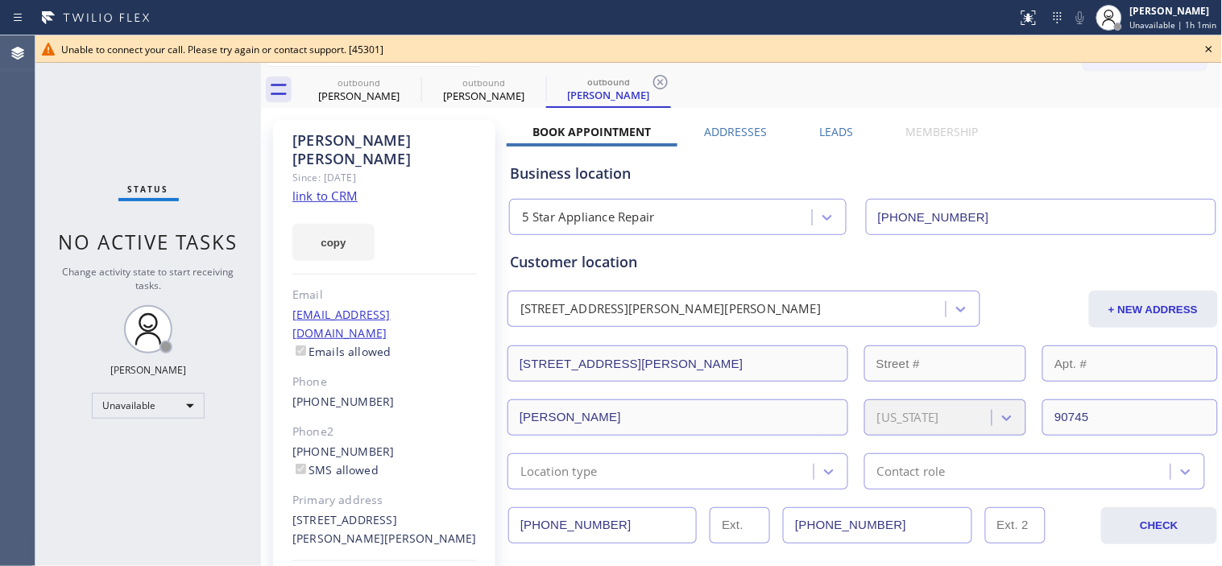
click at [1210, 43] on icon at bounding box center [1208, 48] width 19 height 19
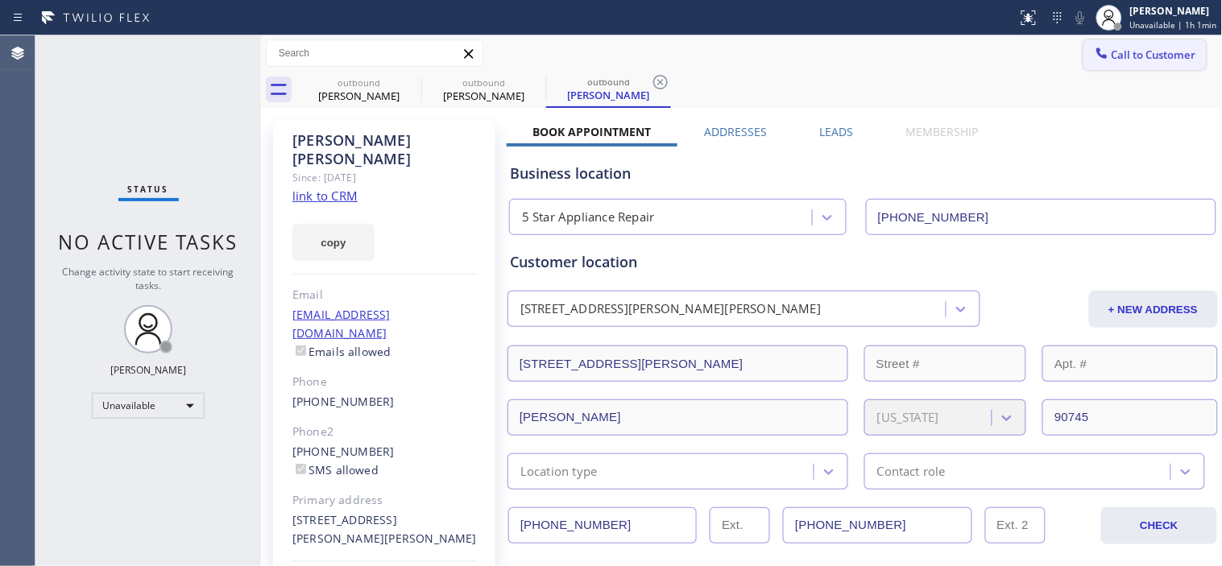
click at [1142, 49] on span "Call to Customer" at bounding box center [1153, 55] width 85 height 14
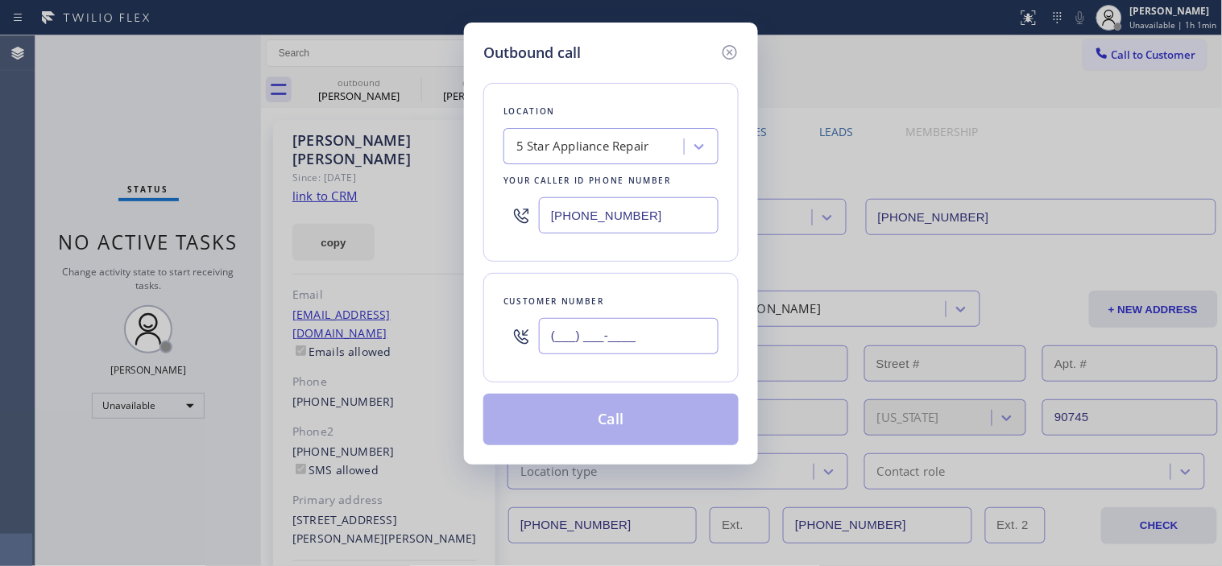
click at [577, 336] on input "(___) ___-____" at bounding box center [629, 336] width 180 height 36
paste input "626) 864-6969"
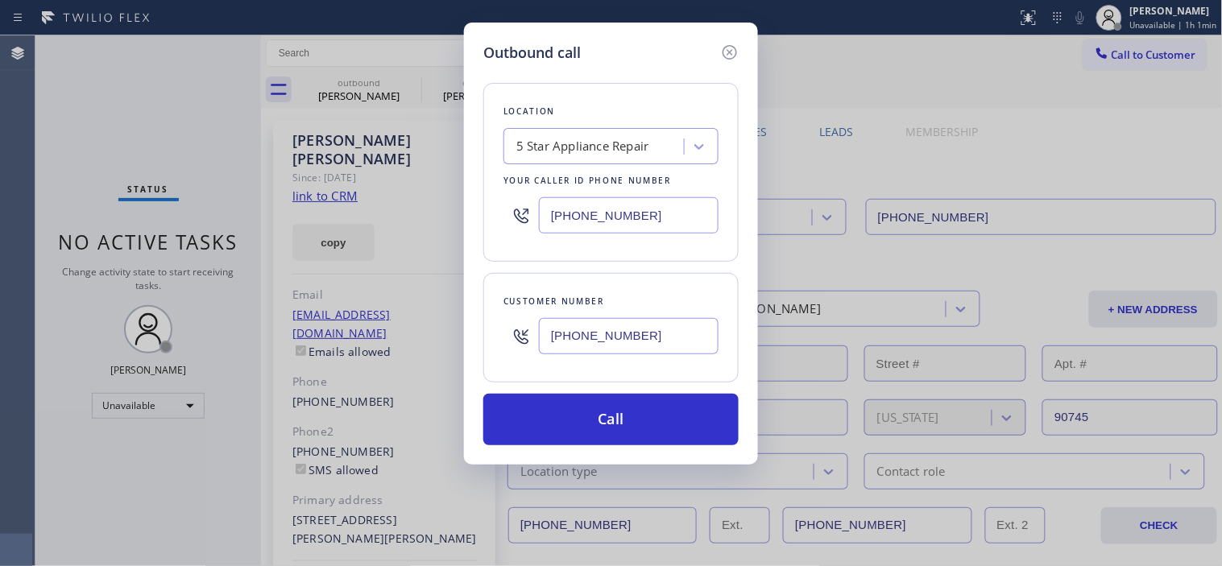
type input "(626) 864-6969"
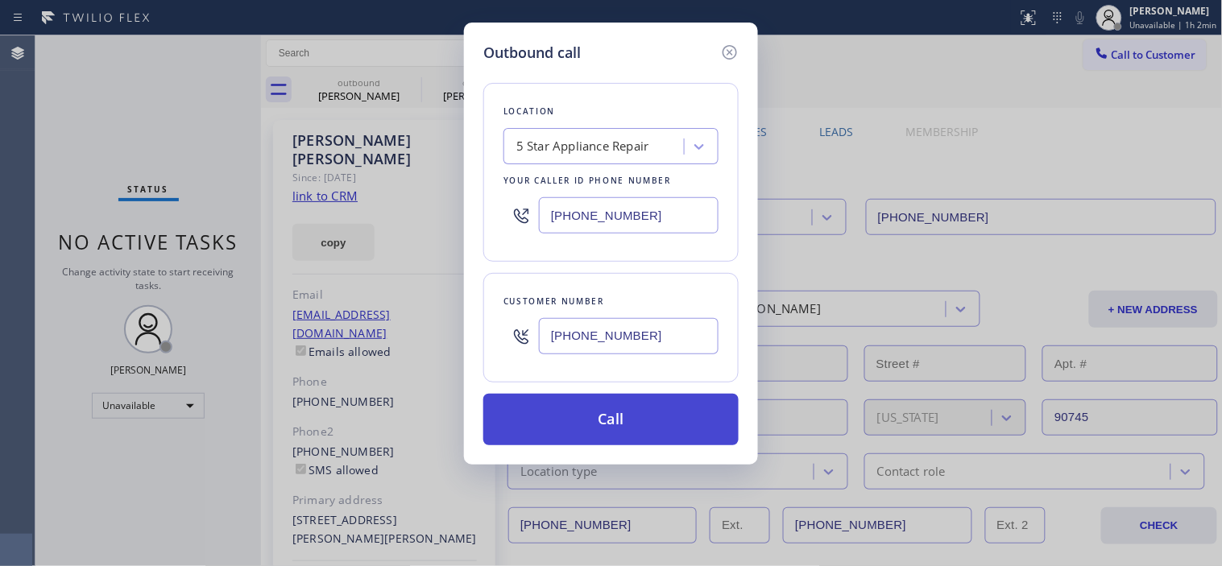
click at [599, 437] on button "Call" at bounding box center [610, 420] width 255 height 52
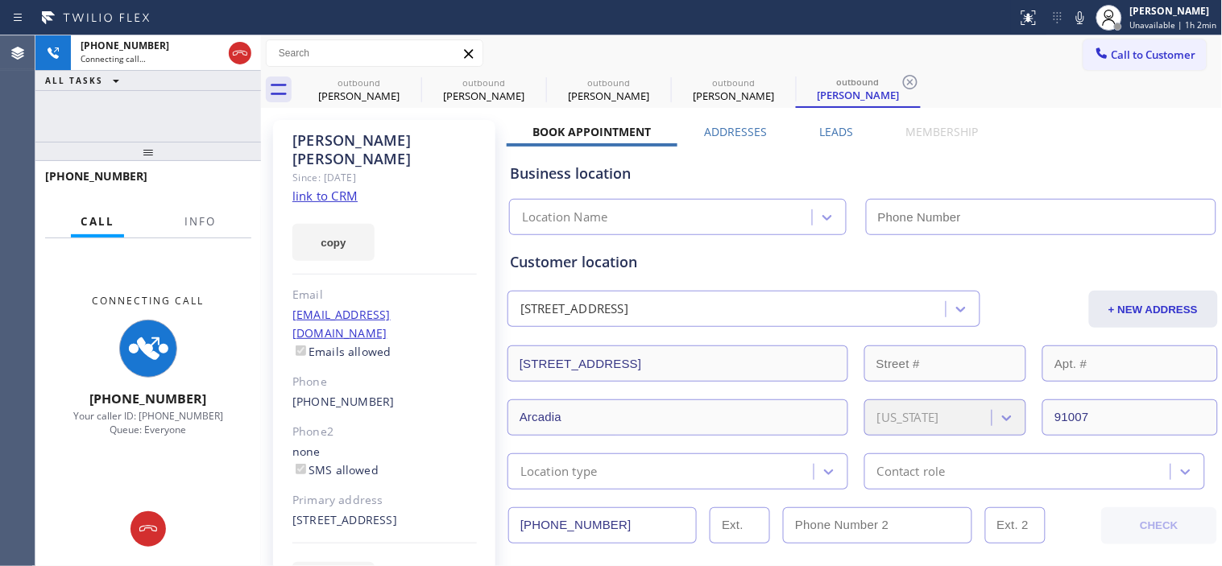
type input "[PHONE_NUMBER]"
drag, startPoint x: 1070, startPoint y: 101, endPoint x: 1107, endPoint y: 130, distance: 46.6
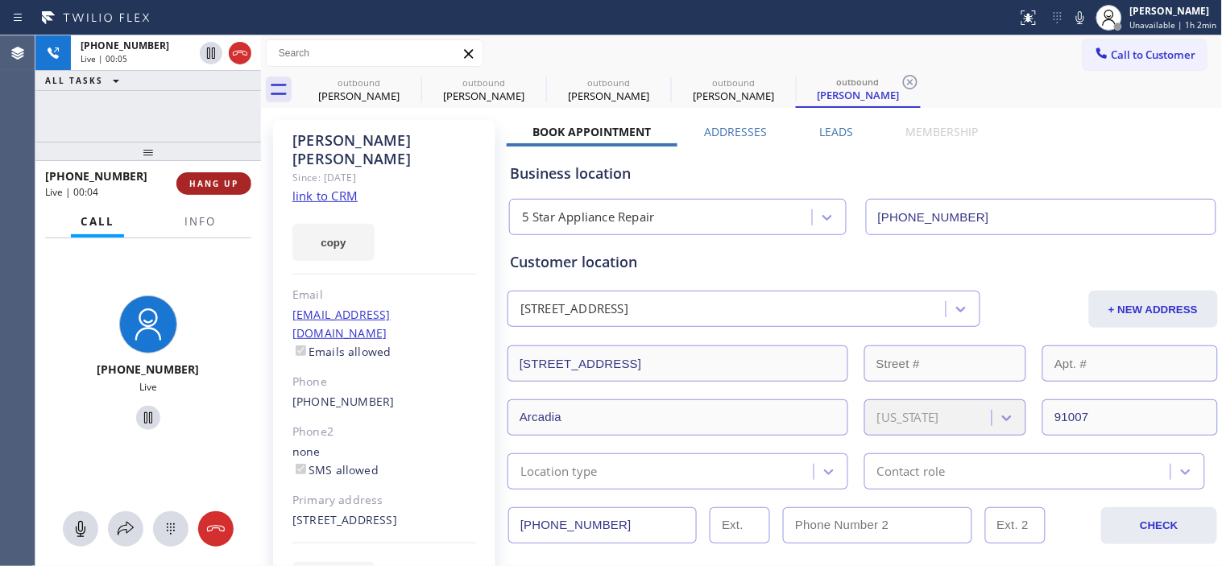
click at [191, 192] on button "HANG UP" at bounding box center [213, 183] width 75 height 23
drag, startPoint x: 180, startPoint y: 143, endPoint x: 184, endPoint y: 99, distance: 43.6
click at [184, 99] on div "+16268646969 Live | 00:05 ALL TASKS ALL TASKS ACTIVE TASKS TASKS IN WRAP UP +16…" at bounding box center [148, 300] width 226 height 531
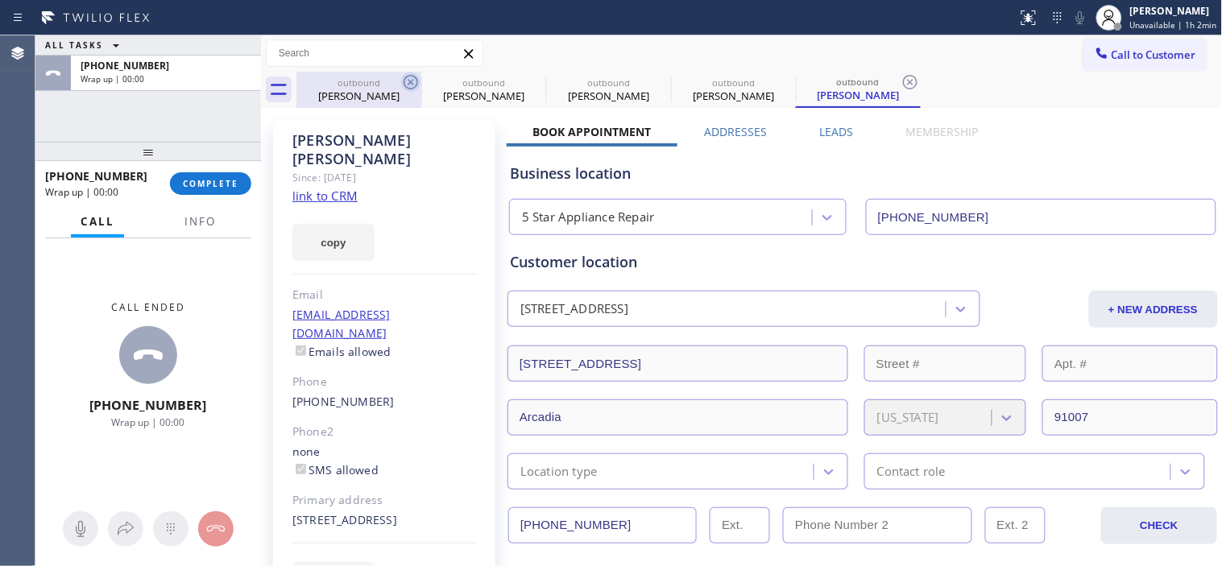
click at [407, 76] on icon at bounding box center [410, 82] width 14 height 14
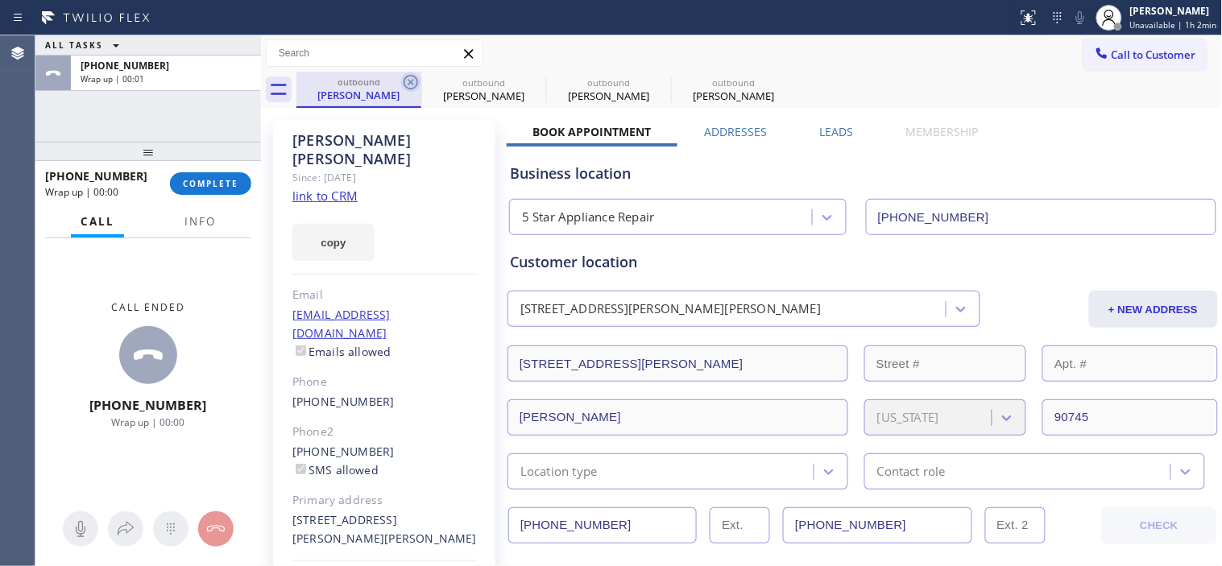
click at [412, 81] on icon at bounding box center [410, 82] width 14 height 14
click at [0, 0] on icon at bounding box center [0, 0] width 0 height 0
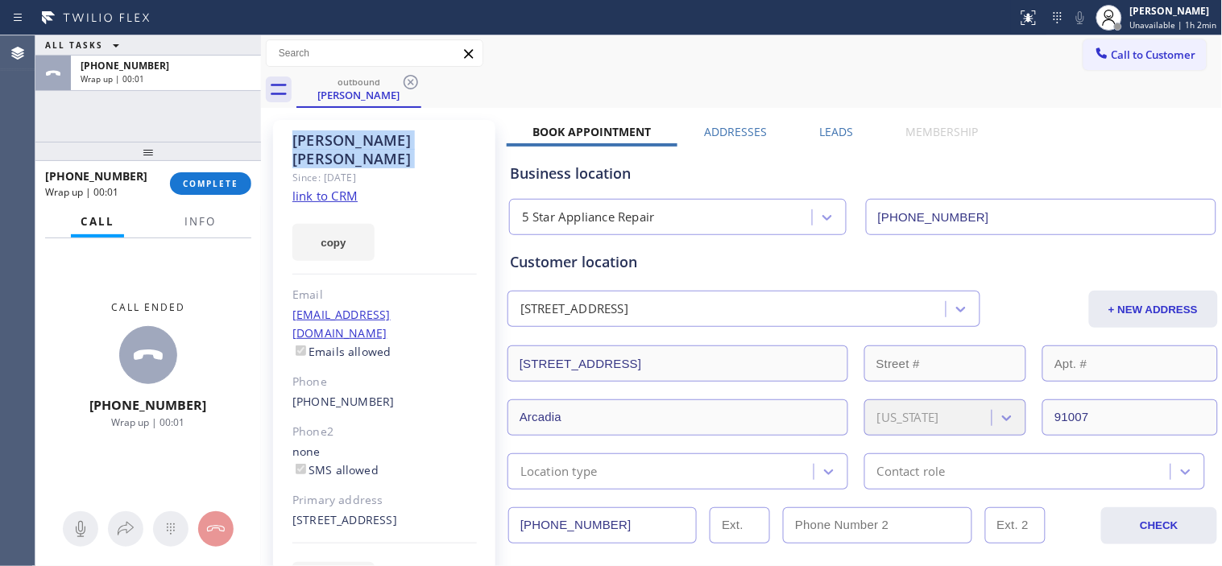
click at [412, 81] on icon at bounding box center [410, 82] width 14 height 14
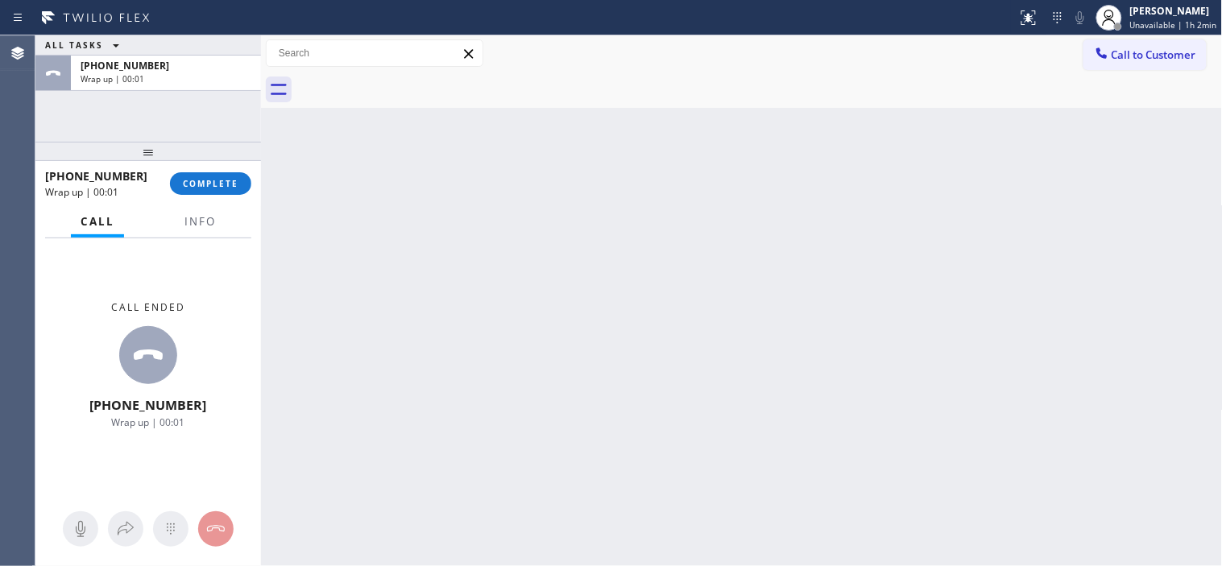
click at [412, 81] on div at bounding box center [759, 90] width 926 height 36
click at [205, 183] on span "COMPLETE" at bounding box center [211, 183] width 56 height 11
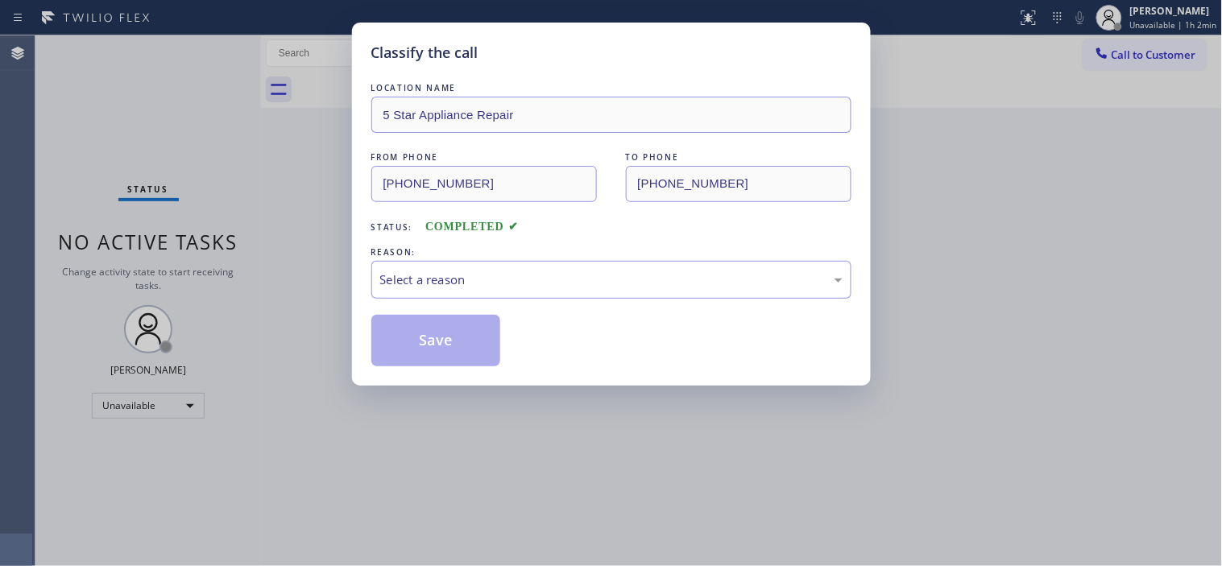
click at [494, 251] on div "REASON:" at bounding box center [611, 252] width 480 height 17
click at [516, 269] on div "Select a reason" at bounding box center [611, 280] width 480 height 38
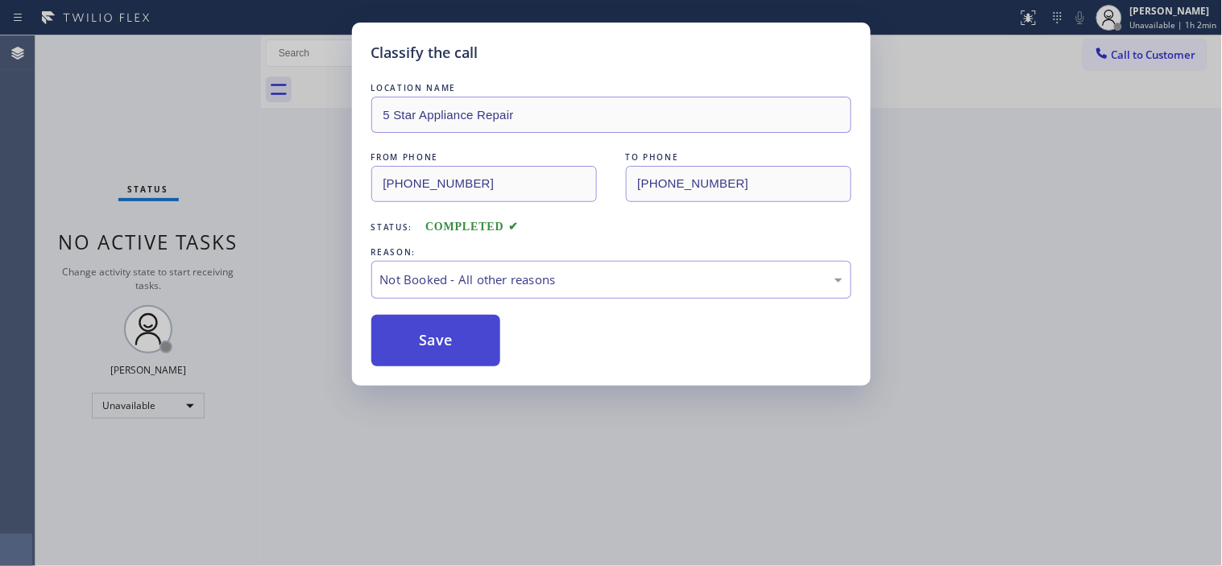
drag, startPoint x: 503, startPoint y: 329, endPoint x: 481, endPoint y: 331, distance: 21.9
click at [502, 329] on div "Save" at bounding box center [611, 341] width 480 height 52
click at [481, 331] on button "Save" at bounding box center [436, 341] width 130 height 52
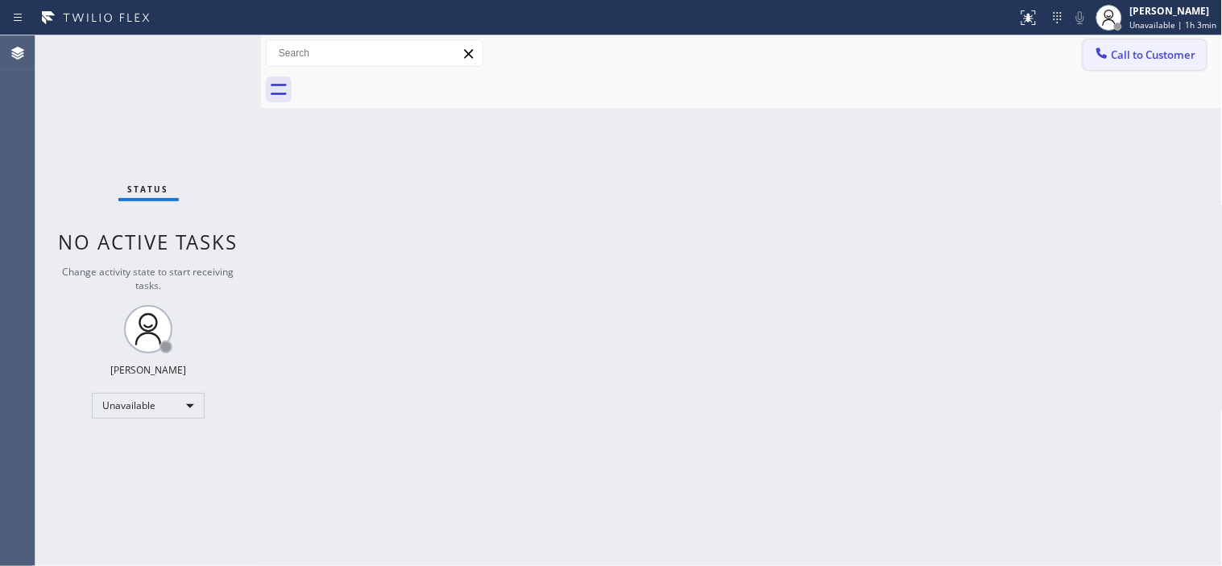
click at [1132, 61] on span "Call to Customer" at bounding box center [1153, 55] width 85 height 14
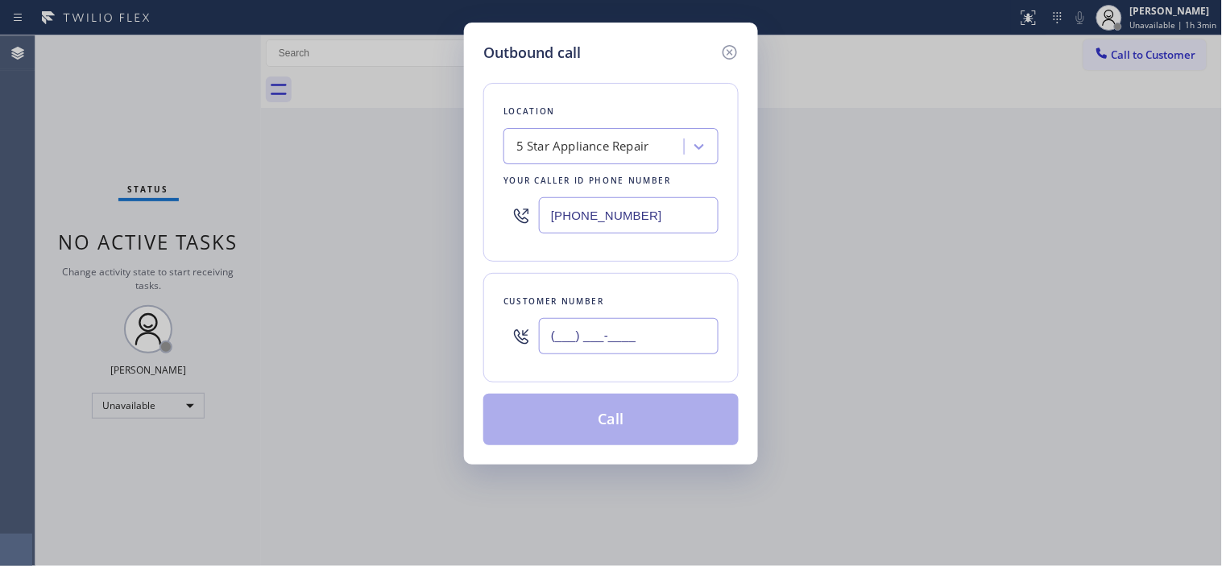
click at [572, 335] on input "(___) ___-____" at bounding box center [629, 336] width 180 height 36
paste input "561) 501-5884"
type input "(561) 501-5884"
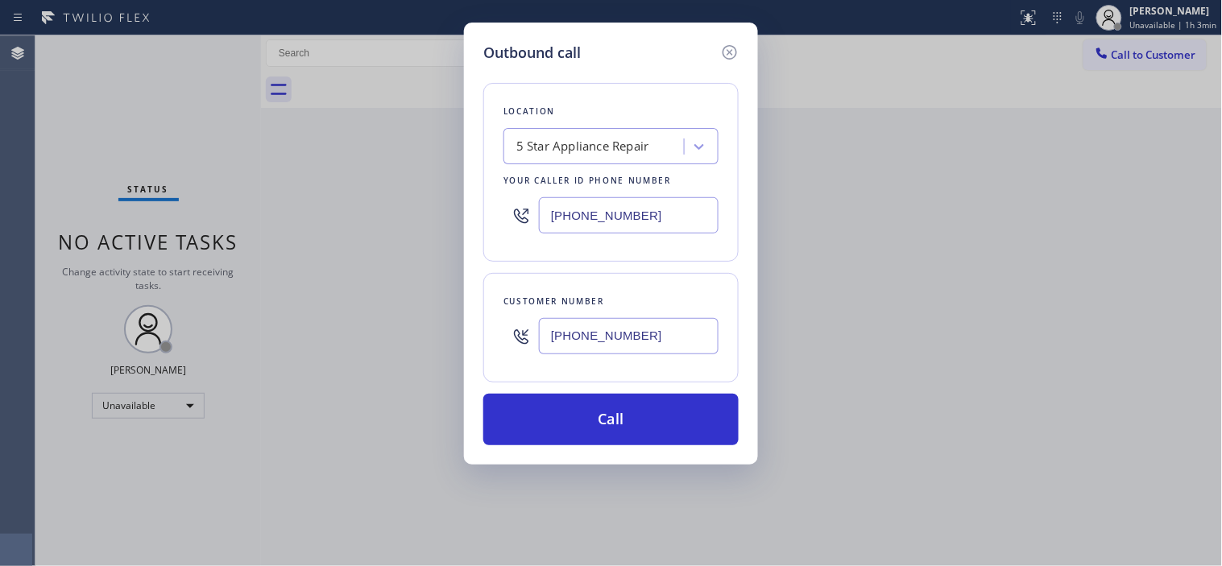
drag, startPoint x: 662, startPoint y: 222, endPoint x: 432, endPoint y: 226, distance: 229.6
click at [437, 226] on div "Outbound call Location 5 Star Appliance Repair Your caller id phone number (855…" at bounding box center [611, 283] width 1222 height 566
paste input "976-5118"
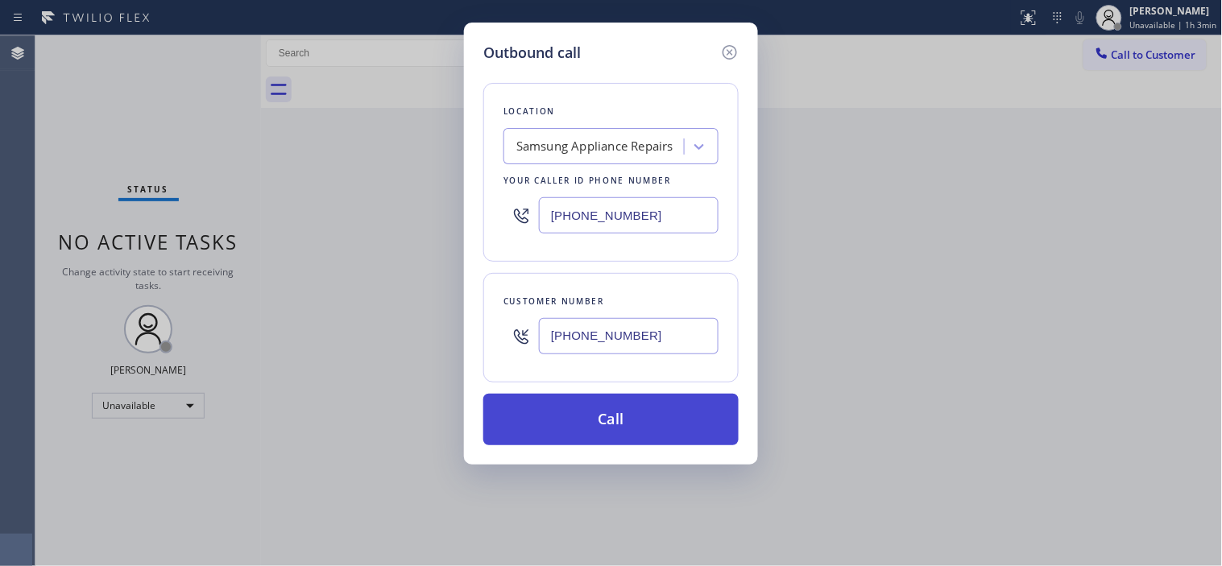
type input "(855) 976-5118"
click at [620, 404] on button "Call" at bounding box center [610, 420] width 255 height 52
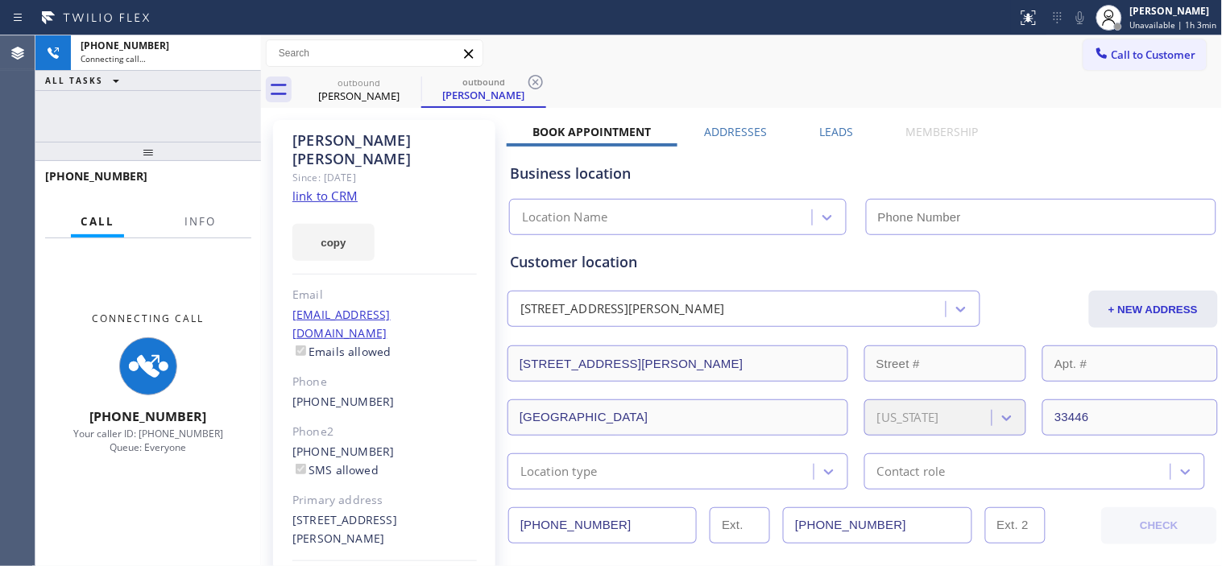
type input "(855) 976-5118"
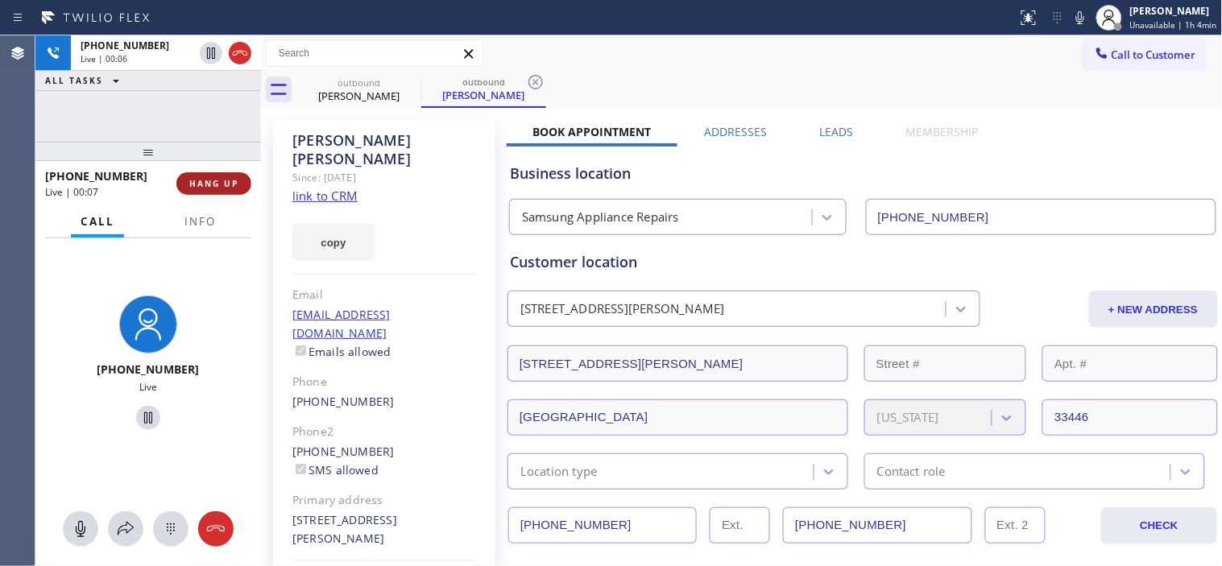
click at [219, 185] on span "HANG UP" at bounding box center [213, 183] width 49 height 11
drag, startPoint x: 211, startPoint y: 195, endPoint x: 217, endPoint y: 183, distance: 13.7
click at [211, 195] on div "+15615015884 Live | 00:08 HANG UP" at bounding box center [148, 184] width 206 height 42
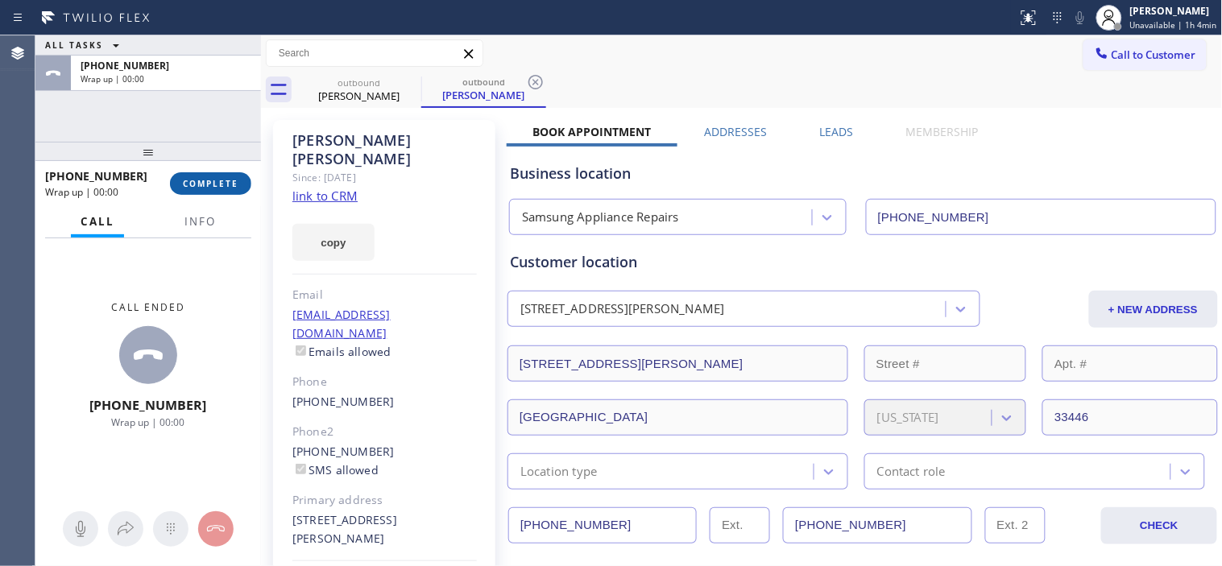
click at [217, 183] on span "COMPLETE" at bounding box center [211, 183] width 56 height 11
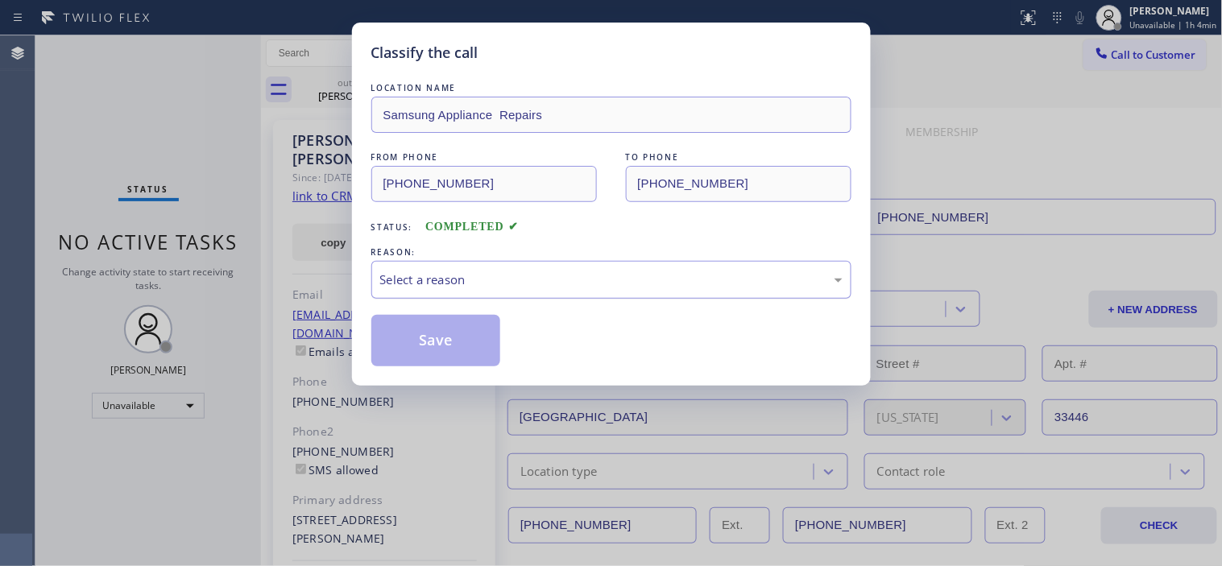
click at [522, 292] on div "Select a reason" at bounding box center [611, 280] width 480 height 38
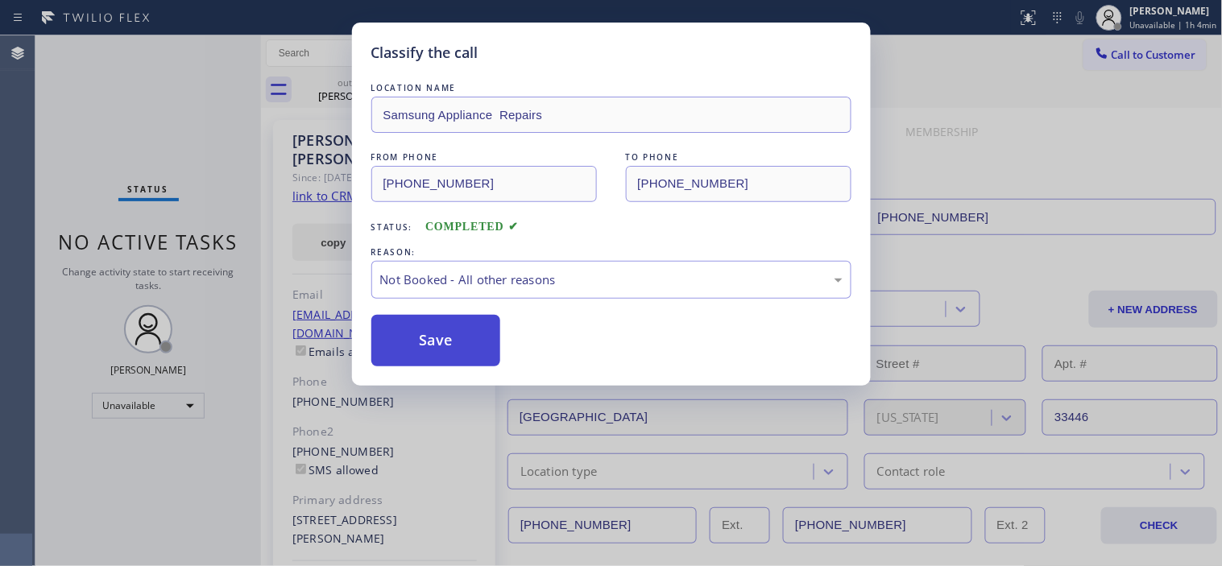
click at [440, 338] on button "Save" at bounding box center [436, 341] width 130 height 52
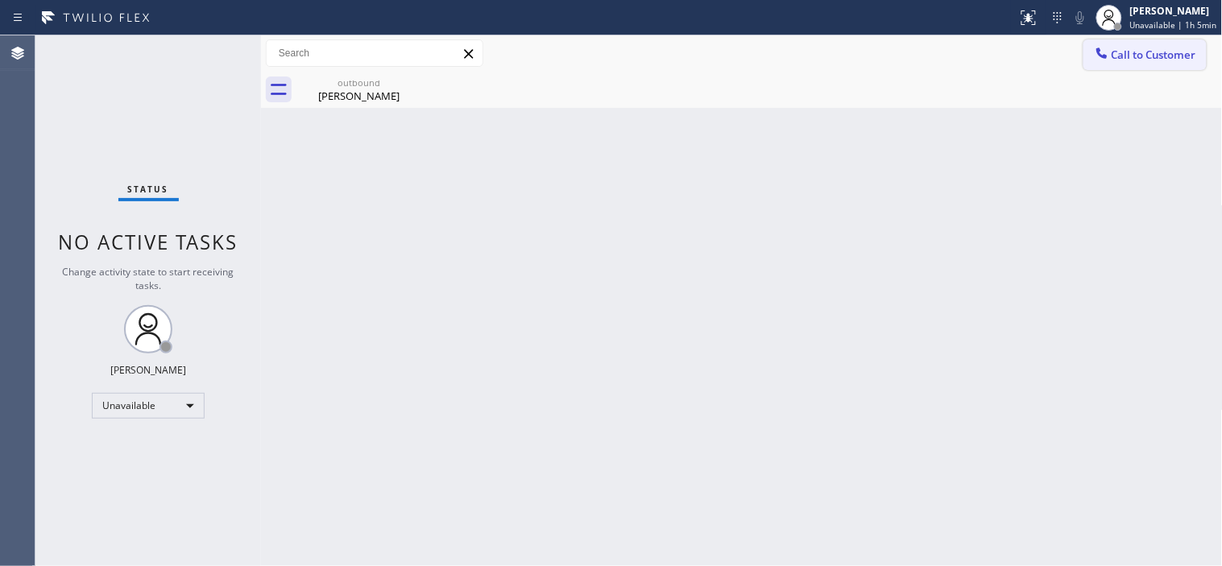
click at [1162, 48] on span "Call to Customer" at bounding box center [1153, 55] width 85 height 14
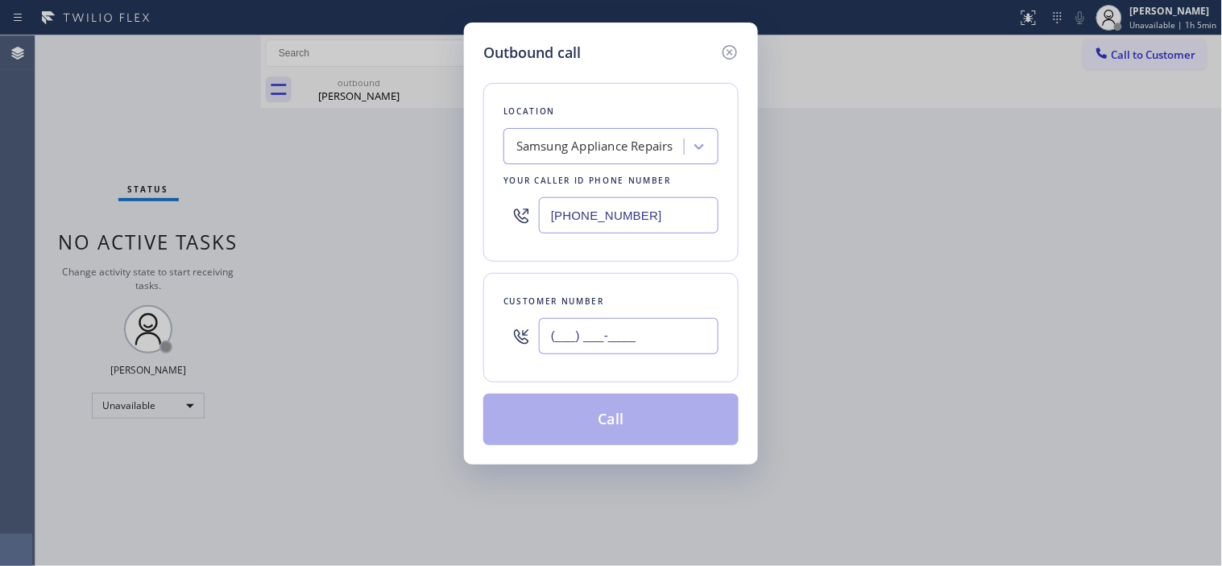
click at [649, 341] on input "(___) ___-____" at bounding box center [629, 336] width 180 height 36
paste input "602) 390-5171"
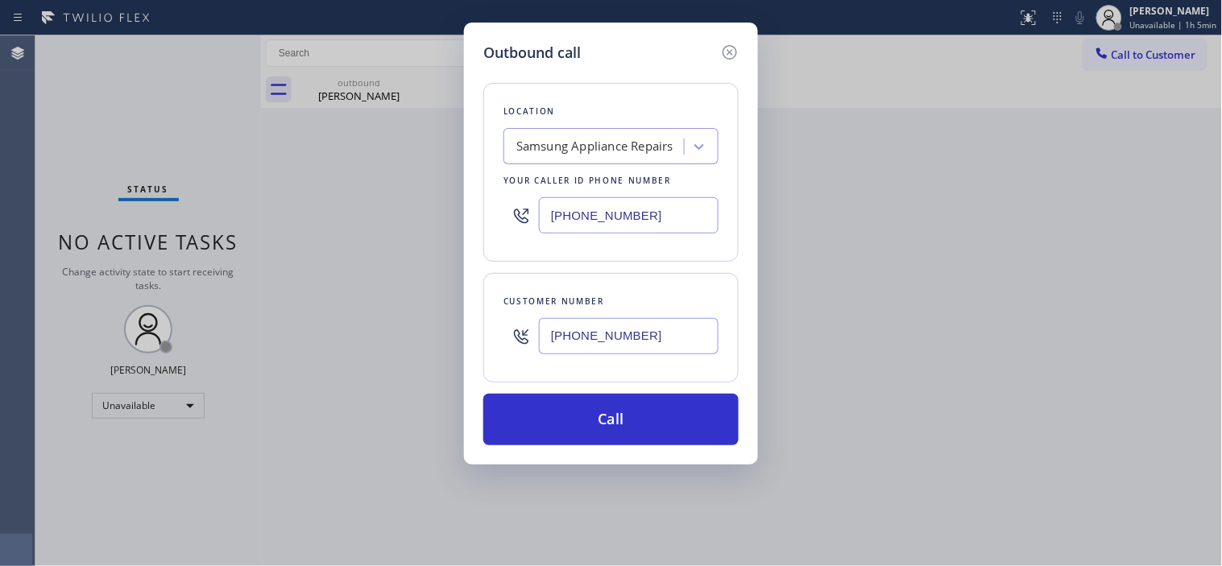
type input "(602) 390-5171"
drag, startPoint x: 657, startPoint y: 205, endPoint x: 475, endPoint y: 205, distance: 182.0
click at [475, 205] on div "Outbound call Location Samsung Appliance Repairs Your caller id phone number (8…" at bounding box center [611, 244] width 294 height 442
paste input "213-93"
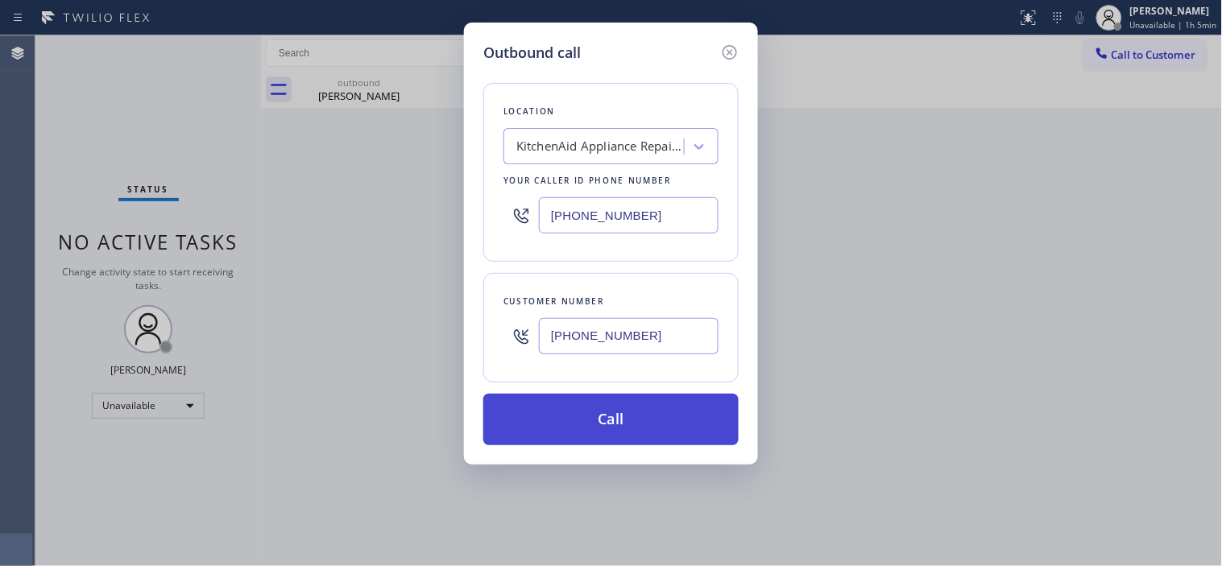
type input "[PHONE_NUMBER]"
click at [646, 399] on button "Call" at bounding box center [610, 420] width 255 height 52
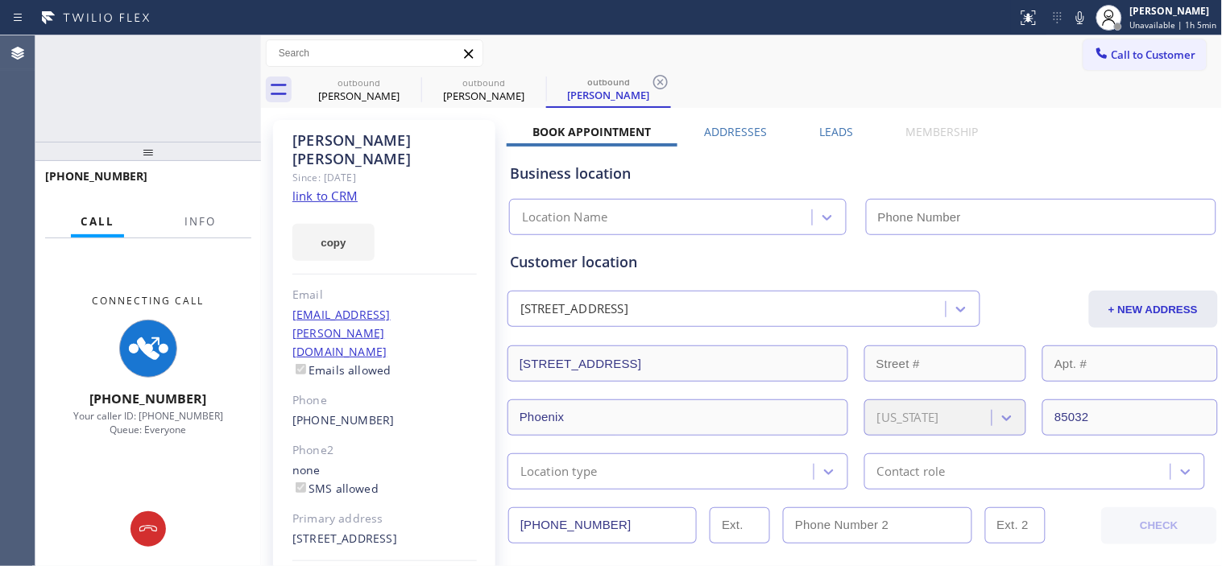
type input "[PHONE_NUMBER]"
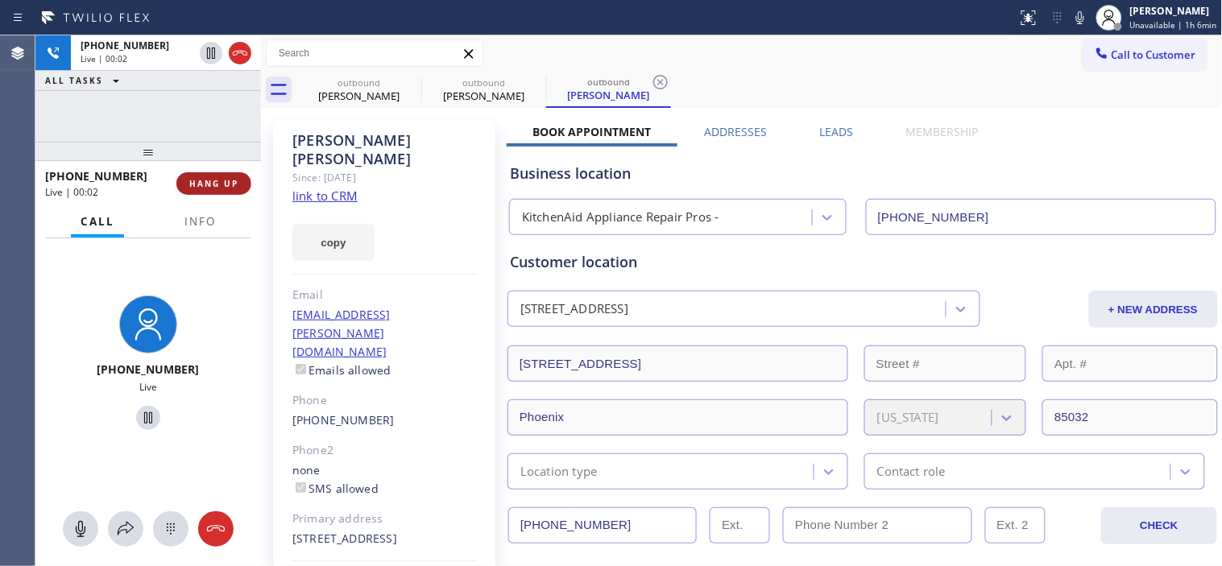
click at [196, 180] on span "HANG UP" at bounding box center [213, 183] width 49 height 11
click at [220, 185] on span "HANG UP" at bounding box center [213, 183] width 49 height 11
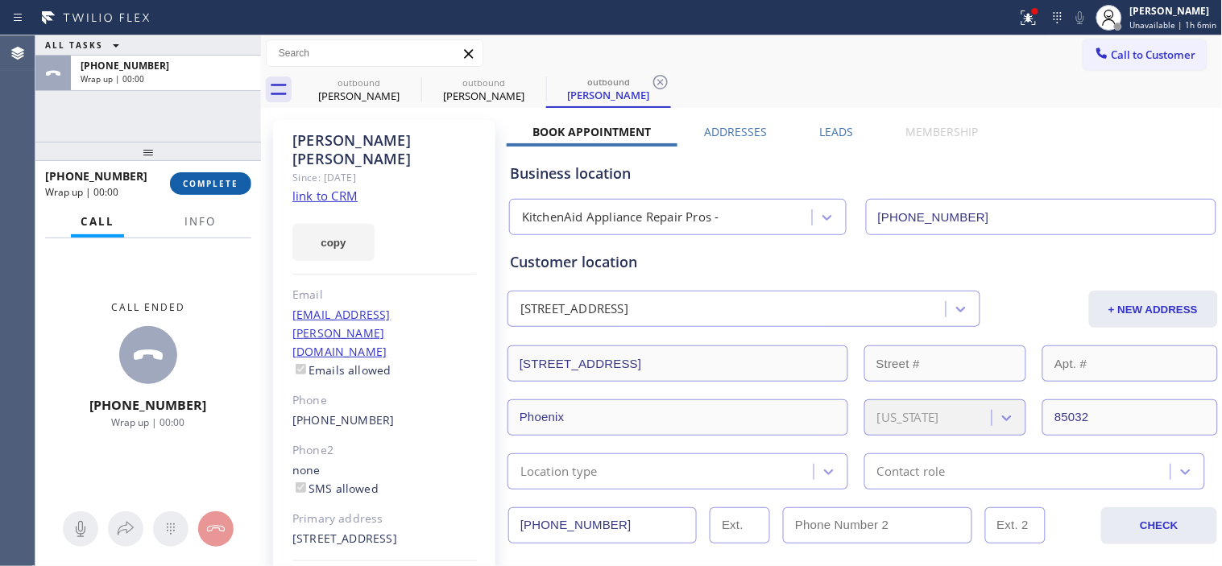
click at [224, 188] on span "COMPLETE" at bounding box center [211, 183] width 56 height 11
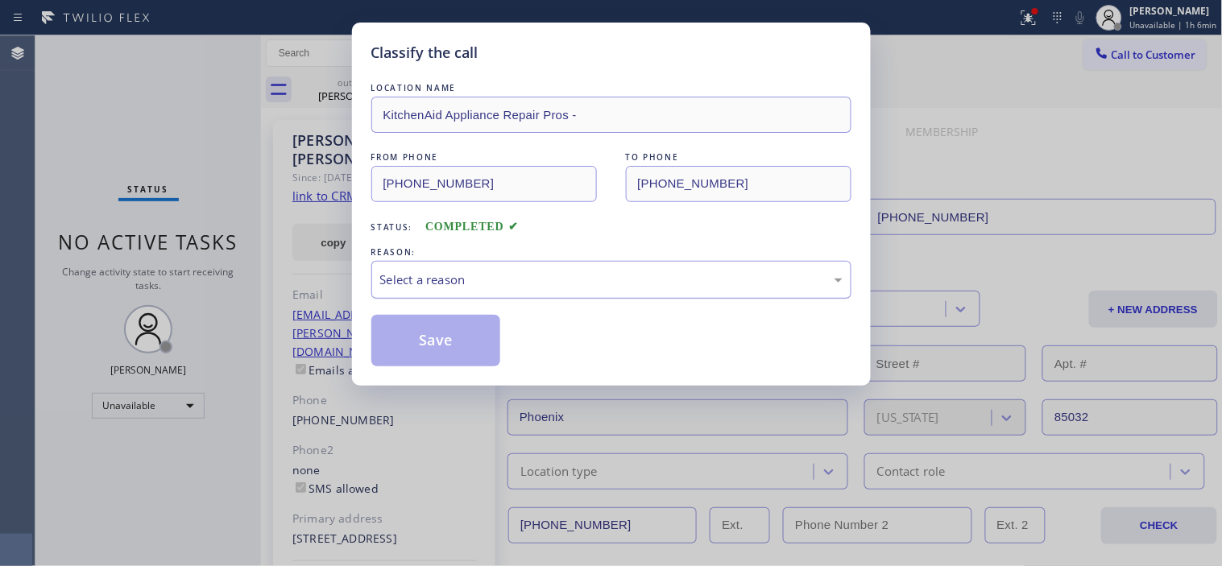
click at [443, 263] on div "Select a reason" at bounding box center [611, 280] width 480 height 38
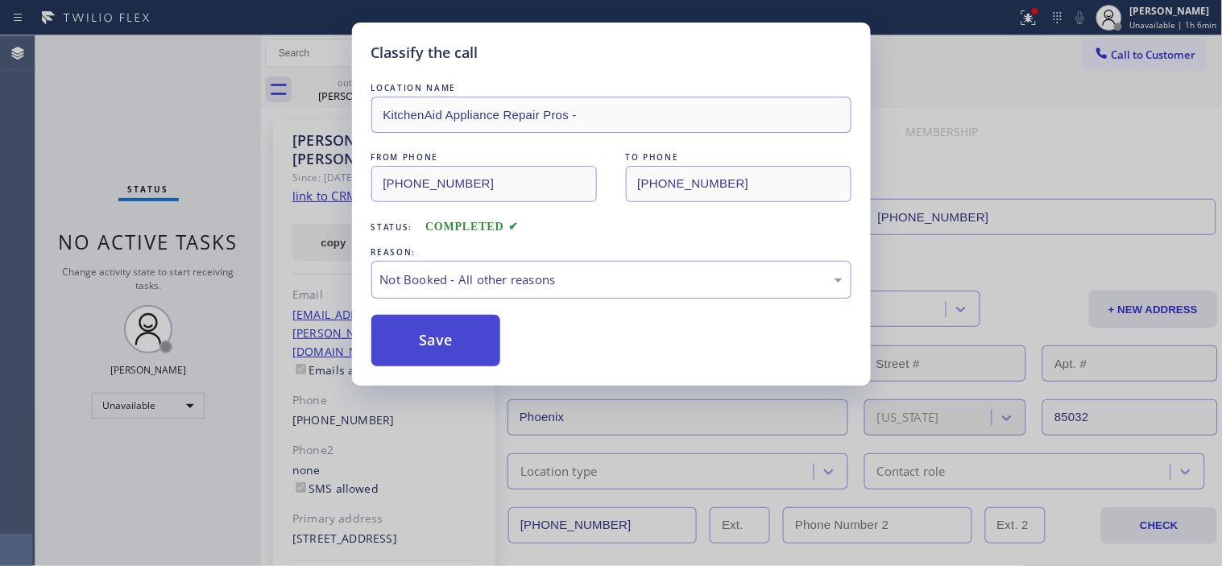
click at [431, 350] on button "Save" at bounding box center [436, 341] width 130 height 52
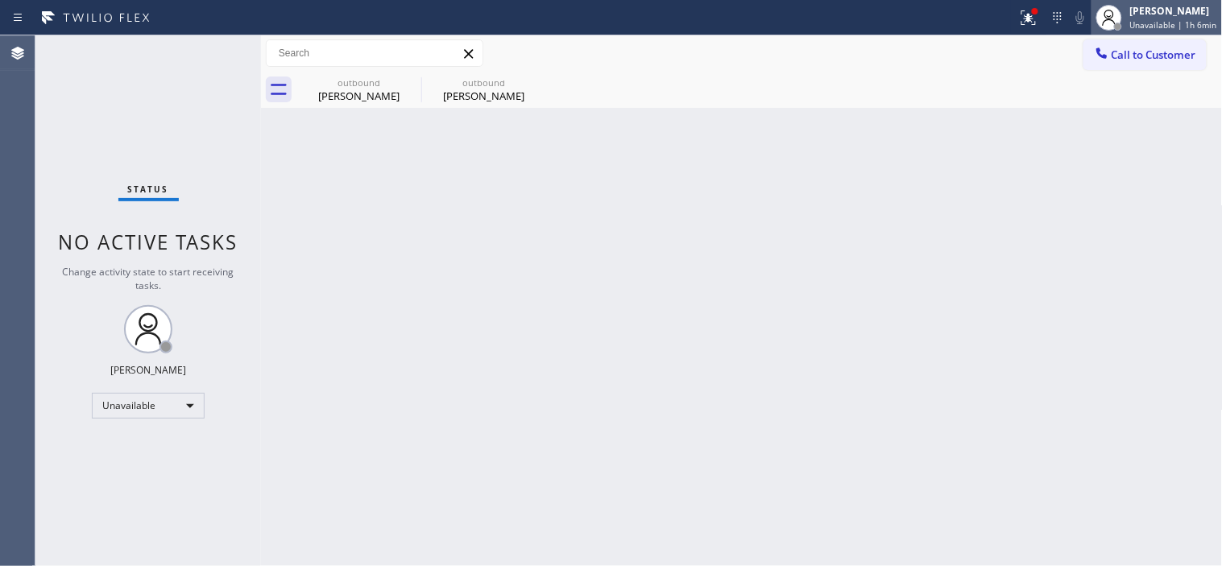
click at [1182, 6] on div "[PERSON_NAME]" at bounding box center [1173, 11] width 87 height 14
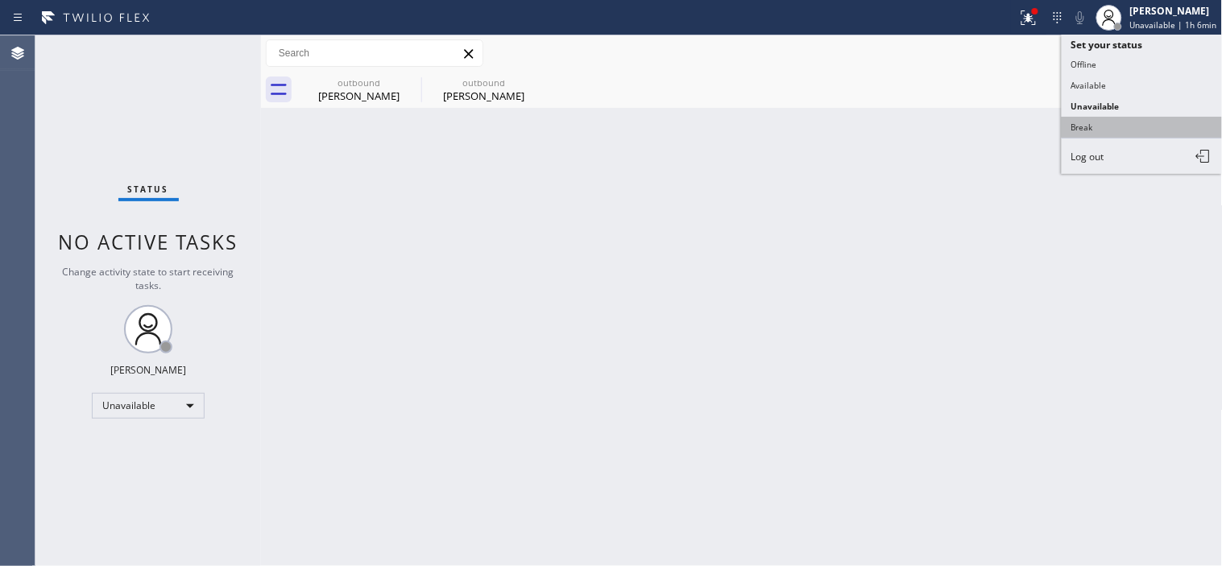
click at [1097, 126] on button "Break" at bounding box center [1141, 127] width 161 height 21
